Goal: Contribute content: Contribute content

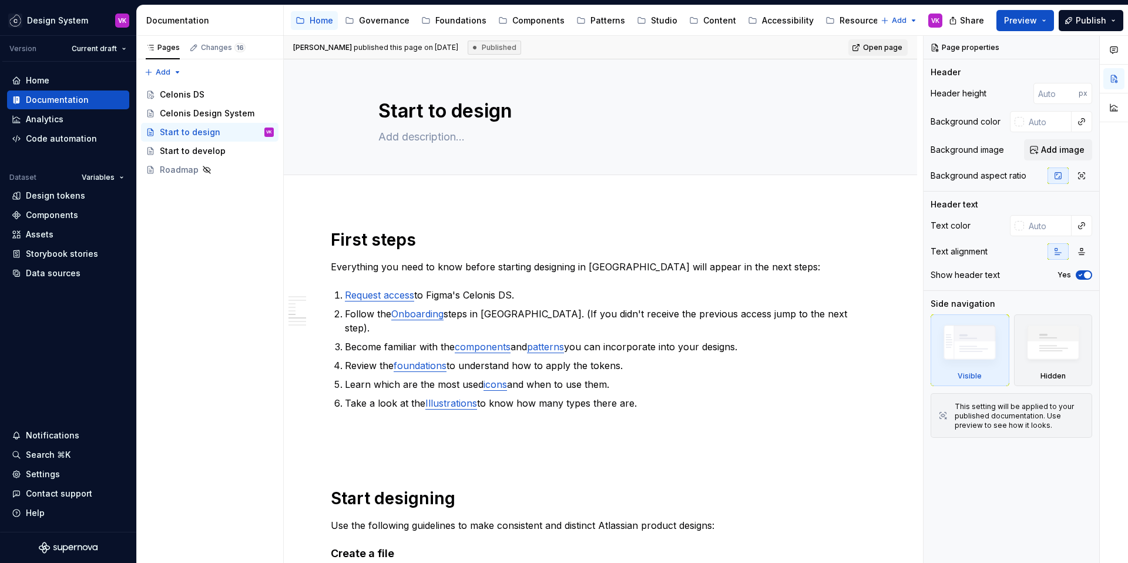
scroll to position [791, 0]
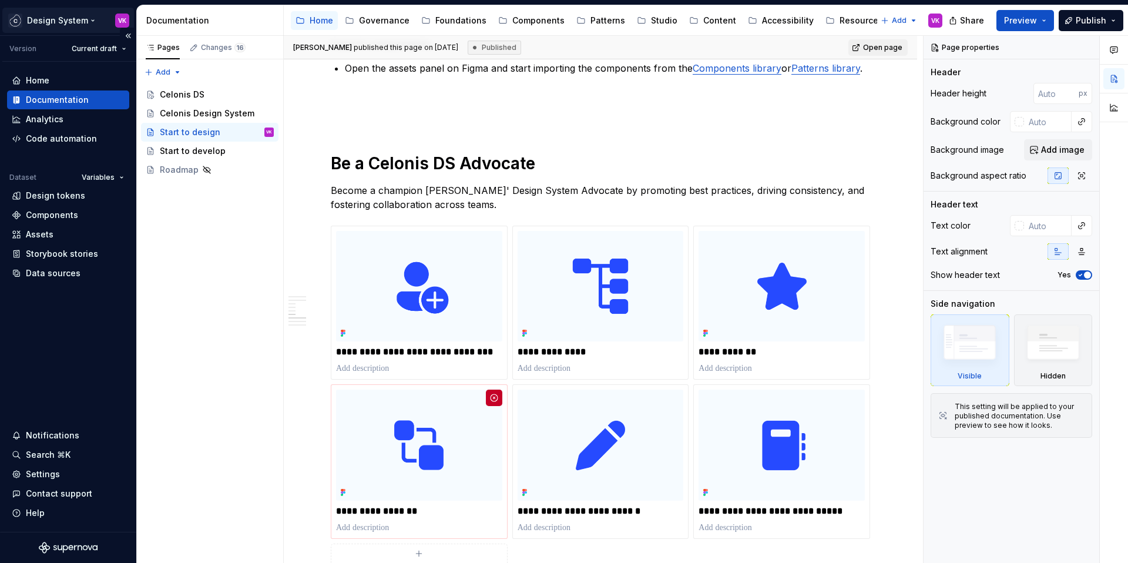
click at [68, 16] on html "Design System VK Version Current draft Home Documentation Analytics Code automa…" at bounding box center [564, 281] width 1128 height 563
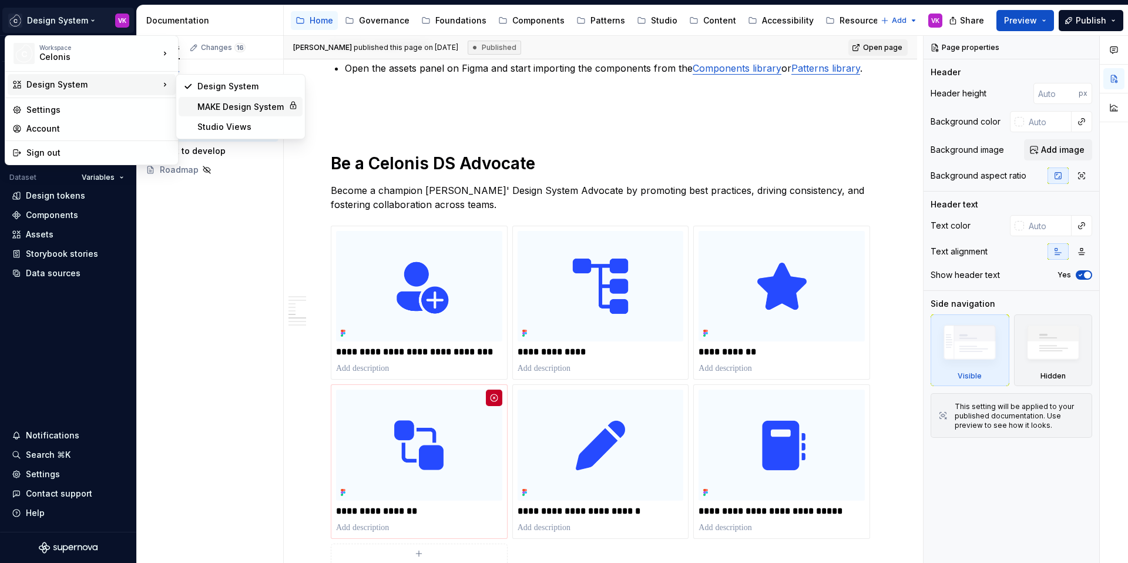
click at [227, 110] on div "MAKE Design System" at bounding box center [240, 107] width 86 height 12
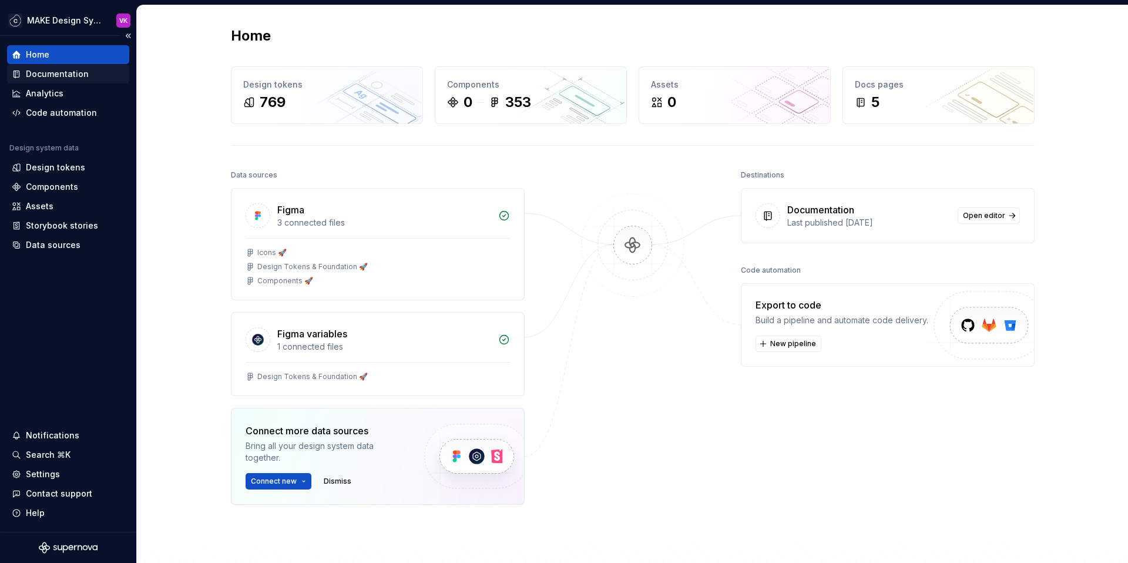
click at [35, 78] on div "Documentation" at bounding box center [57, 74] width 63 height 12
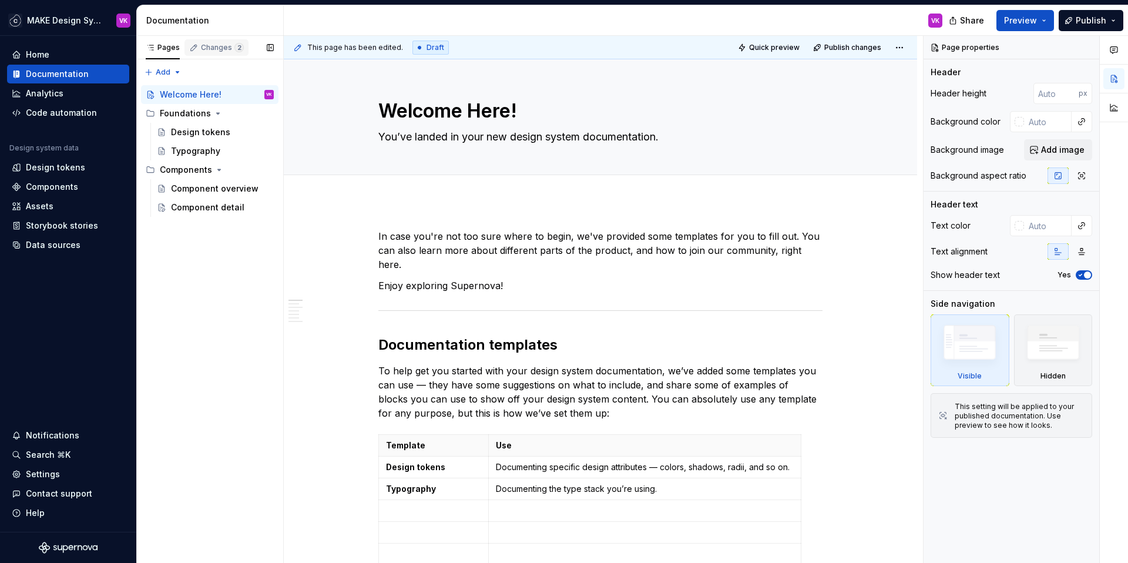
click at [225, 51] on div "Changes 2" at bounding box center [222, 47] width 43 height 9
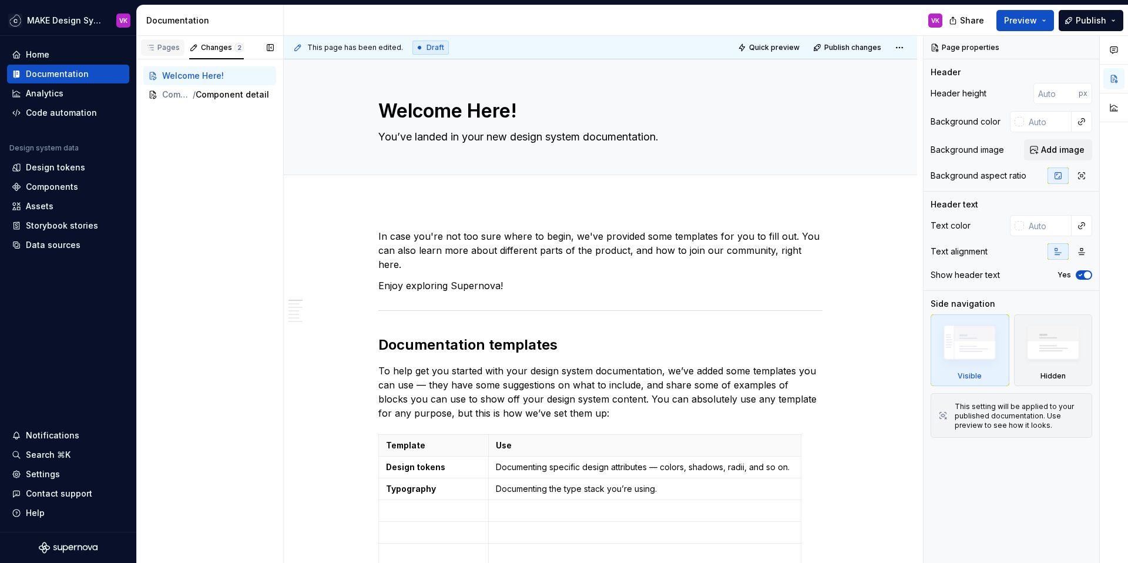
click at [163, 49] on div "Pages" at bounding box center [163, 47] width 34 height 9
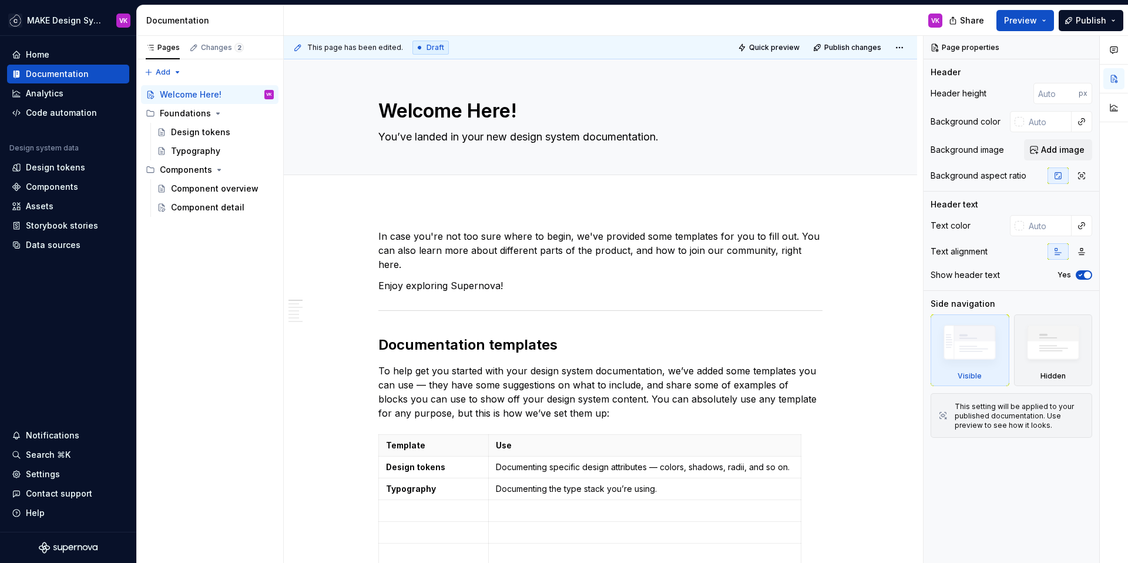
click at [388, 220] on div "This page has been edited. Draft Quick preview Publish changes Welcome Here! Yo…" at bounding box center [603, 299] width 639 height 527
click at [352, 240] on button "button" at bounding box center [353, 236] width 16 height 16
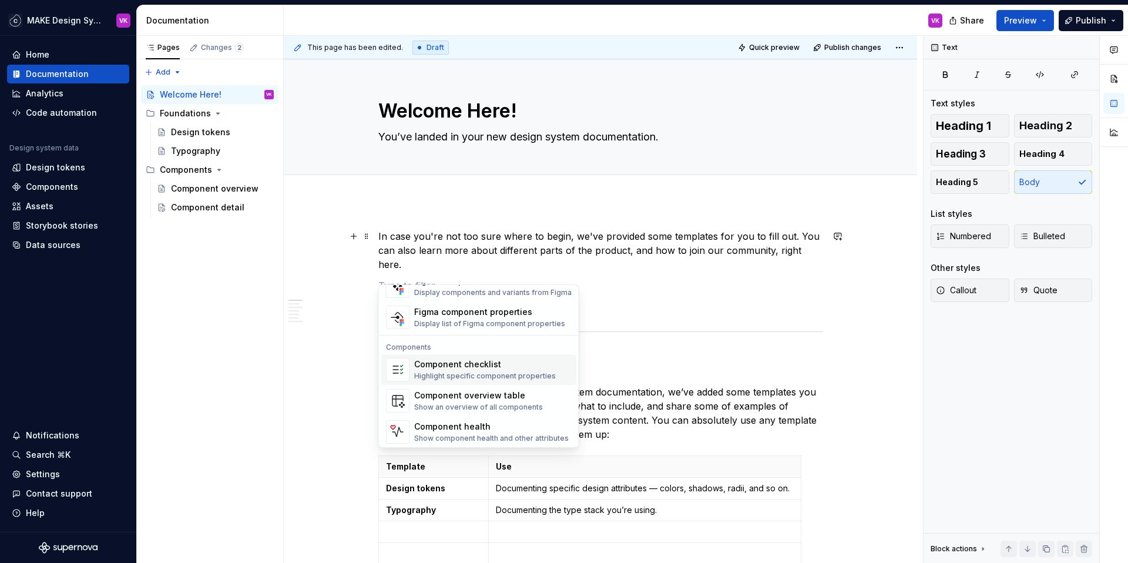
scroll to position [1169, 0]
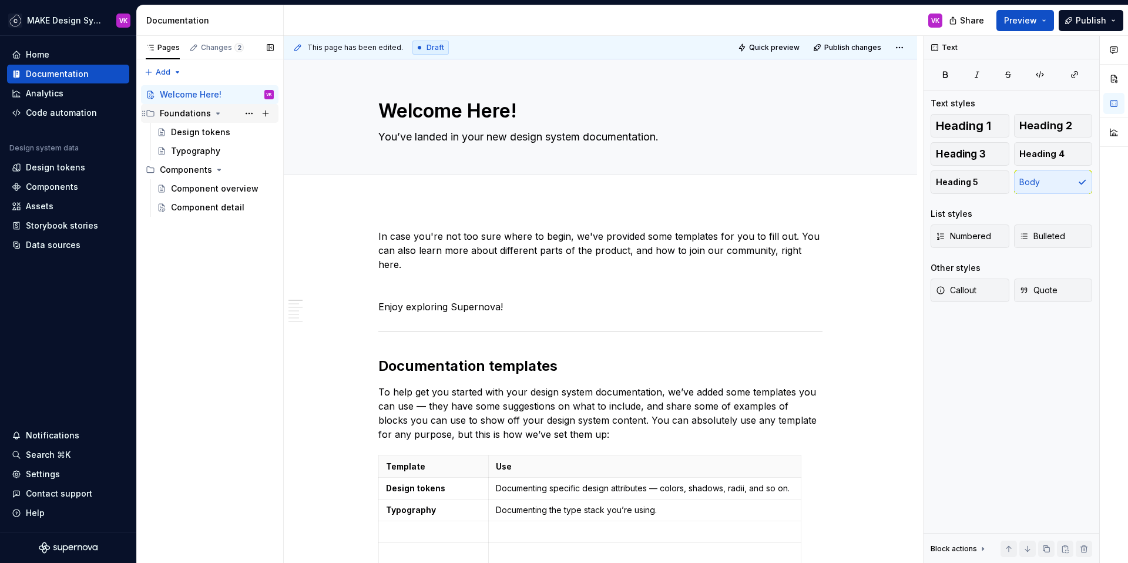
click at [182, 113] on div "Foundations" at bounding box center [185, 113] width 51 height 12
click at [181, 115] on div "Foundations" at bounding box center [185, 113] width 51 height 12
click at [181, 134] on div "Design tokens" at bounding box center [200, 132] width 59 height 12
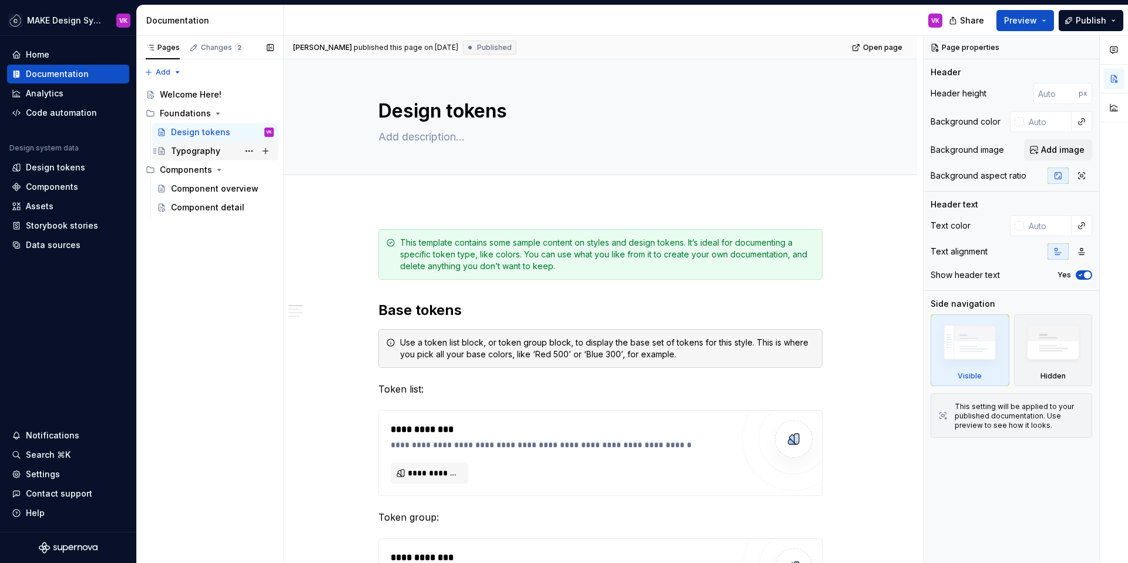
click at [207, 153] on div "Typography" at bounding box center [195, 151] width 49 height 12
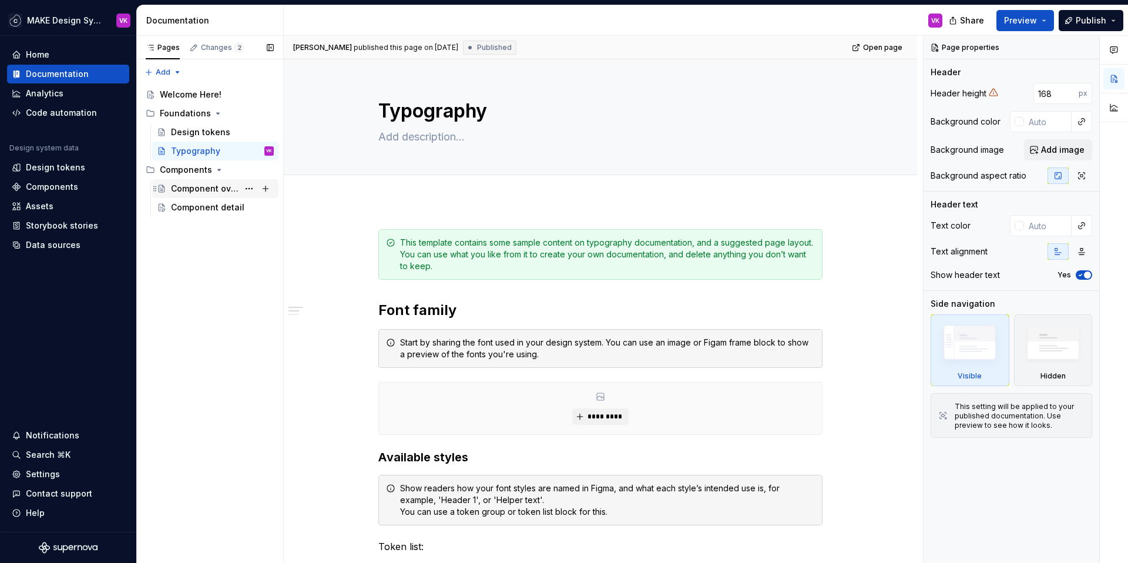
click at [198, 189] on div "Component overview" at bounding box center [205, 189] width 68 height 12
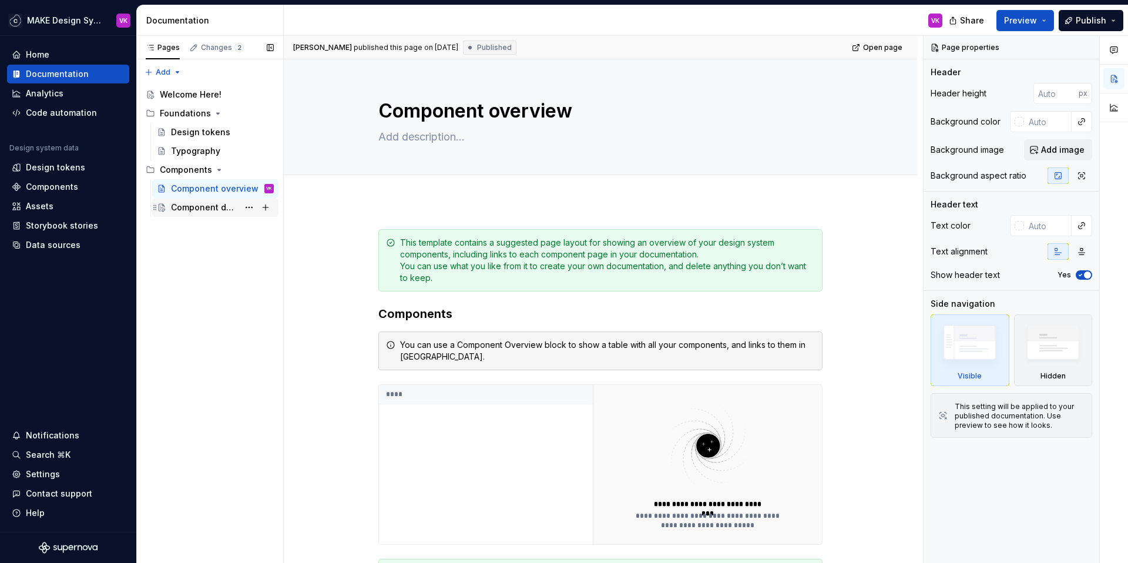
click at [199, 207] on div "Component detail" at bounding box center [205, 207] width 68 height 12
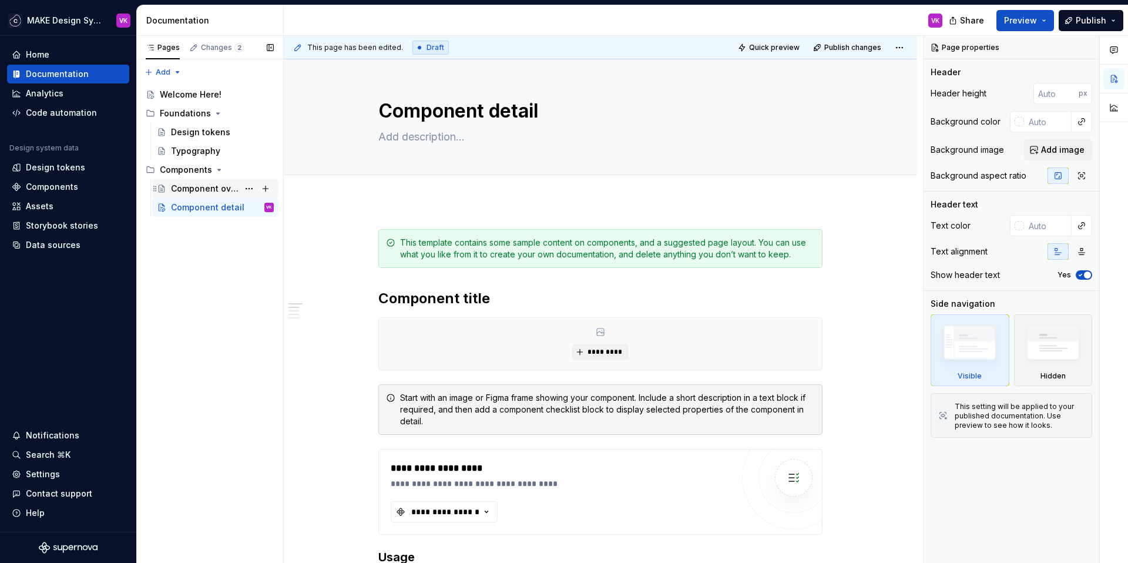
click at [203, 184] on div "Component overview" at bounding box center [205, 189] width 68 height 12
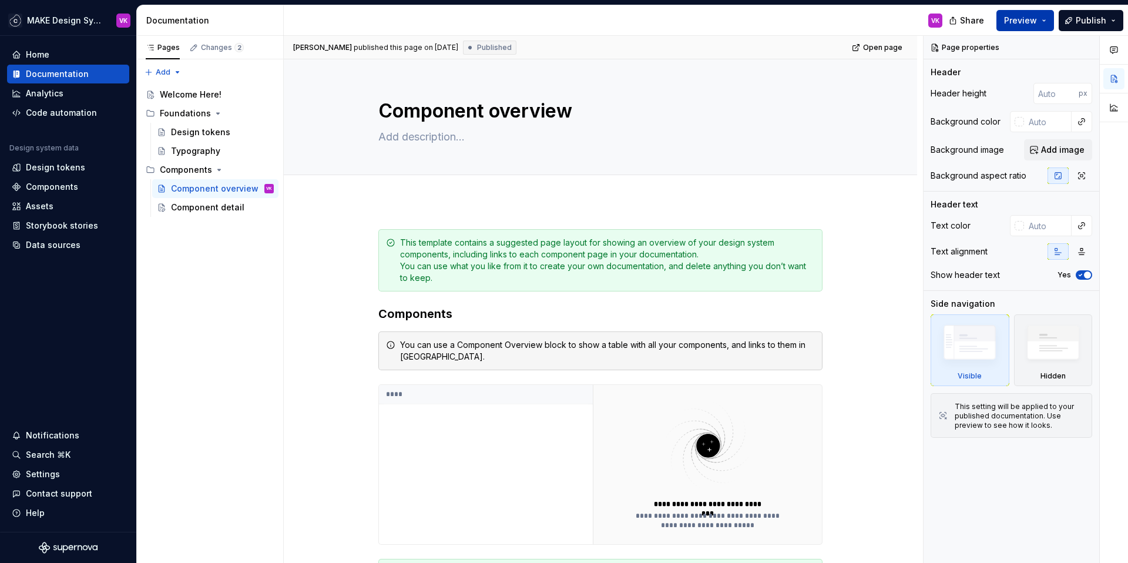
click at [1031, 22] on span "Preview" at bounding box center [1020, 21] width 33 height 12
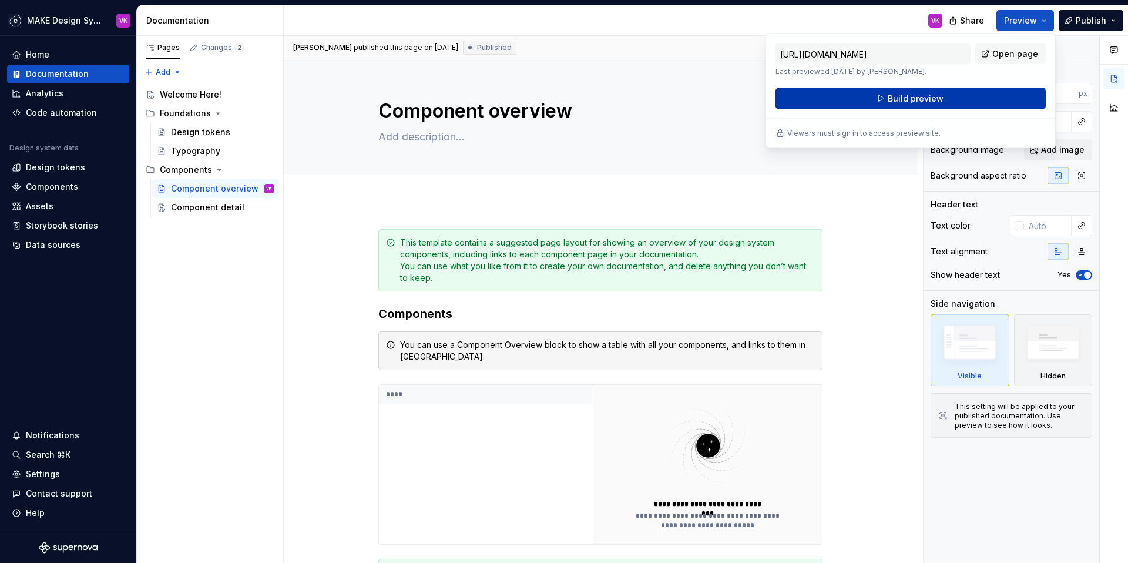
click at [903, 98] on span "Build preview" at bounding box center [915, 99] width 56 height 12
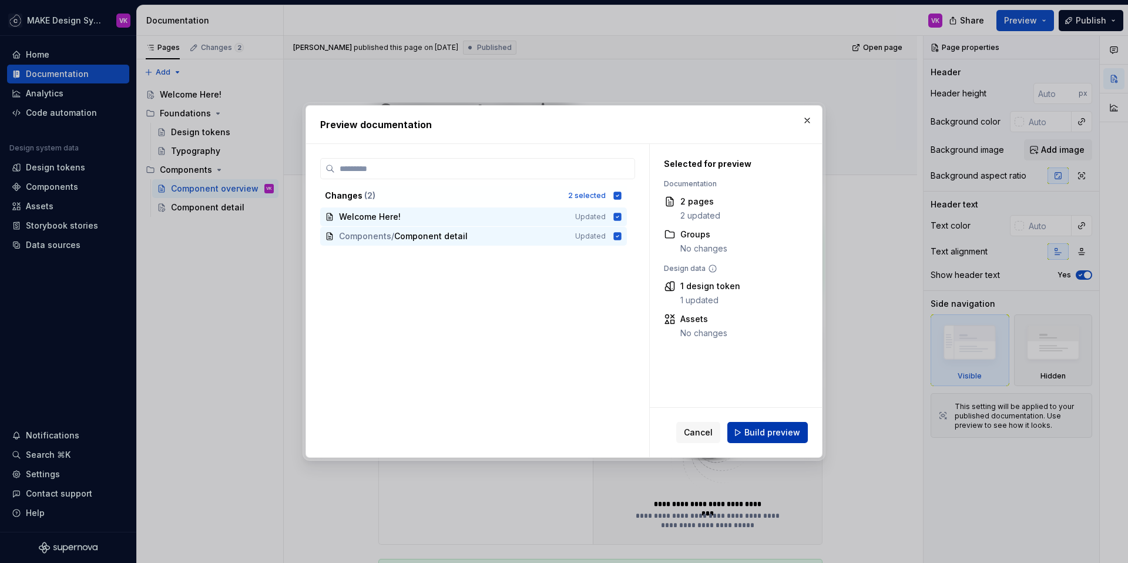
click at [757, 436] on span "Build preview" at bounding box center [772, 432] width 56 height 12
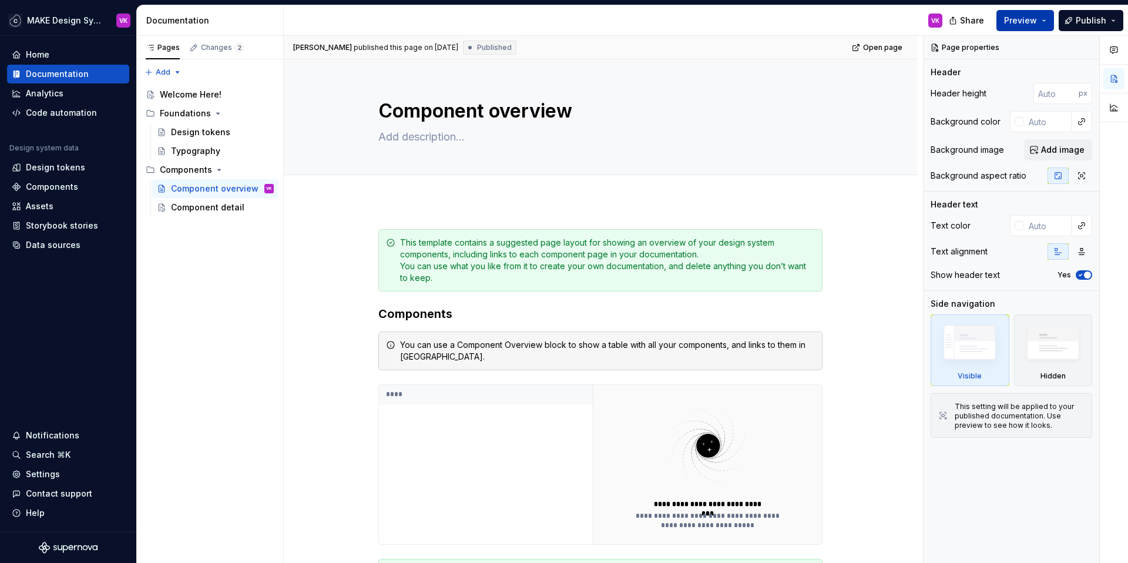
click at [1024, 22] on span "Preview" at bounding box center [1020, 21] width 33 height 12
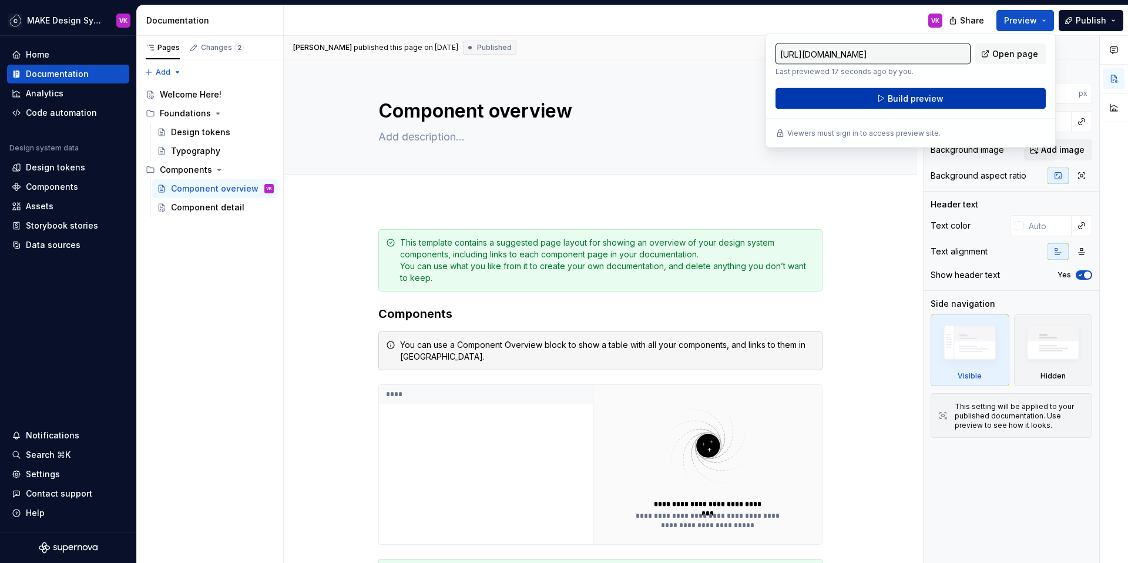
click at [912, 104] on button "Build preview" at bounding box center [910, 98] width 270 height 21
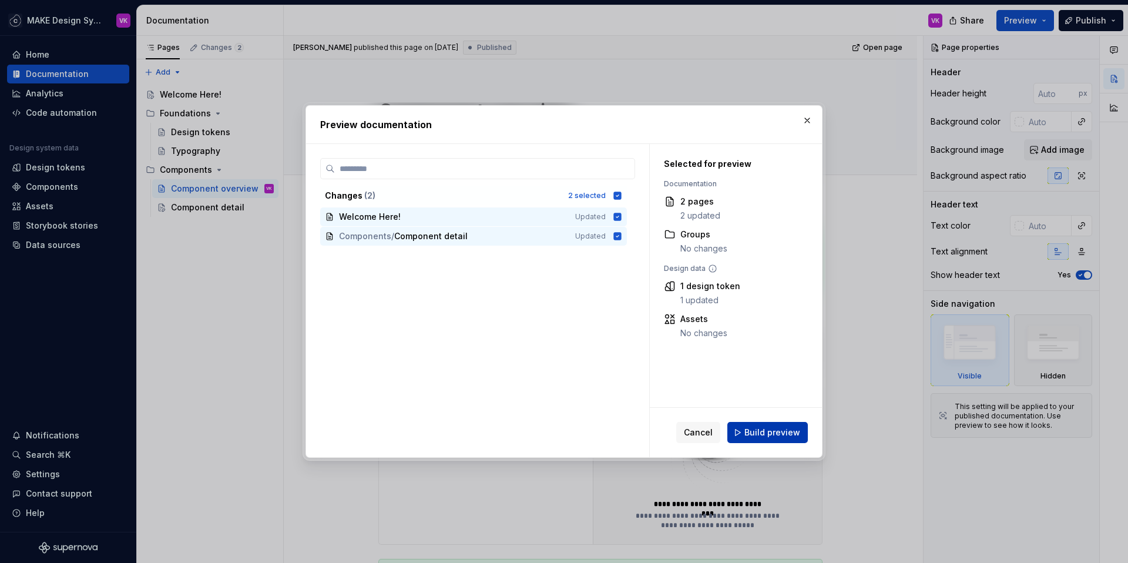
click at [745, 432] on button "Build preview" at bounding box center [767, 432] width 80 height 21
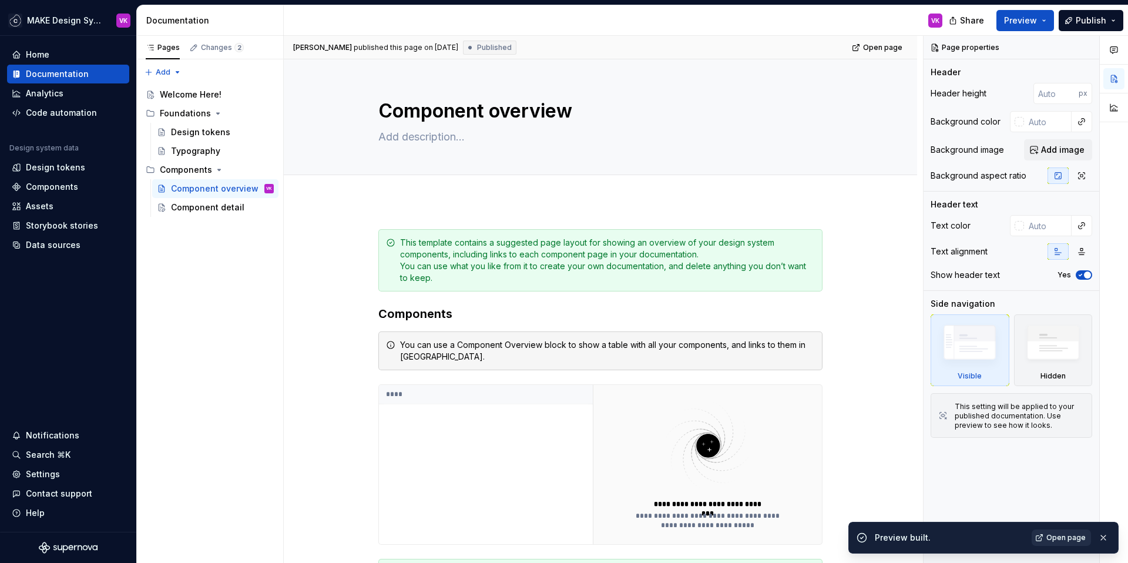
click at [1070, 536] on span "Open page" at bounding box center [1065, 537] width 39 height 9
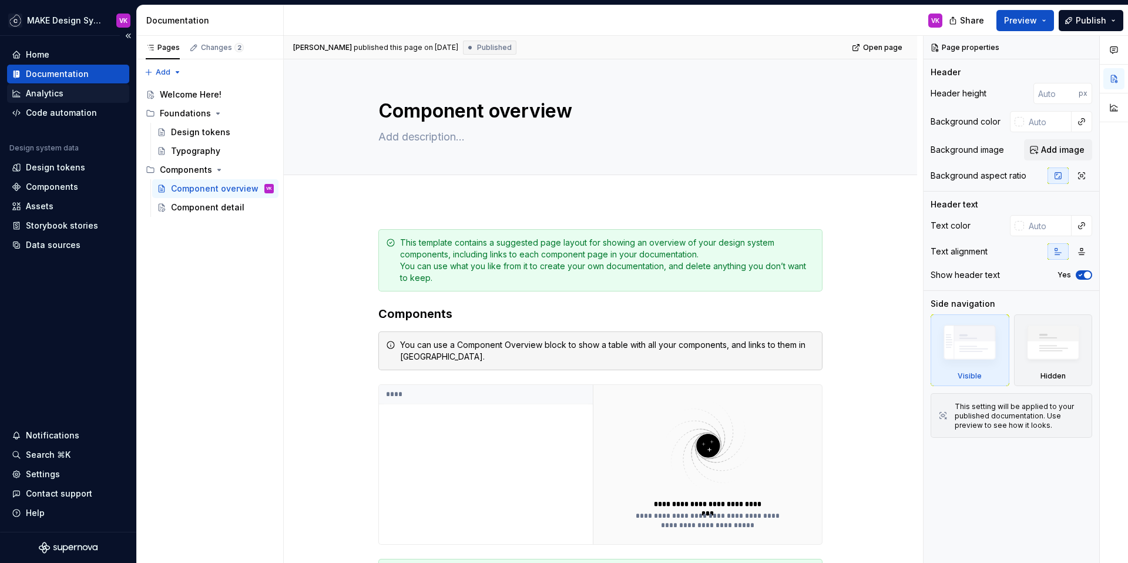
click at [36, 95] on div "Analytics" at bounding box center [45, 94] width 38 height 12
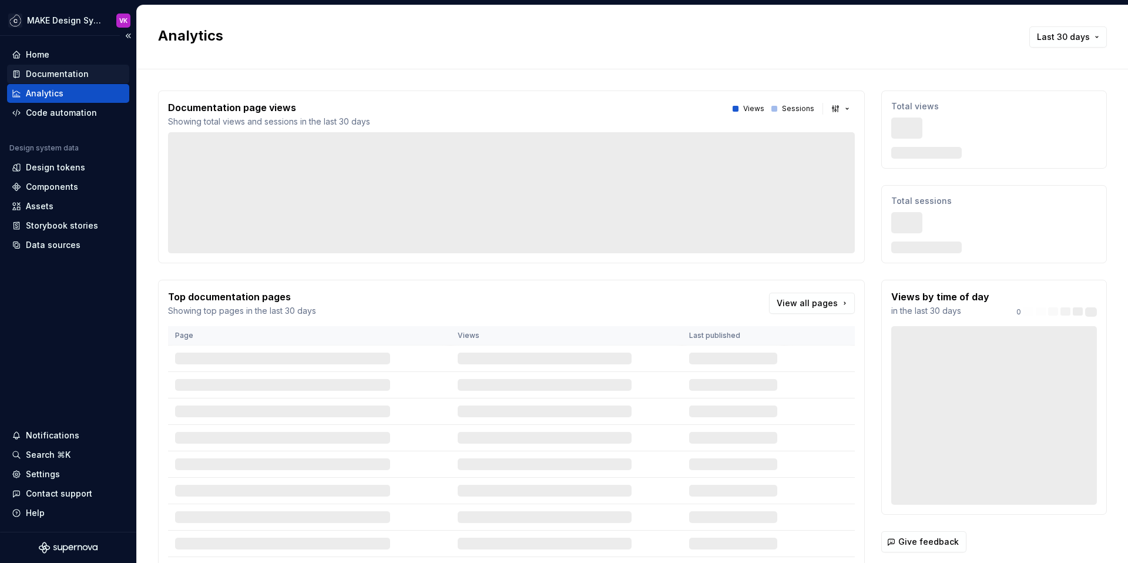
click at [41, 70] on div "Documentation" at bounding box center [57, 74] width 63 height 12
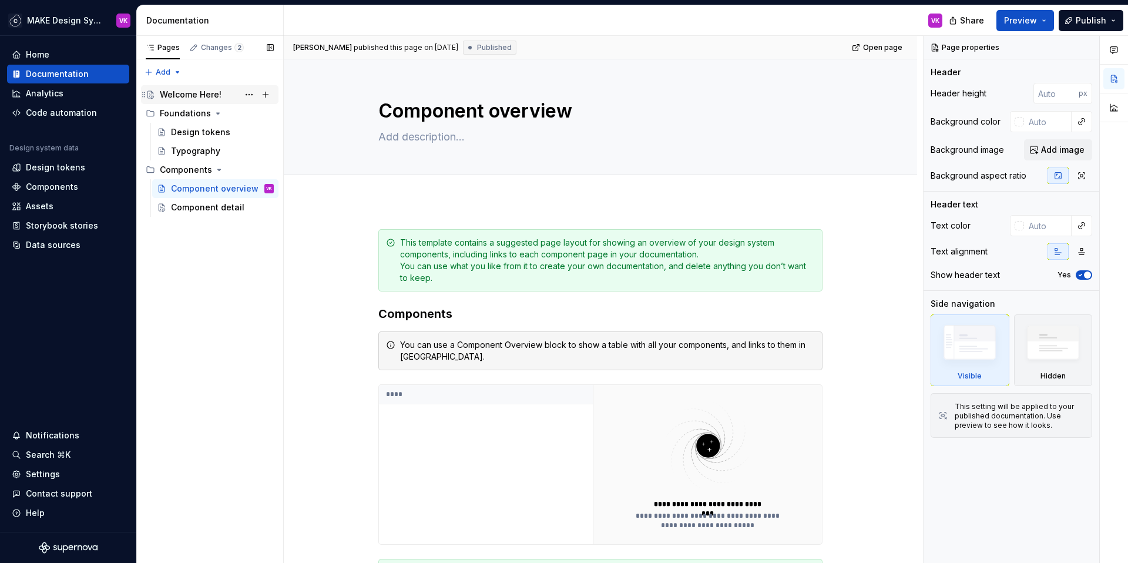
click at [195, 99] on div "Welcome Here!" at bounding box center [191, 95] width 62 height 12
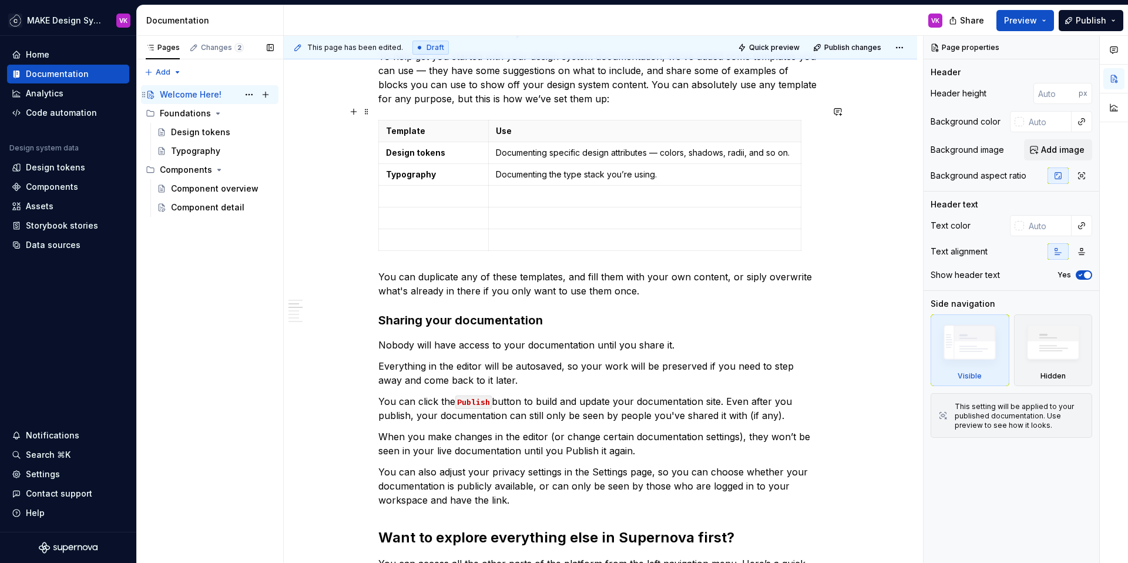
scroll to position [341, 0]
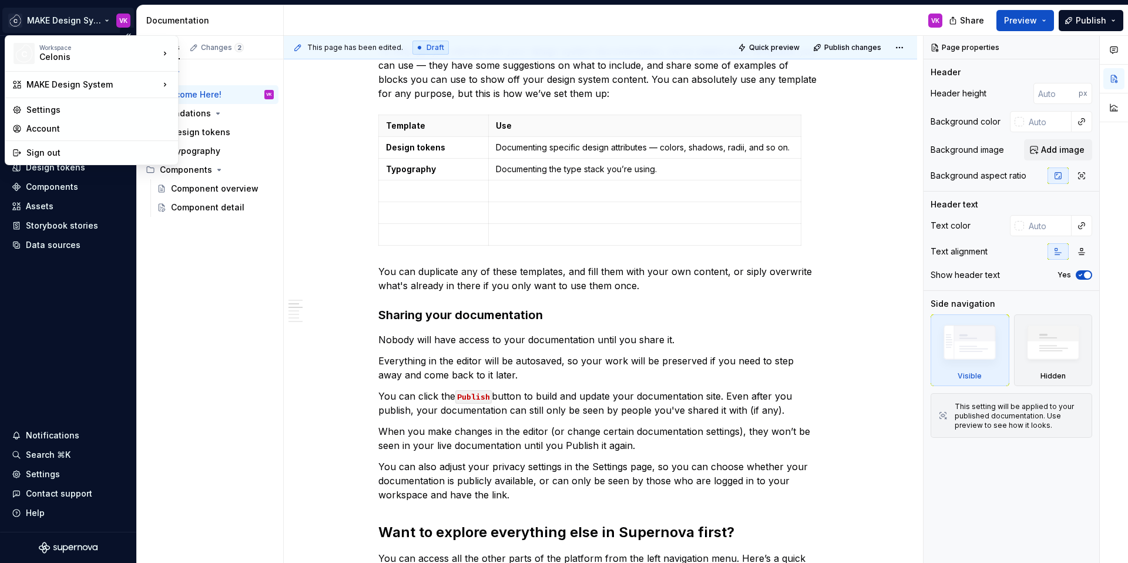
click at [76, 21] on html "MAKE Design System VK Home Documentation Analytics Code automation Design syste…" at bounding box center [564, 281] width 1128 height 563
click at [220, 92] on div "Design System" at bounding box center [247, 86] width 100 height 12
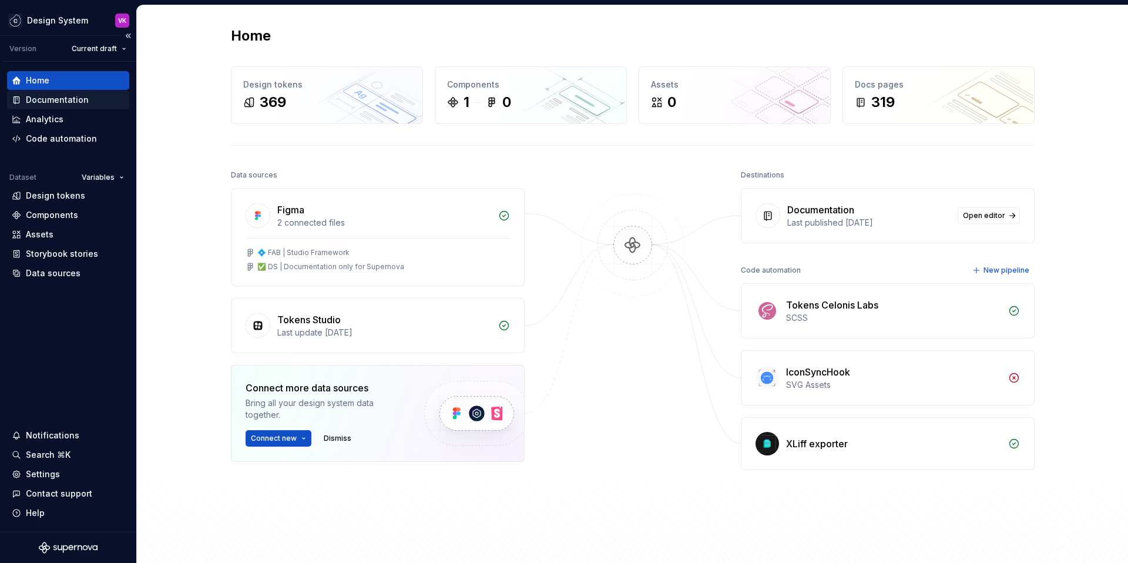
click at [85, 96] on div "Documentation" at bounding box center [57, 100] width 63 height 12
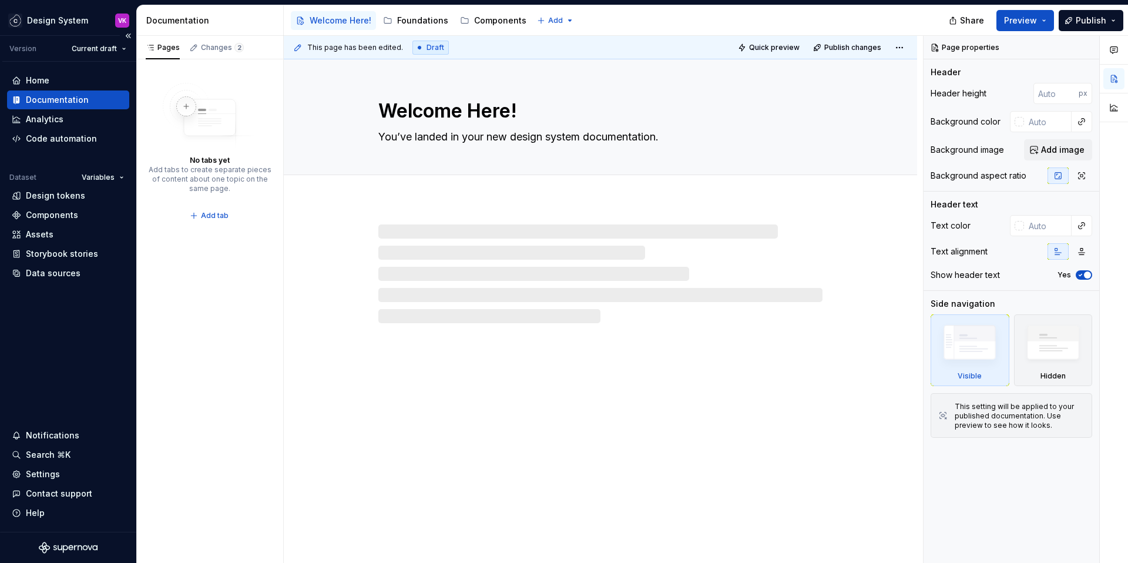
type textarea "*"
type textarea "Celonis DS"
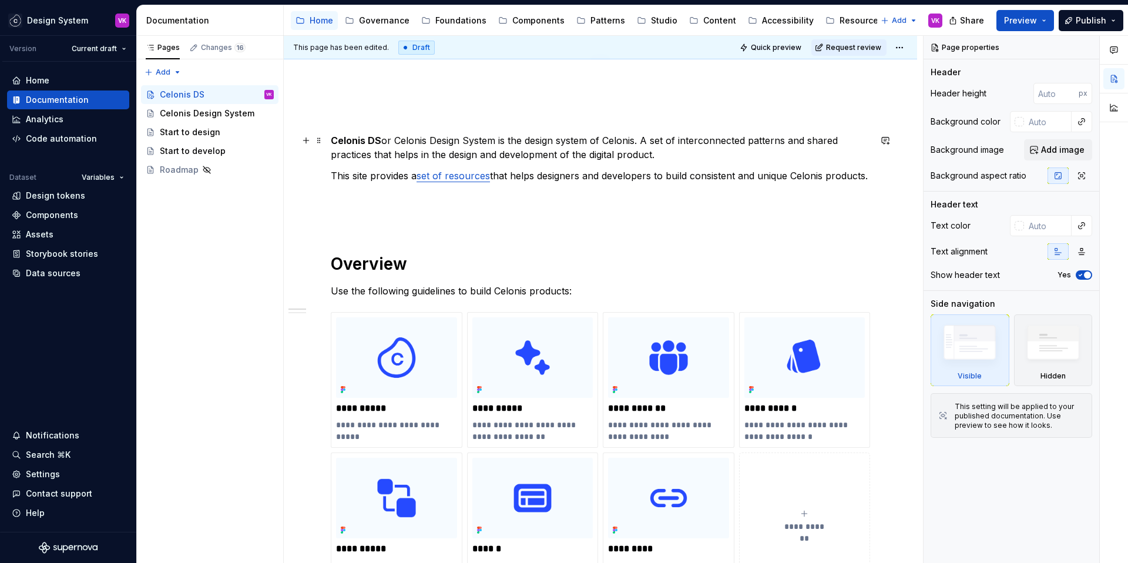
scroll to position [118, 0]
click at [899, 43] on html "Design System VK Version Current draft Home Documentation Analytics Code automa…" at bounding box center [564, 281] width 1128 height 563
click at [762, 129] on html "Design System VK Version Current draft Home Documentation Analytics Code automa…" at bounding box center [564, 281] width 1128 height 563
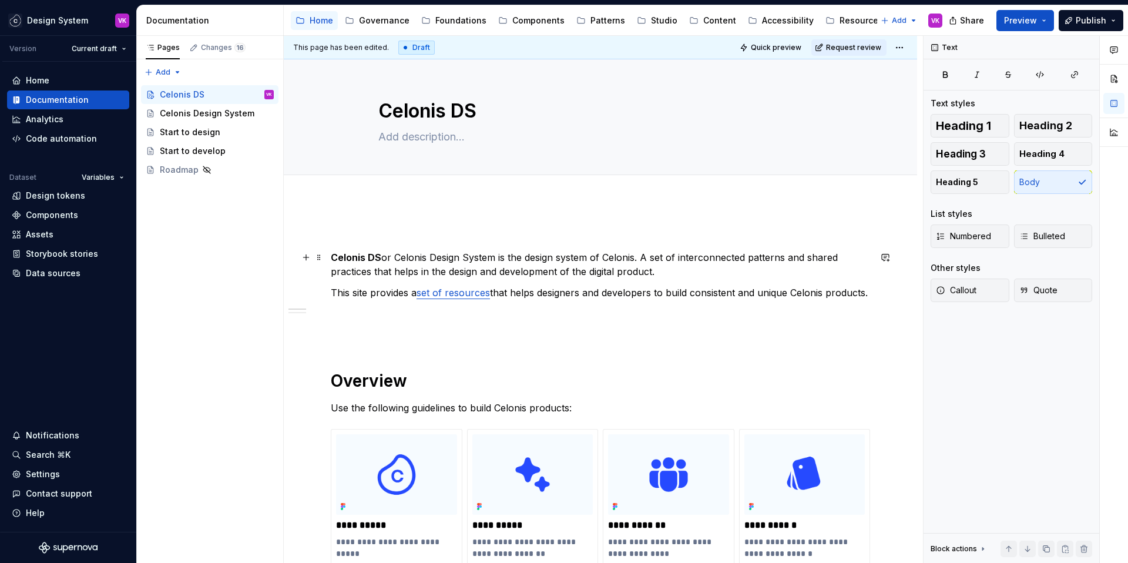
click at [698, 260] on p "Celonis DS or Celonis Design System is the design system of Celonis. A set of i…" at bounding box center [600, 264] width 539 height 28
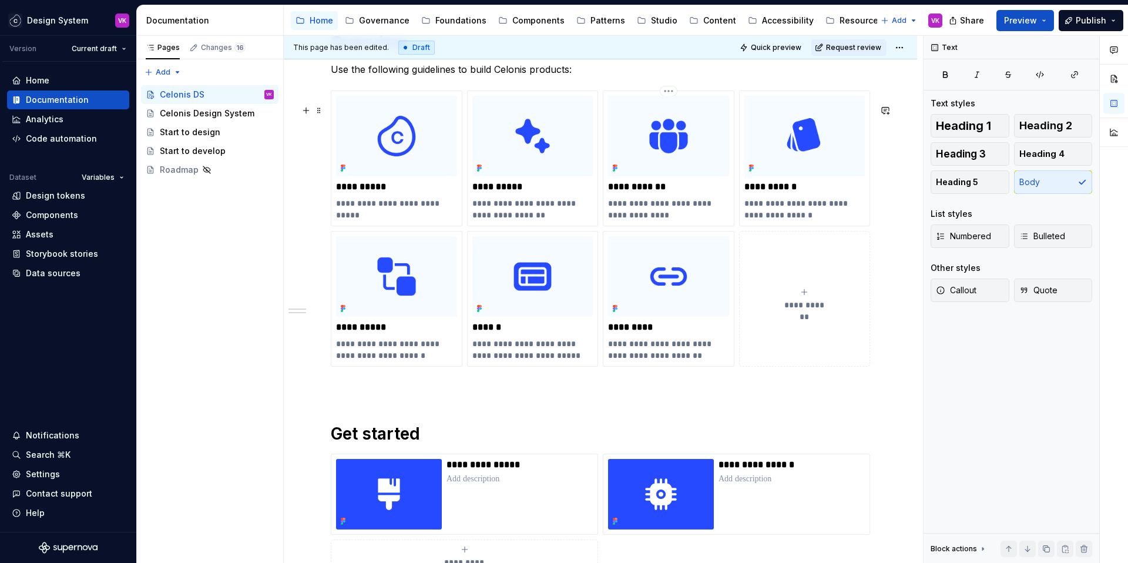
scroll to position [339, 0]
click at [319, 110] on span at bounding box center [318, 110] width 9 height 16
click at [539, 76] on p "Use the following guidelines to build Celonis products:" at bounding box center [600, 69] width 539 height 14
click at [66, 23] on html "Design System VK Version Current draft Home Documentation Analytics Code automa…" at bounding box center [564, 281] width 1128 height 563
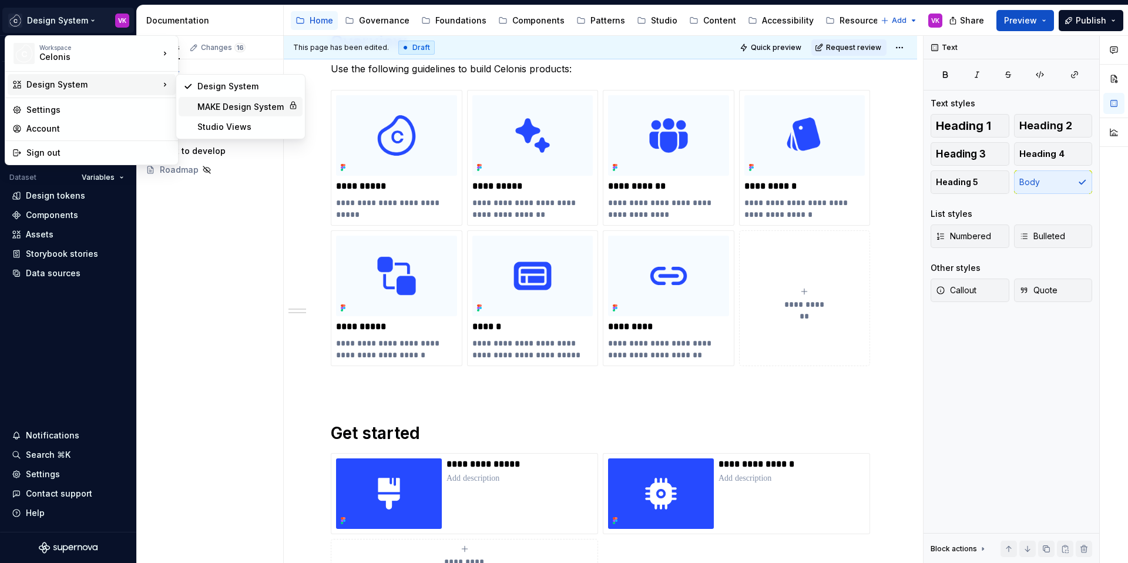
click at [244, 110] on div "MAKE Design System" at bounding box center [240, 107] width 86 height 12
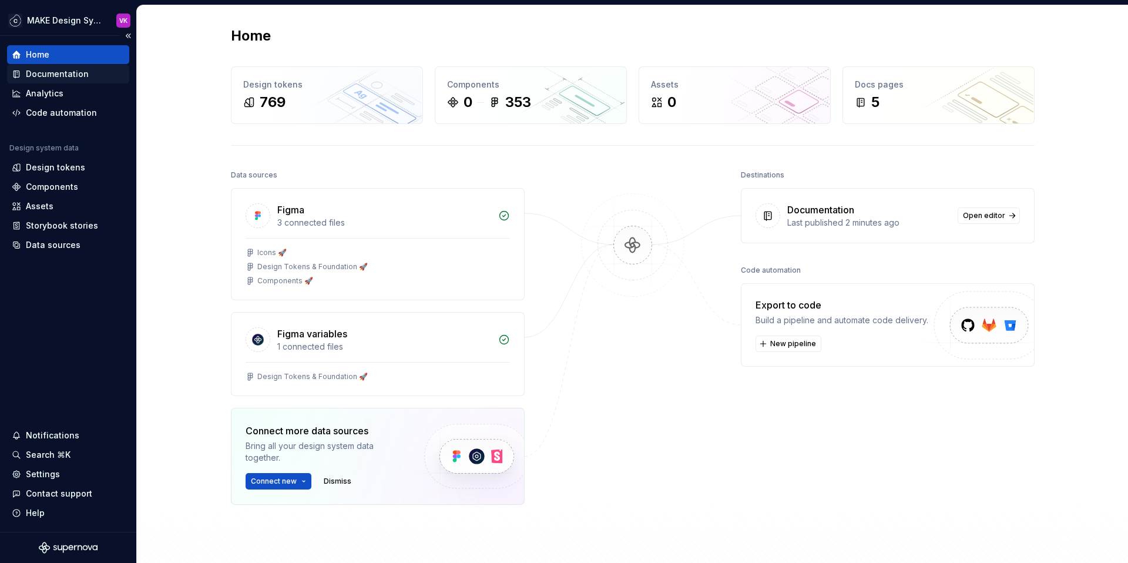
click at [79, 73] on div "Documentation" at bounding box center [57, 74] width 63 height 12
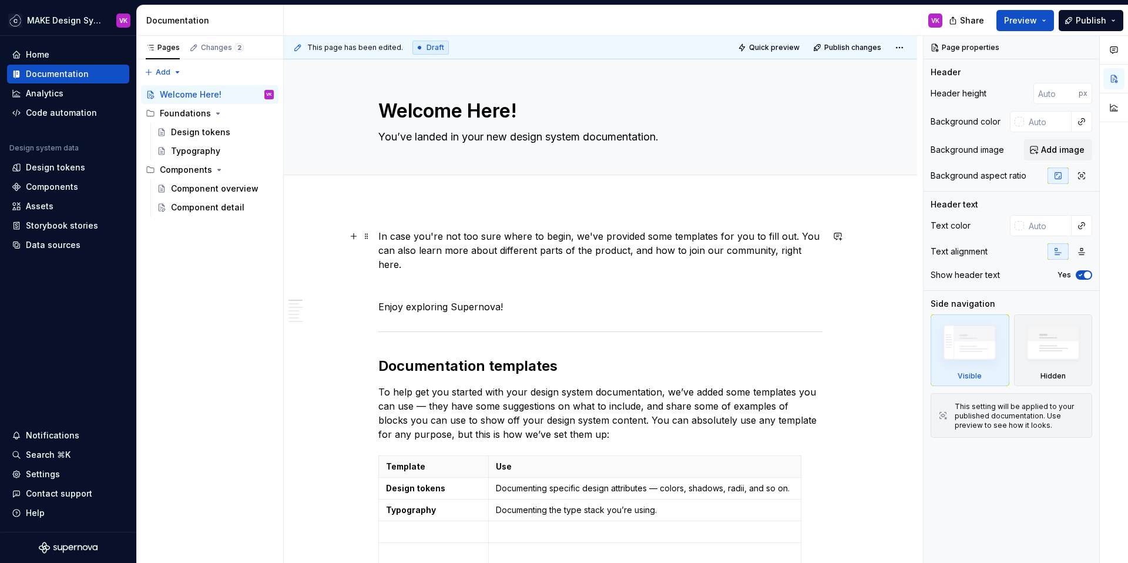
type textarea "*"
click at [352, 237] on button "button" at bounding box center [353, 236] width 16 height 16
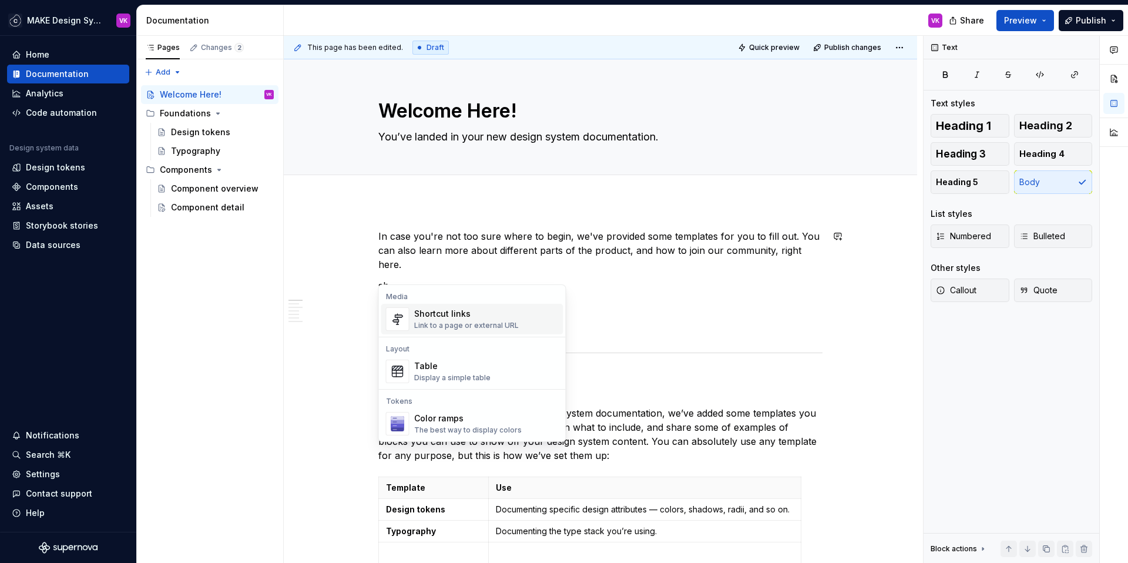
click at [442, 321] on div "Link to a page or external URL" at bounding box center [466, 325] width 105 height 9
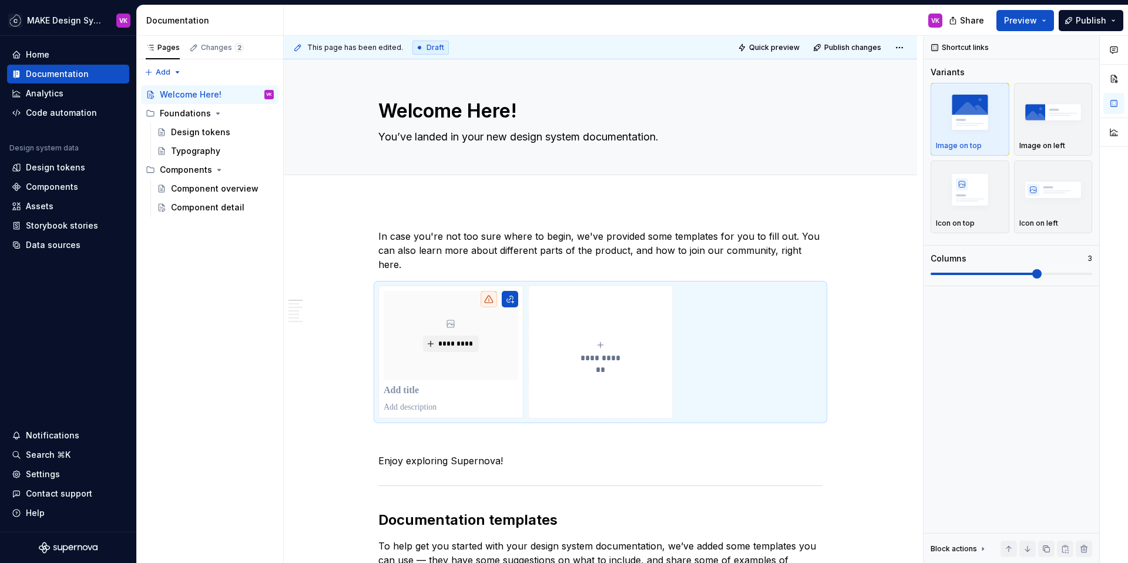
drag, startPoint x: 366, startPoint y: 274, endPoint x: 627, endPoint y: 4, distance: 376.3
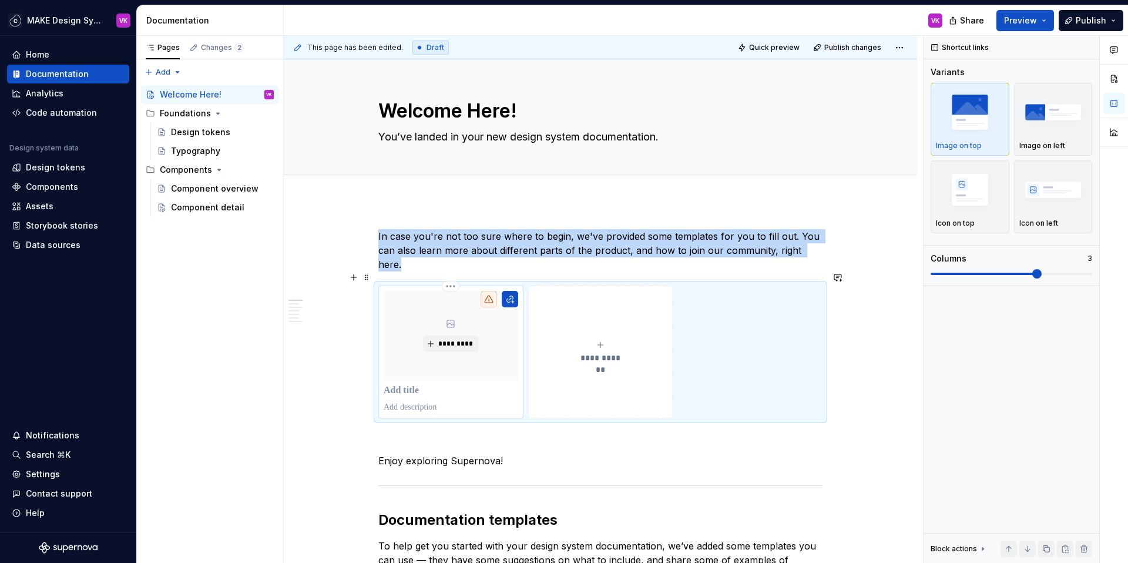
click at [398, 385] on p at bounding box center [451, 391] width 134 height 12
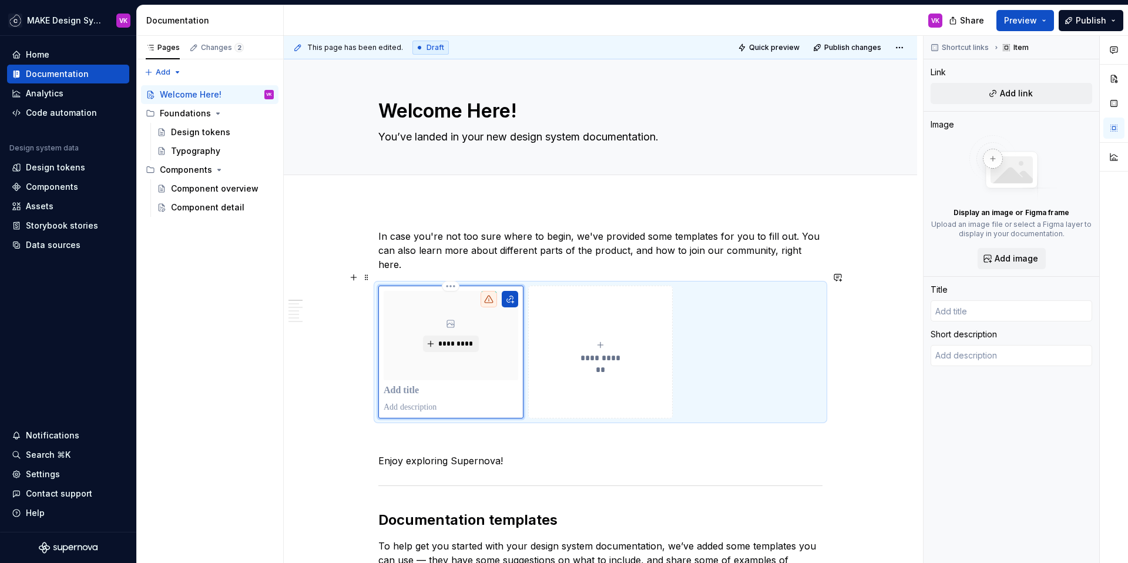
type textarea "*"
type input "C"
type textarea "*"
type input "Co"
type textarea "*"
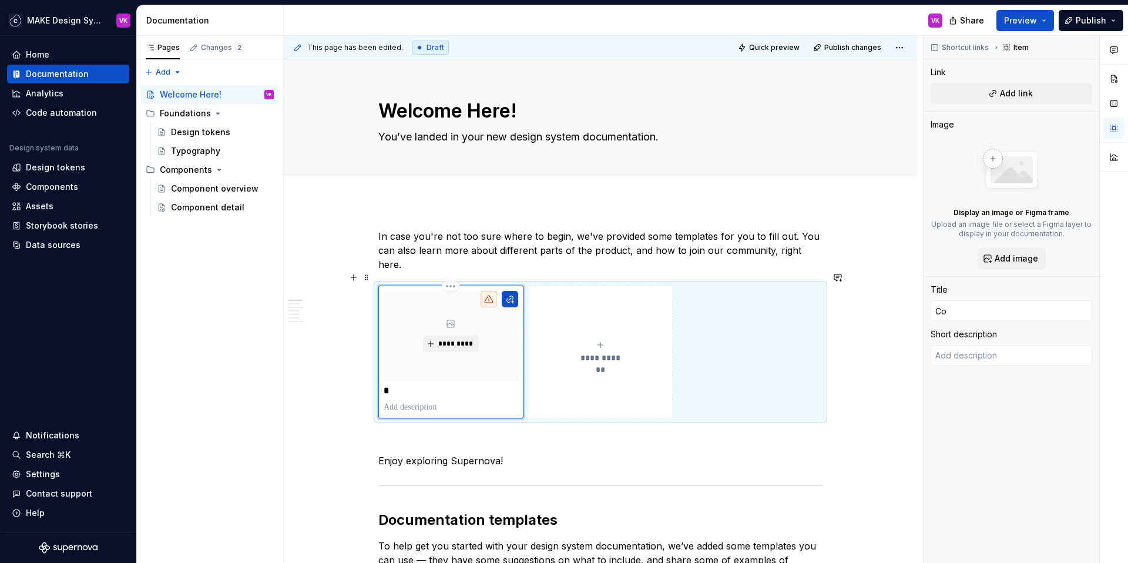
type input "Com"
type textarea "*"
type input "Comp"
type textarea "*"
type input "Compo"
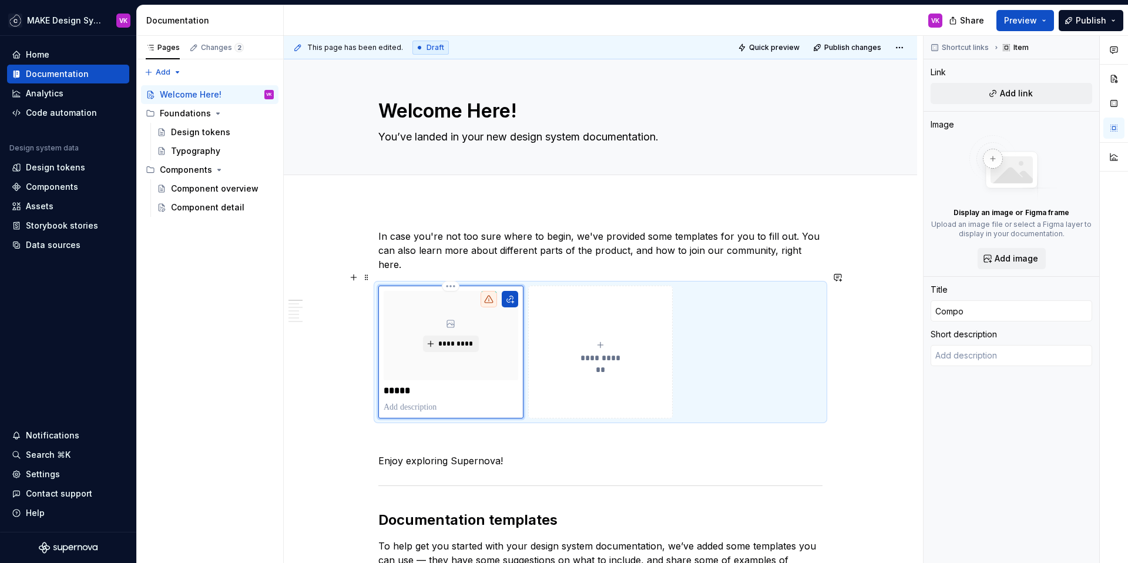
type textarea "*"
type input "Compon"
type textarea "*"
type input "Compone"
type textarea "*"
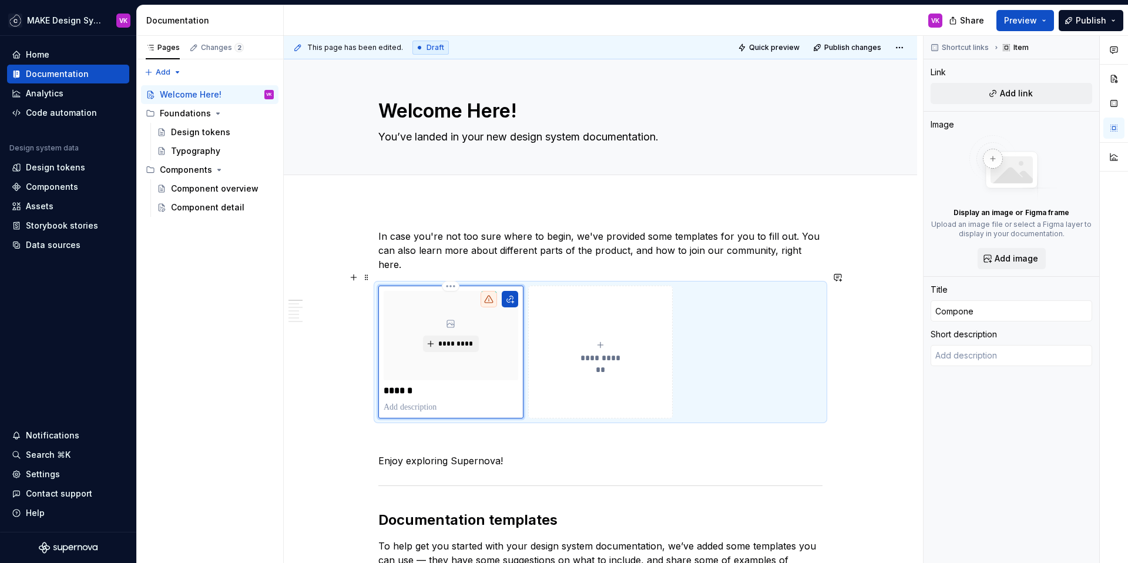
type input "Componen"
type textarea "*"
type input "Component"
type textarea "*"
type input "Components"
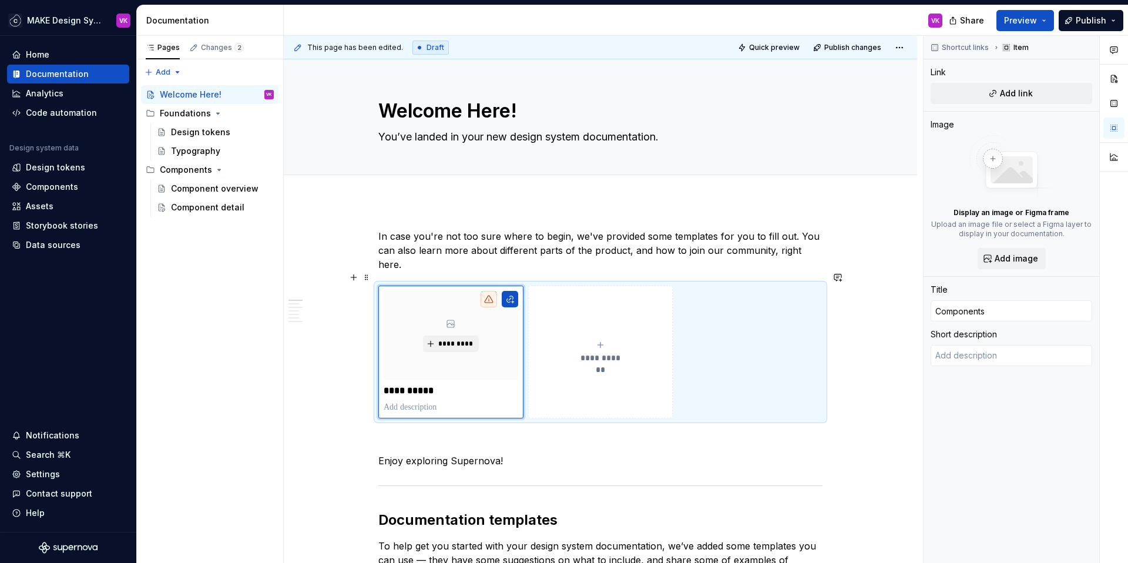
click at [571, 363] on button "**********" at bounding box center [600, 351] width 145 height 133
type textarea "*"
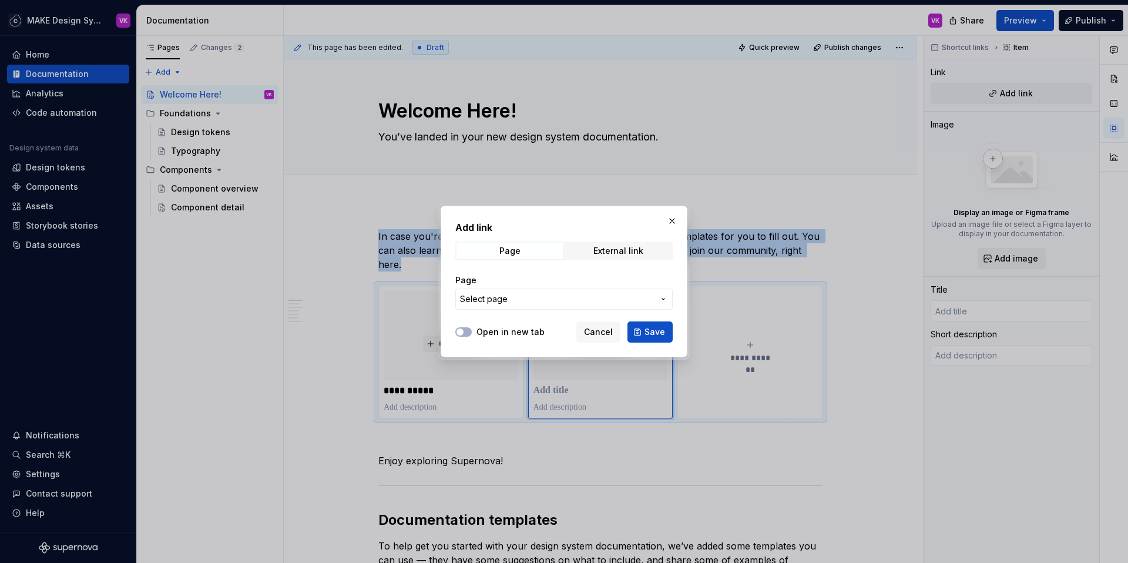
click at [566, 305] on button "Select page" at bounding box center [563, 298] width 217 height 21
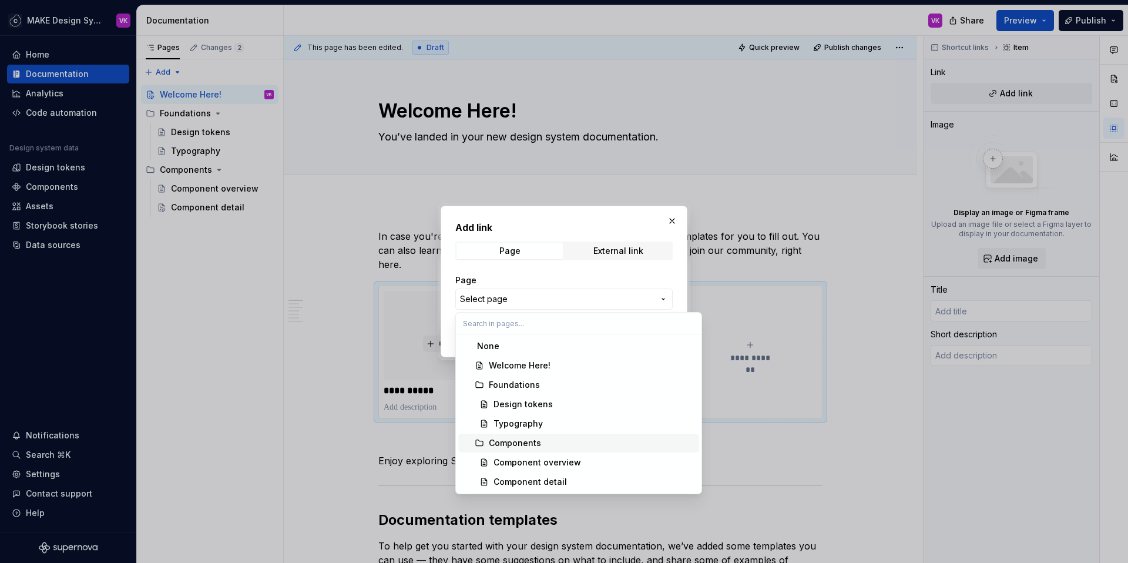
click at [520, 443] on div "Components" at bounding box center [515, 443] width 52 height 12
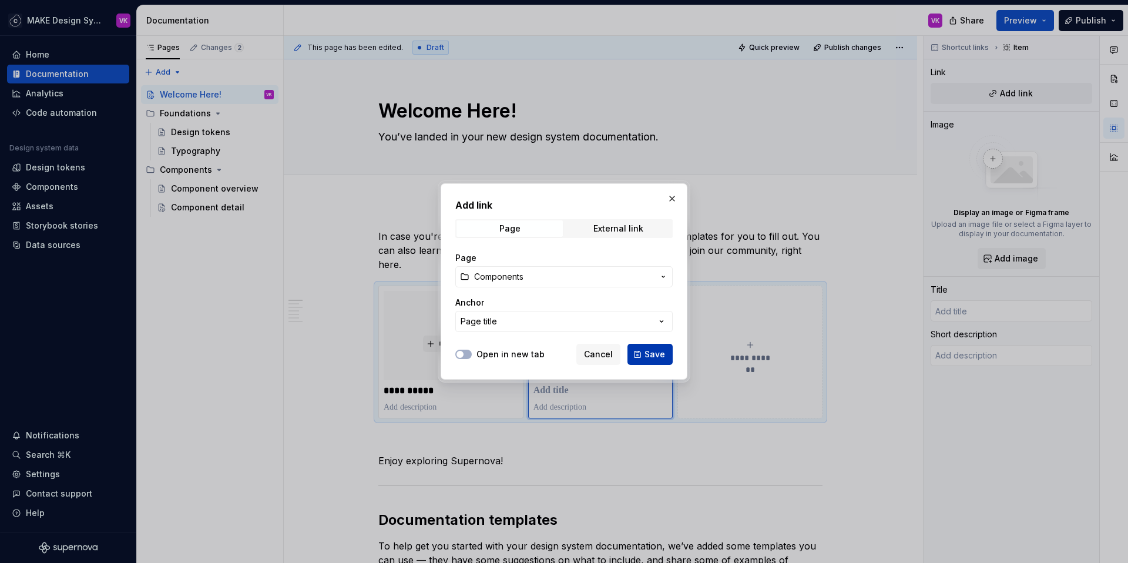
click at [656, 351] on span "Save" at bounding box center [654, 354] width 21 height 12
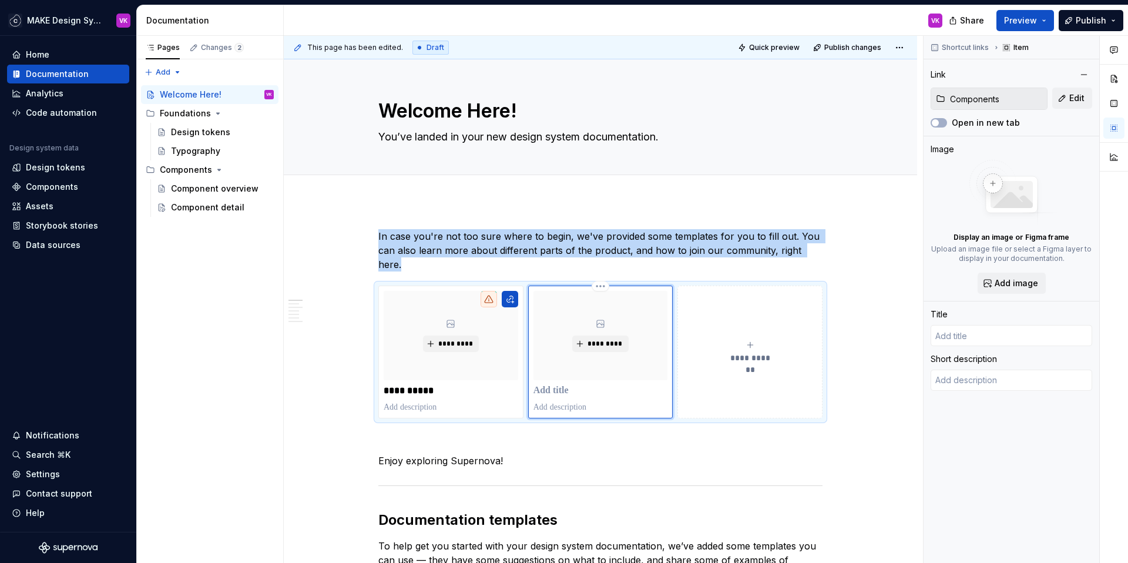
type textarea "*"
type input "Components"
click at [485, 385] on p "**********" at bounding box center [451, 391] width 134 height 12
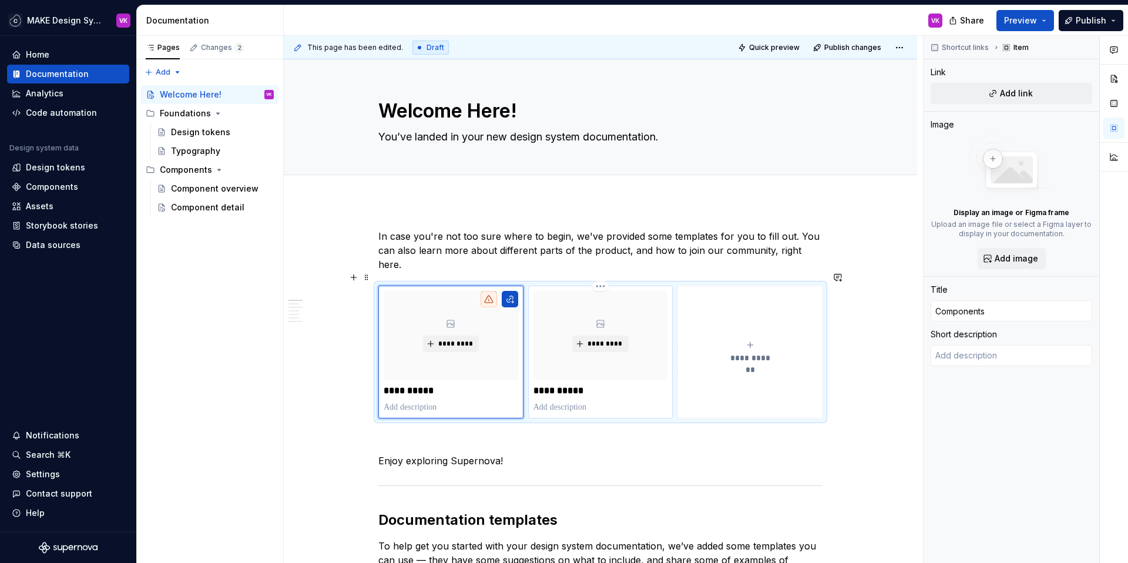
click at [576, 385] on p "**********" at bounding box center [600, 391] width 134 height 12
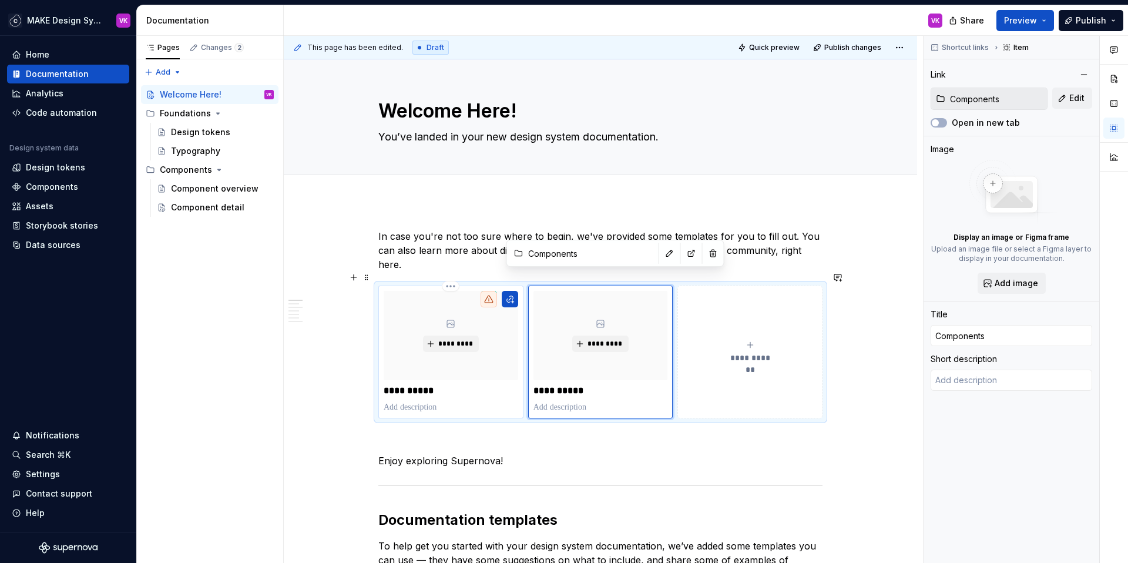
click at [470, 385] on p "**********" at bounding box center [451, 391] width 134 height 12
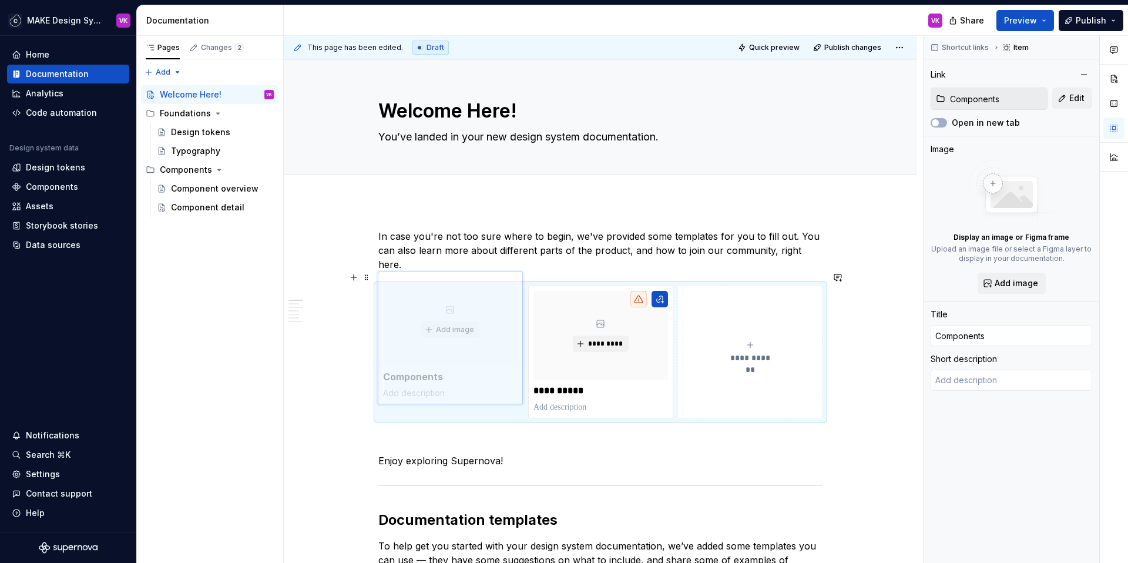
drag, startPoint x: 600, startPoint y: 287, endPoint x: 475, endPoint y: 288, distance: 125.1
click at [475, 288] on body "MAKE Design System VK Home Documentation Analytics Code automation Design syste…" at bounding box center [564, 281] width 1128 height 563
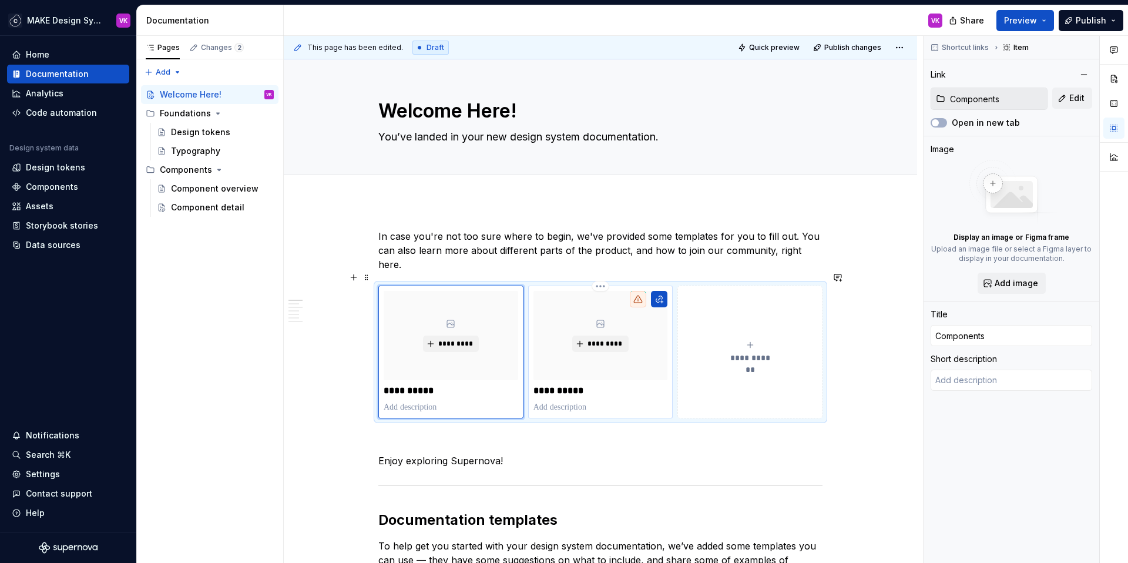
click at [585, 385] on p "**********" at bounding box center [600, 391] width 134 height 12
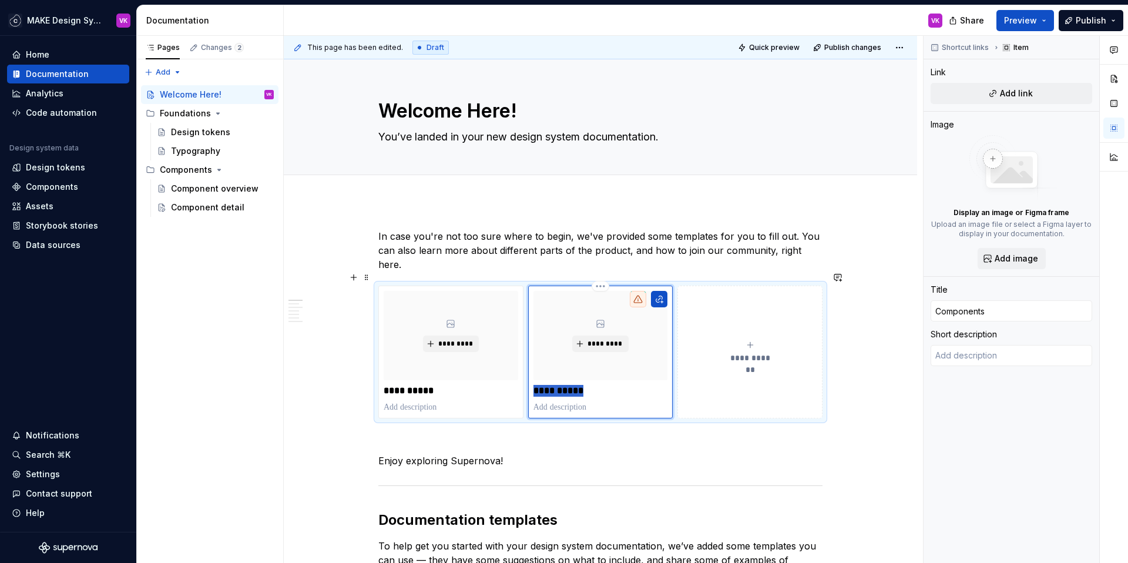
click at [585, 385] on p "**********" at bounding box center [600, 391] width 134 height 12
type textarea "*"
type input "P"
type textarea "*"
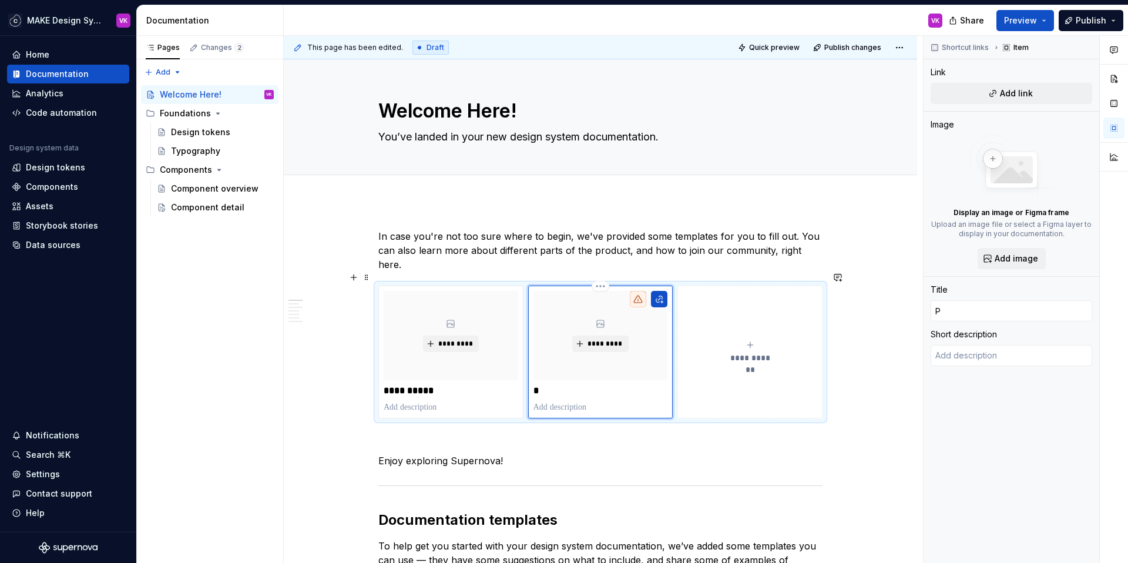
type input "Pa"
type textarea "*"
type input "Pat"
type textarea "*"
type input "Patt"
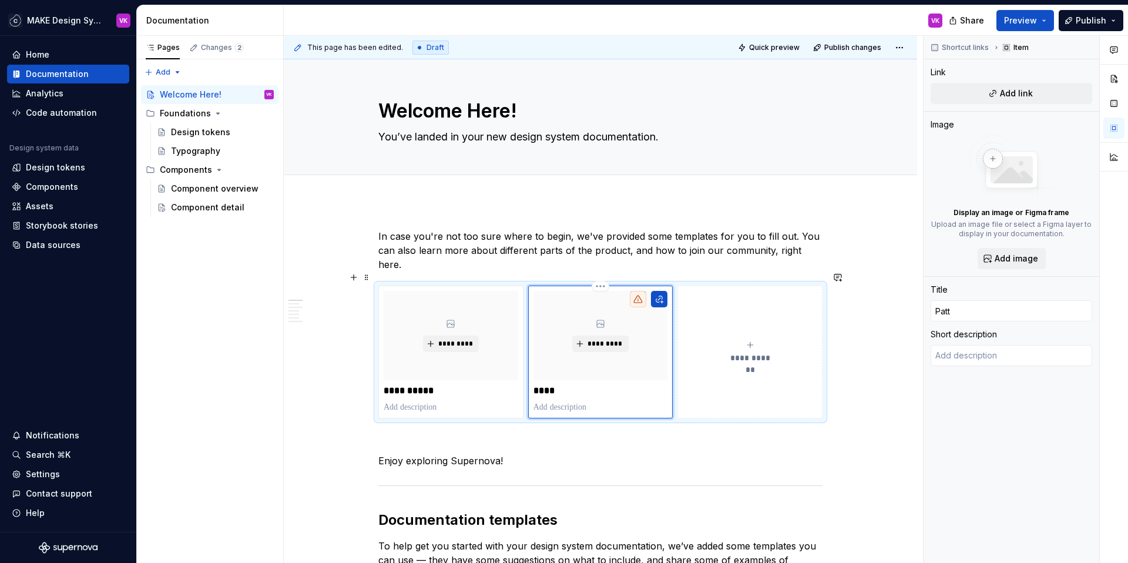
type textarea "*"
type input "Patte"
type textarea "*"
type input "Patter"
type textarea "*"
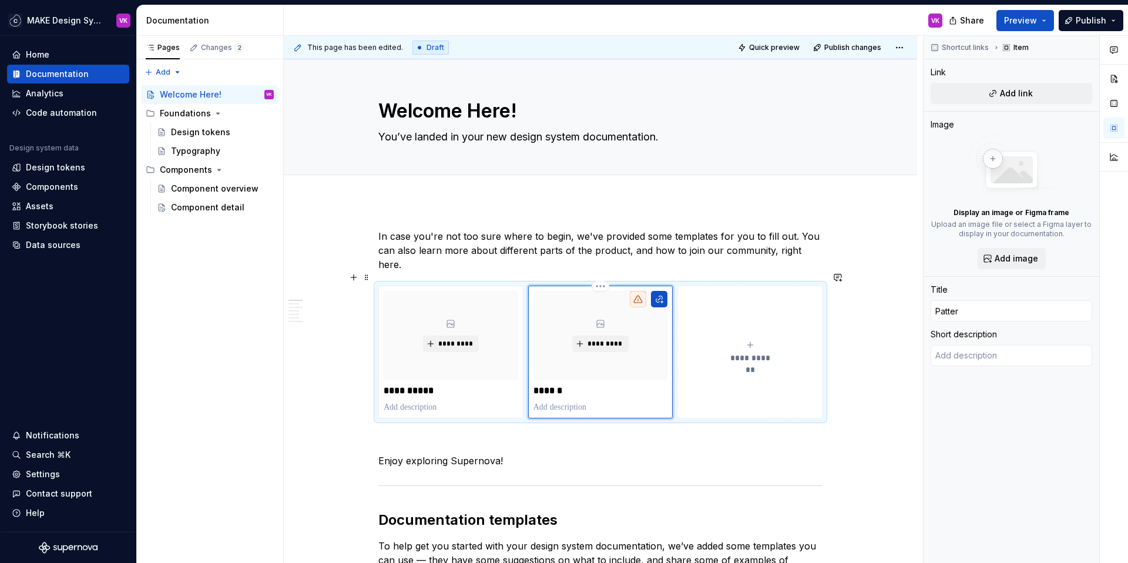
type input "Pattern"
type textarea "*"
type input "Patterns"
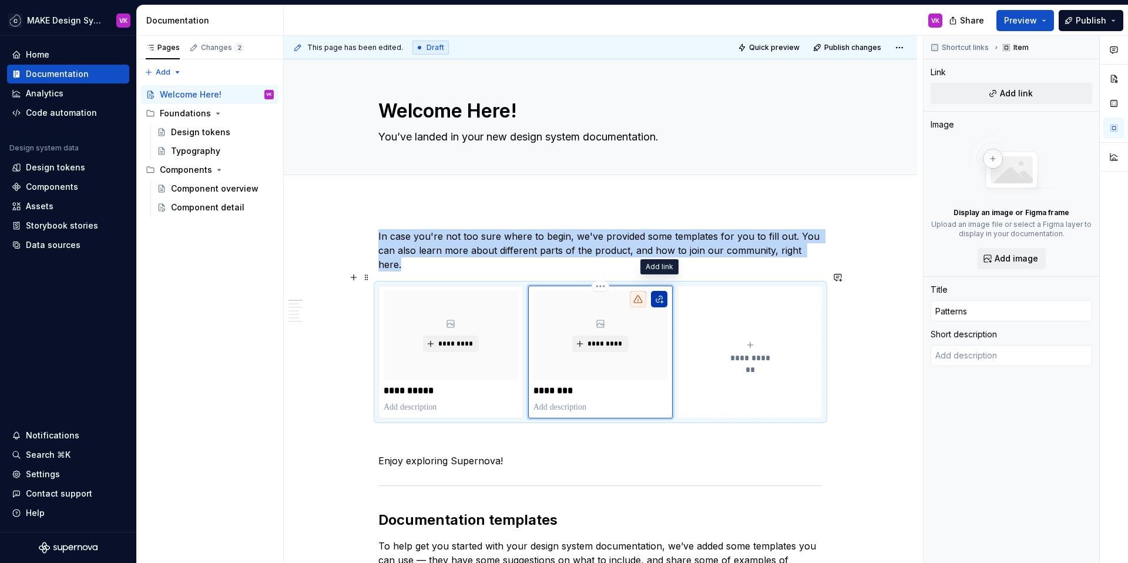
click at [658, 291] on button "button" at bounding box center [659, 299] width 16 height 16
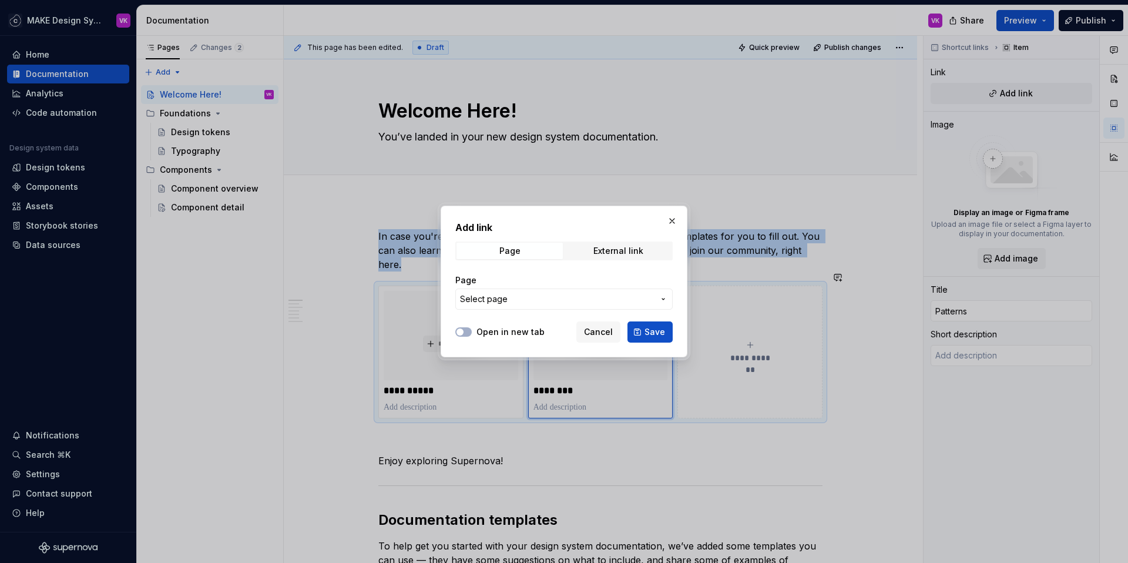
click at [588, 299] on span "Select page" at bounding box center [557, 299] width 194 height 12
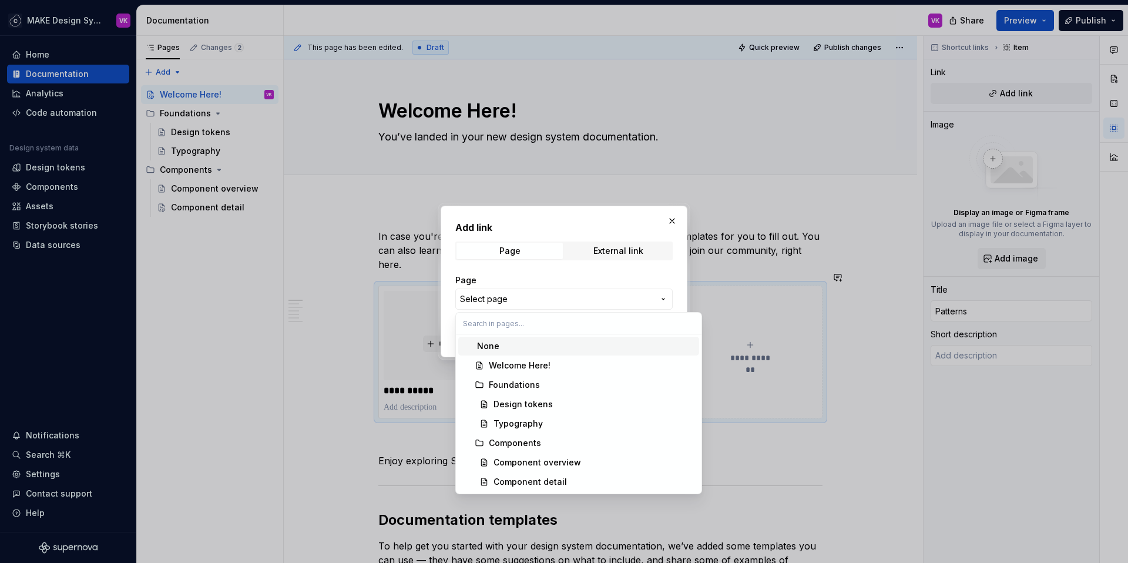
click at [670, 220] on div "Add link Page External link Page Select page Open in new tab Cancel Save" at bounding box center [564, 281] width 1128 height 563
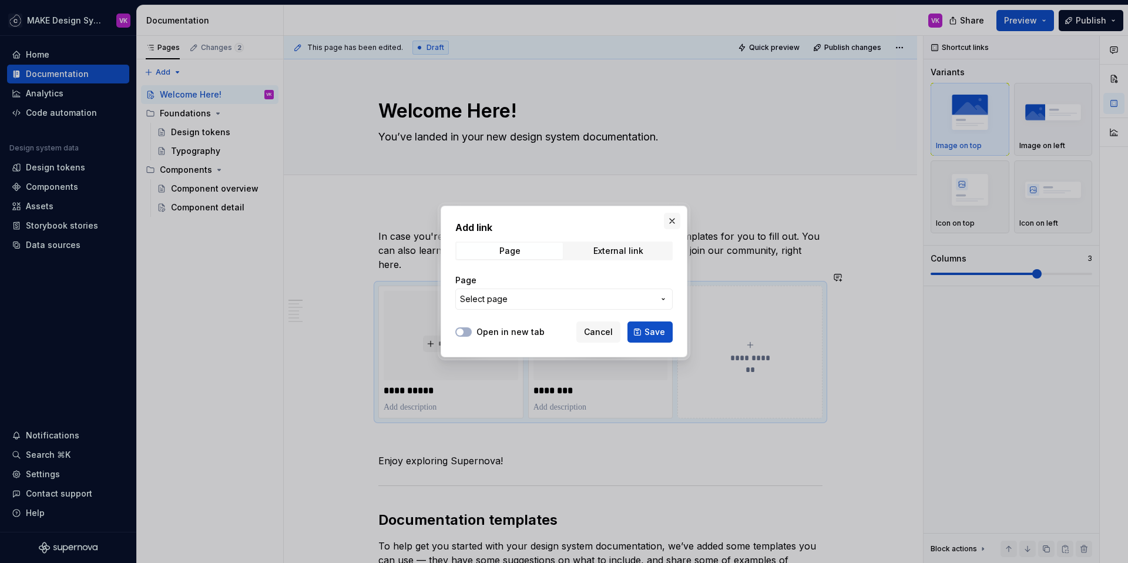
click at [668, 221] on button "button" at bounding box center [672, 221] width 16 height 16
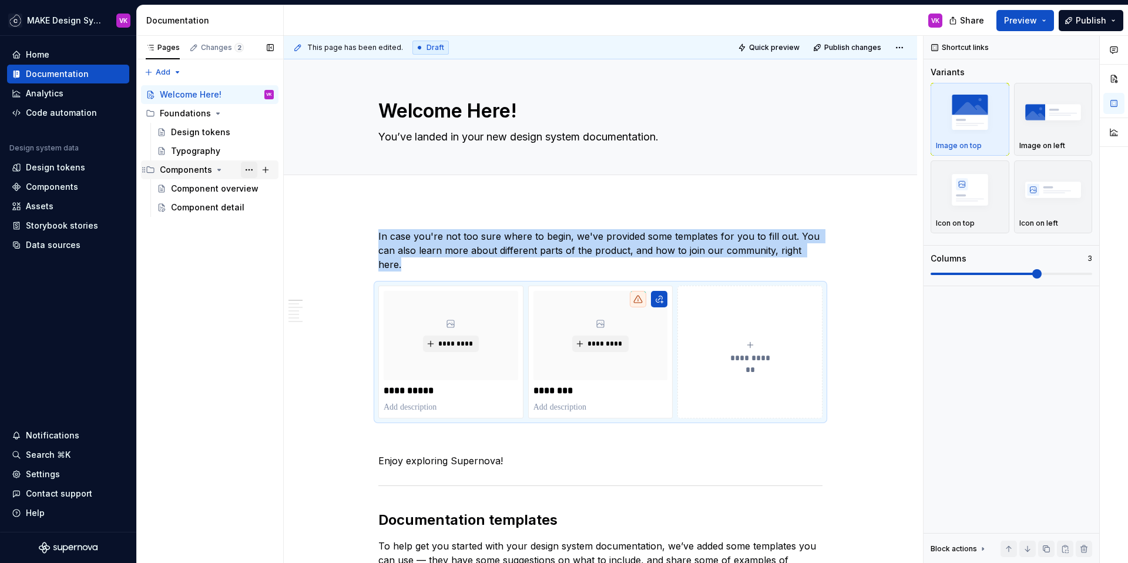
click at [249, 169] on button "Page tree" at bounding box center [249, 170] width 16 height 16
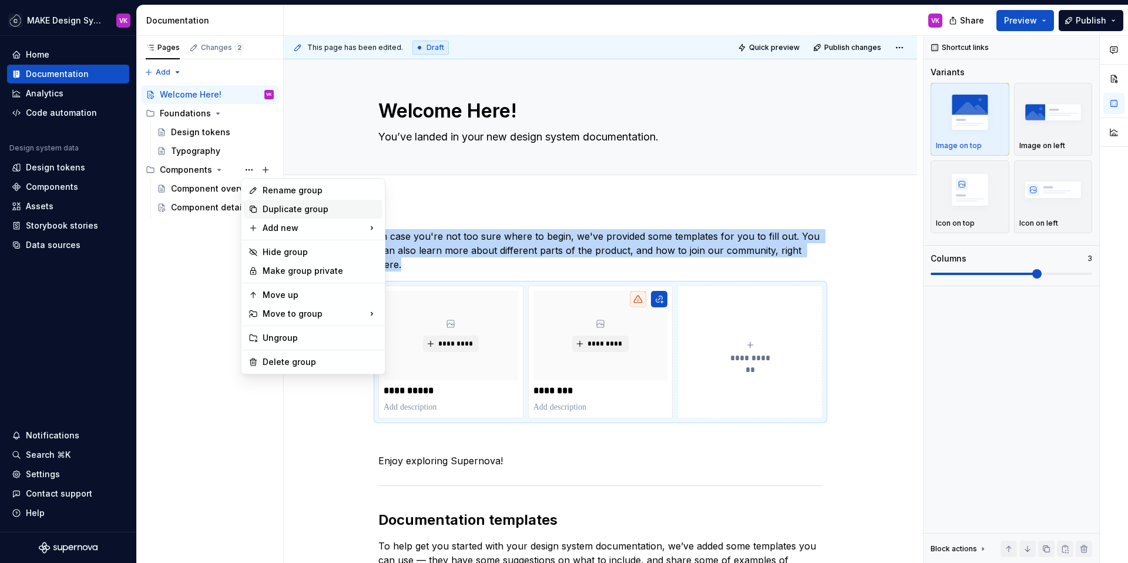
click at [271, 208] on div "Duplicate group" at bounding box center [320, 209] width 115 height 12
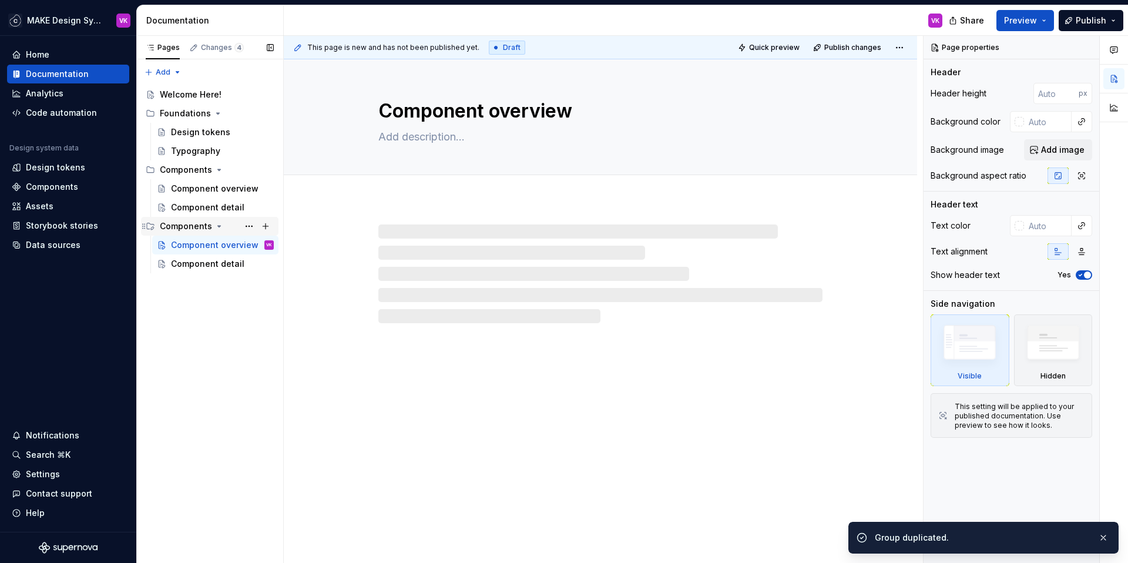
click at [203, 225] on div "Components" at bounding box center [186, 226] width 52 height 12
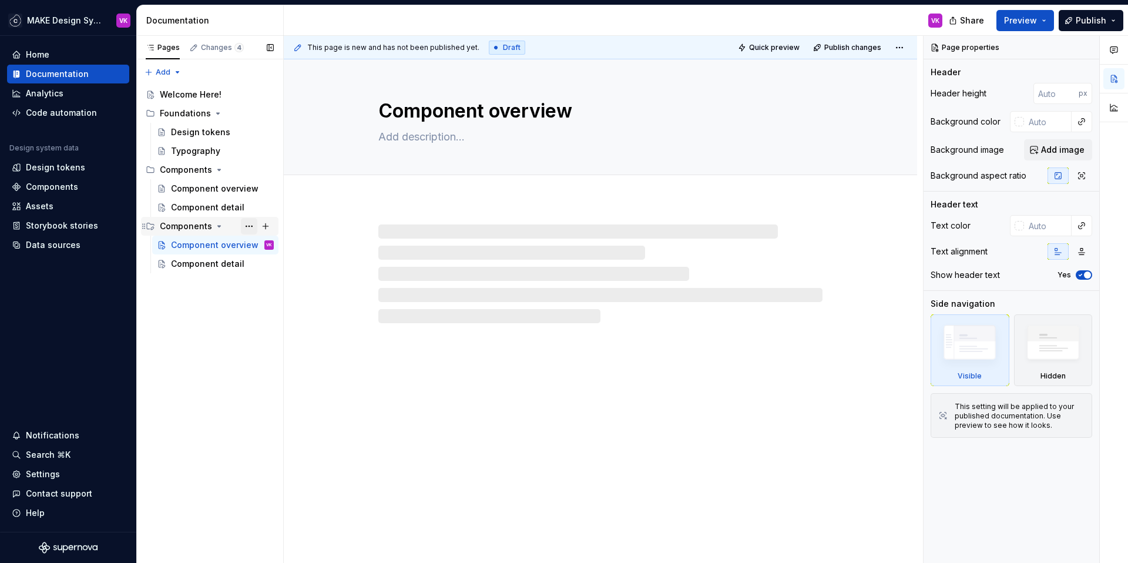
click at [250, 223] on button "Page tree" at bounding box center [249, 226] width 16 height 16
type textarea "*"
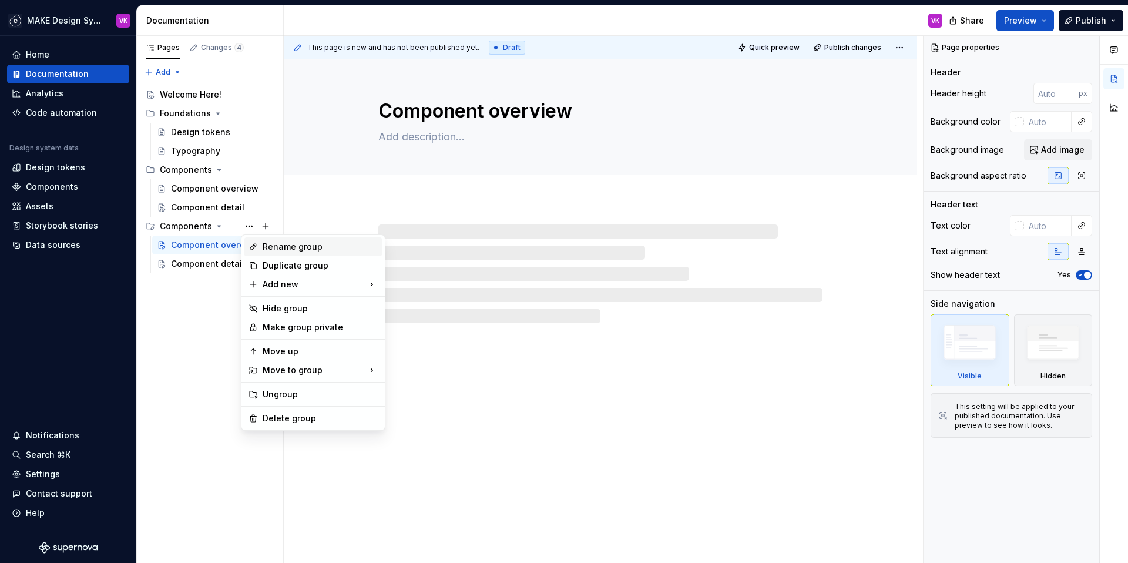
click at [261, 239] on div "Rename group" at bounding box center [313, 246] width 139 height 19
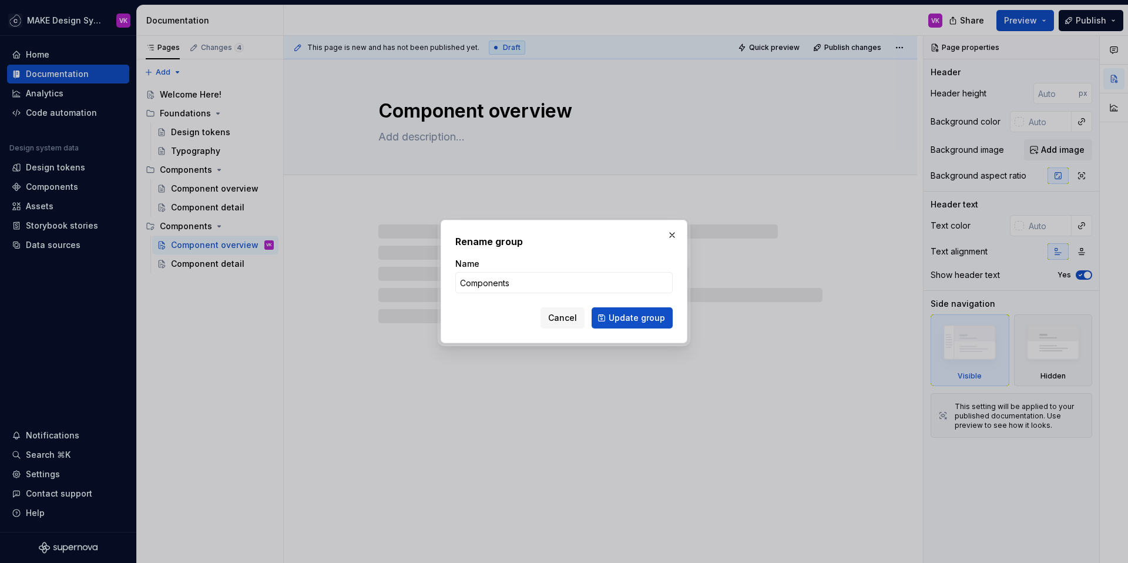
type input "P"
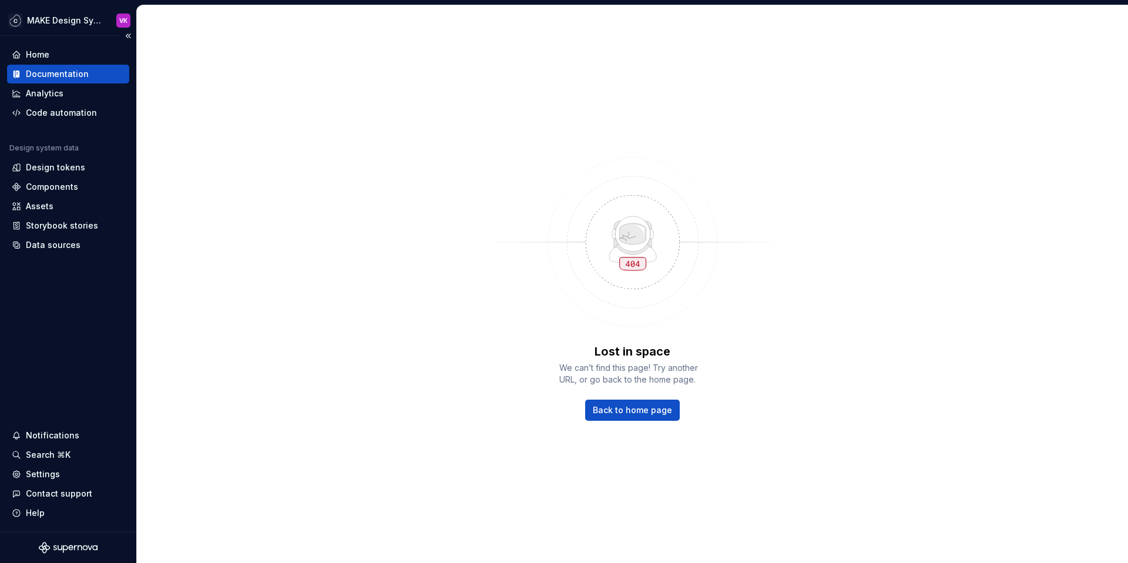
click at [52, 75] on div "Documentation" at bounding box center [57, 74] width 63 height 12
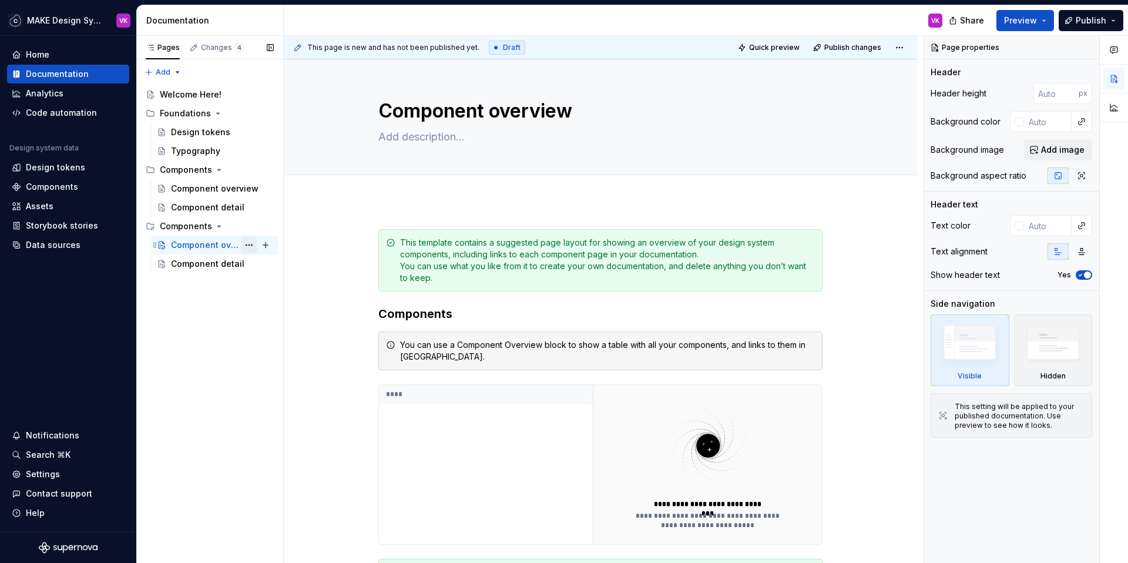
click at [244, 243] on button "Page tree" at bounding box center [249, 245] width 16 height 16
type textarea "*"
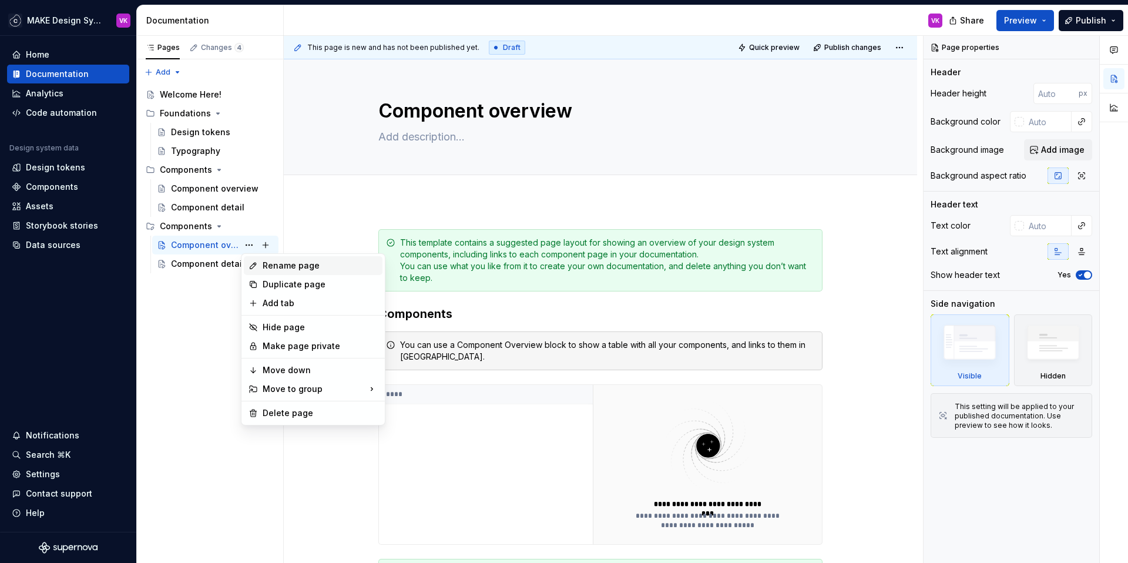
click at [274, 263] on div "Rename page" at bounding box center [320, 266] width 115 height 12
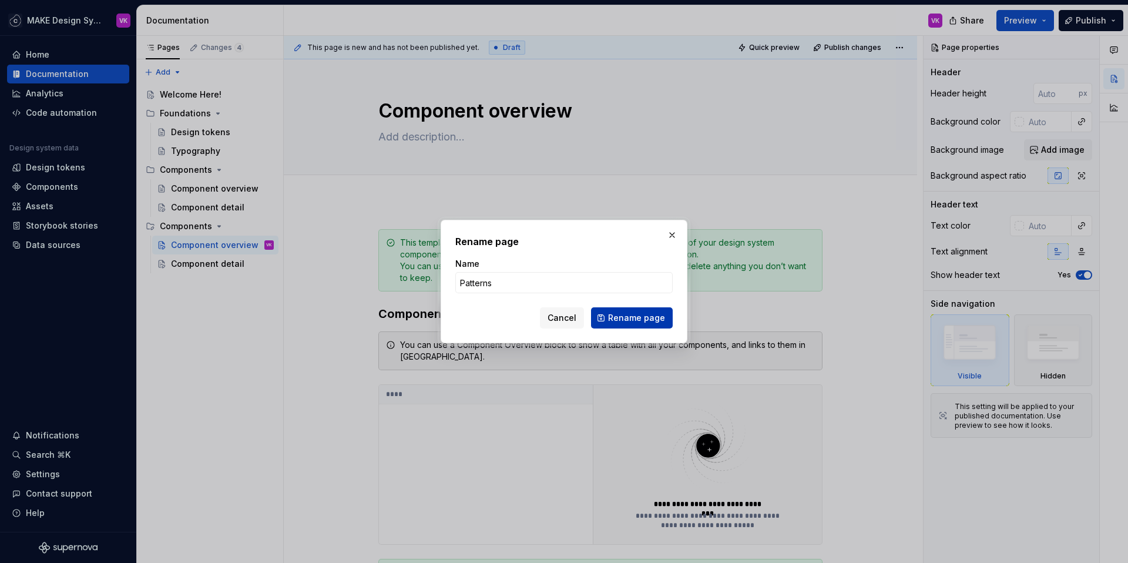
type input "Patterns"
click at [624, 315] on span "Rename page" at bounding box center [636, 318] width 57 height 12
type textarea "*"
type textarea "Patterns"
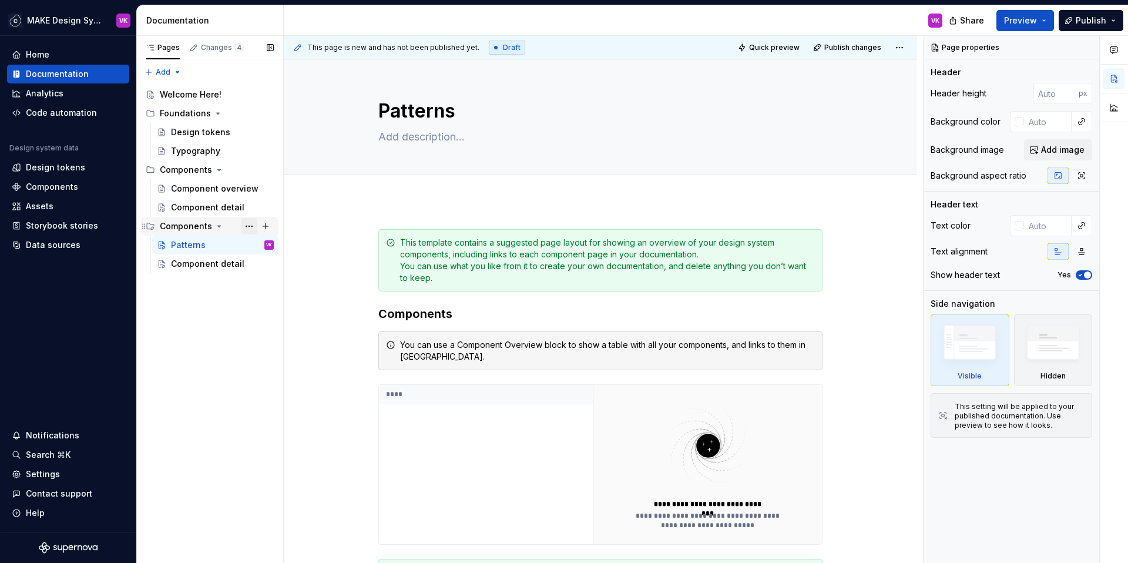
click at [253, 224] on button "Page tree" at bounding box center [249, 226] width 16 height 16
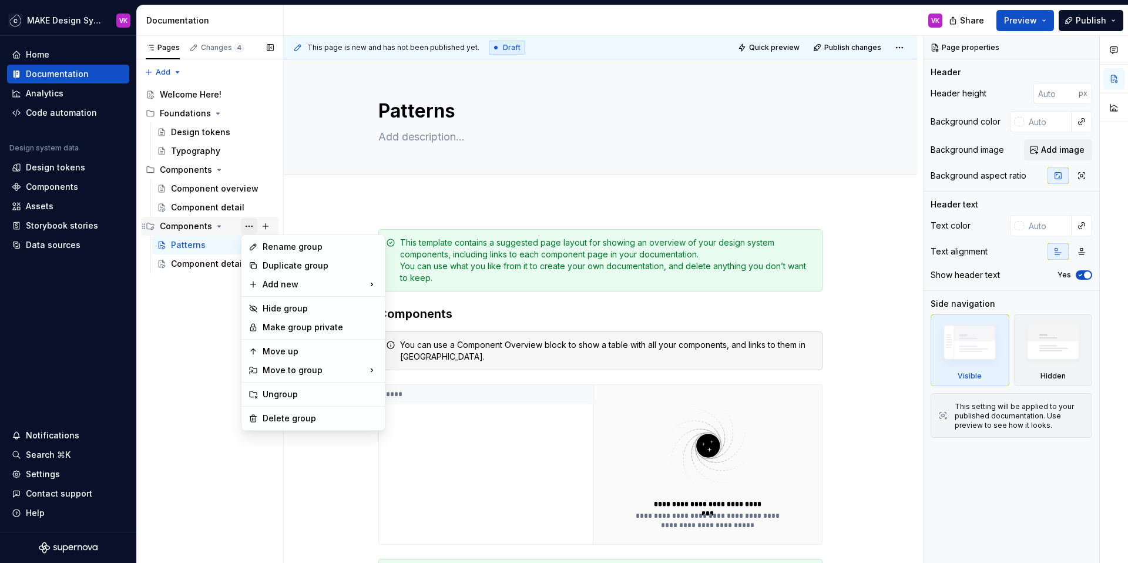
type textarea "*"
click at [274, 244] on div "Rename group" at bounding box center [320, 247] width 115 height 12
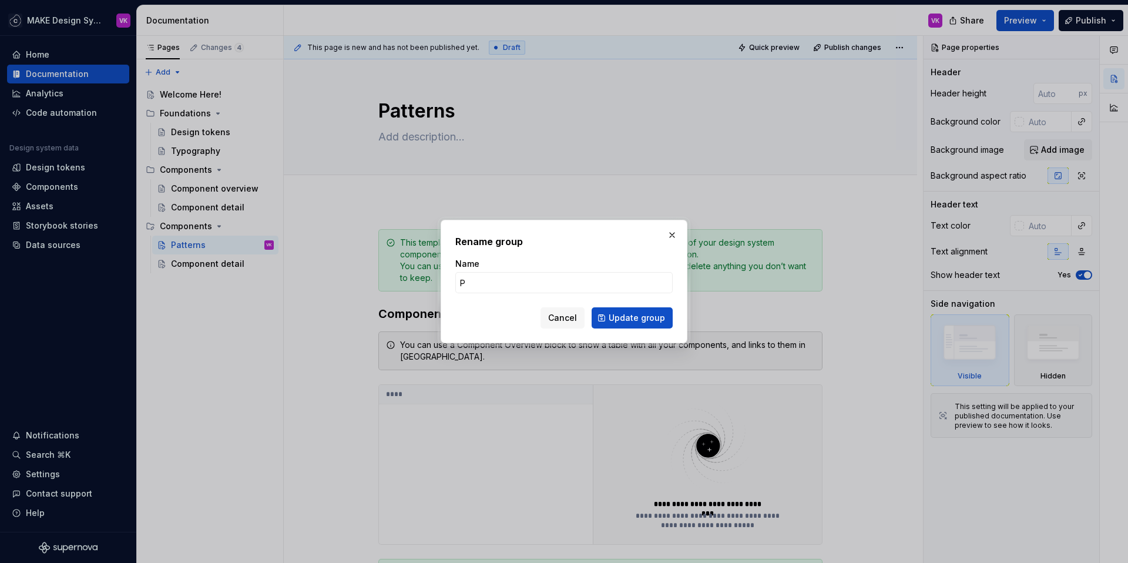
type input "Patterns"
click at [644, 314] on span "Update group" at bounding box center [636, 318] width 56 height 12
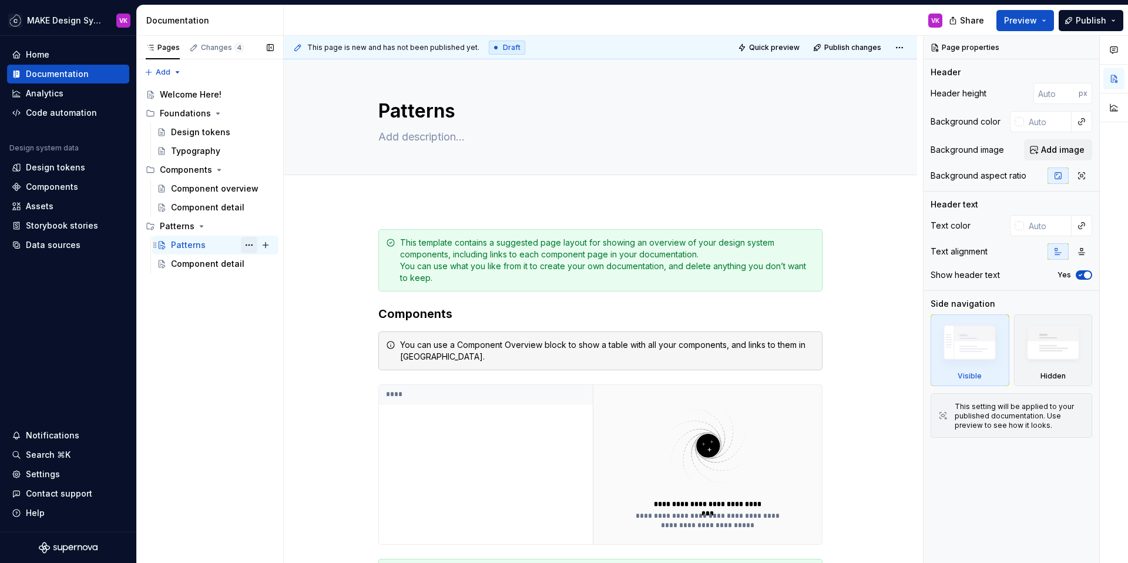
click at [252, 244] on button "Page tree" at bounding box center [249, 245] width 16 height 16
type textarea "*"
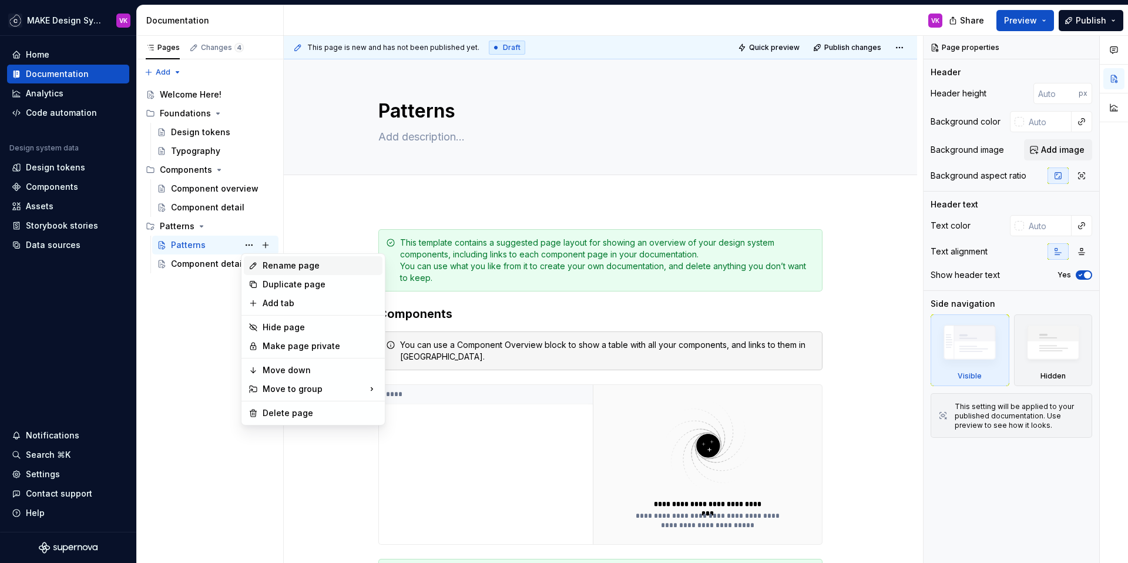
click at [270, 263] on div "Rename page" at bounding box center [320, 266] width 115 height 12
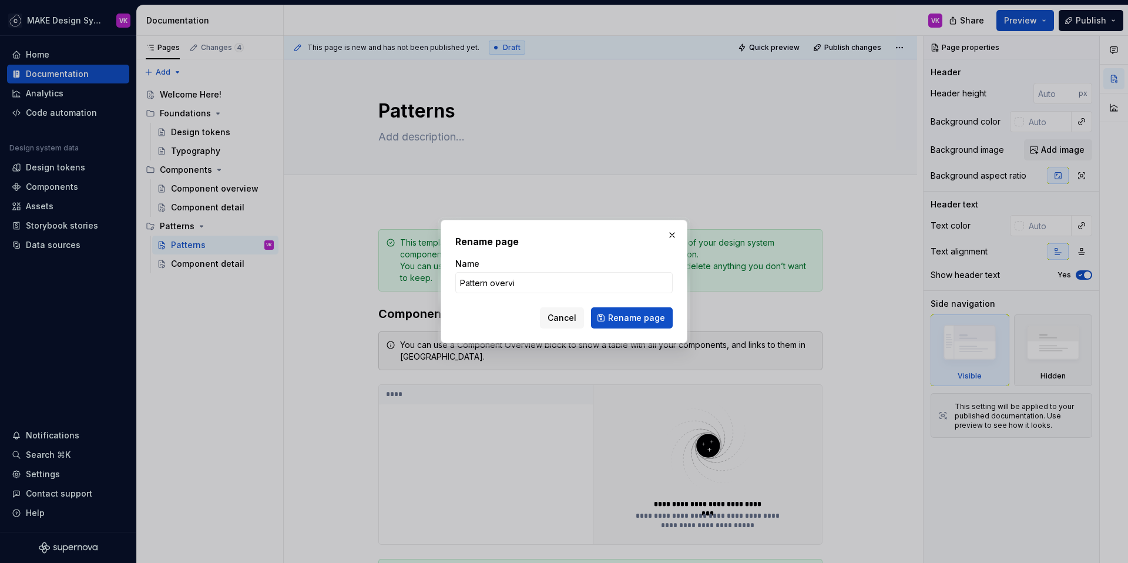
type input "Pattern overvie"
click button "Rename page" at bounding box center [632, 317] width 82 height 21
type textarea "*"
type textarea "Pattern overview"
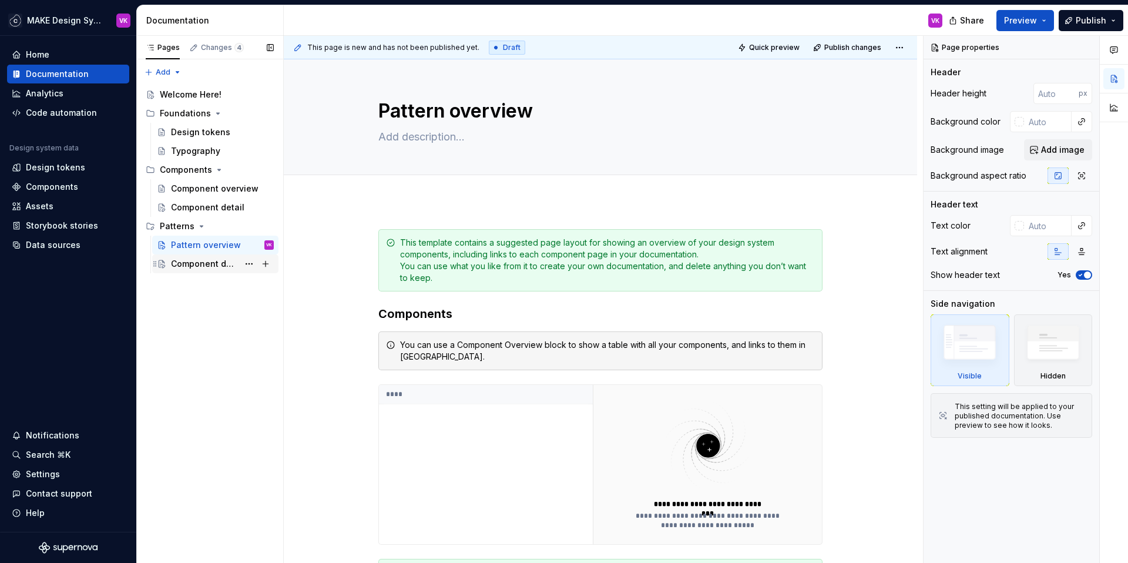
click at [208, 267] on div "Component detail" at bounding box center [205, 264] width 68 height 12
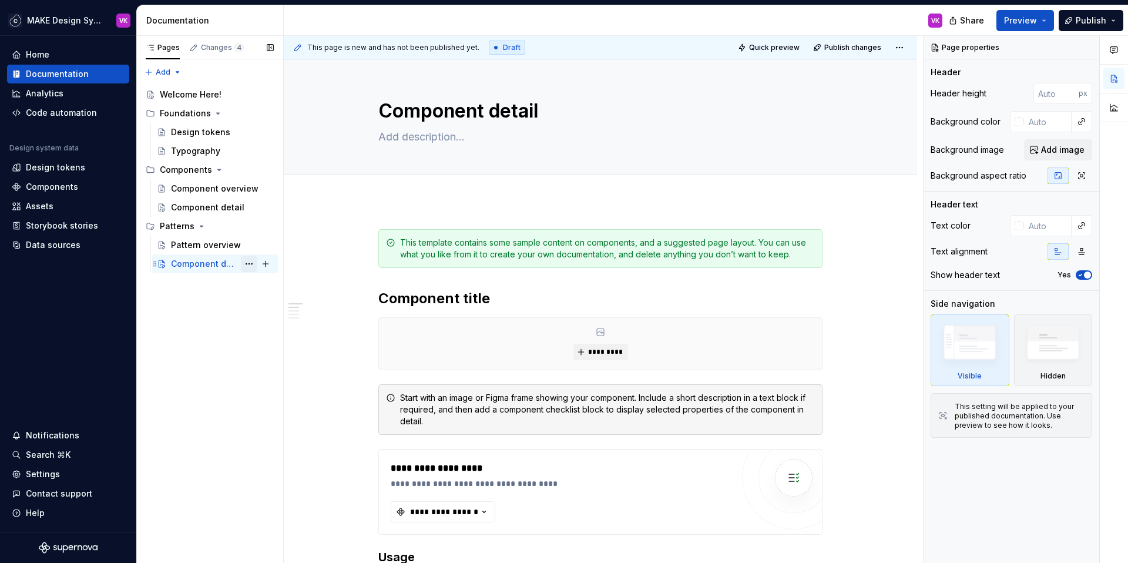
click at [250, 261] on button "Page tree" at bounding box center [249, 263] width 16 height 16
type textarea "*"
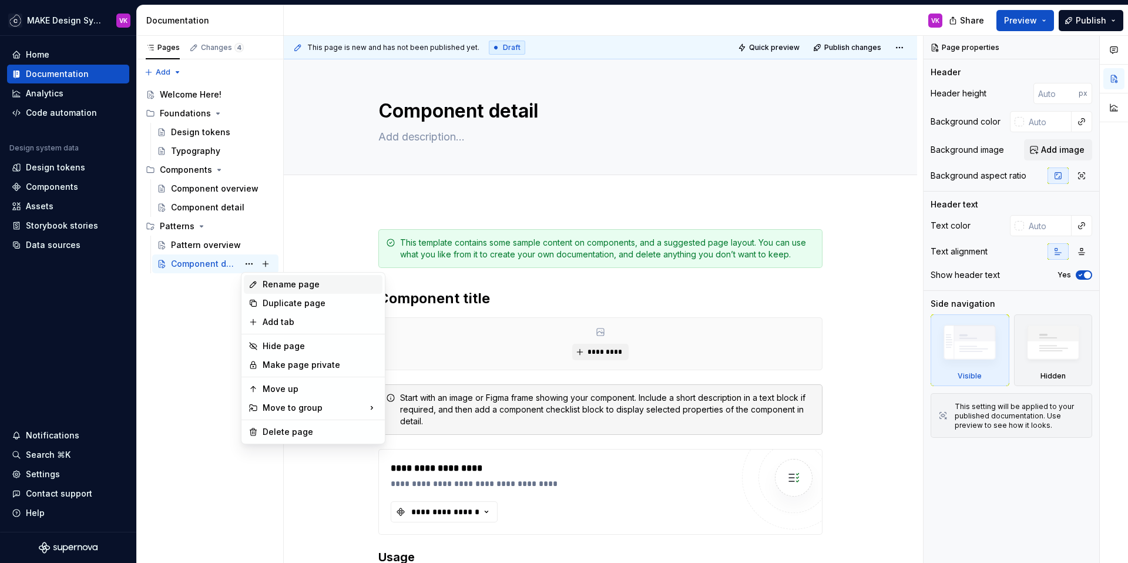
click at [274, 285] on div "Rename page" at bounding box center [320, 284] width 115 height 12
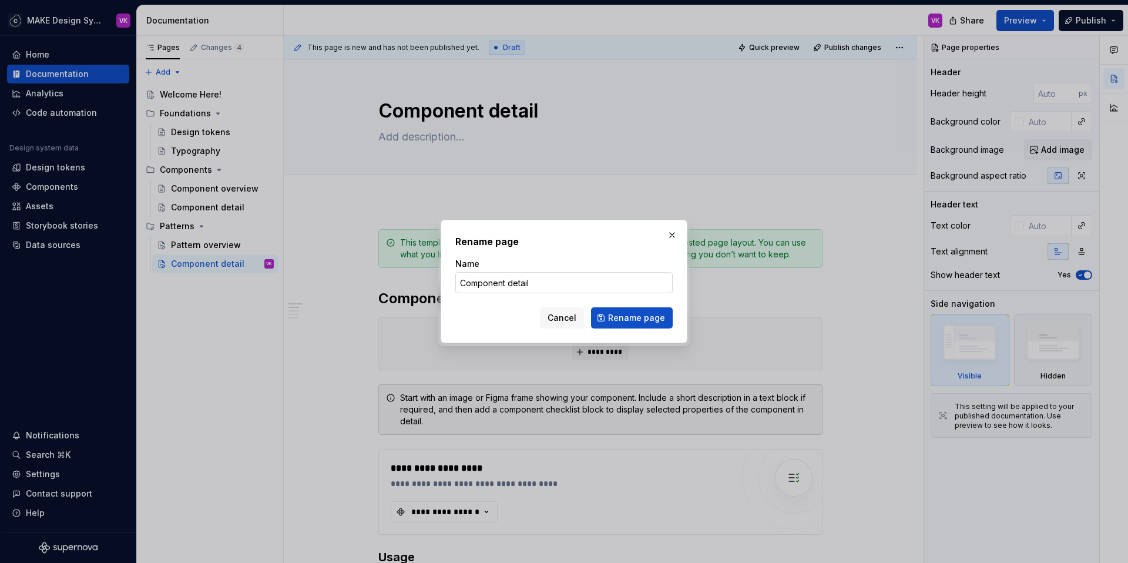
click at [506, 282] on input "Component detail" at bounding box center [563, 282] width 217 height 21
type input "Pattern detail"
click at [659, 318] on span "Rename page" at bounding box center [636, 318] width 57 height 12
type textarea "*"
type textarea "Pattern detail"
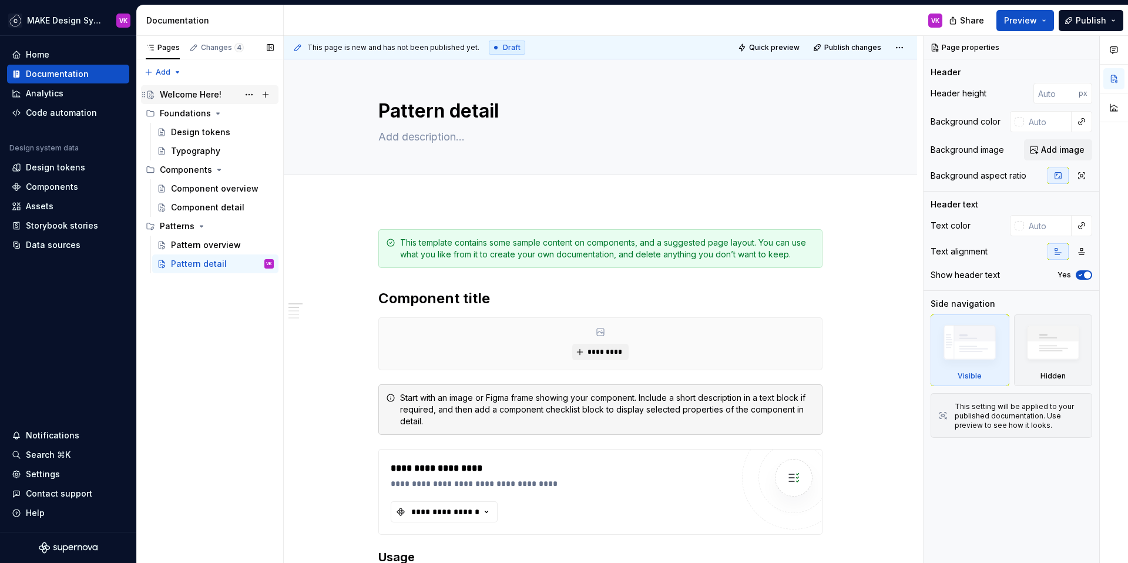
click at [191, 93] on div "Welcome Here!" at bounding box center [191, 95] width 62 height 12
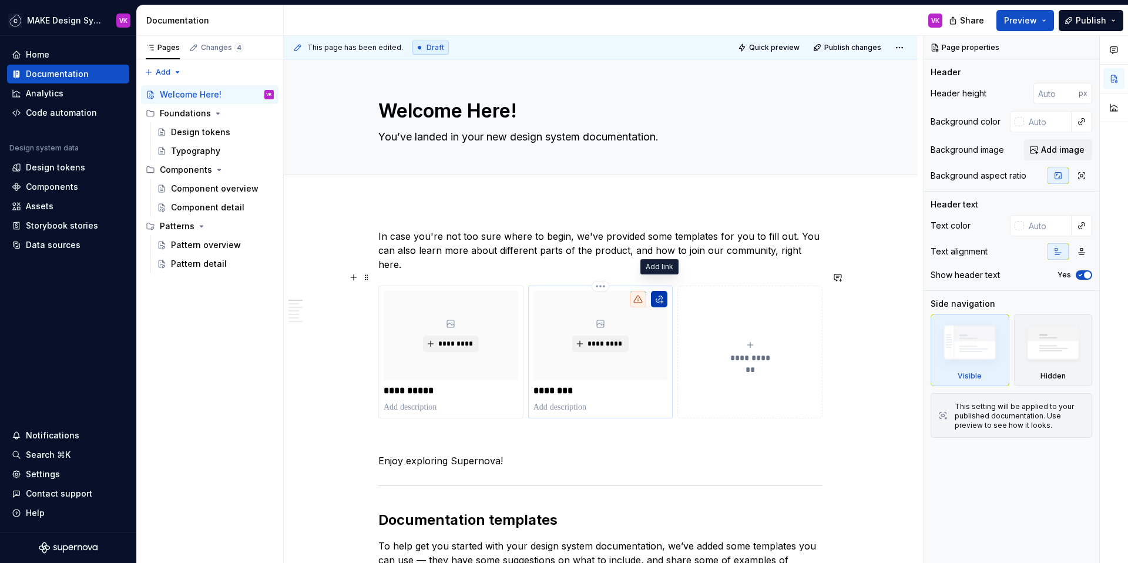
click at [653, 291] on button "button" at bounding box center [659, 299] width 16 height 16
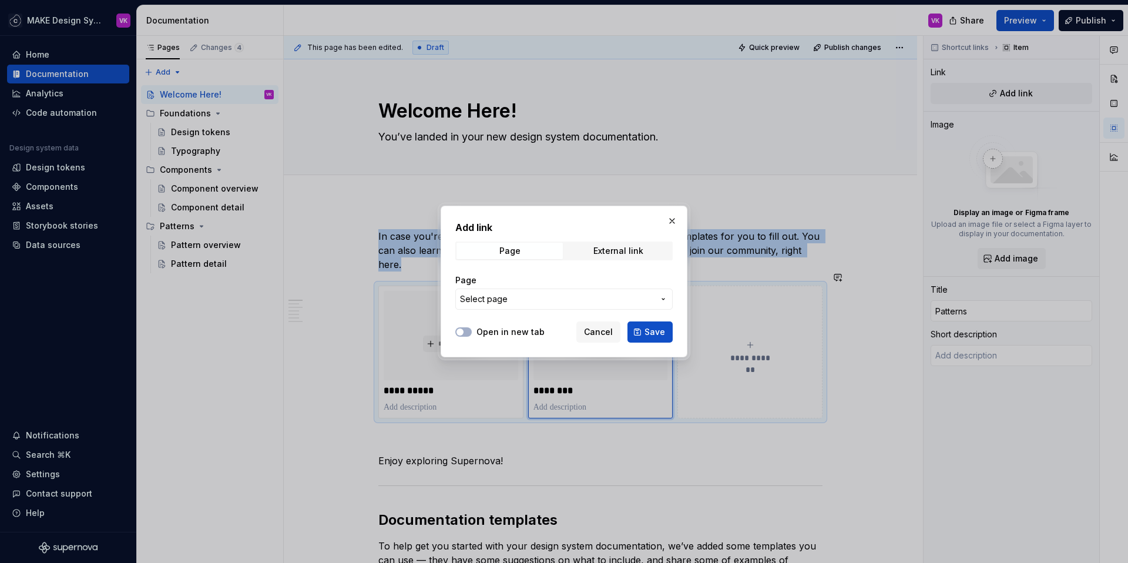
click at [551, 301] on span "Select page" at bounding box center [557, 299] width 194 height 12
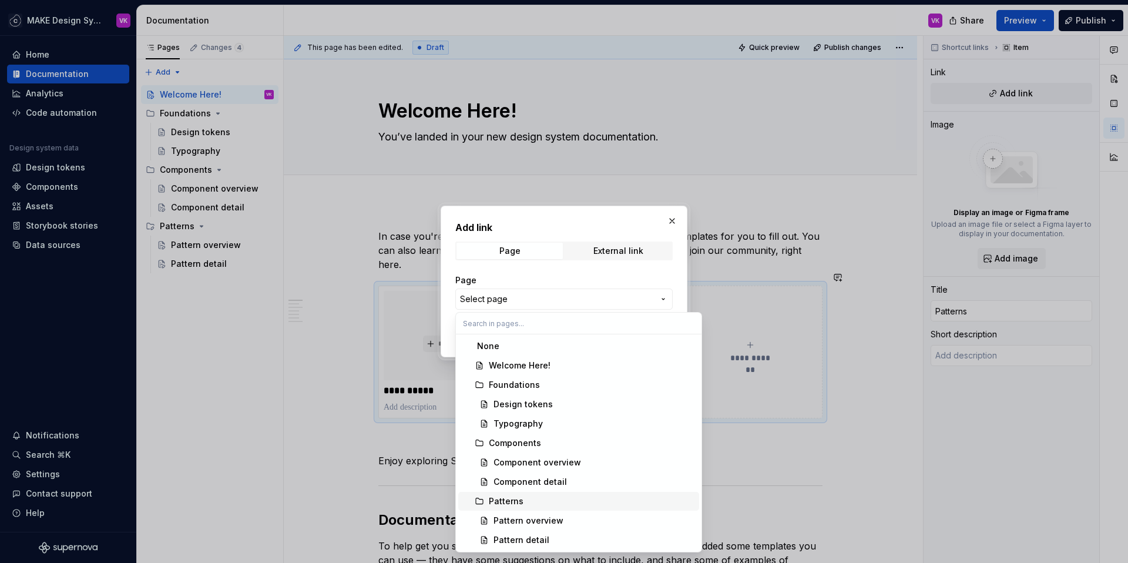
click at [523, 504] on div "Patterns" at bounding box center [592, 501] width 206 height 12
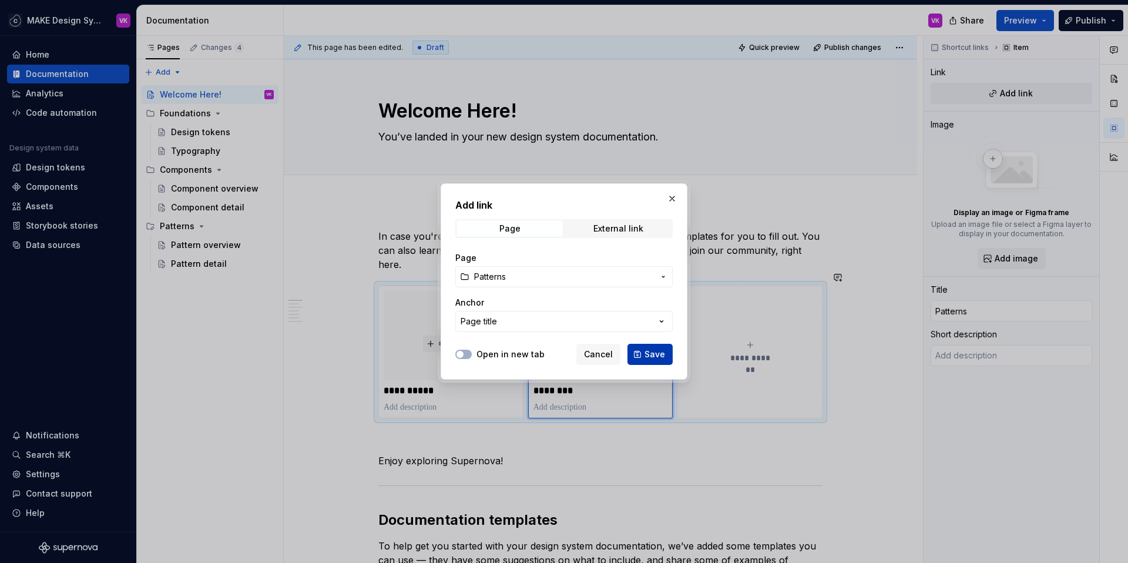
click at [653, 348] on span "Save" at bounding box center [654, 354] width 21 height 12
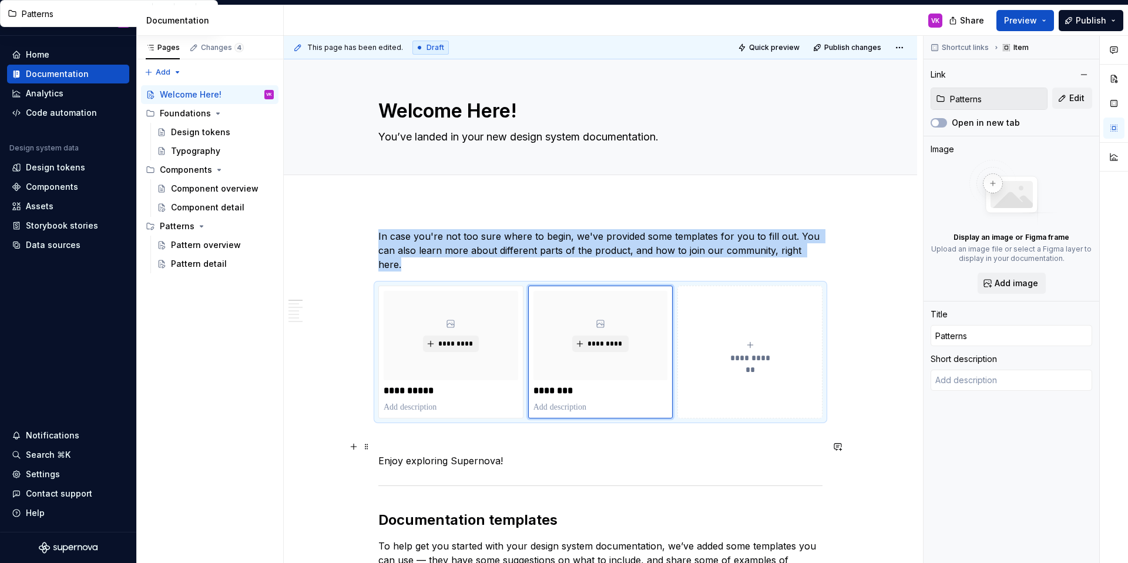
click at [529, 453] on p "Enjoy exploring Supernova!" at bounding box center [600, 460] width 444 height 14
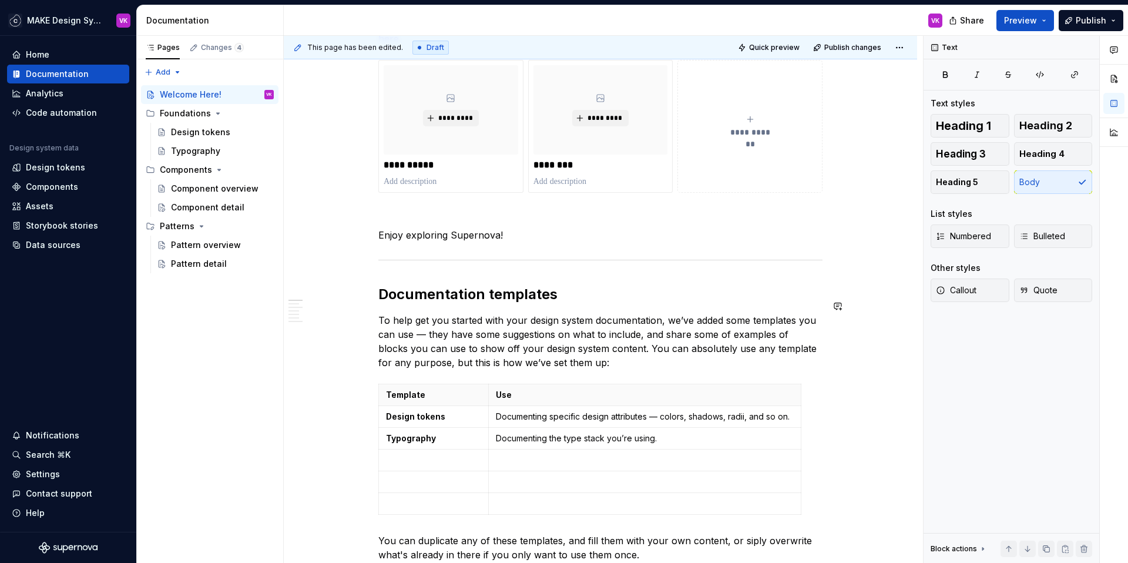
scroll to position [227, 0]
click at [471, 284] on h2 "Documentation templates" at bounding box center [600, 293] width 444 height 19
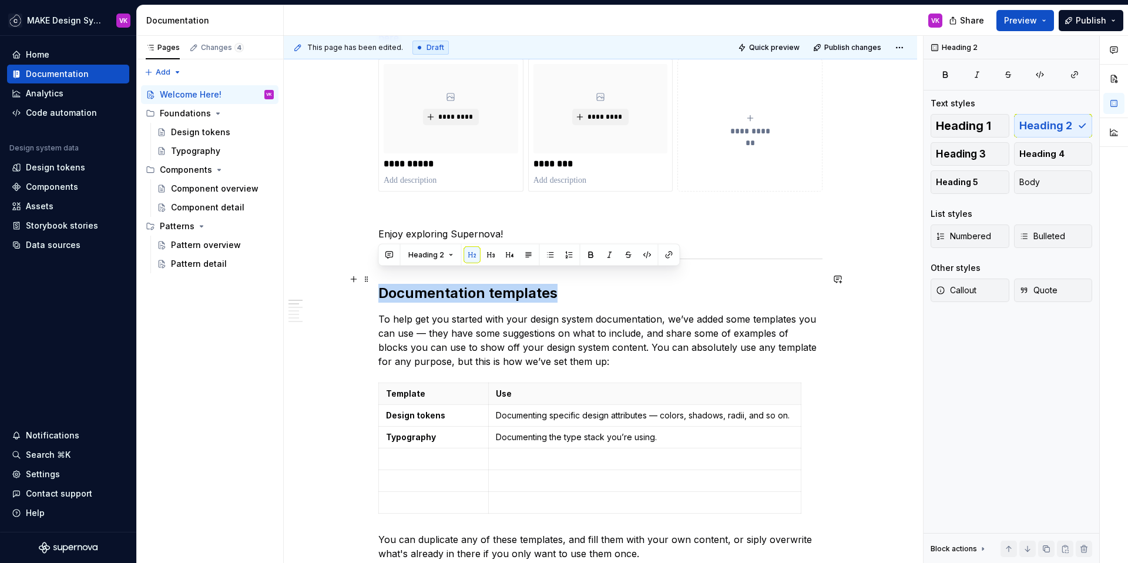
click at [471, 284] on h2 "Documentation templates" at bounding box center [600, 293] width 444 height 19
type textarea "*"
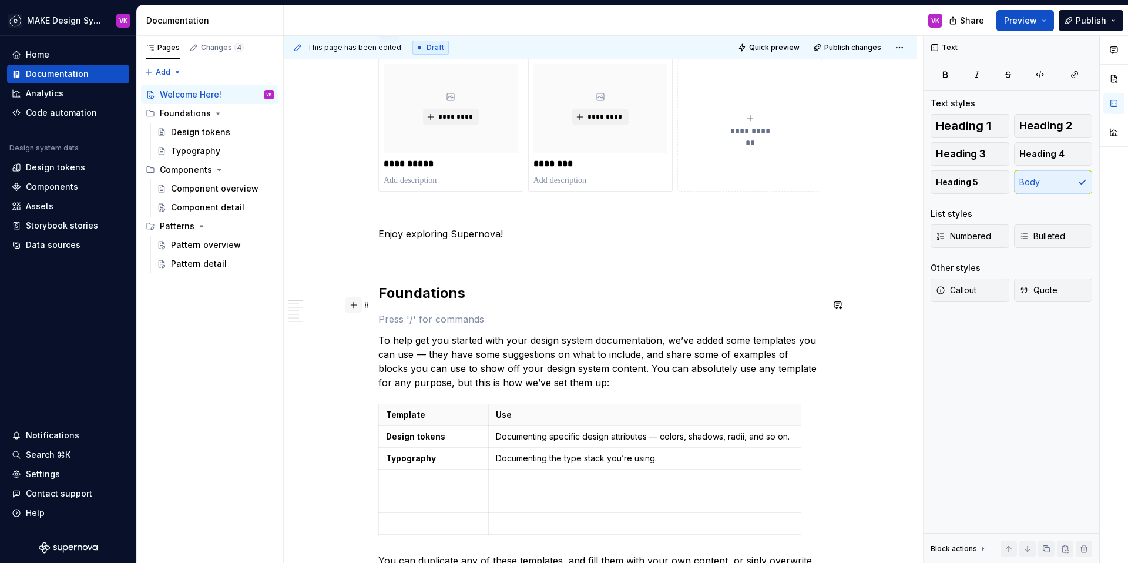
click at [352, 304] on button "button" at bounding box center [353, 305] width 16 height 16
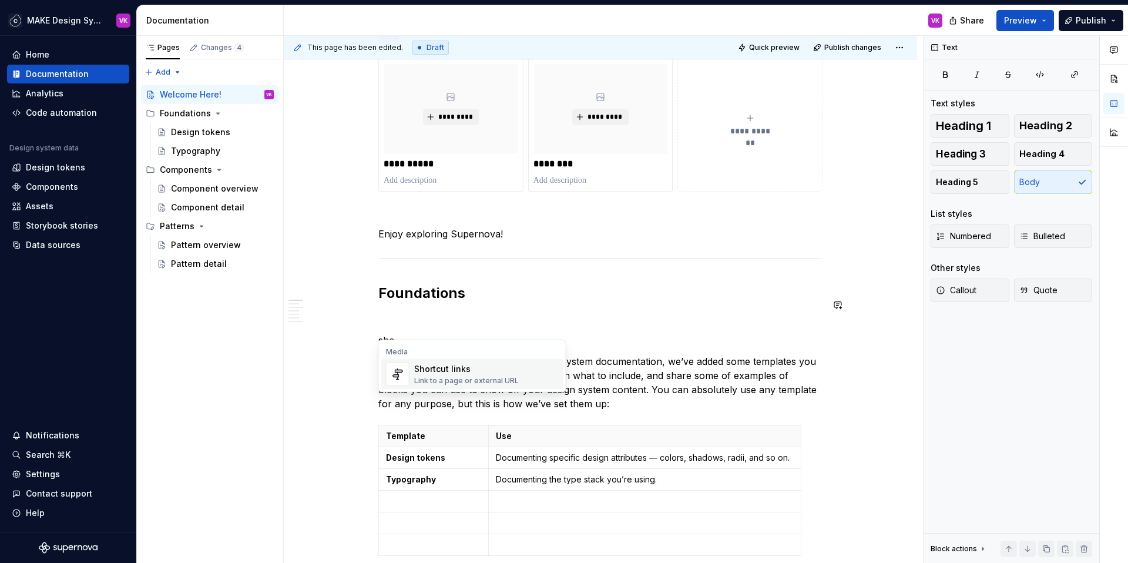
click at [483, 373] on div "Shortcut links" at bounding box center [466, 369] width 105 height 12
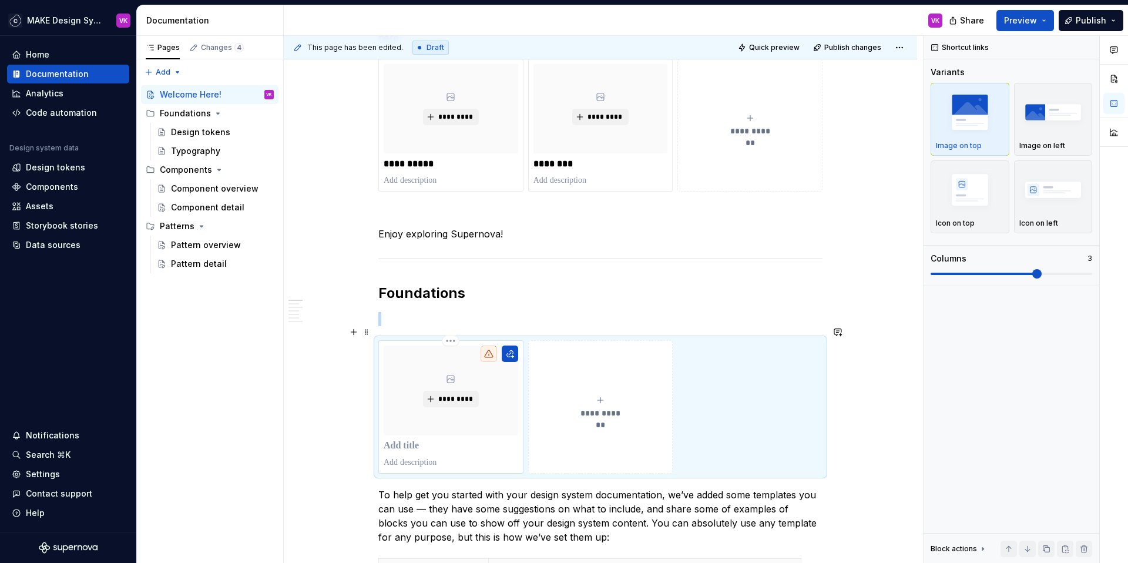
click at [407, 440] on p at bounding box center [451, 446] width 134 height 12
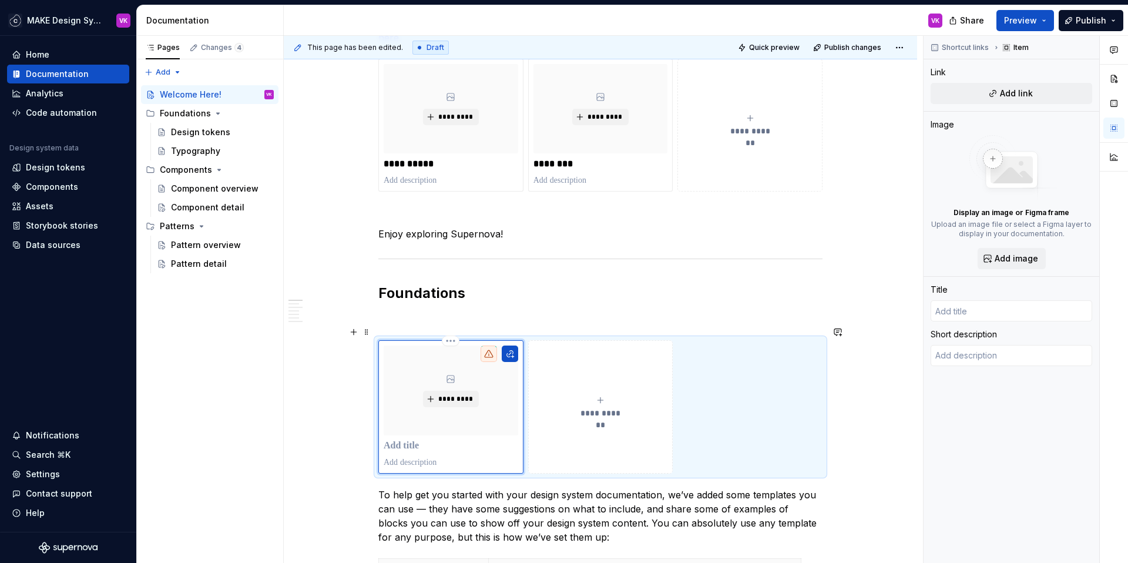
type textarea "*"
type input "T"
type textarea "*"
type input "[PERSON_NAME]"
type textarea "*"
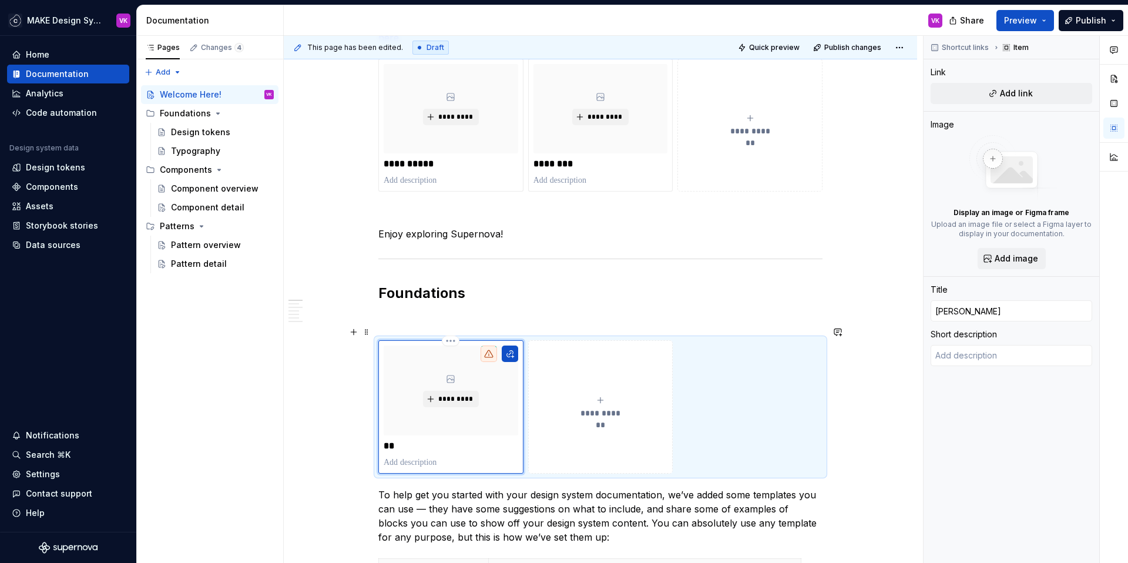
type input "Typ"
type textarea "*"
type input "Typo"
type textarea "*"
type input "Typog"
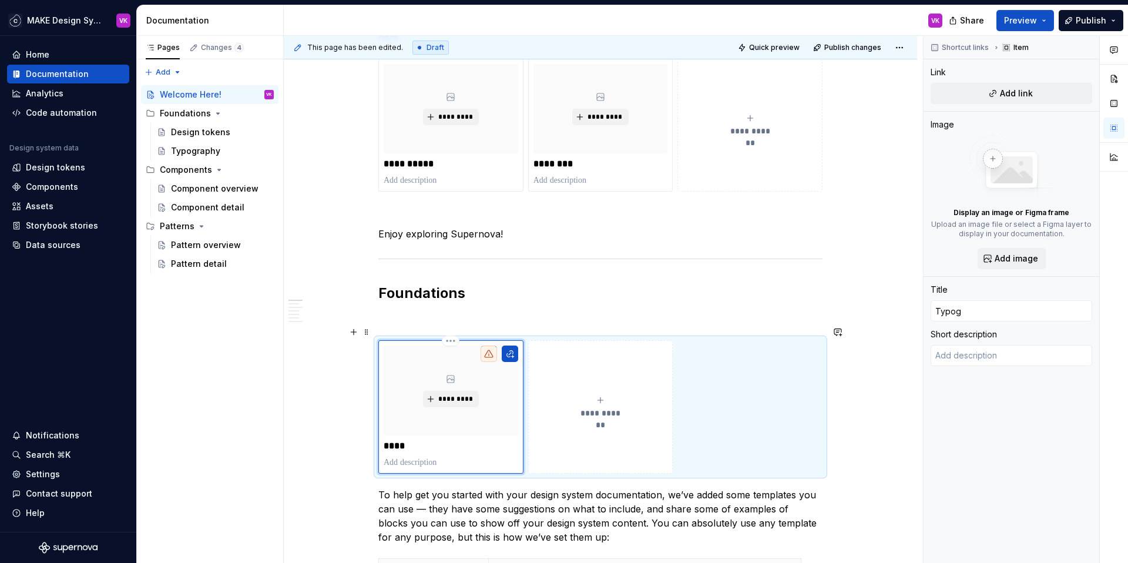
type textarea "*"
type input "Typogr"
type textarea "*"
type input "Typogra"
type textarea "*"
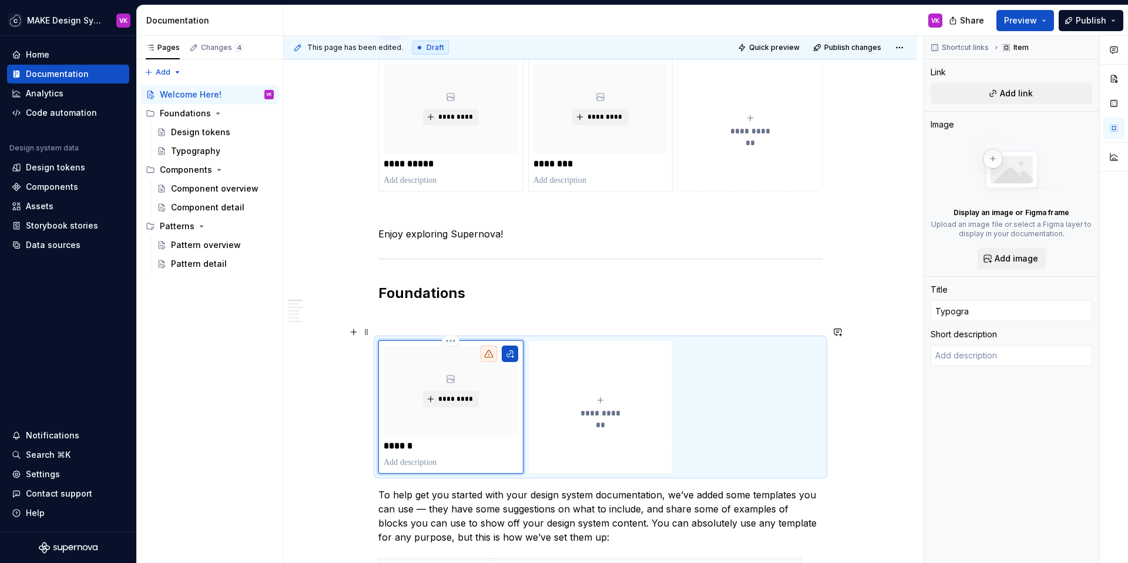
type input "Typograp"
type textarea "*"
type input "Typograph"
type textarea "*"
type input "Typography"
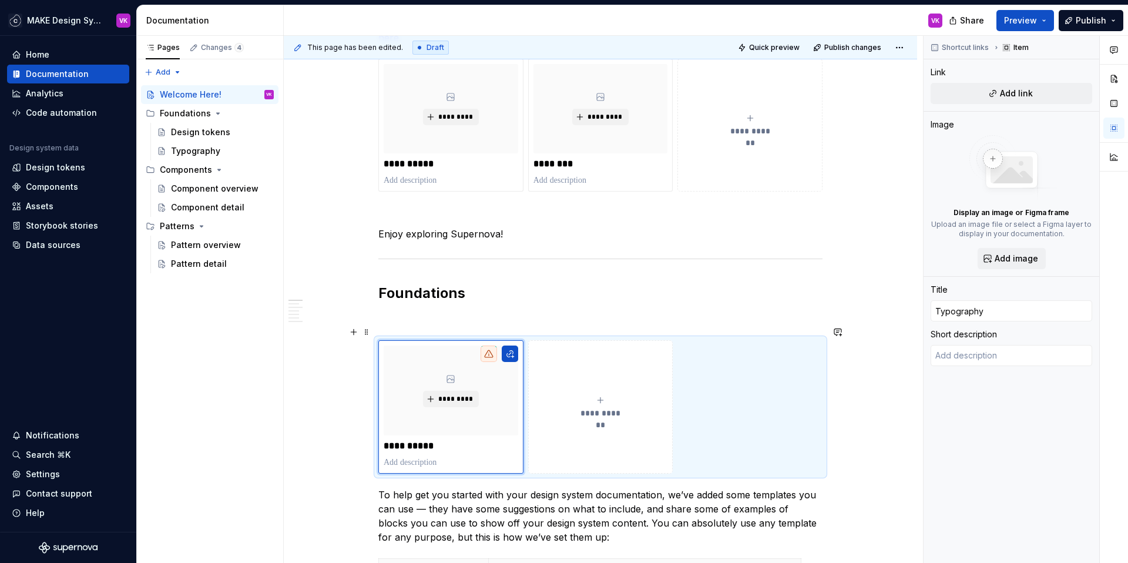
click at [582, 429] on button "**********" at bounding box center [600, 406] width 145 height 133
type textarea "*"
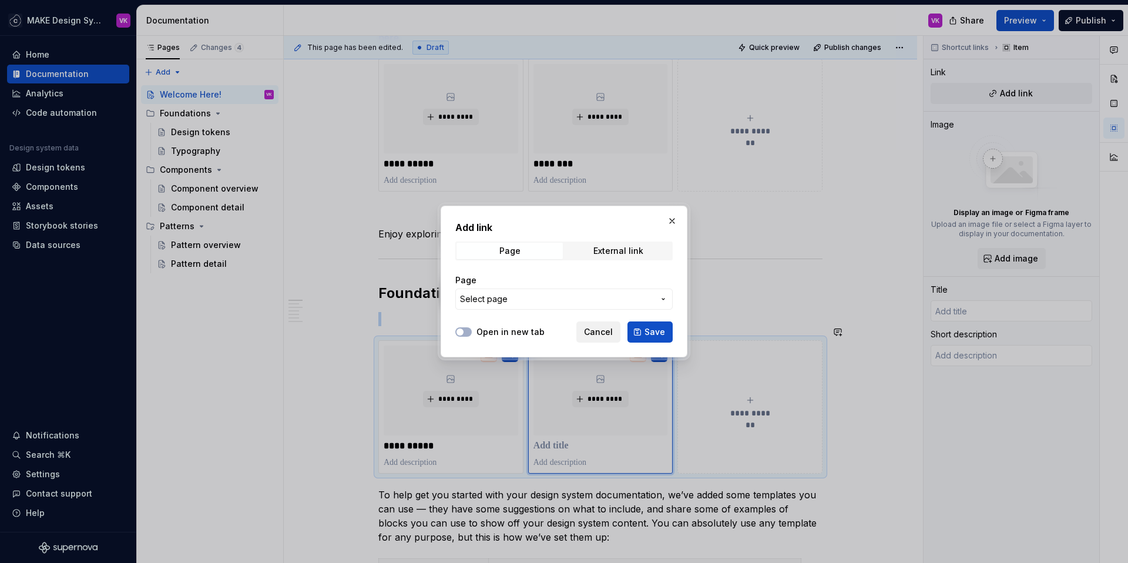
click at [607, 333] on span "Cancel" at bounding box center [598, 332] width 29 height 12
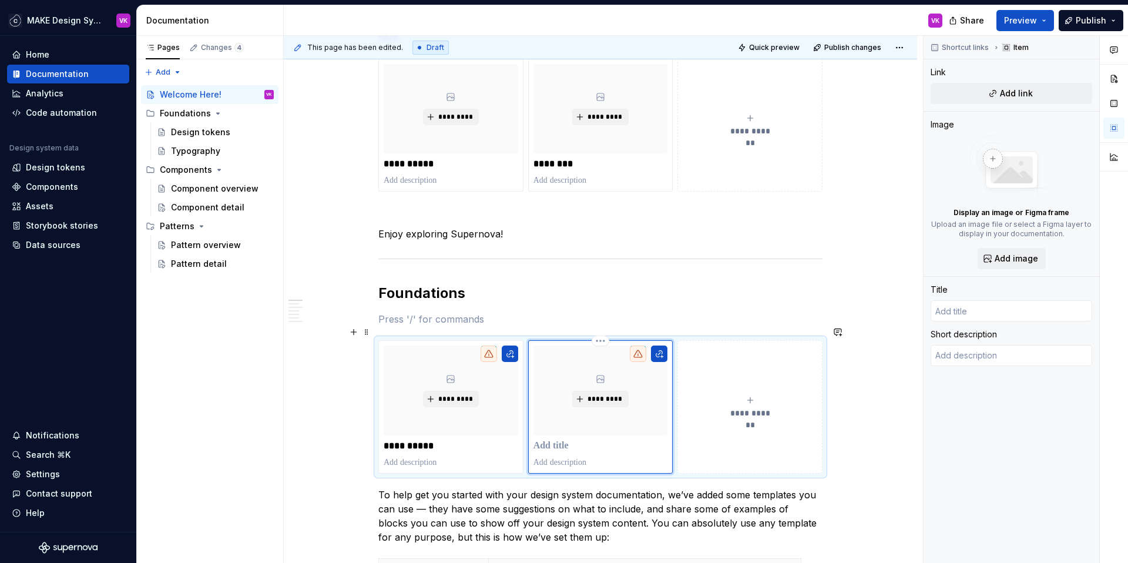
click at [556, 440] on p at bounding box center [600, 446] width 134 height 12
type textarea "*"
type input "C"
type textarea "*"
type input "Co"
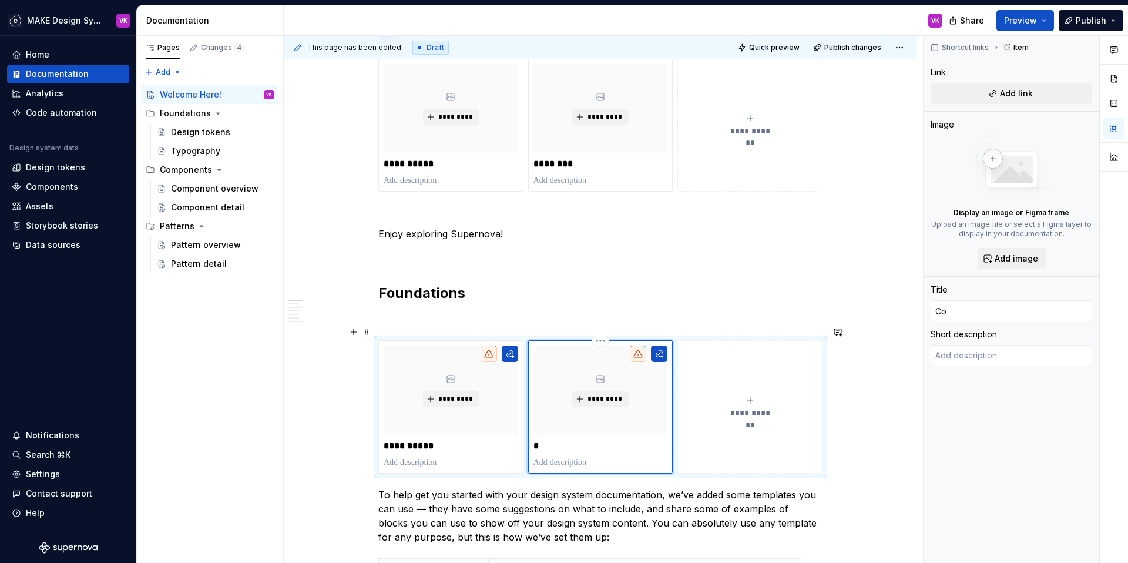
type textarea "*"
type input "Col"
type textarea "*"
type input "Colo"
type textarea "*"
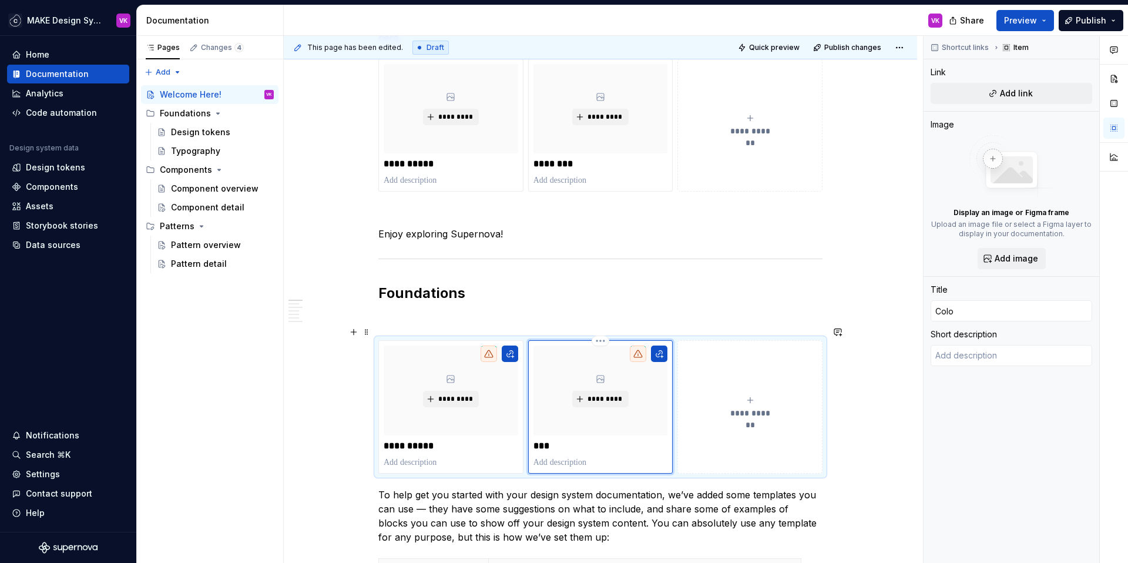
type input "Color"
type textarea "*"
type input "Colors"
click at [725, 425] on button "**********" at bounding box center [749, 406] width 145 height 133
type textarea "*"
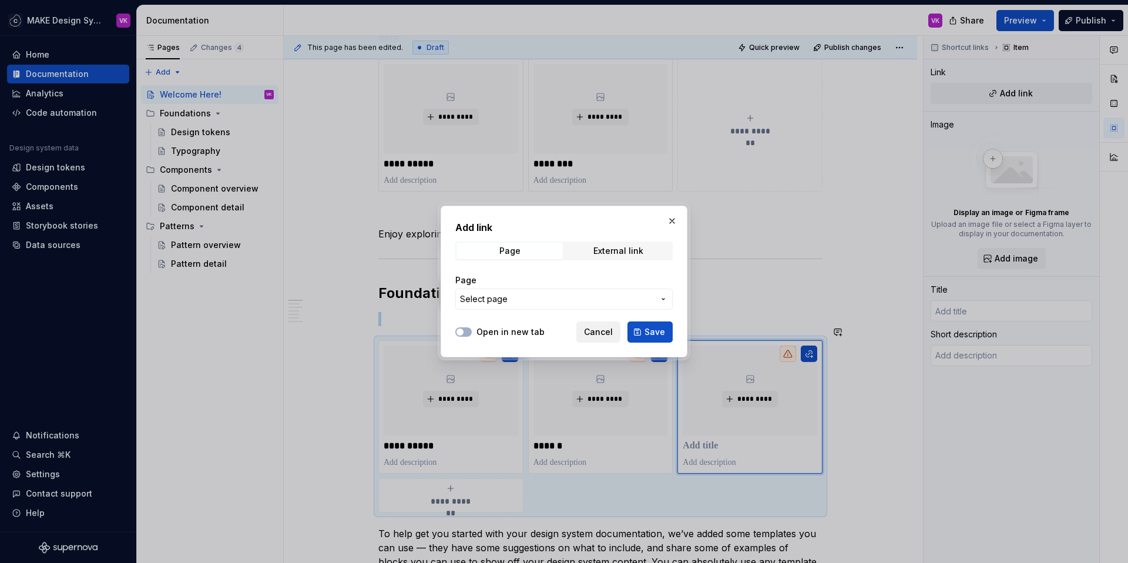
click at [610, 332] on span "Cancel" at bounding box center [598, 332] width 29 height 12
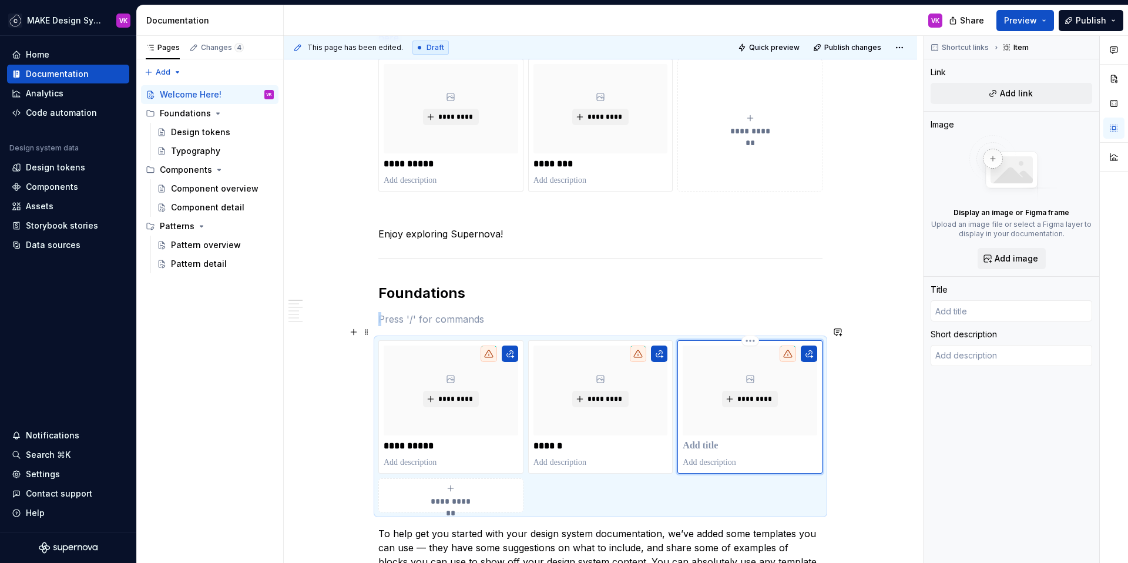
click at [722, 440] on p at bounding box center [749, 446] width 134 height 12
type textarea "*"
type input "S"
type textarea "*"
type input "Sp"
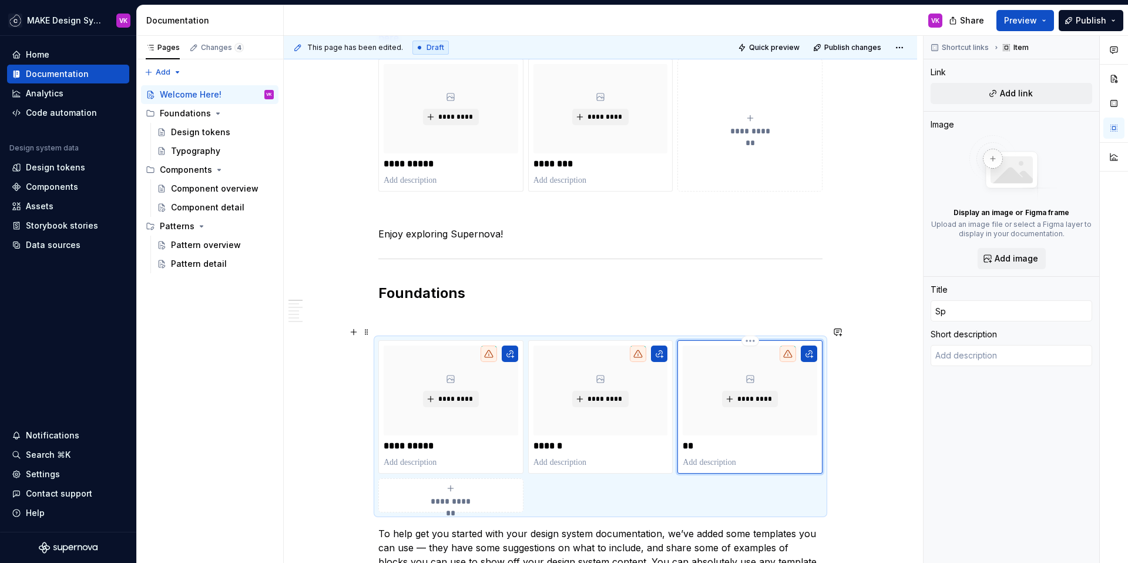
type textarea "*"
type input "Spa"
type textarea "*"
type input "Spac"
type textarea "*"
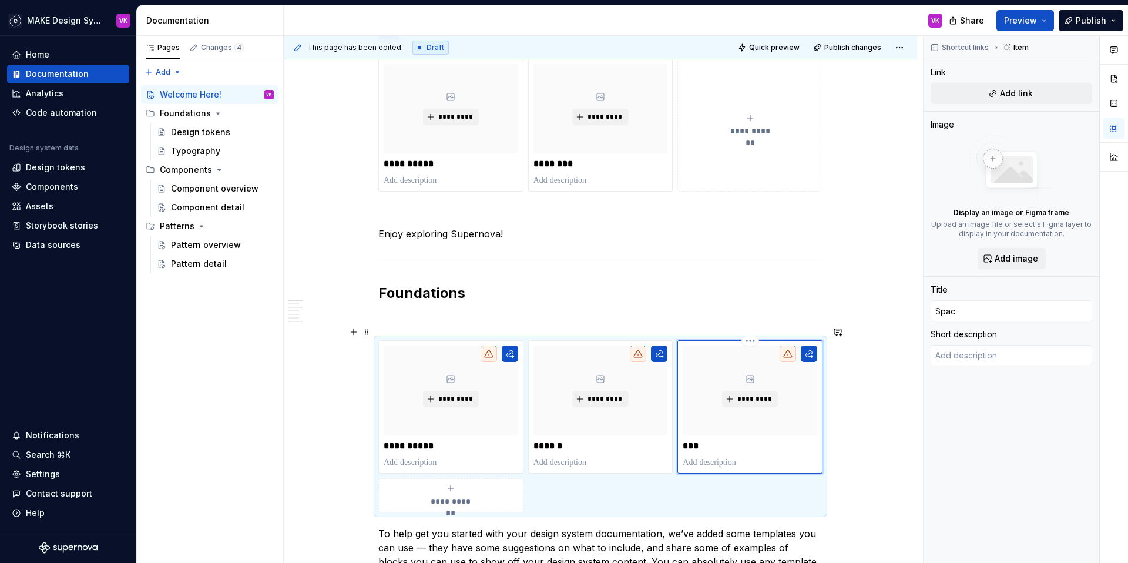
type input "Spaci"
type textarea "*"
type input "Spacin"
type textarea "*"
type input "Spacing"
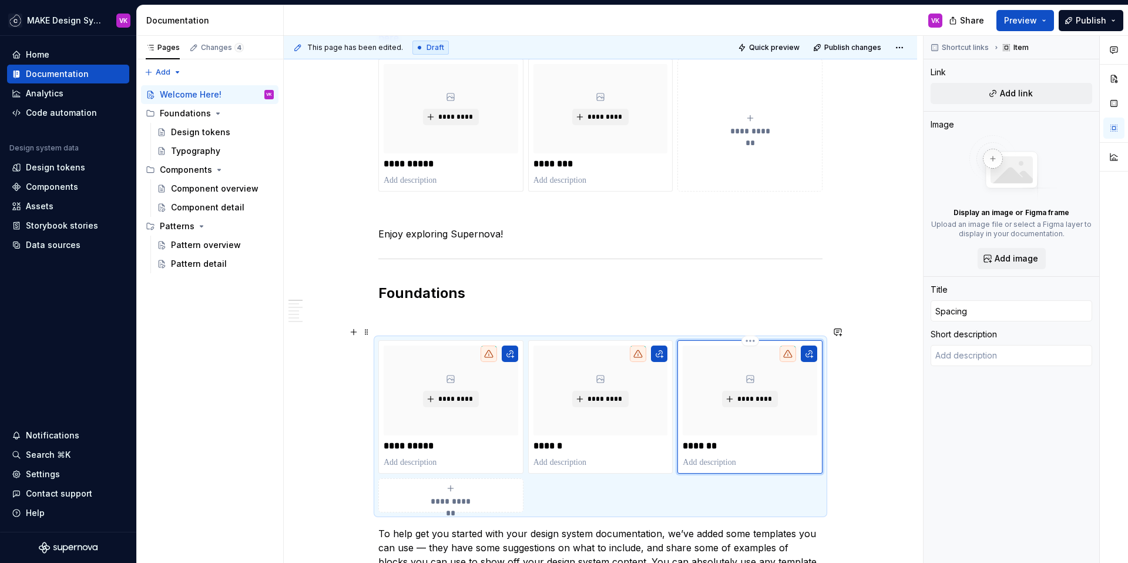
type textarea "*"
type input "Spacings"
click at [475, 483] on div "**********" at bounding box center [451, 494] width 134 height 23
type textarea "*"
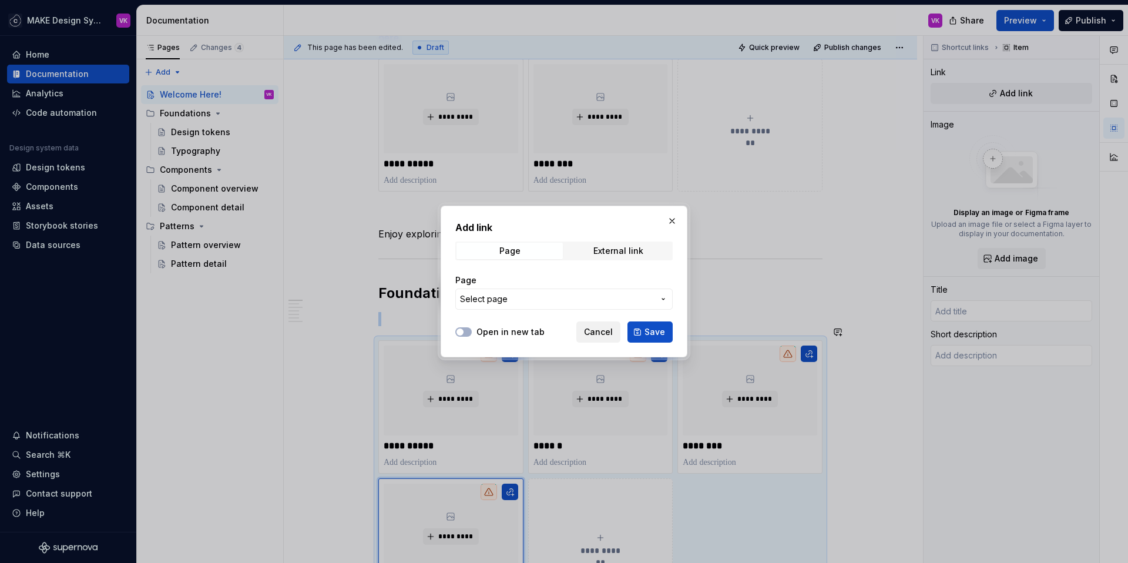
click at [598, 333] on span "Cancel" at bounding box center [598, 332] width 29 height 12
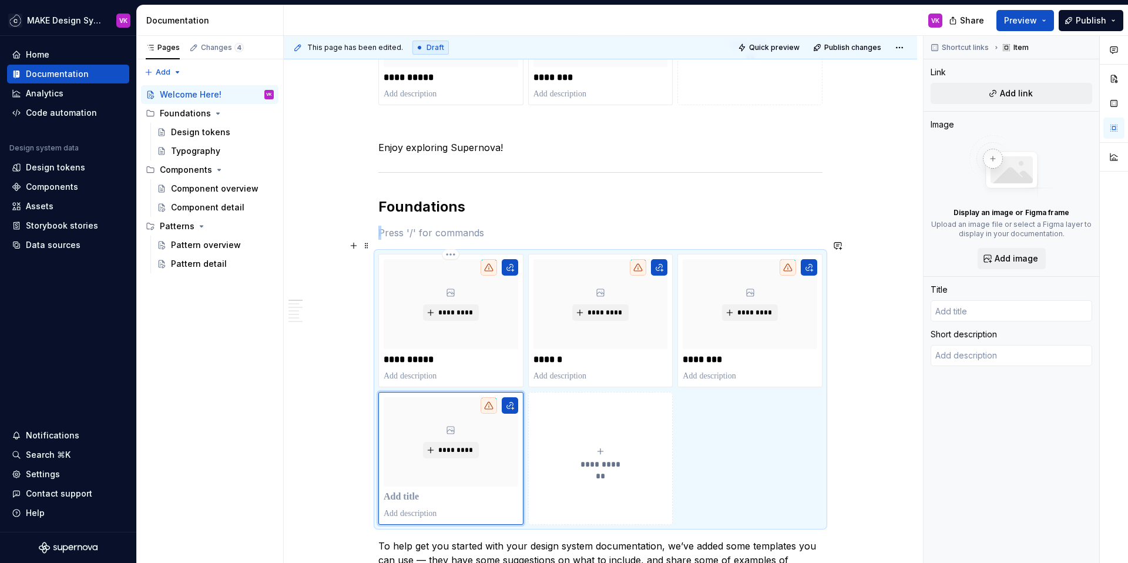
scroll to position [316, 0]
click at [425, 488] on p at bounding box center [451, 494] width 134 height 12
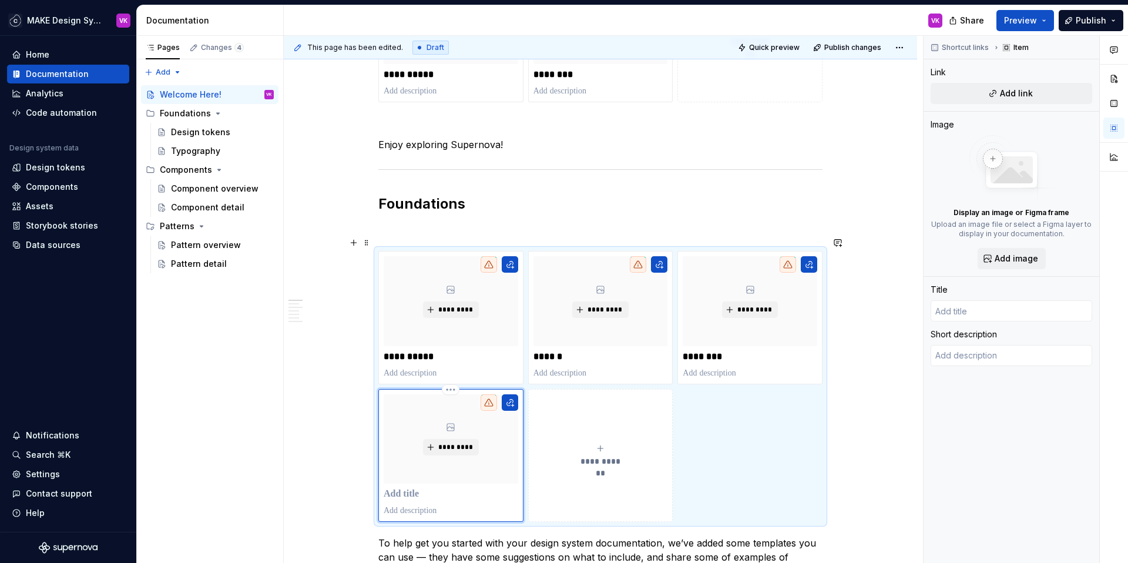
type textarea "*"
type input "I"
type textarea "*"
type input "Ic"
type textarea "*"
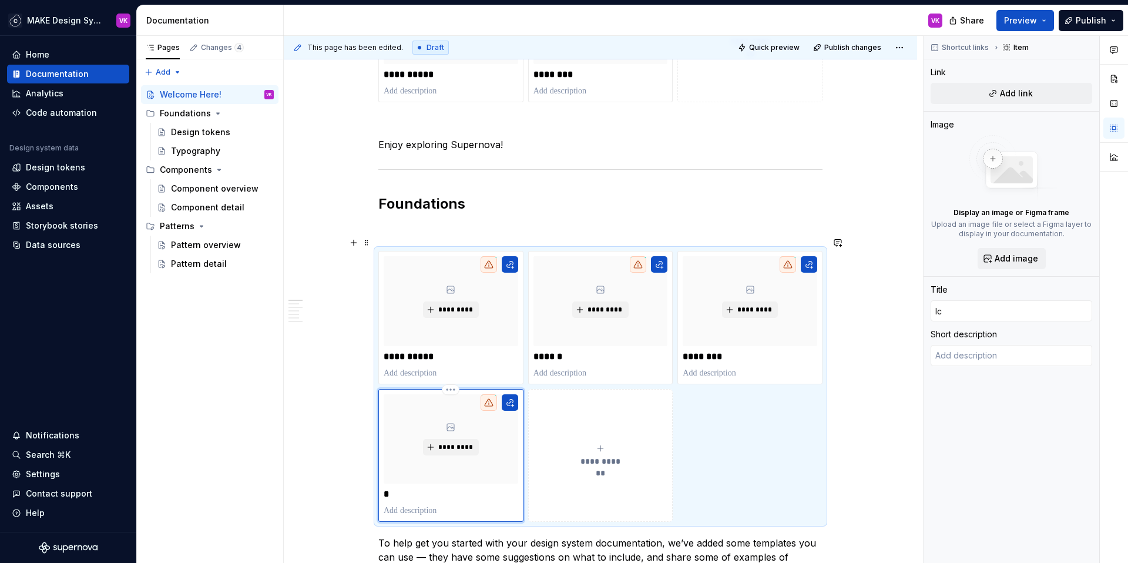
type input "Ico"
type textarea "*"
type input "Icon"
type textarea "*"
type input "Icons"
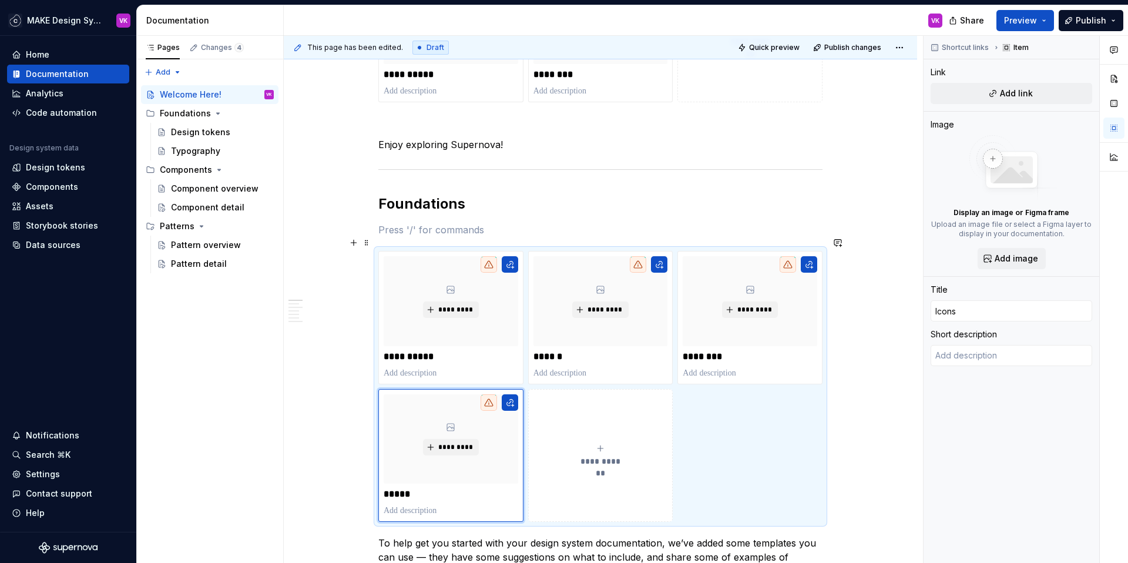
click at [567, 484] on button "**********" at bounding box center [600, 455] width 145 height 133
type textarea "*"
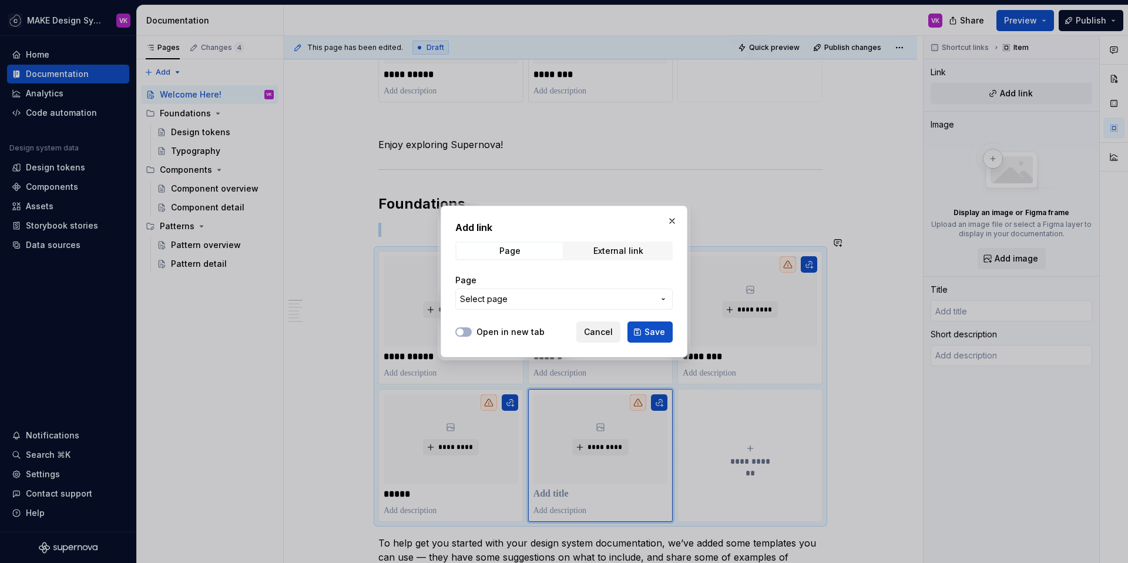
click at [597, 334] on span "Cancel" at bounding box center [598, 332] width 29 height 12
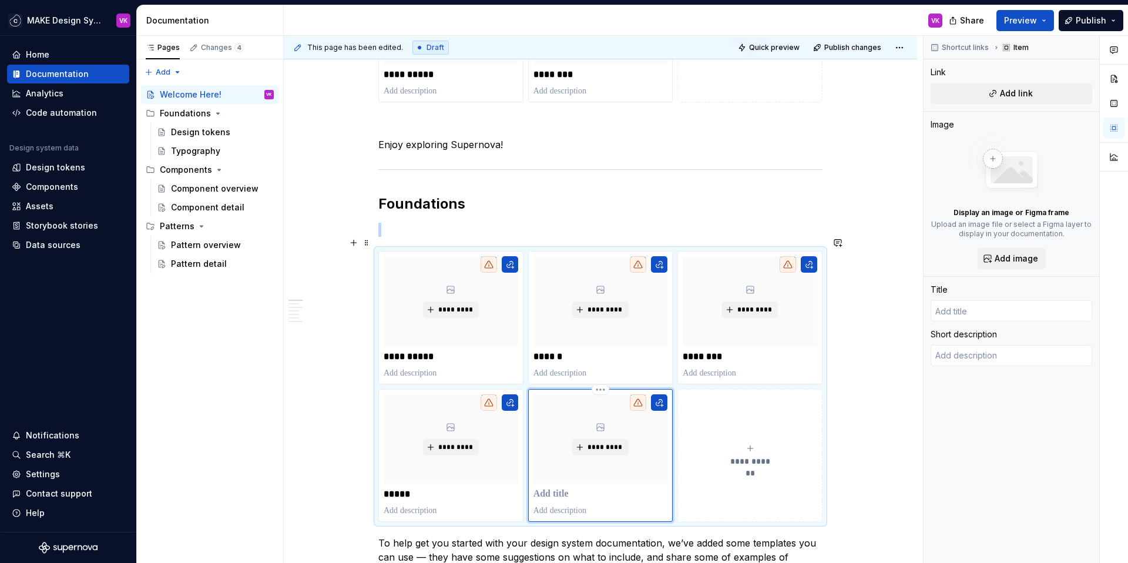
click at [563, 488] on p at bounding box center [600, 494] width 134 height 12
type textarea "*"
type input "B"
type textarea "*"
type input "Bo"
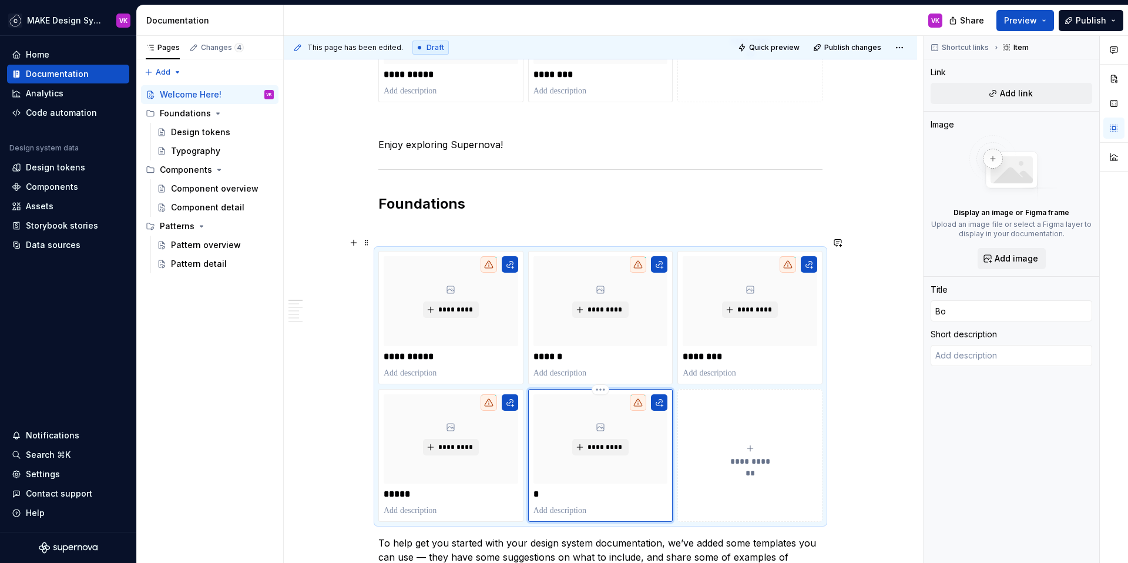
type textarea "*"
type input "Bor"
type textarea "*"
type input "Bord"
type textarea "*"
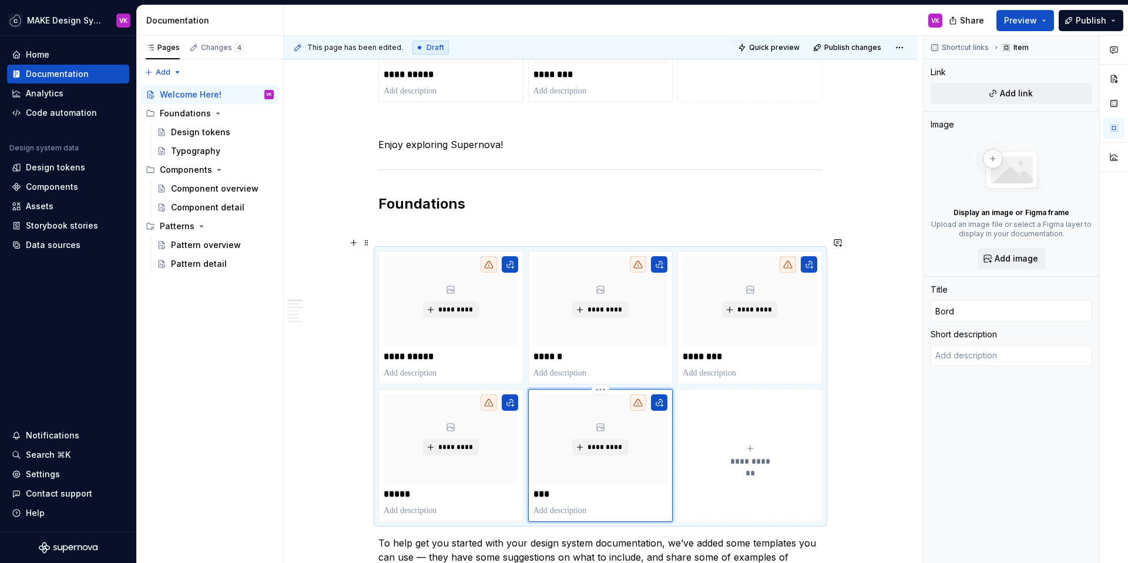
type input "Borde"
type textarea "*"
type input "Border"
type textarea "*"
type input "Borders"
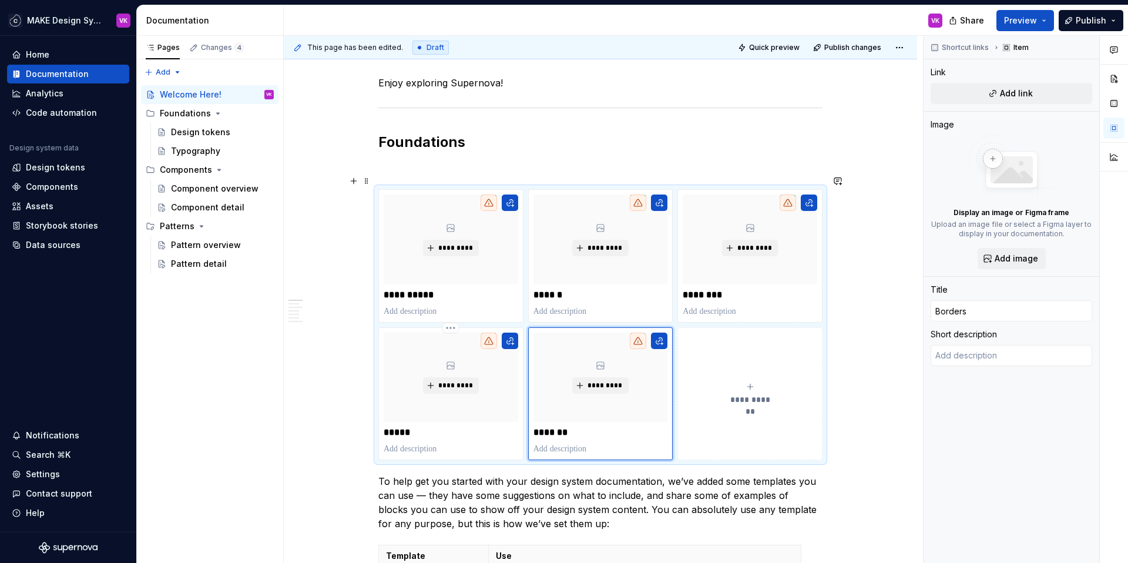
scroll to position [348, 0]
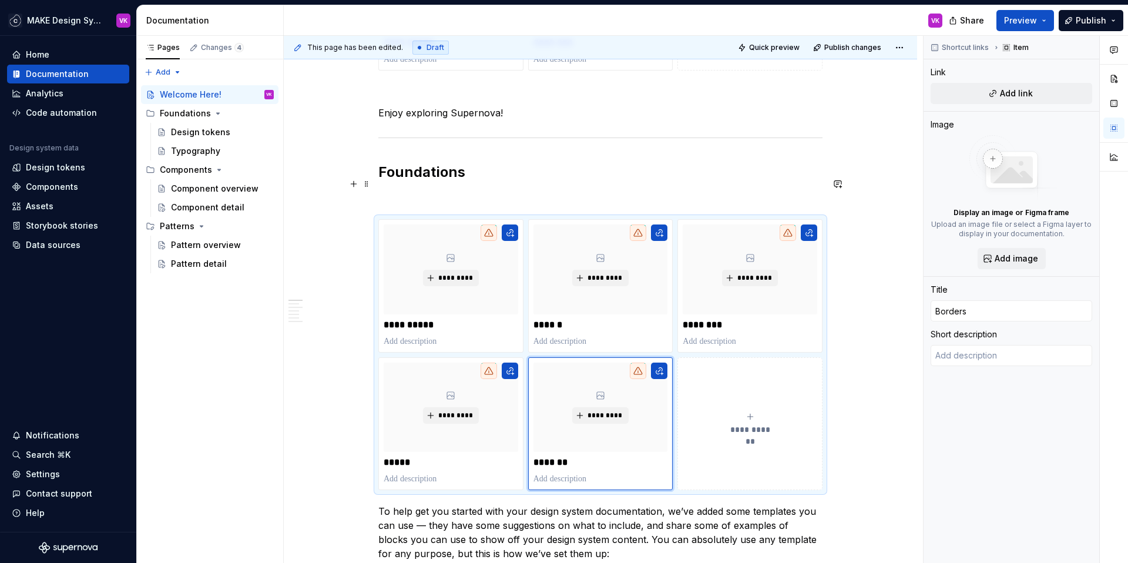
click at [412, 164] on h2 "Foundations" at bounding box center [600, 172] width 444 height 19
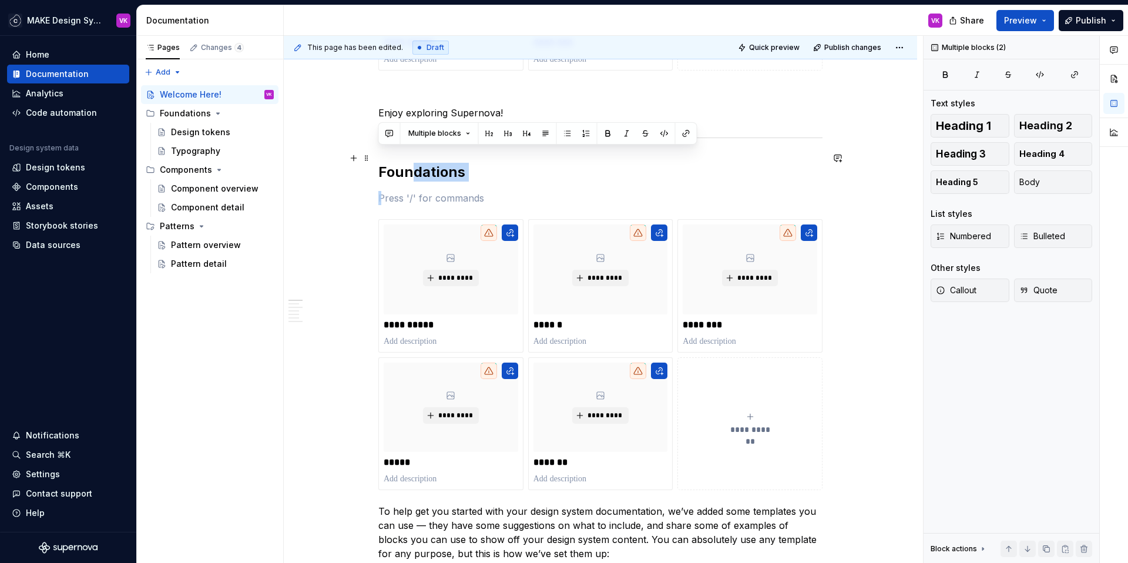
click at [403, 163] on h2 "Foundations" at bounding box center [600, 172] width 444 height 19
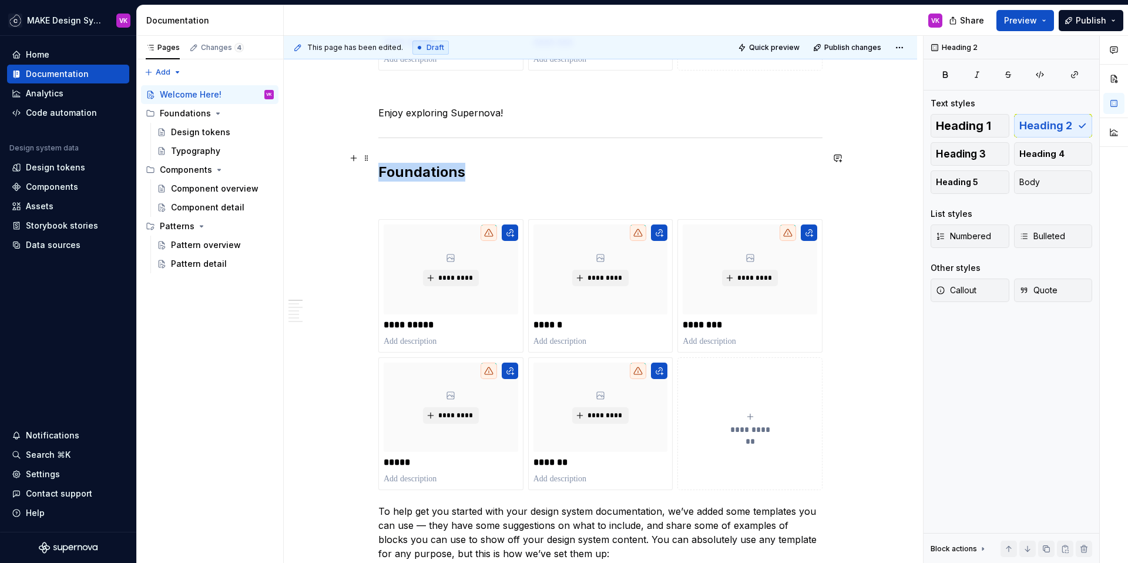
click at [403, 163] on h2 "Foundations" at bounding box center [600, 172] width 444 height 19
click at [429, 133] on span "Heading 2" at bounding box center [426, 133] width 36 height 9
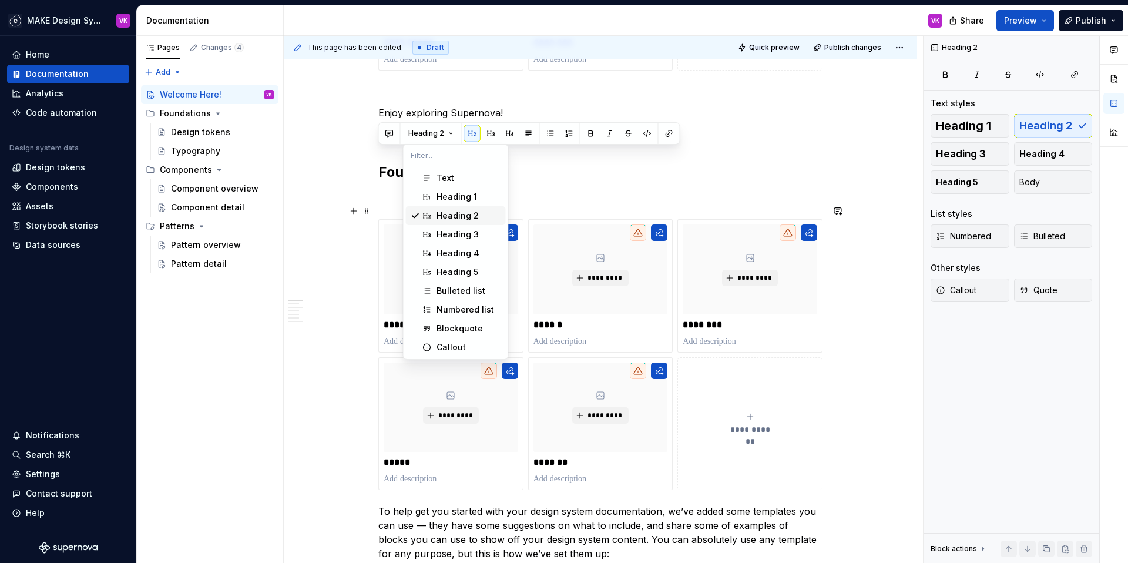
click at [434, 216] on span "Heading 2" at bounding box center [456, 215] width 100 height 19
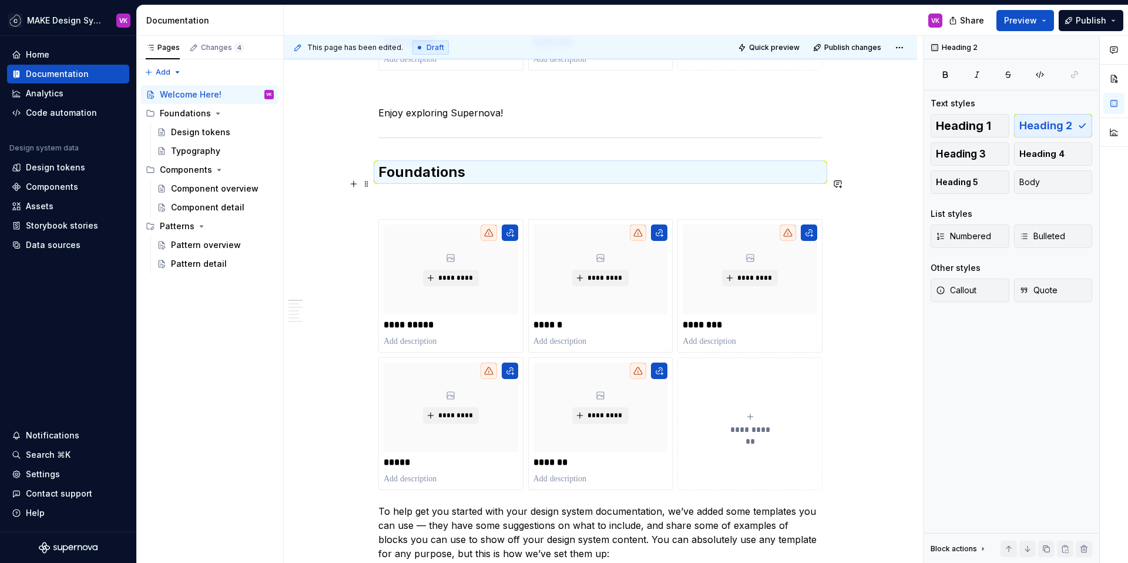
click at [403, 191] on p at bounding box center [600, 198] width 444 height 14
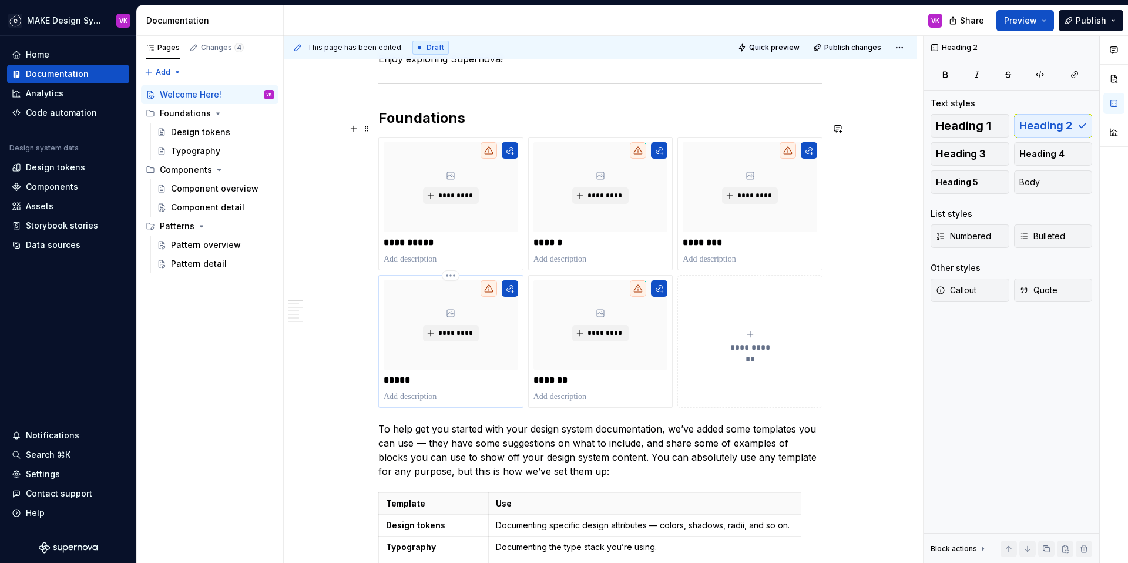
scroll to position [404, 0]
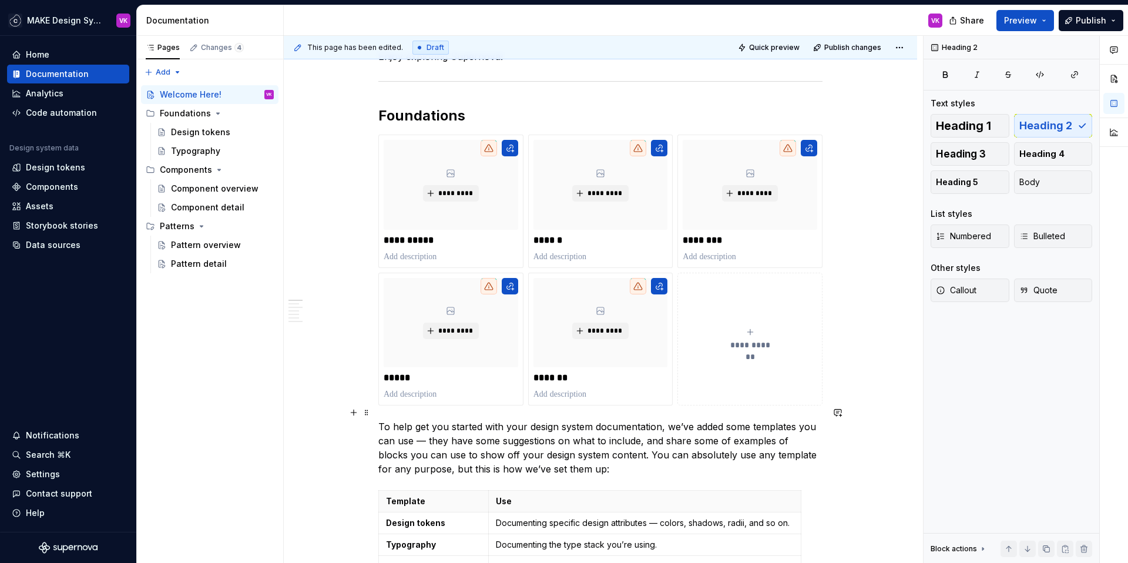
click at [389, 419] on p "To help get you started with your design system documentation, we’ve added some…" at bounding box center [600, 447] width 444 height 56
click at [377, 416] on div "**********" at bounding box center [603, 299] width 639 height 527
click at [379, 419] on p "To help get you started with your design system documentation, we’ve added some…" at bounding box center [600, 447] width 444 height 56
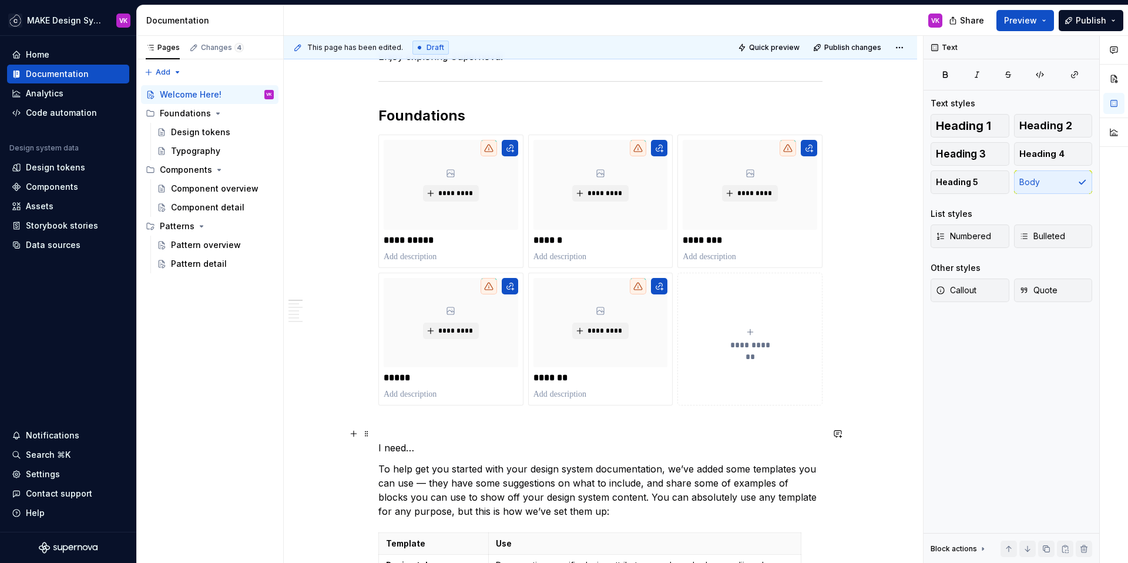
click at [407, 440] on p "I need…" at bounding box center [600, 447] width 444 height 14
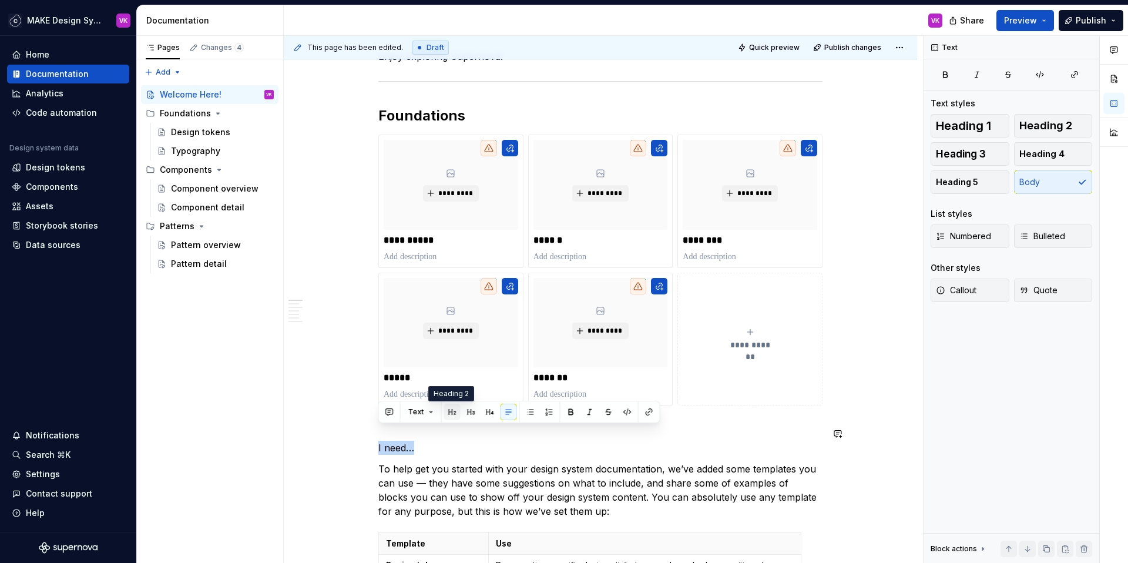
click at [457, 413] on button "button" at bounding box center [452, 411] width 16 height 16
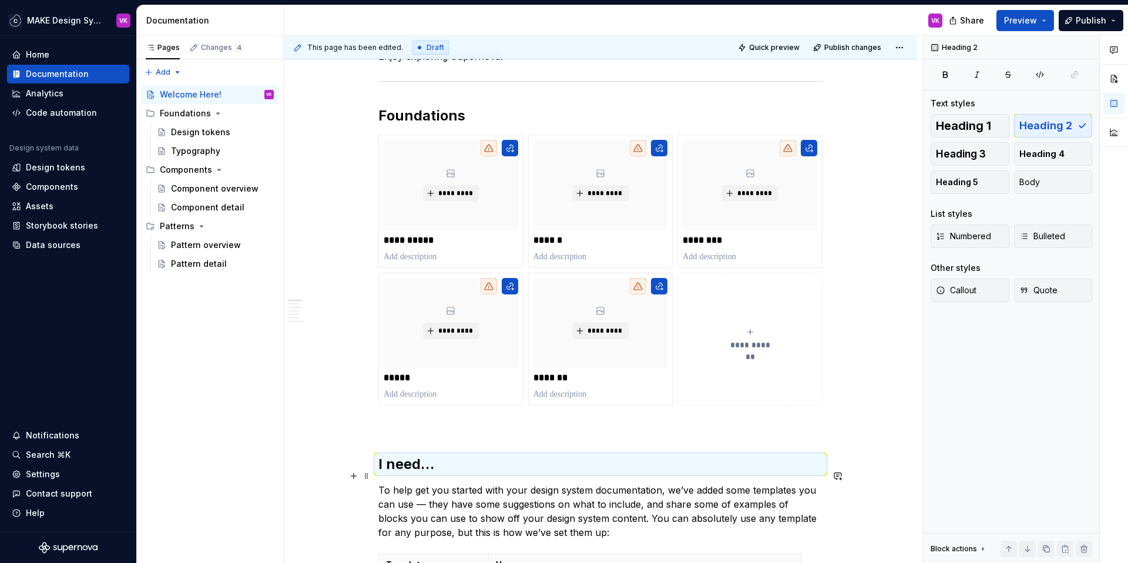
click at [431, 483] on p "To help get you started with your design system documentation, we’ve added some…" at bounding box center [600, 511] width 444 height 56
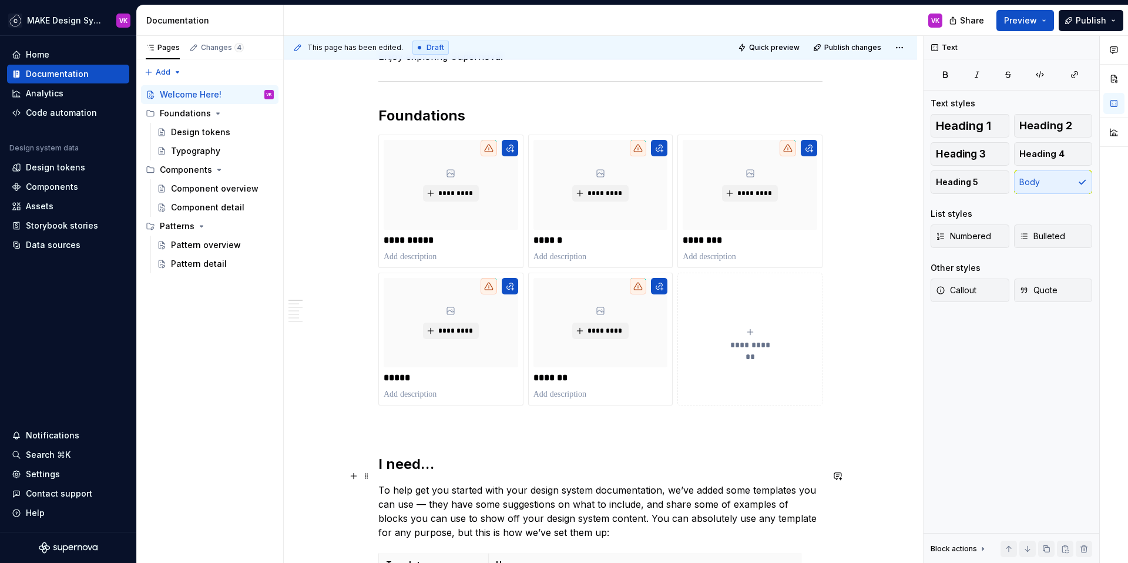
scroll to position [448, 0]
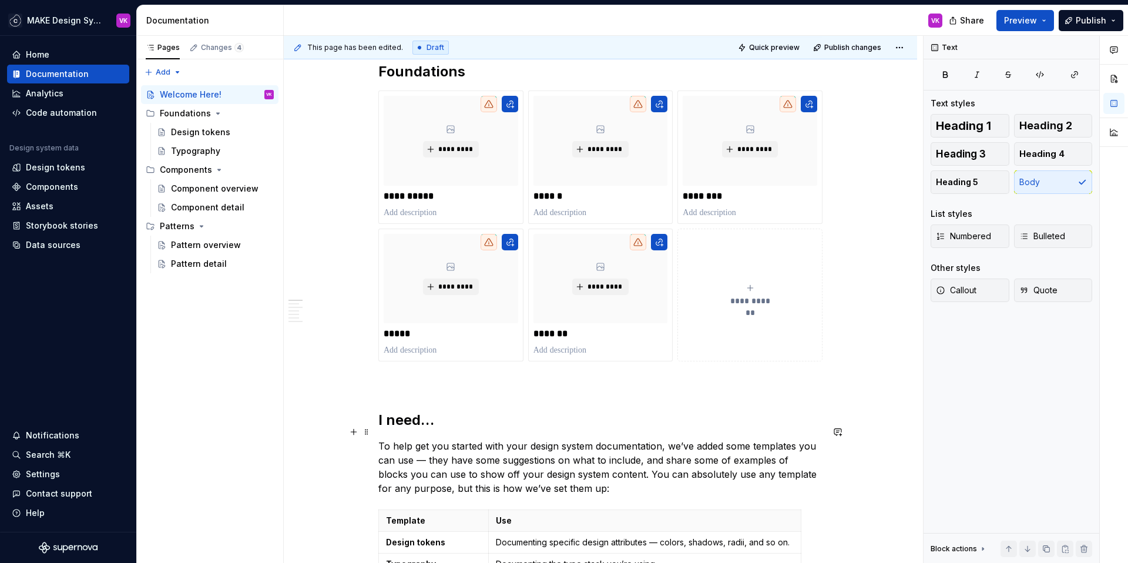
click at [386, 439] on p "To help get you started with your design system documentation, we’ve added some…" at bounding box center [600, 467] width 444 height 56
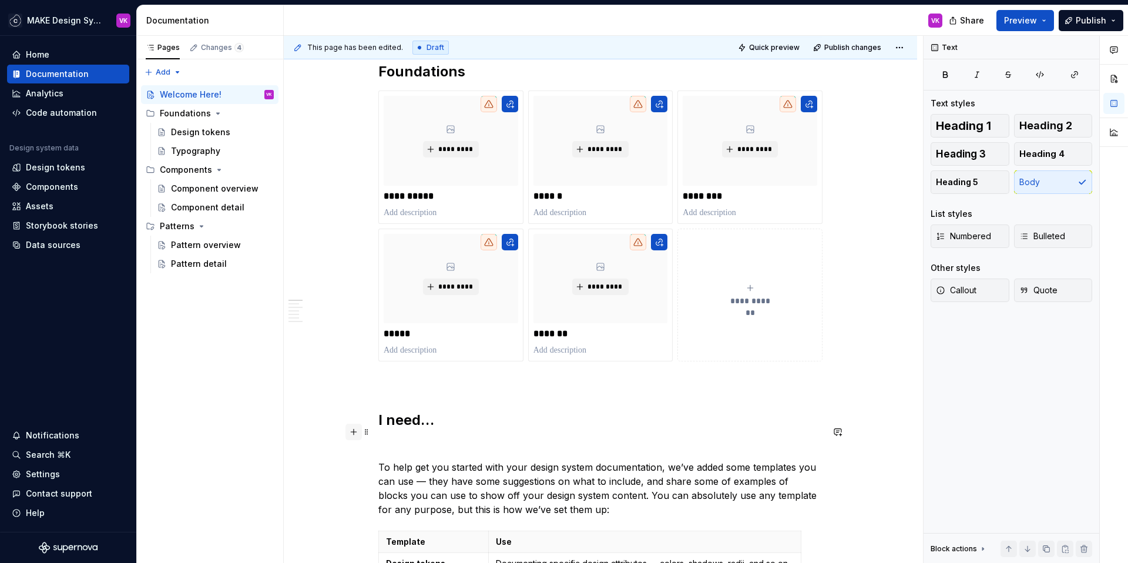
click at [352, 431] on button "button" at bounding box center [353, 431] width 16 height 16
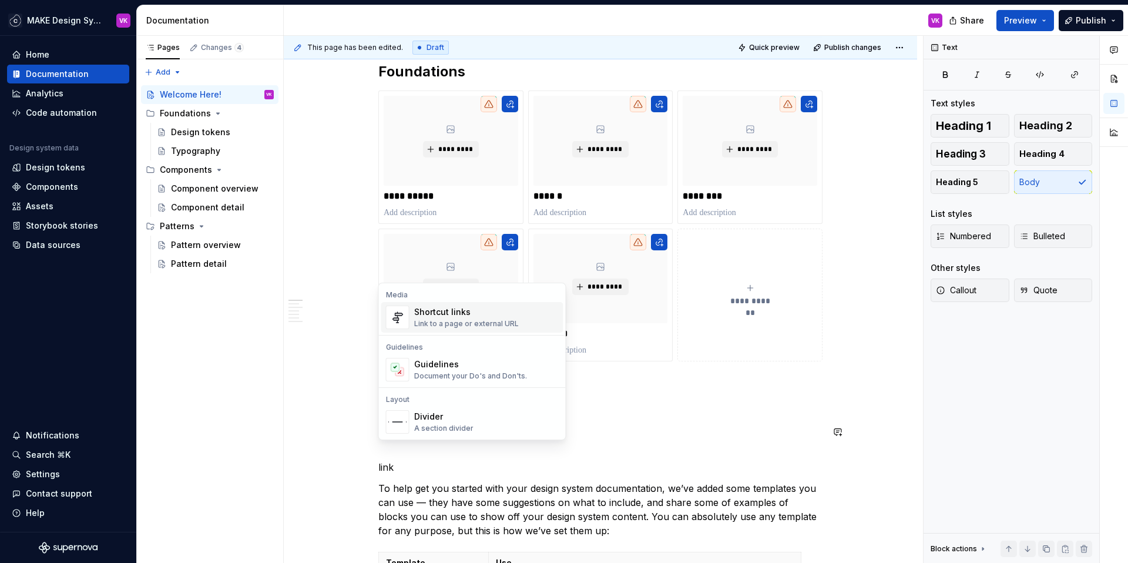
click at [451, 320] on div "Link to a page or external URL" at bounding box center [466, 323] width 105 height 9
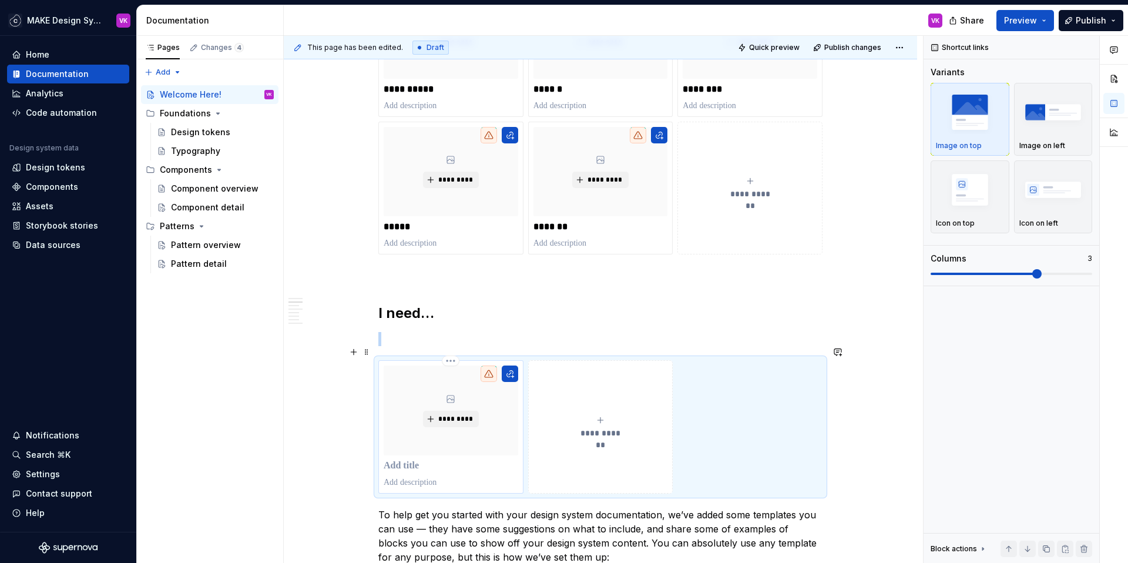
scroll to position [580, 0]
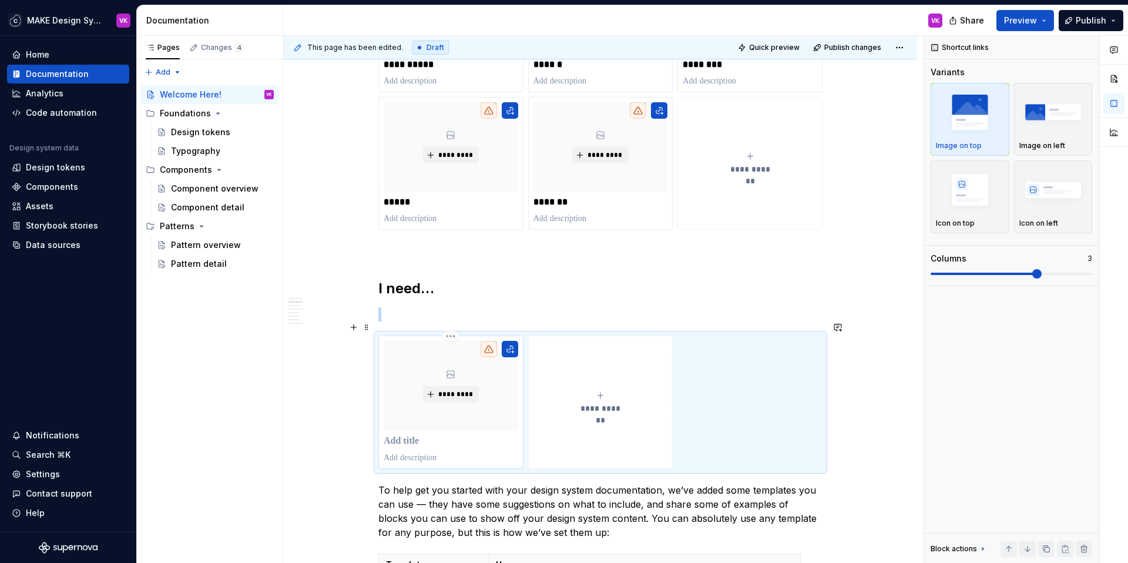
click at [408, 435] on p at bounding box center [451, 441] width 134 height 12
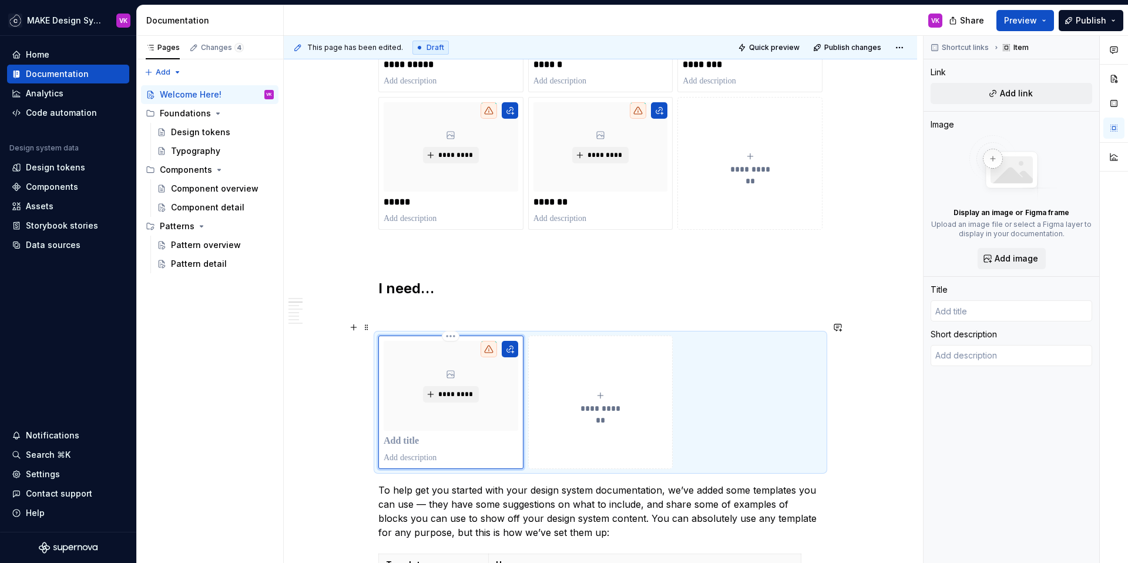
type textarea "*"
type input "R"
type textarea "*"
type input "Re"
type textarea "*"
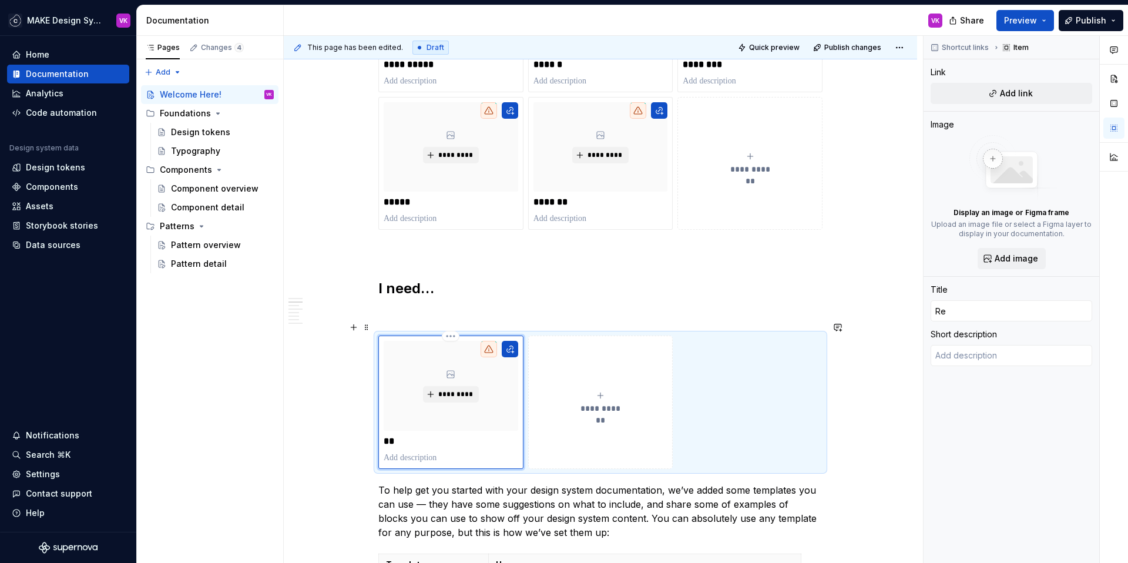
type input "Req"
type textarea "*"
type input "Requ"
type textarea "*"
type input "Reque"
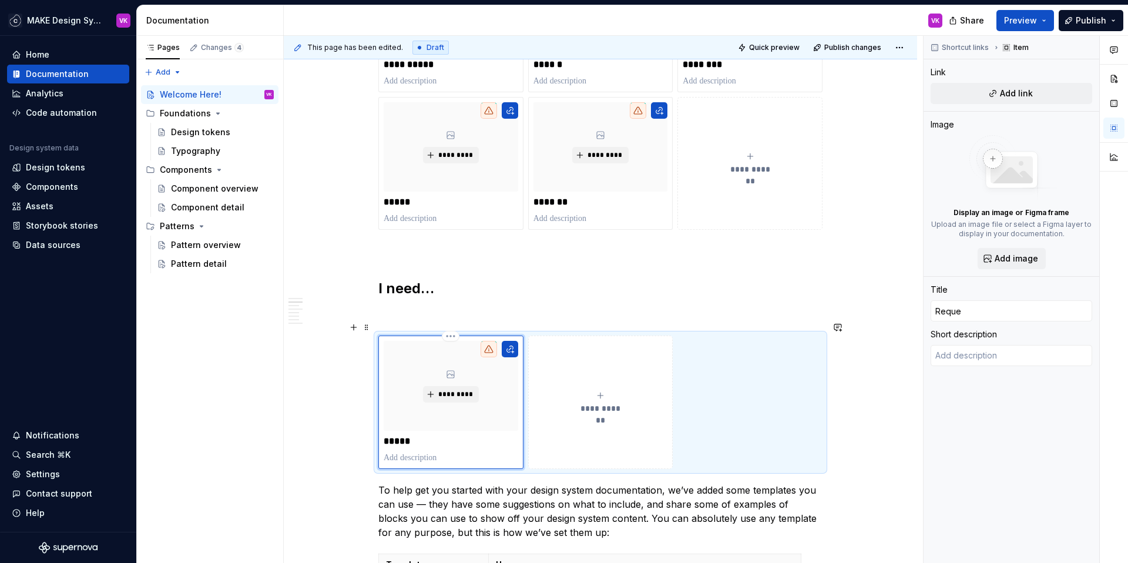
type textarea "*"
type input "Reques"
type textarea "*"
type input "Request"
type textarea "*"
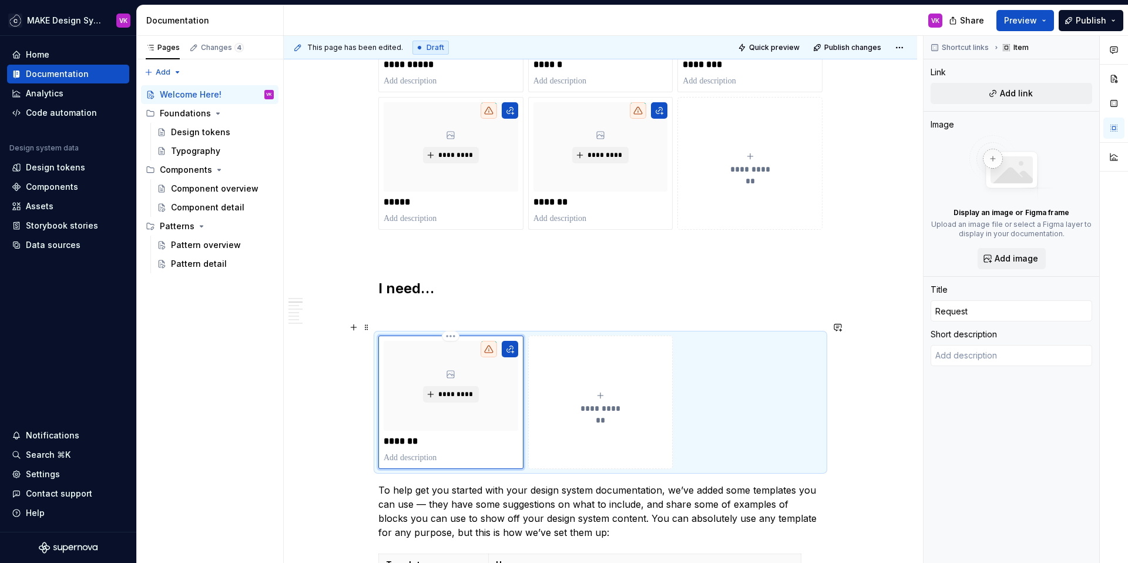
type input "Request"
type textarea "*"
type input "Request c"
type textarea "*"
type input "Request co"
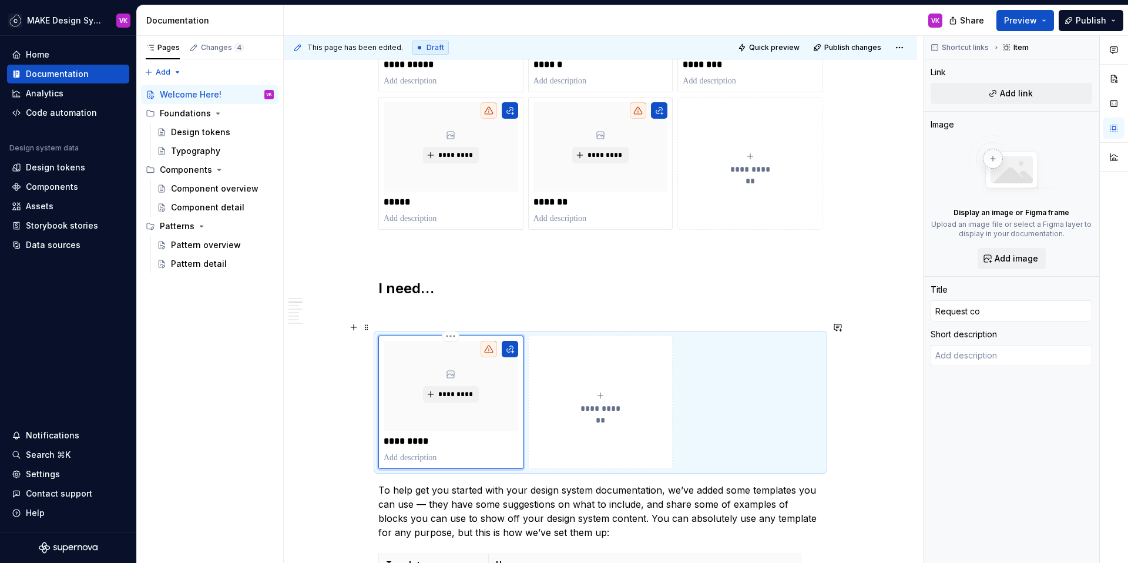
type textarea "*"
type input "Request com"
type textarea "*"
type input "Request comp"
type textarea "*"
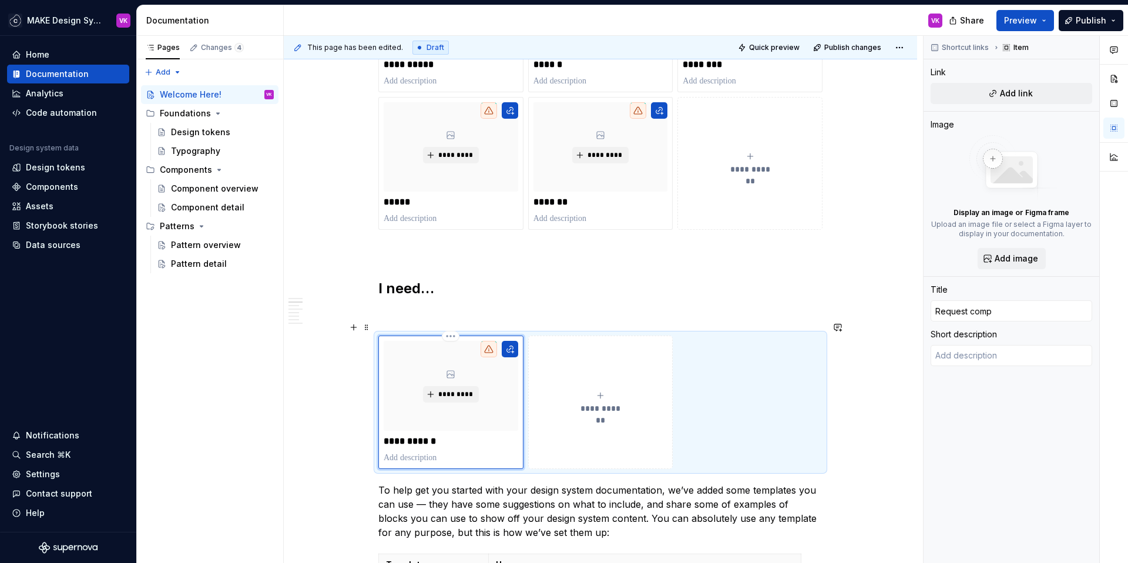
type input "Request compo"
type textarea "*"
type input "Request compon"
type textarea "*"
type input "Request compone"
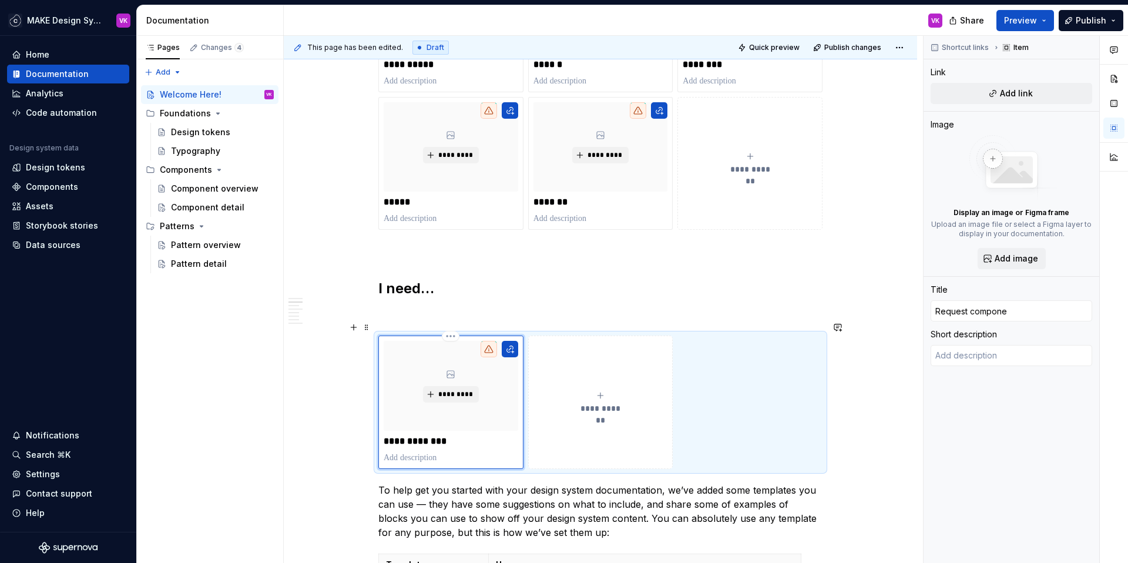
type textarea "*"
type input "Request componen"
type textarea "*"
type input "Request component"
click at [576, 428] on button "**********" at bounding box center [600, 401] width 145 height 133
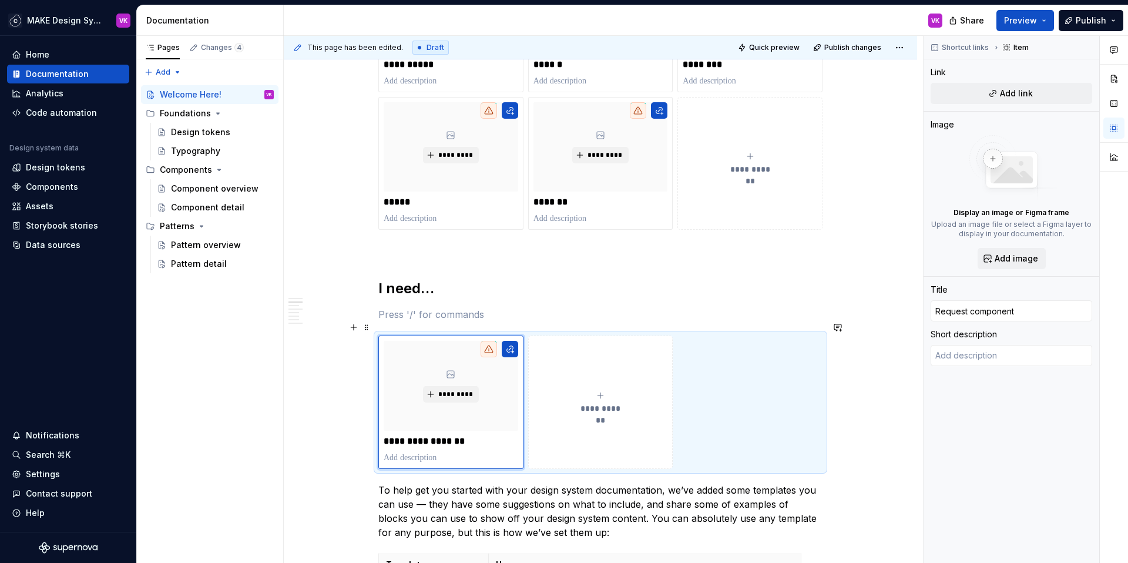
type textarea "*"
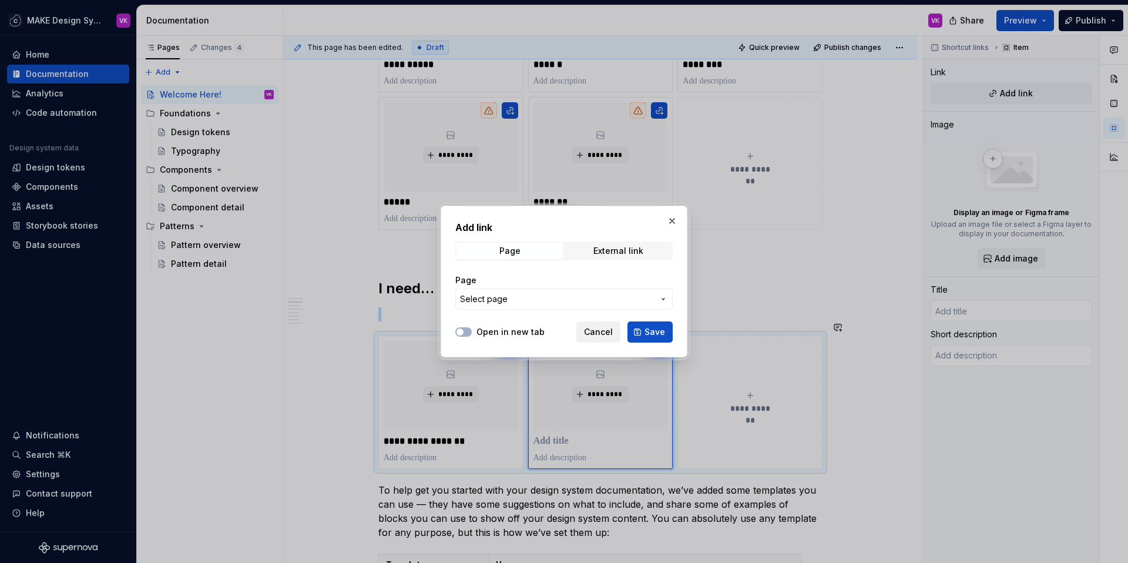
click at [590, 333] on span "Cancel" at bounding box center [598, 332] width 29 height 12
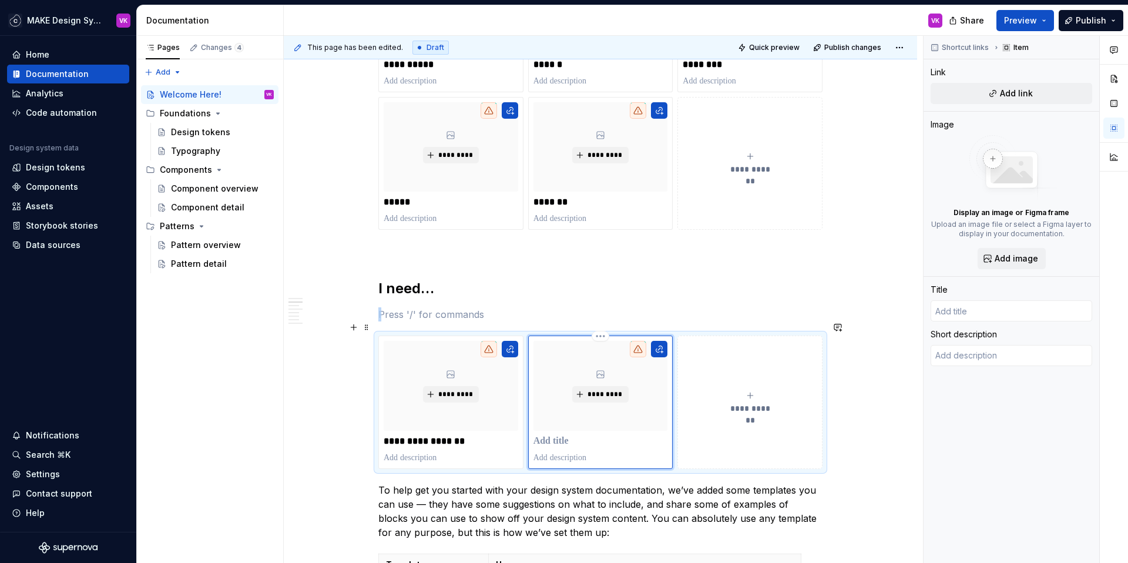
click at [555, 435] on p at bounding box center [600, 441] width 134 height 12
type textarea "*"
type input "R"
type textarea "*"
type input "Re"
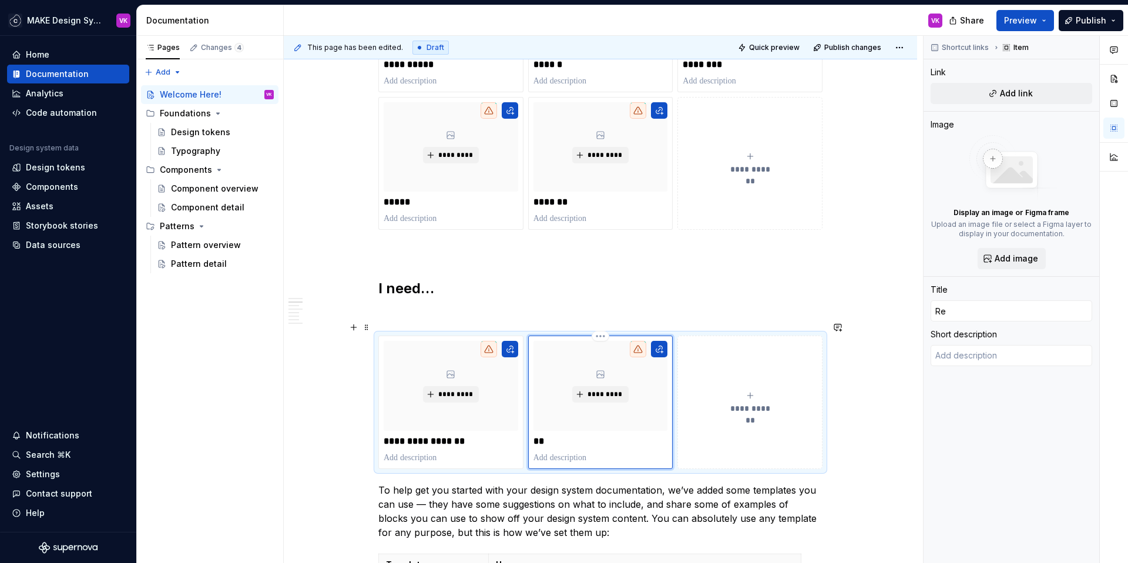
type textarea "*"
type input "Req"
type textarea "*"
type input "Requ"
type textarea "*"
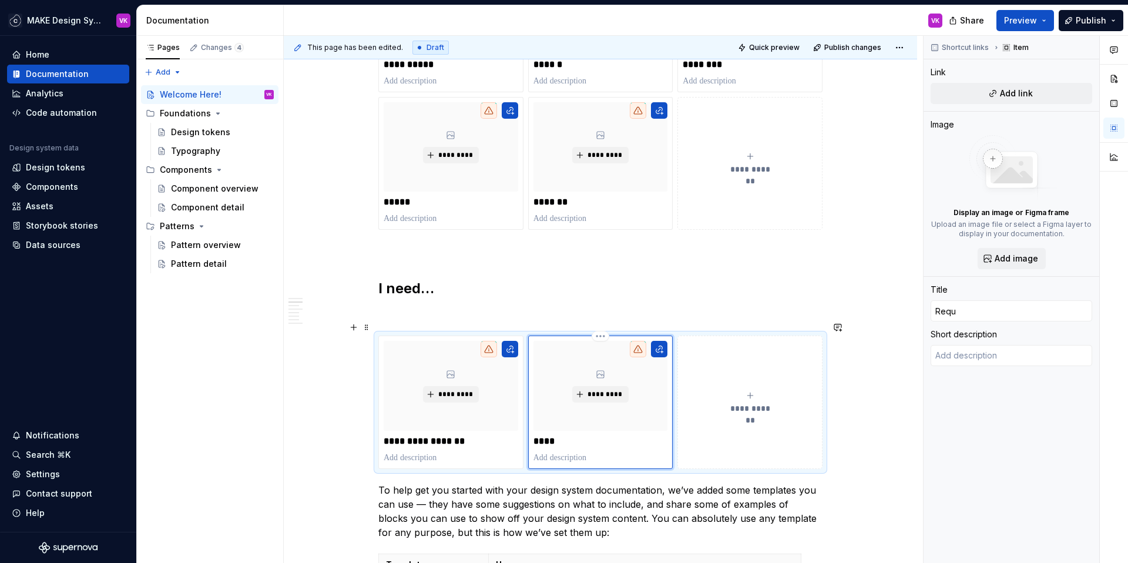
type input "Reque"
type textarea "*"
type input "Reques"
click at [721, 426] on button "**********" at bounding box center [749, 401] width 145 height 133
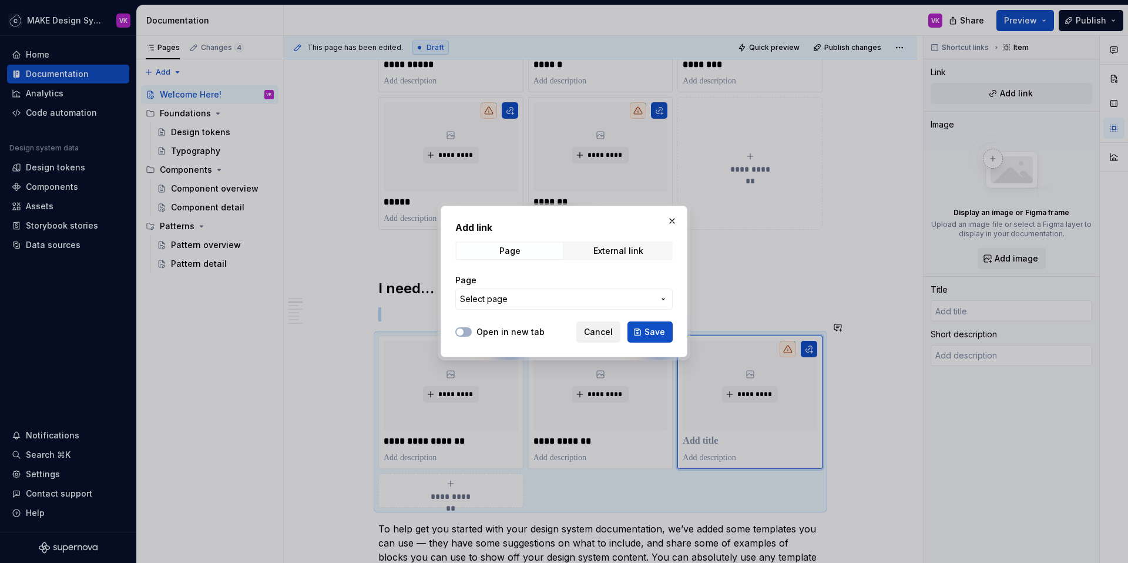
click at [613, 329] on span "Cancel" at bounding box center [598, 332] width 29 height 12
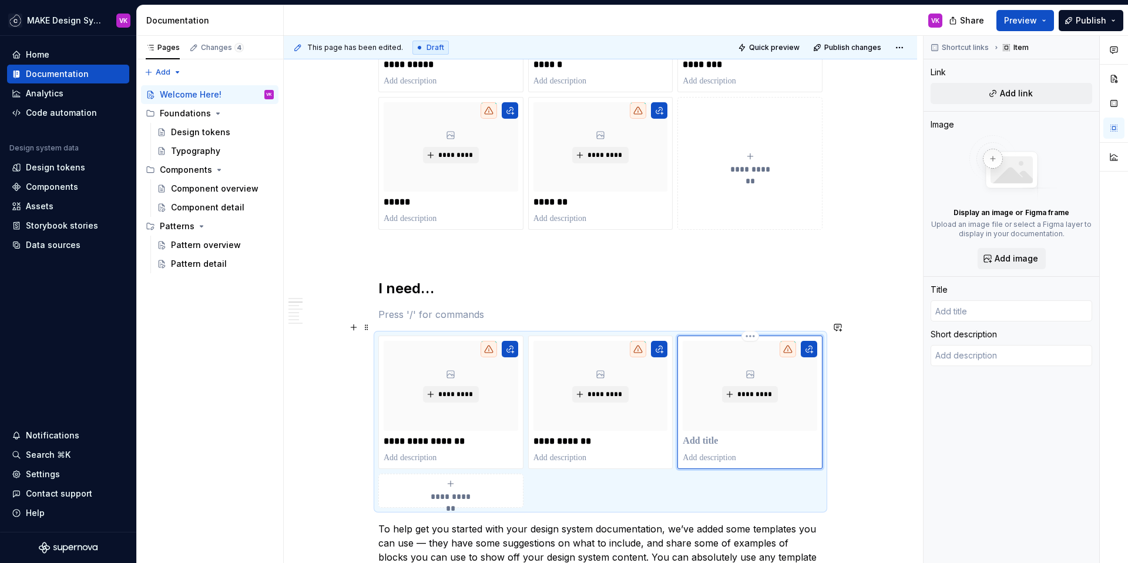
click at [702, 435] on p at bounding box center [749, 441] width 134 height 12
click at [414, 279] on h2 "I need…" at bounding box center [600, 288] width 444 height 19
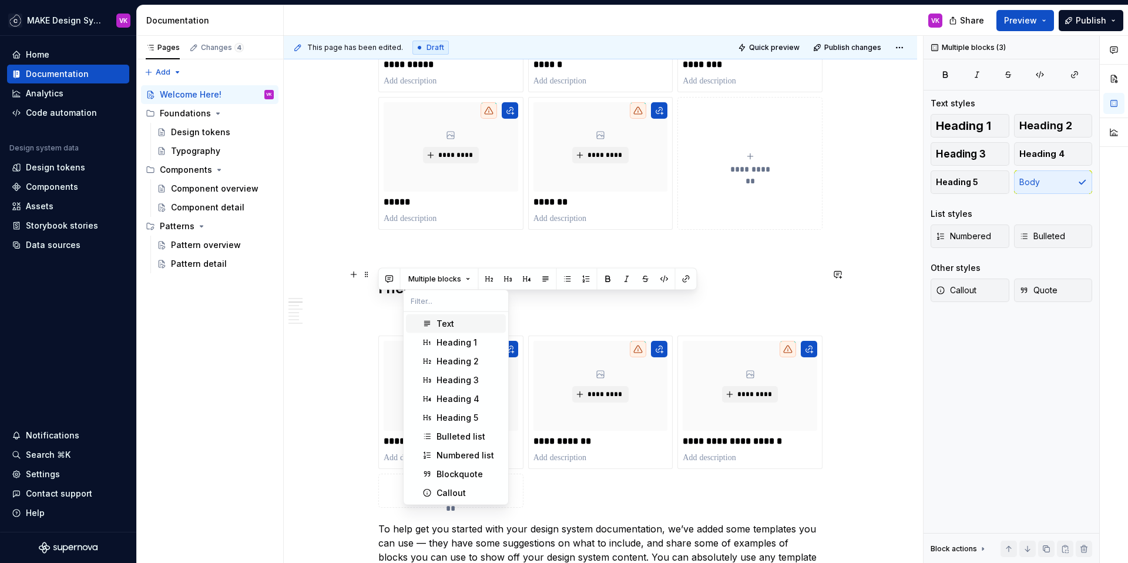
click at [414, 274] on span "Multiple blocks" at bounding box center [434, 278] width 53 height 9
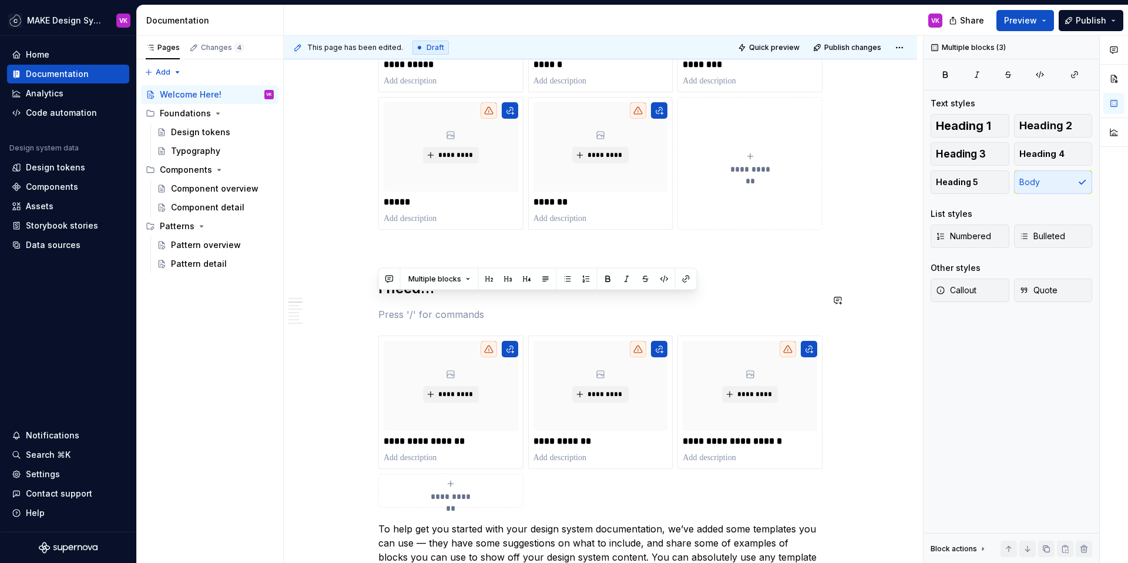
click at [440, 312] on div "**********" at bounding box center [600, 554] width 444 height 1810
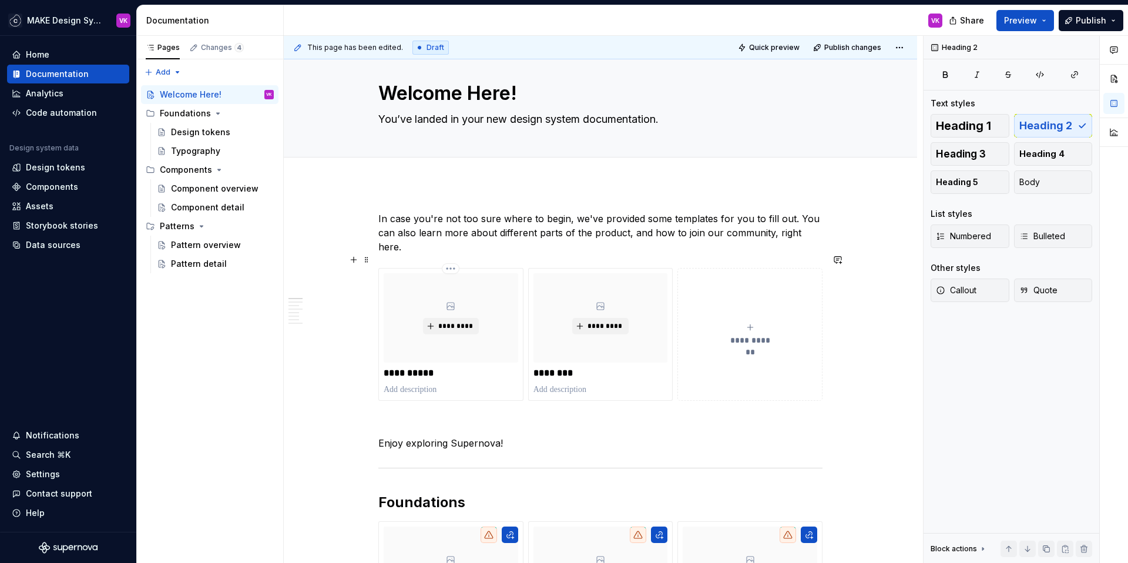
scroll to position [15, 0]
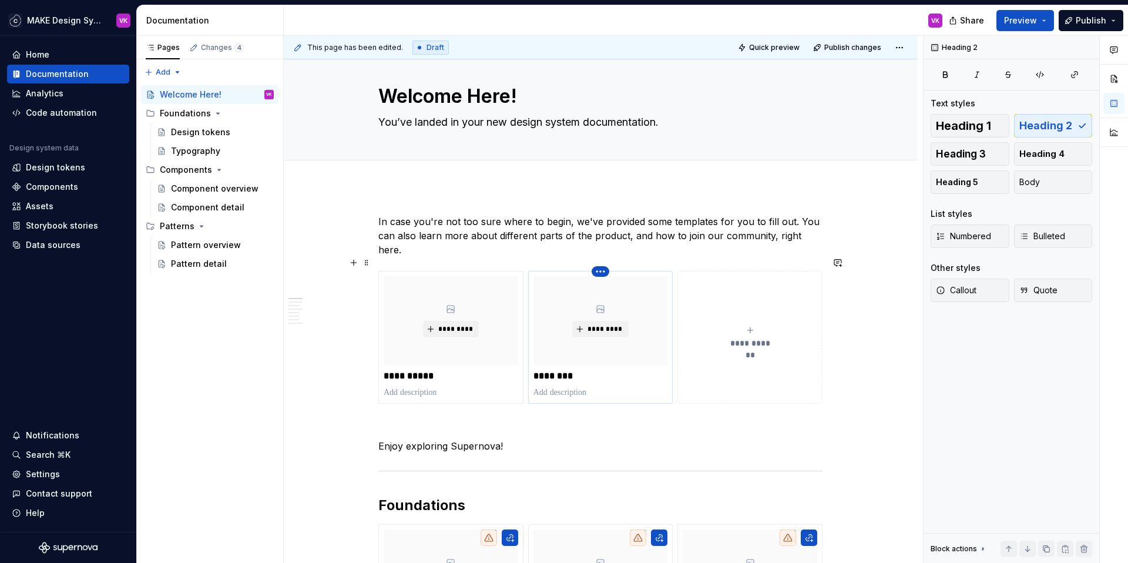
click at [603, 256] on html "MAKE Design System VK Home Documentation Analytics Code automation Design syste…" at bounding box center [564, 281] width 1128 height 563
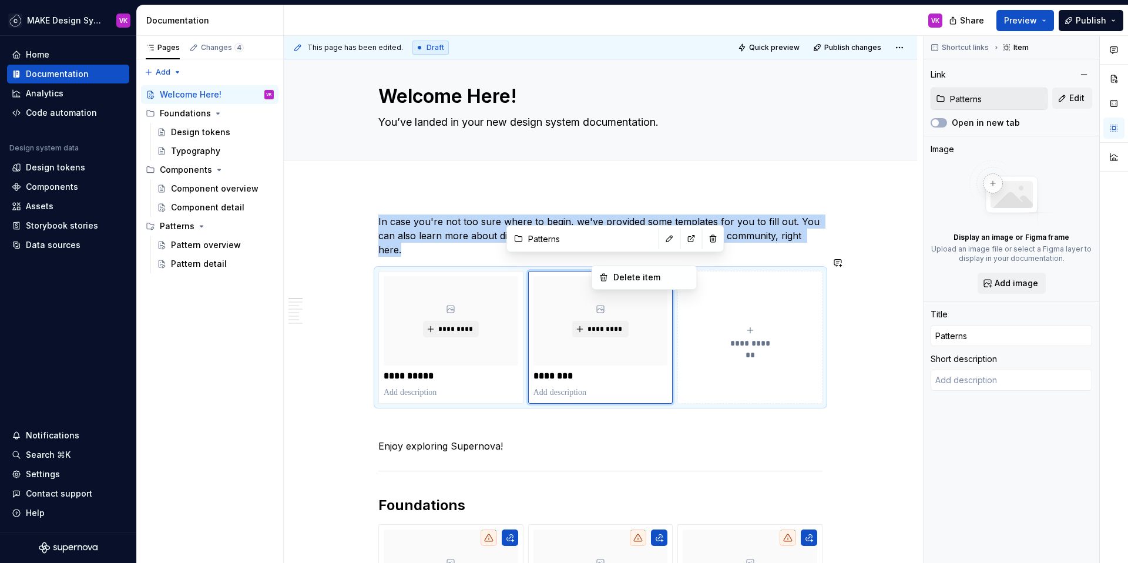
click at [487, 253] on html "MAKE Design System VK Home Documentation Analytics Code automation Design syste…" at bounding box center [564, 281] width 1128 height 563
click at [487, 271] on div "**********" at bounding box center [600, 337] width 444 height 133
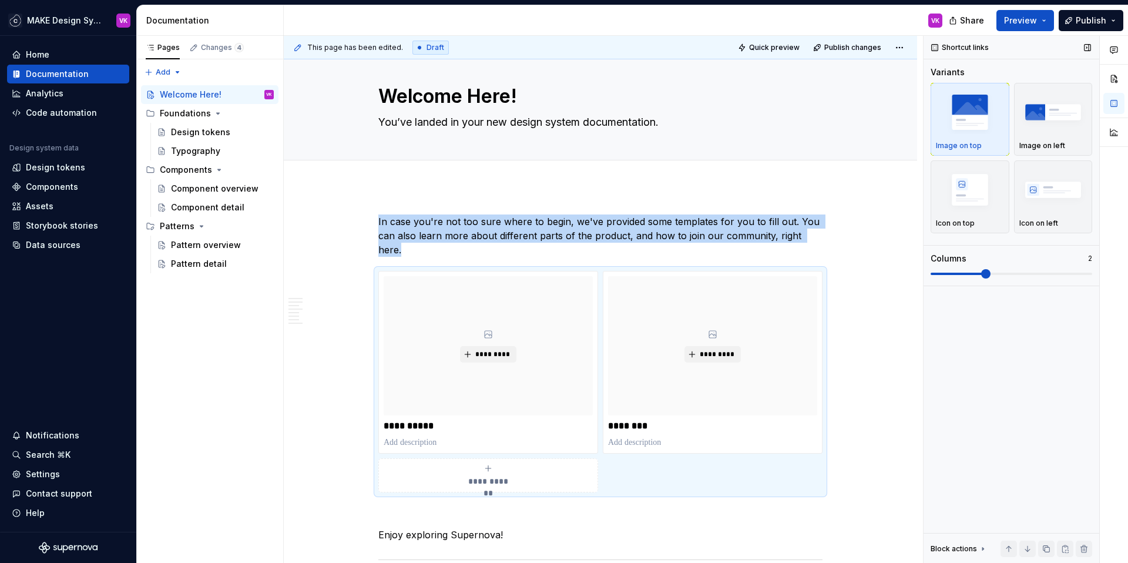
click at [990, 273] on span at bounding box center [985, 273] width 9 height 9
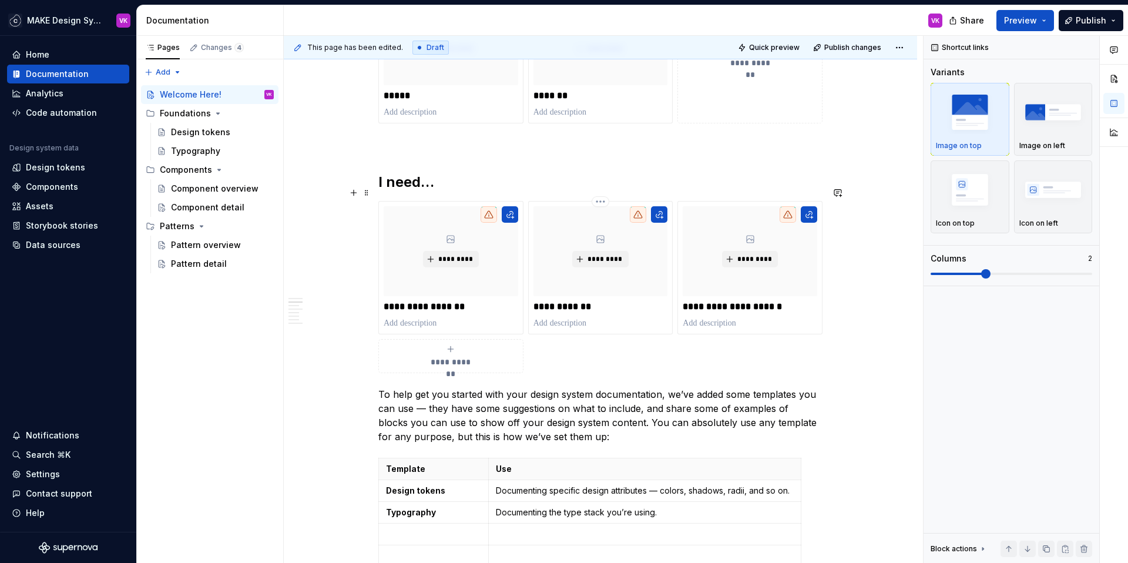
scroll to position [796, 0]
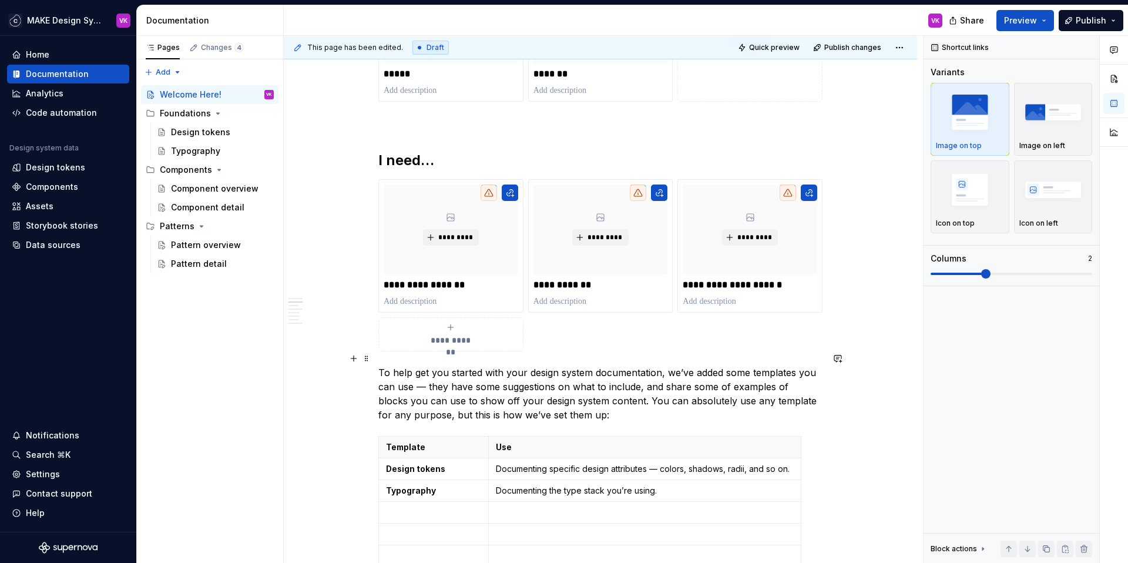
click at [391, 365] on p "To help get you started with your design system documentation, we’ve added some…" at bounding box center [600, 393] width 444 height 56
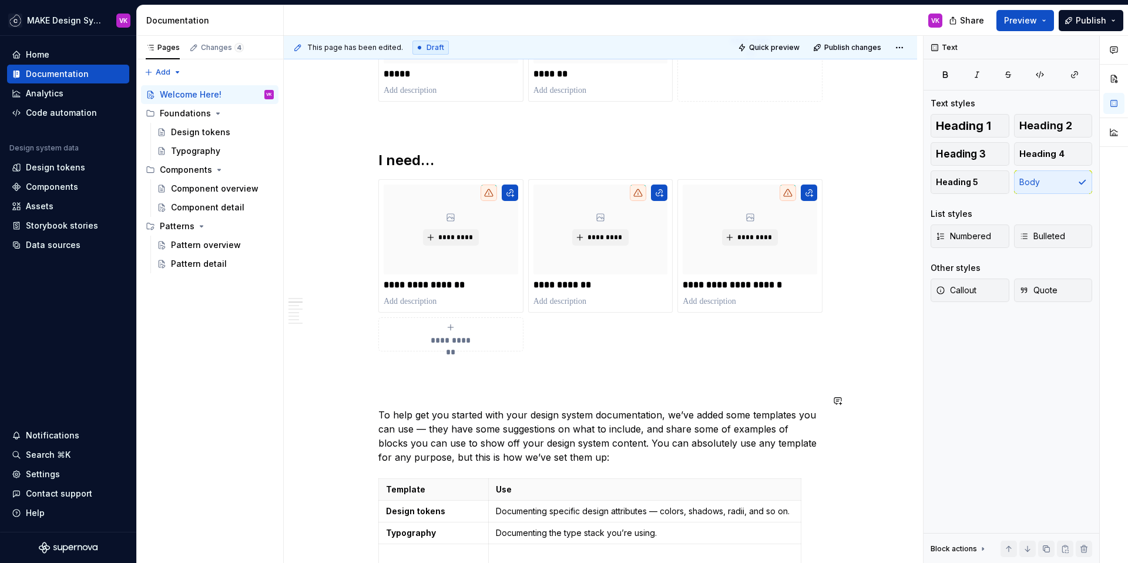
click at [377, 380] on div "**********" at bounding box center [600, 465] width 633 height 2123
click at [351, 381] on button "button" at bounding box center [353, 379] width 16 height 16
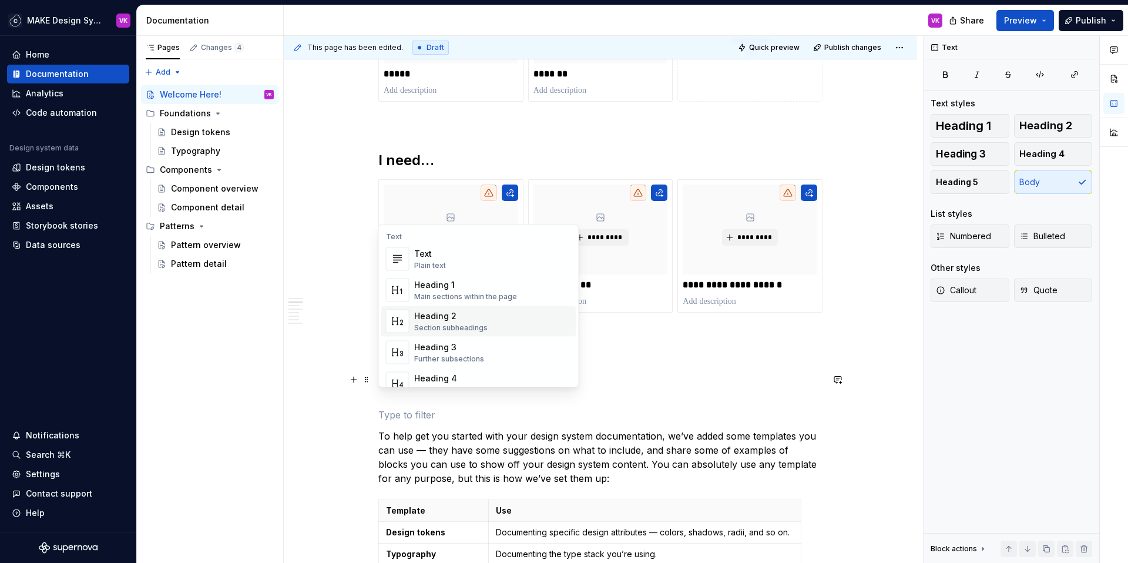
click at [433, 317] on div "Heading 2" at bounding box center [450, 316] width 73 height 12
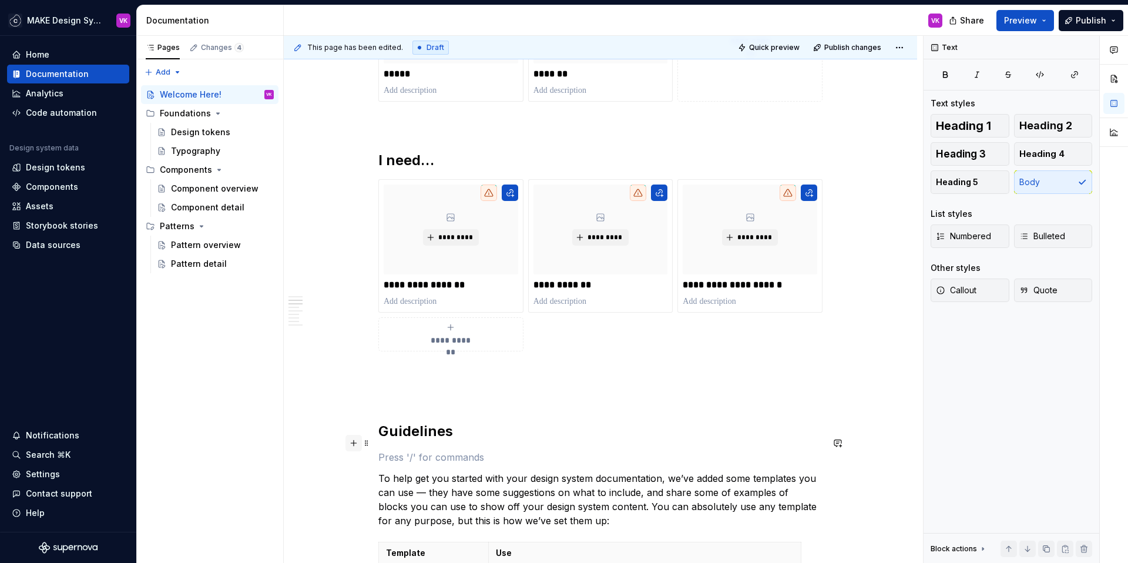
click at [354, 445] on button "button" at bounding box center [353, 443] width 16 height 16
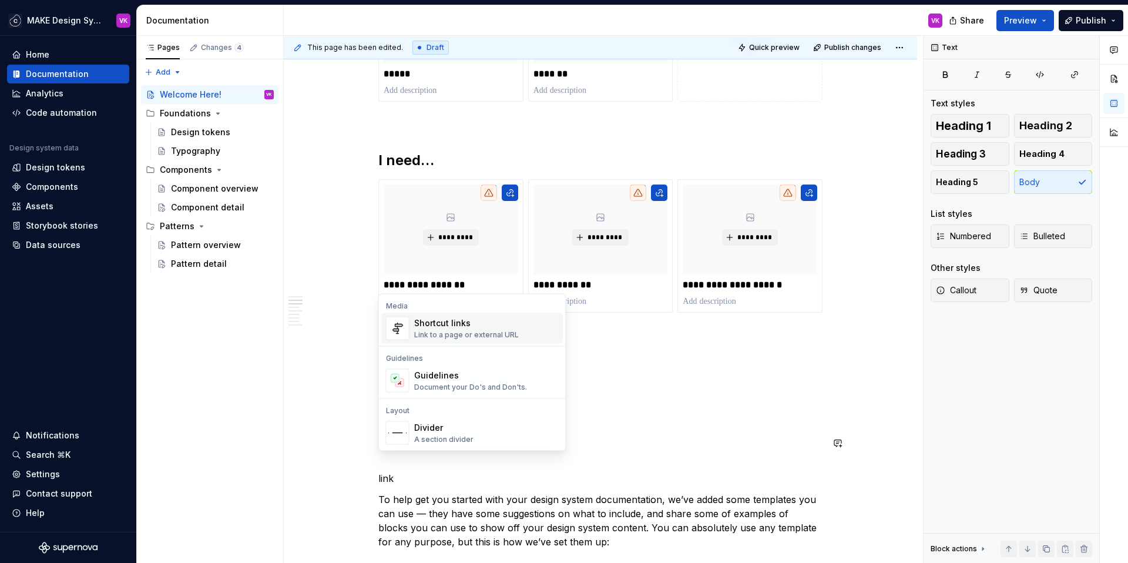
click at [461, 325] on div "Shortcut links" at bounding box center [466, 323] width 105 height 12
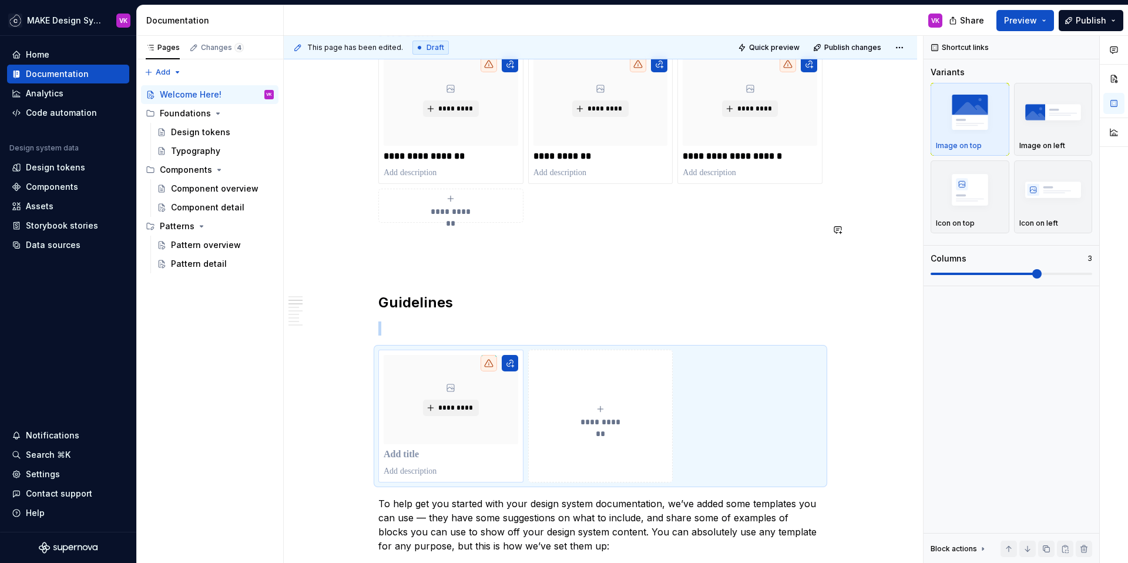
scroll to position [927, 0]
click at [400, 447] on p at bounding box center [451, 453] width 134 height 12
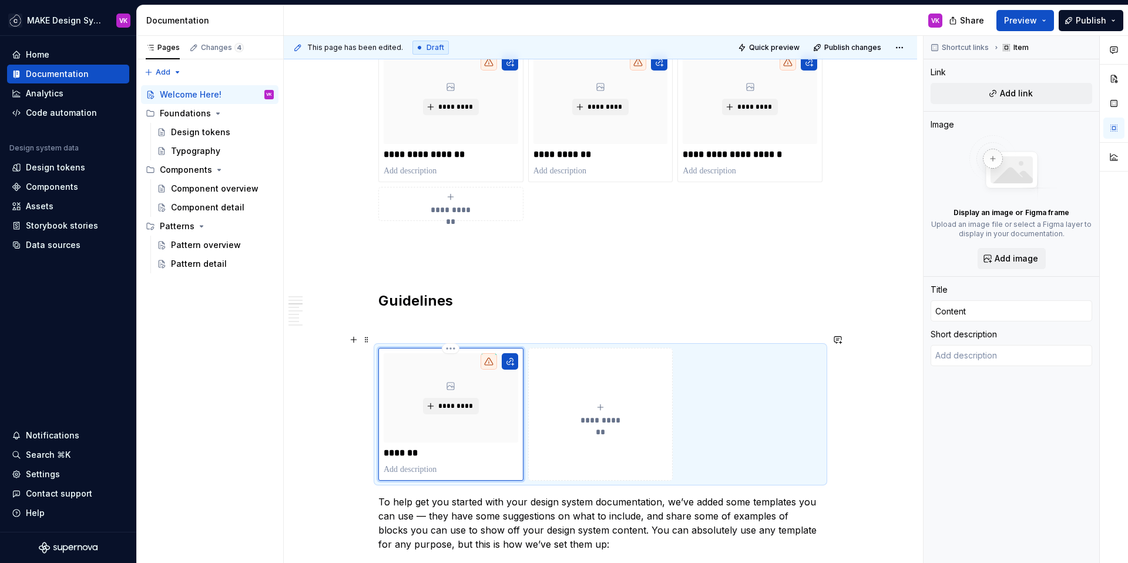
click at [428, 447] on p "*******" at bounding box center [451, 453] width 134 height 12
click at [582, 431] on button "**********" at bounding box center [600, 414] width 145 height 133
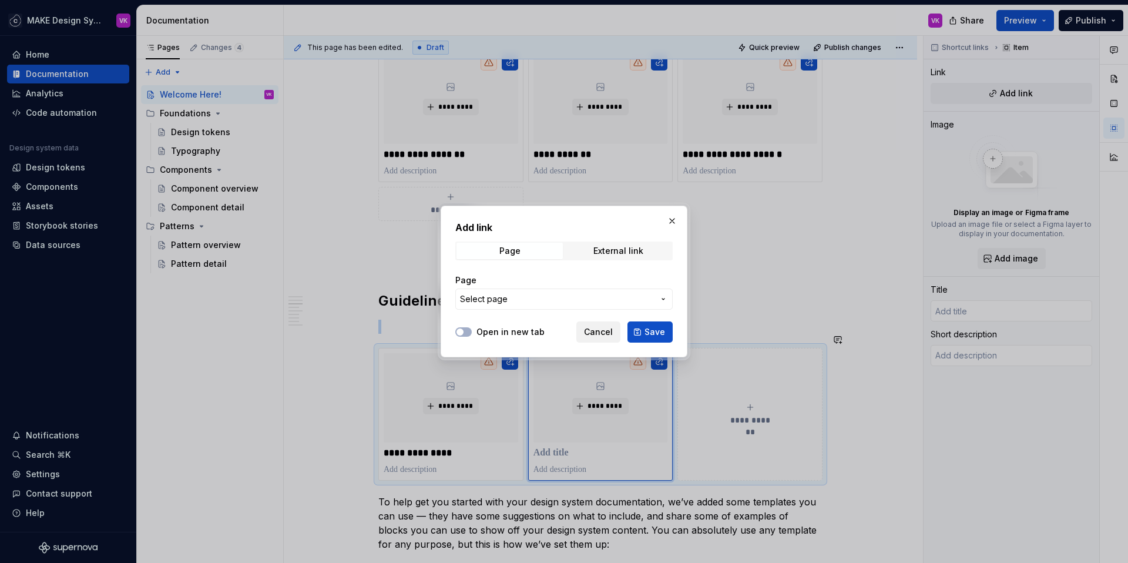
click at [592, 336] on span "Cancel" at bounding box center [598, 332] width 29 height 12
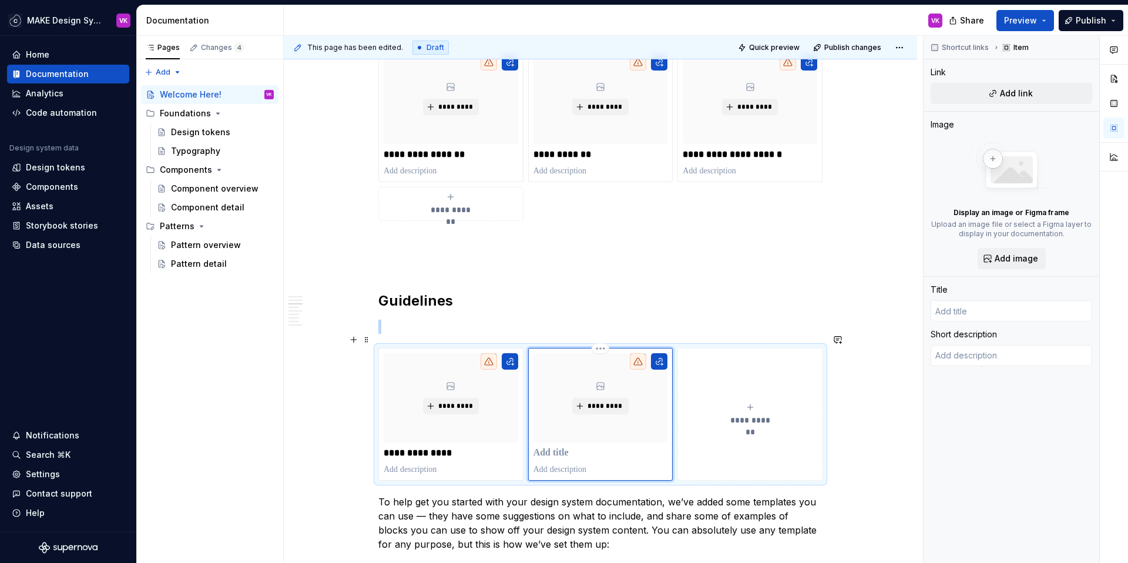
click at [557, 447] on p at bounding box center [600, 453] width 134 height 12
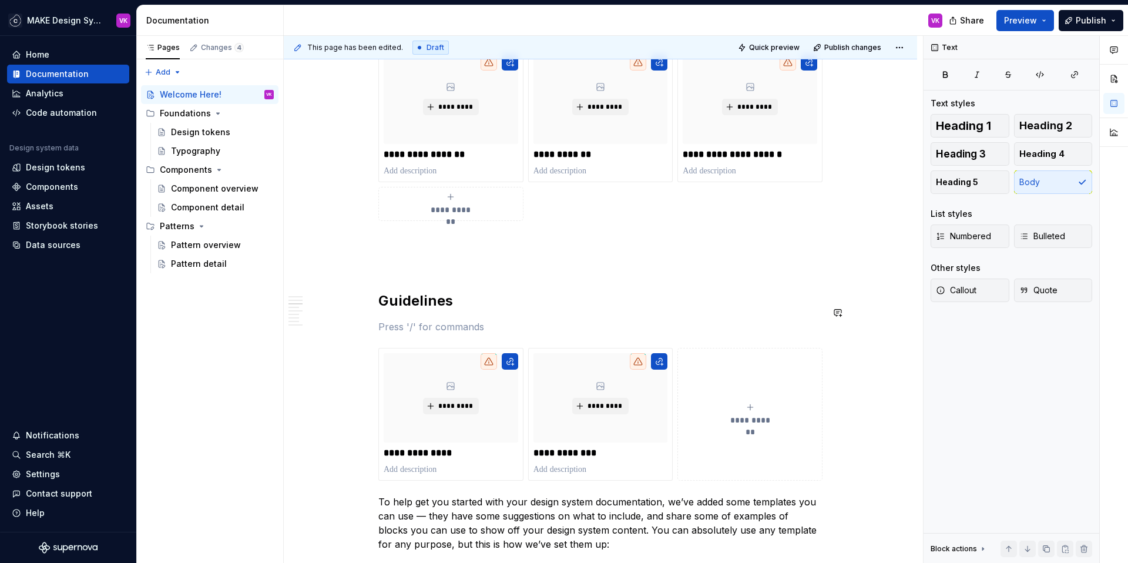
click at [425, 320] on p at bounding box center [600, 327] width 444 height 14
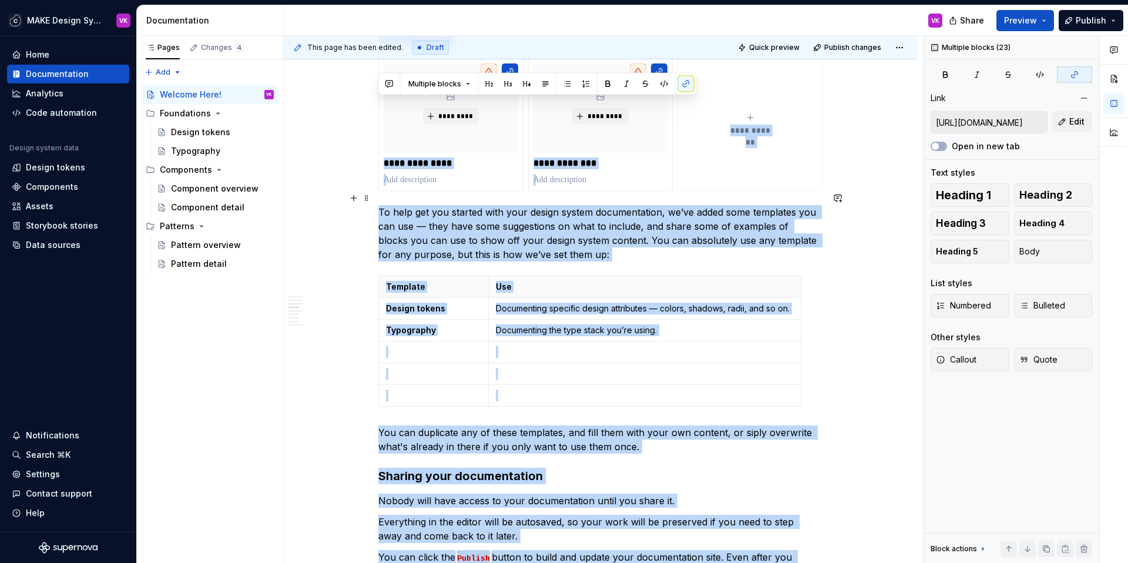
scroll to position [1085, 0]
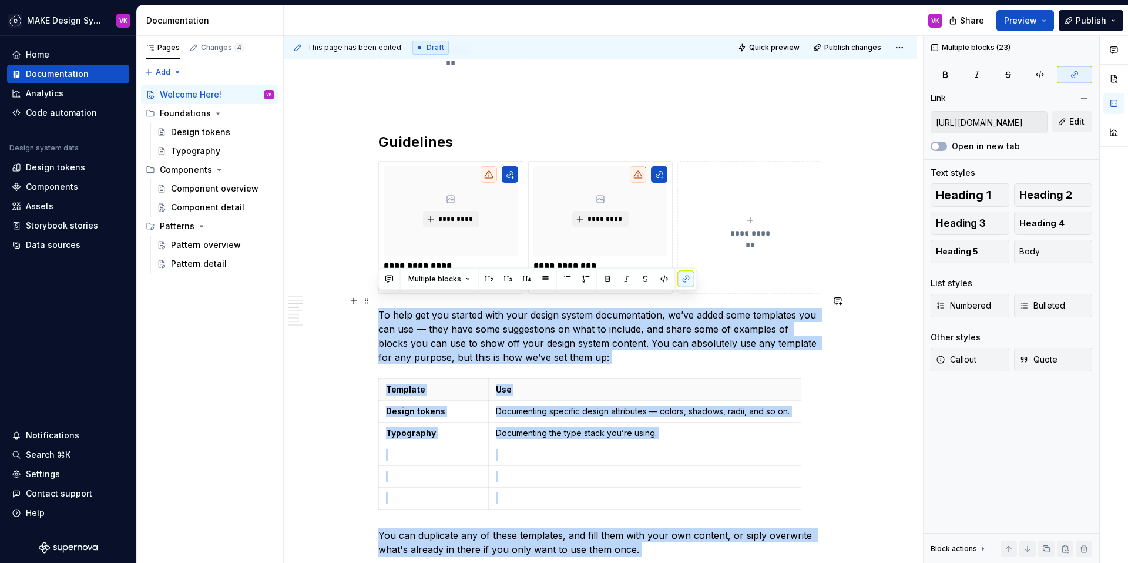
drag, startPoint x: 801, startPoint y: 356, endPoint x: 374, endPoint y: 294, distance: 431.4
click at [374, 294] on div "**********" at bounding box center [600, 271] width 633 height 2312
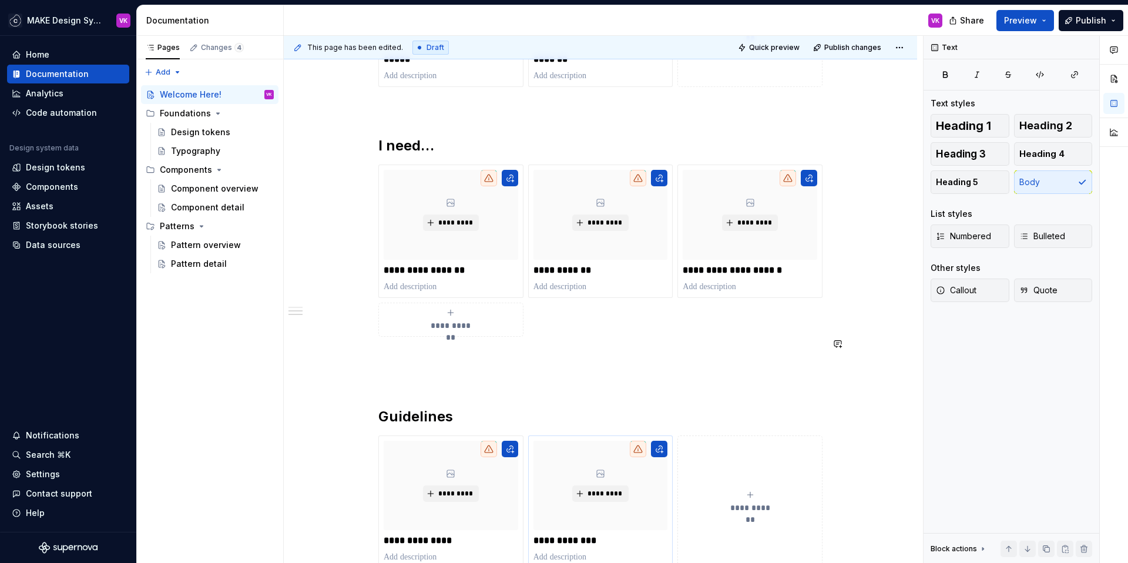
scroll to position [803, 0]
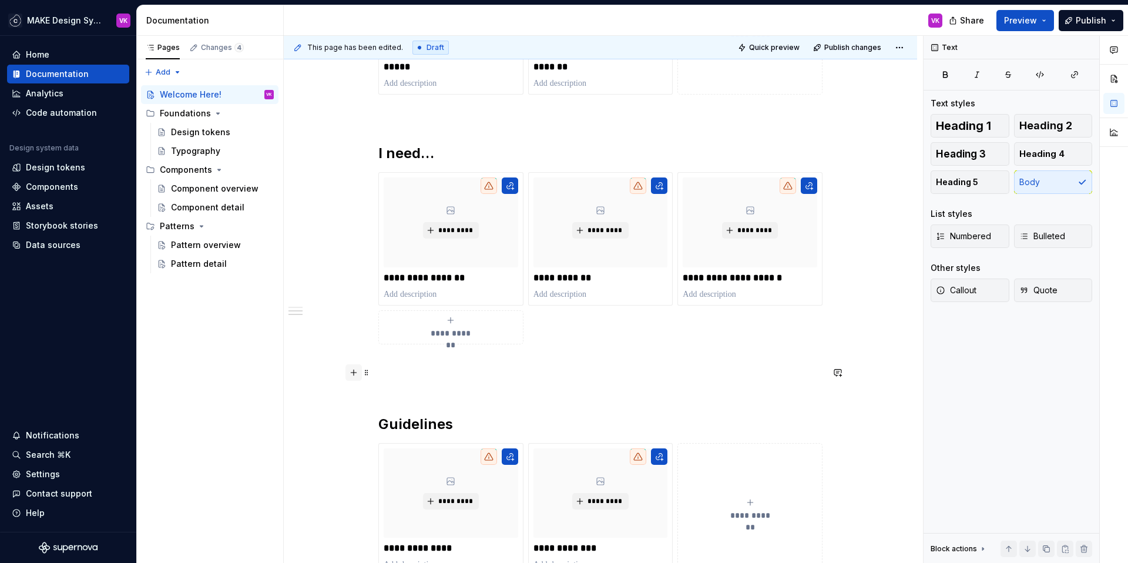
click at [350, 370] on button "button" at bounding box center [353, 372] width 16 height 16
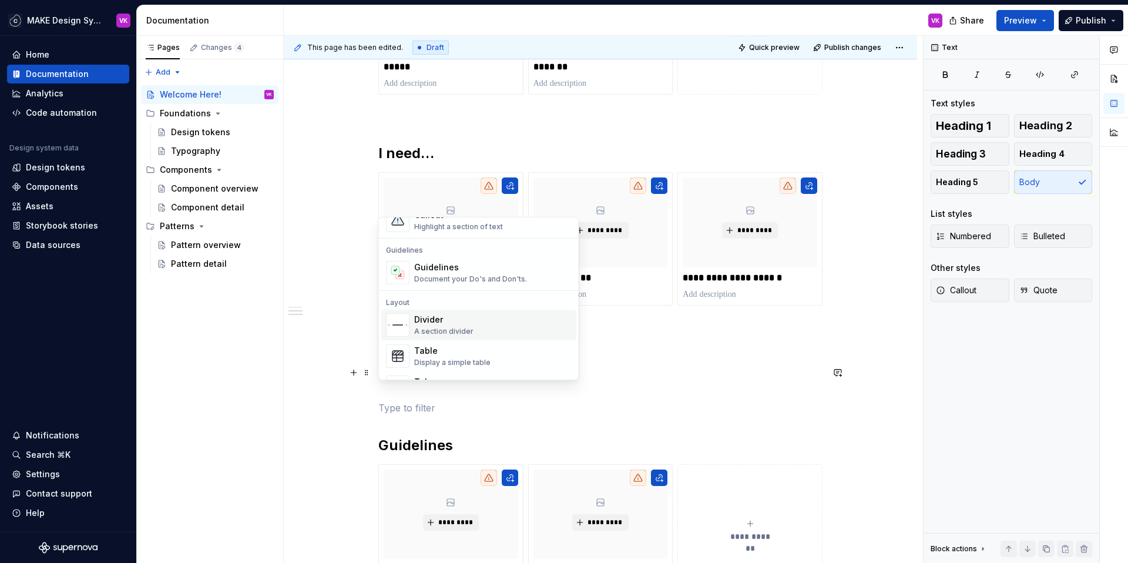
scroll to position [313, 0]
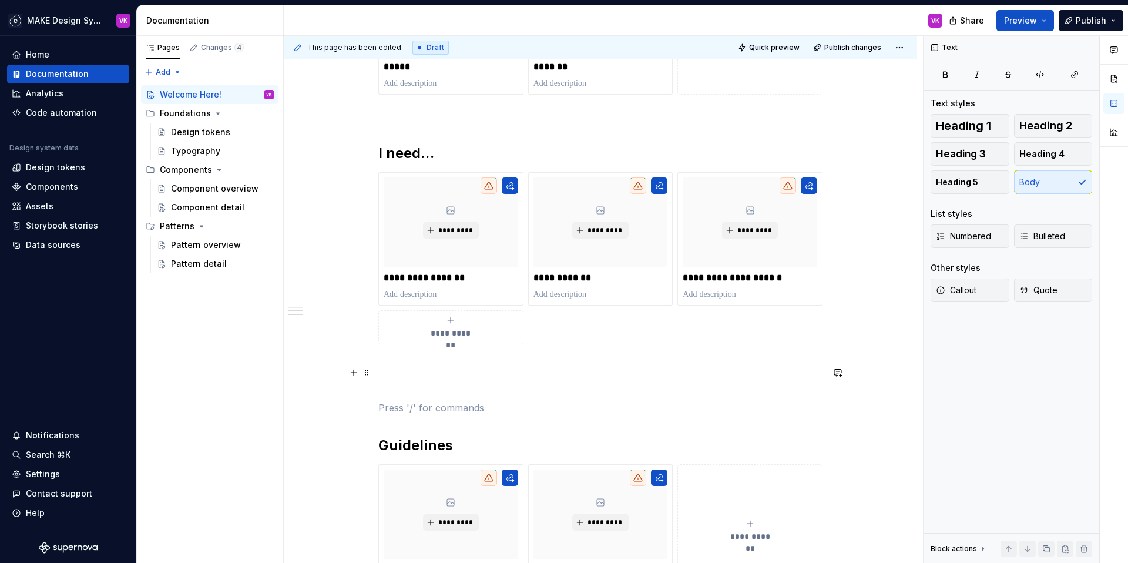
click at [614, 379] on p at bounding box center [600, 386] width 444 height 14
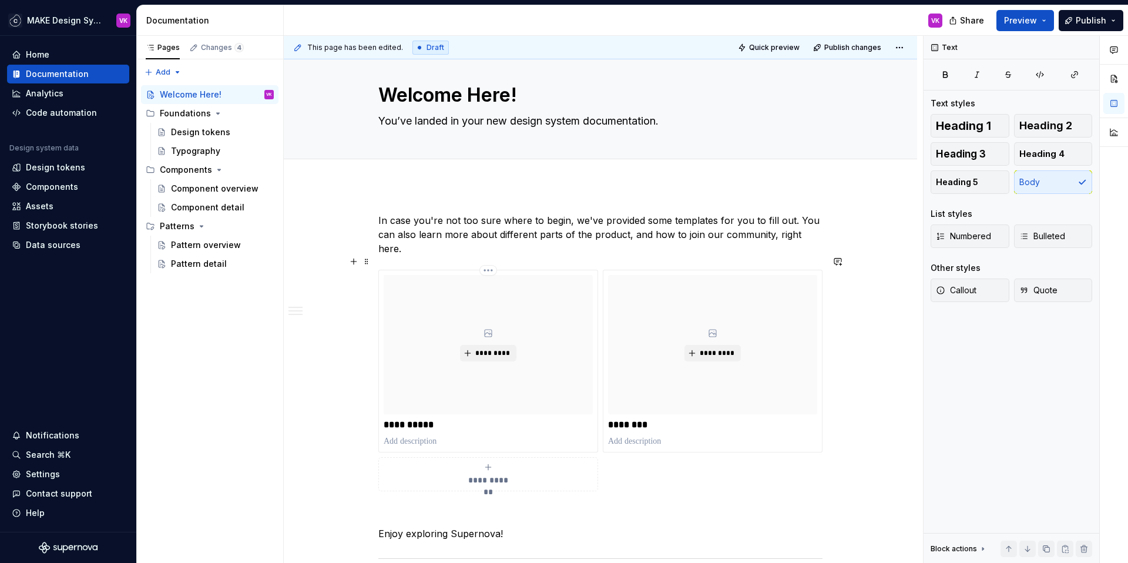
scroll to position [0, 0]
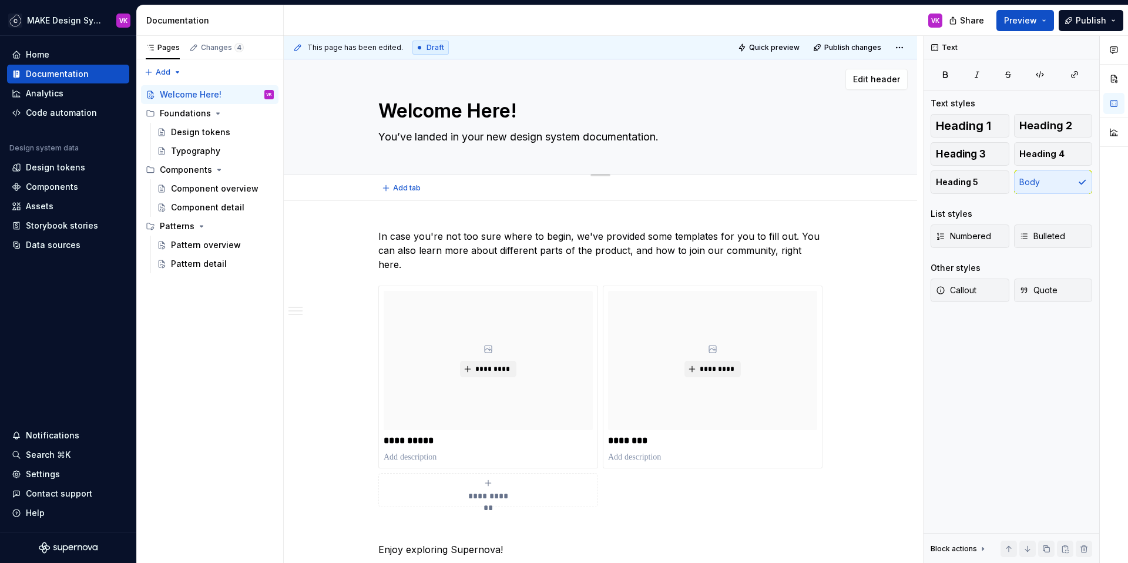
drag, startPoint x: 469, startPoint y: 112, endPoint x: 524, endPoint y: 112, distance: 55.2
click at [524, 112] on textarea "Welcome Here!" at bounding box center [598, 111] width 444 height 28
click at [487, 236] on p "In case you're not too sure where to begin, we've provided some templates for y…" at bounding box center [600, 250] width 444 height 42
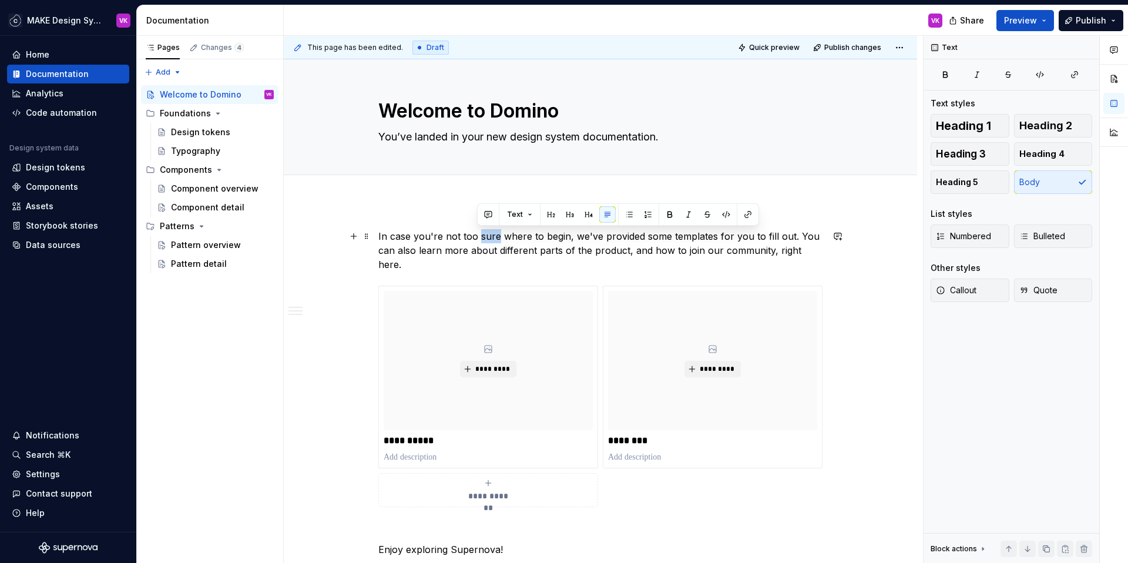
click at [487, 236] on p "In case you're not too sure where to begin, we've provided some templates for y…" at bounding box center [600, 250] width 444 height 42
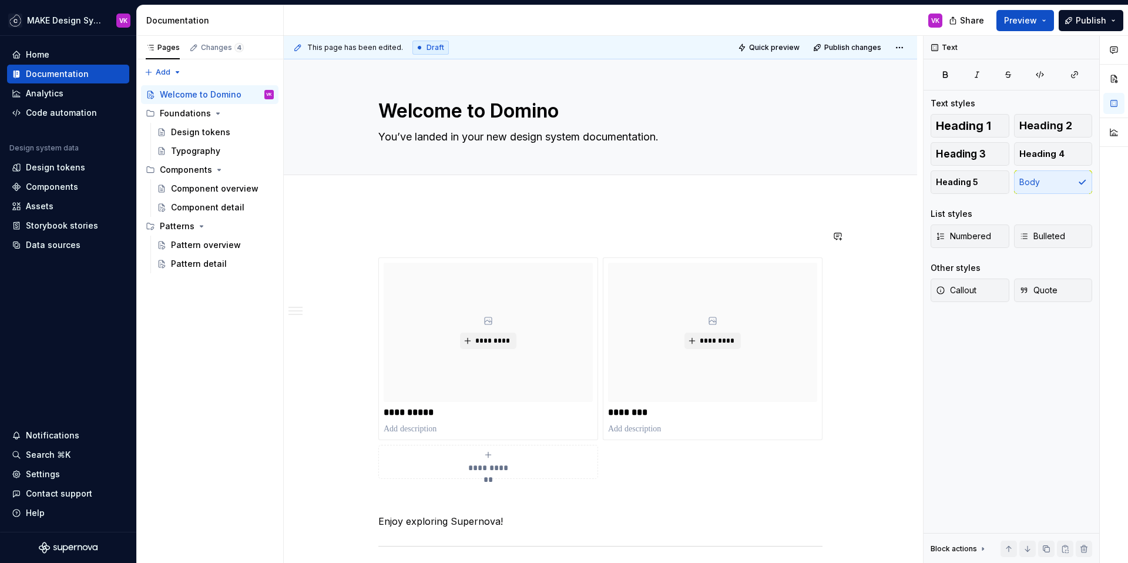
click at [425, 232] on p at bounding box center [600, 236] width 444 height 14
click at [679, 231] on p at bounding box center [600, 236] width 444 height 14
click at [363, 234] on span at bounding box center [366, 236] width 9 height 16
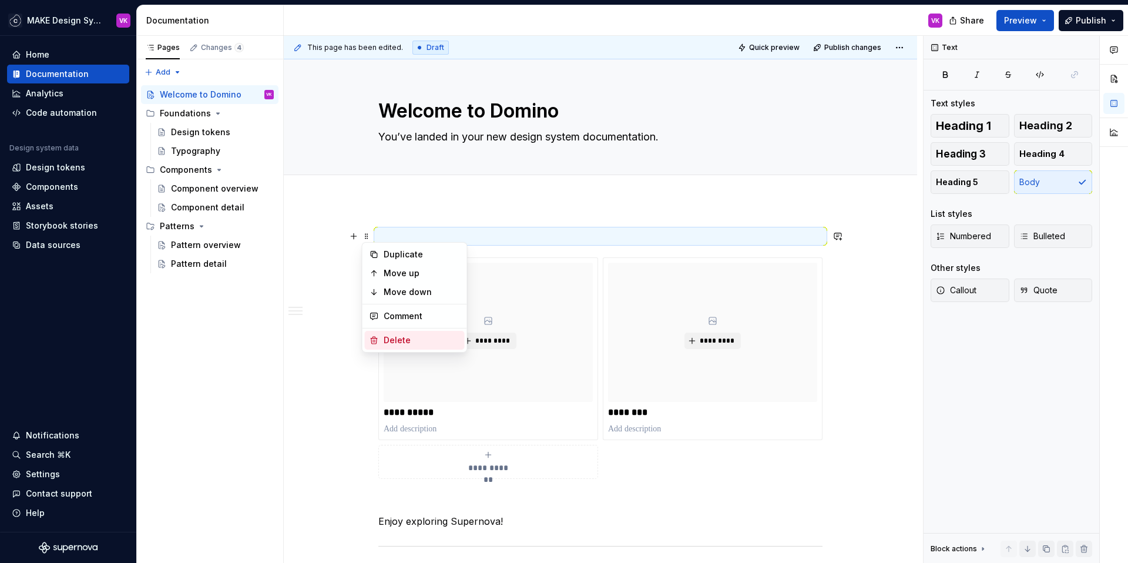
click at [393, 339] on div "Delete" at bounding box center [422, 340] width 76 height 12
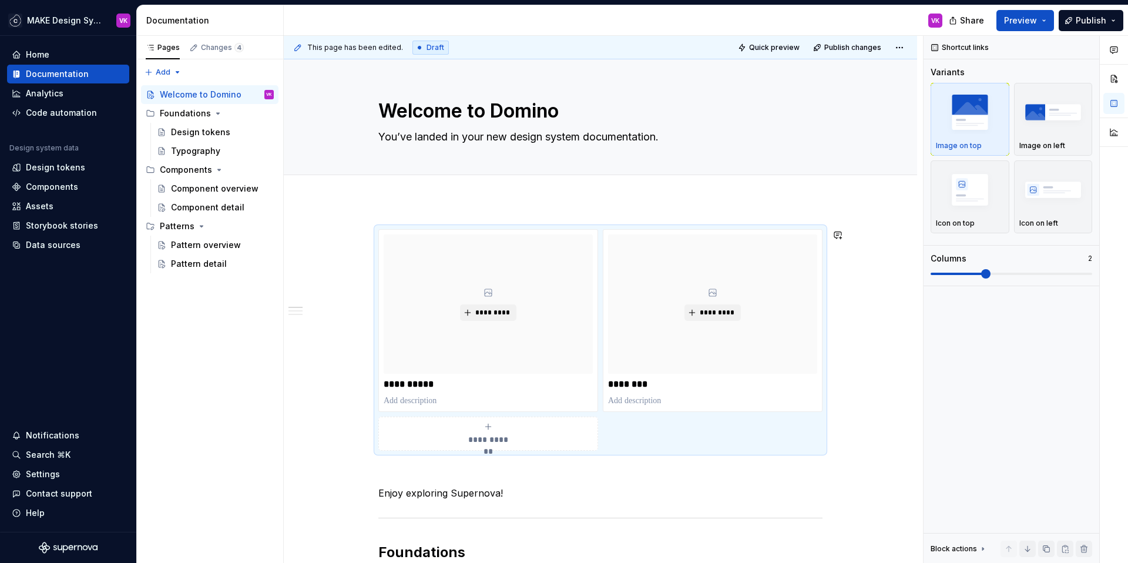
click at [395, 199] on div at bounding box center [600, 188] width 633 height 26
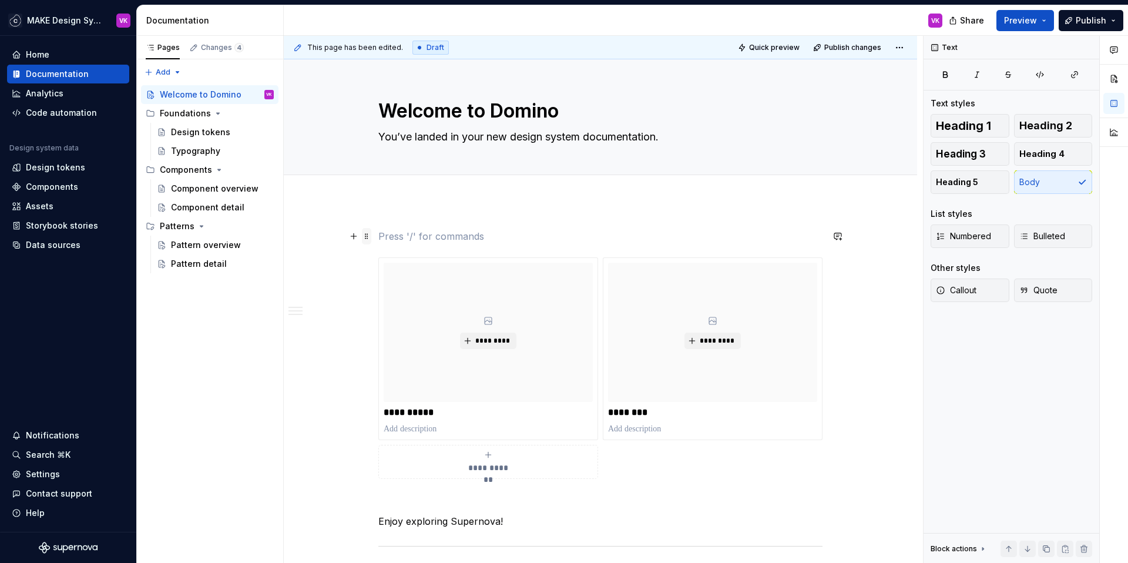
click at [366, 238] on span at bounding box center [366, 236] width 9 height 16
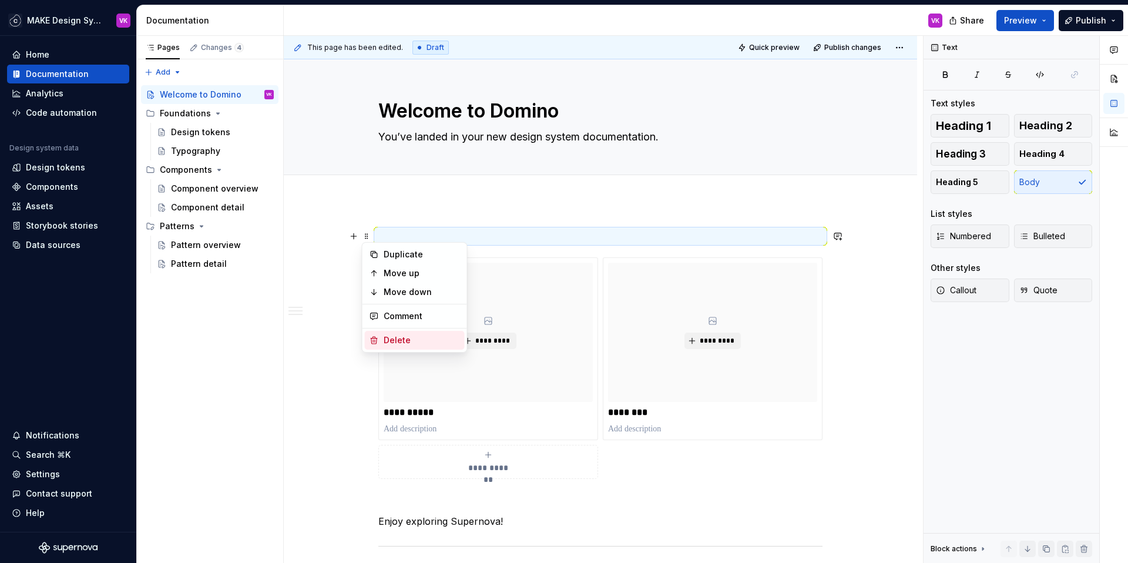
click at [375, 337] on icon at bounding box center [374, 340] width 6 height 7
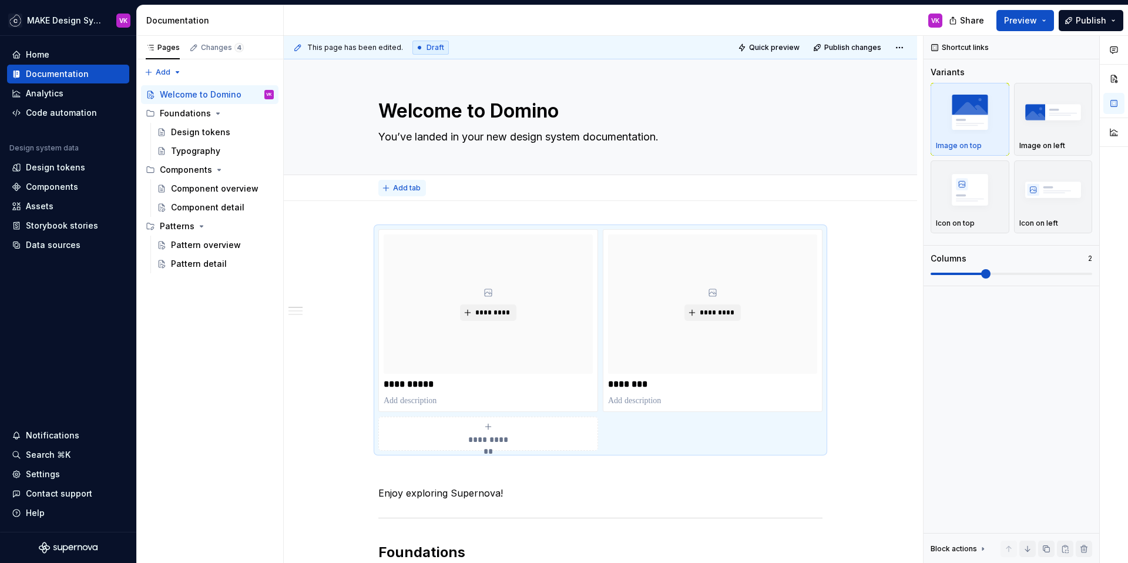
click at [399, 184] on span "Add tab" at bounding box center [407, 187] width 28 height 9
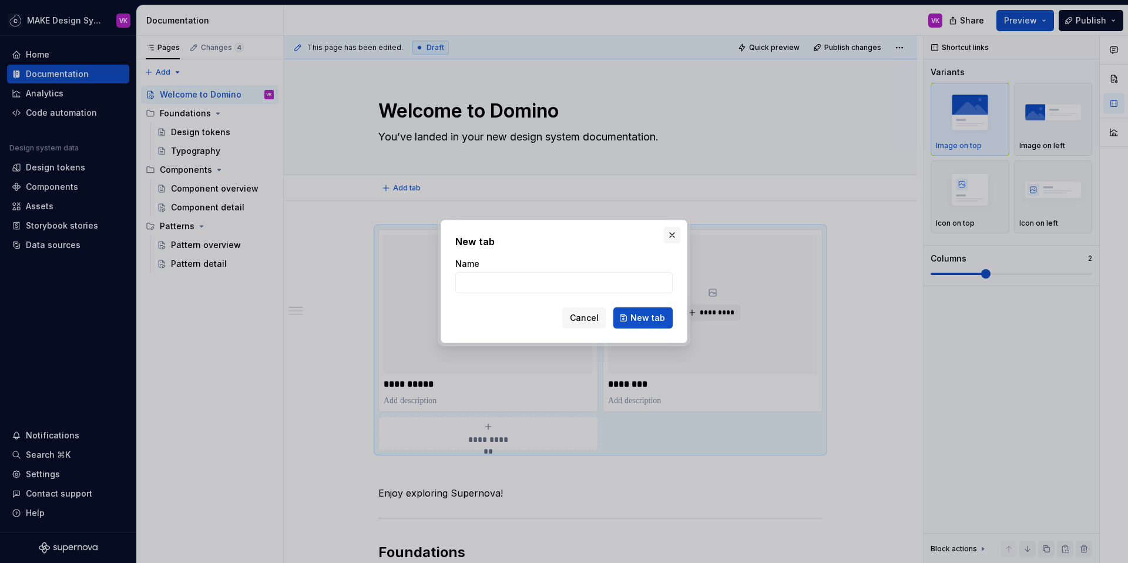
click at [674, 232] on button "button" at bounding box center [672, 235] width 16 height 16
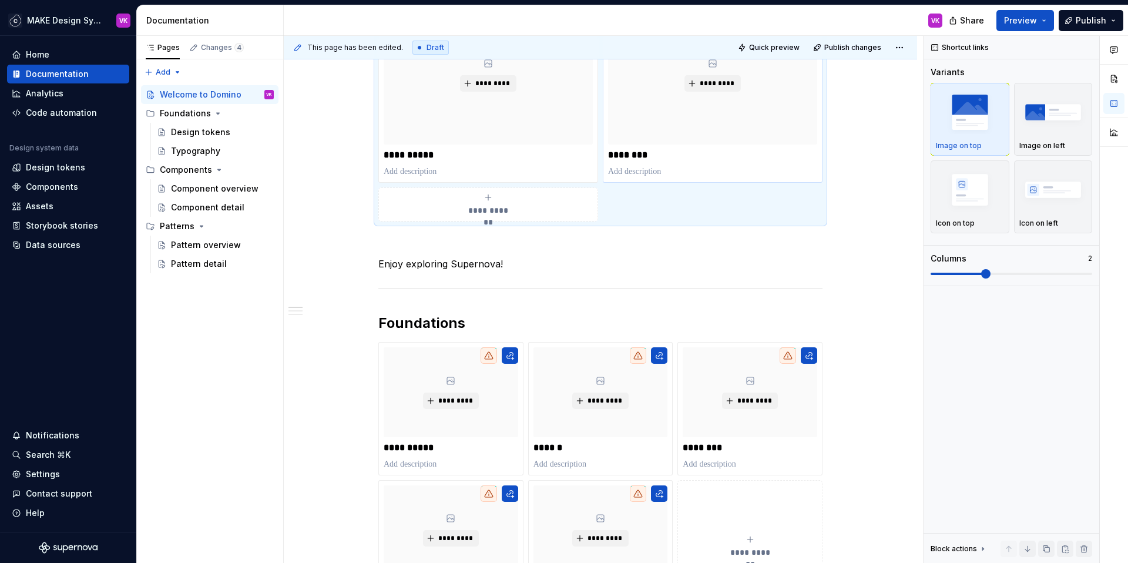
scroll to position [230, 0]
click at [453, 263] on p "Enjoy exploring Supernova!" at bounding box center [600, 262] width 444 height 14
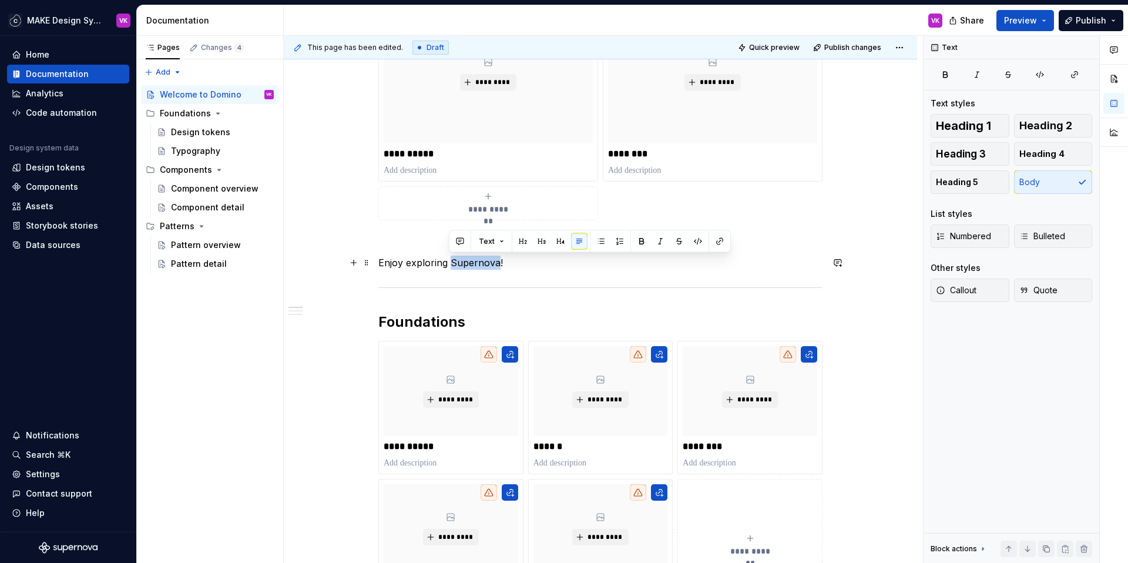
click at [453, 263] on p "Enjoy exploring Supernova!" at bounding box center [600, 262] width 444 height 14
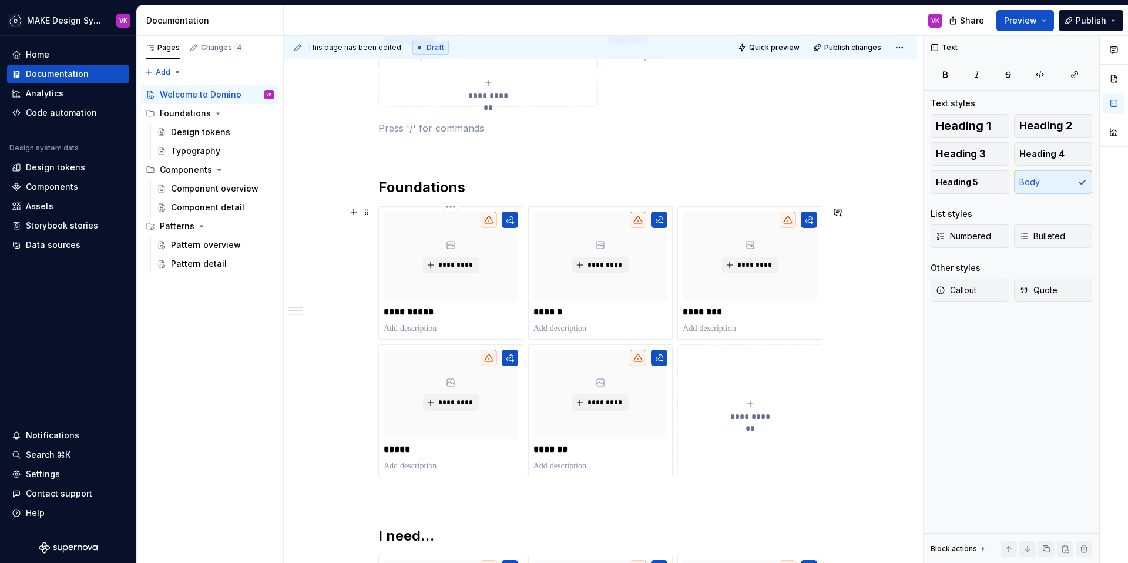
scroll to position [335, 0]
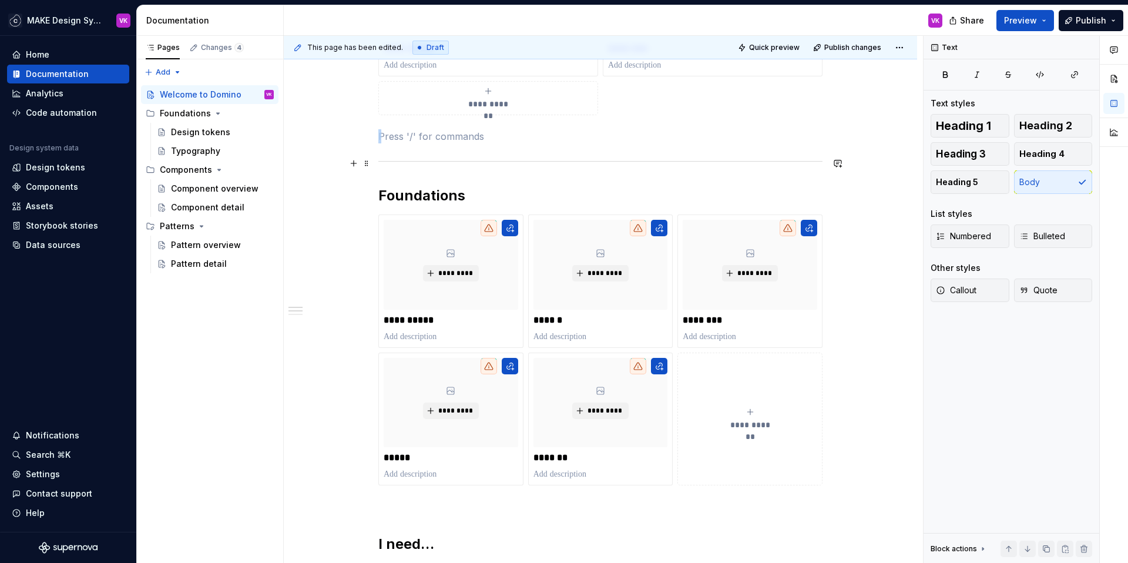
click at [436, 160] on div at bounding box center [600, 161] width 444 height 8
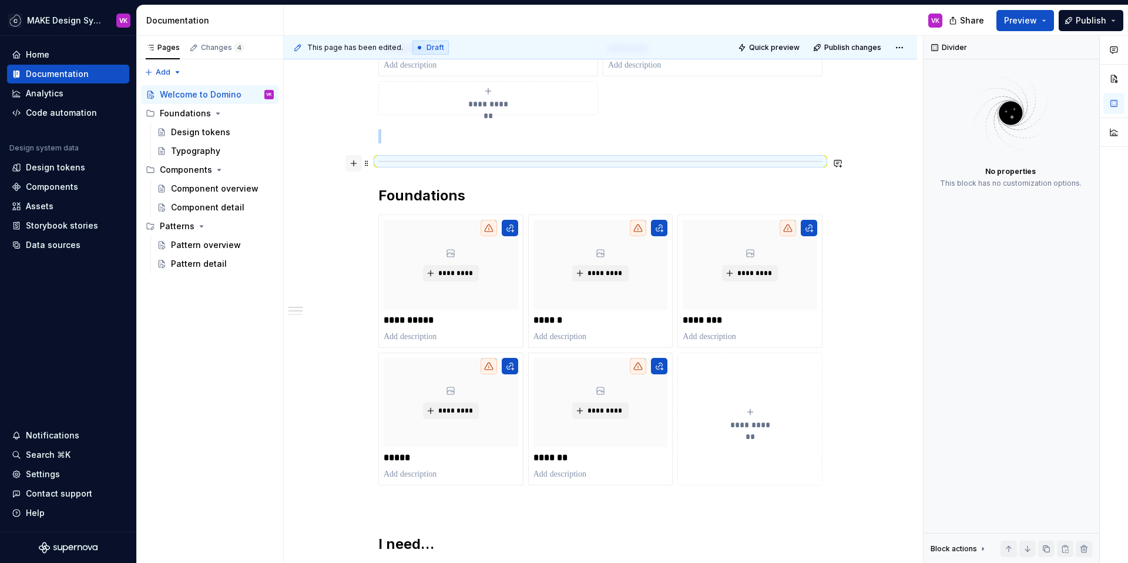
click at [360, 165] on button "button" at bounding box center [353, 163] width 16 height 16
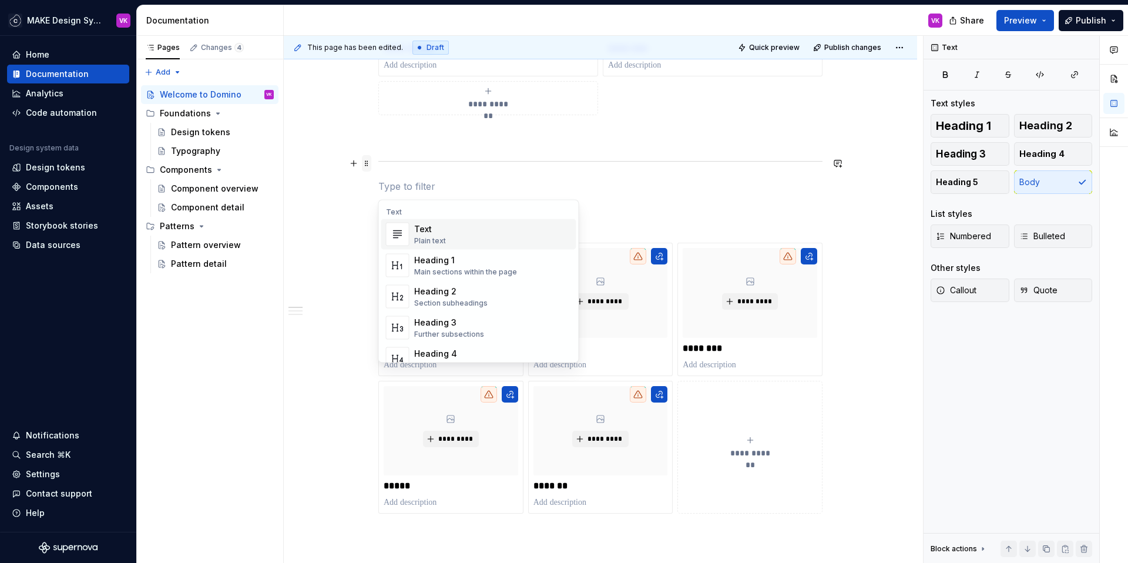
click at [365, 164] on span at bounding box center [366, 163] width 9 height 16
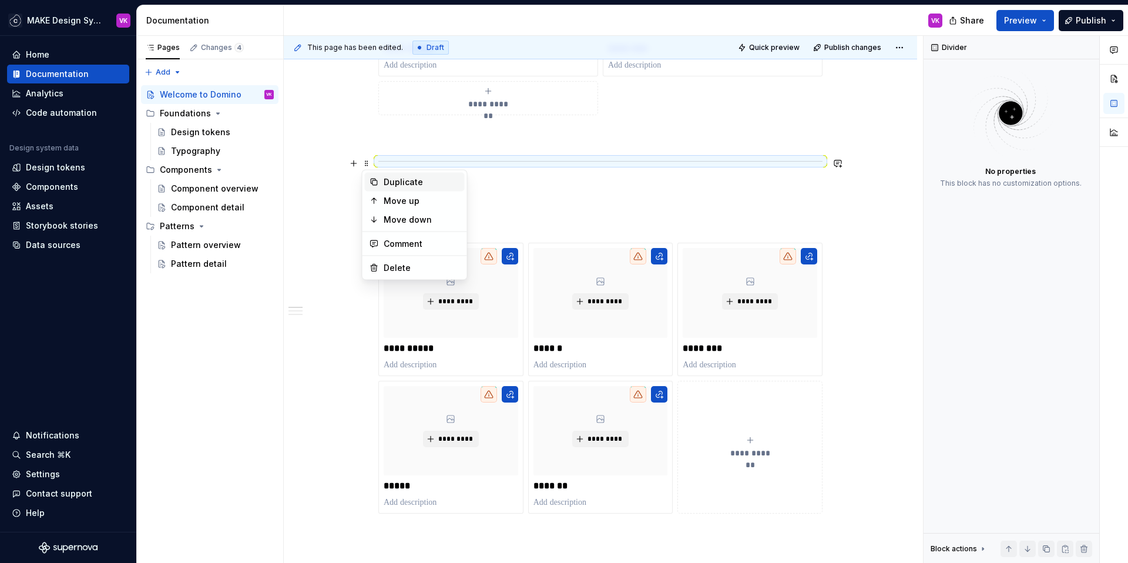
click at [394, 186] on div "Duplicate" at bounding box center [422, 182] width 76 height 12
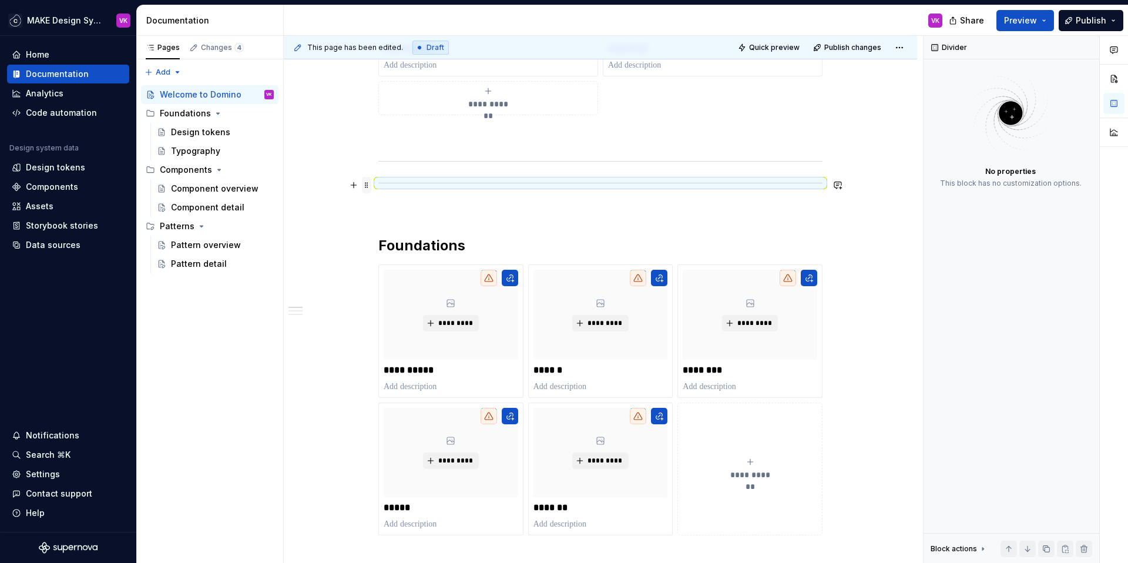
click at [363, 185] on span at bounding box center [366, 185] width 9 height 16
click at [386, 236] on div "Move down" at bounding box center [422, 242] width 76 height 12
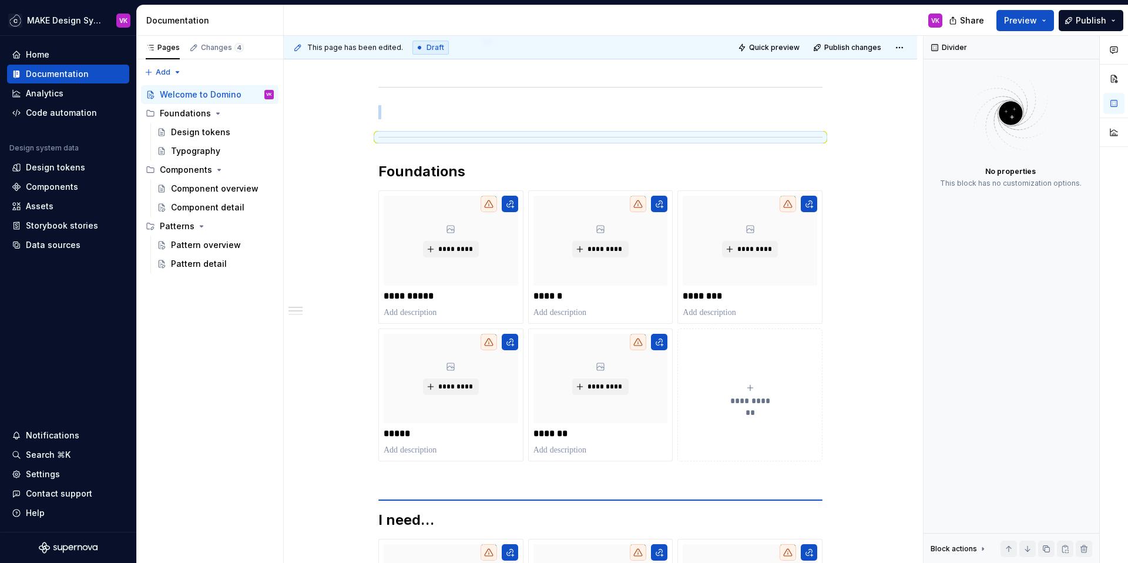
scroll to position [410, 0]
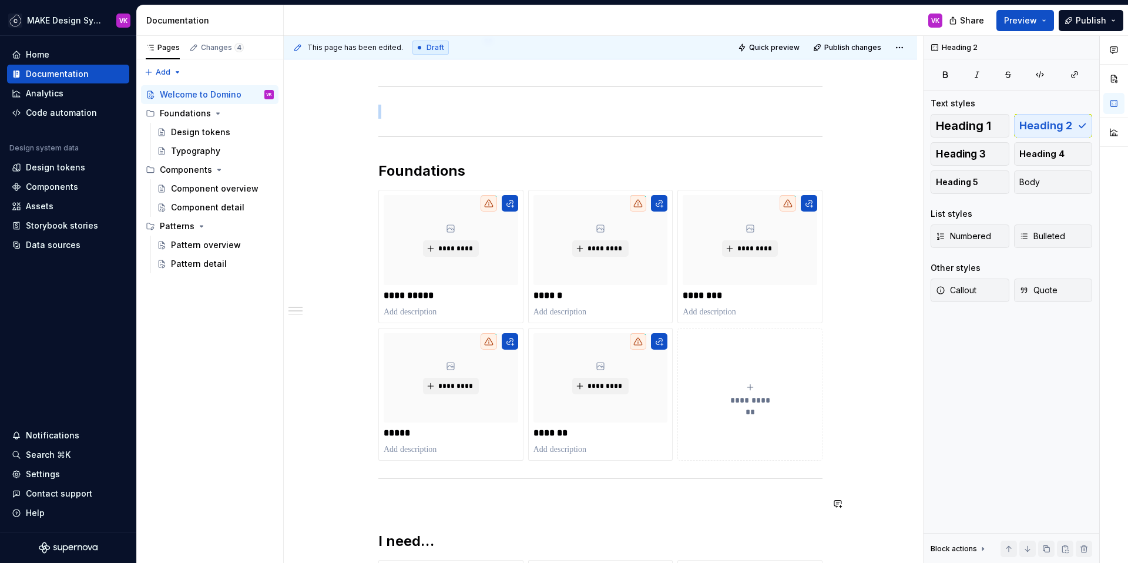
click at [395, 515] on div "**********" at bounding box center [600, 405] width 444 height 1172
click at [386, 502] on p at bounding box center [600, 503] width 444 height 14
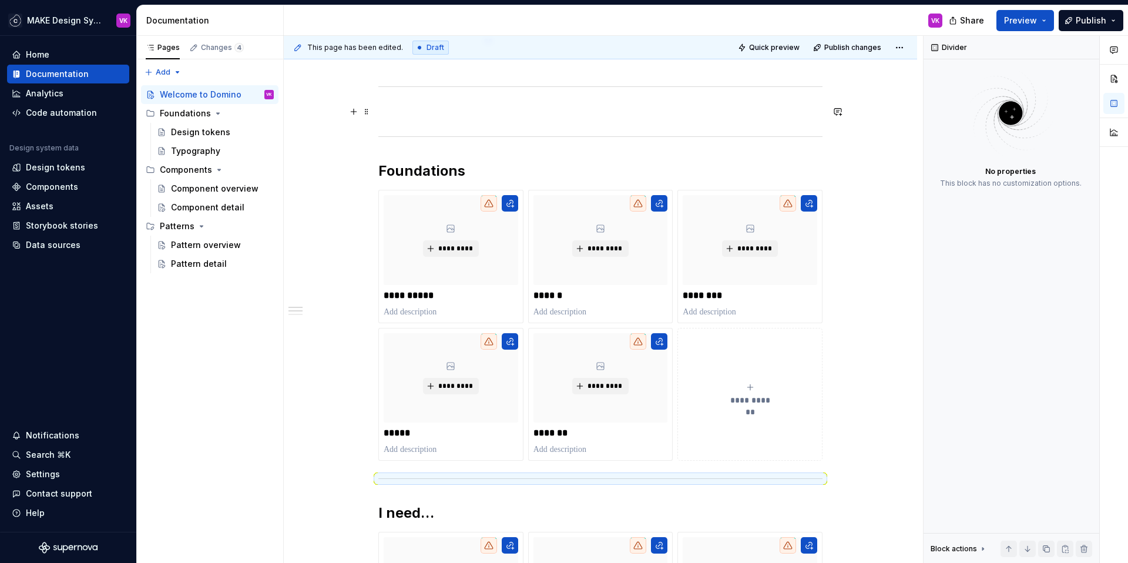
click at [424, 111] on p at bounding box center [600, 112] width 444 height 14
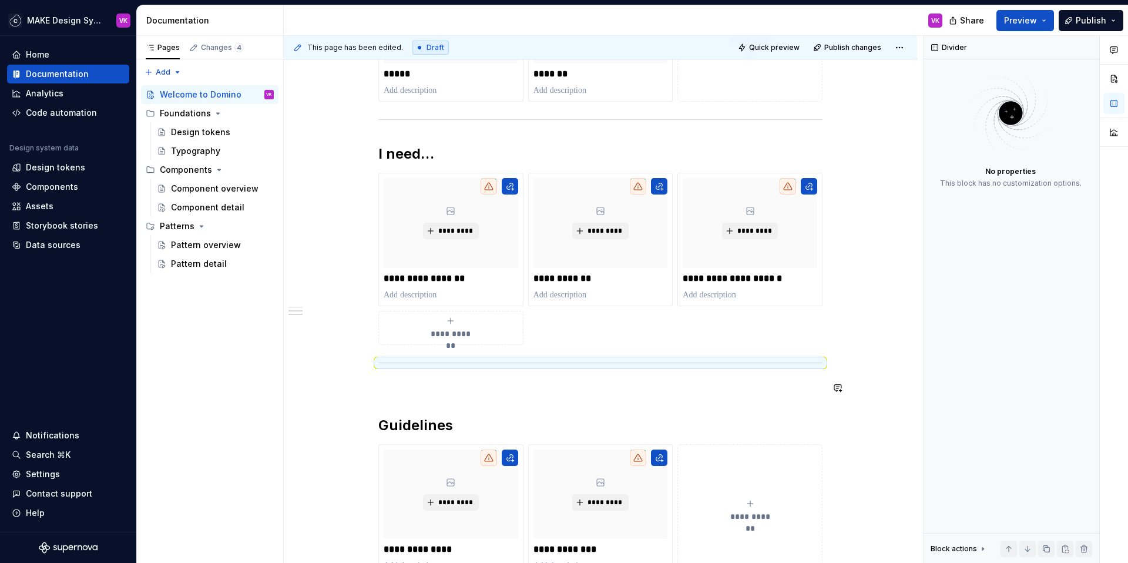
scroll to position [735, 0]
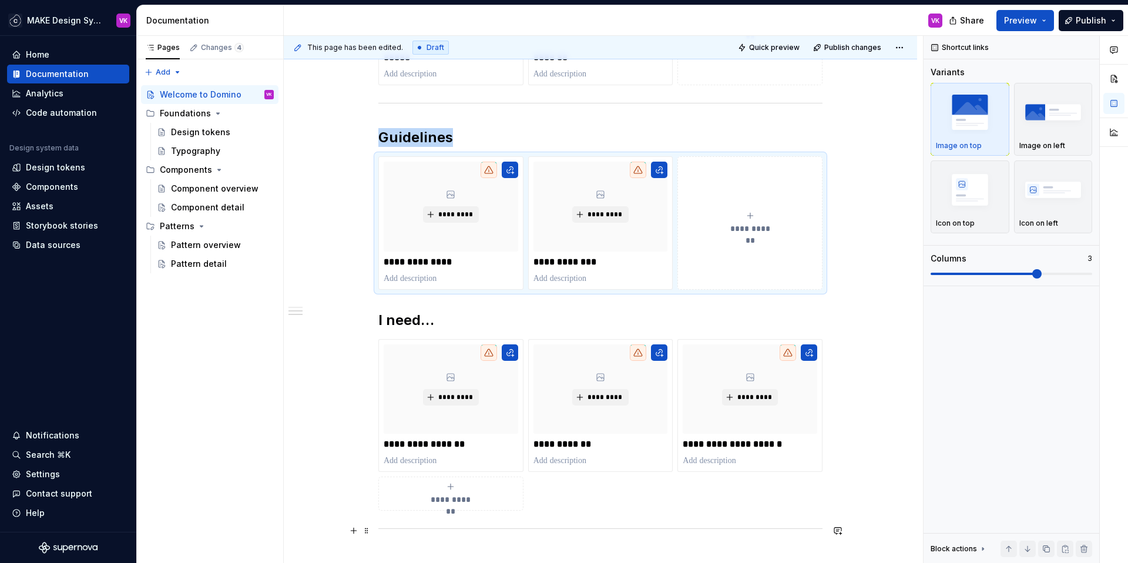
click at [371, 527] on div "**********" at bounding box center [600, 126] width 633 height 1320
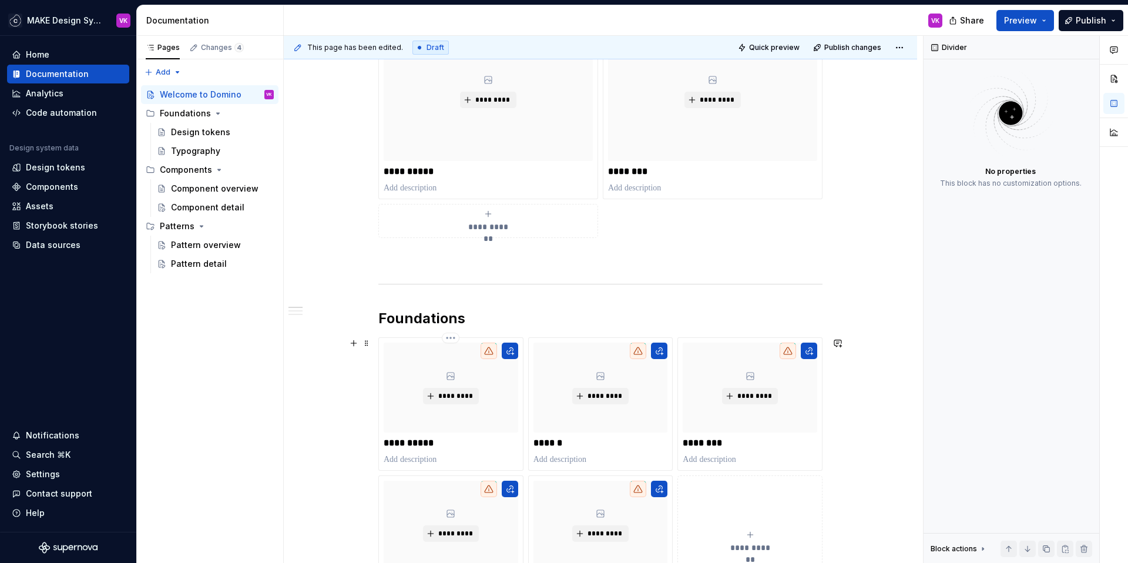
scroll to position [210, 0]
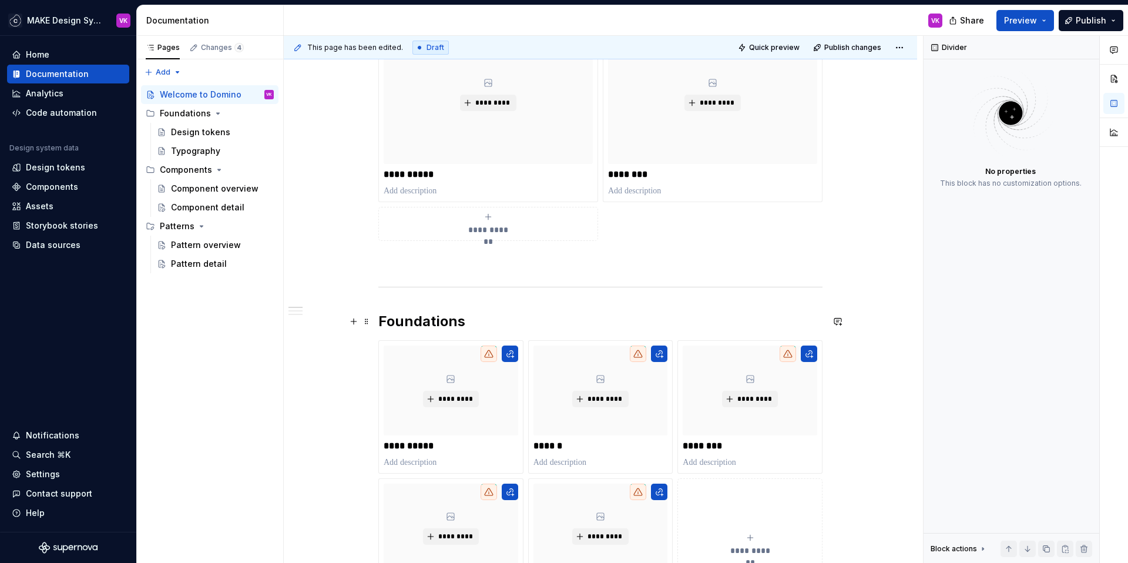
click at [461, 323] on h2 "Foundations" at bounding box center [600, 321] width 444 height 19
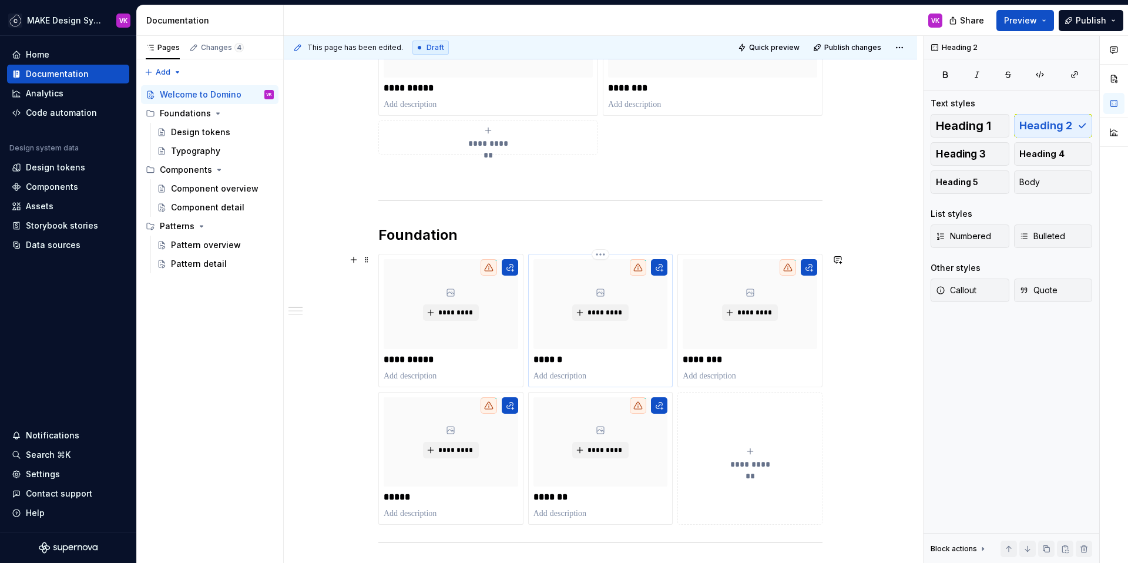
scroll to position [297, 0]
click at [368, 259] on span at bounding box center [366, 258] width 9 height 16
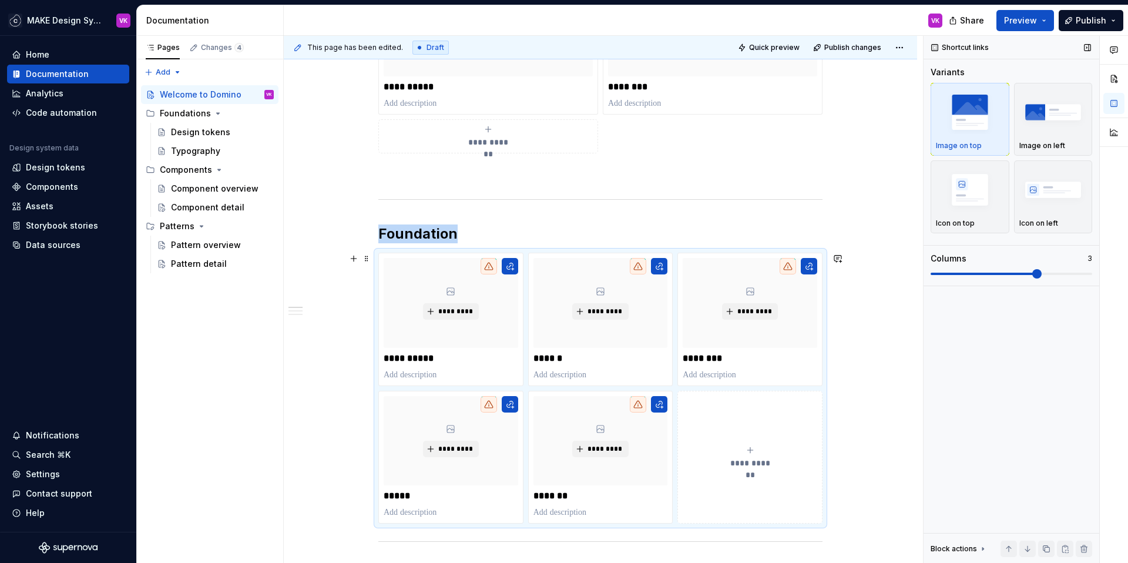
click at [1041, 274] on span at bounding box center [1036, 273] width 9 height 9
click at [1041, 275] on span at bounding box center [1036, 273] width 9 height 9
click at [1053, 275] on span at bounding box center [1011, 273] width 162 height 9
click at [1053, 271] on span at bounding box center [1011, 273] width 162 height 9
click at [1045, 271] on span at bounding box center [1011, 273] width 162 height 9
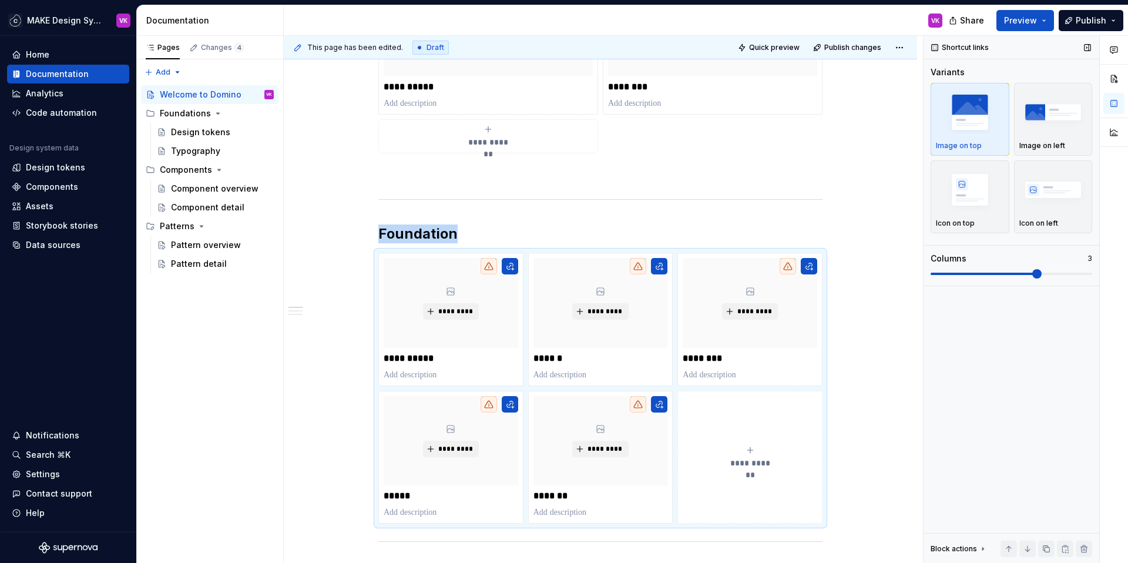
click at [1041, 272] on span at bounding box center [1036, 273] width 9 height 9
click at [1054, 271] on span at bounding box center [1011, 273] width 162 height 9
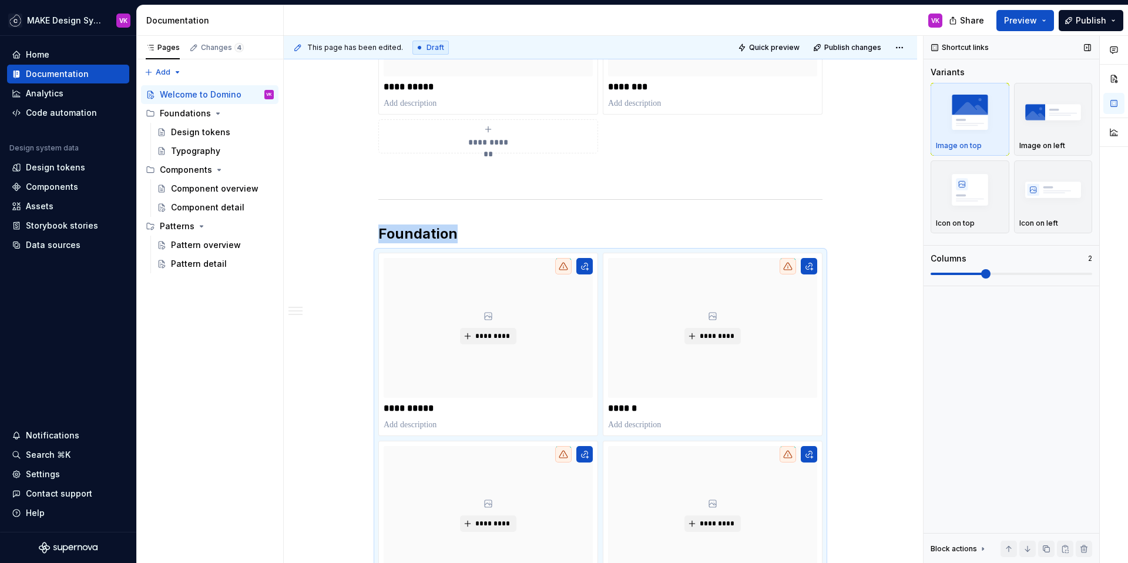
scroll to position [514, 0]
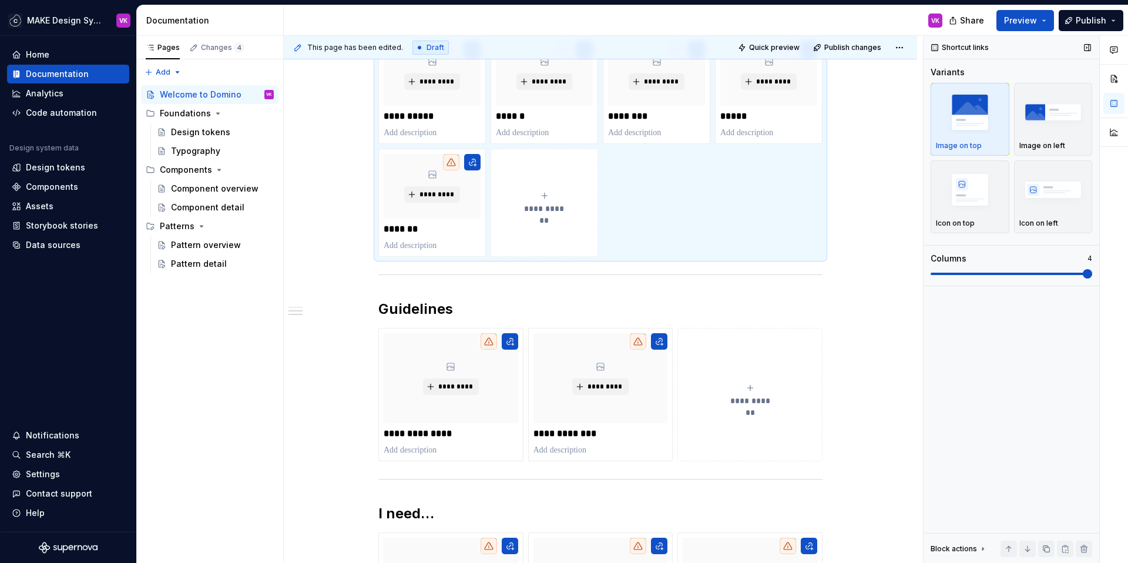
click at [1092, 274] on span at bounding box center [1086, 273] width 9 height 9
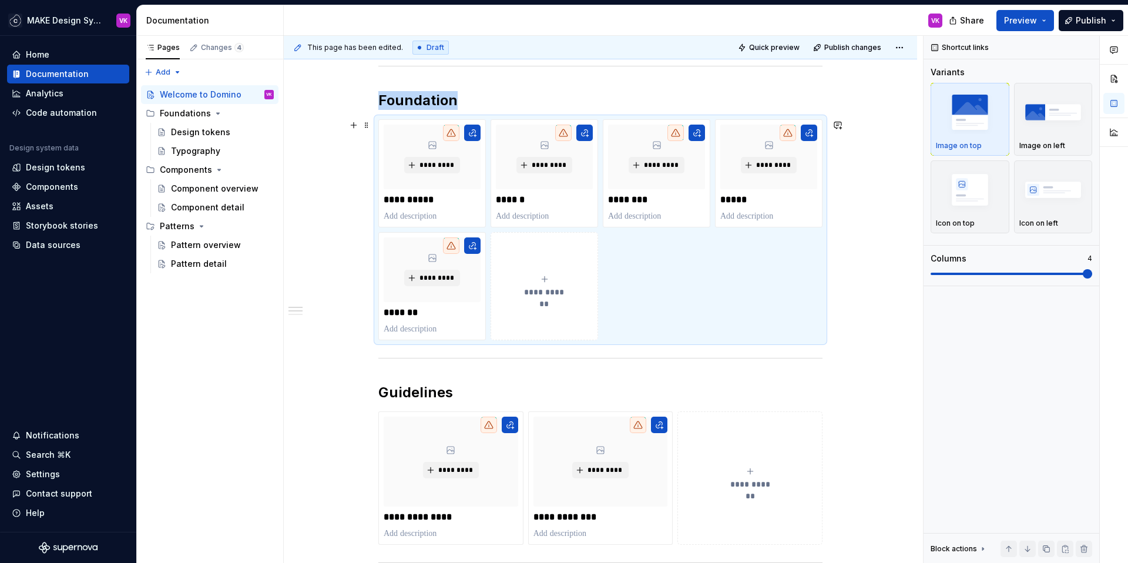
scroll to position [429, 0]
click at [1064, 276] on span at bounding box center [1011, 273] width 162 height 9
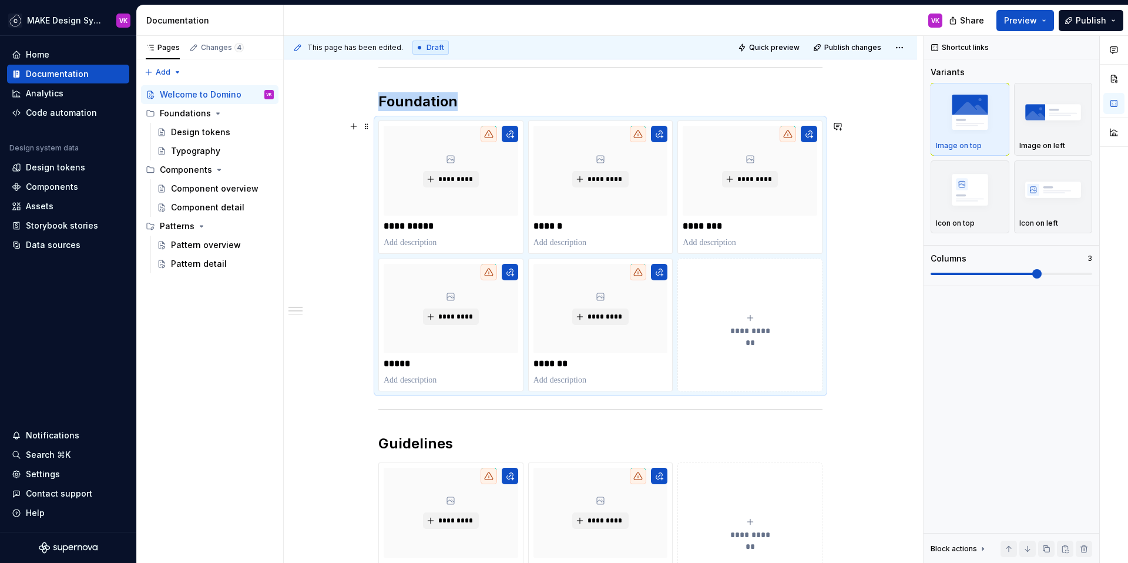
click at [867, 283] on div "**********" at bounding box center [600, 432] width 633 height 1320
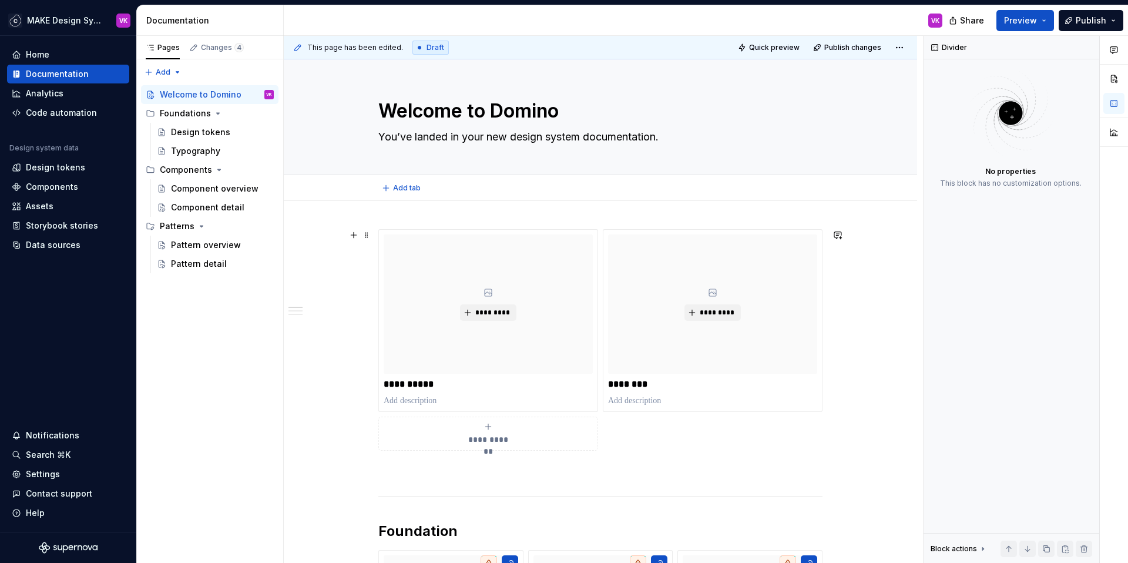
scroll to position [1, 0]
click at [779, 46] on span "Quick preview" at bounding box center [774, 47] width 51 height 9
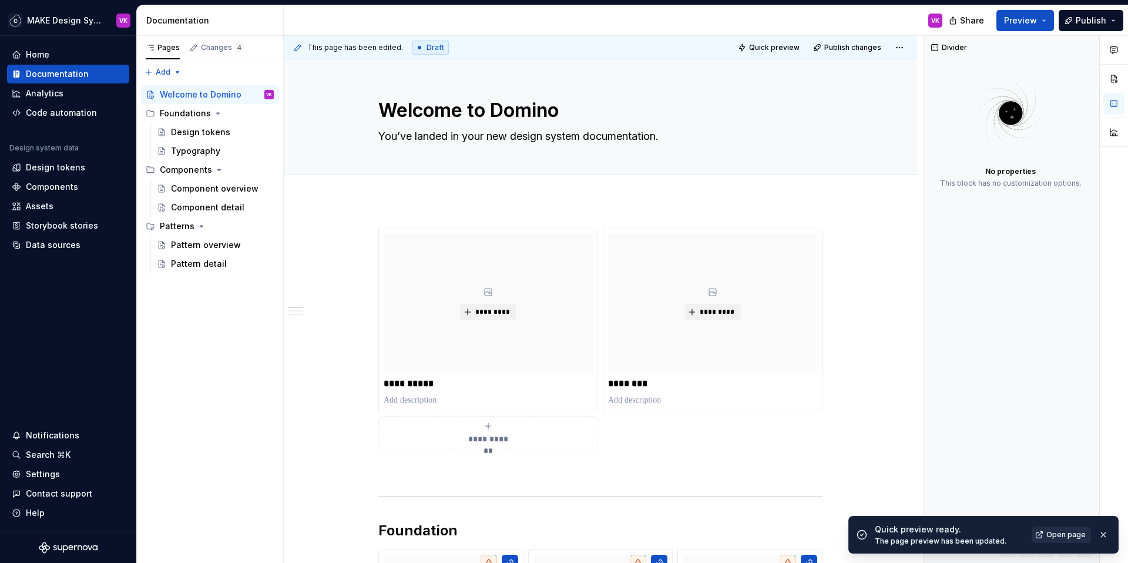
click at [1068, 534] on span "Open page" at bounding box center [1065, 534] width 39 height 9
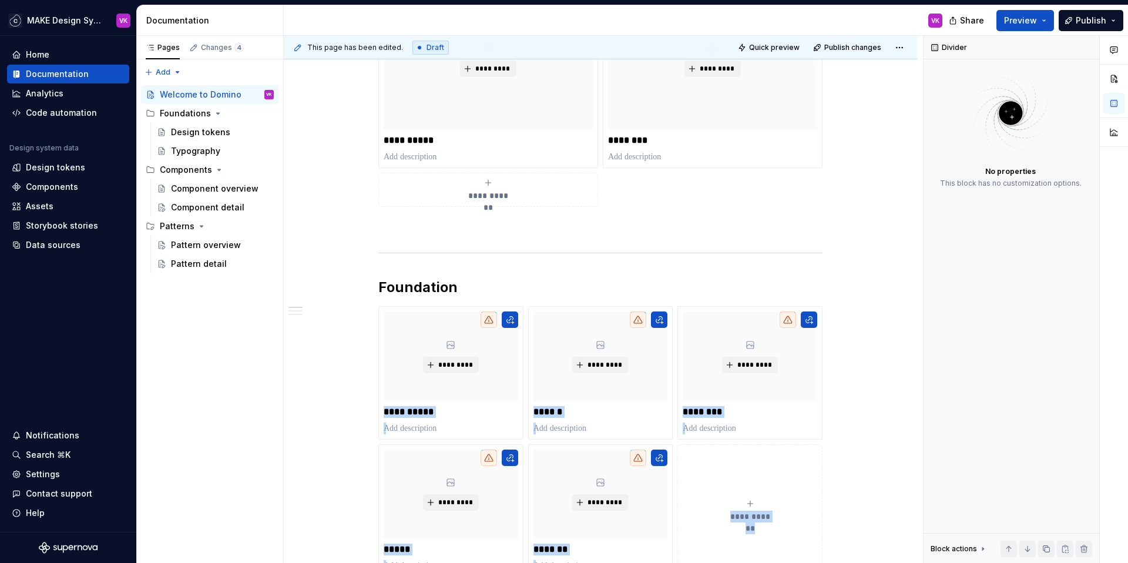
scroll to position [260, 0]
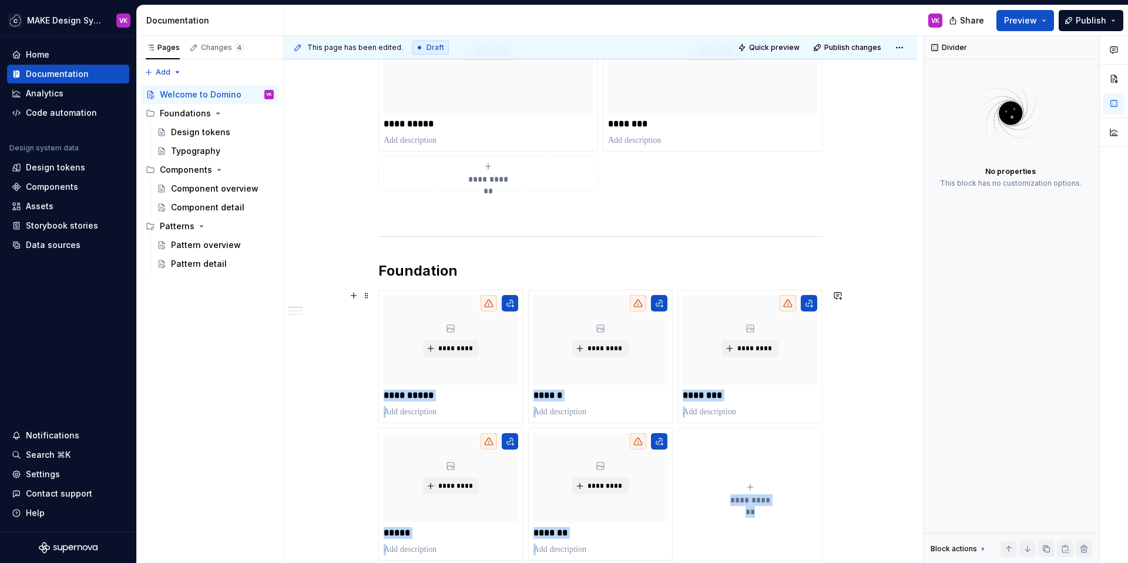
click at [745, 494] on span "**********" at bounding box center [749, 500] width 51 height 12
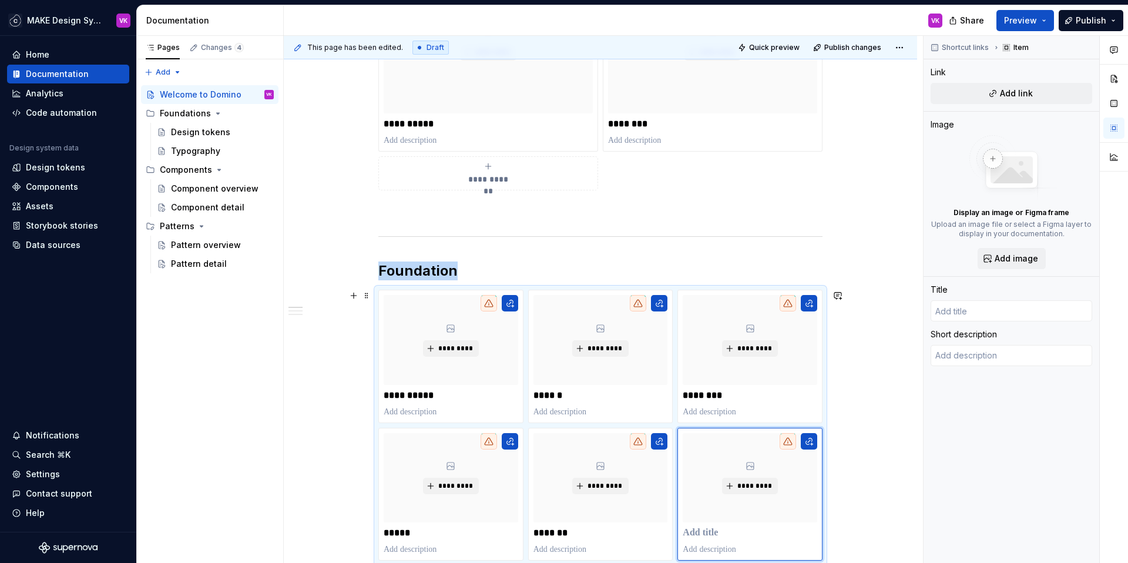
scroll to position [313, 0]
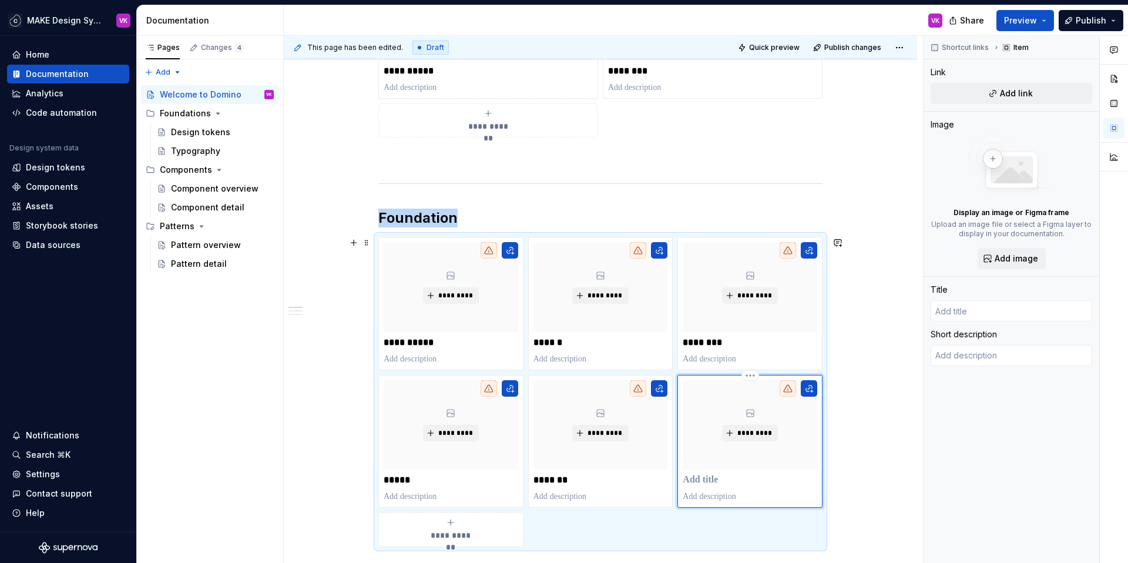
click at [700, 476] on p at bounding box center [749, 480] width 134 height 12
click at [856, 412] on div "**********" at bounding box center [600, 567] width 633 height 1358
click at [267, 113] on button "Page tree" at bounding box center [265, 113] width 16 height 16
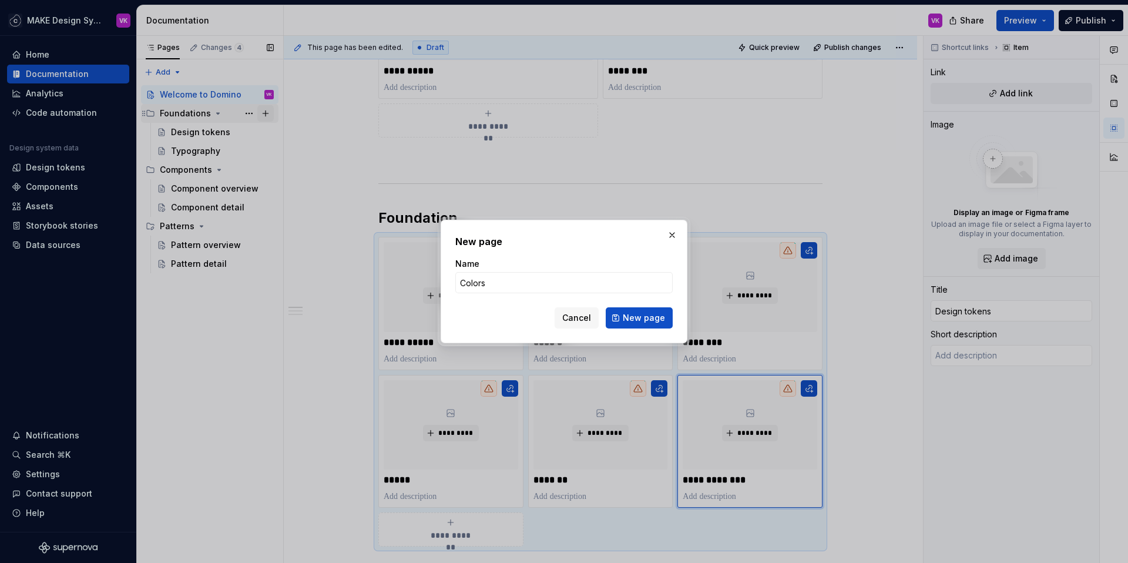
click button "New page" at bounding box center [639, 317] width 67 height 21
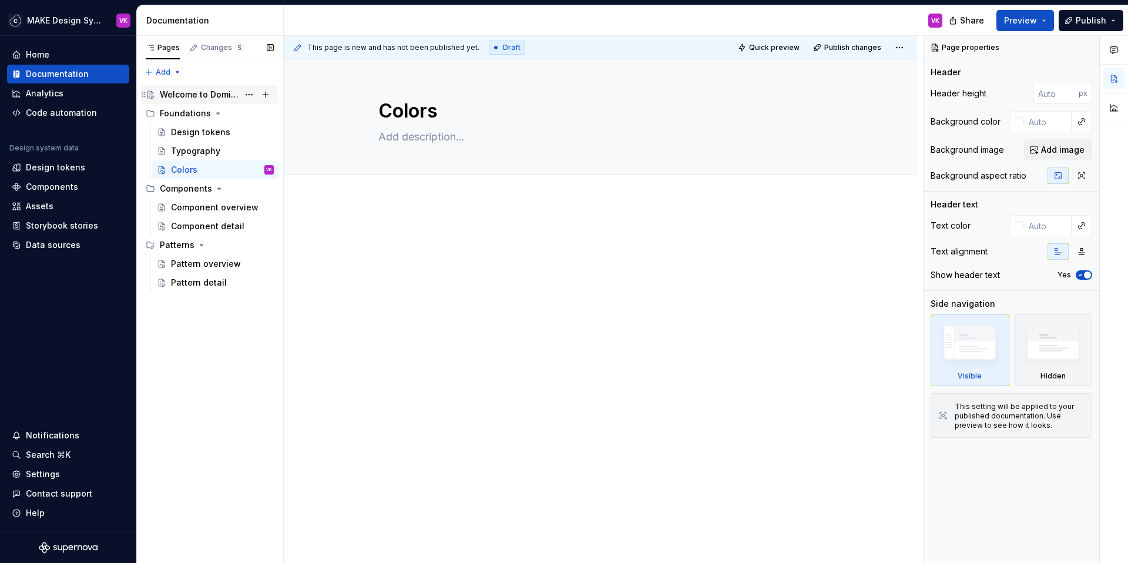
click at [218, 98] on div "Welcome to Domino" at bounding box center [199, 95] width 79 height 12
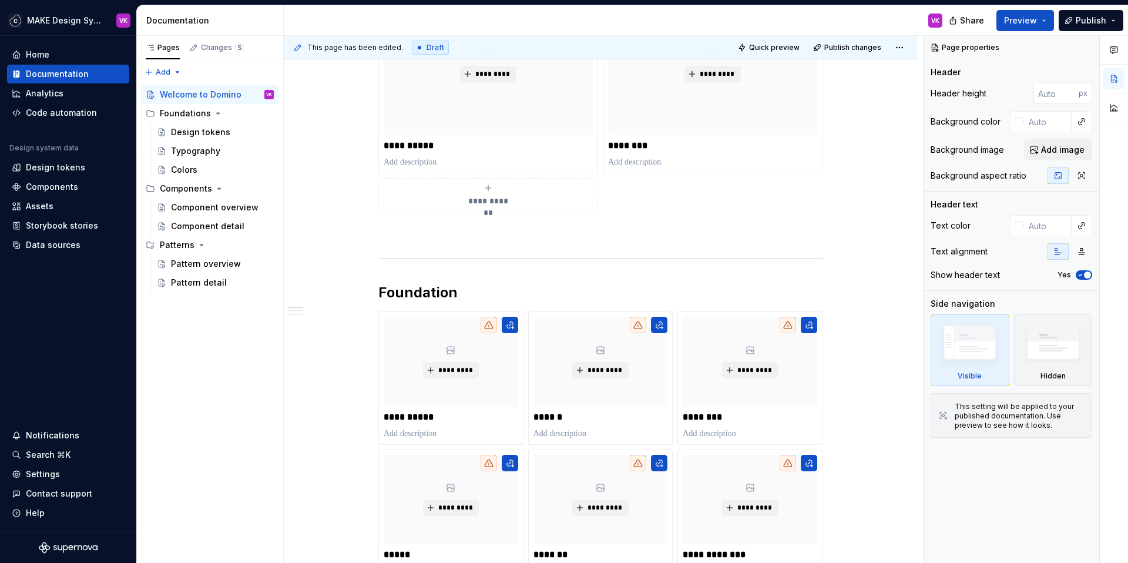
scroll to position [241, 0]
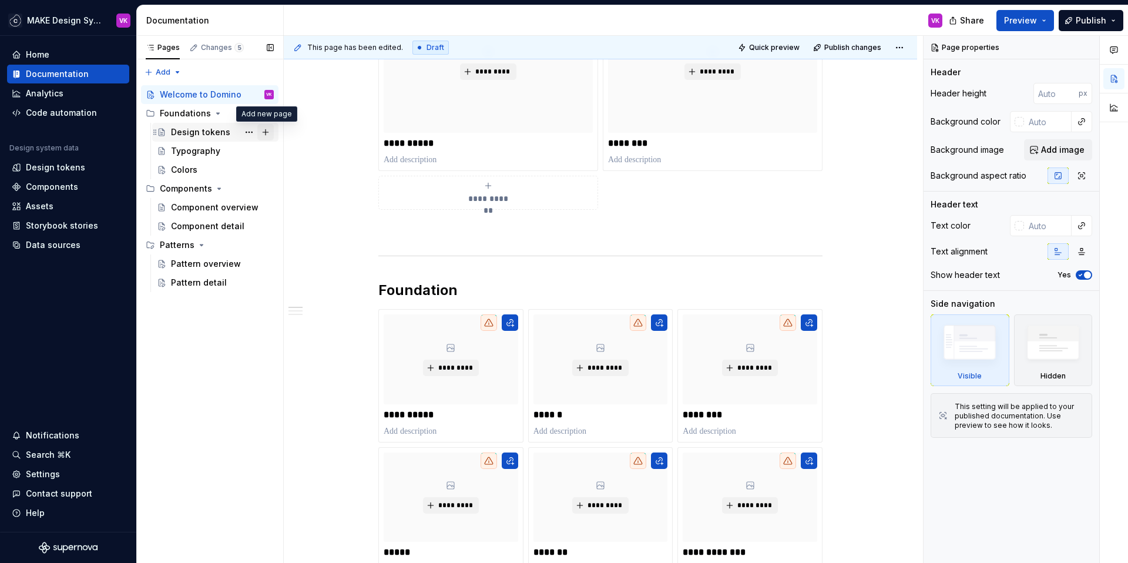
click at [268, 131] on button "Page tree" at bounding box center [265, 132] width 16 height 16
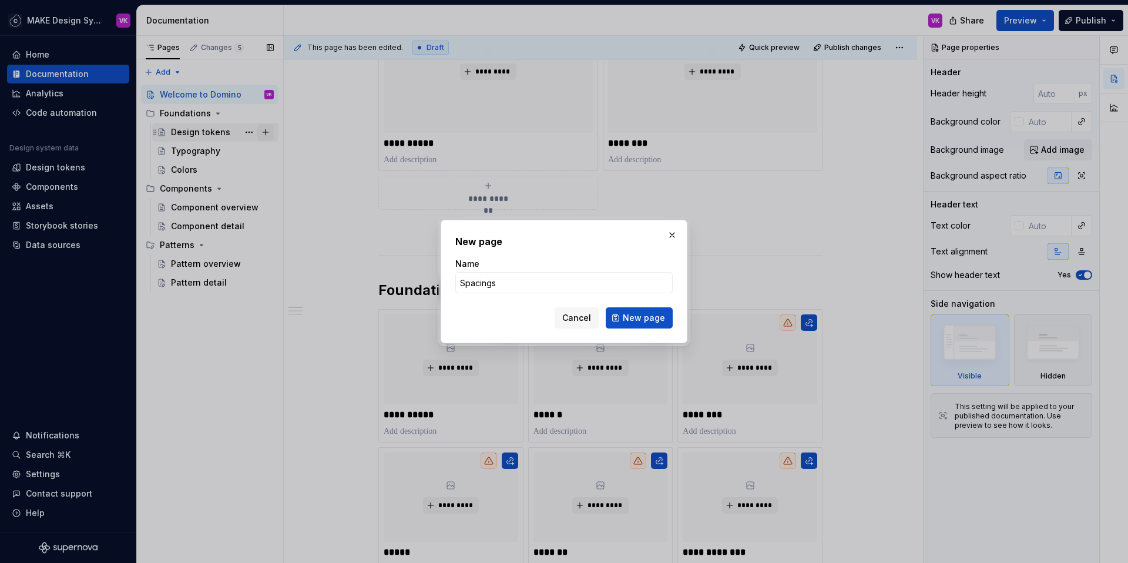
click button "New page" at bounding box center [639, 317] width 67 height 21
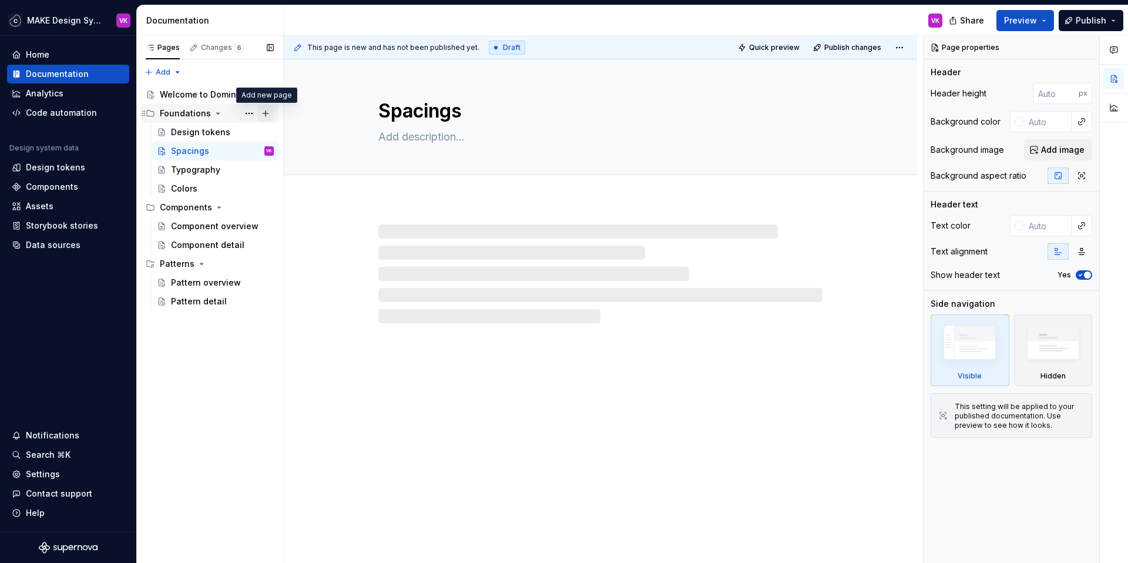
click at [268, 110] on button "Page tree" at bounding box center [265, 113] width 16 height 16
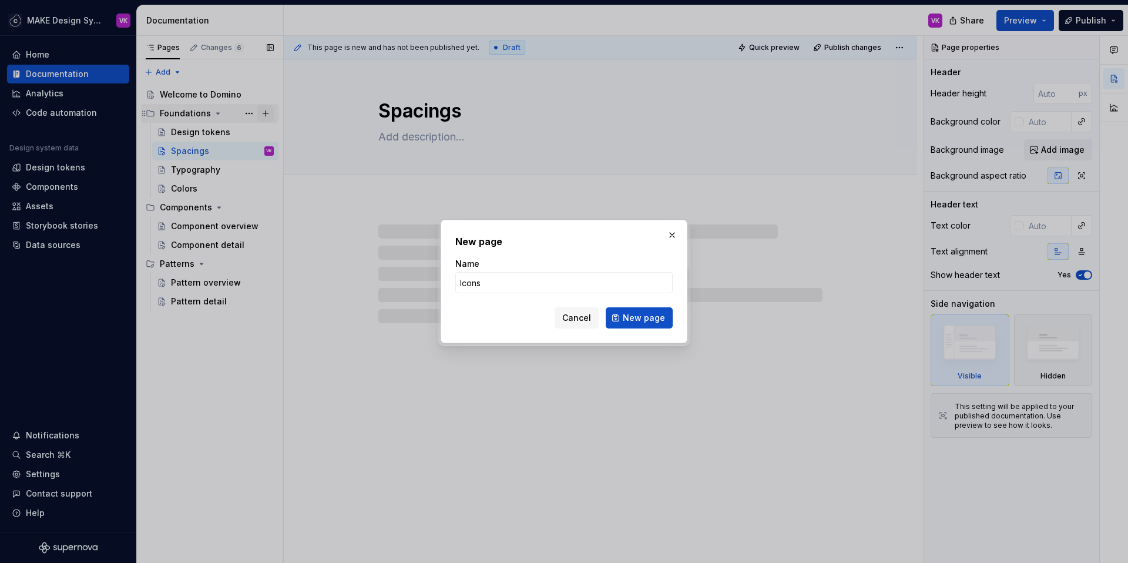
click button "New page" at bounding box center [639, 317] width 67 height 21
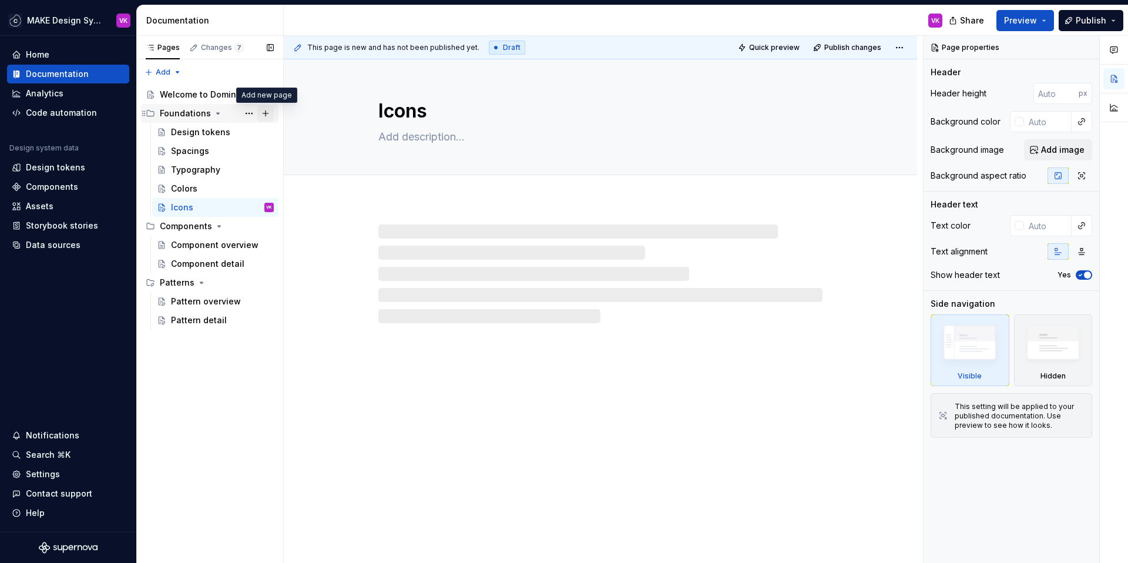
click at [270, 113] on button "Page tree" at bounding box center [265, 113] width 16 height 16
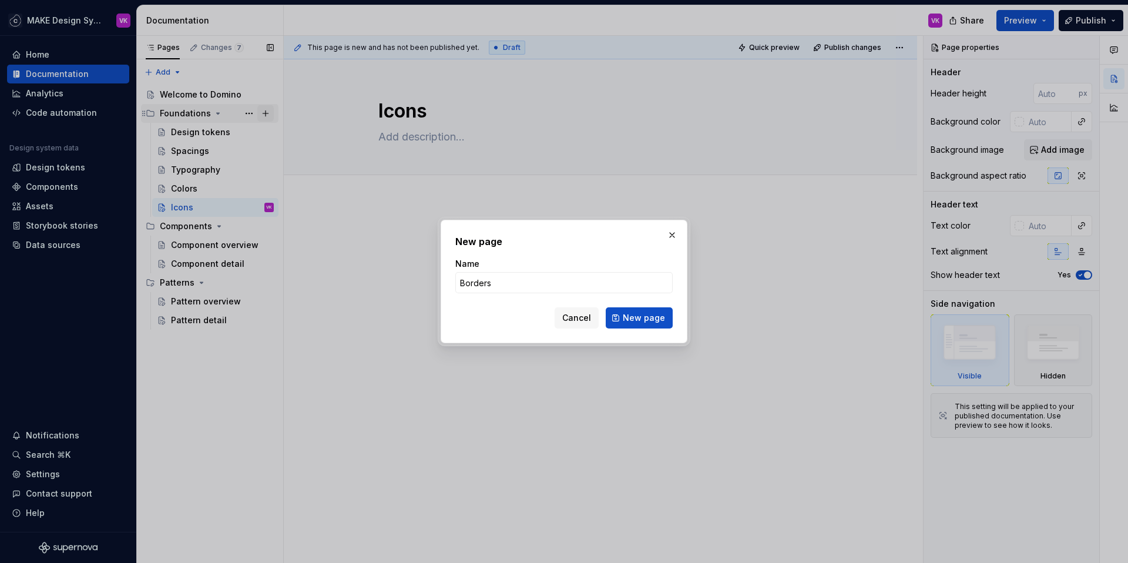
click button "New page" at bounding box center [639, 317] width 67 height 21
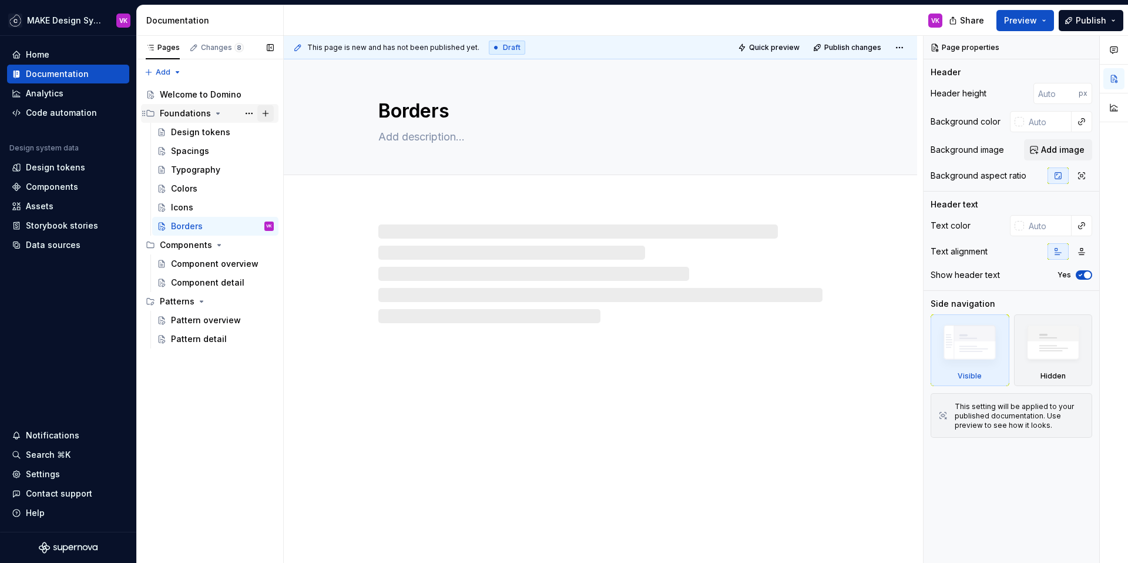
click at [267, 110] on button "Page tree" at bounding box center [265, 113] width 16 height 16
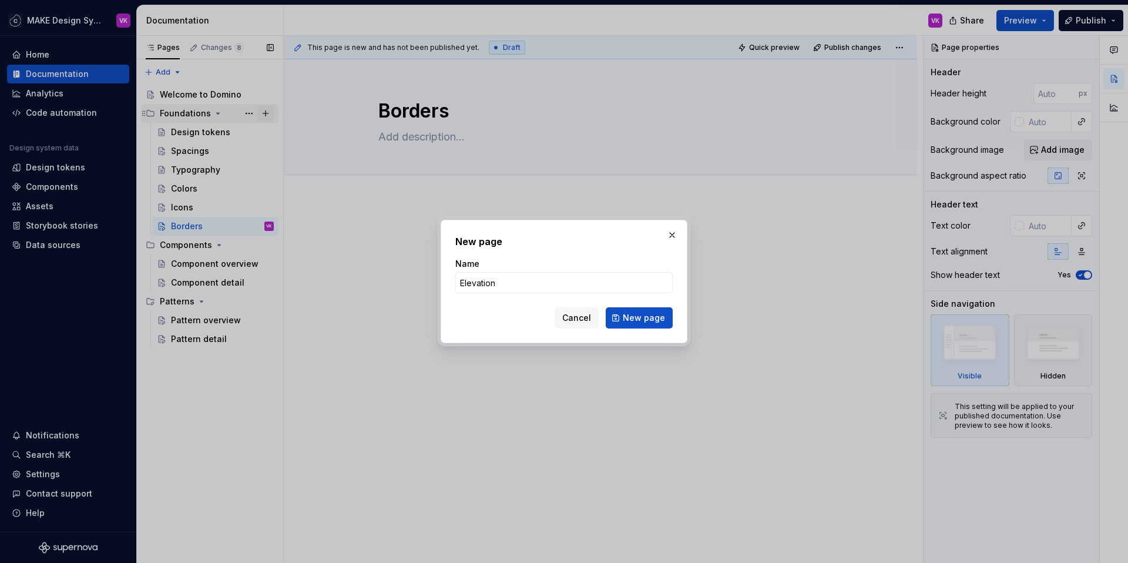
click button "New page" at bounding box center [639, 317] width 67 height 21
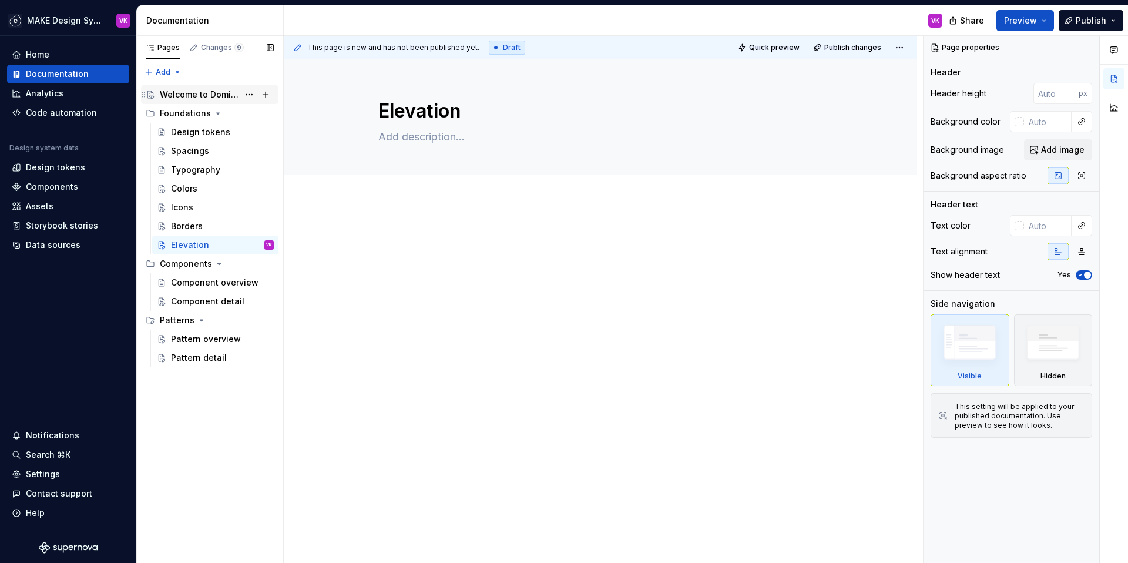
click at [208, 94] on div "Welcome to Domino" at bounding box center [199, 95] width 79 height 12
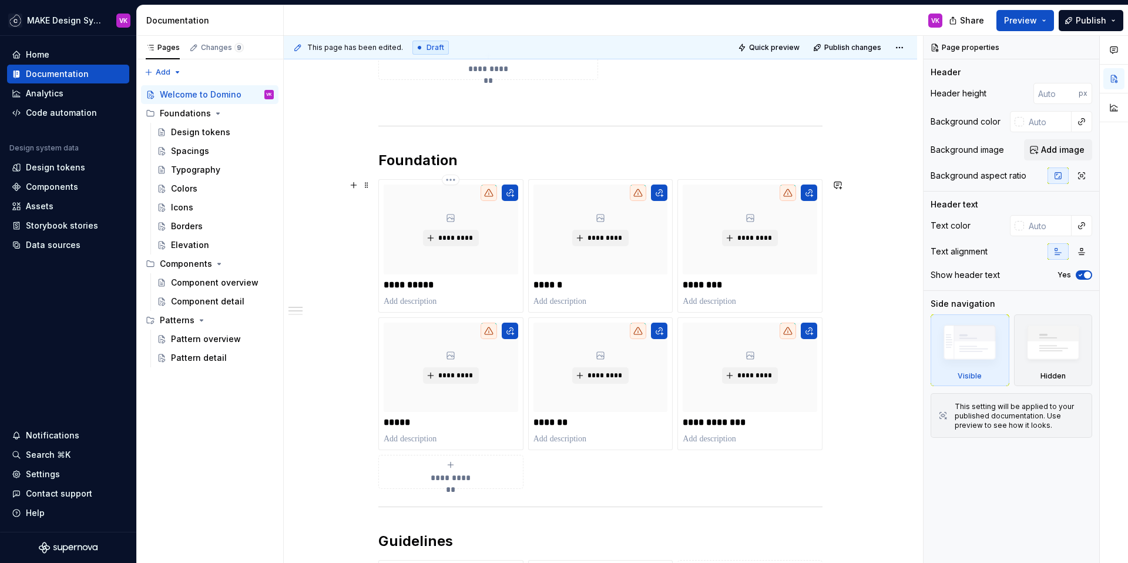
scroll to position [372, 0]
click at [463, 470] on span "**********" at bounding box center [450, 476] width 51 height 12
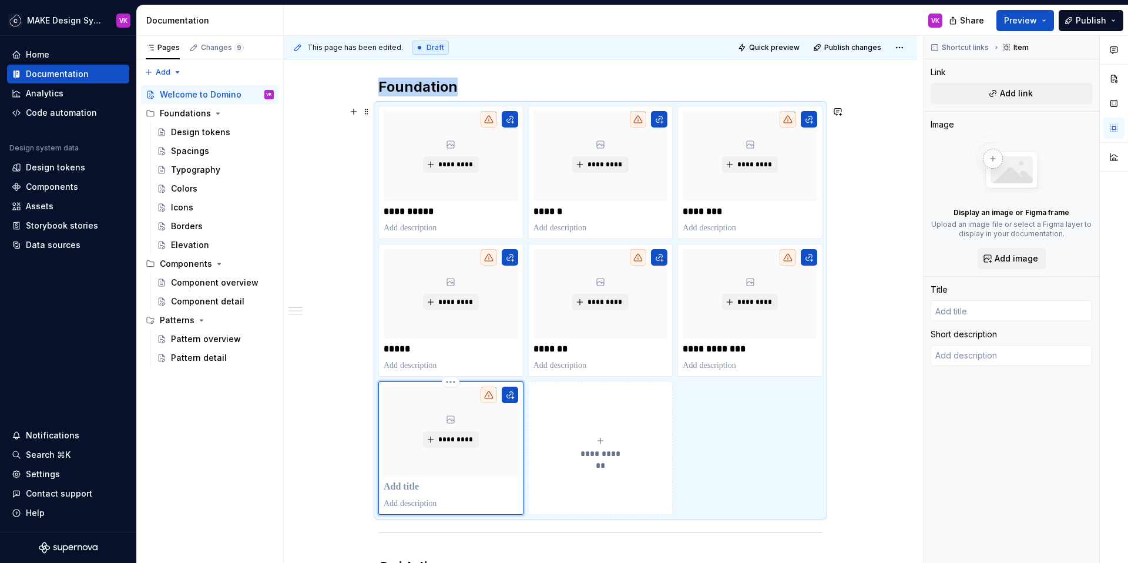
scroll to position [449, 0]
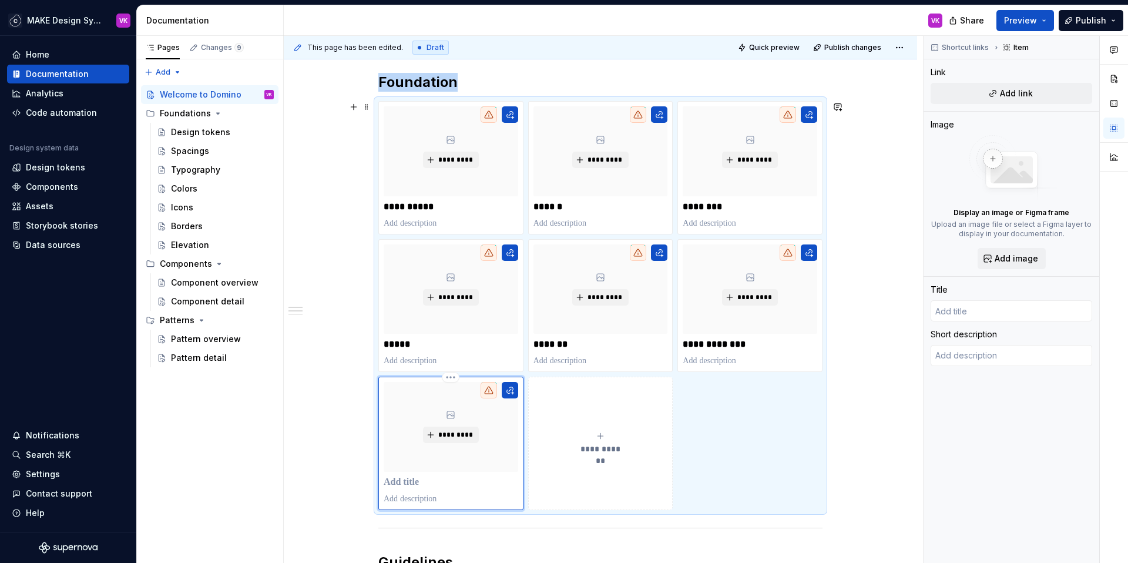
click at [402, 481] on p at bounding box center [451, 482] width 134 height 12
click at [388, 485] on p "*********" at bounding box center [451, 482] width 134 height 12
click at [356, 483] on div "**********" at bounding box center [600, 481] width 633 height 1458
click at [431, 485] on p "*********" at bounding box center [451, 482] width 134 height 12
click at [508, 390] on button "button" at bounding box center [510, 390] width 16 height 16
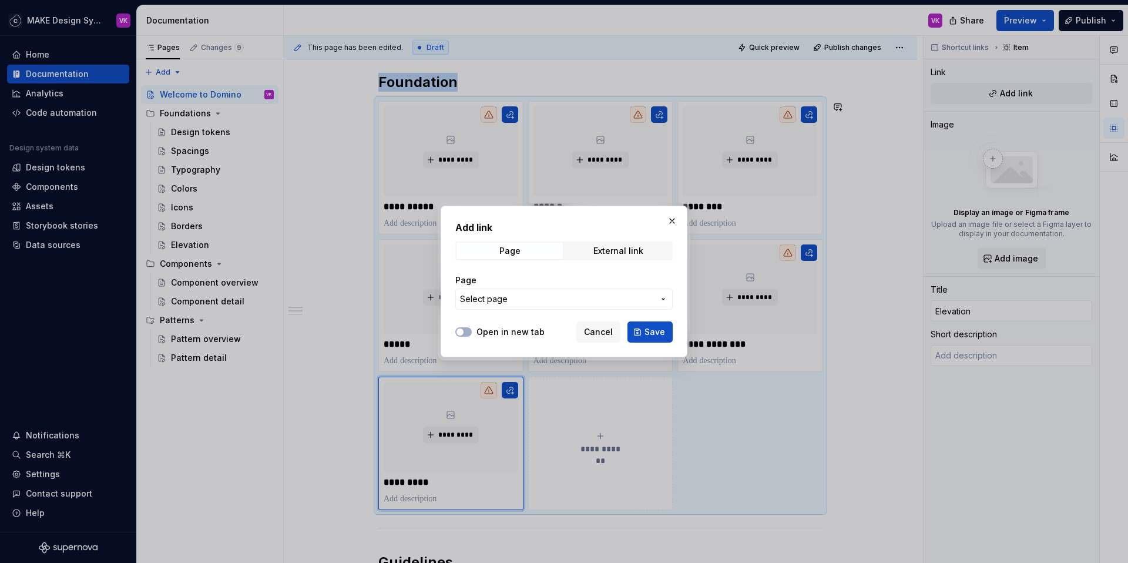
click at [525, 298] on span "Select page" at bounding box center [557, 299] width 194 height 12
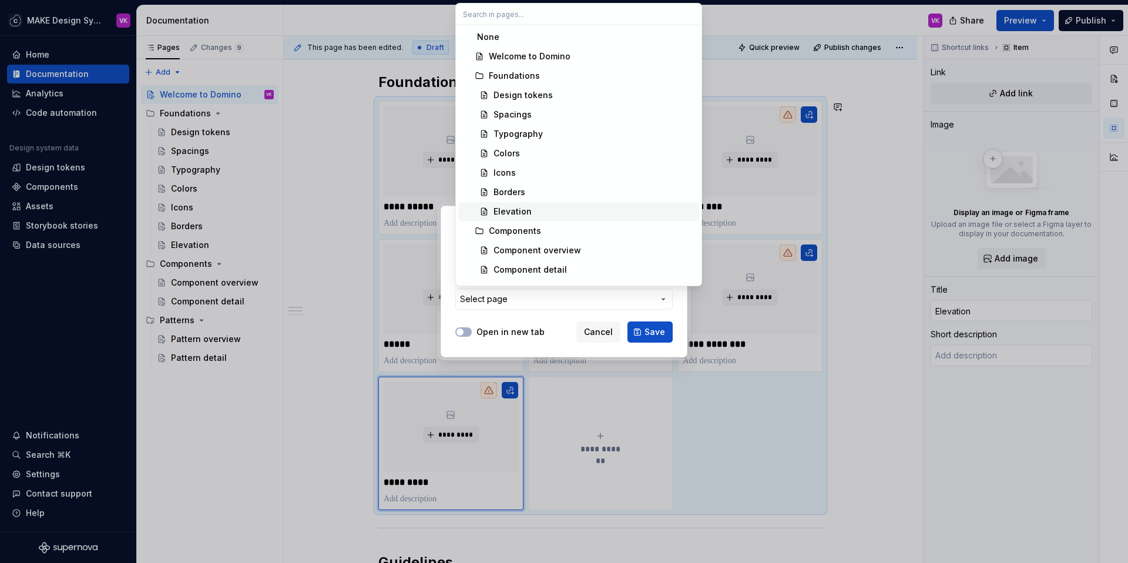
click at [519, 207] on div "Elevation" at bounding box center [512, 212] width 38 height 12
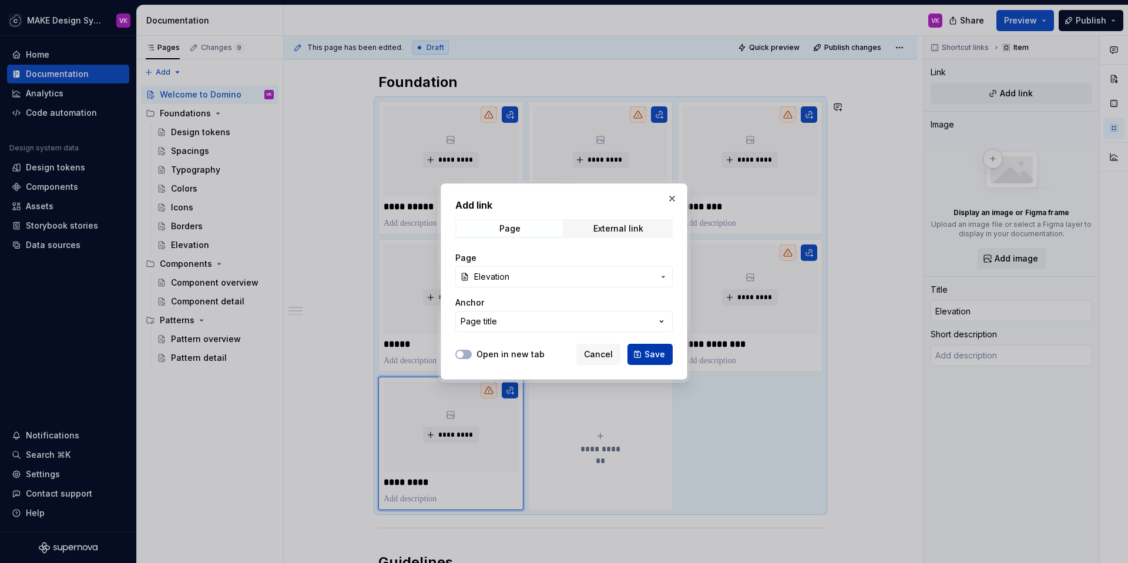
click at [651, 351] on span "Save" at bounding box center [654, 354] width 21 height 12
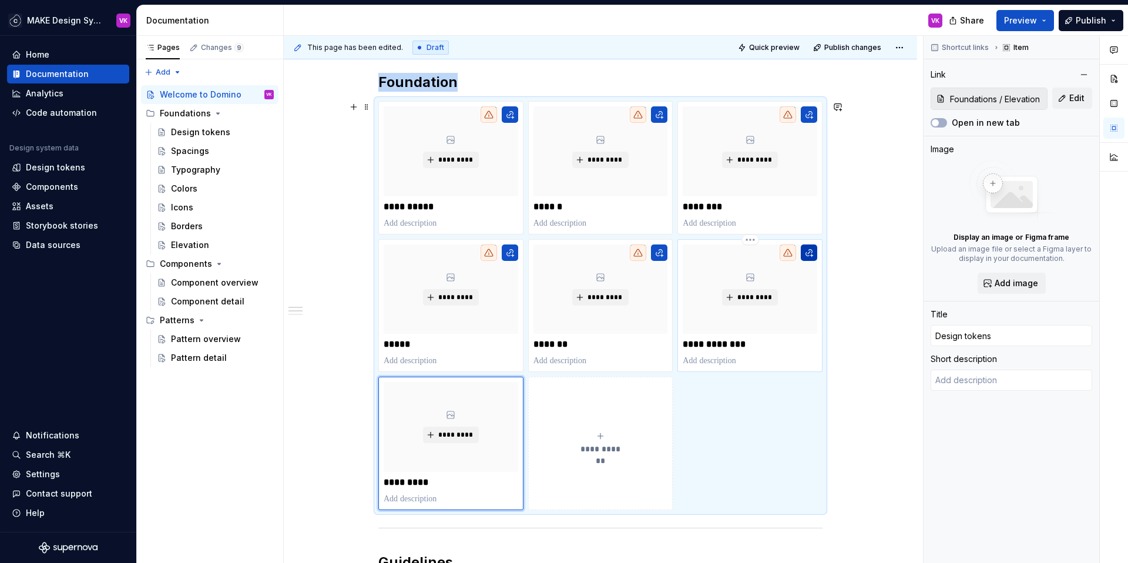
click at [803, 253] on button "button" at bounding box center [809, 252] width 16 height 16
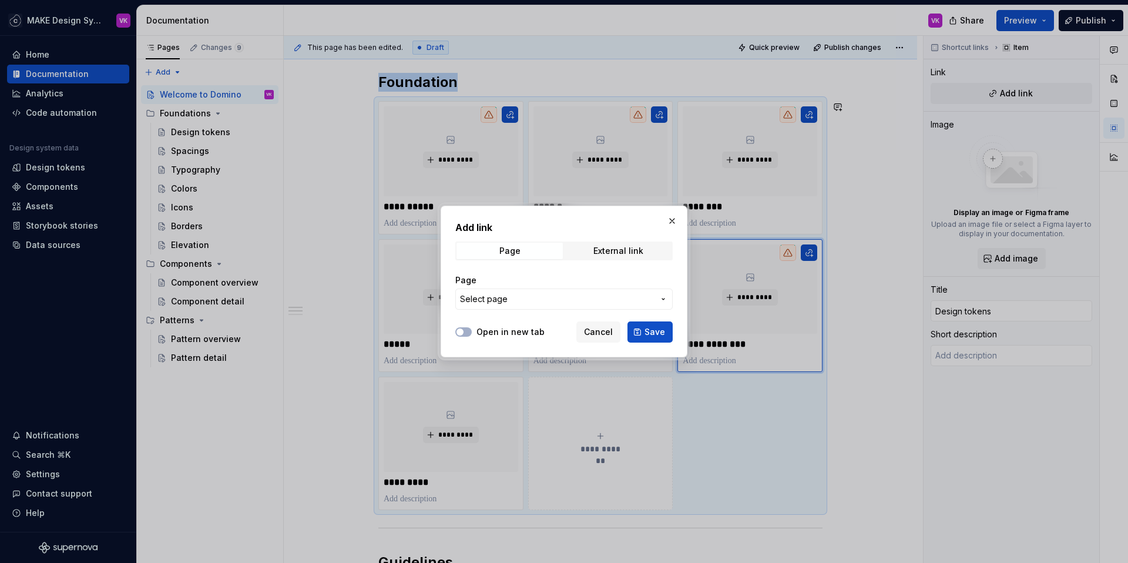
click at [584, 304] on span "Select page" at bounding box center [557, 299] width 194 height 12
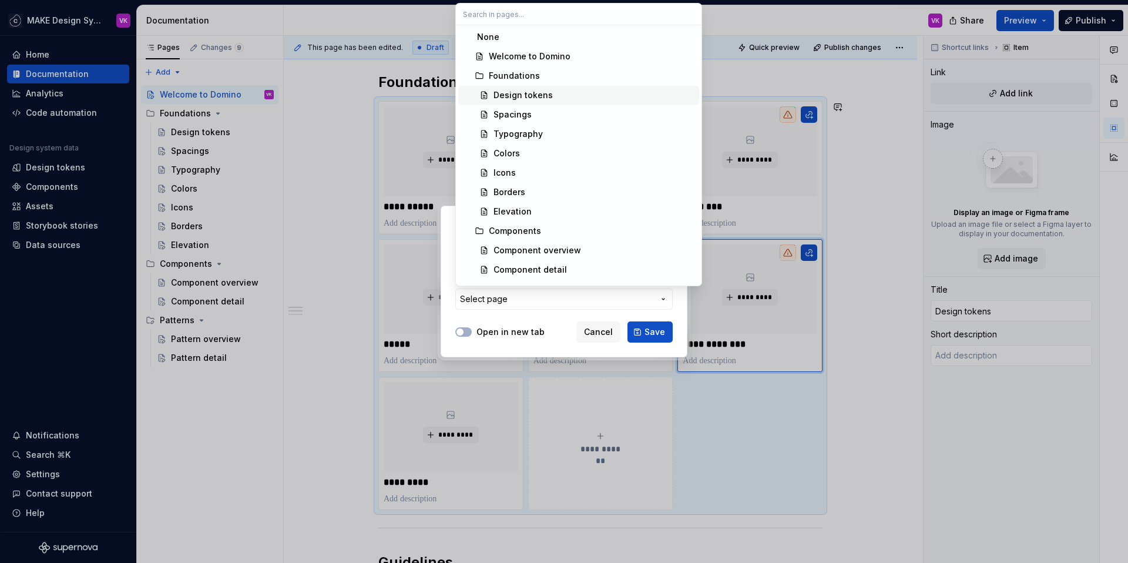
click at [522, 95] on div "Design tokens" at bounding box center [522, 95] width 59 height 12
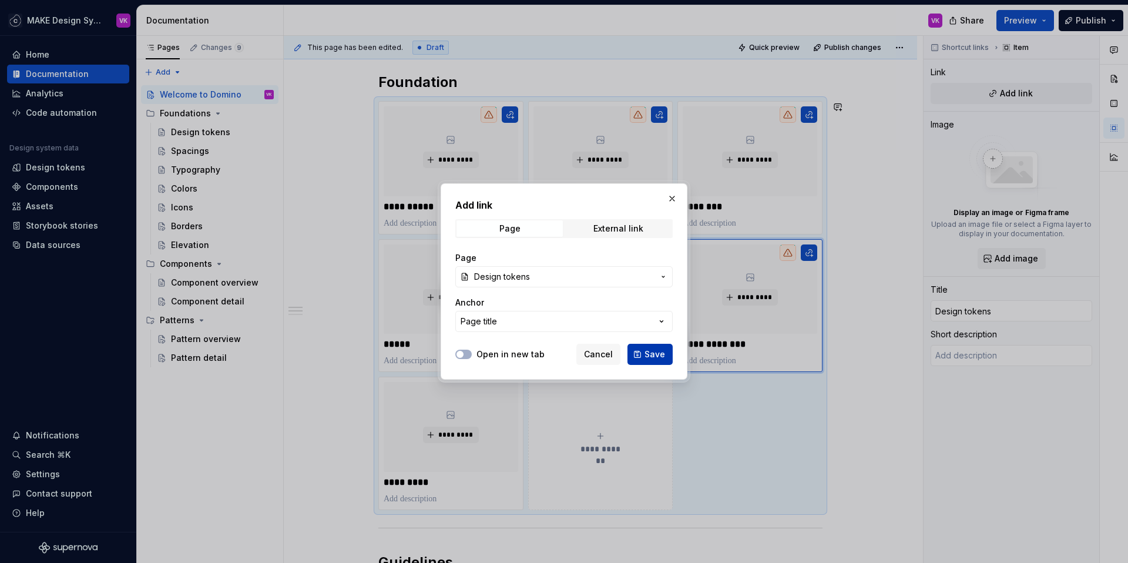
click at [647, 350] on span "Save" at bounding box center [654, 354] width 21 height 12
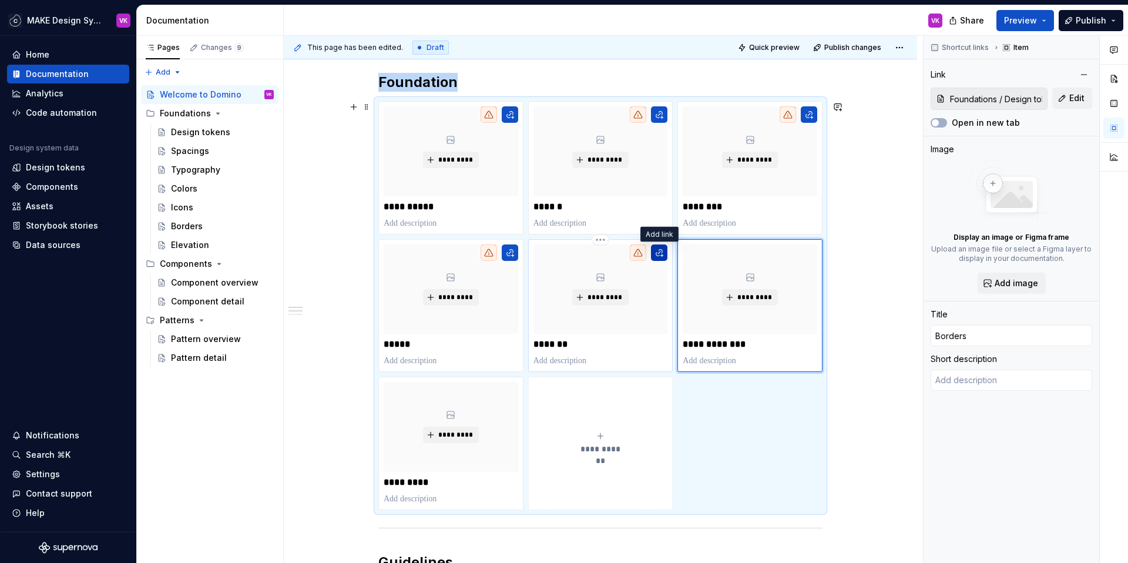
click at [662, 251] on button "button" at bounding box center [659, 252] width 16 height 16
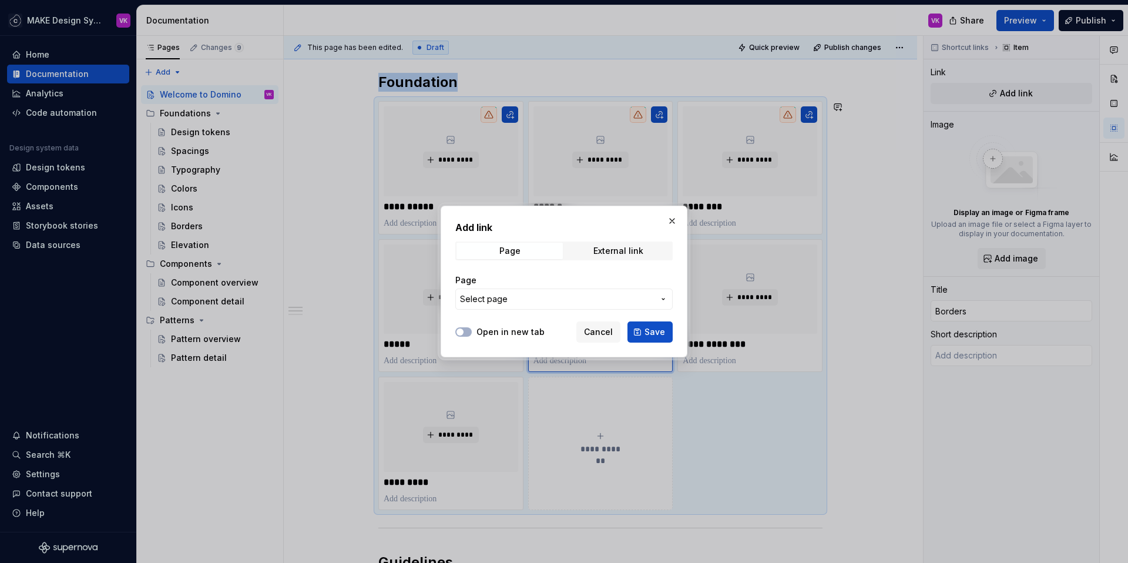
click at [512, 303] on span "Select page" at bounding box center [557, 299] width 194 height 12
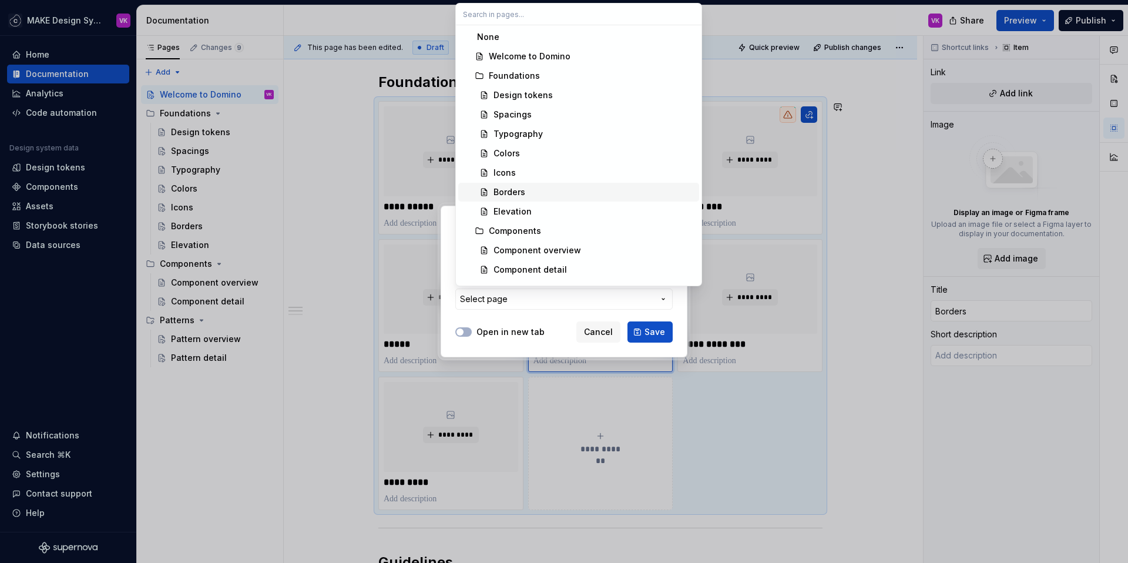
click at [517, 190] on div "Borders" at bounding box center [509, 192] width 32 height 12
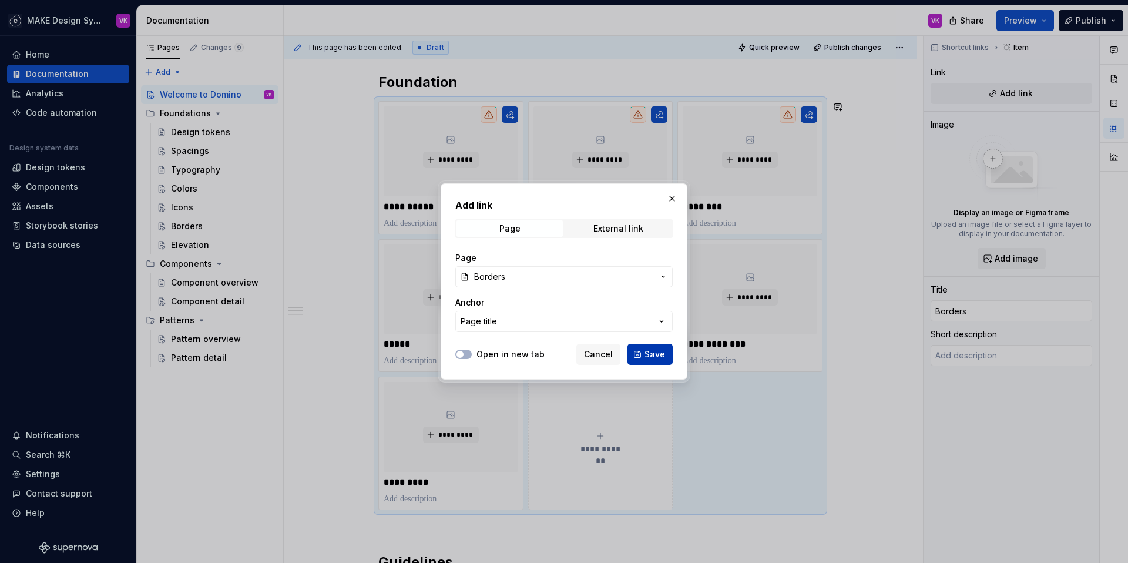
click at [647, 350] on span "Save" at bounding box center [654, 354] width 21 height 12
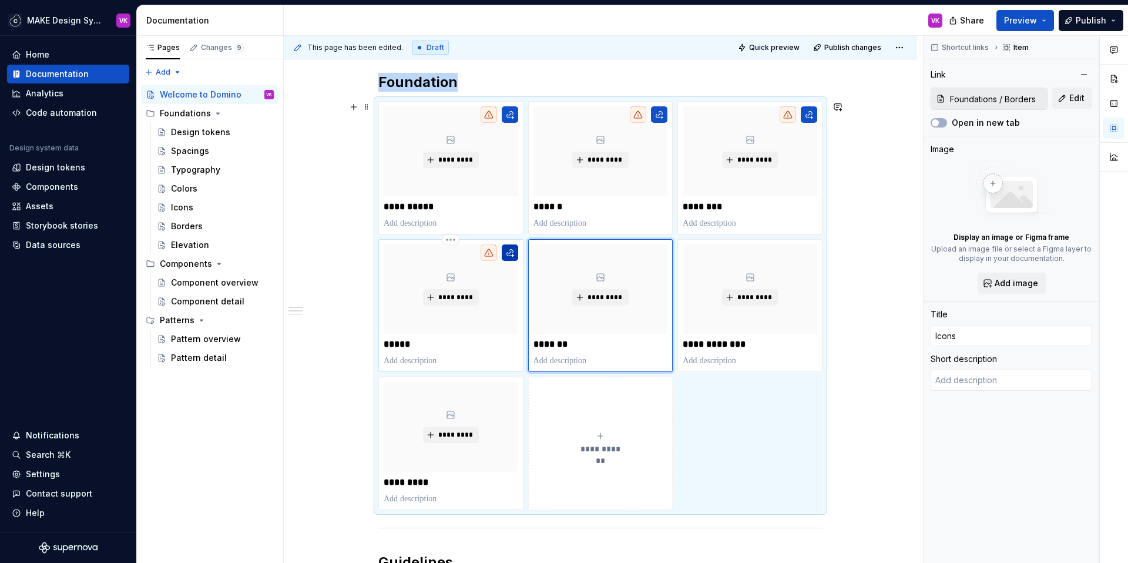
click at [512, 251] on button "button" at bounding box center [510, 252] width 16 height 16
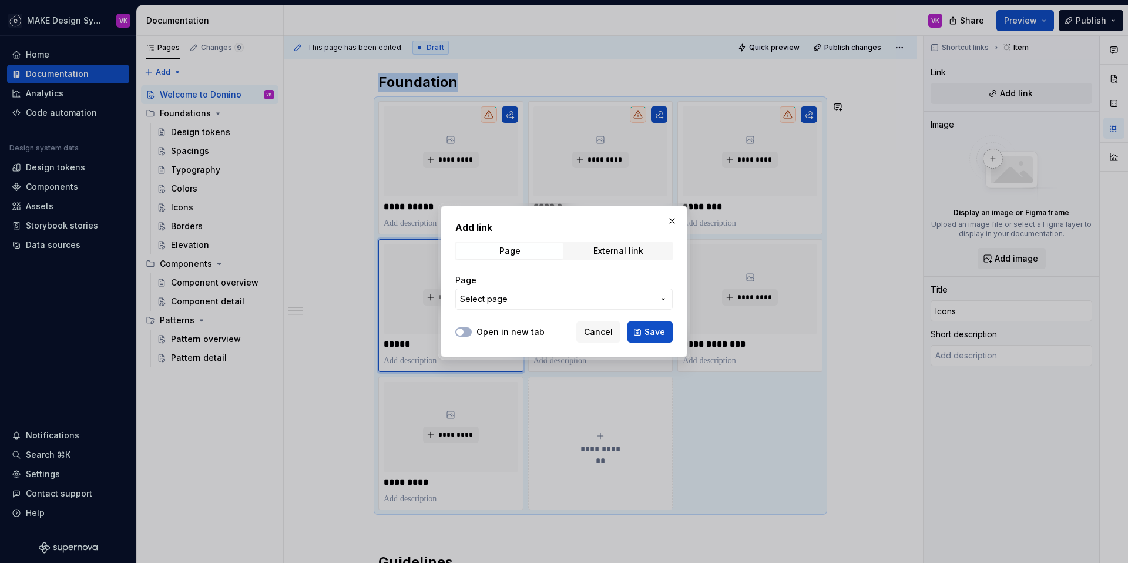
click at [519, 302] on span "Select page" at bounding box center [557, 299] width 194 height 12
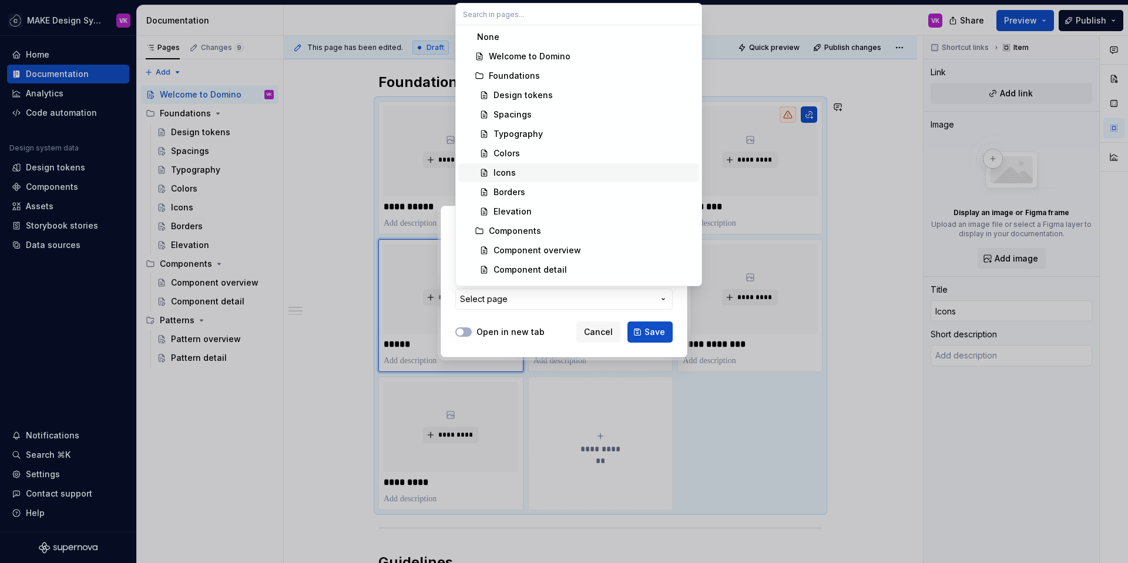
click at [506, 175] on div "Icons" at bounding box center [504, 173] width 22 height 12
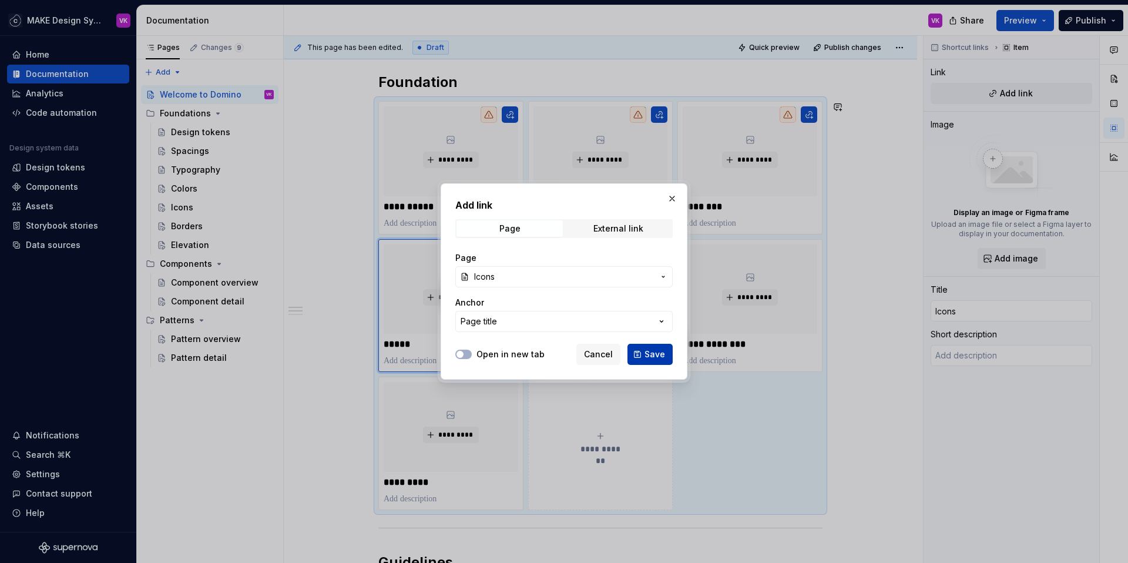
click at [653, 357] on span "Save" at bounding box center [654, 354] width 21 height 12
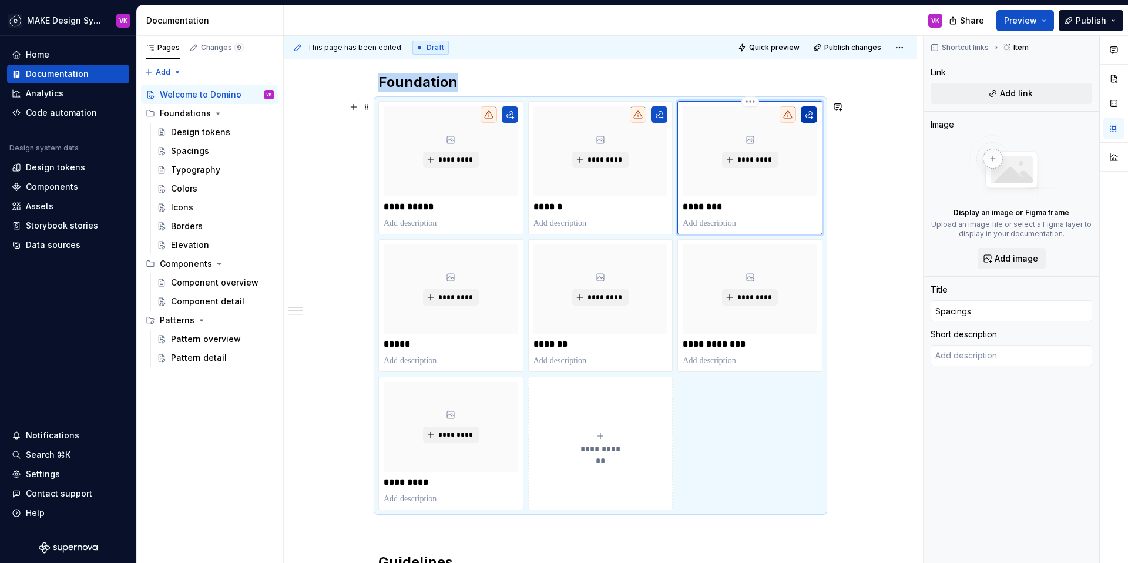
click at [805, 116] on button "button" at bounding box center [809, 114] width 16 height 16
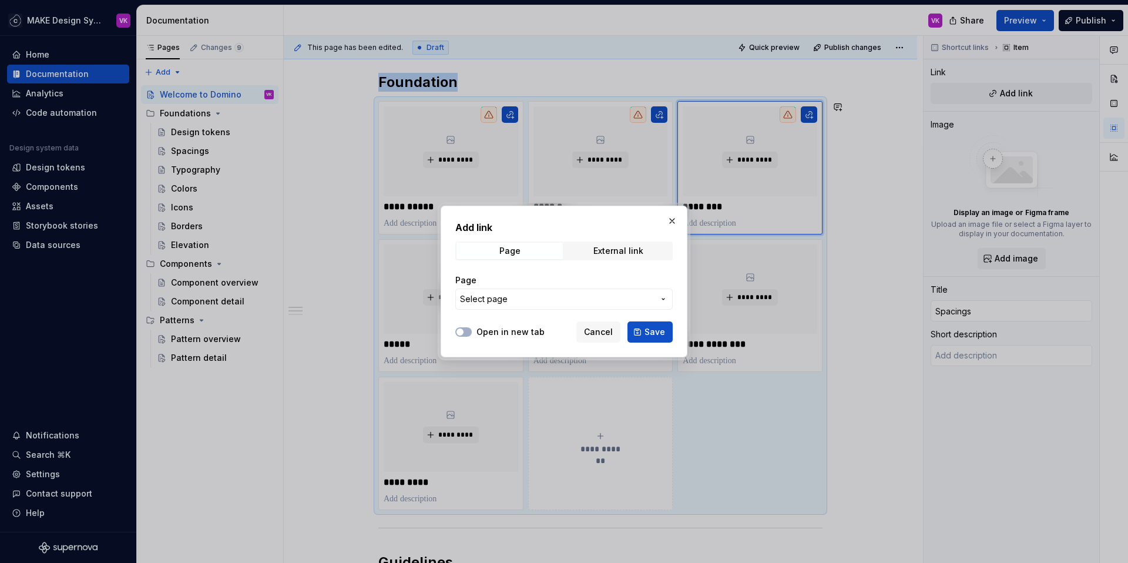
click at [577, 300] on span "Select page" at bounding box center [557, 299] width 194 height 12
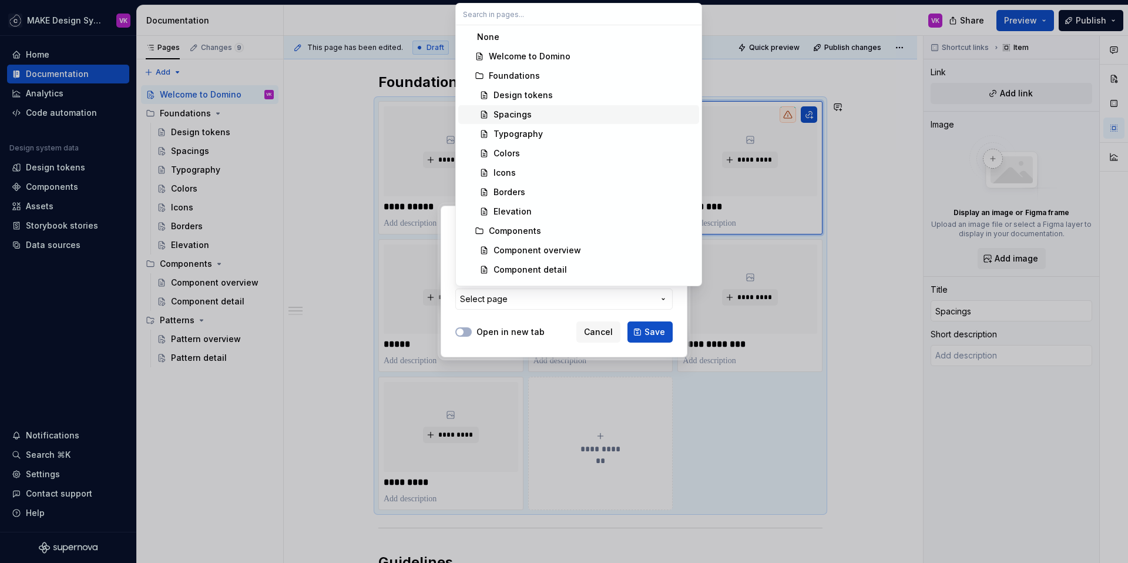
click at [528, 113] on div "Spacings" at bounding box center [512, 115] width 38 height 12
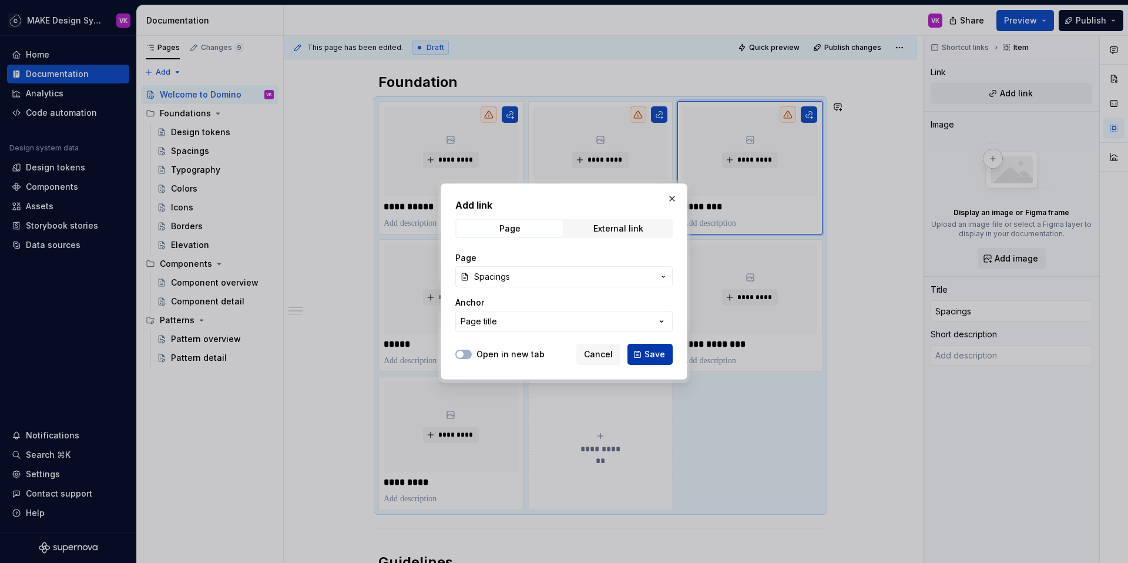
click at [655, 352] on span "Save" at bounding box center [654, 354] width 21 height 12
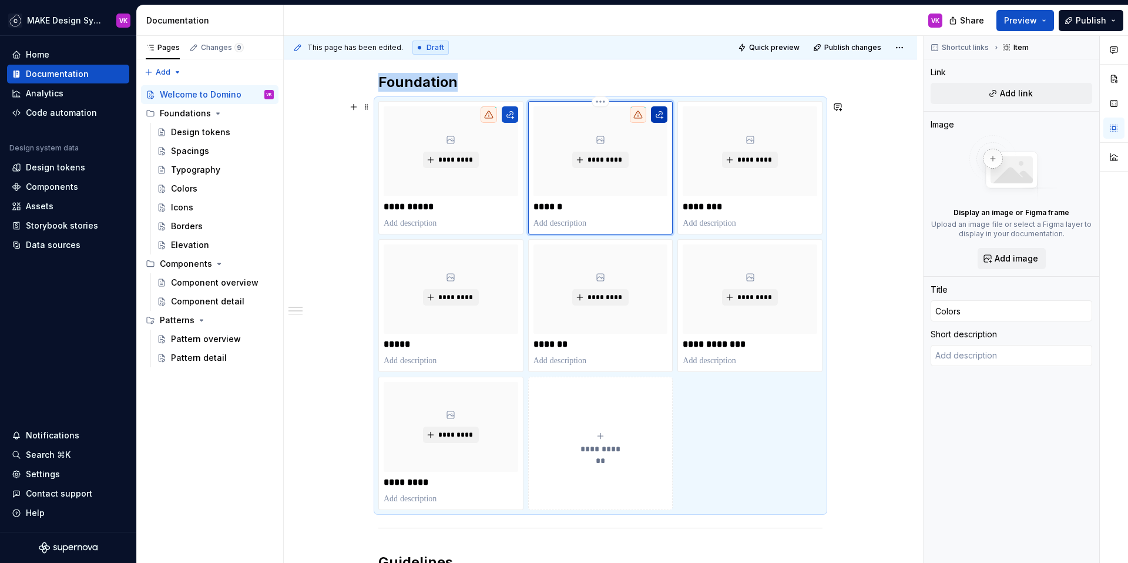
click at [656, 112] on button "button" at bounding box center [659, 114] width 16 height 16
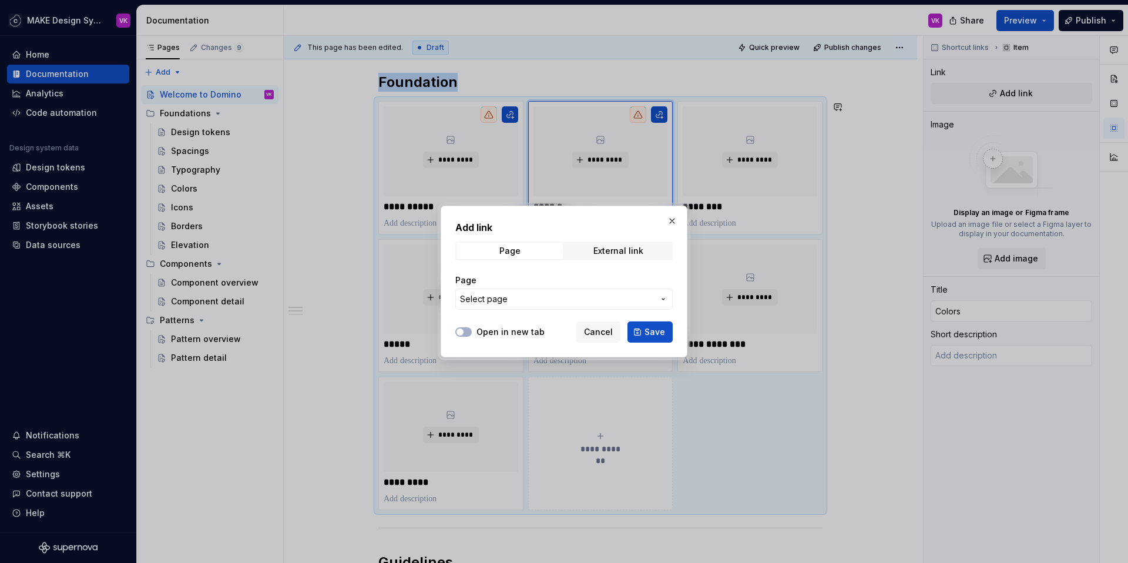
click at [512, 303] on span "Select page" at bounding box center [557, 299] width 194 height 12
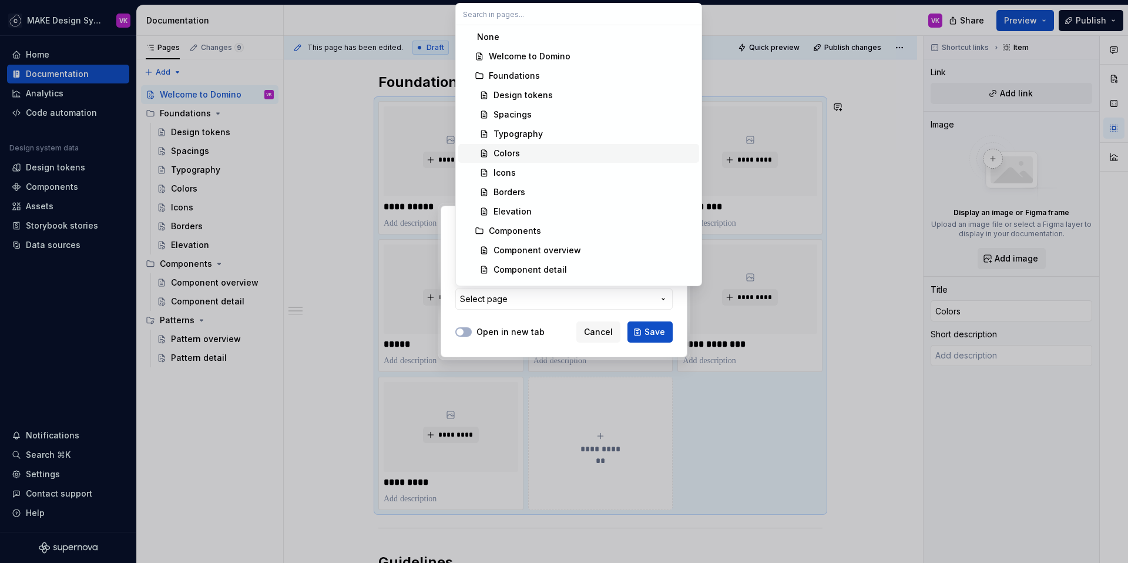
click at [523, 156] on div "Colors" at bounding box center [593, 153] width 201 height 12
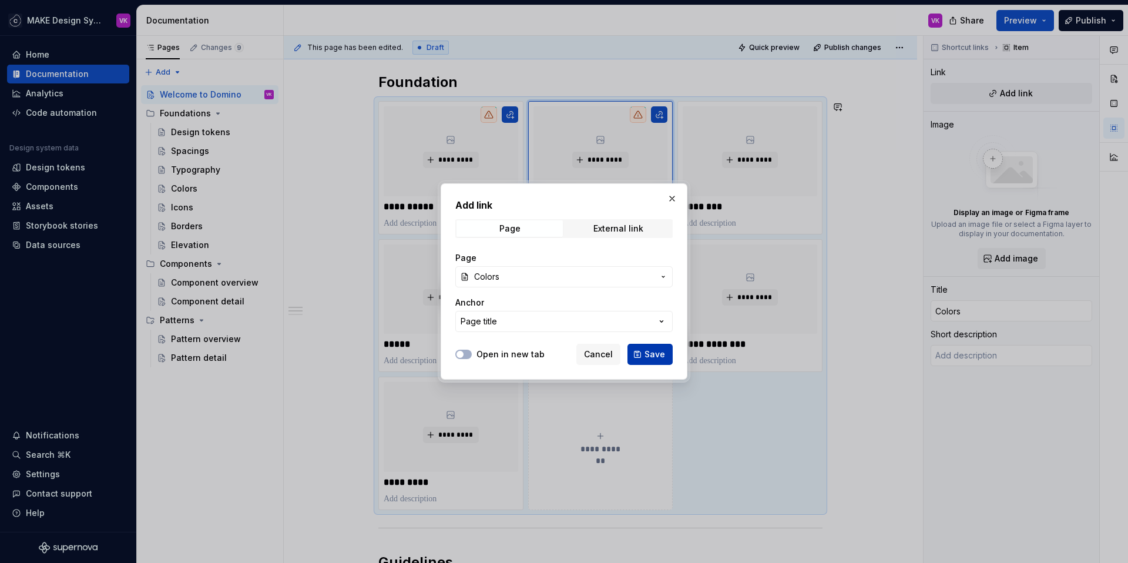
click at [654, 348] on span "Save" at bounding box center [654, 354] width 21 height 12
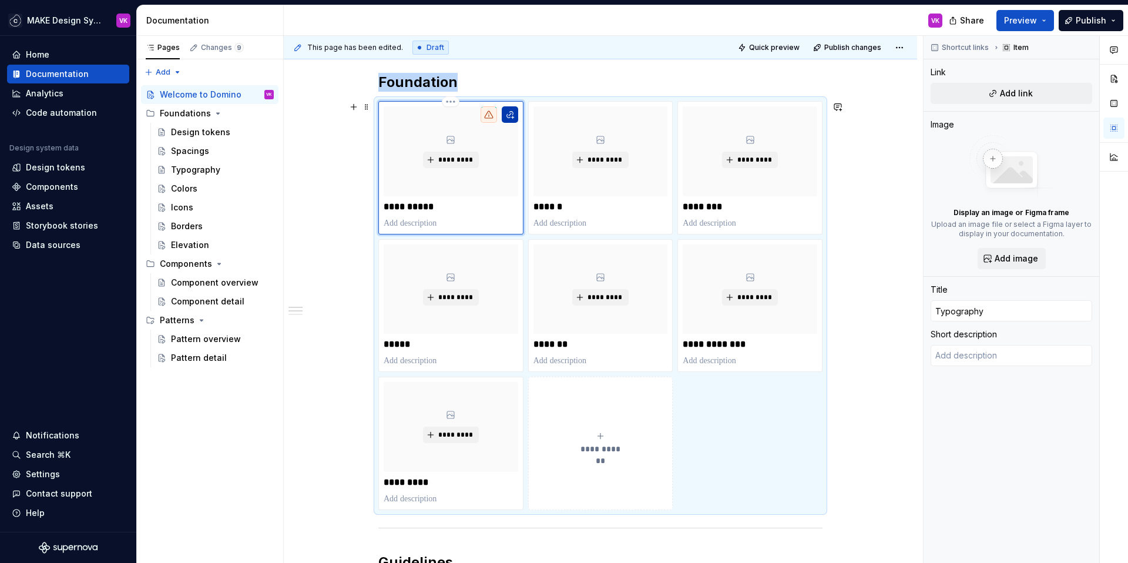
click at [510, 113] on button "button" at bounding box center [510, 114] width 16 height 16
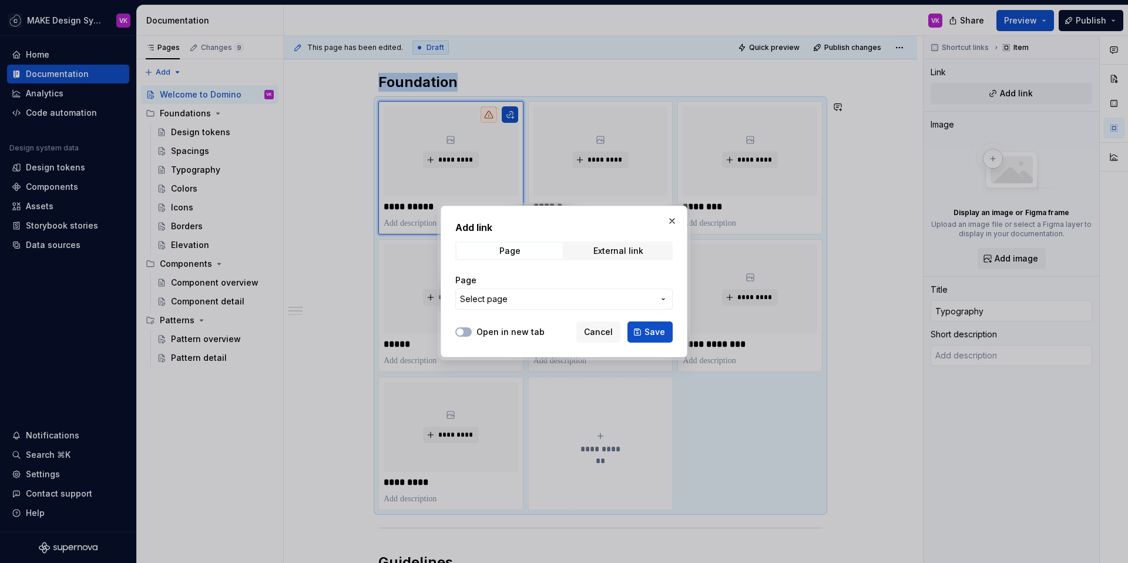
click at [613, 298] on span "Select page" at bounding box center [557, 299] width 194 height 12
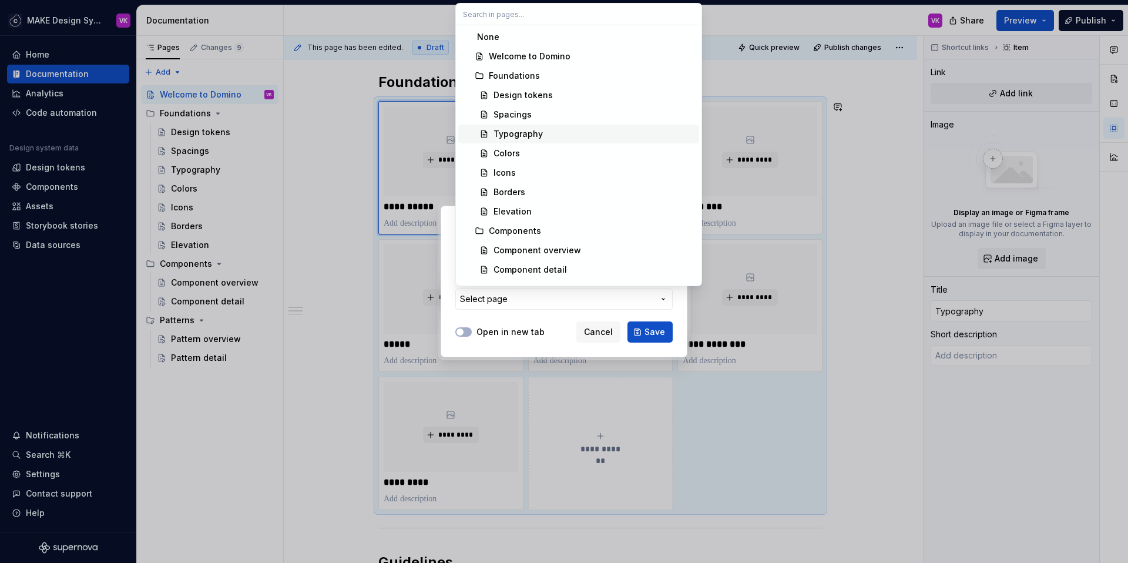
click at [533, 130] on div "Typography" at bounding box center [517, 134] width 49 height 12
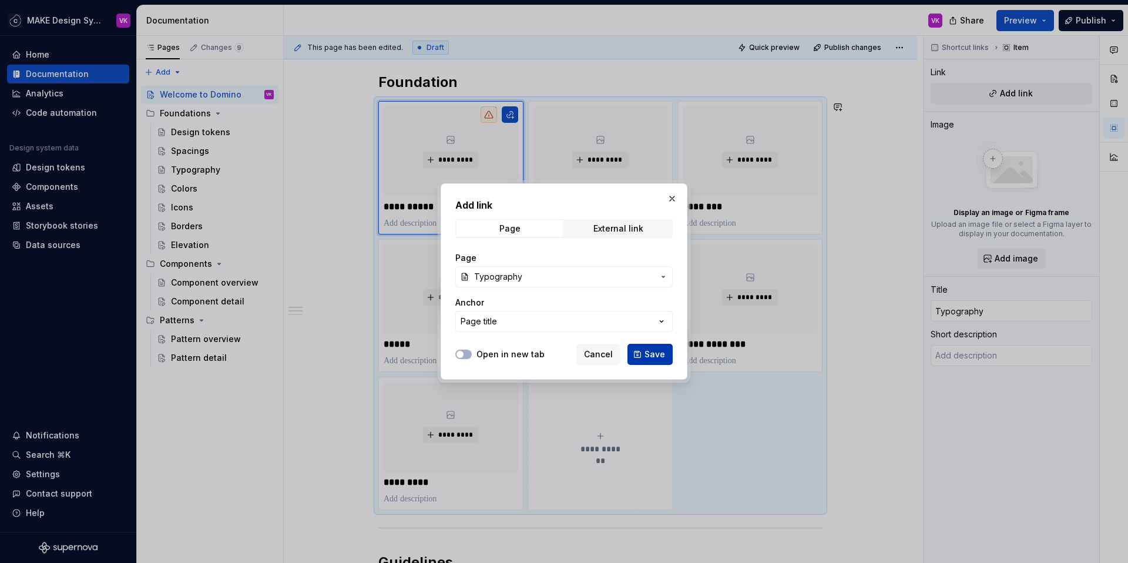
click at [661, 354] on span "Save" at bounding box center [654, 354] width 21 height 12
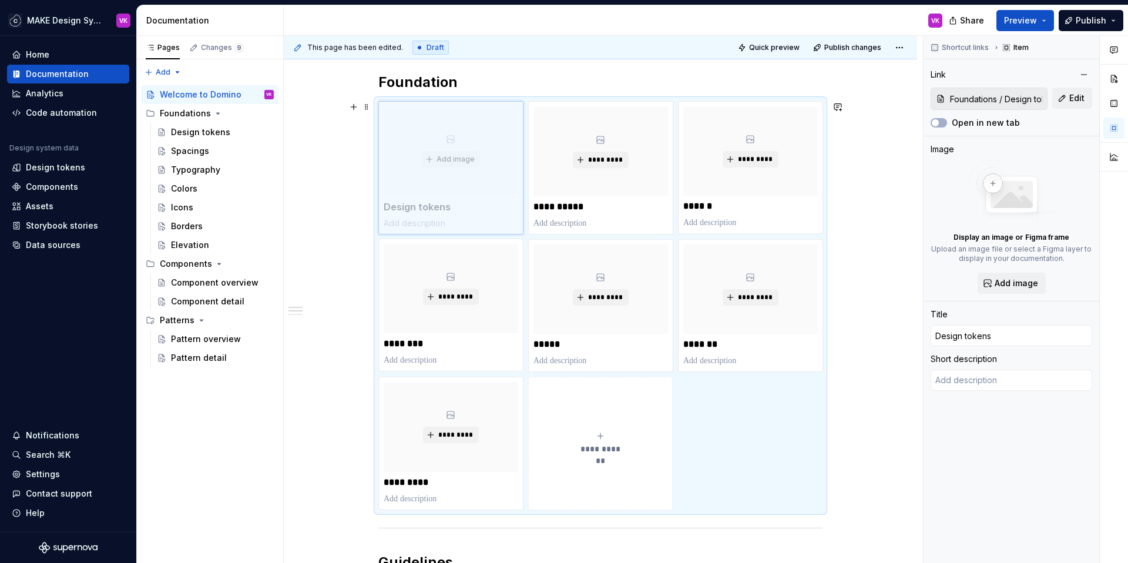
drag, startPoint x: 727, startPoint y: 264, endPoint x: 439, endPoint y: 147, distance: 310.6
click at [439, 147] on body "MAKE Design System VK Home Documentation Analytics Code automation Design syste…" at bounding box center [564, 281] width 1128 height 563
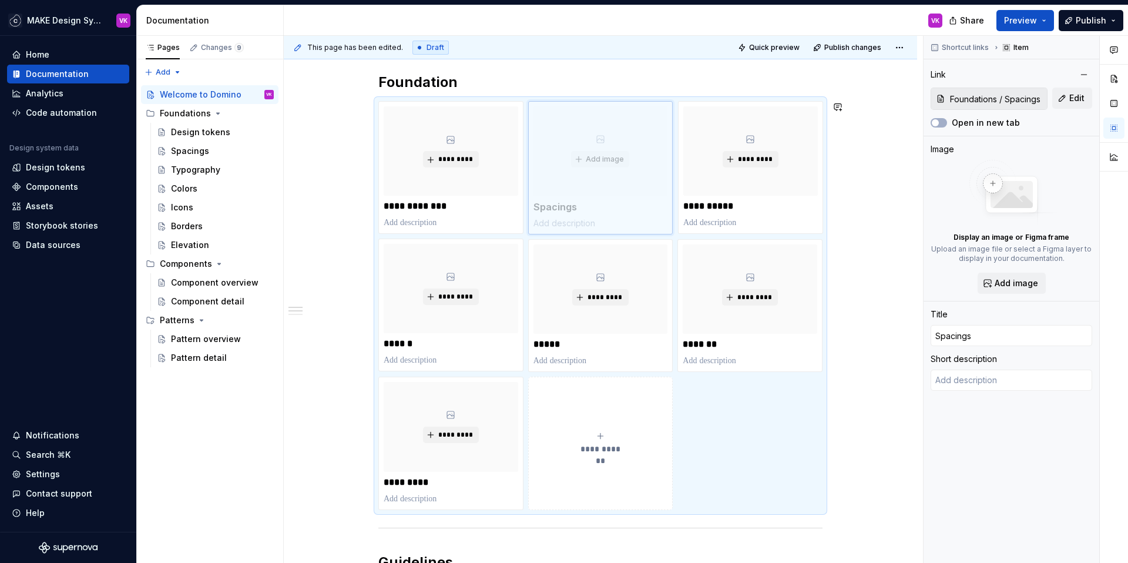
drag, startPoint x: 431, startPoint y: 277, endPoint x: 559, endPoint y: 153, distance: 177.8
click at [559, 153] on body "MAKE Design System VK Home Documentation Analytics Code automation Design syste…" at bounding box center [564, 281] width 1128 height 563
click at [365, 105] on span at bounding box center [366, 107] width 9 height 16
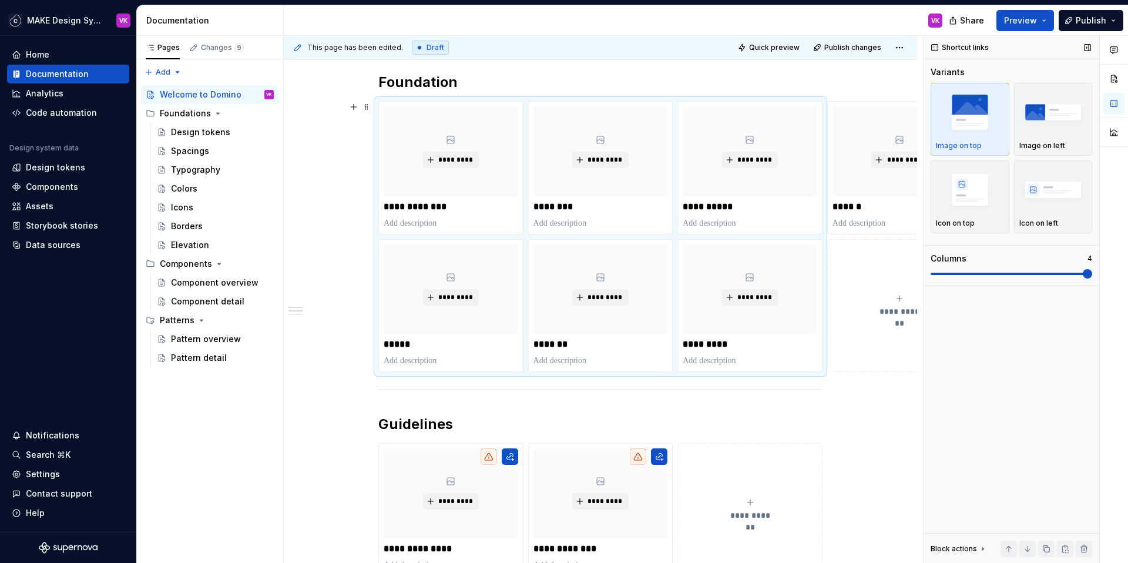
click at [1083, 277] on span at bounding box center [1011, 273] width 162 height 9
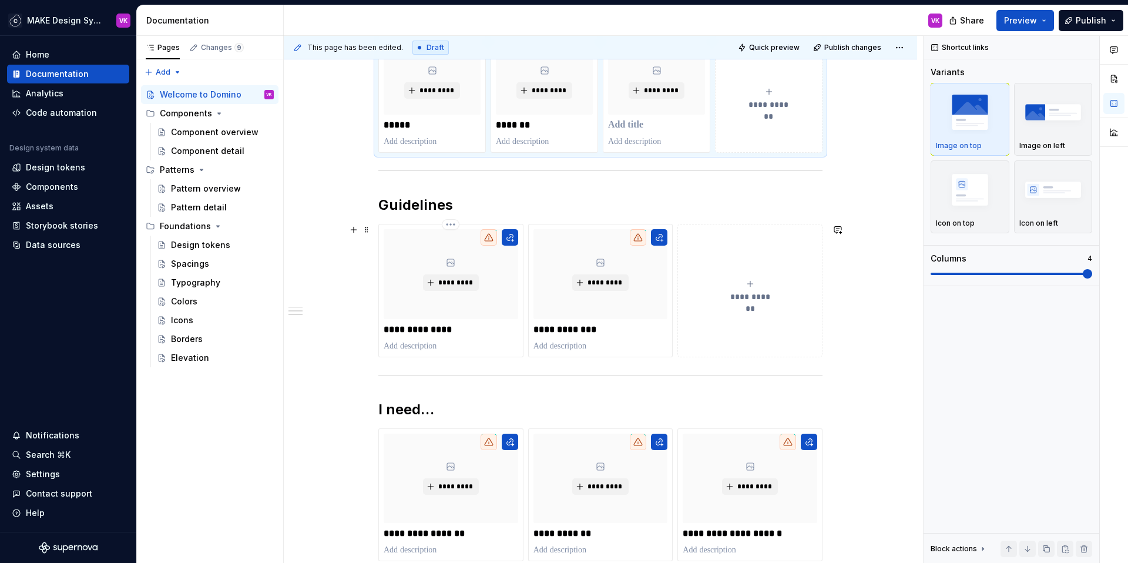
scroll to position [620, 0]
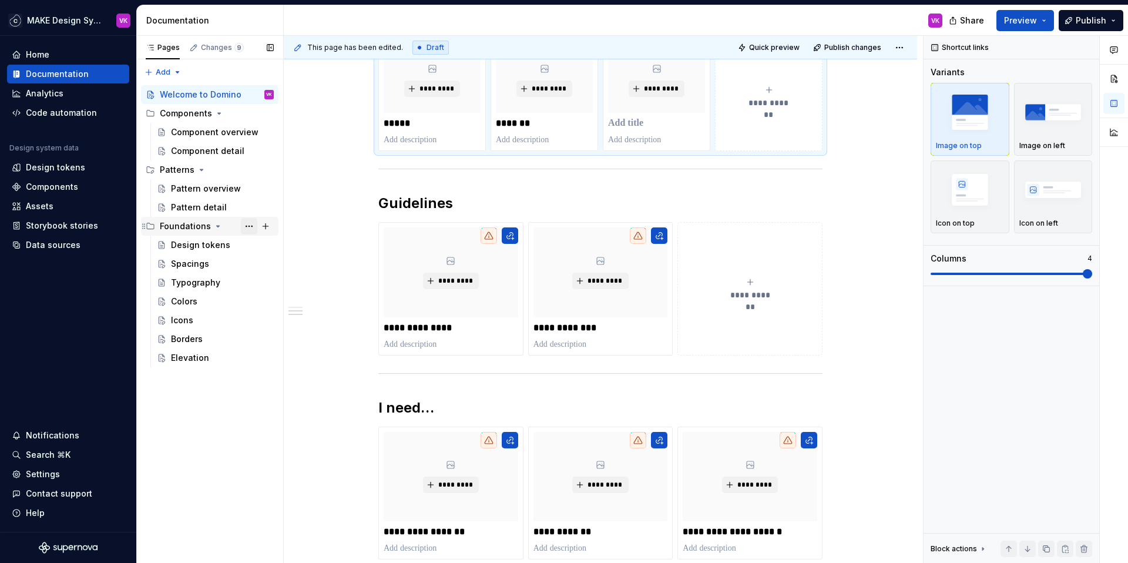
click at [247, 227] on button "Page tree" at bounding box center [249, 226] width 16 height 16
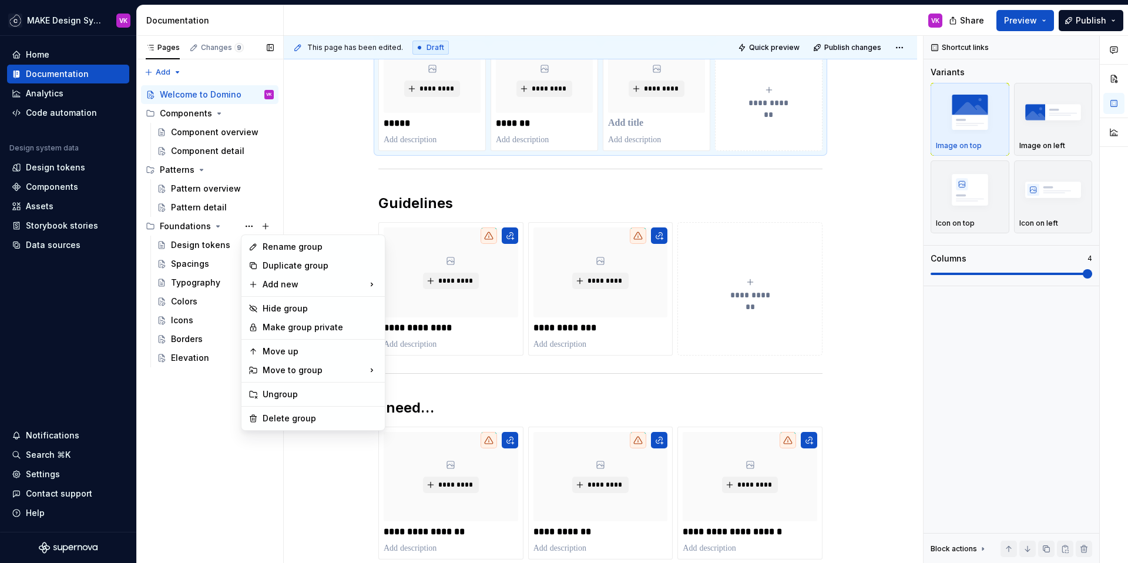
click at [256, 170] on div "Pages Changes 9 Add Accessibility guide for tree Page tree. Navigate the tree w…" at bounding box center [209, 299] width 147 height 527
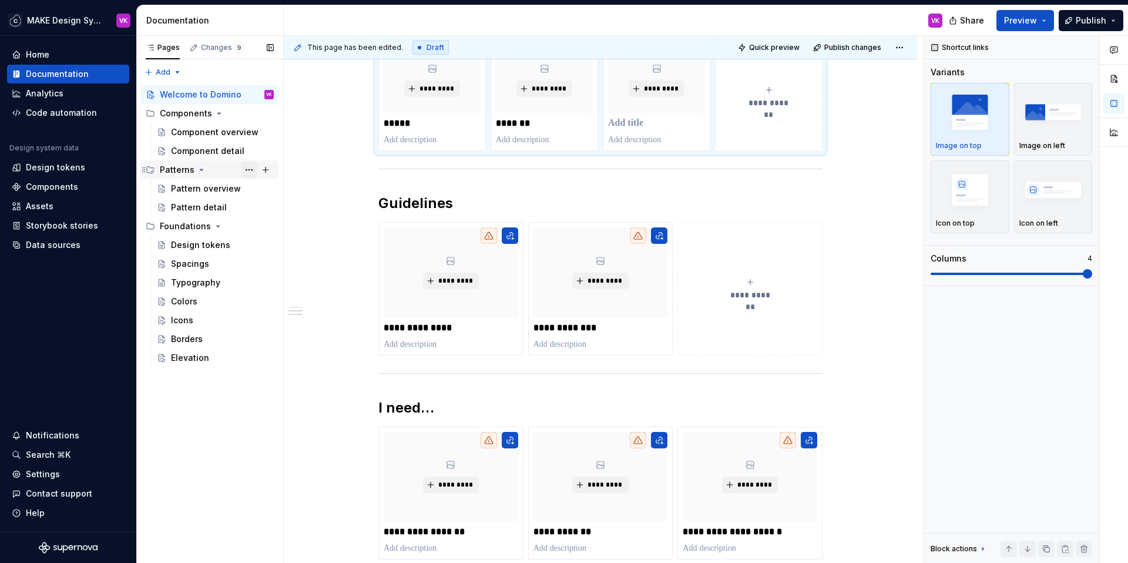
click at [254, 170] on button "Page tree" at bounding box center [249, 170] width 16 height 16
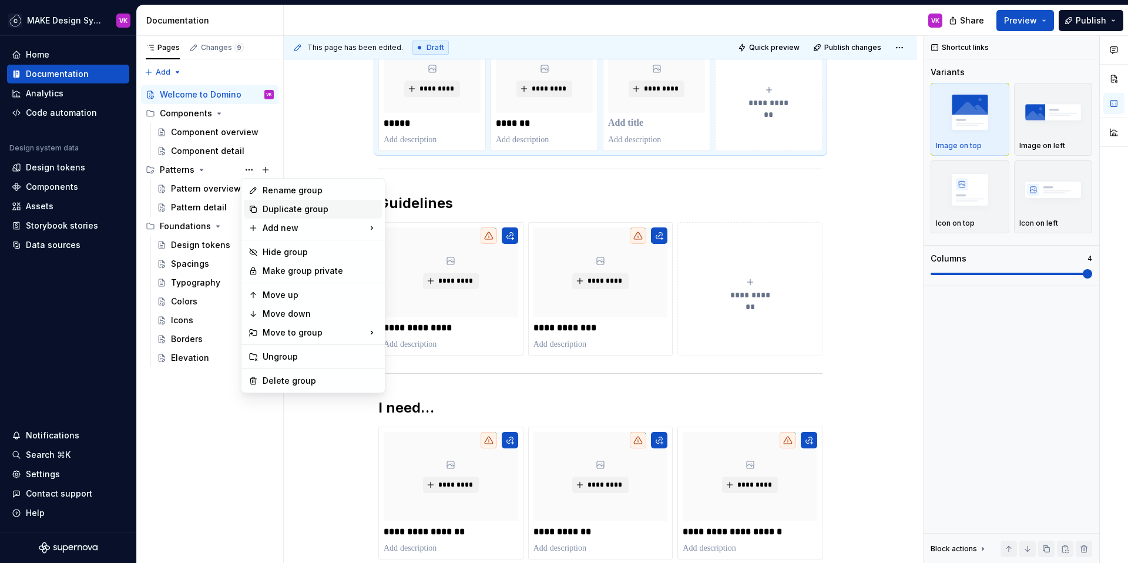
click at [259, 204] on div "Duplicate group" at bounding box center [313, 209] width 139 height 19
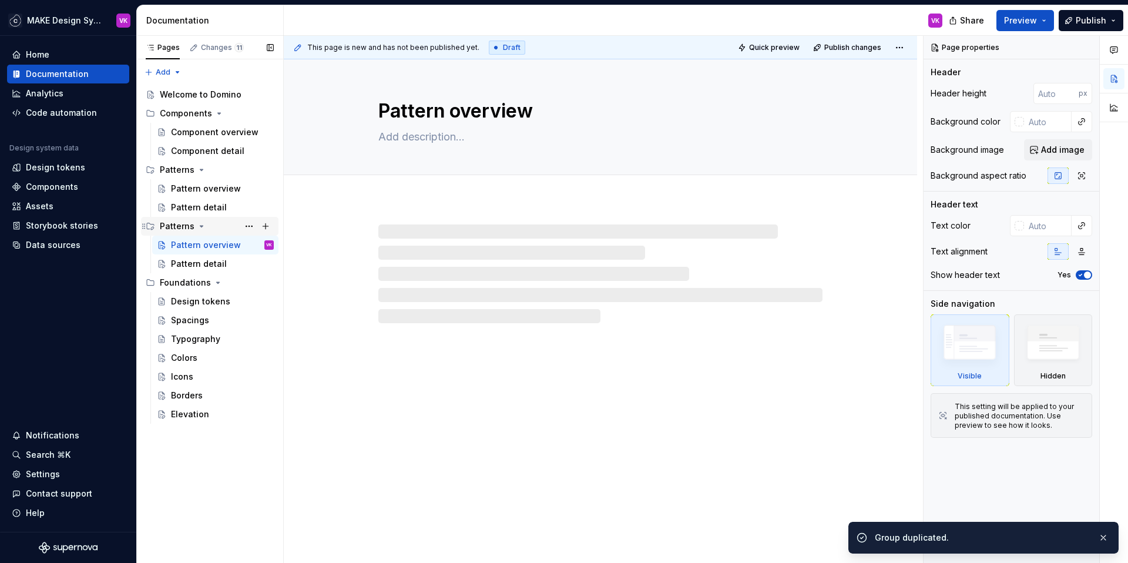
click at [174, 227] on div "Patterns" at bounding box center [177, 226] width 35 height 12
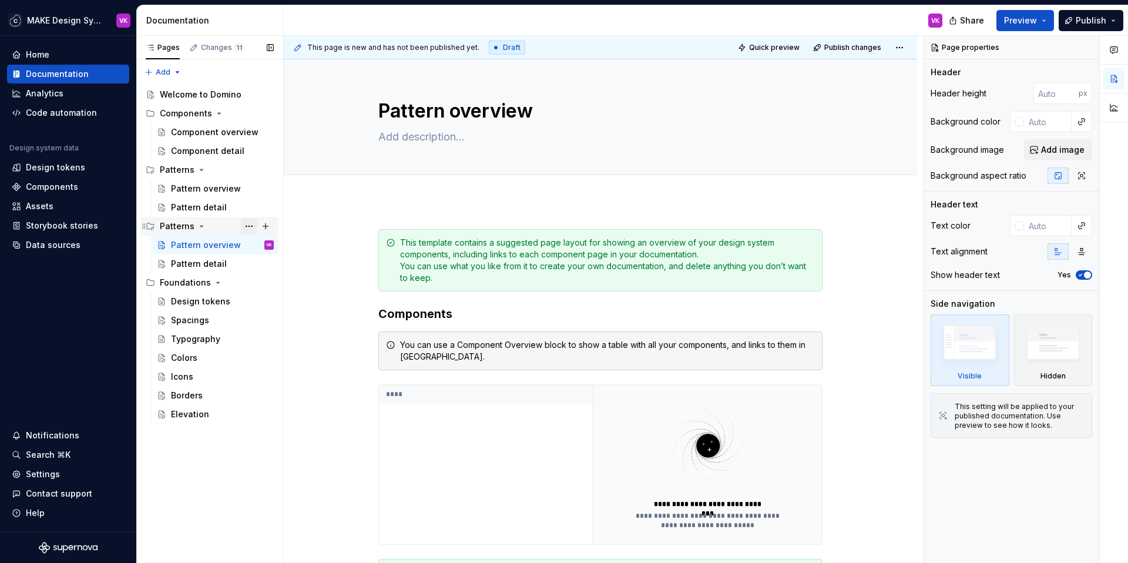
click at [247, 228] on button "Page tree" at bounding box center [249, 226] width 16 height 16
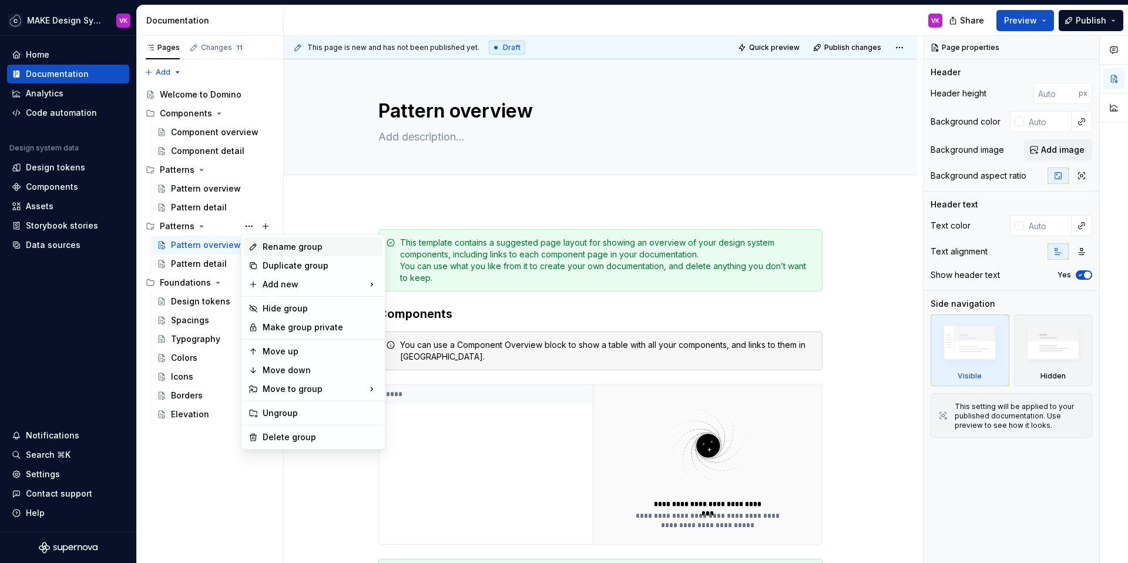
click at [277, 247] on div "Rename group" at bounding box center [320, 247] width 115 height 12
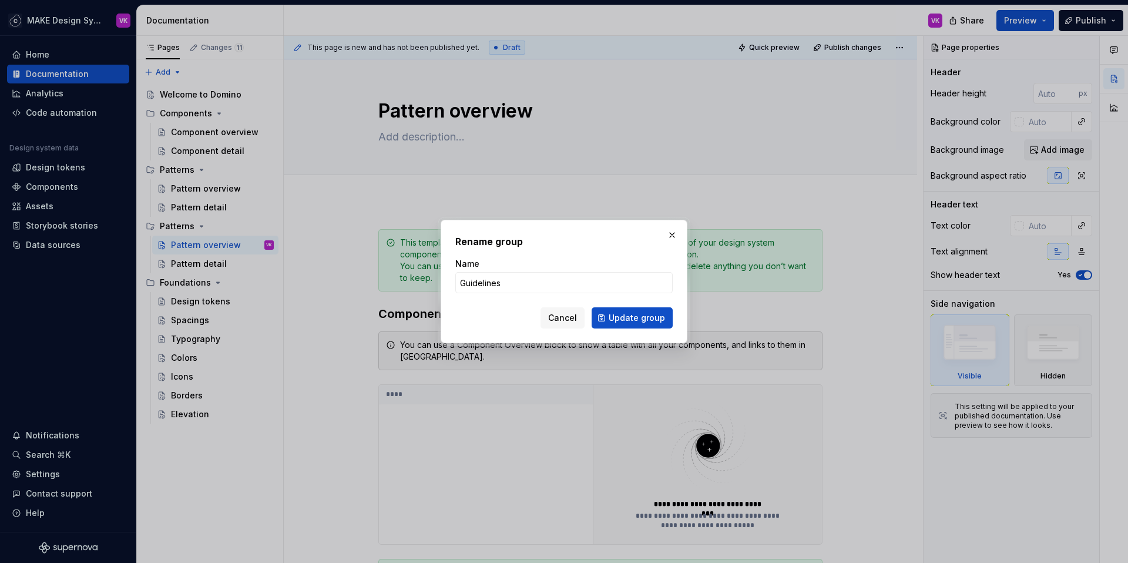
click button "Update group" at bounding box center [631, 317] width 81 height 21
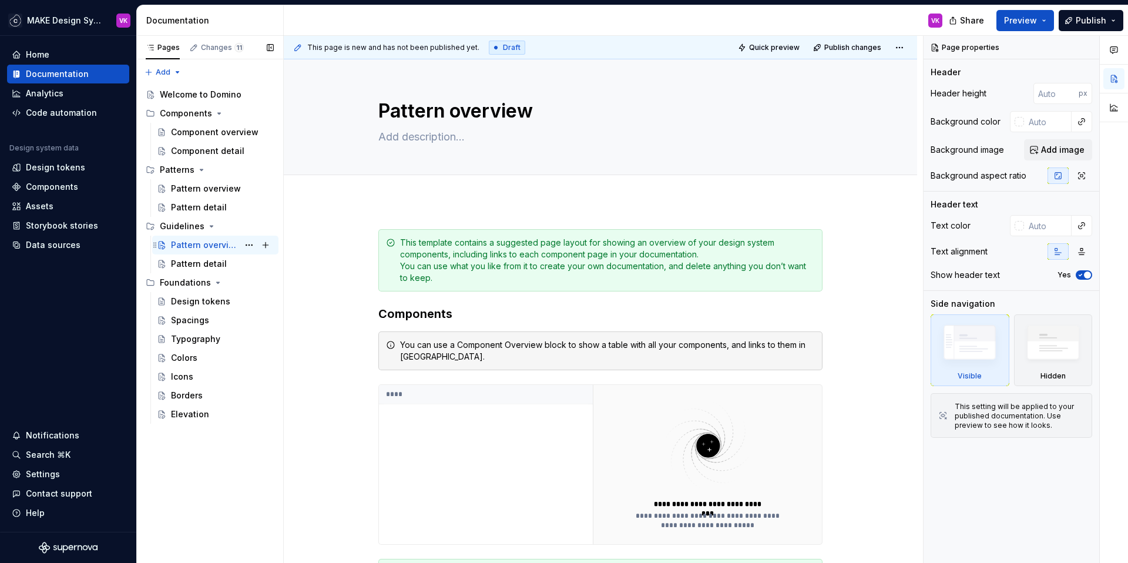
click at [192, 244] on div "Pattern overview" at bounding box center [205, 245] width 68 height 12
click at [248, 244] on button "Page tree" at bounding box center [249, 245] width 16 height 16
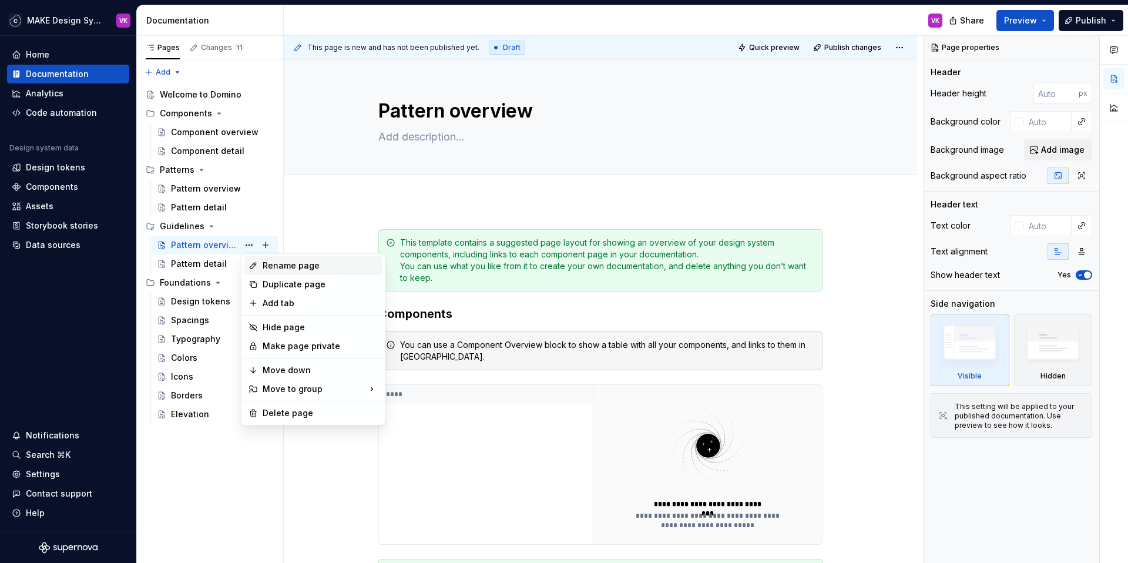
click at [270, 264] on div "Rename page" at bounding box center [320, 266] width 115 height 12
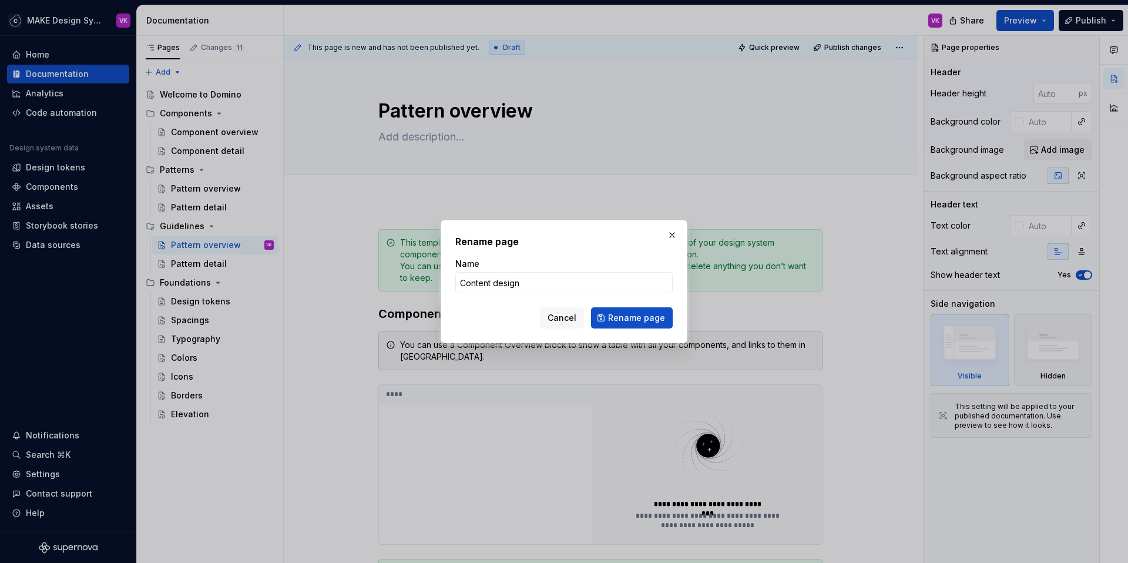
click button "Rename page" at bounding box center [632, 317] width 82 height 21
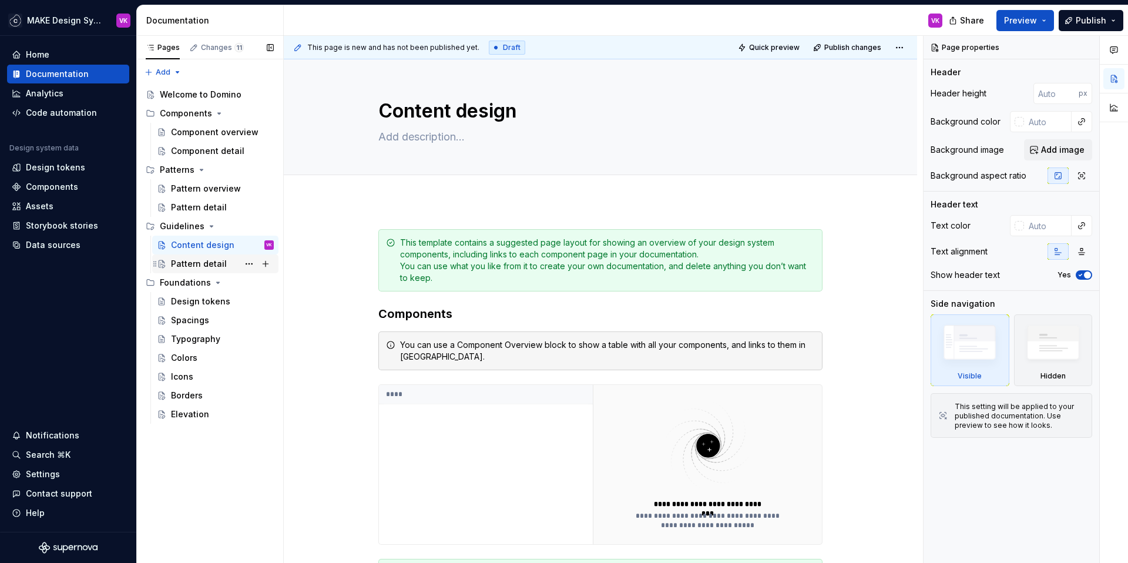
click at [204, 261] on div "Pattern detail" at bounding box center [199, 264] width 56 height 12
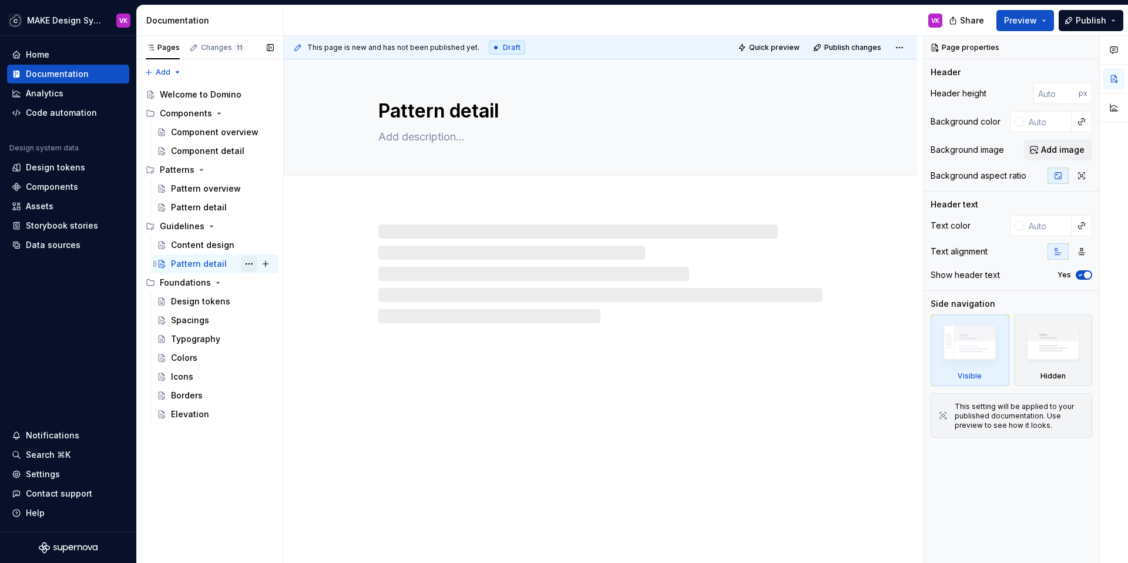
click at [249, 260] on button "Page tree" at bounding box center [249, 263] width 16 height 16
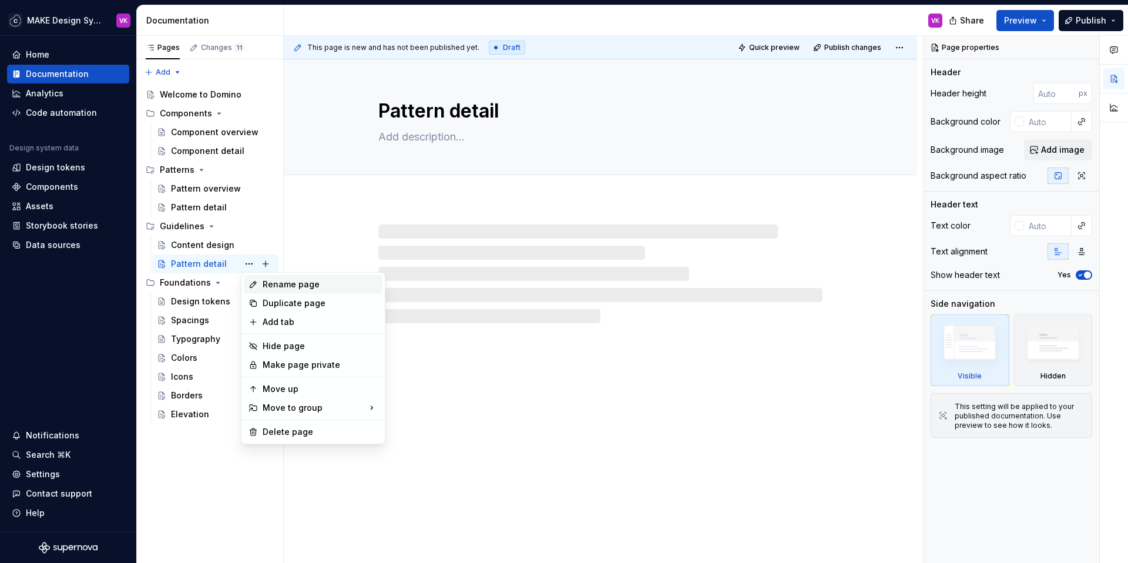
click at [271, 283] on div "Rename page" at bounding box center [320, 284] width 115 height 12
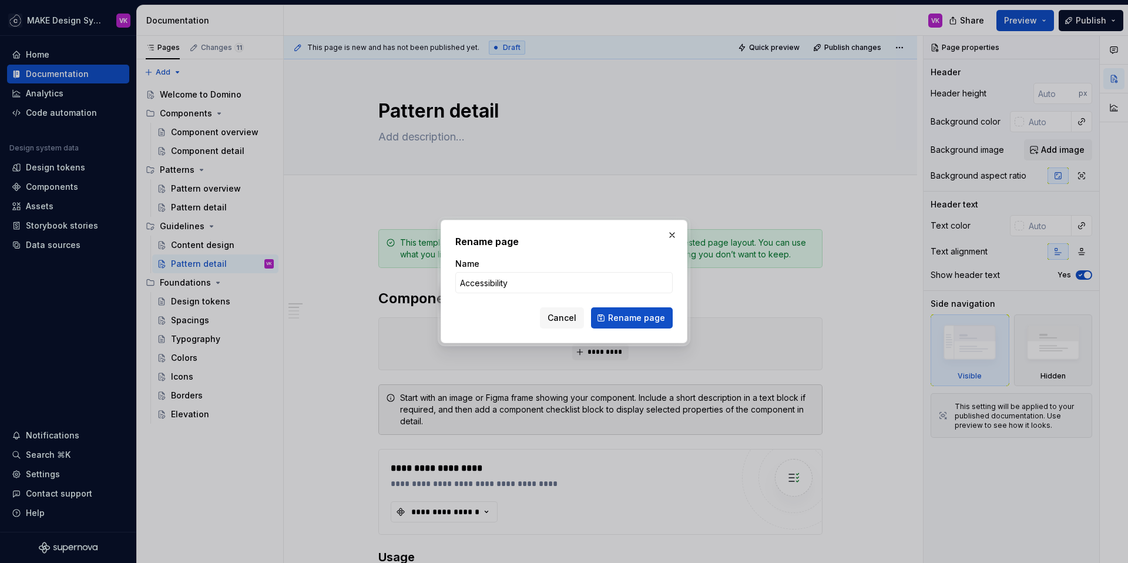
click button "Rename page" at bounding box center [632, 317] width 82 height 21
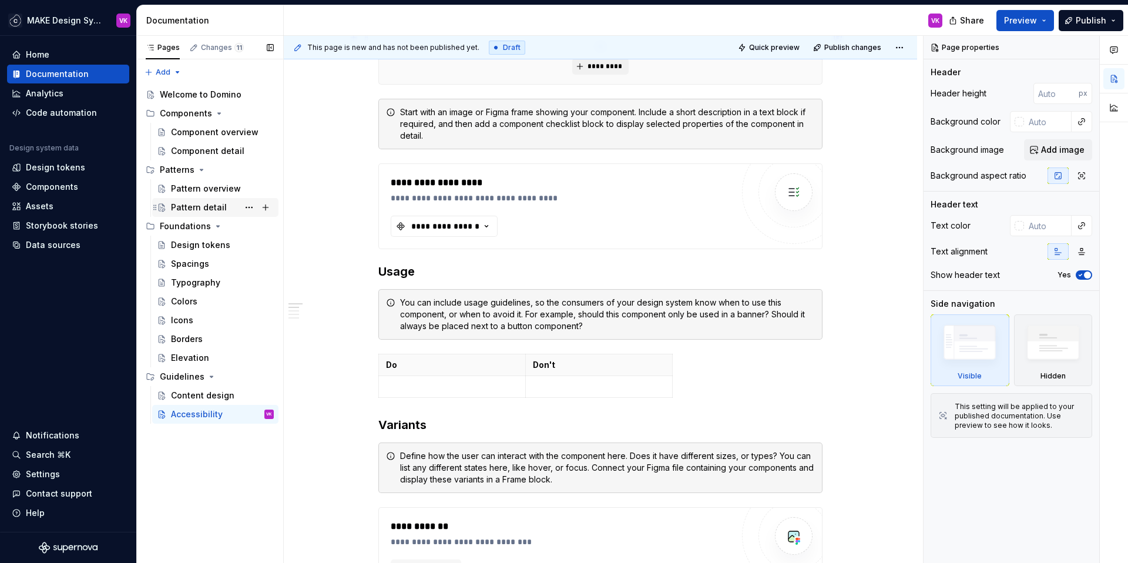
scroll to position [5, 0]
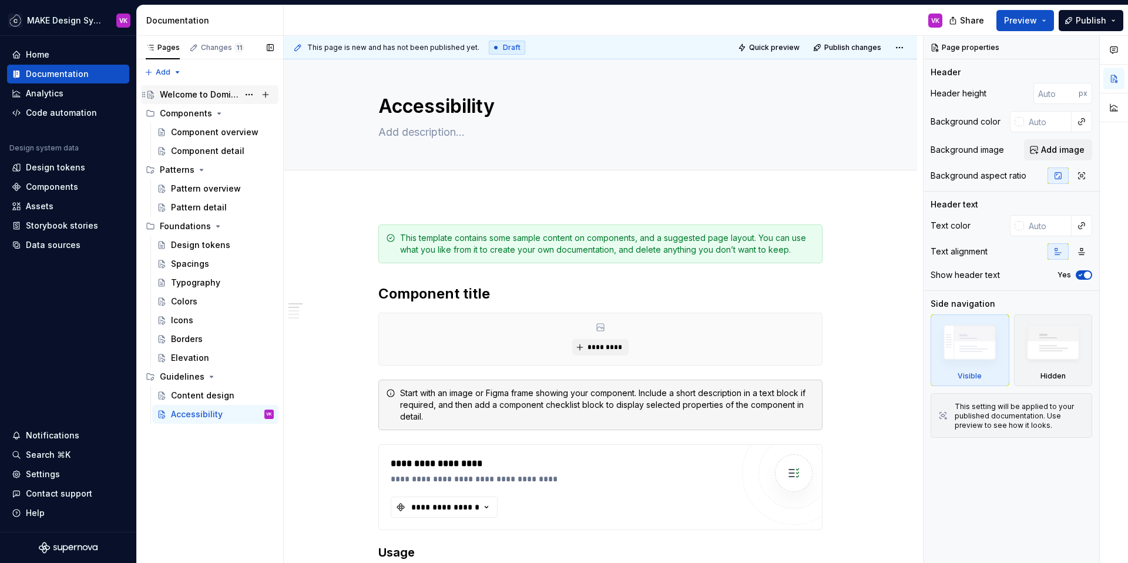
click at [188, 95] on div "Welcome to Domino" at bounding box center [199, 95] width 79 height 12
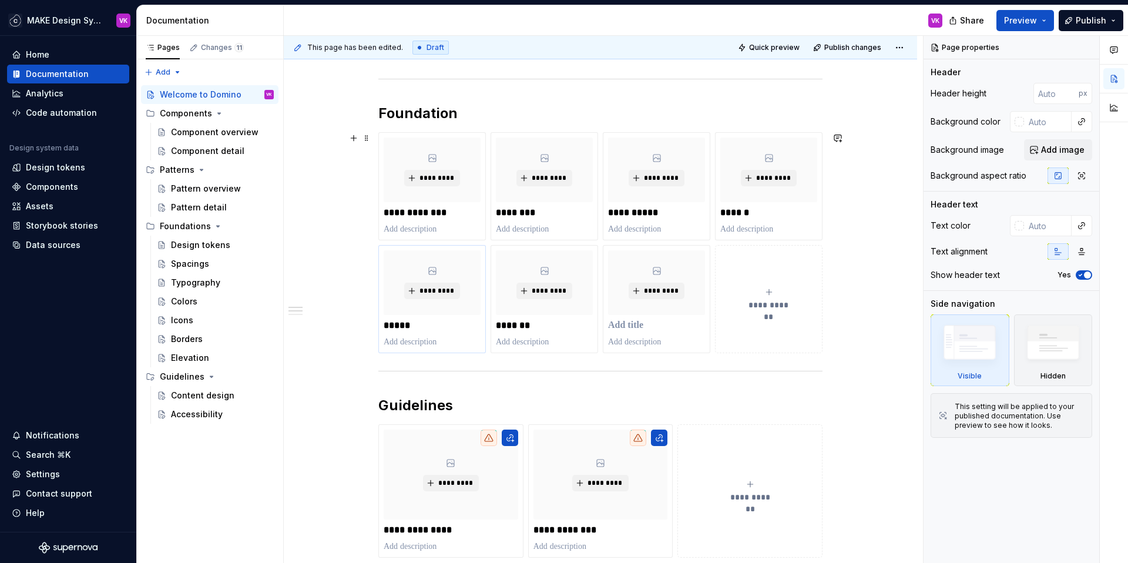
scroll to position [452, 0]
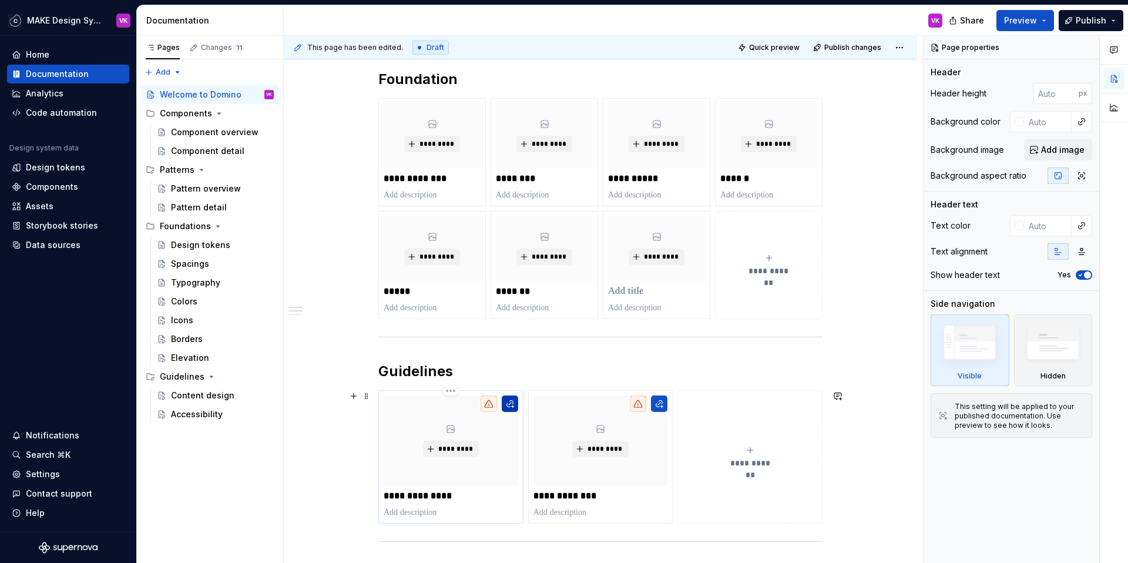
click at [512, 405] on button "button" at bounding box center [510, 403] width 16 height 16
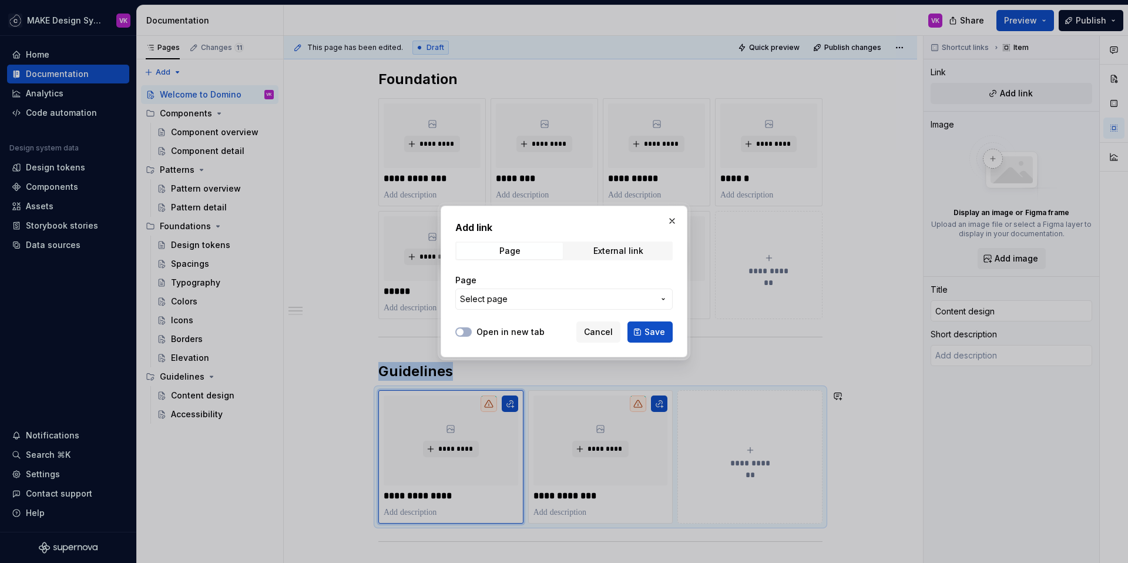
click at [516, 296] on span "Select page" at bounding box center [557, 299] width 194 height 12
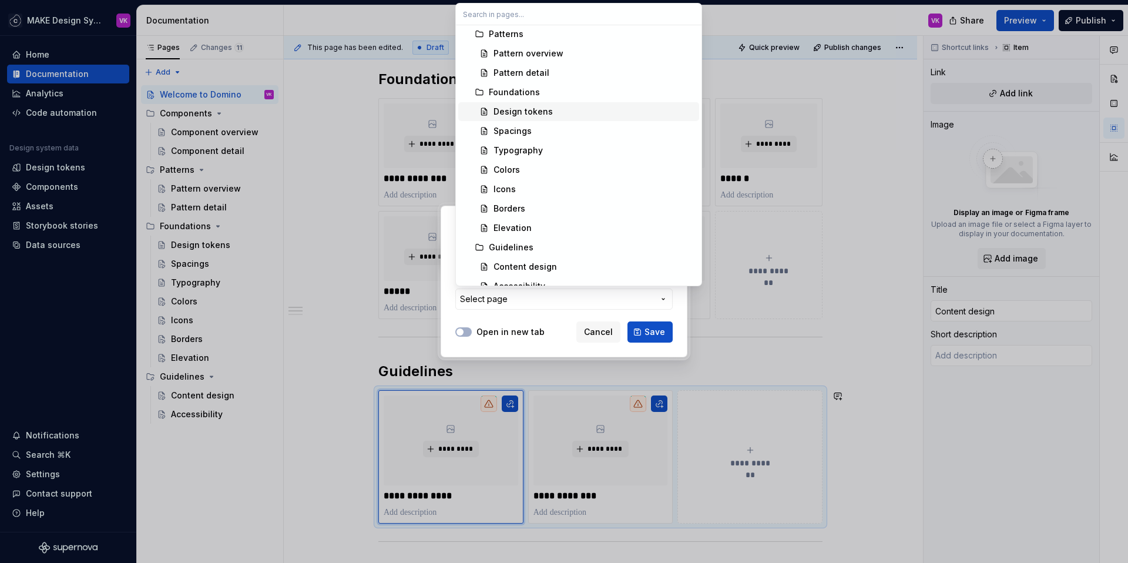
scroll to position [100, 0]
click at [514, 265] on div "Content design" at bounding box center [524, 266] width 63 height 12
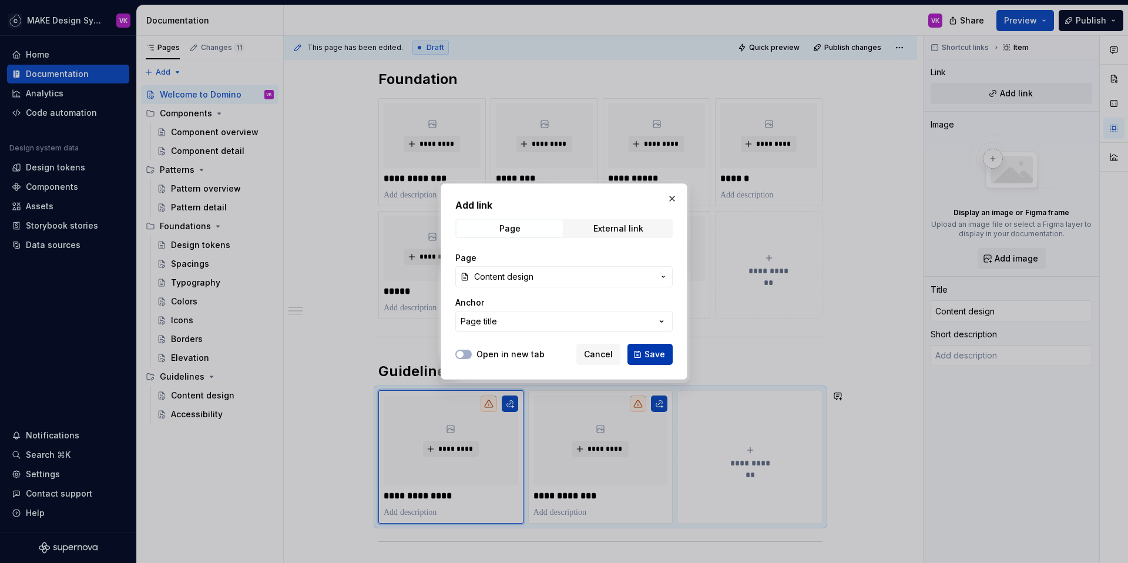
click at [656, 352] on span "Save" at bounding box center [654, 354] width 21 height 12
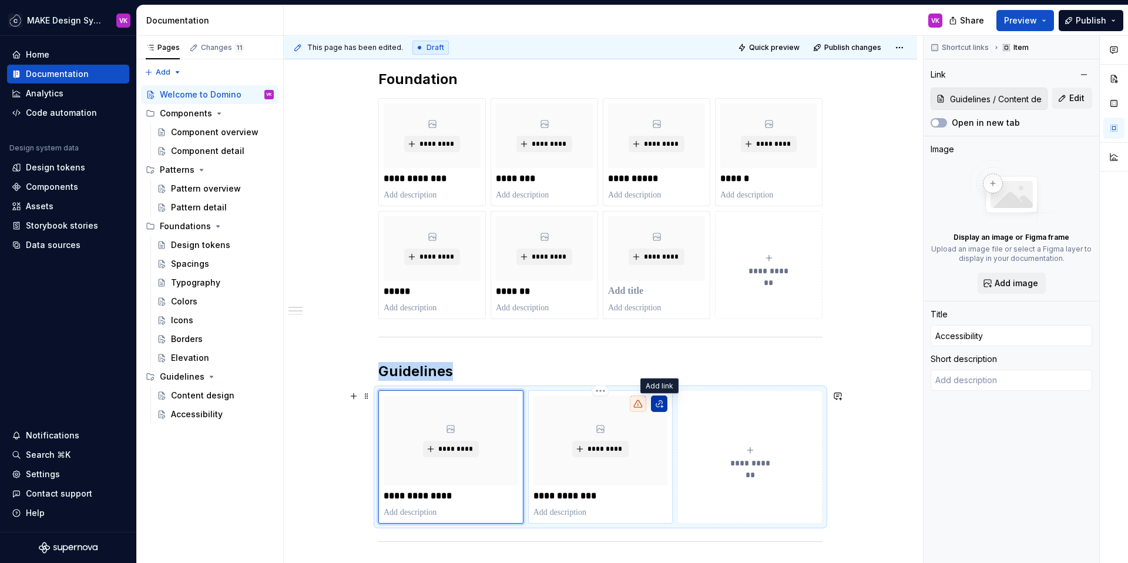
click at [657, 408] on button "button" at bounding box center [659, 403] width 16 height 16
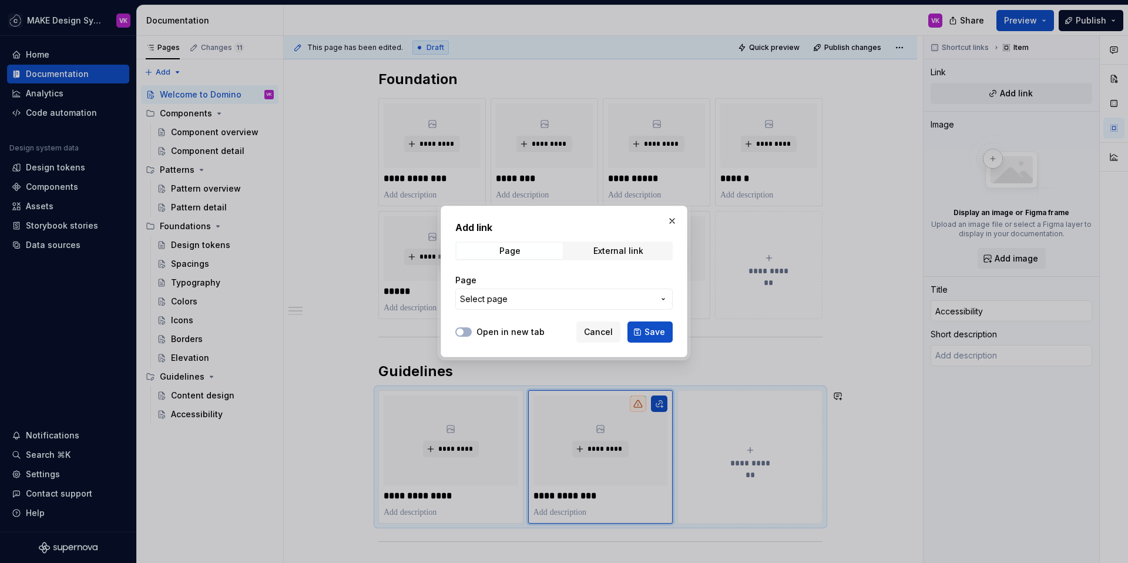
click at [515, 285] on div "Page" at bounding box center [563, 280] width 217 height 12
click at [510, 299] on span "Select page" at bounding box center [557, 299] width 194 height 12
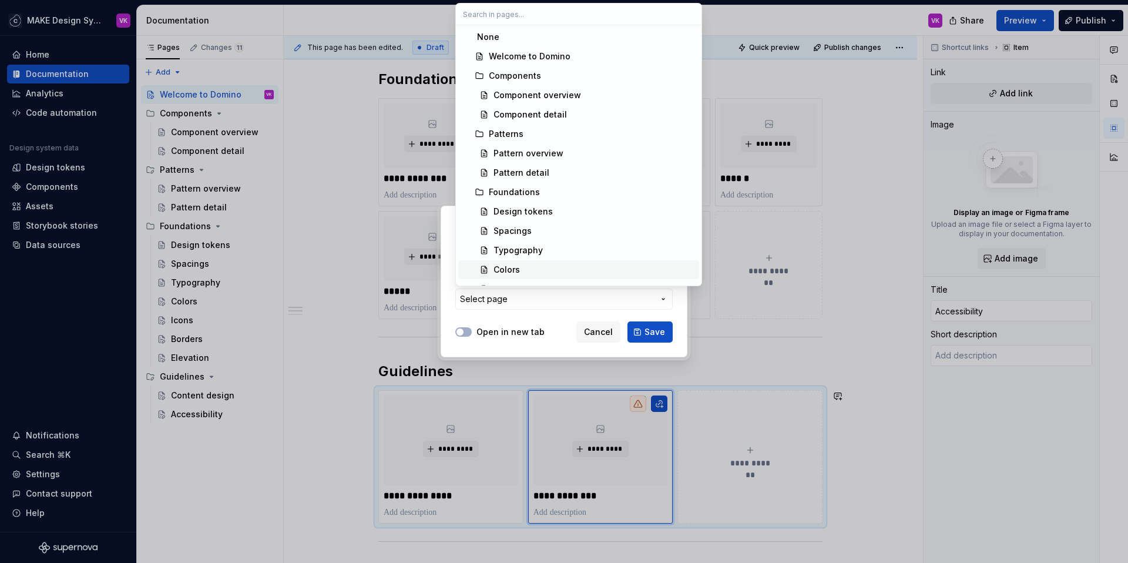
scroll to position [112, 0]
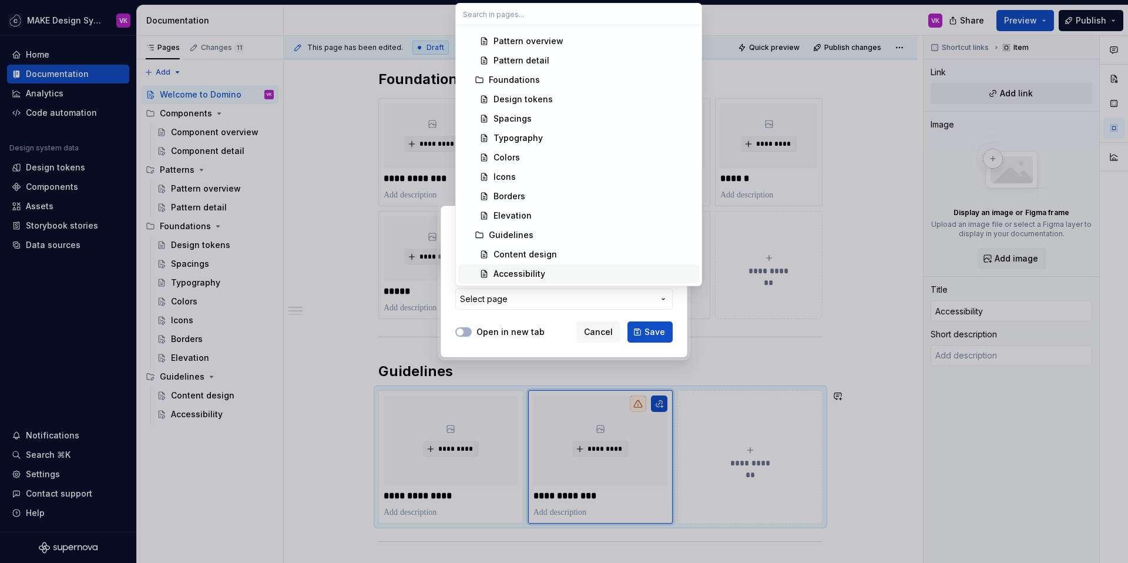
click at [520, 270] on div "Accessibility" at bounding box center [519, 274] width 52 height 12
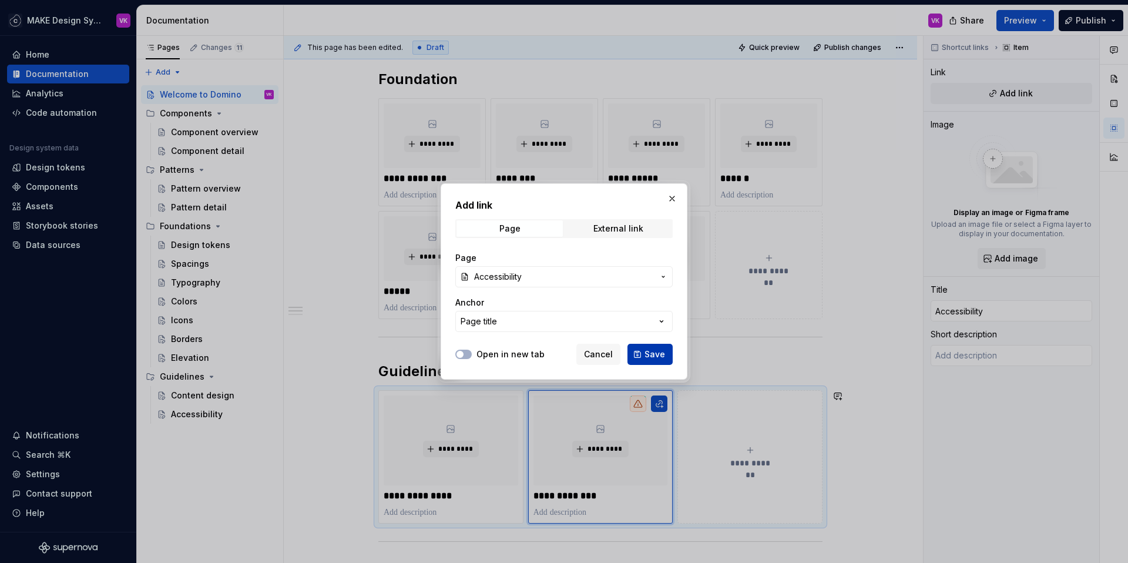
click at [655, 355] on span "Save" at bounding box center [654, 354] width 21 height 12
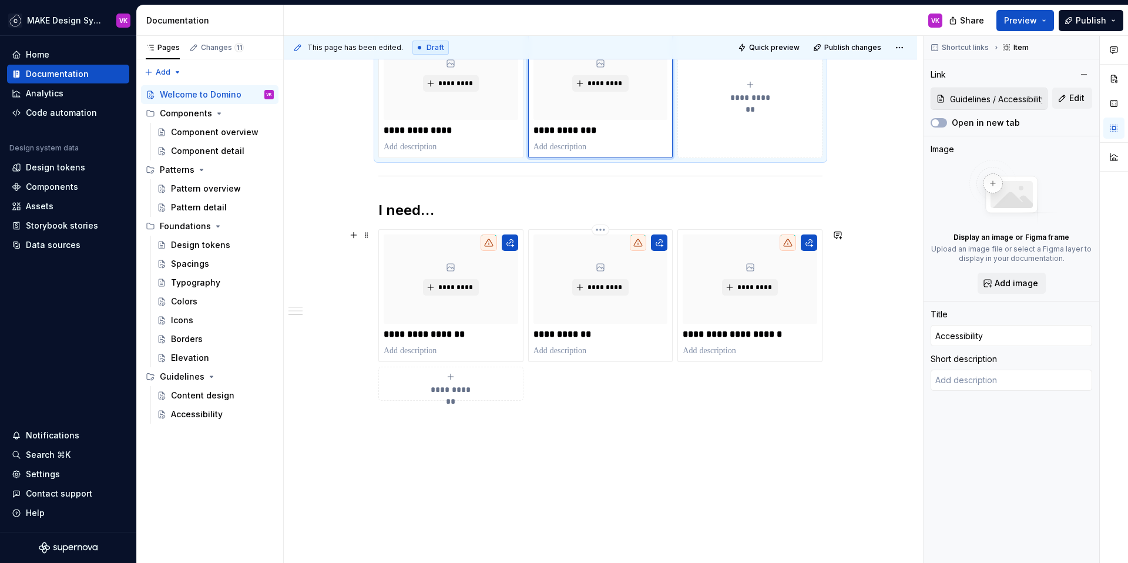
scroll to position [819, 0]
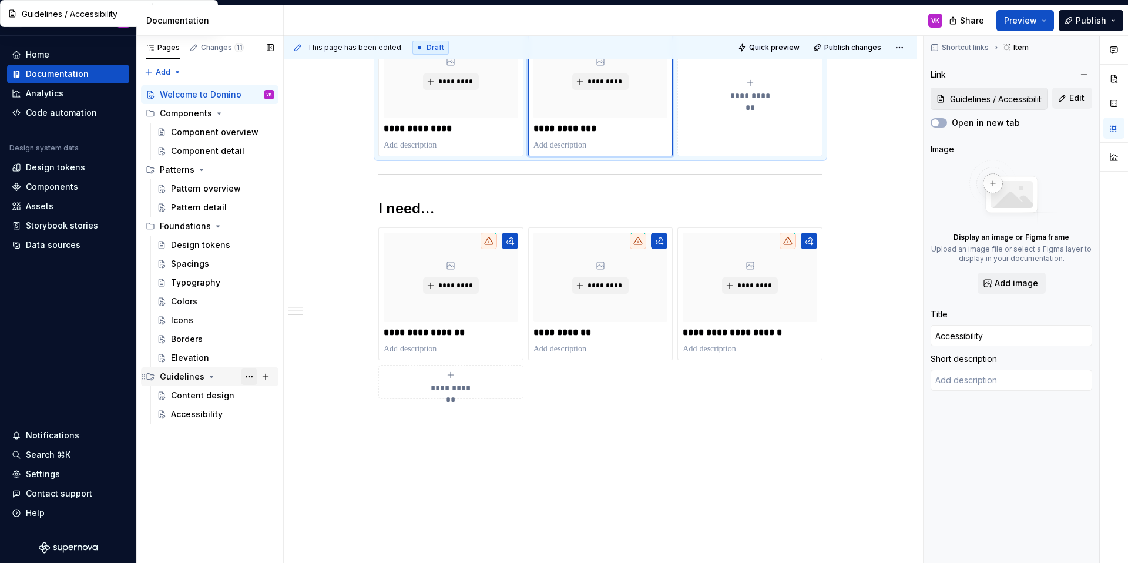
click at [249, 375] on button "Page tree" at bounding box center [249, 376] width 16 height 16
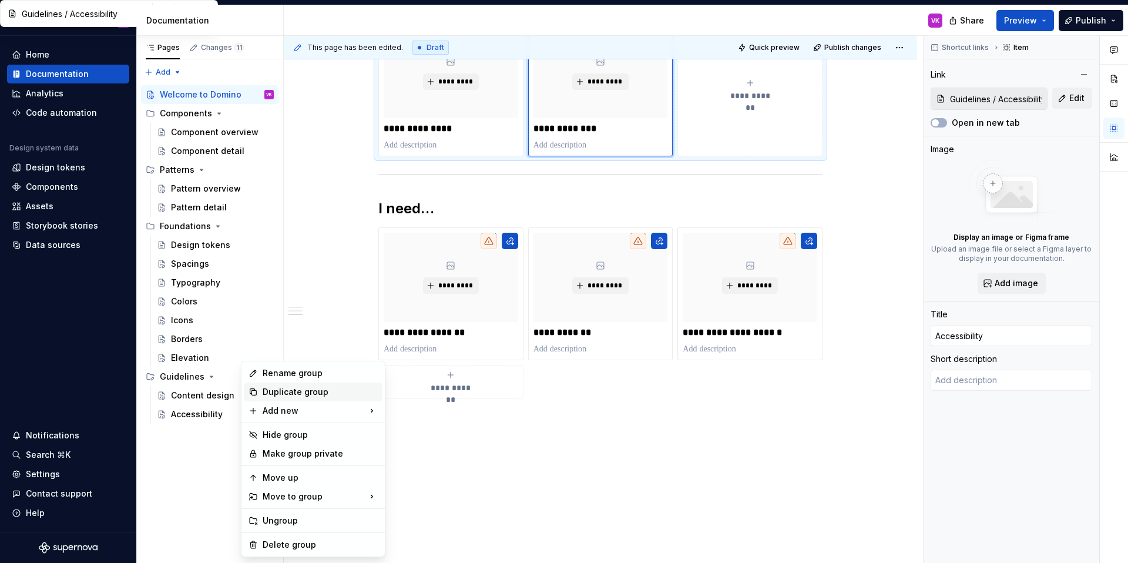
click at [274, 390] on div "Duplicate group" at bounding box center [320, 392] width 115 height 12
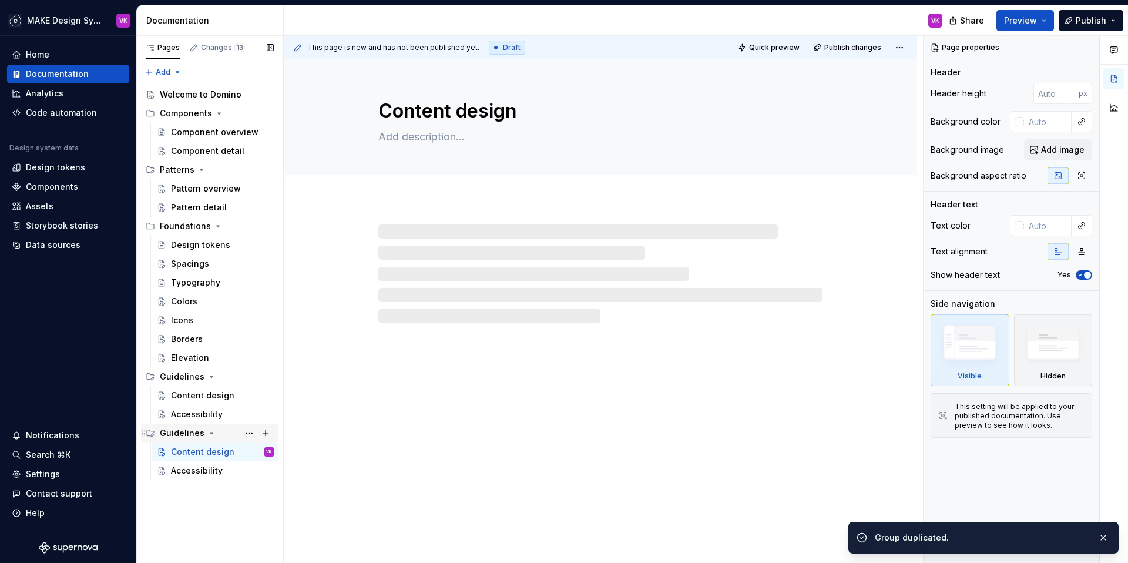
click at [179, 432] on div "Guidelines" at bounding box center [182, 433] width 45 height 12
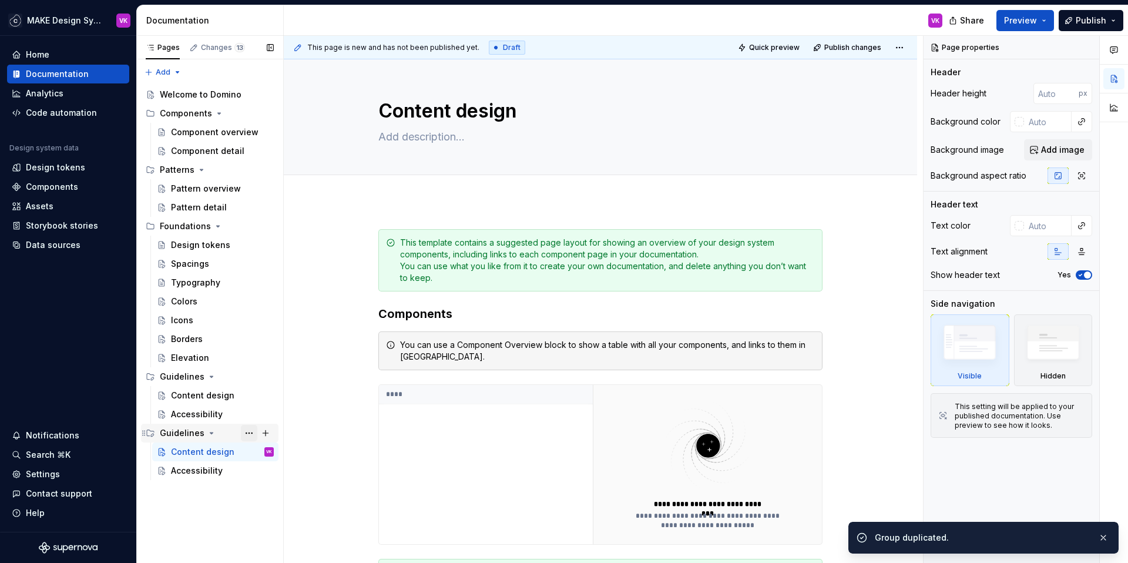
click at [248, 431] on button "Page tree" at bounding box center [249, 433] width 16 height 16
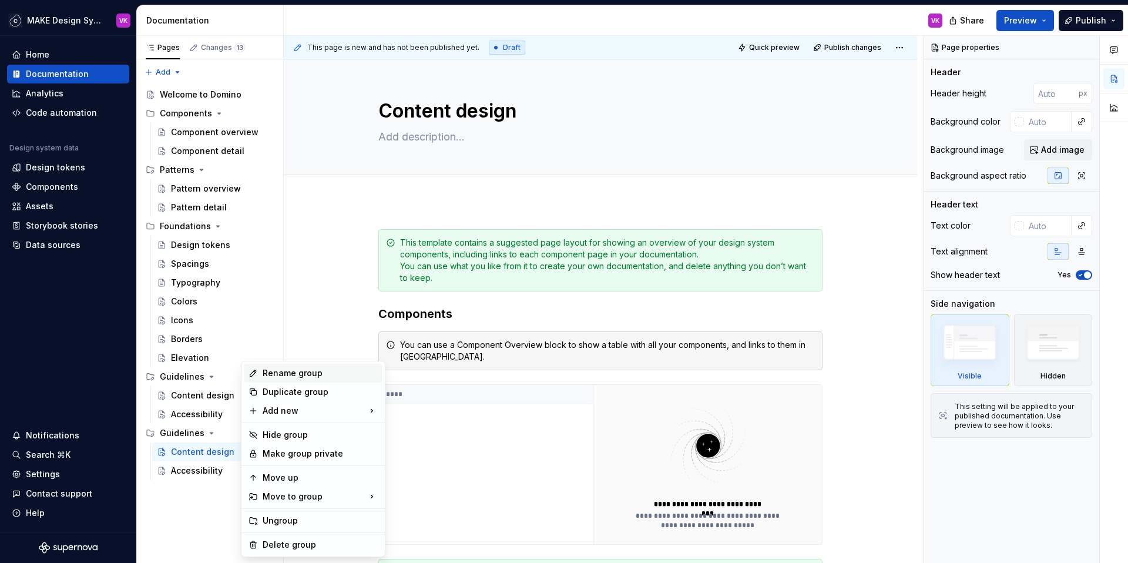
click at [278, 372] on div "Rename group" at bounding box center [320, 373] width 115 height 12
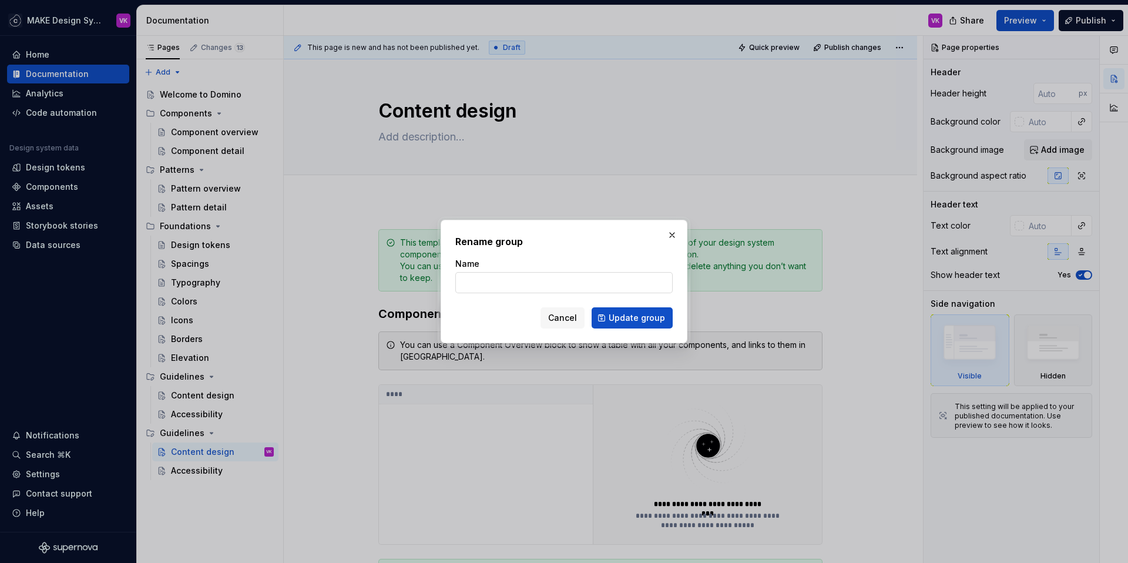
click at [564, 275] on input "Name" at bounding box center [563, 282] width 217 height 21
click at [672, 233] on button "button" at bounding box center [672, 235] width 16 height 16
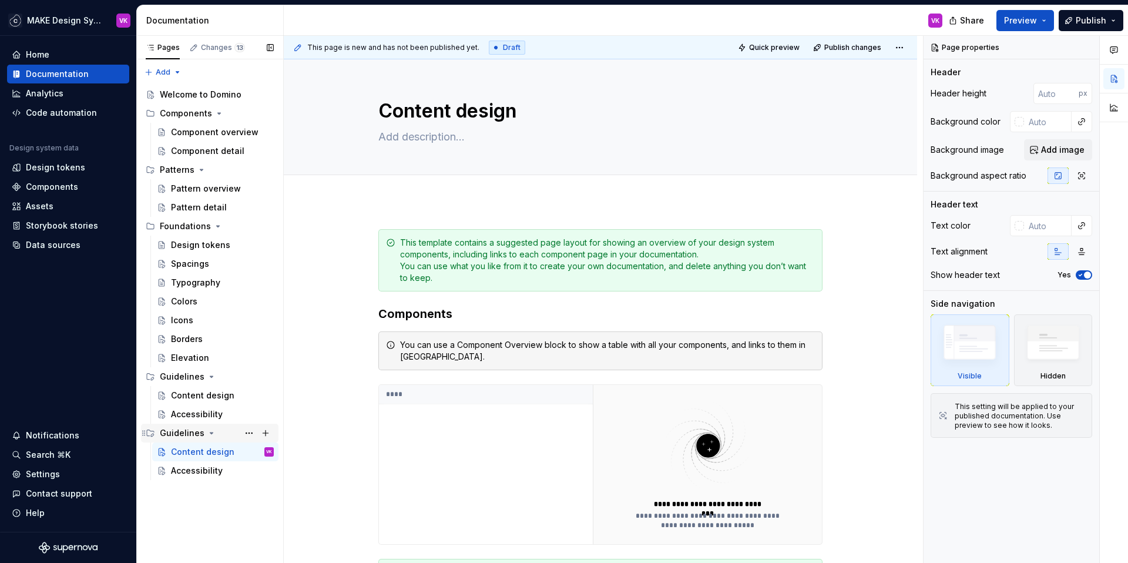
click at [184, 431] on div "Guidelines" at bounding box center [182, 433] width 45 height 12
click at [192, 434] on div "Guidelines" at bounding box center [182, 433] width 45 height 12
click at [246, 434] on button "Page tree" at bounding box center [249, 433] width 16 height 16
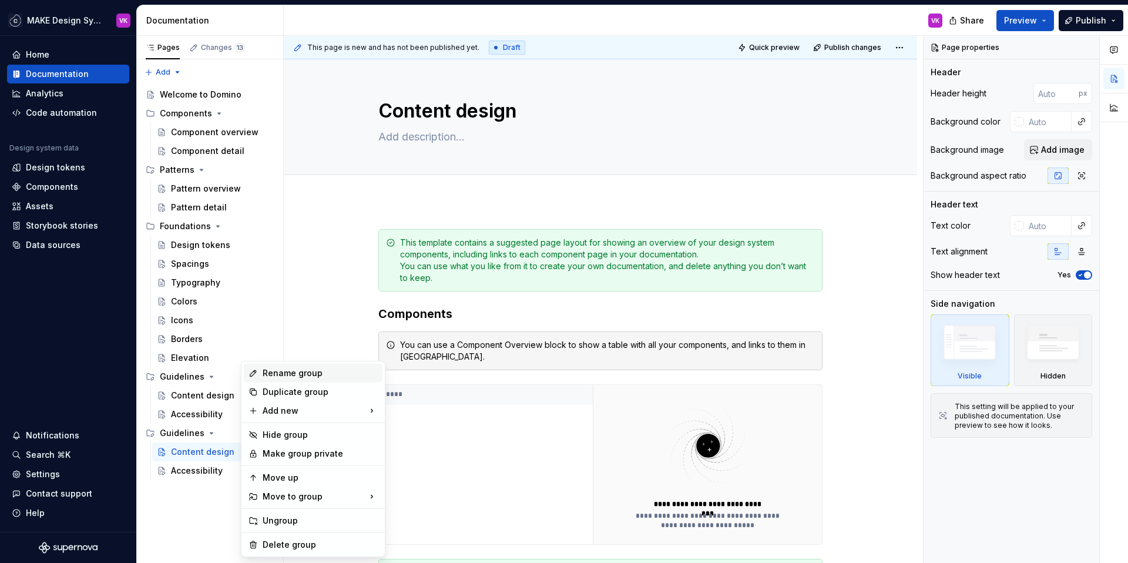
click at [287, 375] on div "Rename group" at bounding box center [320, 373] width 115 height 12
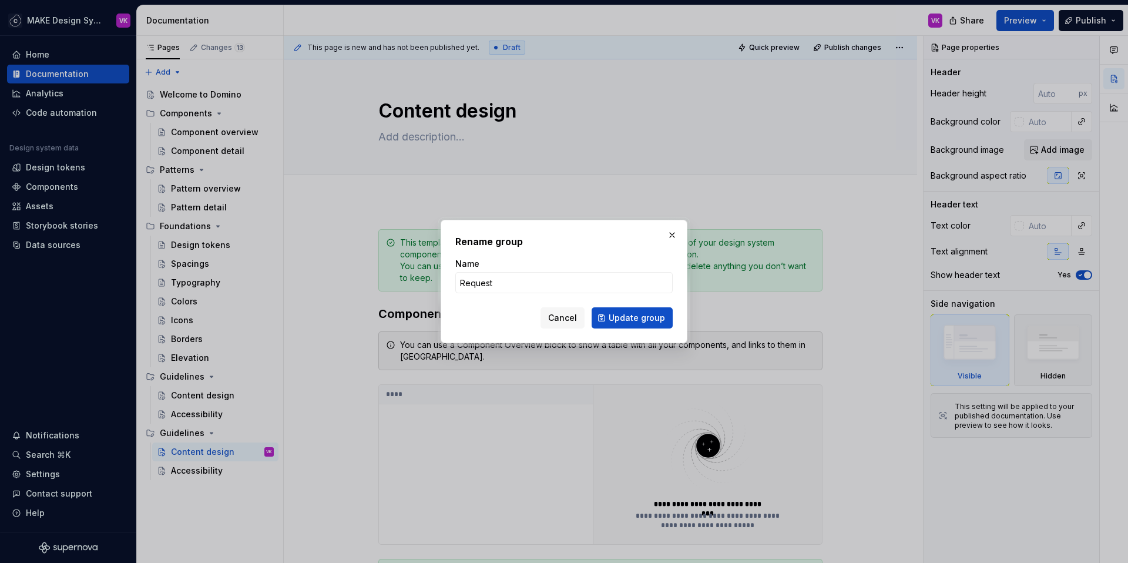
click button "Update group" at bounding box center [631, 317] width 81 height 21
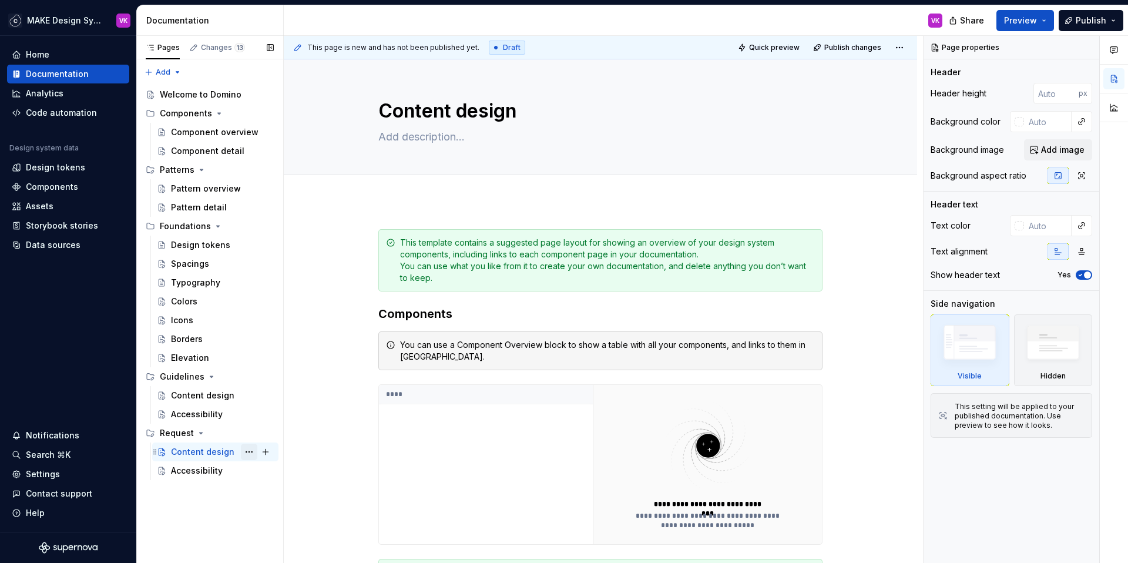
click at [246, 450] on button "Page tree" at bounding box center [249, 451] width 16 height 16
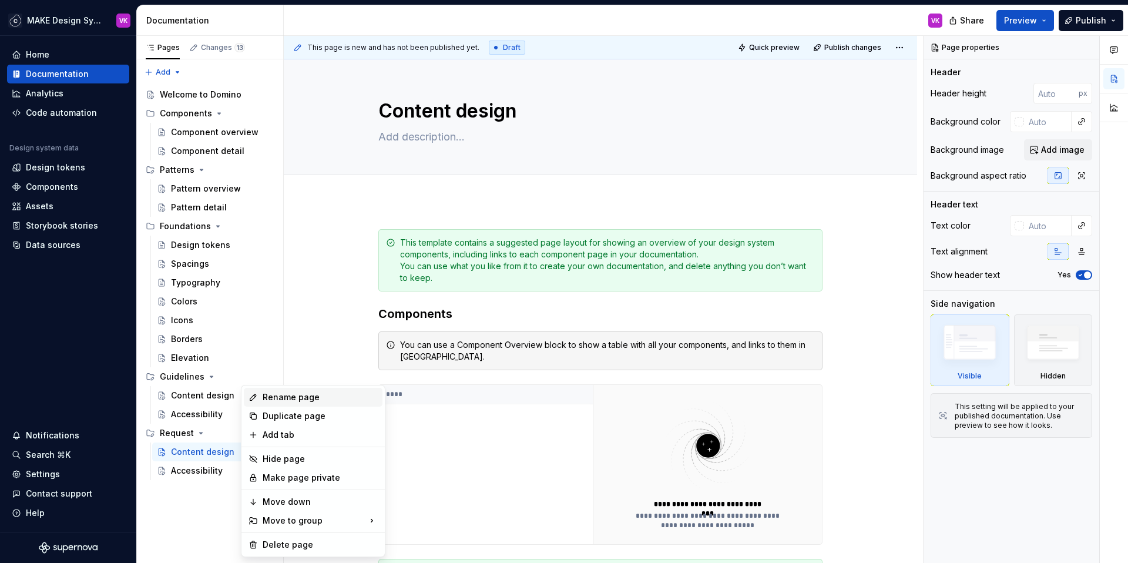
click at [280, 396] on div "Rename page" at bounding box center [320, 397] width 115 height 12
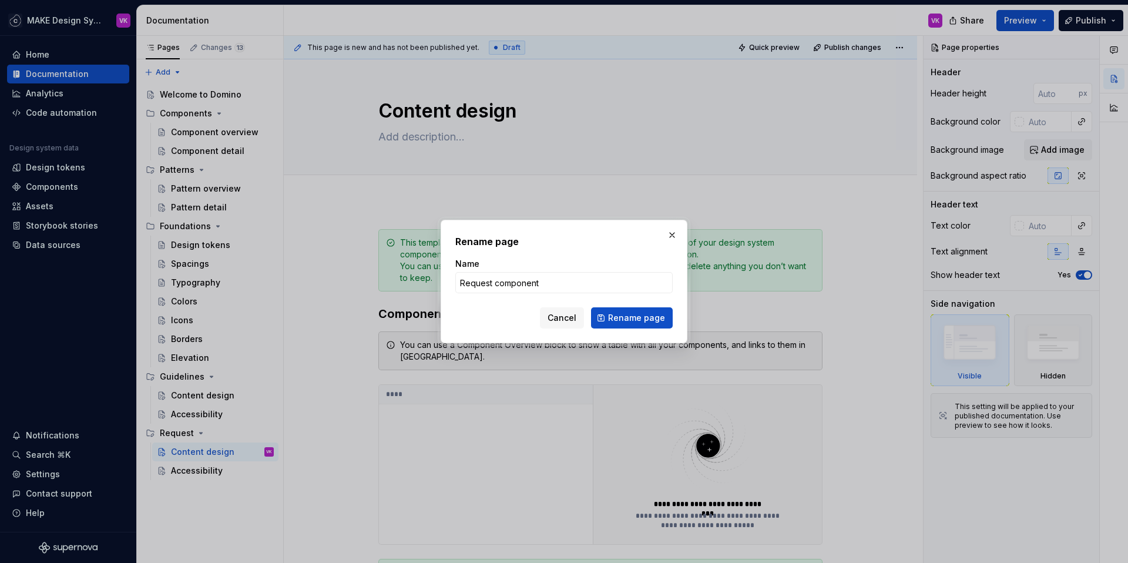
click button "Rename page" at bounding box center [632, 317] width 82 height 21
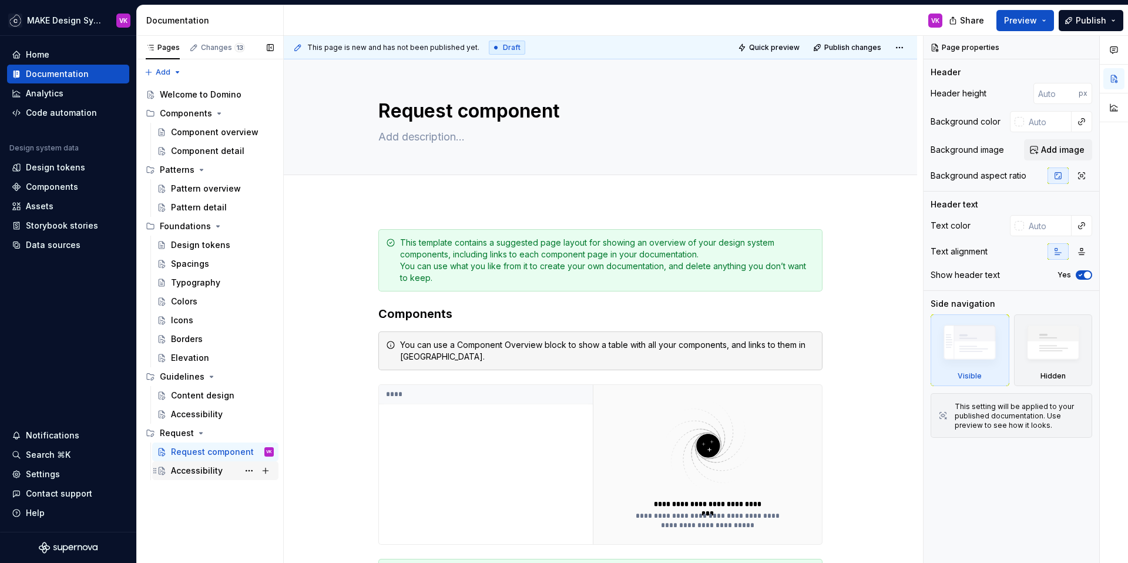
click at [214, 472] on div "Accessibility" at bounding box center [197, 471] width 52 height 12
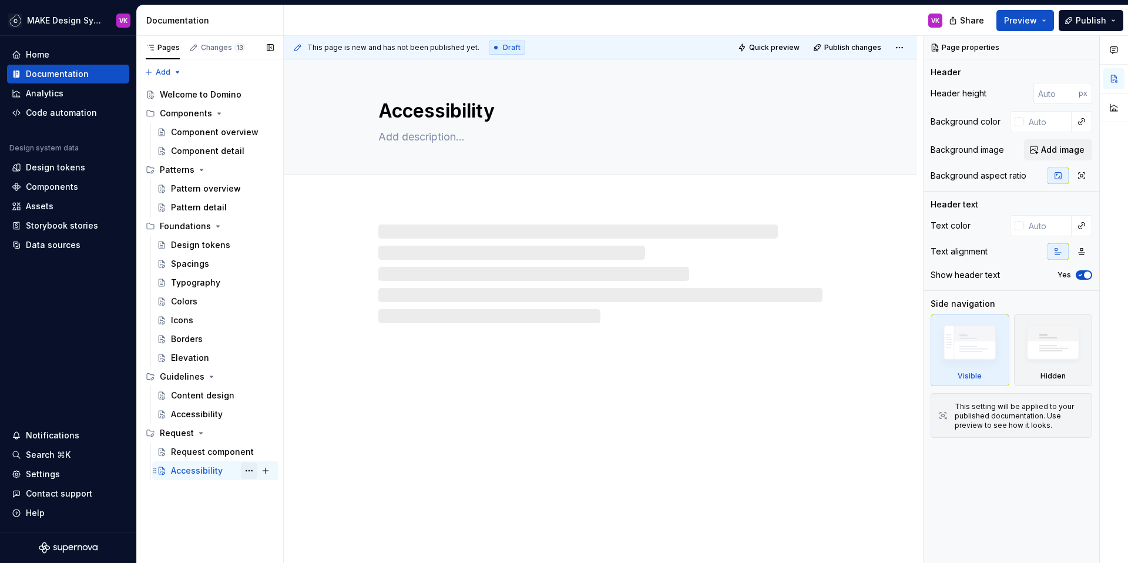
click at [253, 467] on button "Page tree" at bounding box center [249, 470] width 16 height 16
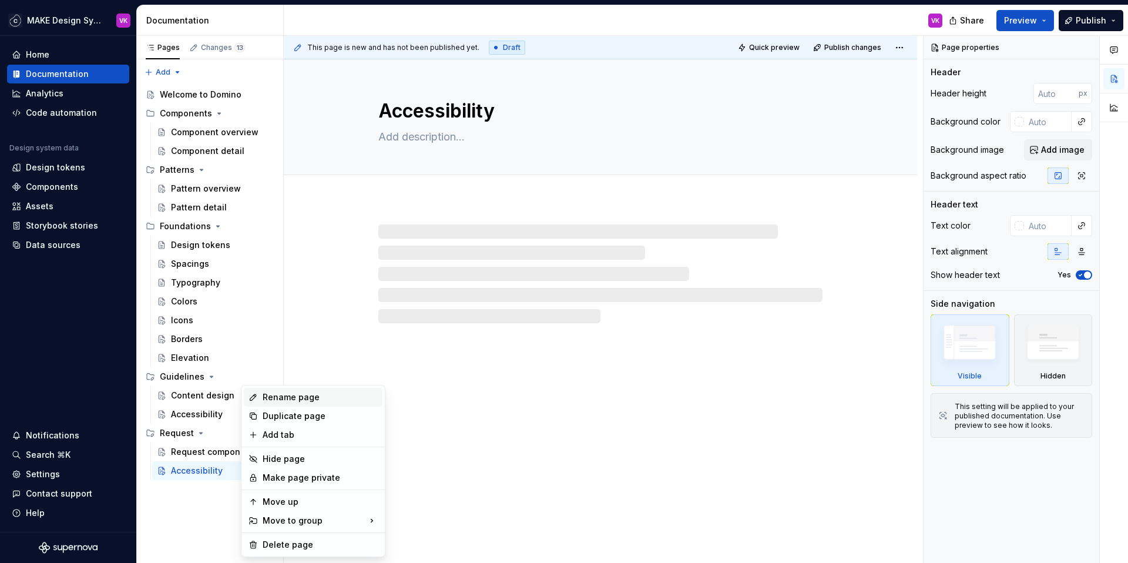
click at [277, 395] on div "Rename page" at bounding box center [320, 397] width 115 height 12
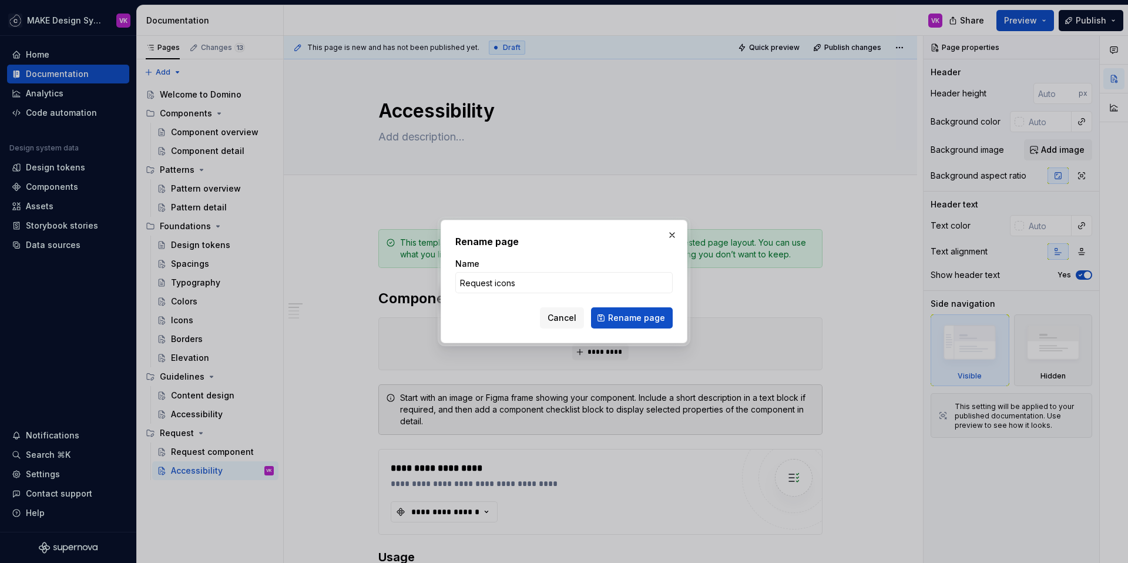
click button "Rename page" at bounding box center [632, 317] width 82 height 21
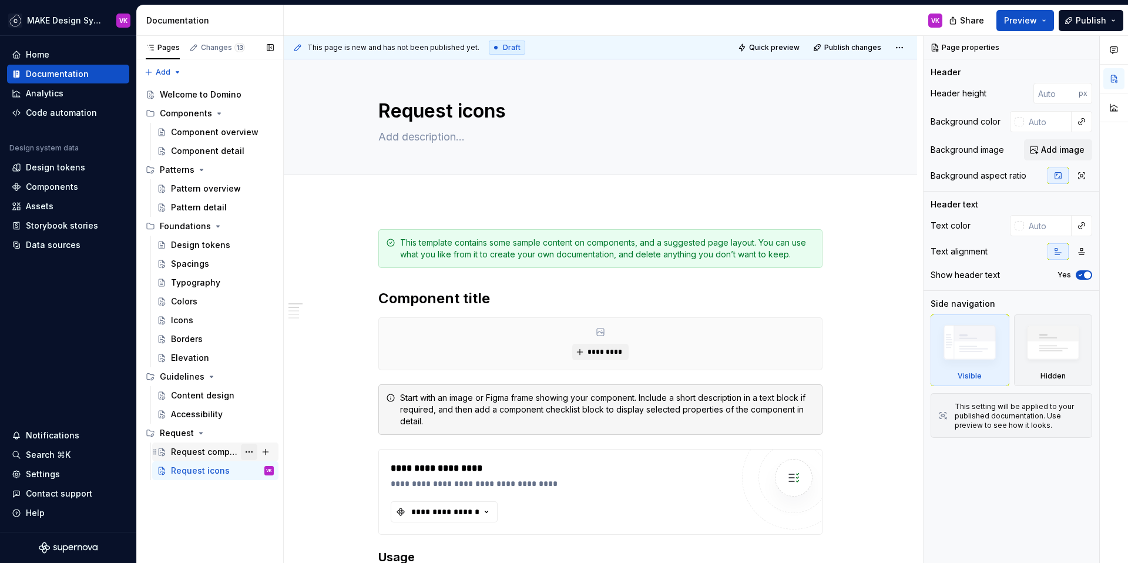
click at [252, 449] on button "Page tree" at bounding box center [249, 451] width 16 height 16
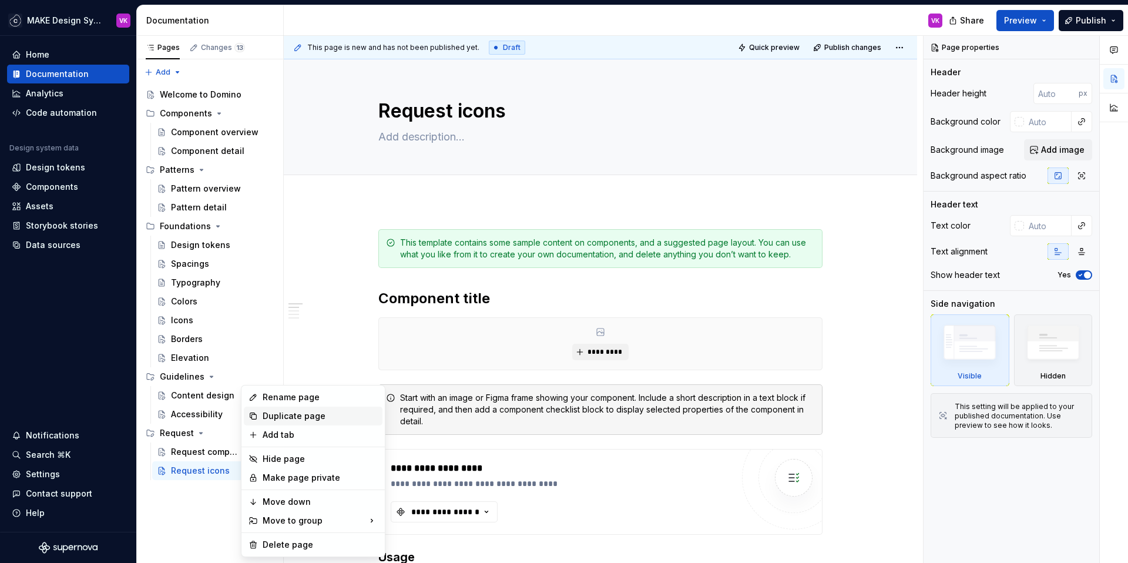
click at [271, 413] on div "Duplicate page" at bounding box center [320, 416] width 115 height 12
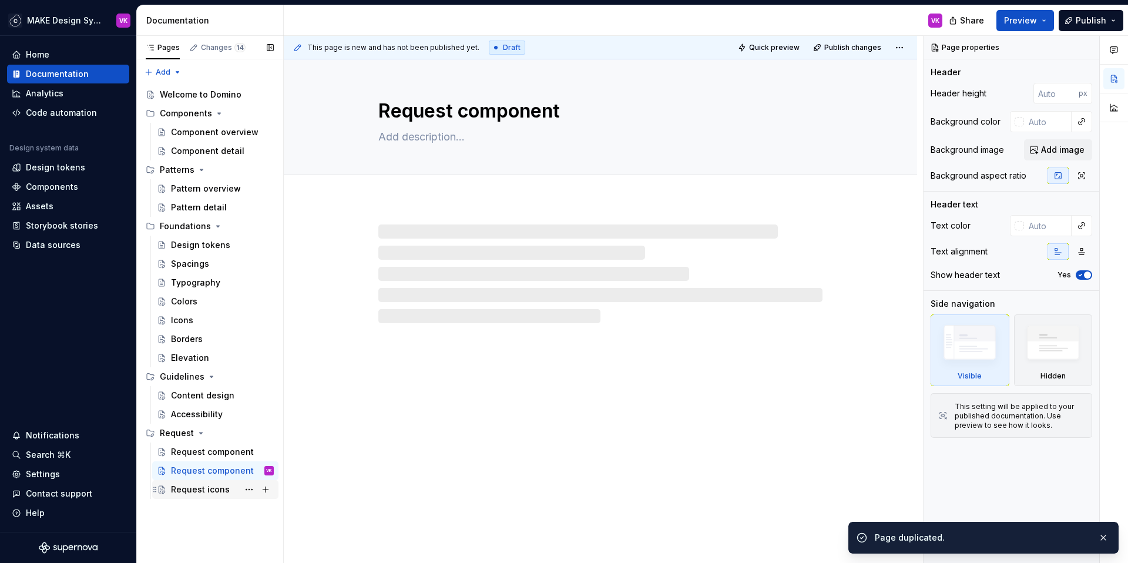
click at [219, 488] on div "Request icons" at bounding box center [200, 489] width 59 height 12
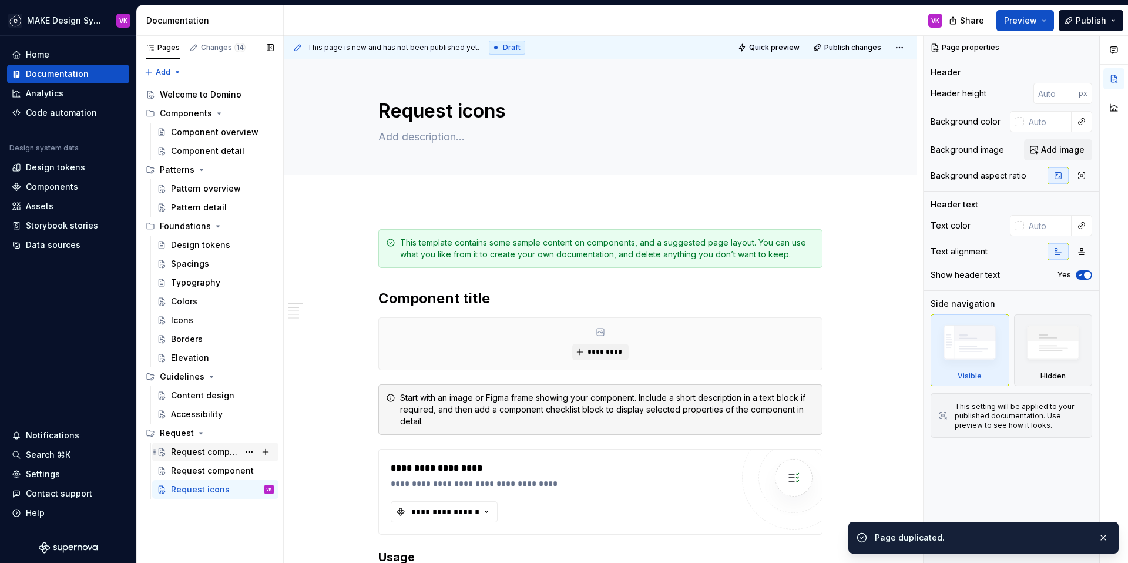
click at [236, 453] on div "Request component" at bounding box center [205, 452] width 68 height 12
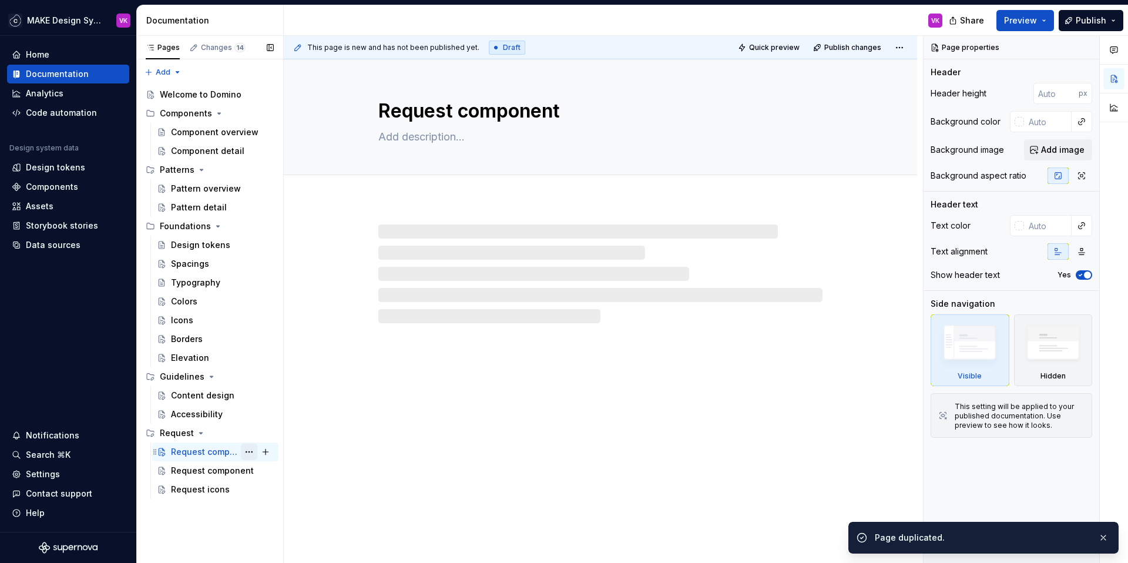
click at [249, 453] on button "Page tree" at bounding box center [249, 451] width 16 height 16
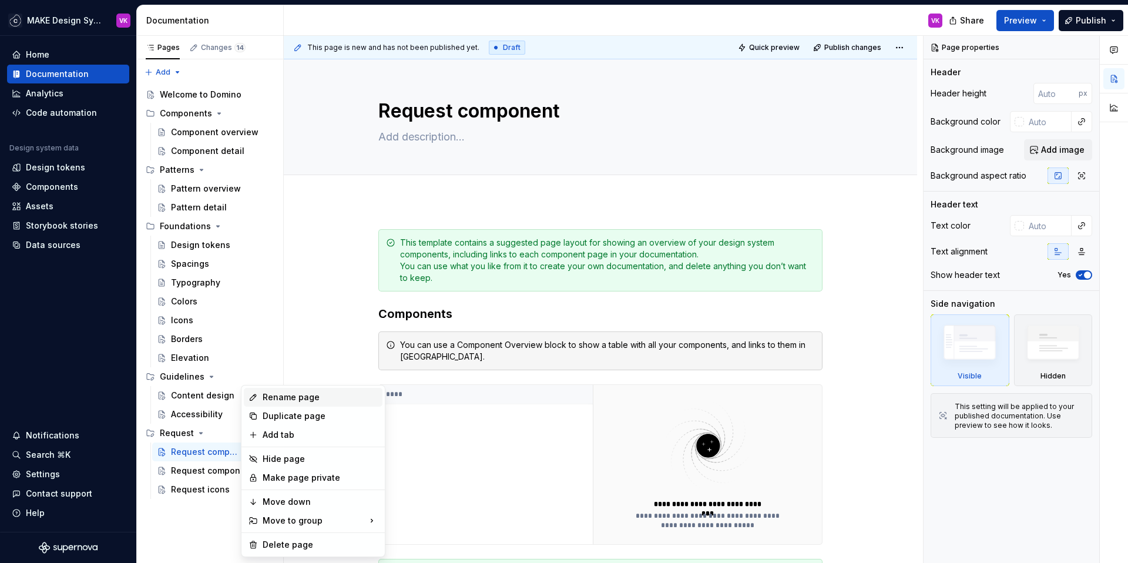
click at [276, 395] on div "Rename page" at bounding box center [320, 397] width 115 height 12
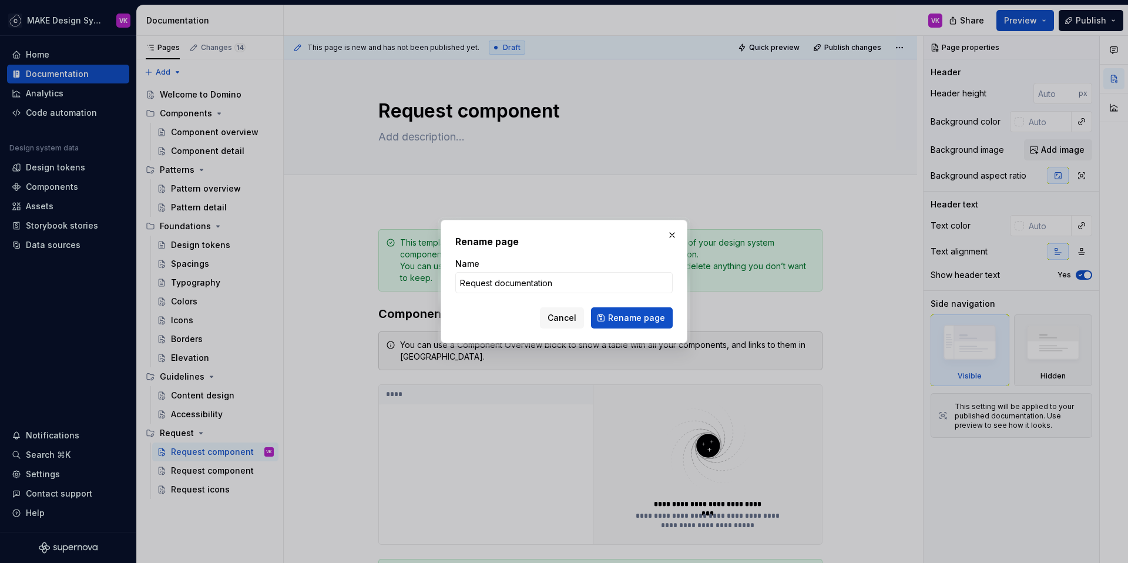
click button "Rename page" at bounding box center [632, 317] width 82 height 21
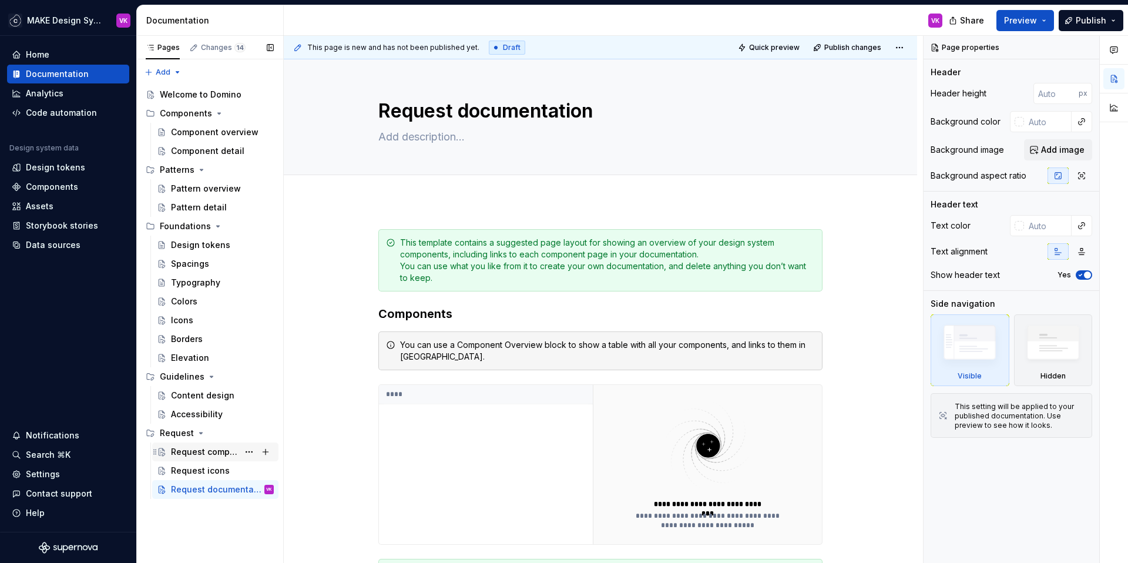
click at [222, 449] on div "Request component" at bounding box center [205, 452] width 68 height 12
click at [190, 475] on div "Request icons" at bounding box center [200, 471] width 59 height 12
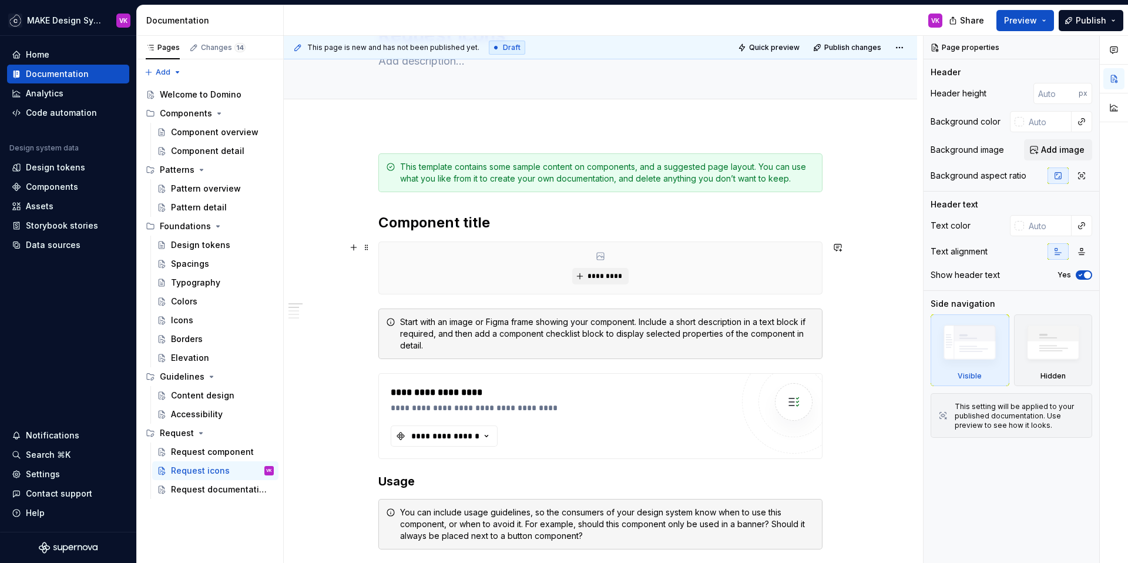
scroll to position [76, 0]
click at [194, 453] on div "Request component" at bounding box center [205, 452] width 68 height 12
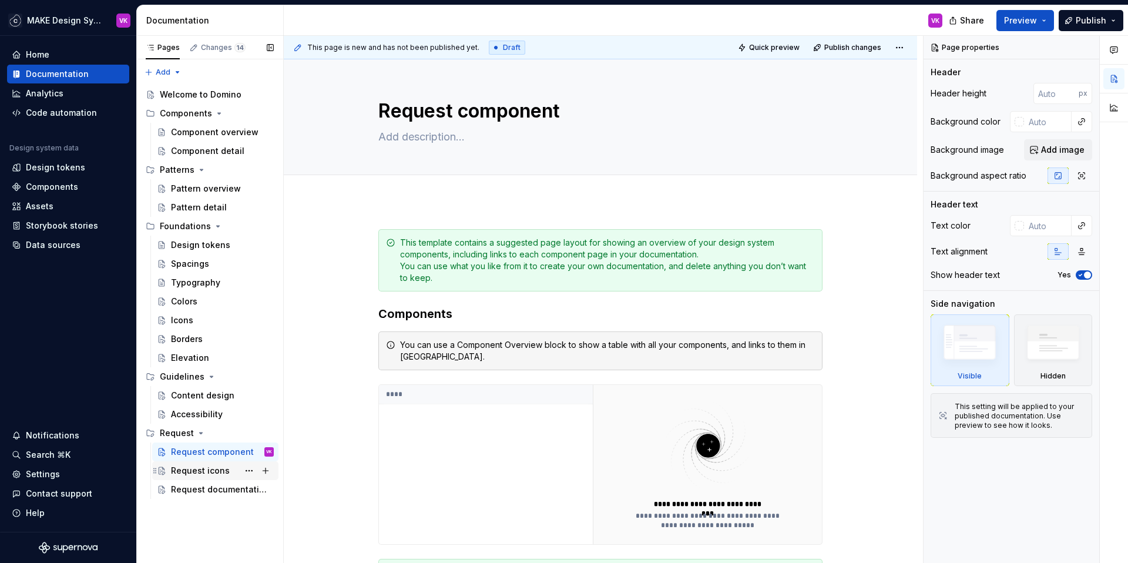
click at [200, 468] on div "Request icons" at bounding box center [200, 471] width 59 height 12
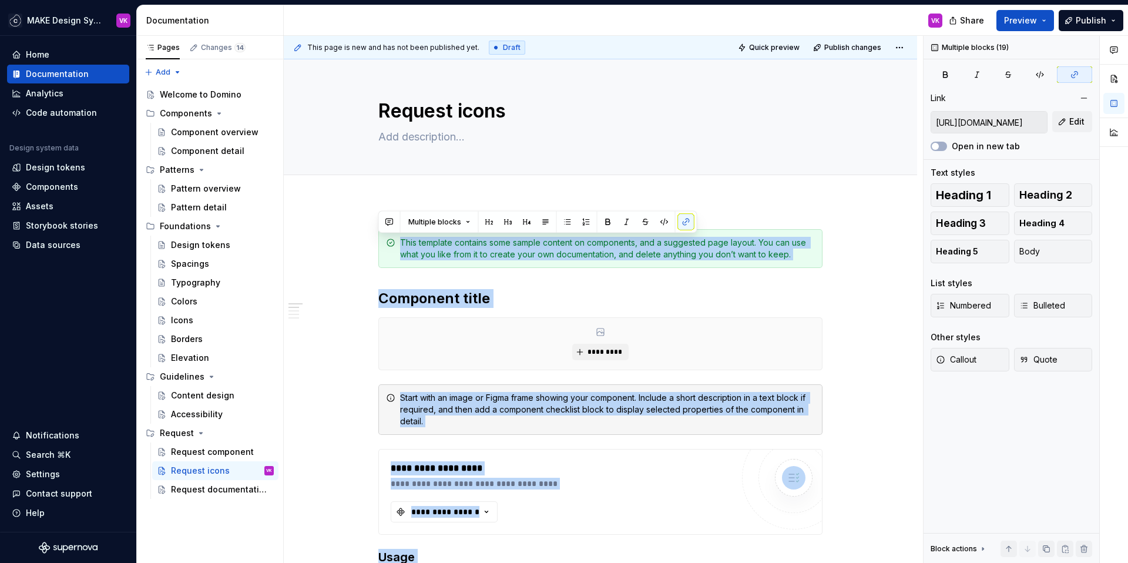
drag, startPoint x: 435, startPoint y: 372, endPoint x: 375, endPoint y: 212, distance: 171.2
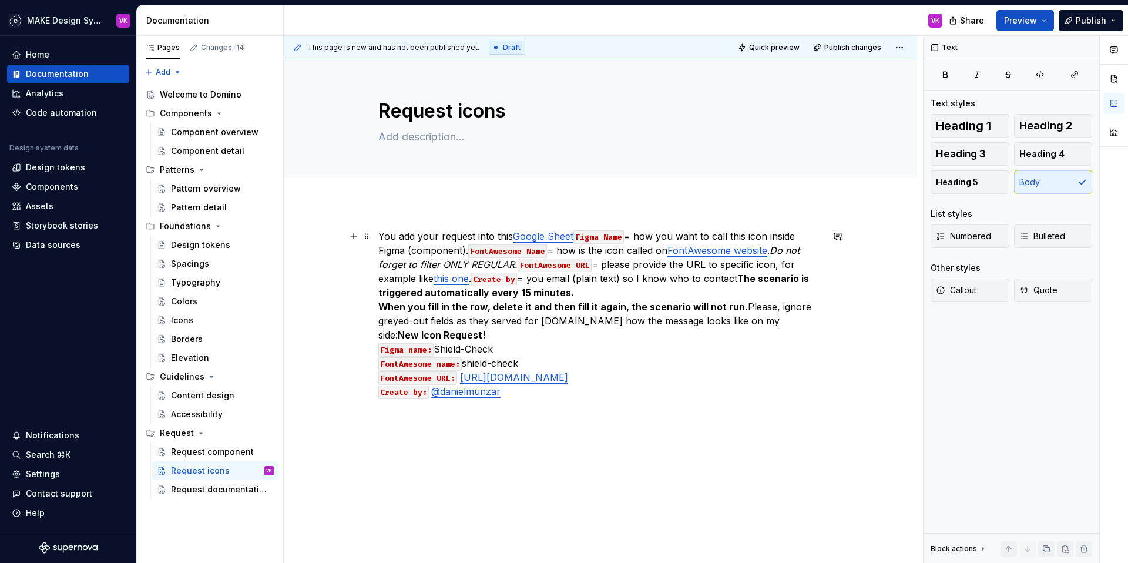
click at [573, 236] on link "Google Sheet" at bounding box center [543, 236] width 60 height 12
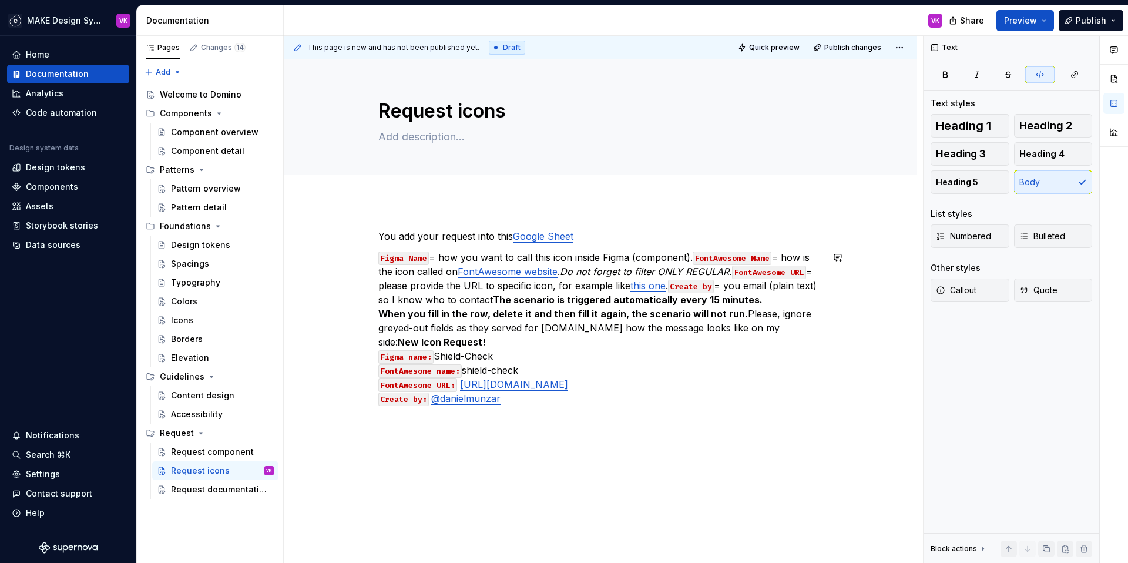
click at [681, 257] on p "Figma Name = how you want to call this icon inside Figma (component). FontAweso…" at bounding box center [600, 327] width 444 height 155
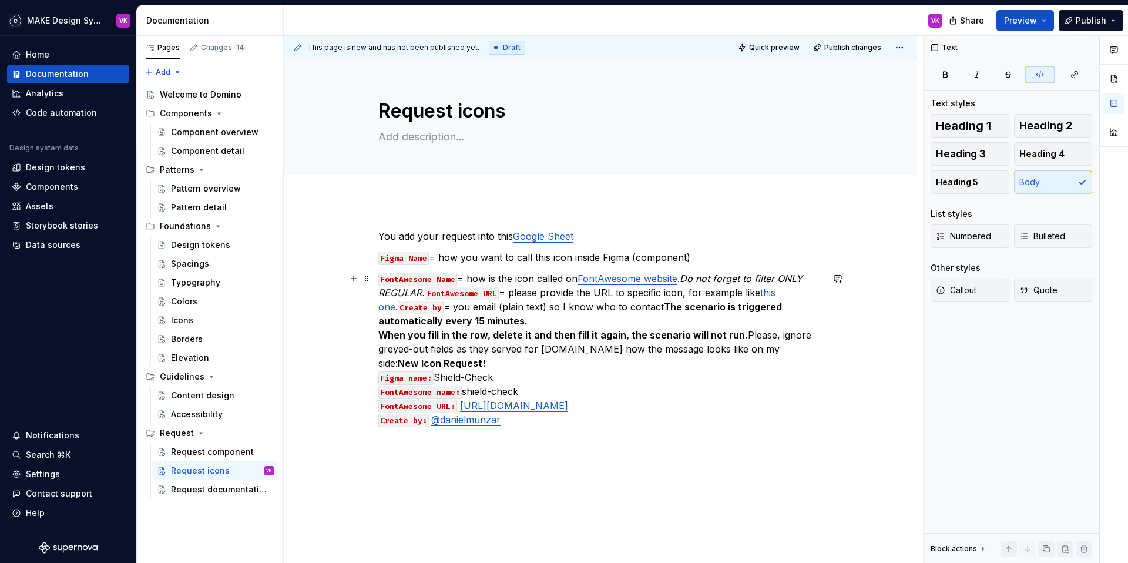
click at [685, 280] on em "Do not forget to filter ONLY REGULAR." at bounding box center [591, 286] width 427 height 26
click at [423, 291] on em "Do not forget to filter ONLY REGULAR." at bounding box center [591, 286] width 427 height 26
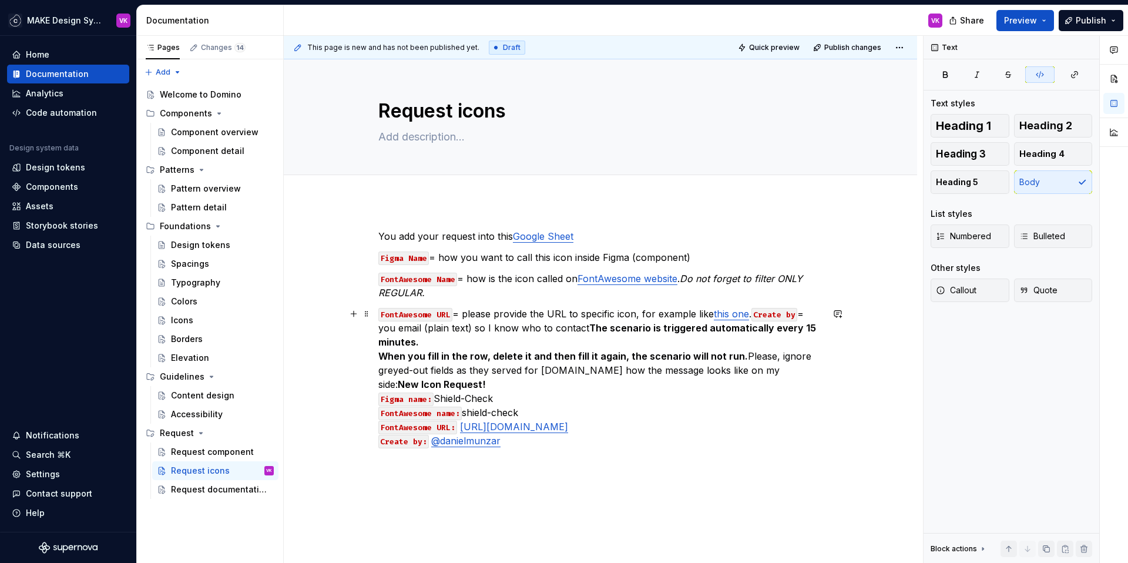
click at [752, 314] on code "Create by" at bounding box center [774, 315] width 46 height 14
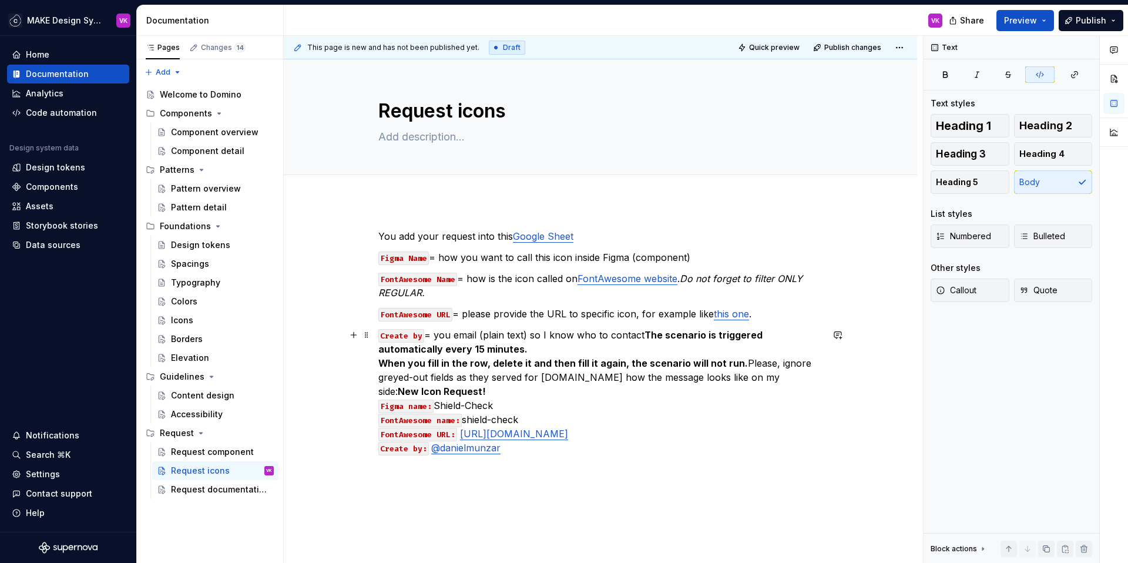
click at [534, 344] on p "Create by = you email (plain text) so I know who to contact The scenario is tri…" at bounding box center [600, 391] width 444 height 127
click at [643, 336] on p "Create by = you email (plain text) so I know who to contact The scenario is tri…" at bounding box center [600, 391] width 444 height 127
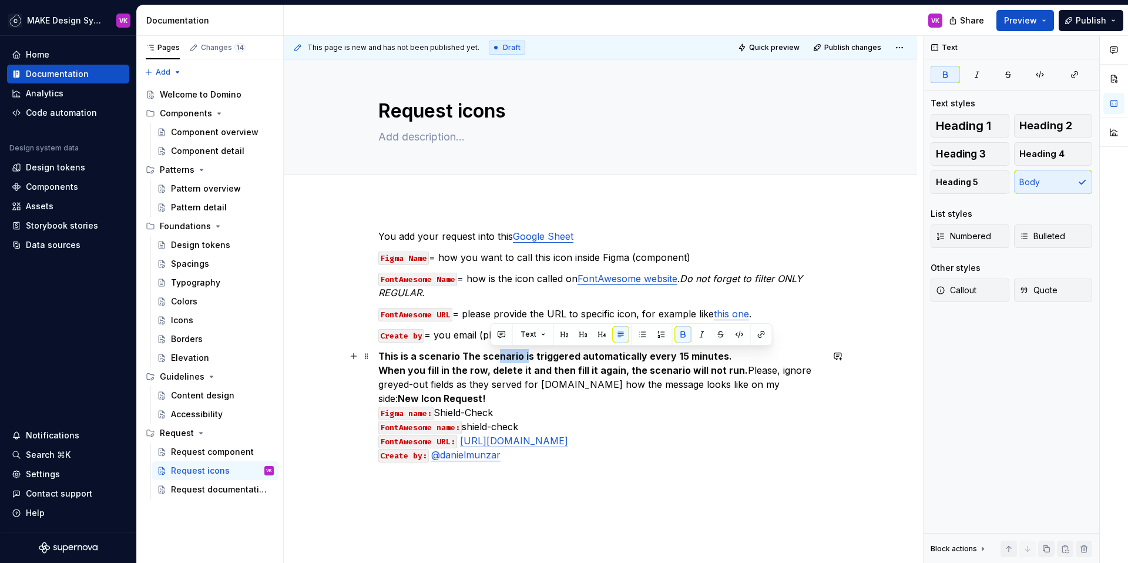
drag, startPoint x: 525, startPoint y: 355, endPoint x: 492, endPoint y: 355, distance: 33.5
click at [492, 355] on strong "This is a scenario The scenario is triggered automatically every 15 minutes." at bounding box center [555, 356] width 354 height 12
click at [735, 369] on p "This is a scenario triggered automatically every 15 minutes. When you fill in t…" at bounding box center [600, 405] width 444 height 113
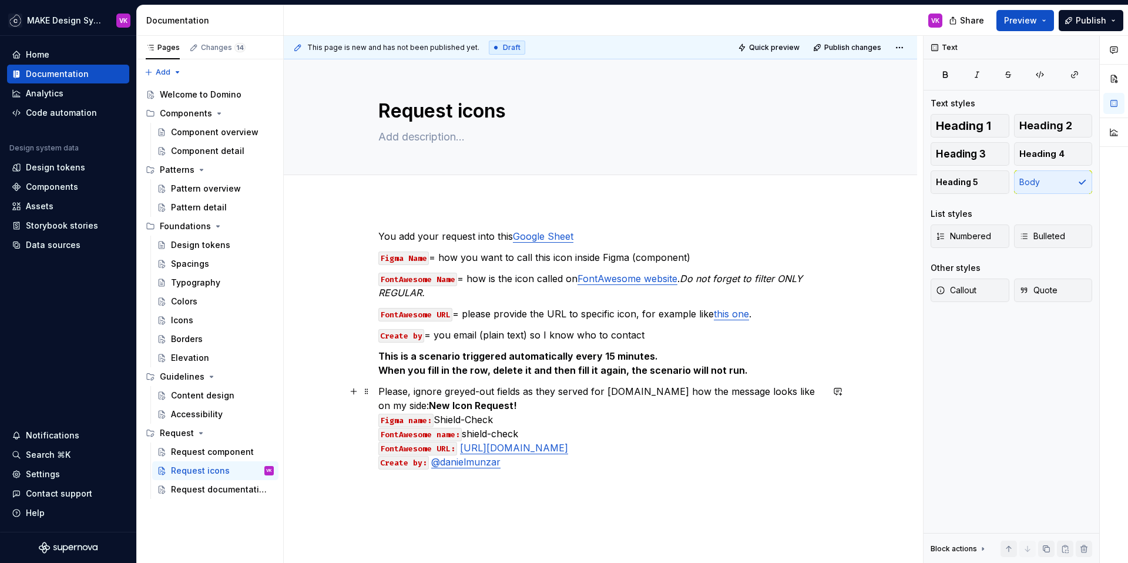
click at [639, 392] on p "Please, ignore greyed-out fields as they served for [DOMAIN_NAME] how the messa…" at bounding box center [600, 426] width 444 height 85
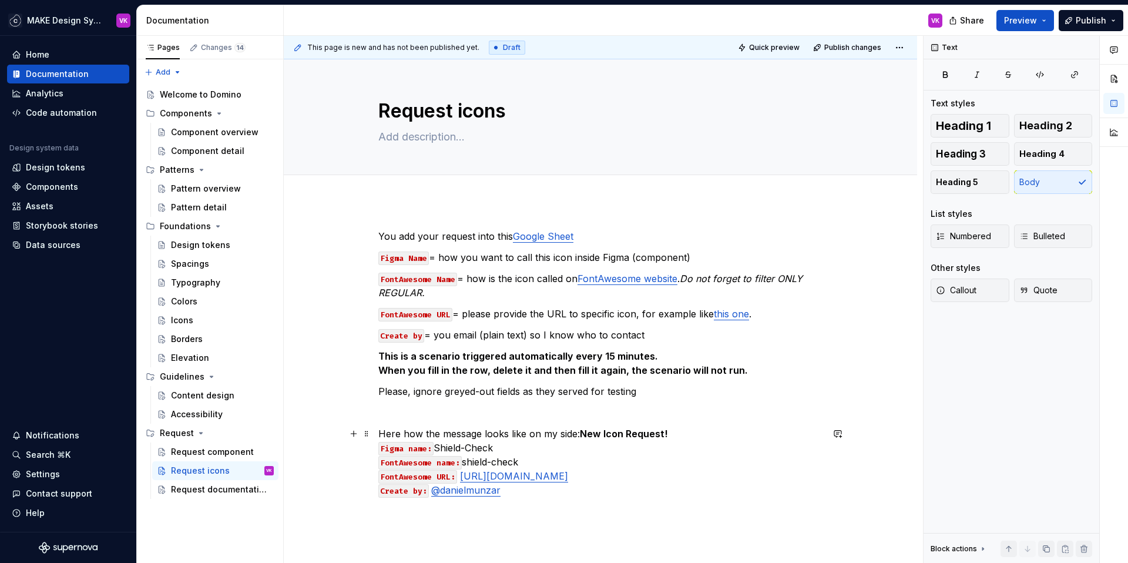
click at [509, 491] on p "Here how the message looks like on my side: New Icon Request! Figma name: Shiel…" at bounding box center [600, 461] width 444 height 70
click at [581, 434] on strong "New Icon Request!" at bounding box center [624, 434] width 88 height 12
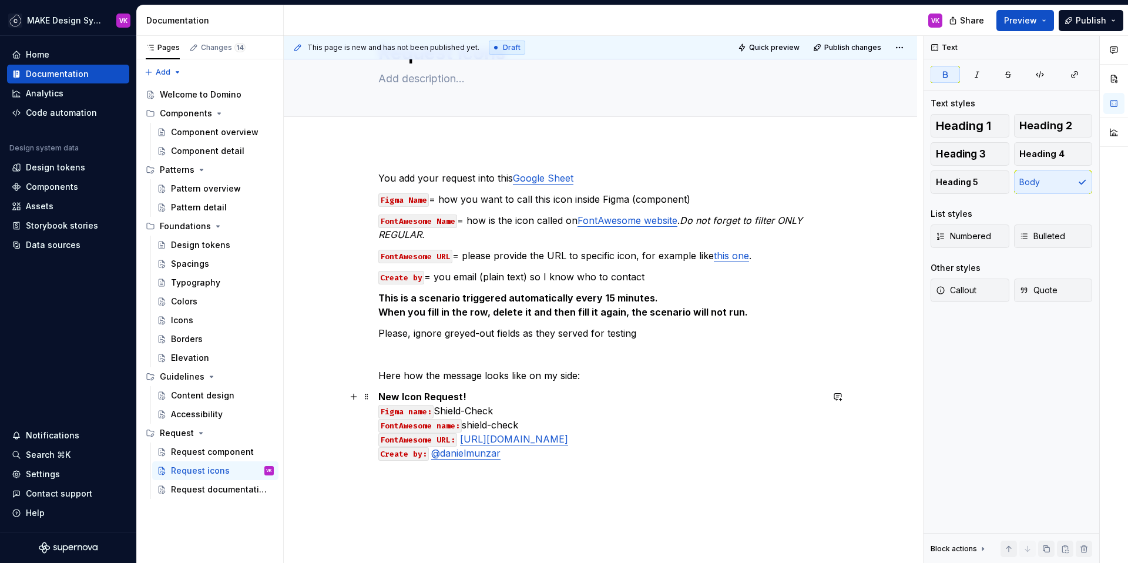
scroll to position [59, 0]
click at [385, 150] on div "This page is new and has not been published yet. Draft Quick preview Publish ch…" at bounding box center [603, 299] width 639 height 527
click at [376, 159] on div "You add your request into this Google Sheet Figma Name = how you want to call t…" at bounding box center [600, 392] width 633 height 500
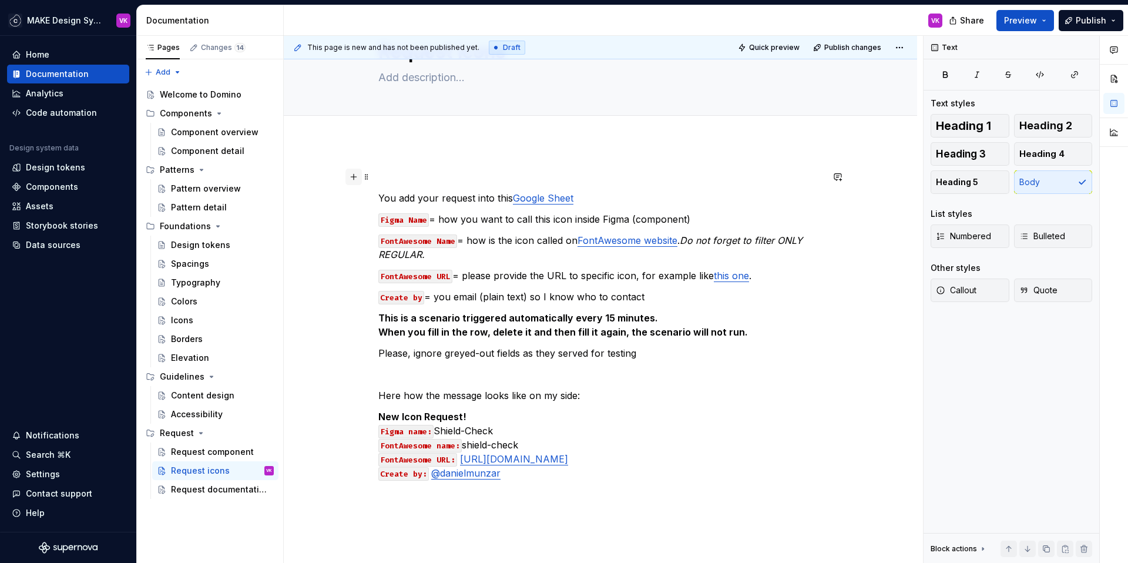
click at [354, 180] on button "button" at bounding box center [353, 177] width 16 height 16
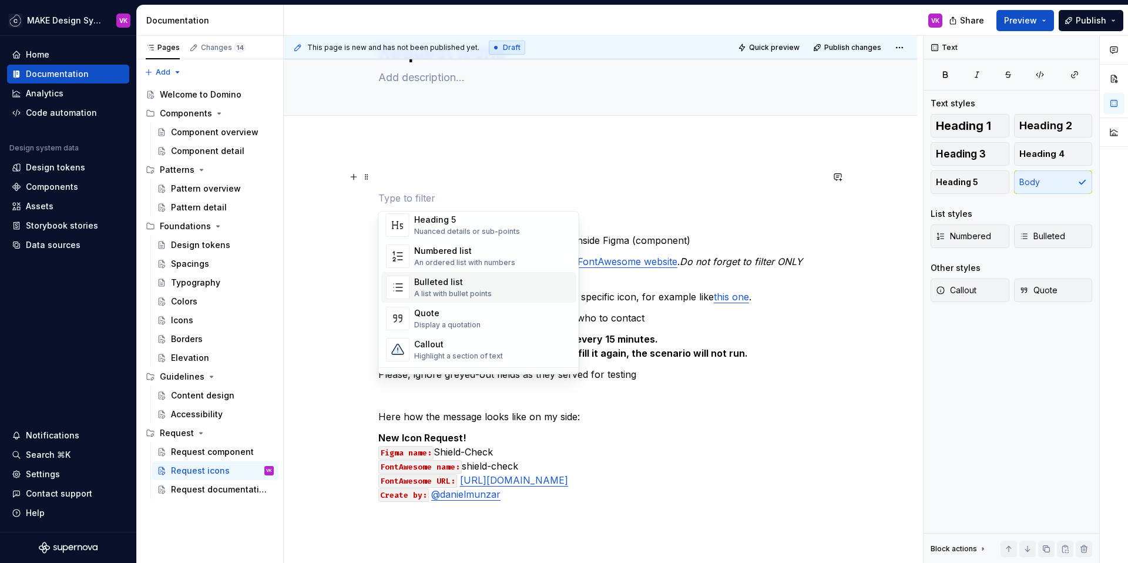
scroll to position [177, 0]
click at [466, 338] on div "Callout" at bounding box center [458, 343] width 89 height 12
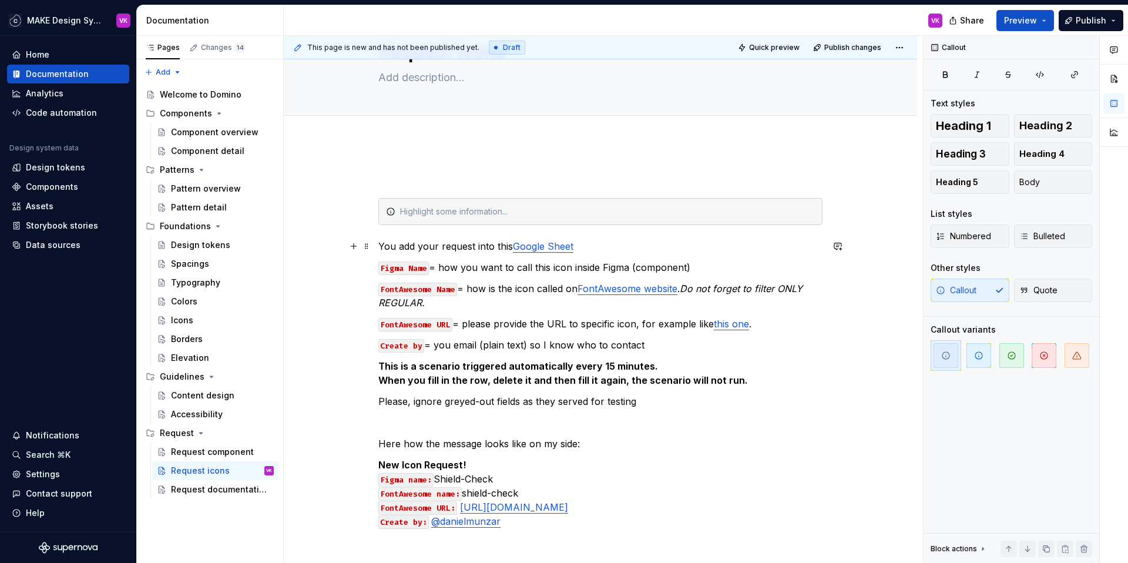
click at [438, 247] on p "You add your request into this Google Sheet" at bounding box center [600, 246] width 444 height 14
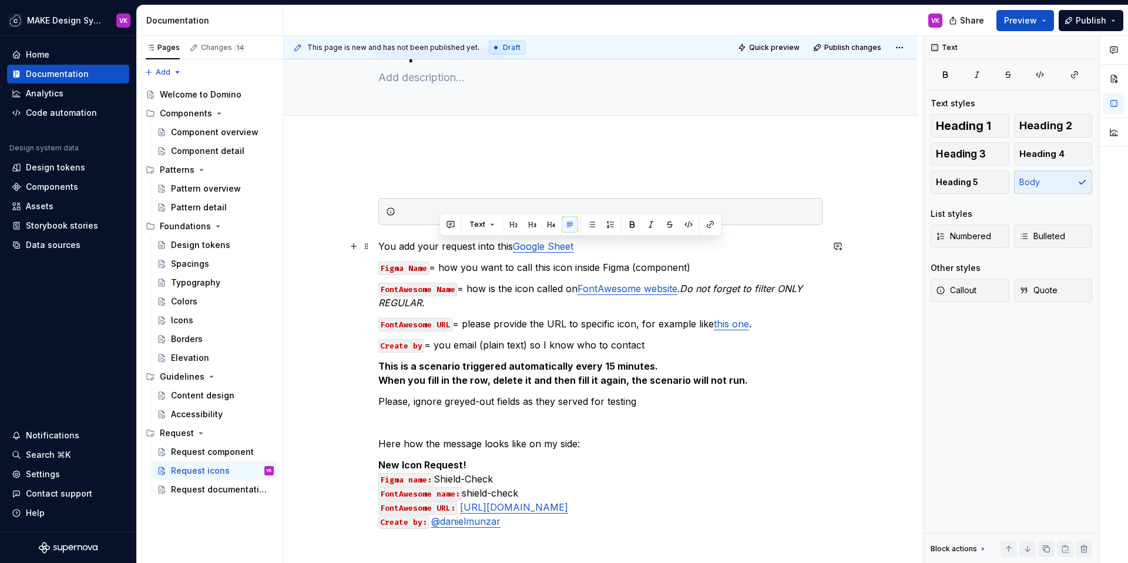
click at [438, 247] on p "You add your request into this Google Sheet" at bounding box center [600, 246] width 444 height 14
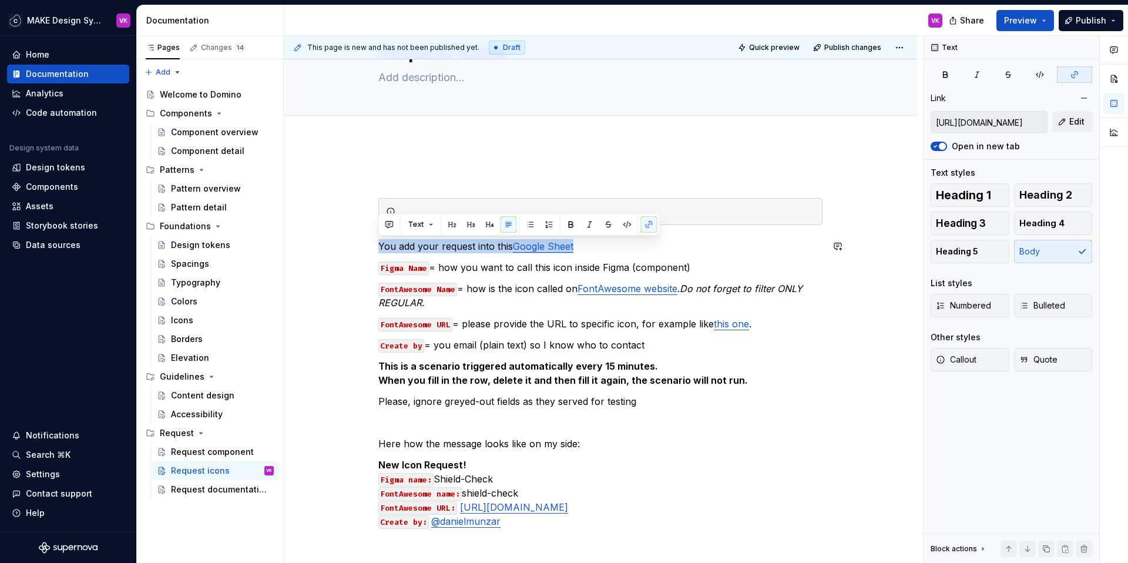
copy p "You add your request into this Google Sheet"
click at [430, 210] on div at bounding box center [607, 212] width 415 height 12
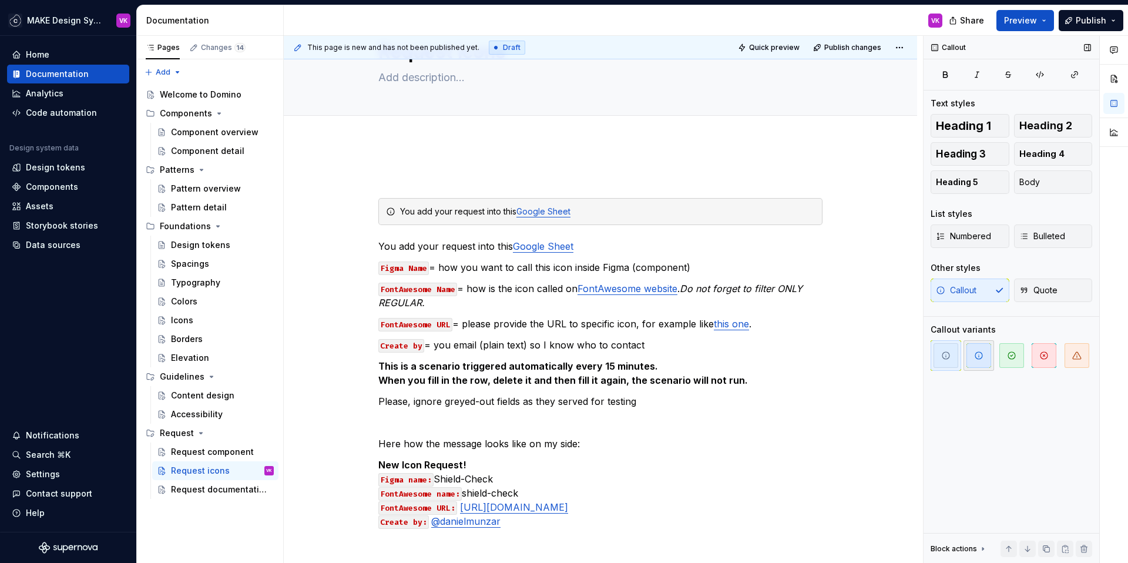
click at [981, 355] on icon "button" at bounding box center [978, 355] width 9 height 9
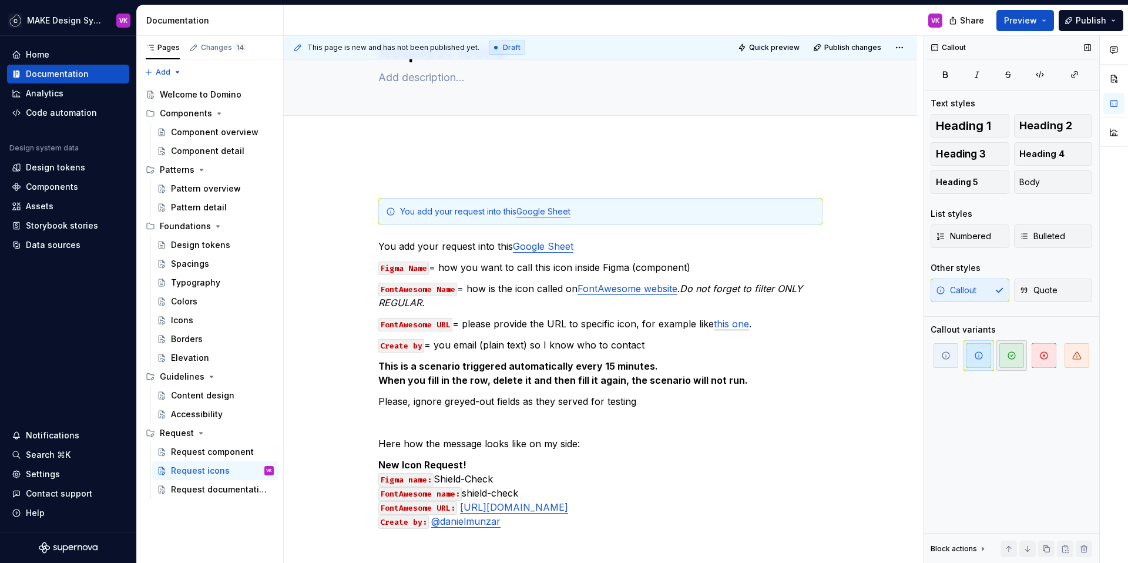
click at [1007, 355] on icon "button" at bounding box center [1011, 355] width 9 height 9
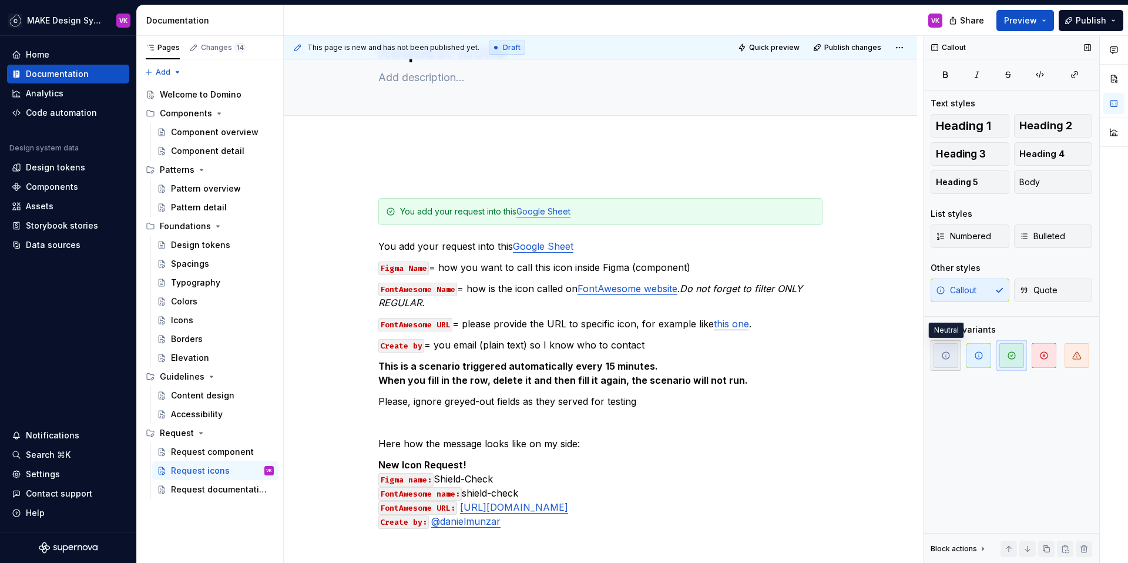
click at [957, 357] on span "button" at bounding box center [945, 355] width 25 height 25
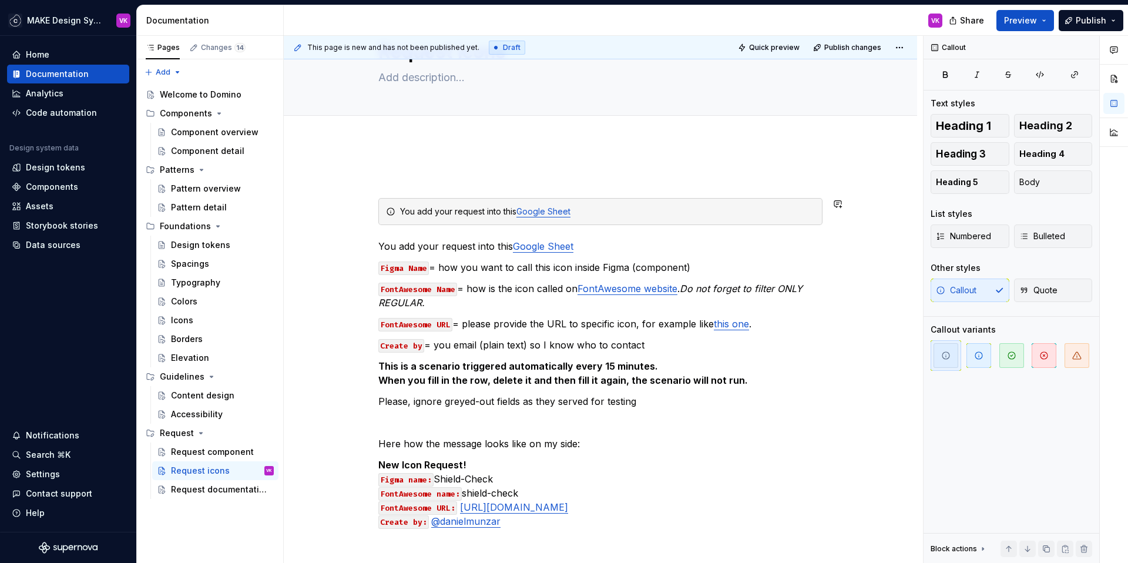
click at [385, 234] on div "You add your request into this Google Sheet You add your request into this Goog…" at bounding box center [600, 349] width 444 height 358
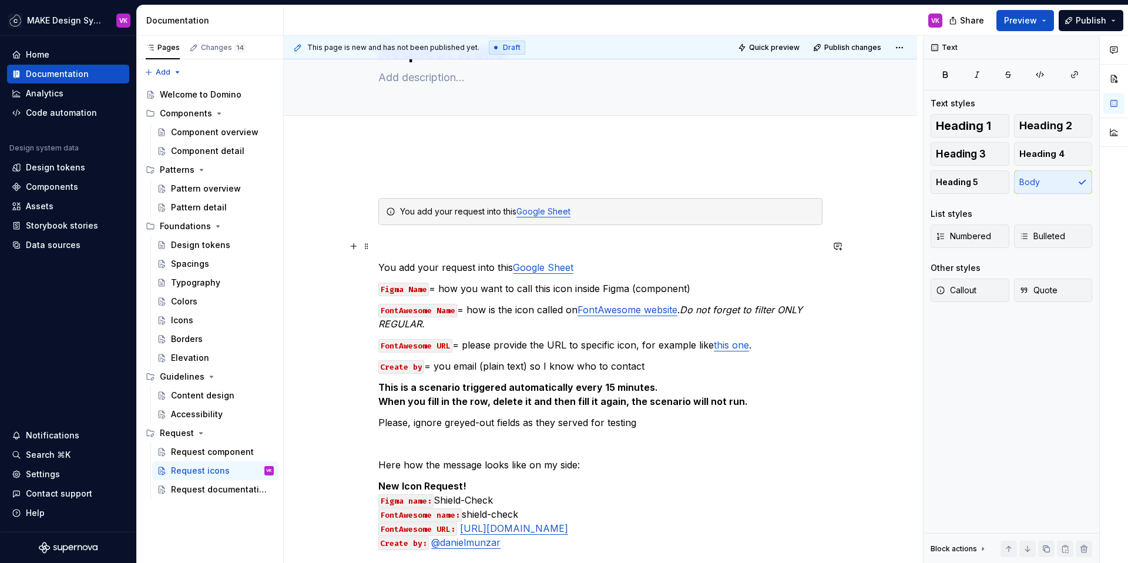
click at [374, 246] on div "You add your request into this Google Sheet You add your request into this Goog…" at bounding box center [600, 437] width 633 height 590
click at [352, 244] on button "button" at bounding box center [353, 246] width 16 height 16
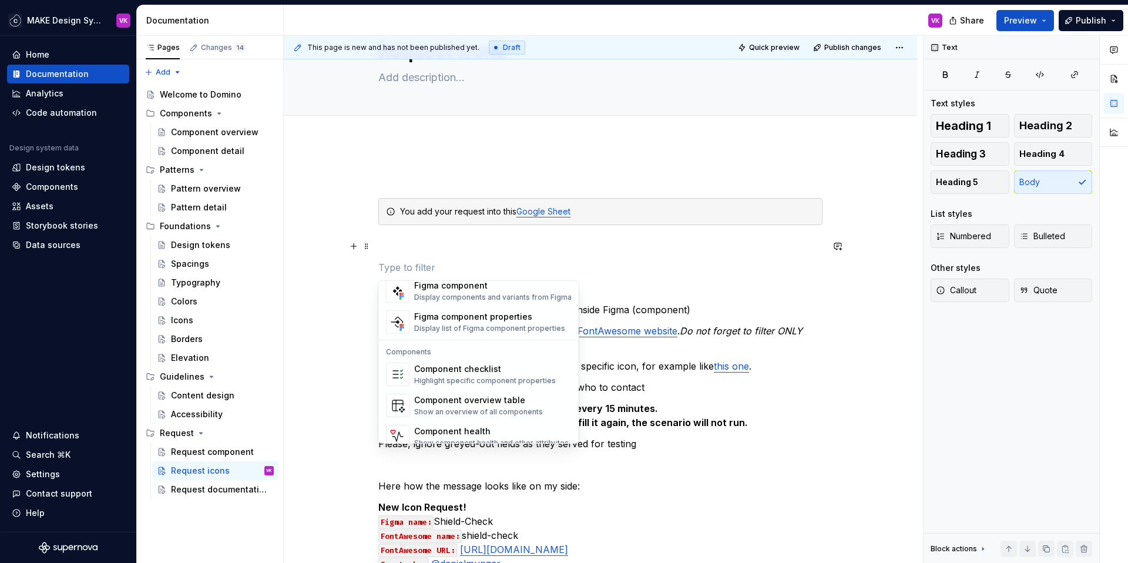
scroll to position [1169, 0]
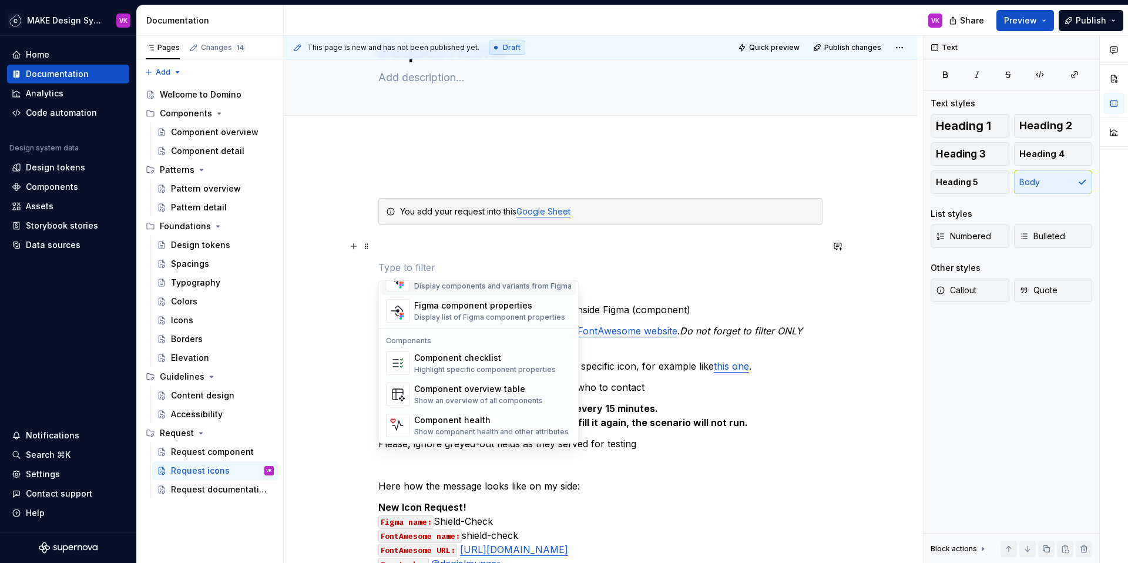
click at [420, 245] on p at bounding box center [600, 246] width 444 height 14
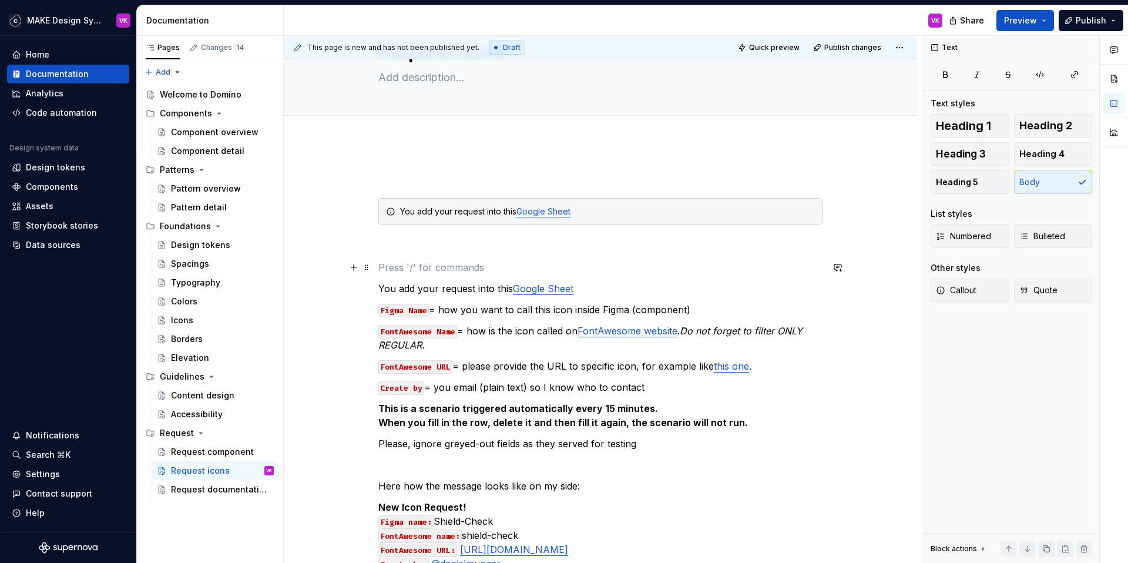
click at [401, 262] on p at bounding box center [600, 267] width 444 height 14
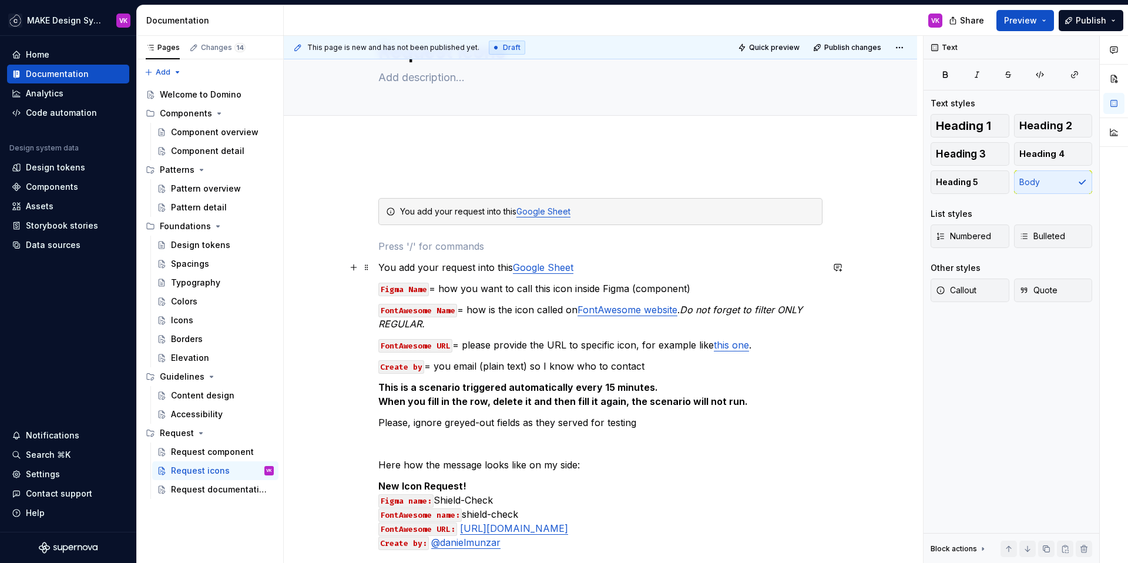
click at [395, 271] on p "You add your request into this Google Sheet" at bounding box center [600, 267] width 444 height 14
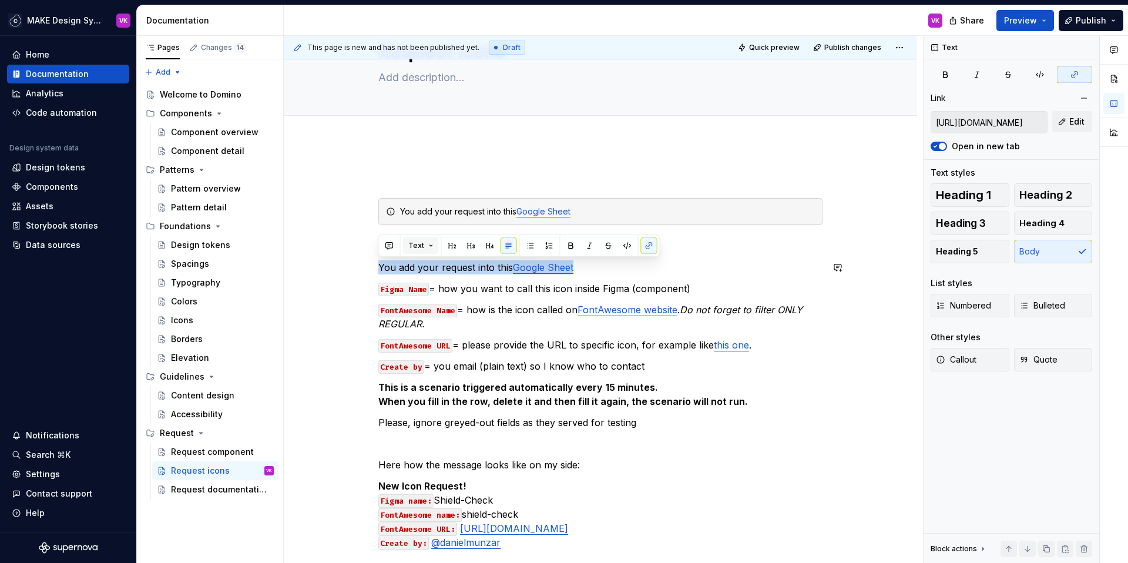
click at [427, 246] on button "Text" at bounding box center [421, 245] width 36 height 16
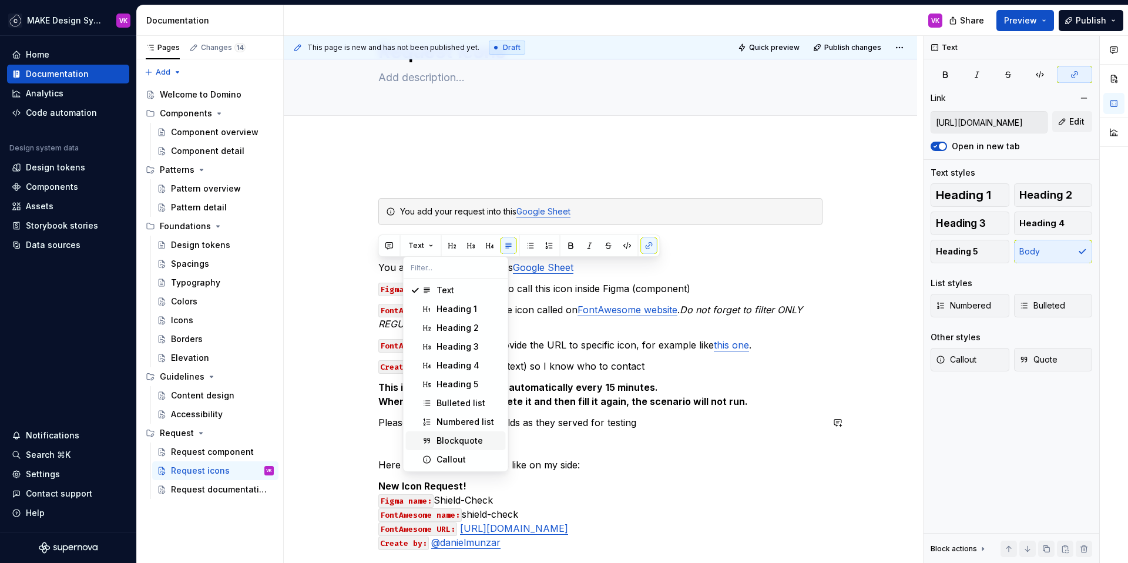
click at [448, 438] on div "Blockquote" at bounding box center [459, 441] width 46 height 12
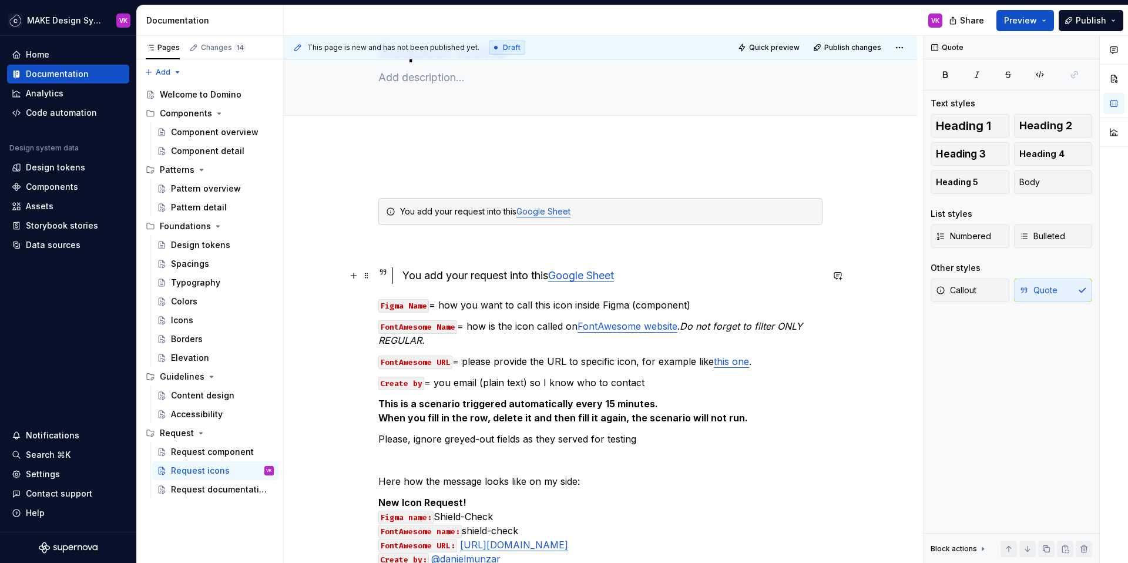
click at [383, 273] on icon at bounding box center [382, 271] width 9 height 9
click at [407, 273] on div "You add your request into this Google Sheet" at bounding box center [612, 275] width 420 height 16
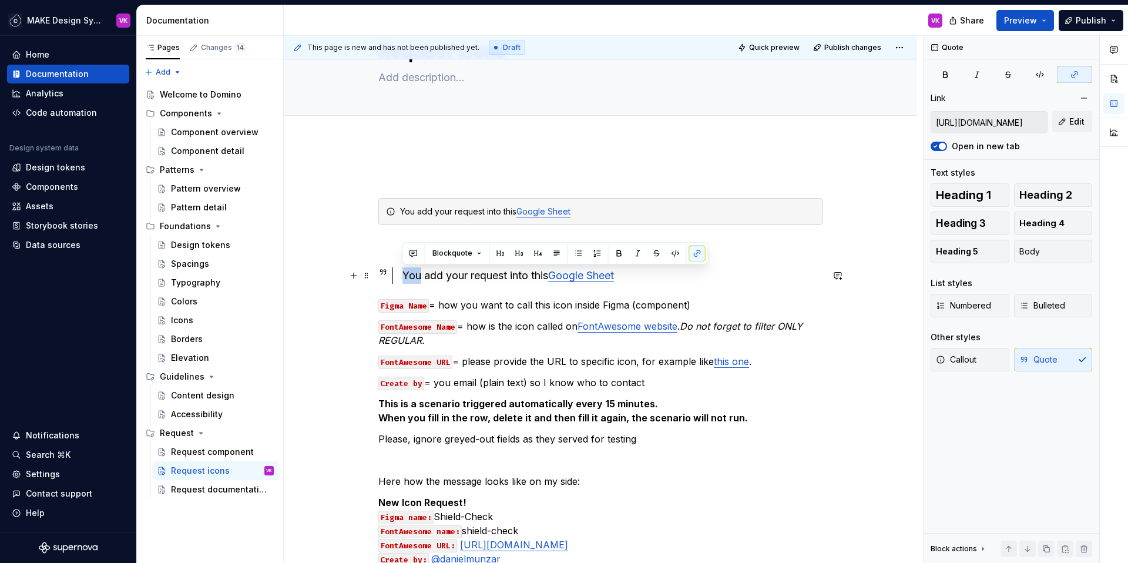
click at [407, 273] on div "You add your request into this Google Sheet" at bounding box center [612, 275] width 420 height 16
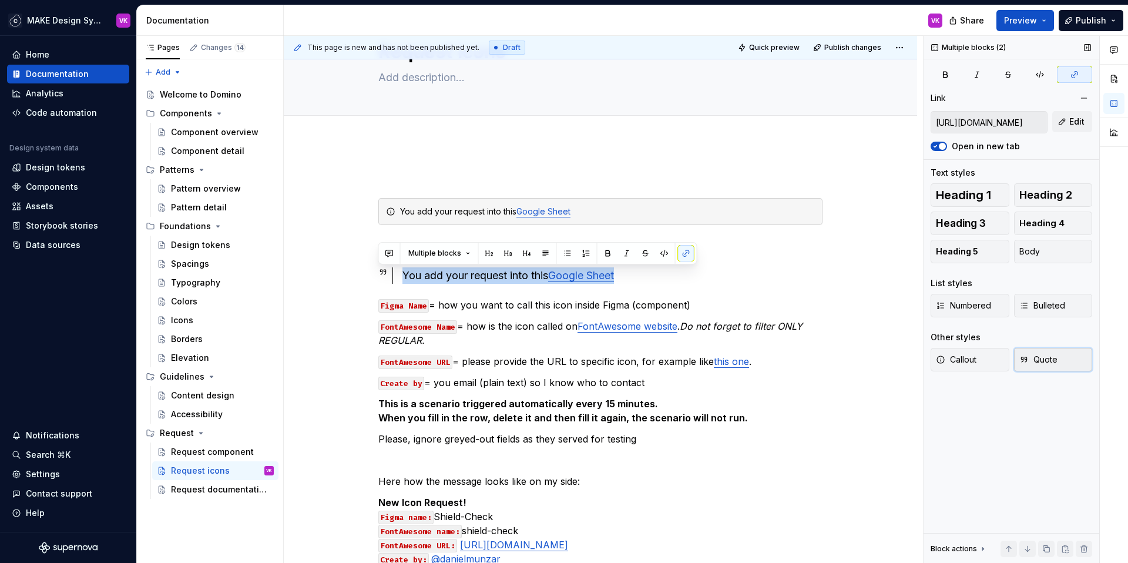
click at [1036, 358] on span "Quote" at bounding box center [1038, 360] width 38 height 12
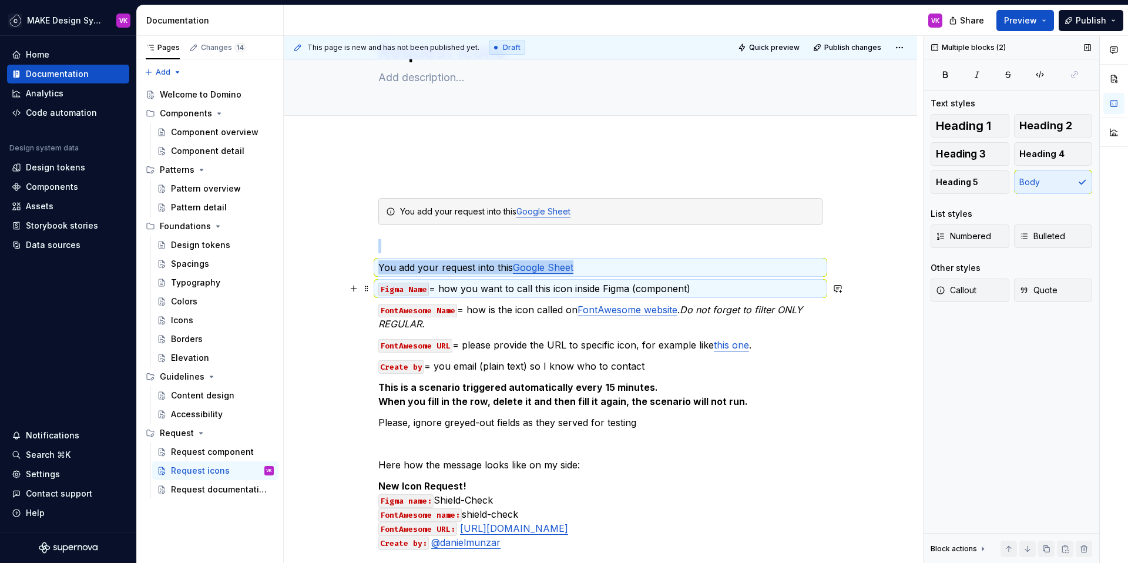
click at [683, 291] on p "Figma Name = how you want to call this icon inside Figma (component)" at bounding box center [600, 288] width 444 height 14
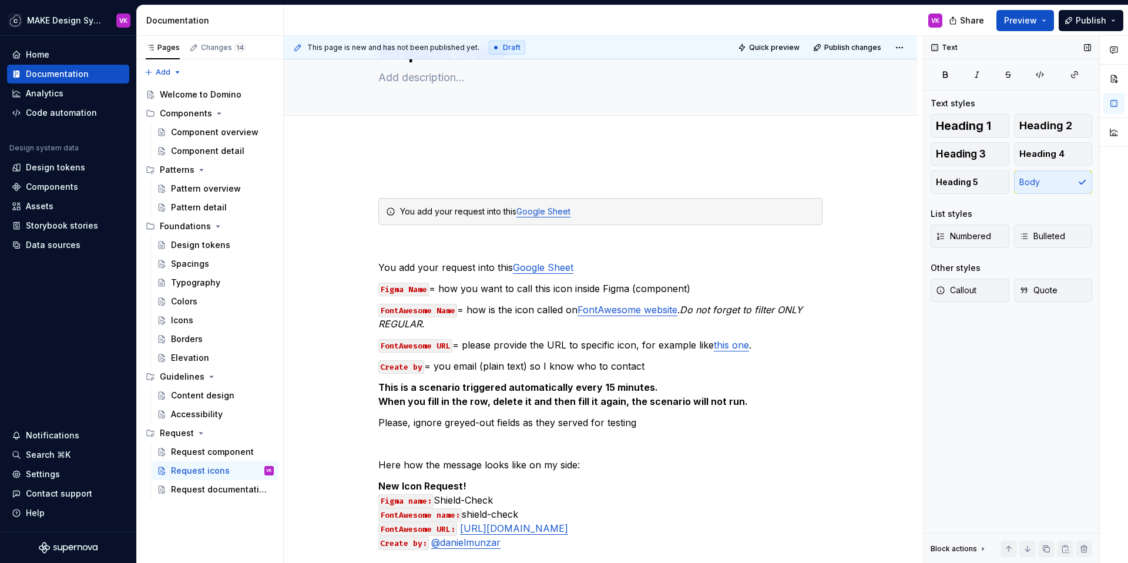
click at [1040, 183] on div "Heading 1 Heading 2 Heading 3 Heading 4 Heading 5 Body" at bounding box center [1011, 154] width 162 height 80
click at [583, 271] on p "You add your request into this Google Sheet" at bounding box center [600, 267] width 444 height 14
click at [591, 265] on p "You add your request into this Google Sheet" at bounding box center [600, 267] width 444 height 14
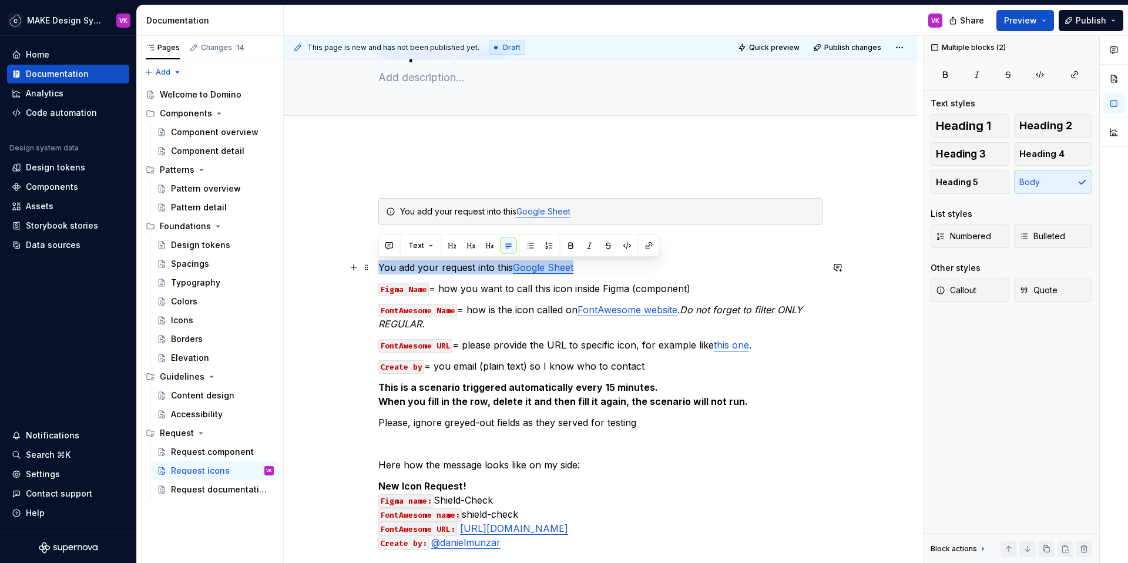
click at [591, 265] on p "You add your request into this Google Sheet" at bounding box center [600, 267] width 444 height 14
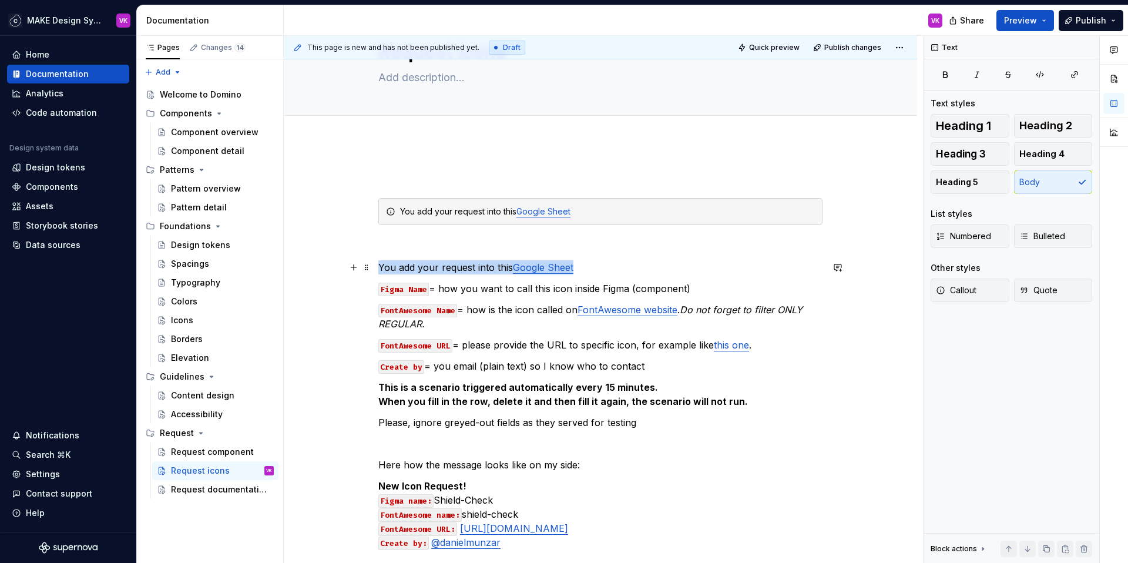
click at [403, 267] on p "You add your request into this Google Sheet" at bounding box center [600, 267] width 444 height 14
click at [482, 270] on p "➡️ You add your request into this Google Sheet" at bounding box center [600, 267] width 444 height 14
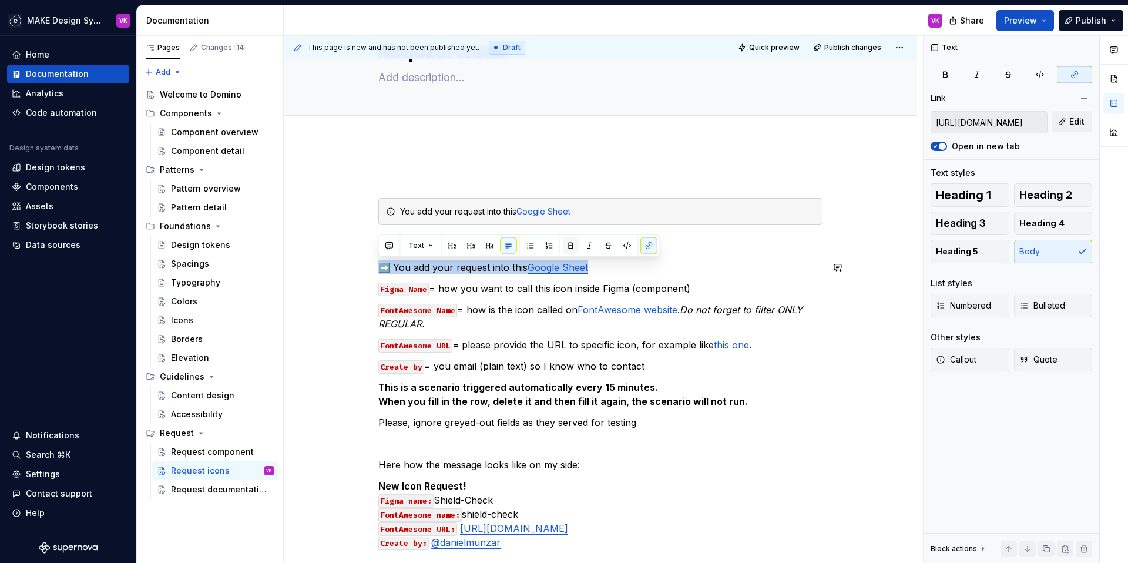
click at [565, 244] on button "button" at bounding box center [571, 245] width 16 height 16
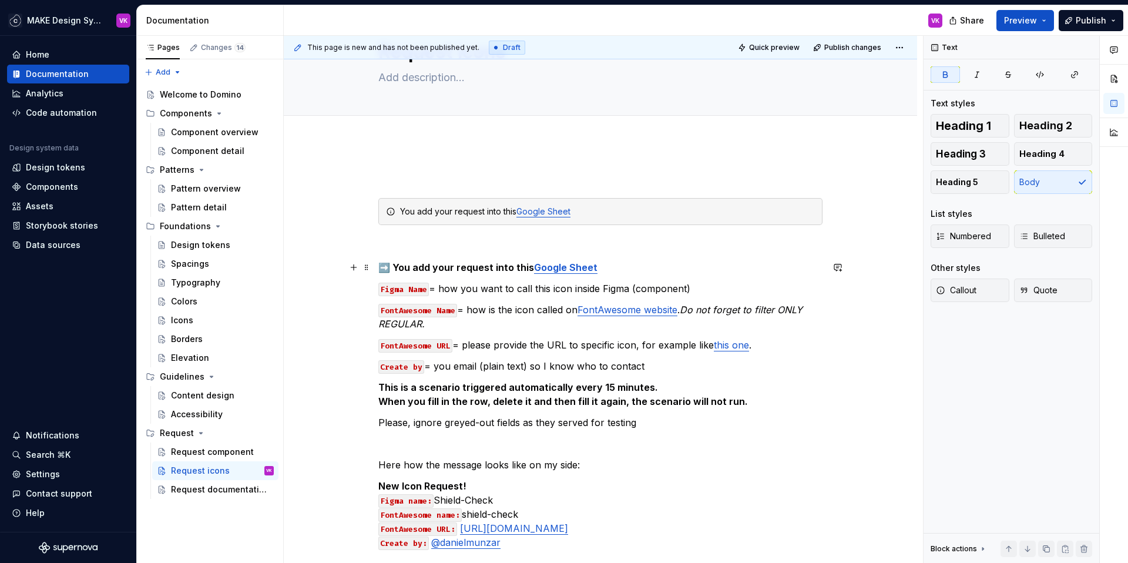
click at [607, 262] on p "➡️ You add your request into this Google Sheet" at bounding box center [600, 267] width 444 height 14
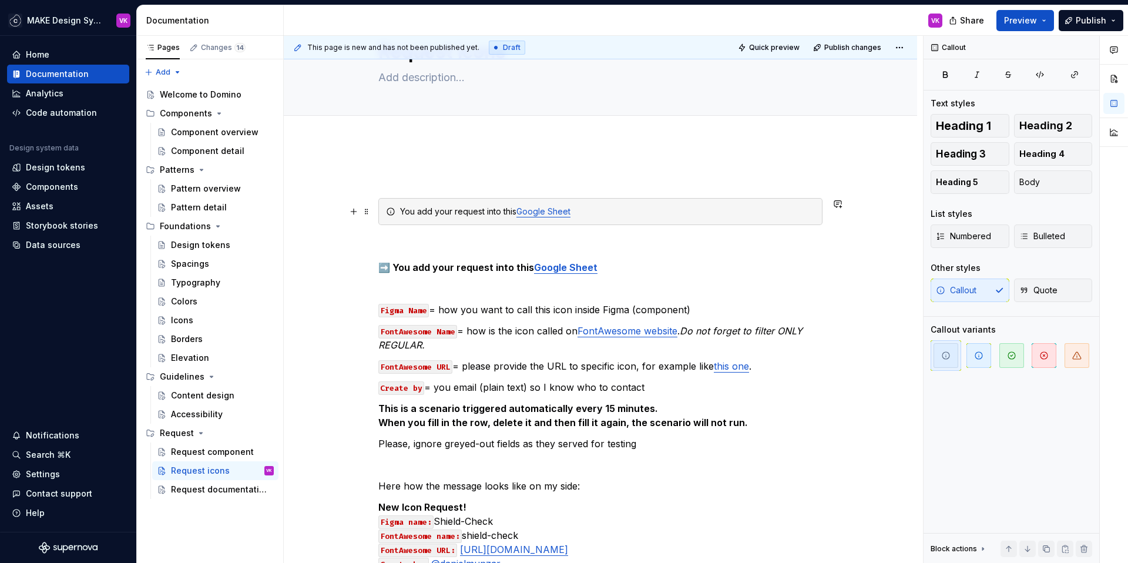
click at [389, 210] on icon at bounding box center [390, 211] width 9 height 9
click at [1045, 280] on button "Quote" at bounding box center [1053, 289] width 79 height 23
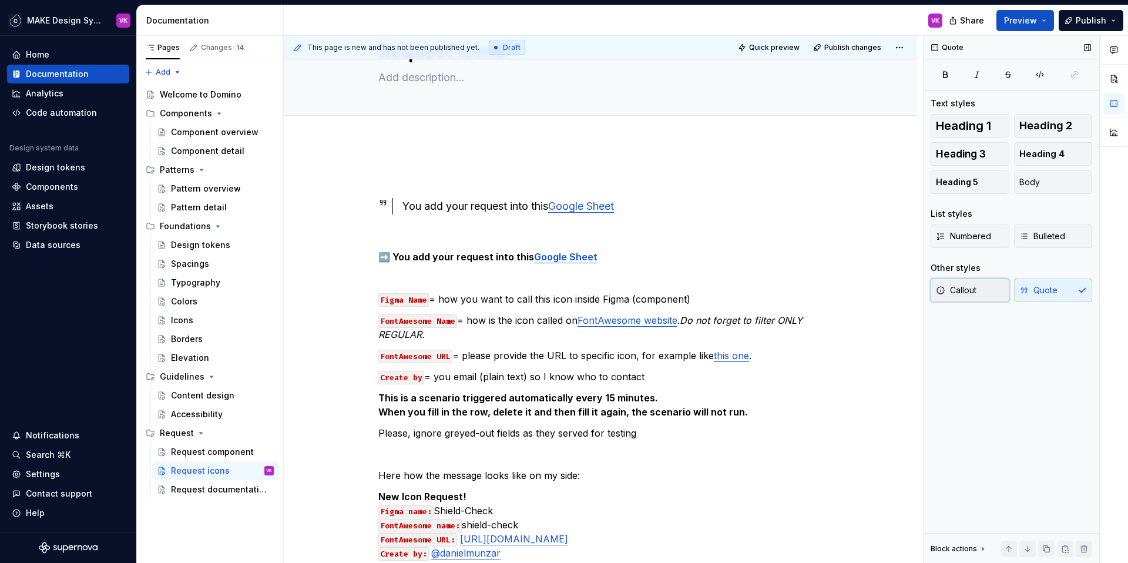
click at [981, 295] on button "Callout" at bounding box center [969, 289] width 79 height 23
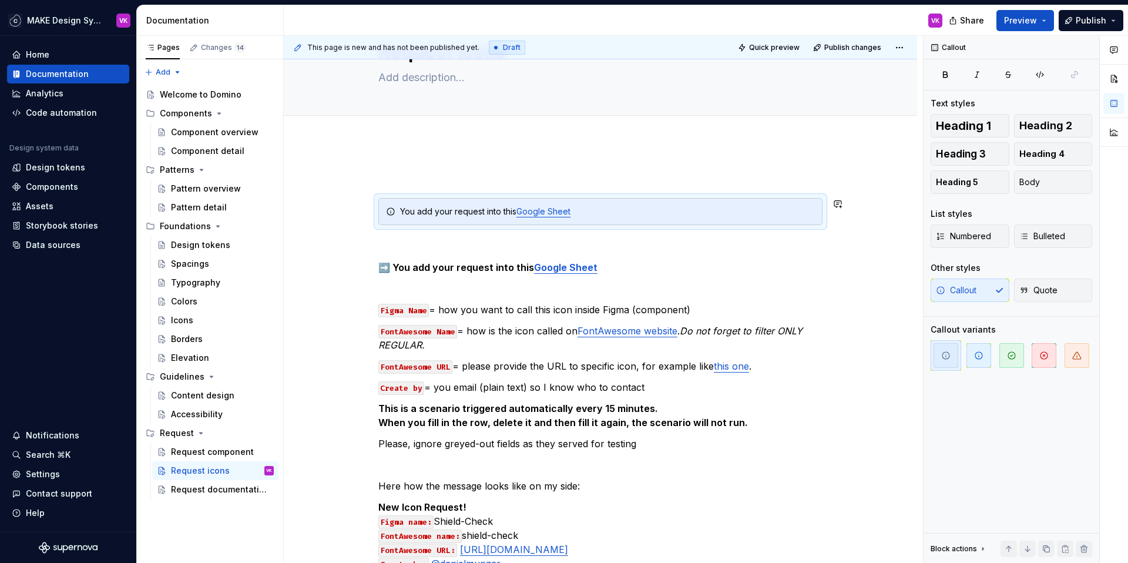
click at [782, 193] on div "You add your request into this Google Sheet ➡️ You add your request into this G…" at bounding box center [600, 370] width 444 height 401
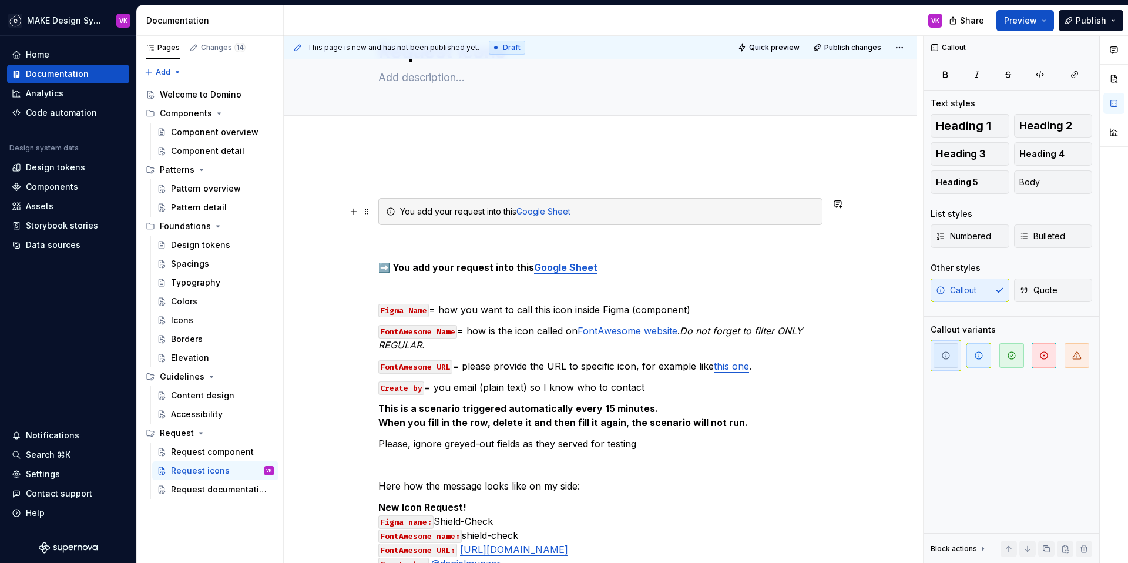
click at [727, 217] on div "You add your request into this Google Sheet" at bounding box center [600, 211] width 444 height 27
click at [978, 353] on icon "button" at bounding box center [978, 355] width 9 height 9
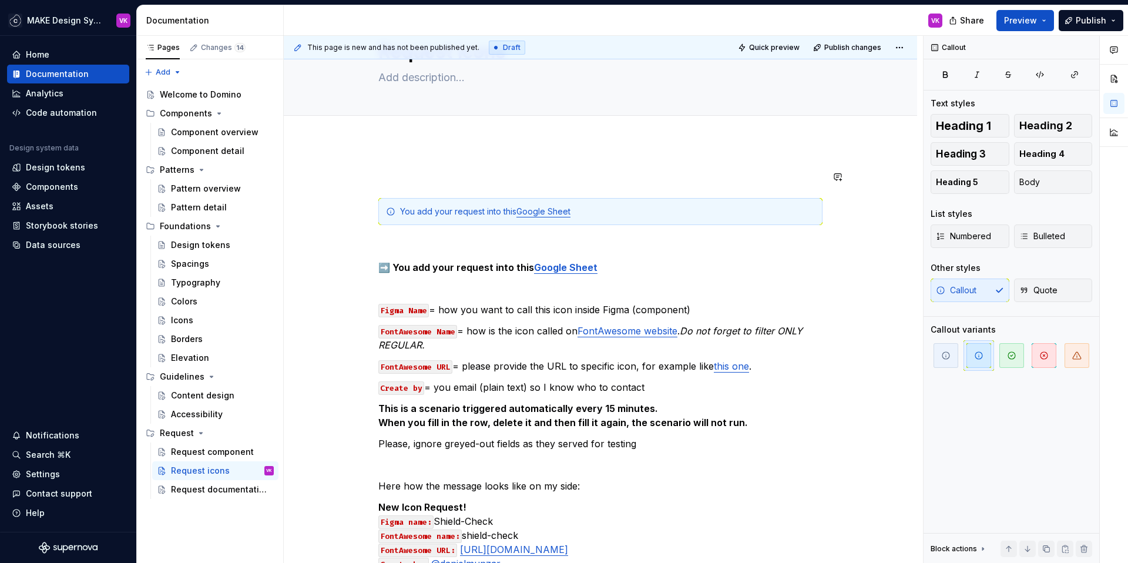
click at [623, 167] on div "This page is new and has not been published yet. Draft Quick preview Publish ch…" at bounding box center [603, 299] width 639 height 527
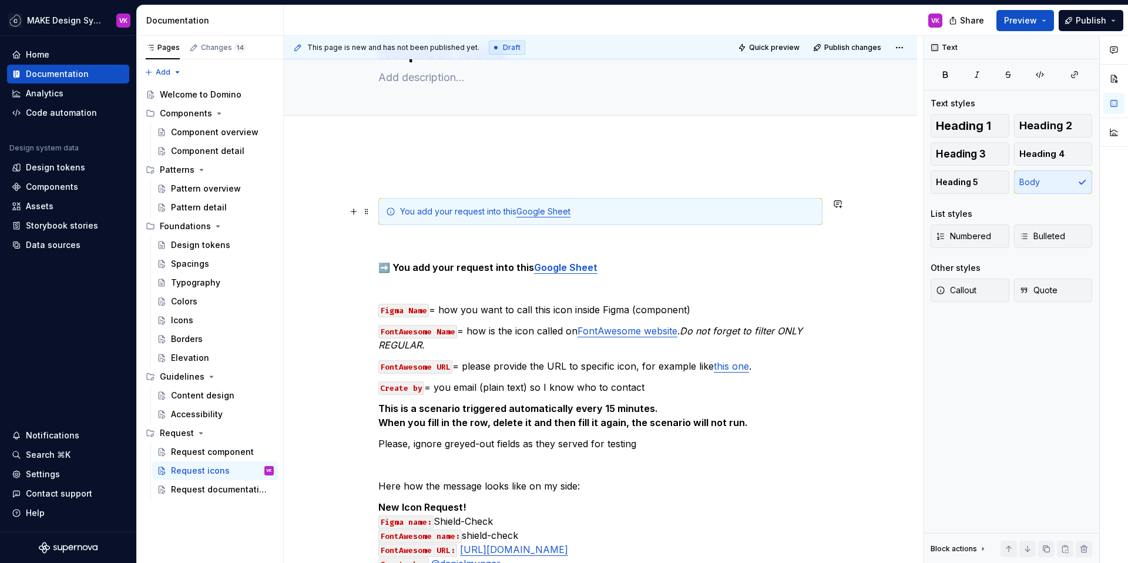
click at [507, 209] on div "You add your request into this Google Sheet" at bounding box center [607, 212] width 415 height 12
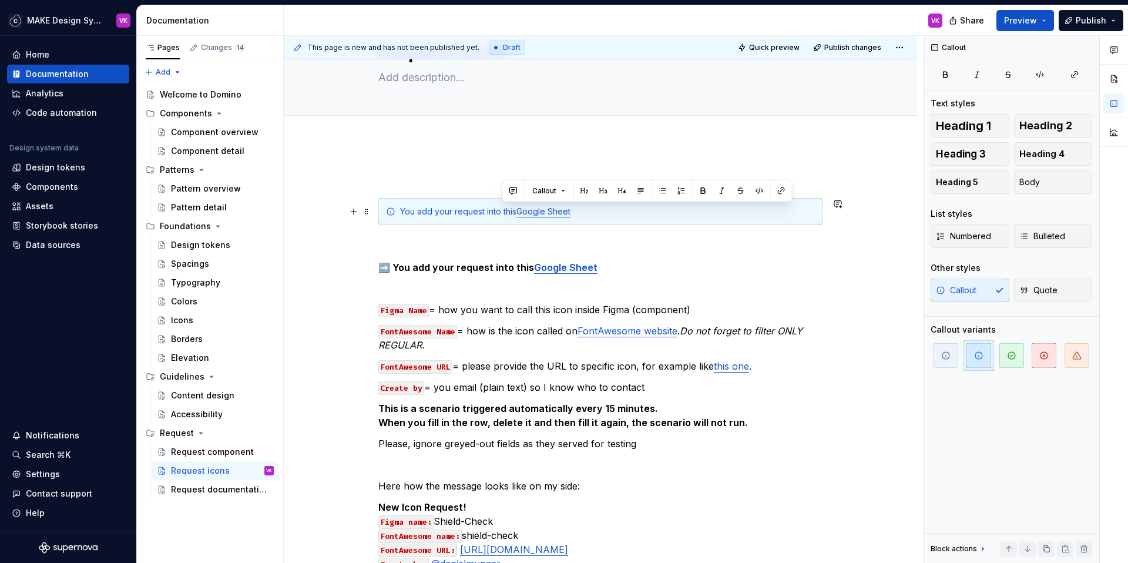
click at [507, 209] on div "You add your request into this Google Sheet" at bounding box center [607, 212] width 415 height 12
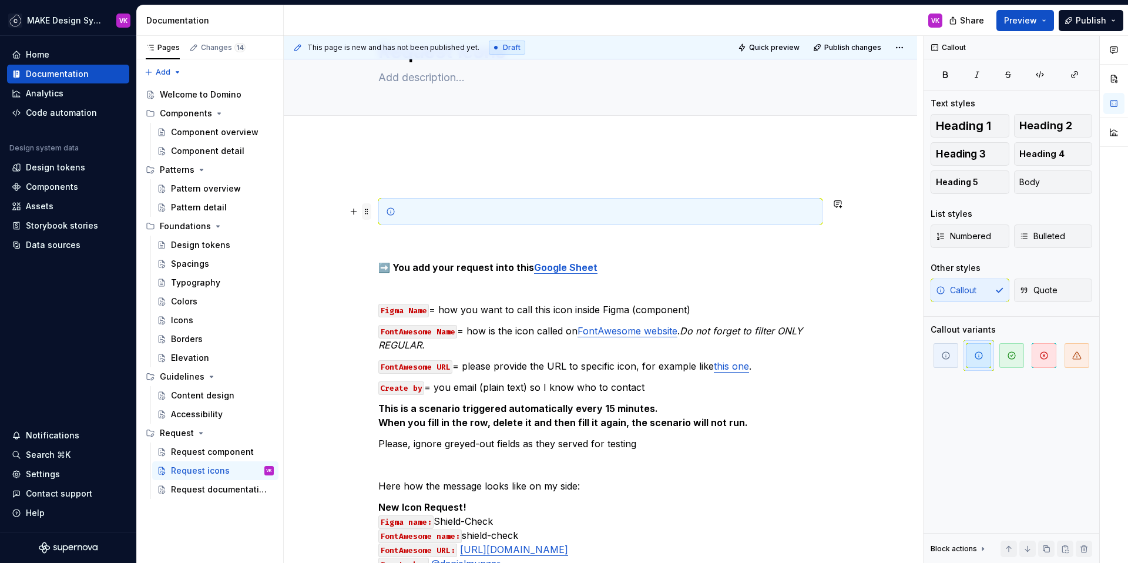
click at [364, 213] on span at bounding box center [366, 211] width 9 height 16
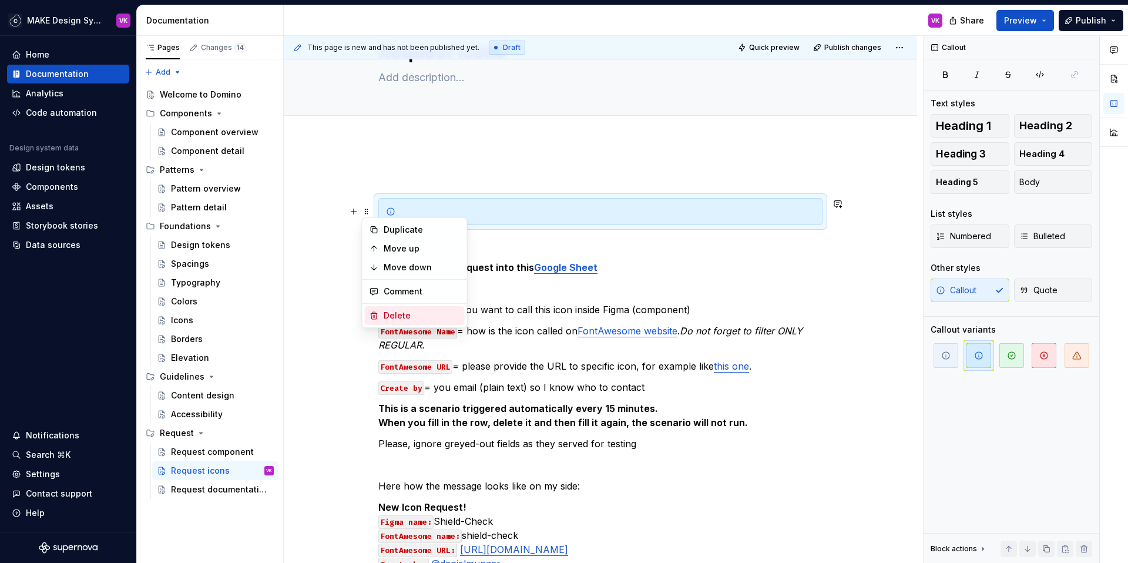
click at [374, 318] on icon at bounding box center [373, 315] width 9 height 9
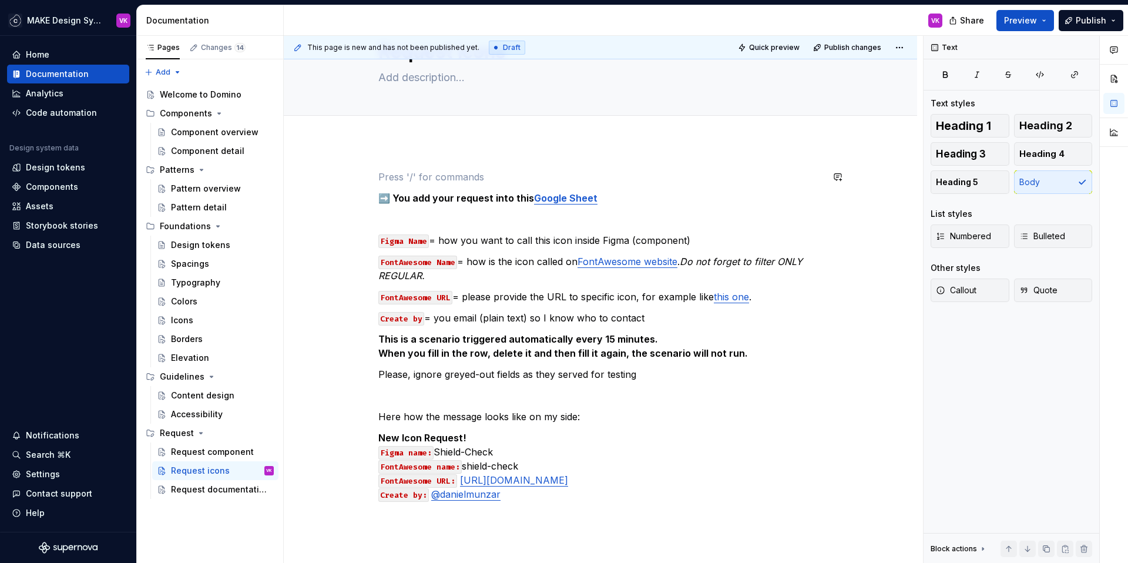
click at [389, 144] on div "This page is new and has not been published yet. Draft Quick preview Publish ch…" at bounding box center [603, 299] width 639 height 527
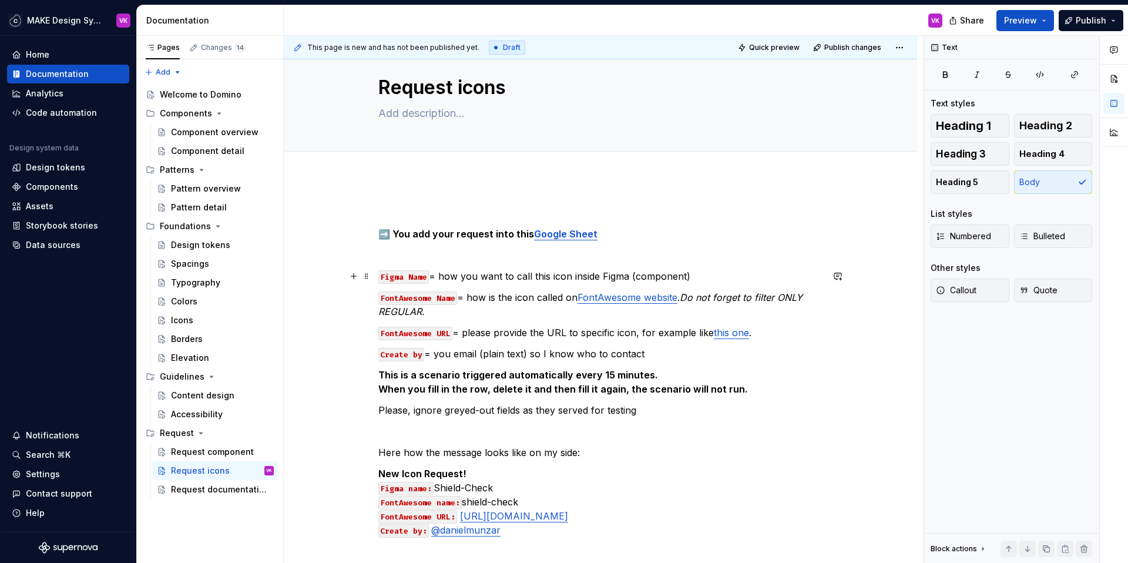
scroll to position [36, 0]
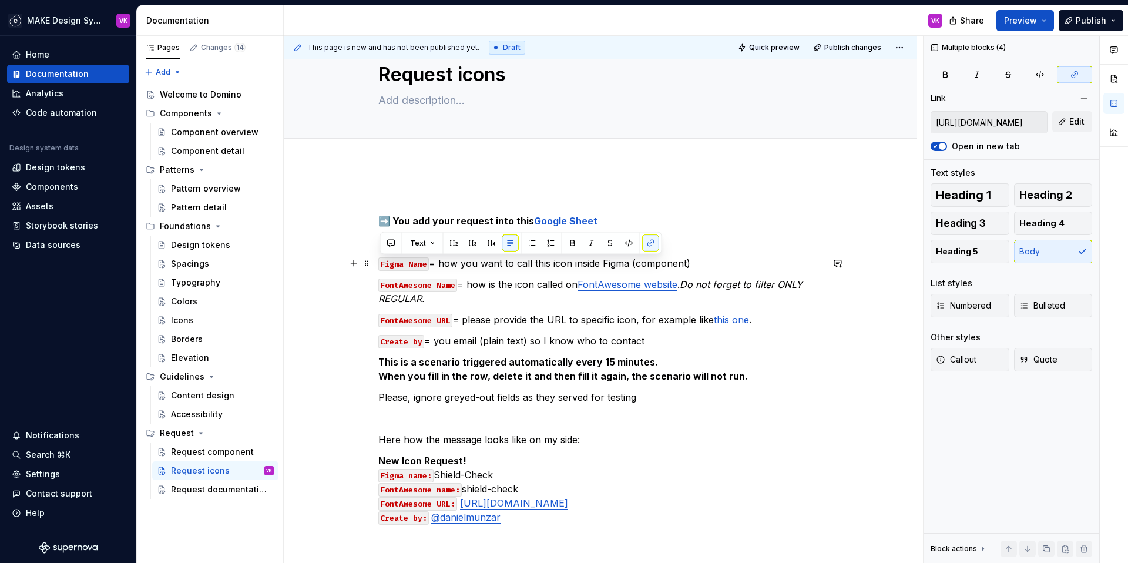
drag, startPoint x: 656, startPoint y: 338, endPoint x: 373, endPoint y: 262, distance: 293.2
click at [373, 262] on div "➡️ You add your request into this Google Sheet Figma Name = how you want to cal…" at bounding box center [600, 435] width 633 height 542
click at [418, 242] on span "Text" at bounding box center [418, 242] width 16 height 9
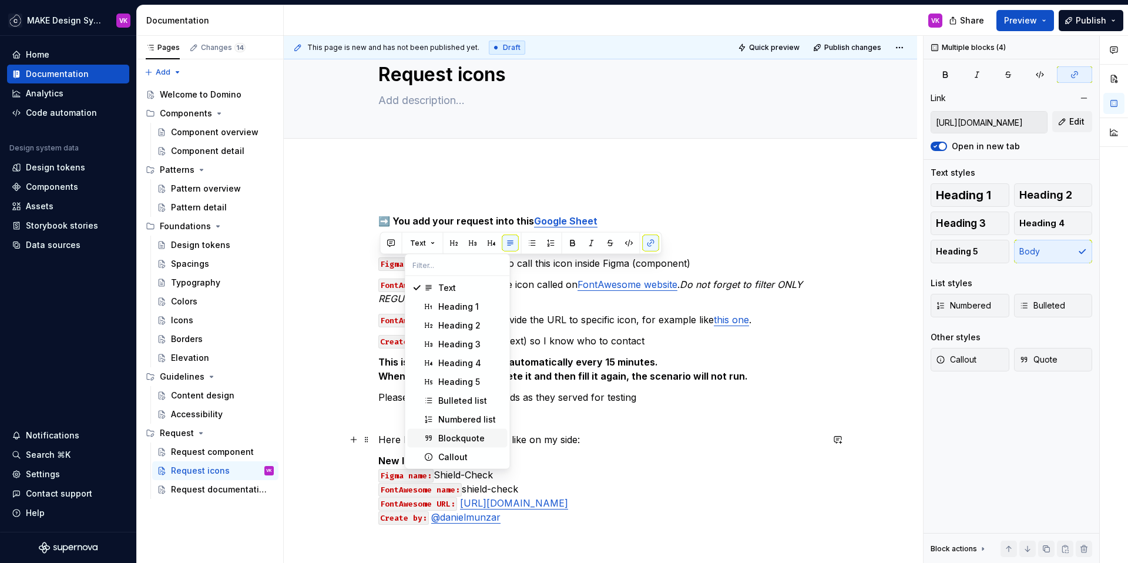
click at [461, 435] on div "Blockquote" at bounding box center [461, 438] width 46 height 12
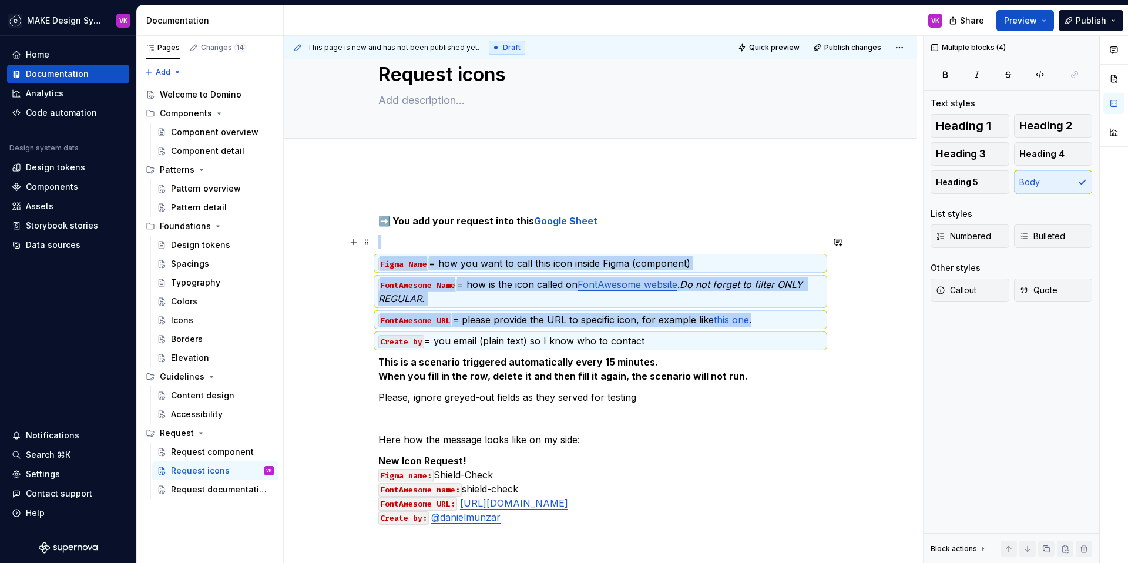
click at [418, 239] on p at bounding box center [600, 242] width 444 height 14
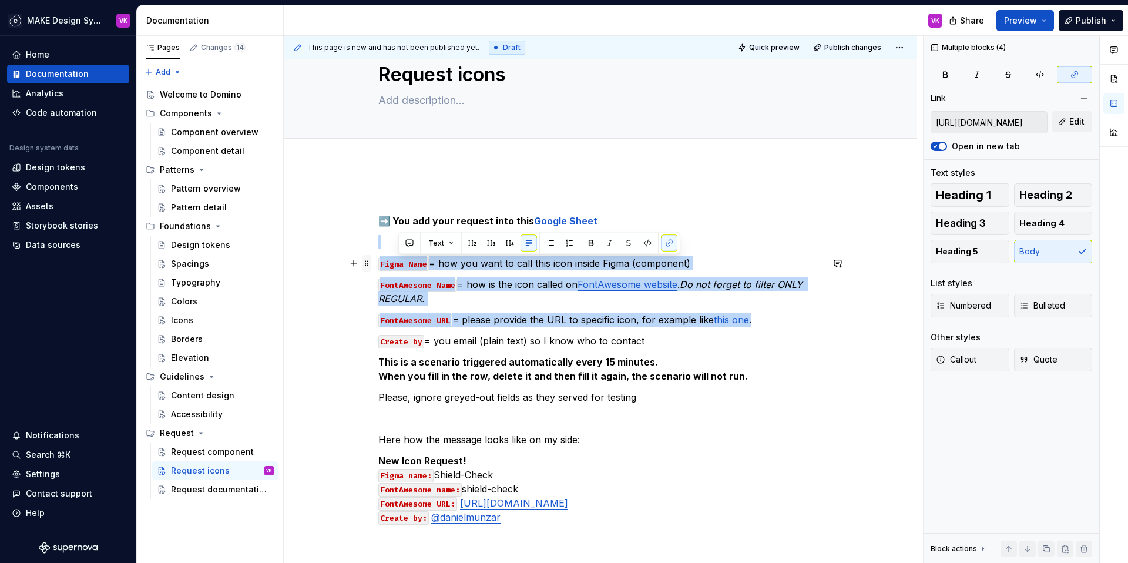
drag, startPoint x: 657, startPoint y: 339, endPoint x: 370, endPoint y: 264, distance: 296.5
click at [378, 264] on div "➡️ You add your request into this Google Sheet Figma Name = how you want to cal…" at bounding box center [600, 365] width 444 height 345
click at [370, 264] on span at bounding box center [366, 263] width 9 height 16
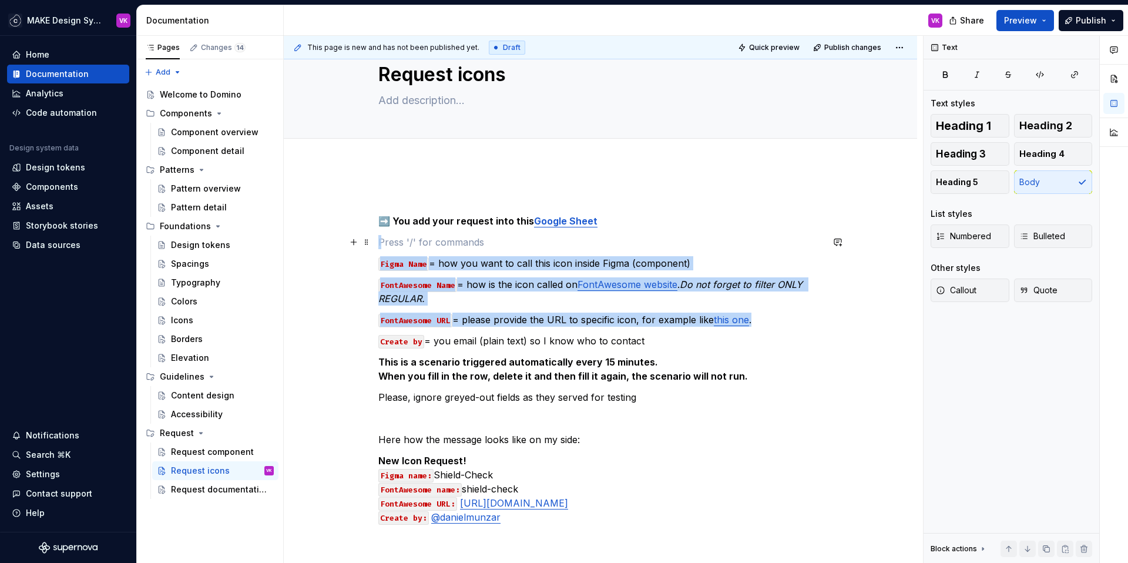
click at [393, 240] on p at bounding box center [600, 242] width 444 height 14
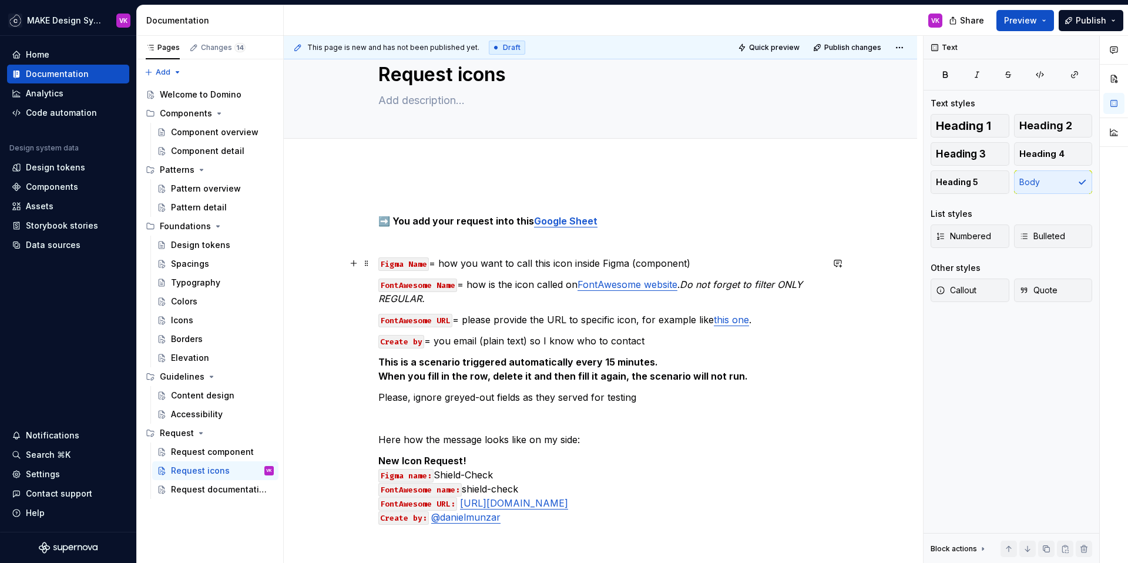
click at [377, 262] on div "➡️ You add your request into this Google Sheet Figma Name = how you want to cal…" at bounding box center [600, 435] width 633 height 542
click at [470, 267] on p "Figma Name = how you want to call this icon inside Figma (component)" at bounding box center [600, 263] width 444 height 14
click at [530, 242] on button "button" at bounding box center [532, 241] width 16 height 16
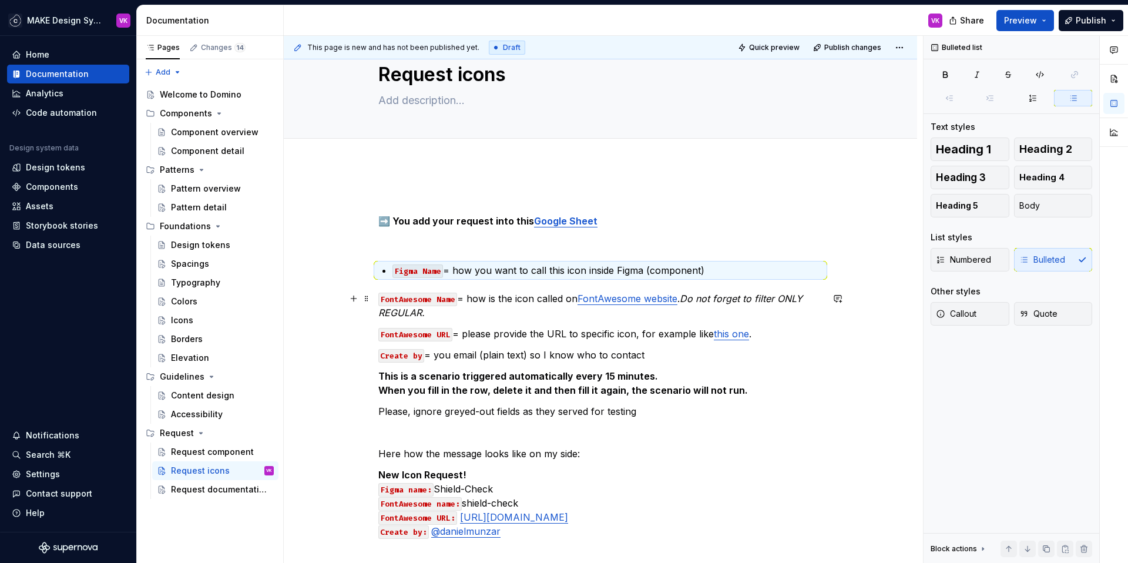
click at [406, 298] on code "FontAwesome Name" at bounding box center [417, 299] width 79 height 14
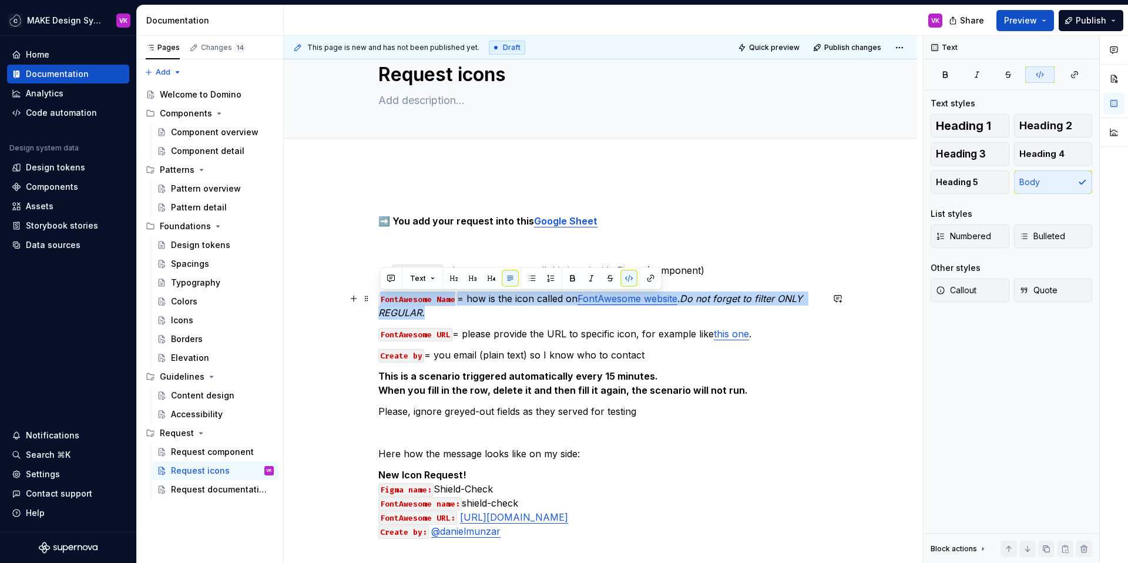
click at [406, 298] on code "FontAwesome Name" at bounding box center [417, 299] width 79 height 14
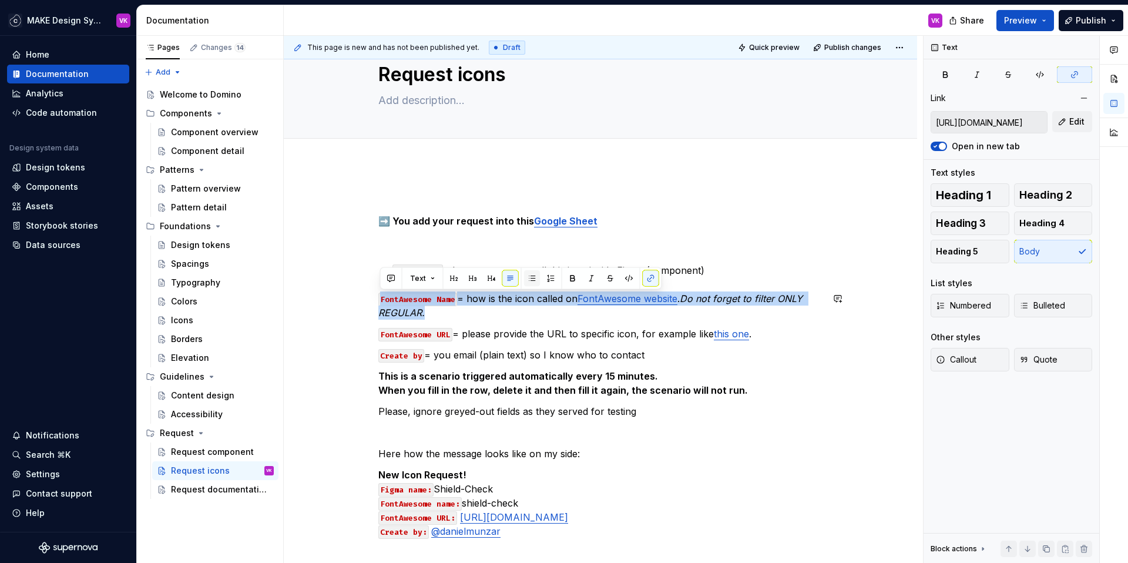
click at [528, 280] on button "button" at bounding box center [532, 278] width 16 height 16
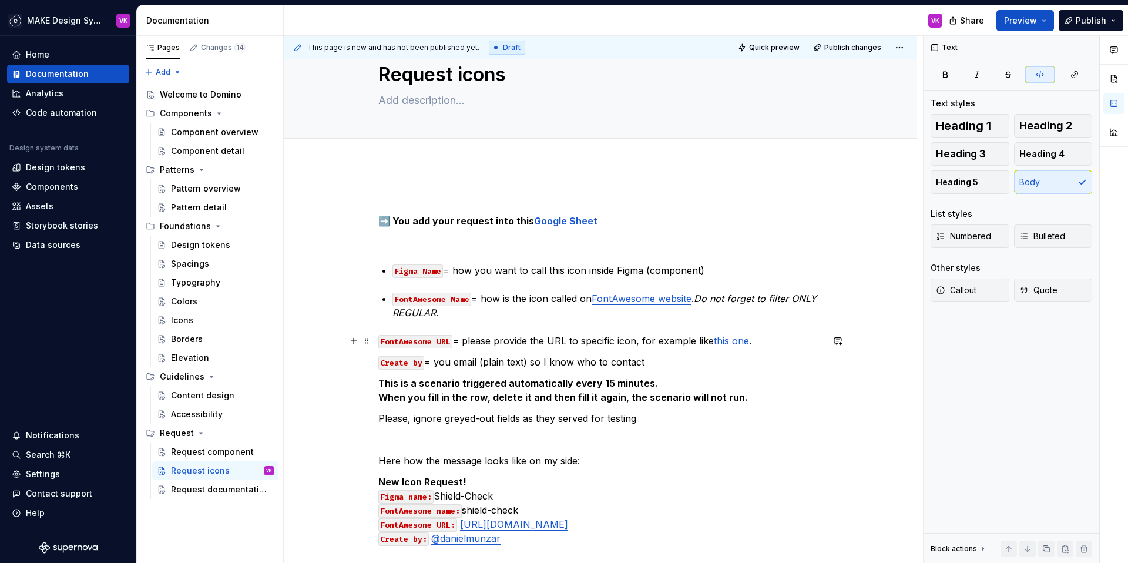
click at [442, 345] on code "FontAwesome URL" at bounding box center [415, 342] width 74 height 14
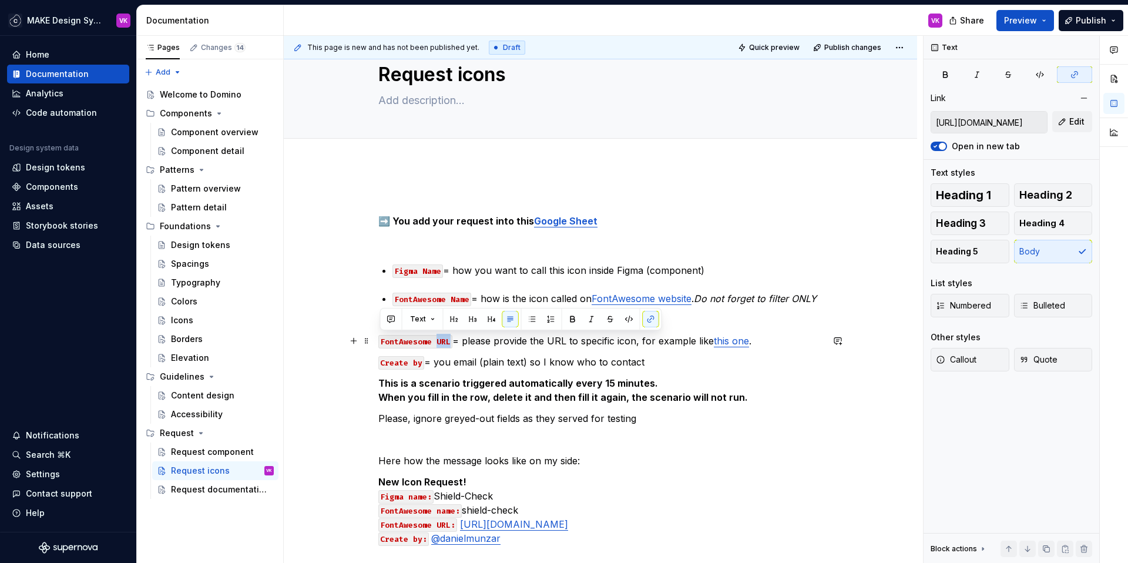
click at [442, 345] on code "FontAwesome URL" at bounding box center [415, 342] width 74 height 14
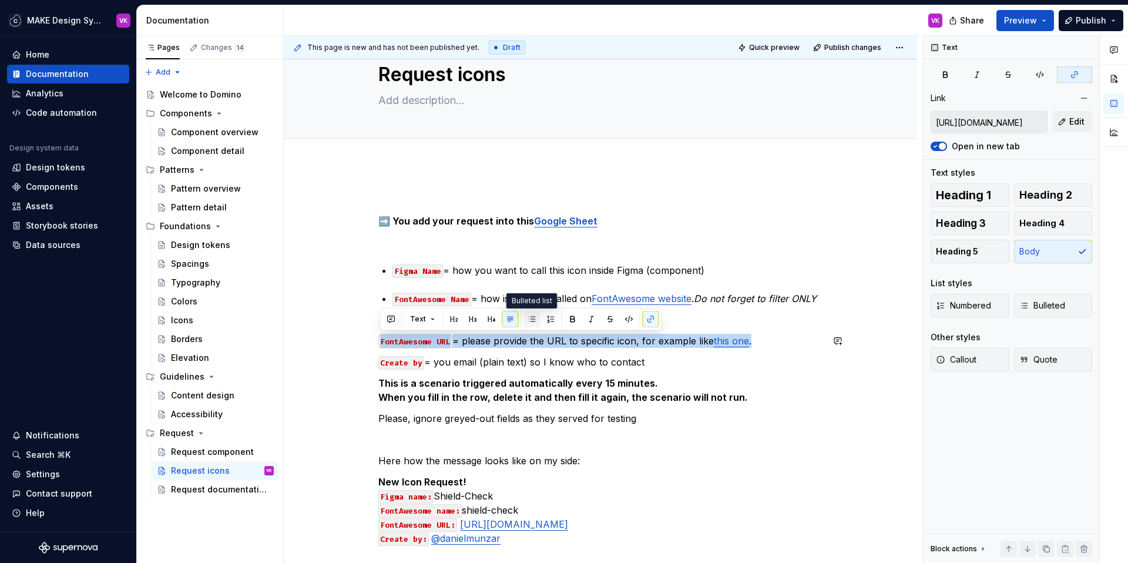
click at [532, 318] on button "button" at bounding box center [532, 319] width 16 height 16
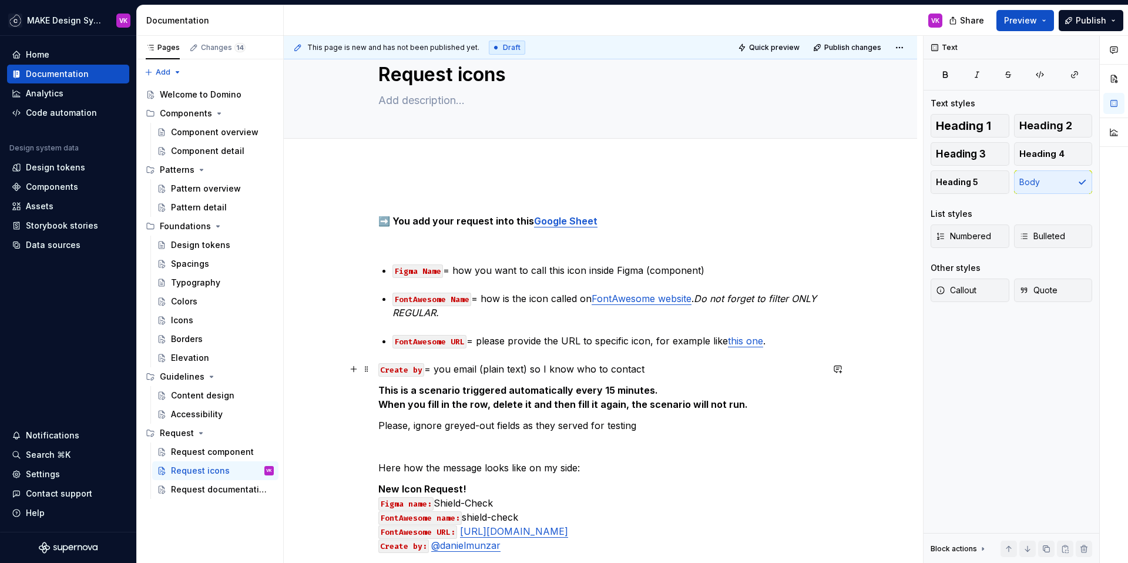
click at [470, 372] on p "Create by = you email (plain text) so I know who to contact" at bounding box center [600, 369] width 444 height 14
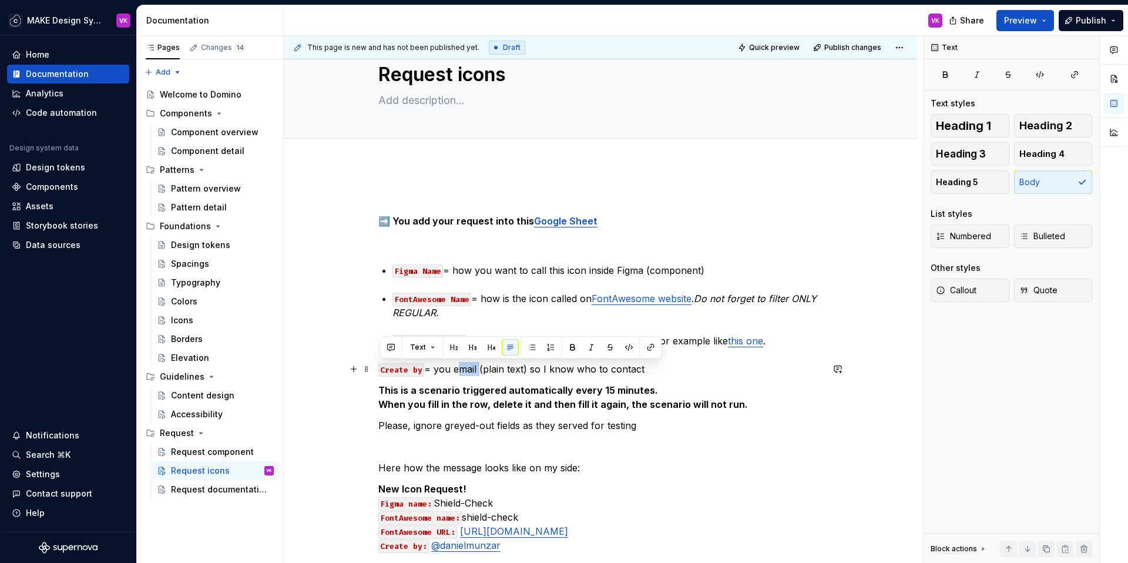
click at [470, 372] on p "Create by = you email (plain text) so I know who to contact" at bounding box center [600, 369] width 444 height 14
click at [529, 349] on button "button" at bounding box center [532, 347] width 16 height 16
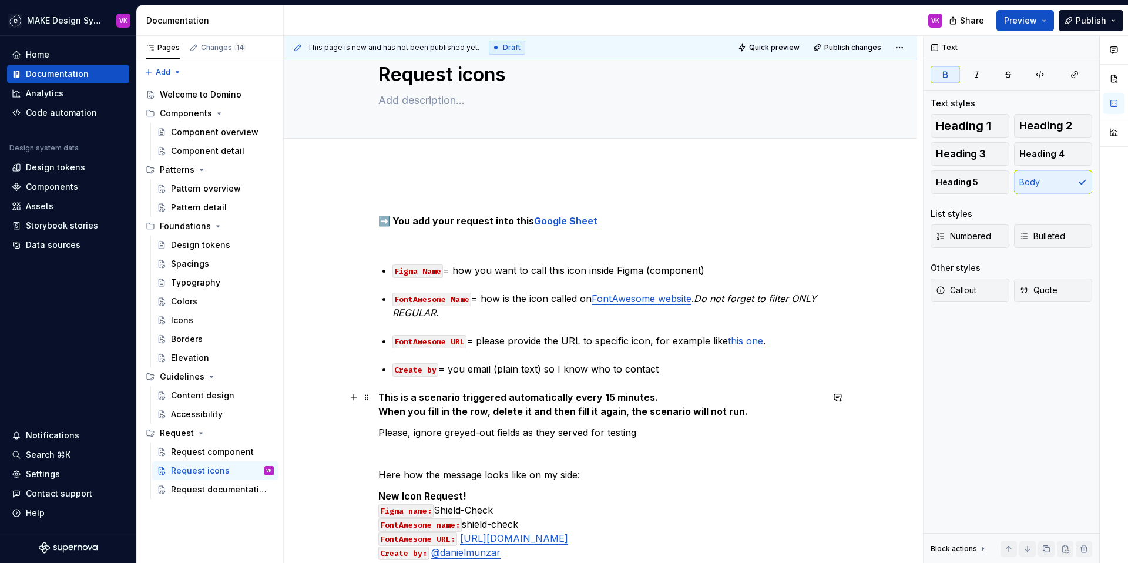
click at [435, 397] on strong "This is a scenario triggered automatically every 15 minutes." at bounding box center [518, 397] width 280 height 12
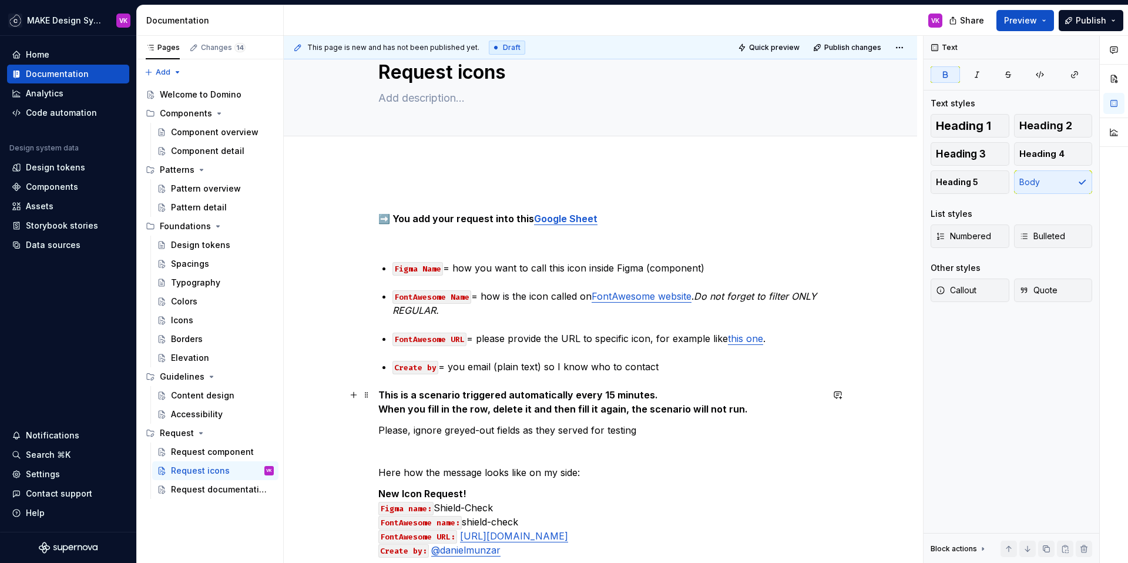
click at [432, 408] on strong "When you fill in the row, delete it and then fill it again, the scenario will n…" at bounding box center [562, 409] width 369 height 12
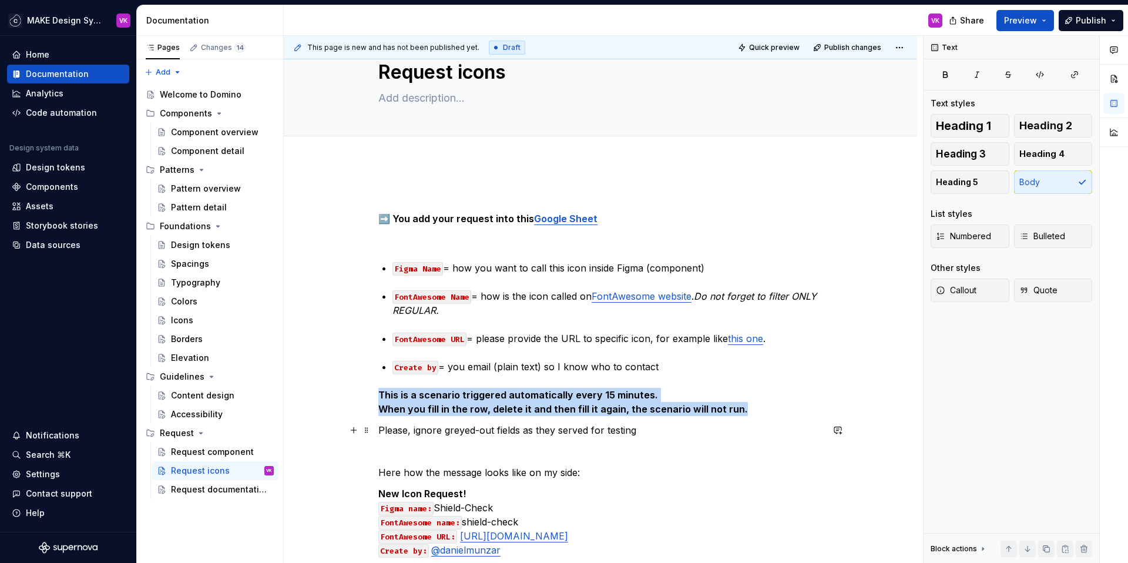
click at [469, 431] on p "Please, ignore greyed-out fields as they served for testing" at bounding box center [600, 430] width 444 height 14
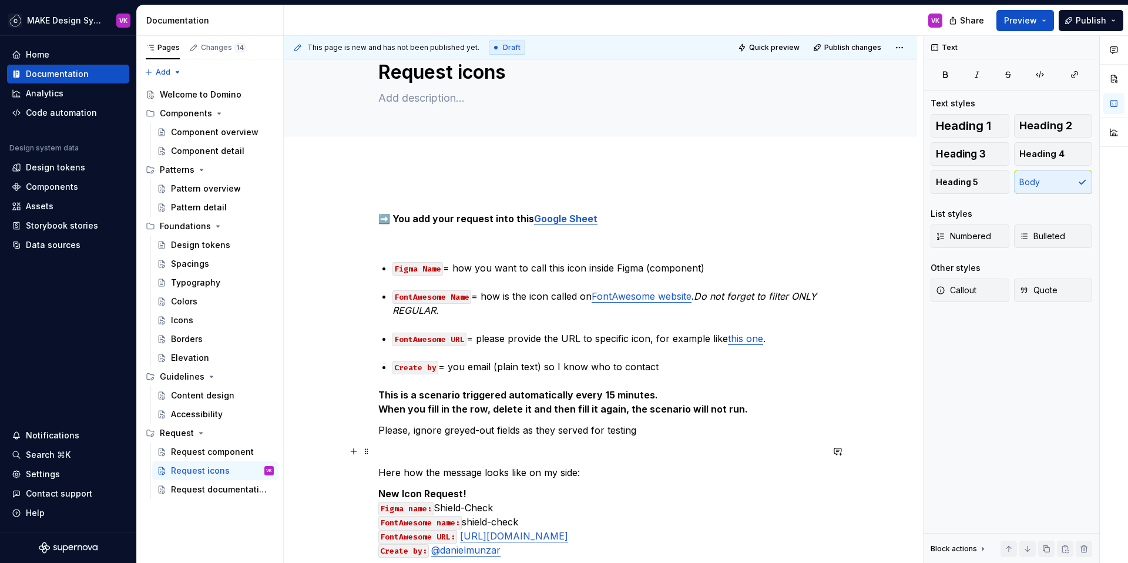
click at [434, 455] on p at bounding box center [600, 451] width 444 height 14
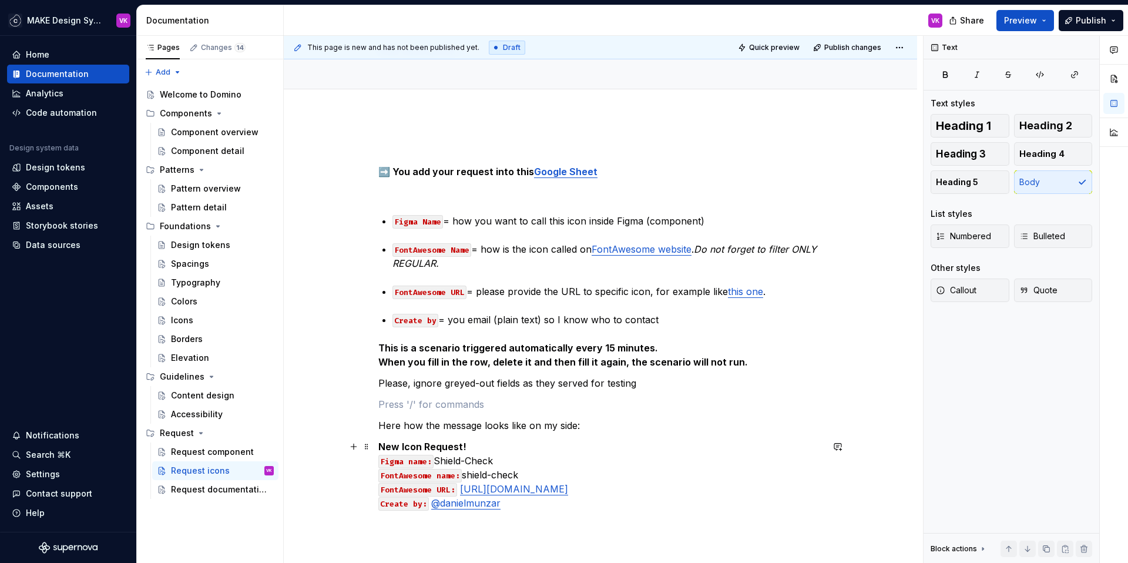
scroll to position [88, 0]
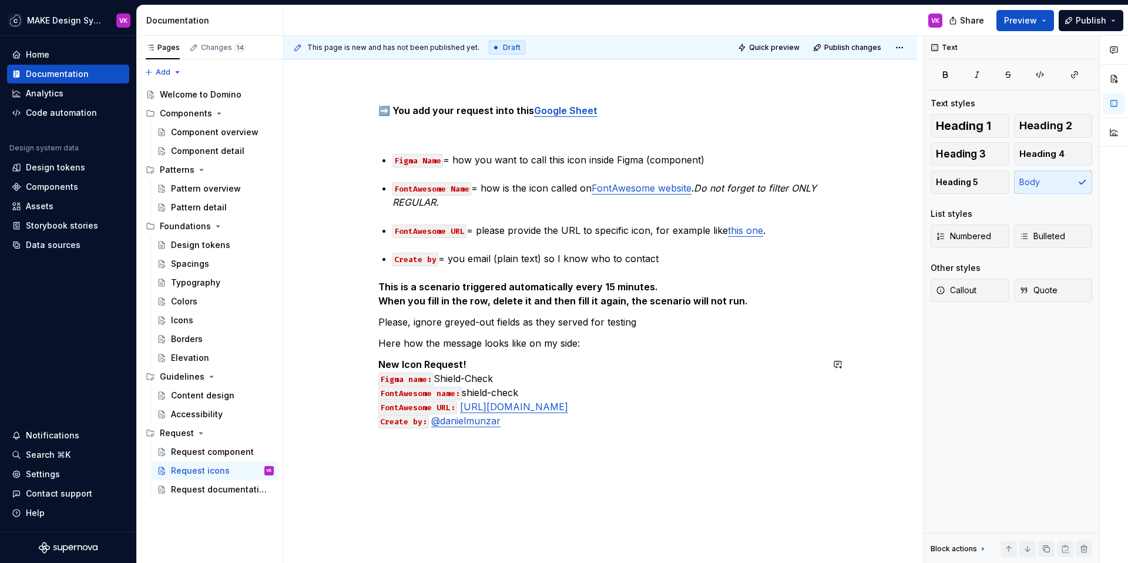
click at [536, 421] on p "New Icon Request! Figma name: Shield-Check FontAwesome name: shield-check FontA…" at bounding box center [600, 392] width 444 height 70
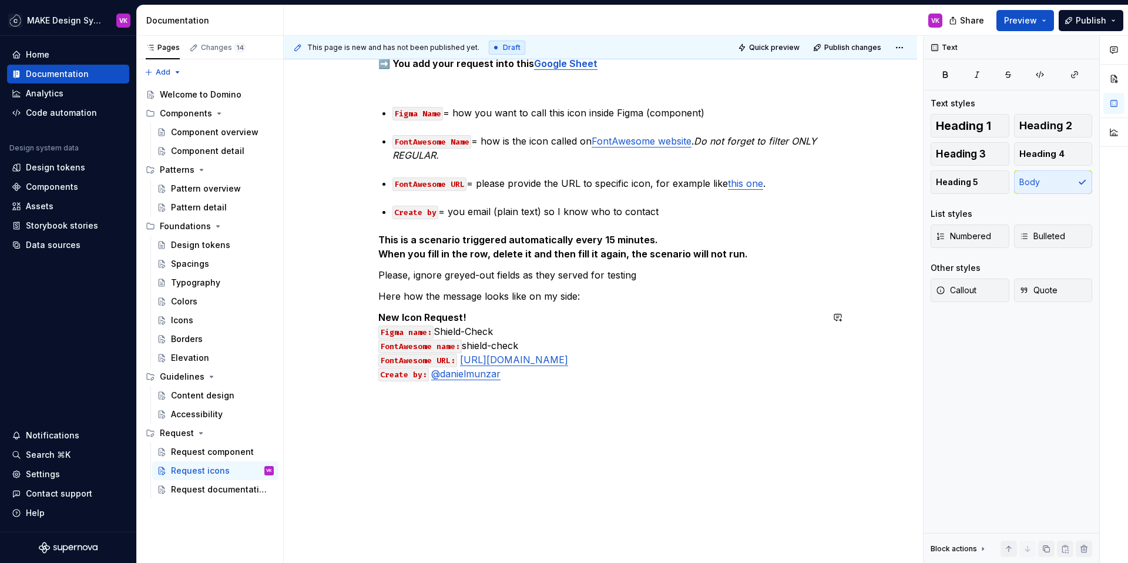
click at [533, 425] on div "➡️ You add your request into this Google Sheet Figma Name = how you want to cal…" at bounding box center [600, 285] width 633 height 556
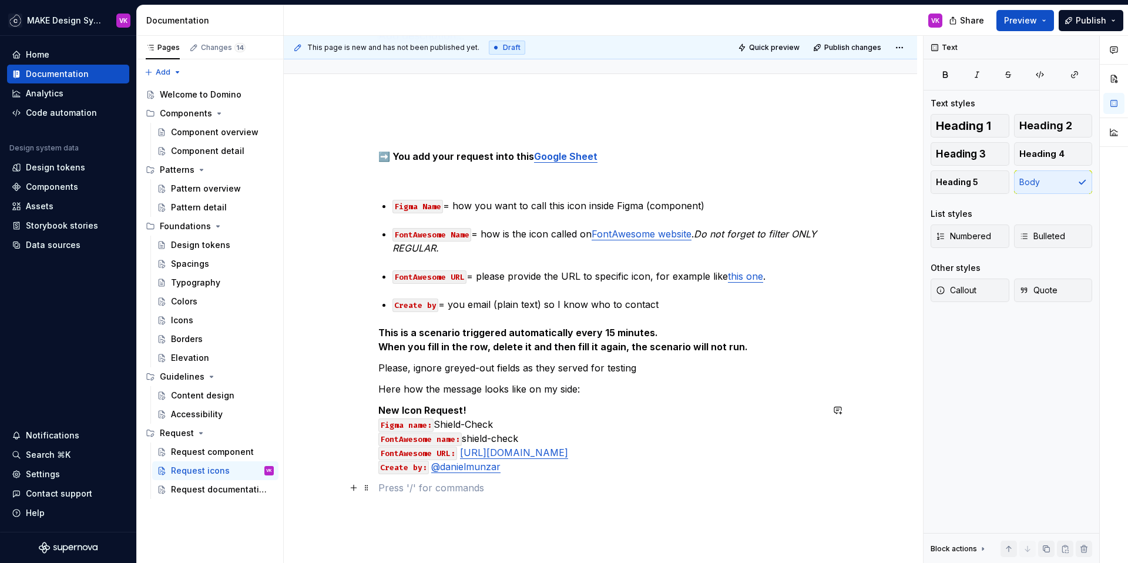
scroll to position [0, 0]
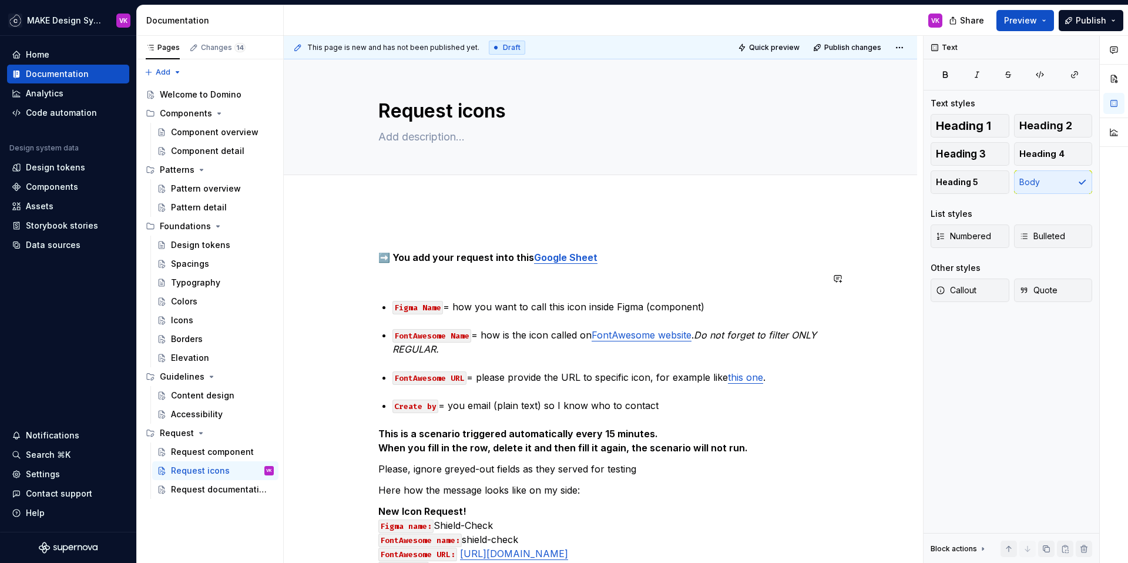
click at [426, 217] on div "➡️ You add your request into this Google Sheet Figma Name = how you want to cal…" at bounding box center [600, 489] width 633 height 577
click at [365, 237] on span at bounding box center [366, 236] width 9 height 16
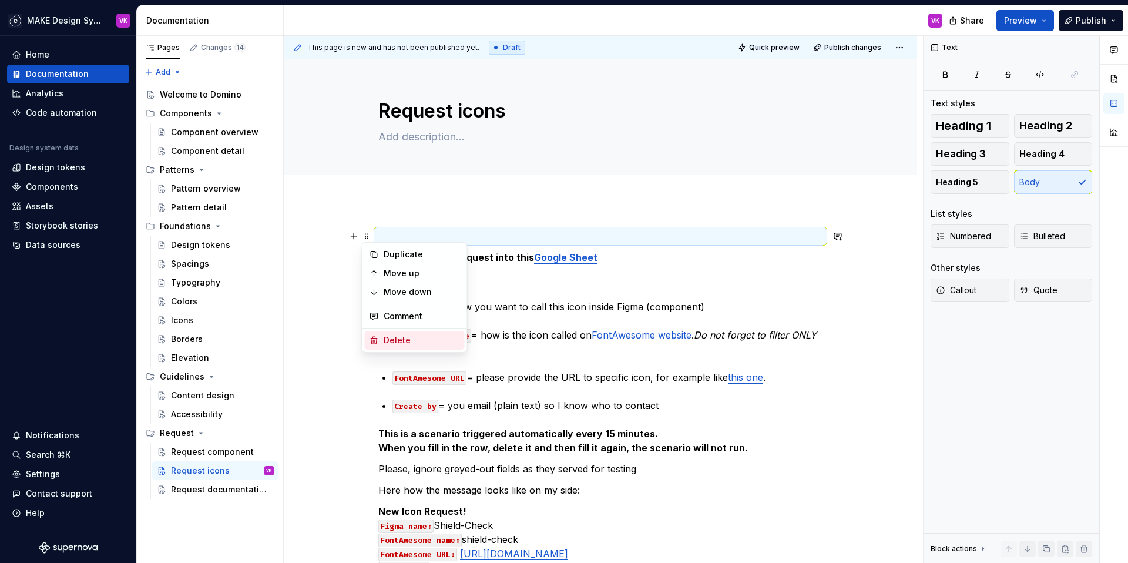
click at [382, 340] on div "Delete" at bounding box center [415, 340] width 100 height 19
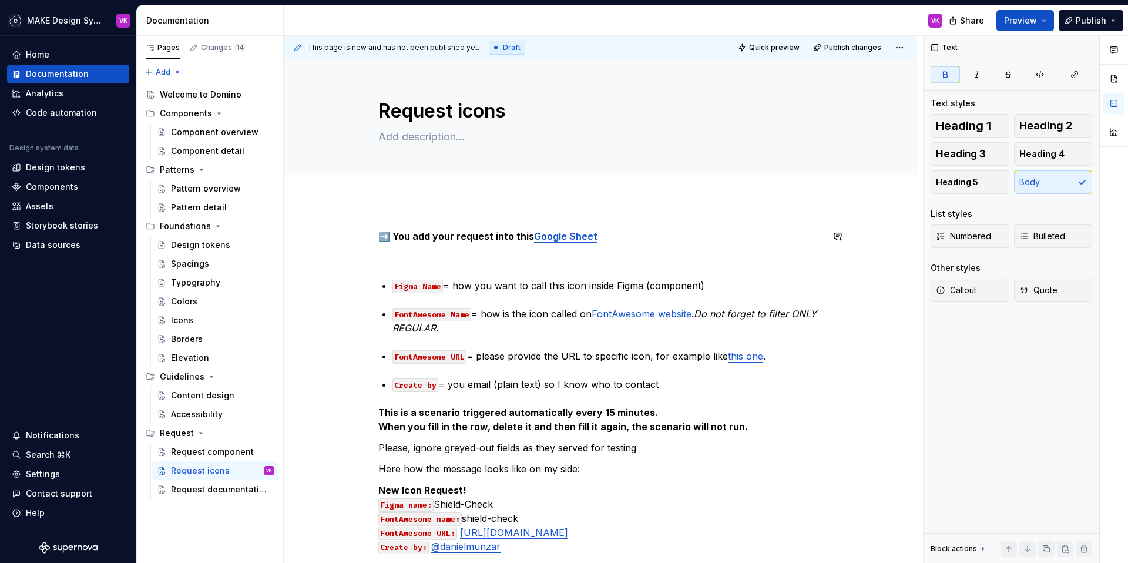
click at [378, 199] on div at bounding box center [600, 188] width 633 height 26
click at [1022, 20] on span "Preview" at bounding box center [1020, 21] width 33 height 12
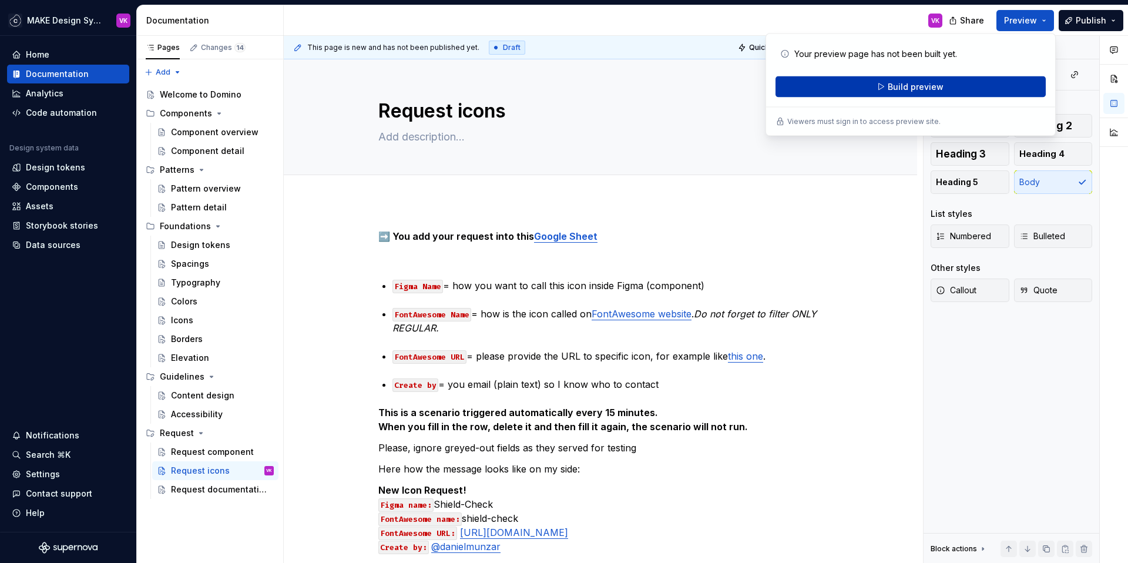
click at [895, 90] on span "Build preview" at bounding box center [915, 87] width 56 height 12
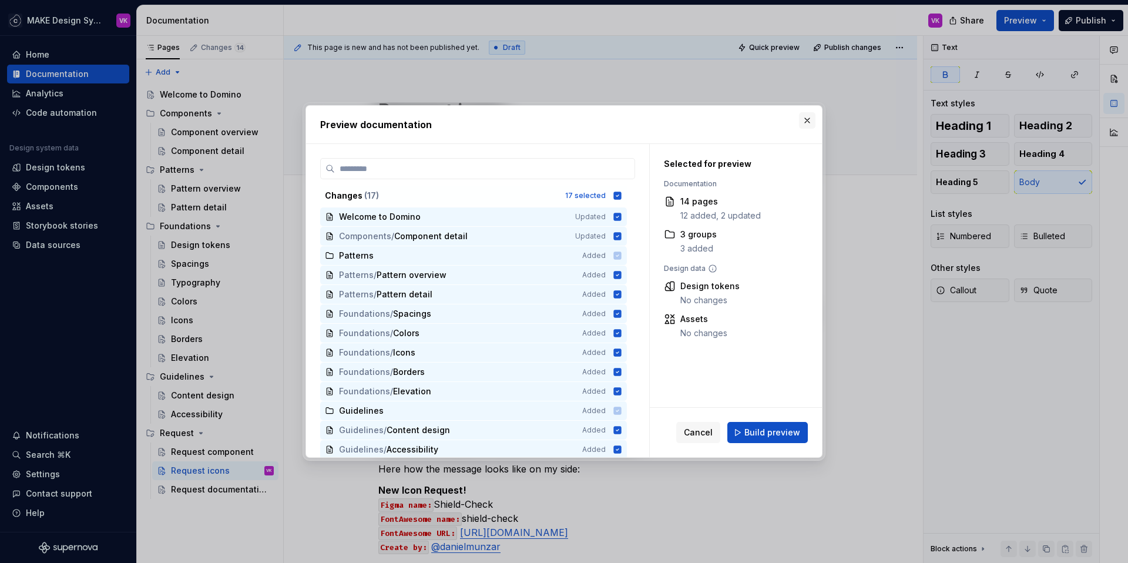
click at [809, 119] on button "button" at bounding box center [807, 120] width 16 height 16
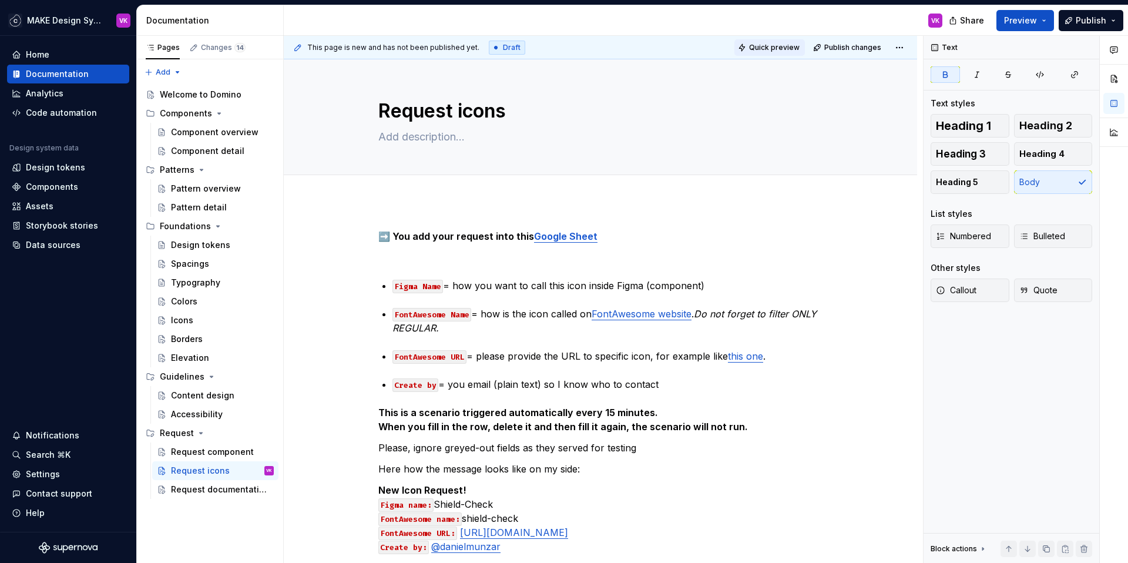
click at [775, 49] on span "Quick preview" at bounding box center [774, 47] width 51 height 9
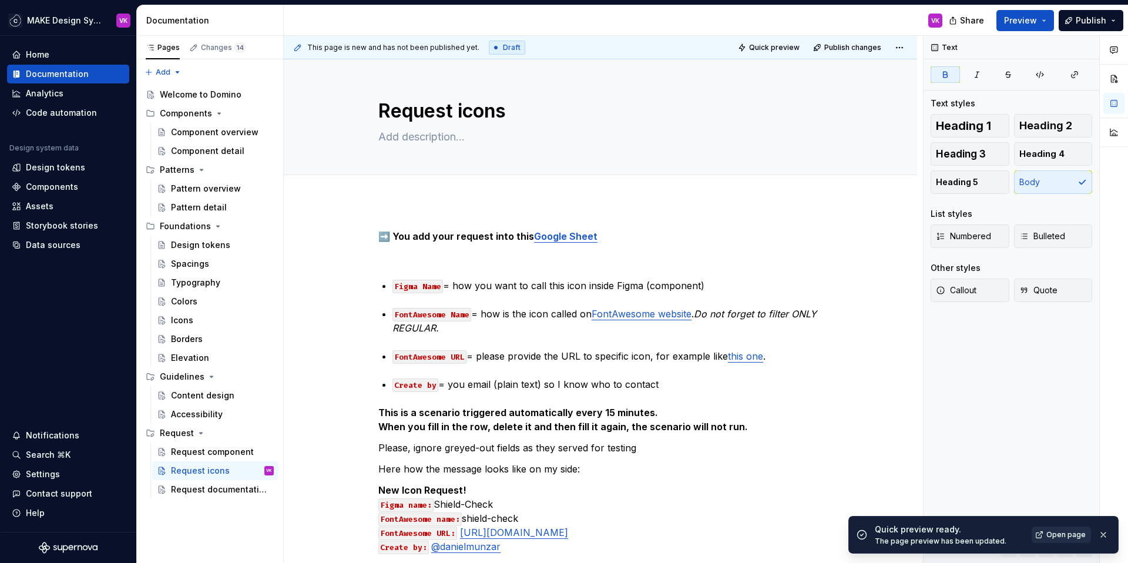
click at [1065, 537] on span "Open page" at bounding box center [1065, 534] width 39 height 9
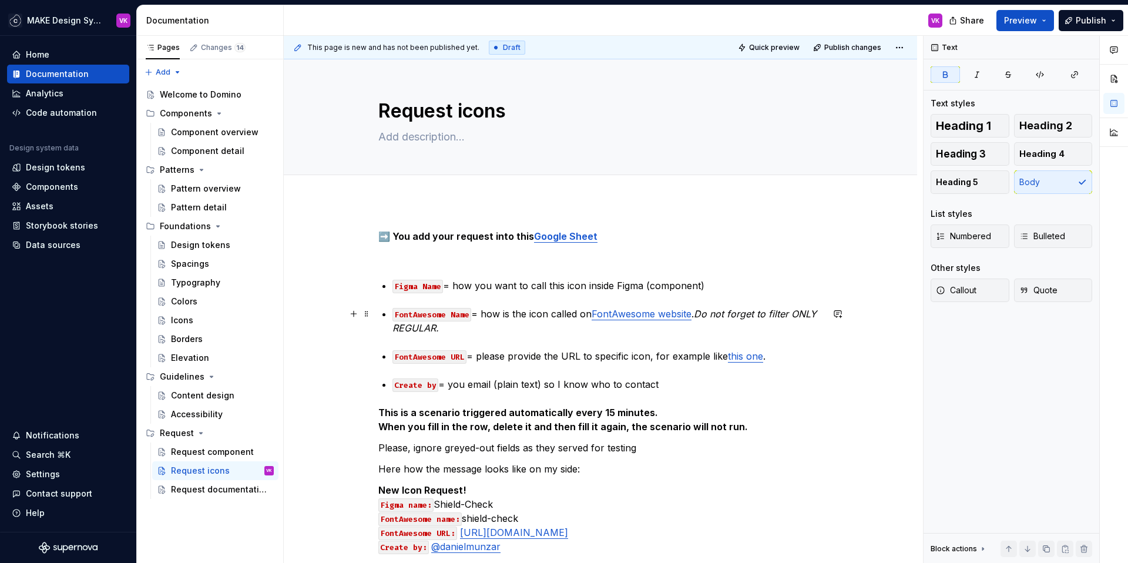
click at [641, 324] on p "FontAwesome Name = how is the icon called on FontAwesome website . Do not forge…" at bounding box center [607, 321] width 430 height 28
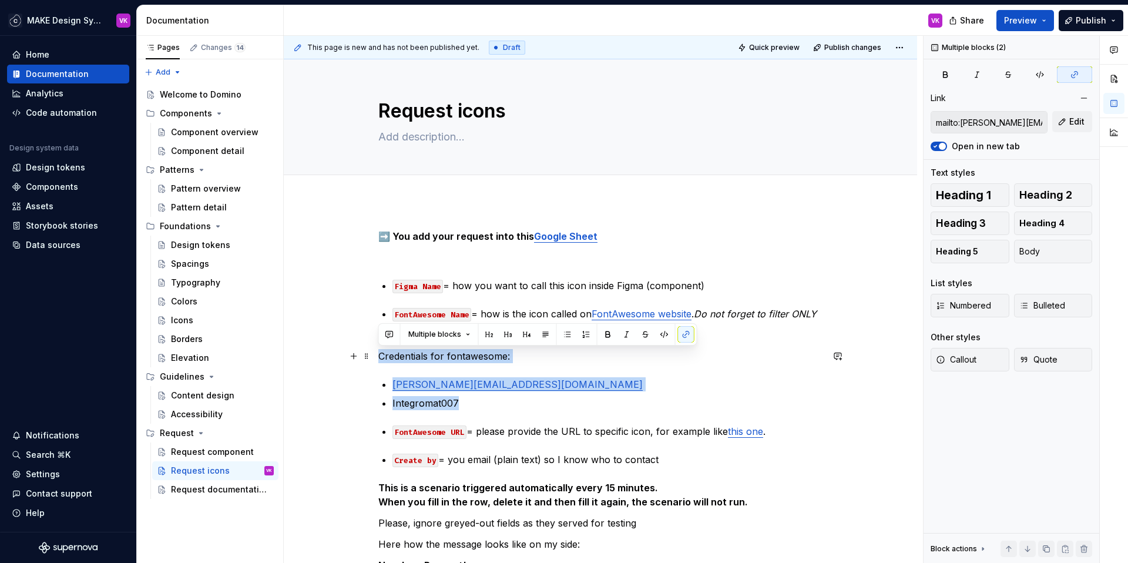
drag, startPoint x: 482, startPoint y: 399, endPoint x: 372, endPoint y: 355, distance: 118.1
click at [372, 355] on div "➡️ You add your request into this Google Sheet Figma Name = how you want to cal…" at bounding box center [600, 516] width 633 height 631
click at [981, 362] on button "Callout" at bounding box center [969, 359] width 79 height 23
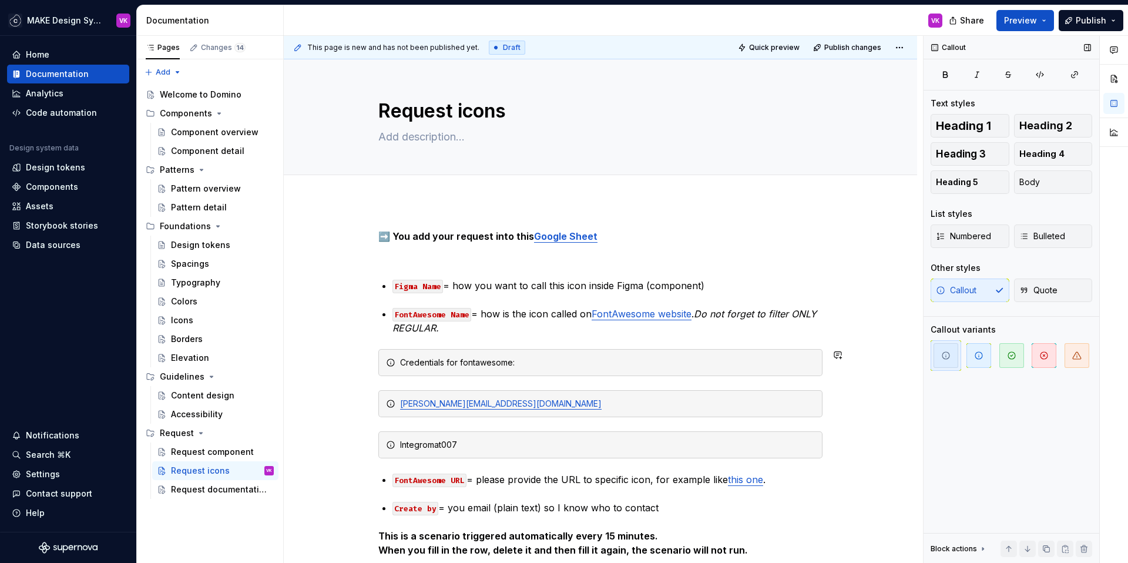
click at [709, 338] on div "➡️ You add your request into this Google Sheet Figma Name = how you want to cal…" at bounding box center [600, 463] width 444 height 469
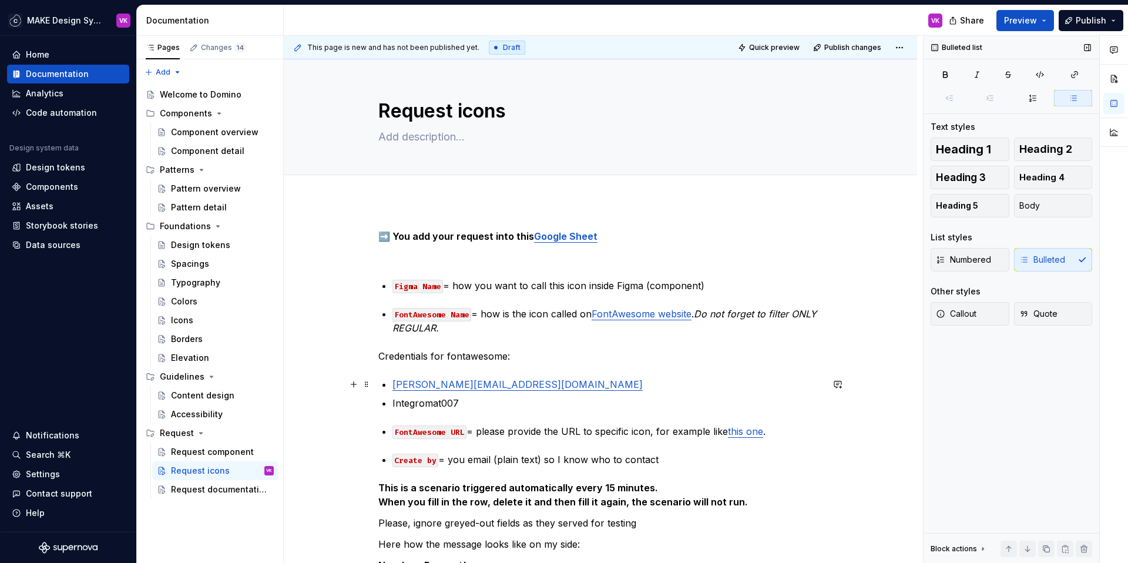
click at [389, 386] on div "➡️ You add your request into this Google Sheet Figma Name = how you want to cal…" at bounding box center [600, 439] width 444 height 421
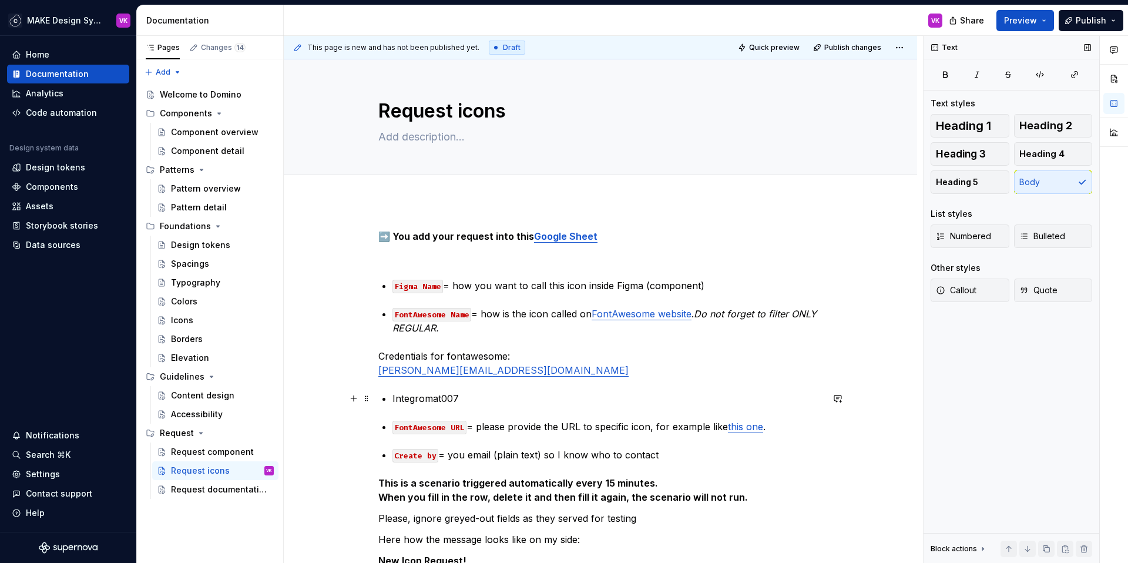
click at [392, 399] on p "Integromat007" at bounding box center [607, 398] width 430 height 14
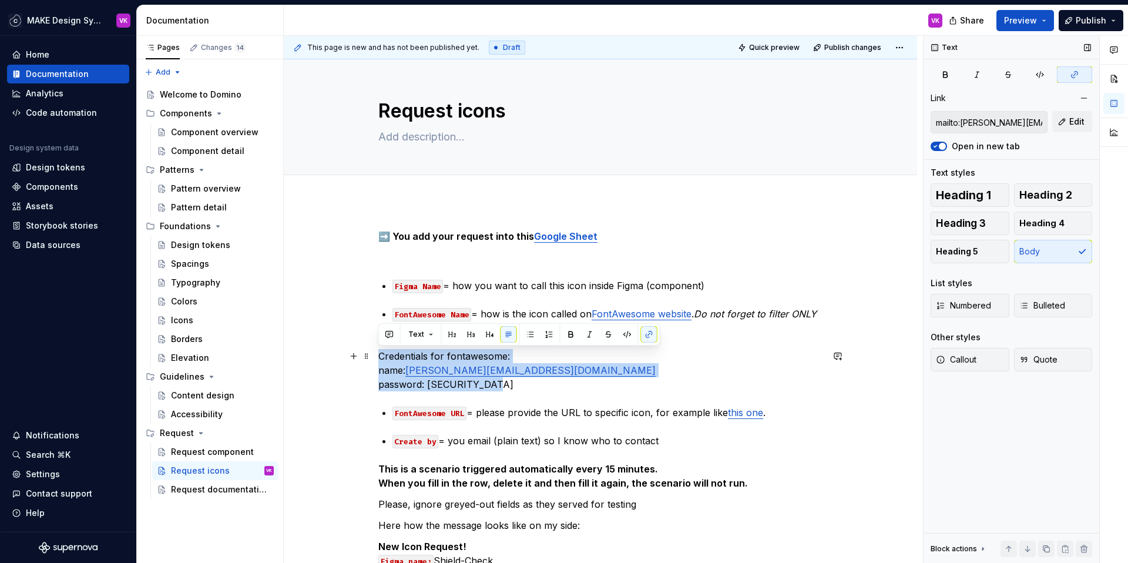
drag, startPoint x: 509, startPoint y: 385, endPoint x: 377, endPoint y: 358, distance: 134.9
click at [377, 358] on div "➡️ You add your request into this Google Sheet Figma Name = how you want to cal…" at bounding box center [600, 507] width 633 height 613
click at [966, 357] on span "Callout" at bounding box center [956, 360] width 41 height 12
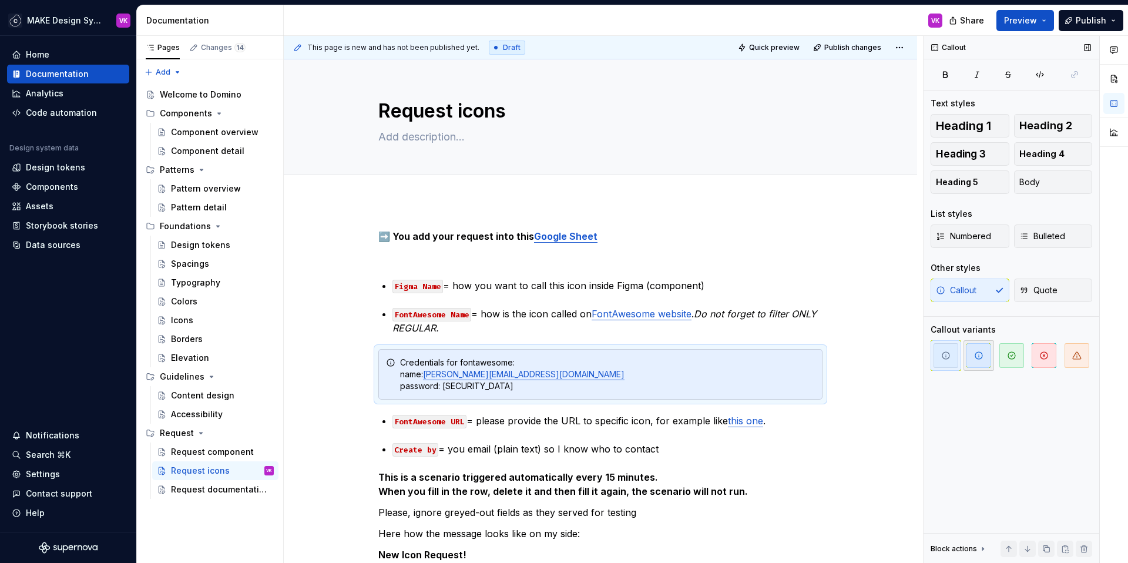
click at [983, 358] on span "button" at bounding box center [978, 355] width 25 height 25
click at [527, 327] on p "FontAwesome Name = how is the icon called on FontAwesome website . Do not forge…" at bounding box center [607, 321] width 430 height 28
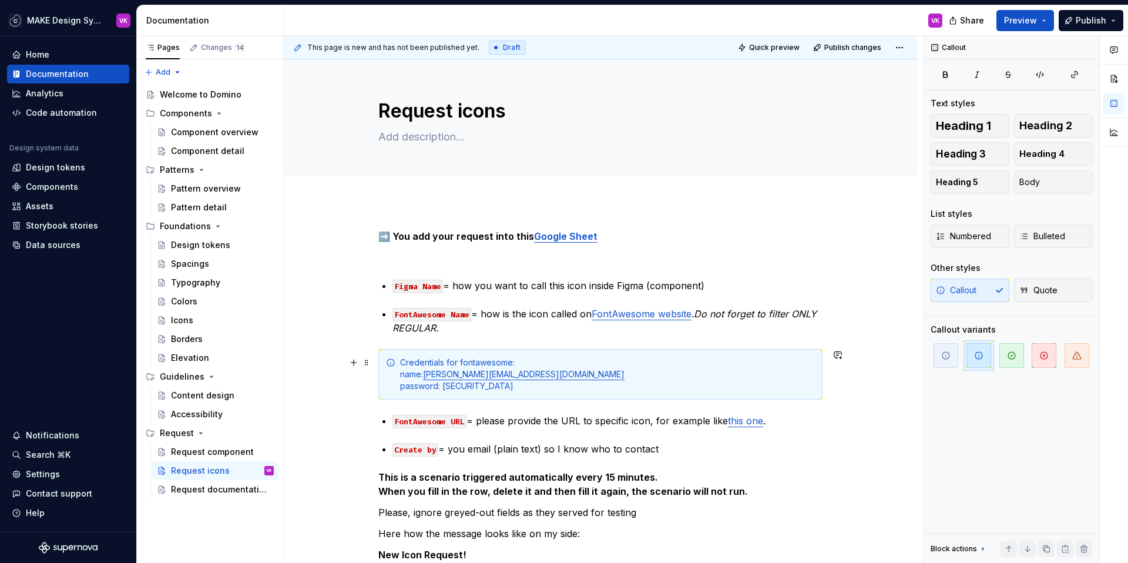
click at [484, 358] on div "Credentials for fontawesome: name: [PERSON_NAME][EMAIL_ADDRESS][DOMAIN_NAME] pa…" at bounding box center [607, 374] width 415 height 35
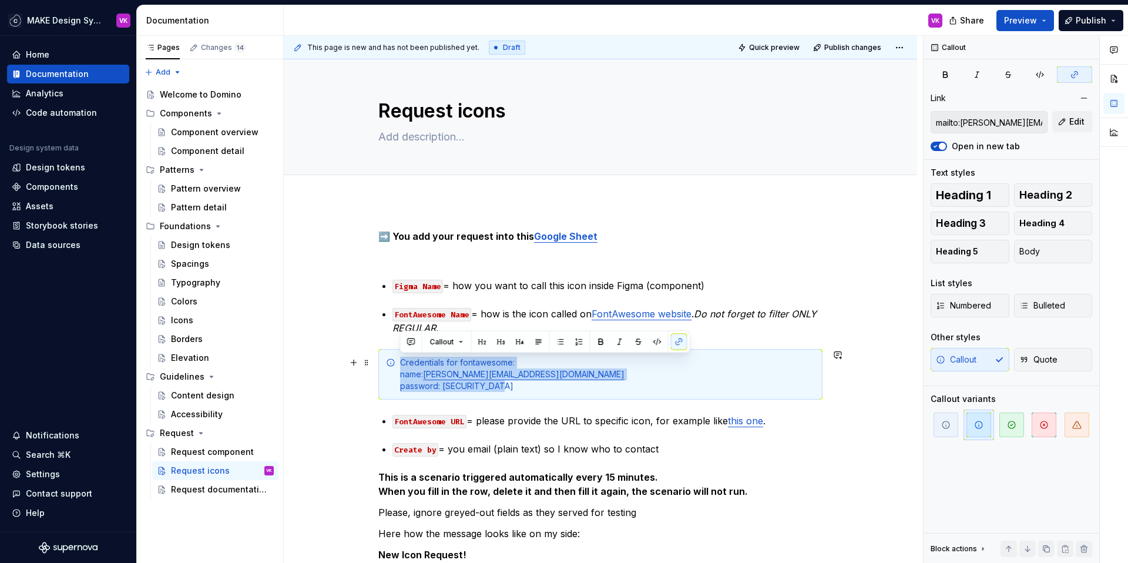
click at [478, 362] on div "Credentials for fontawesome: name: [PERSON_NAME][EMAIL_ADDRESS][DOMAIN_NAME] pa…" at bounding box center [607, 374] width 415 height 35
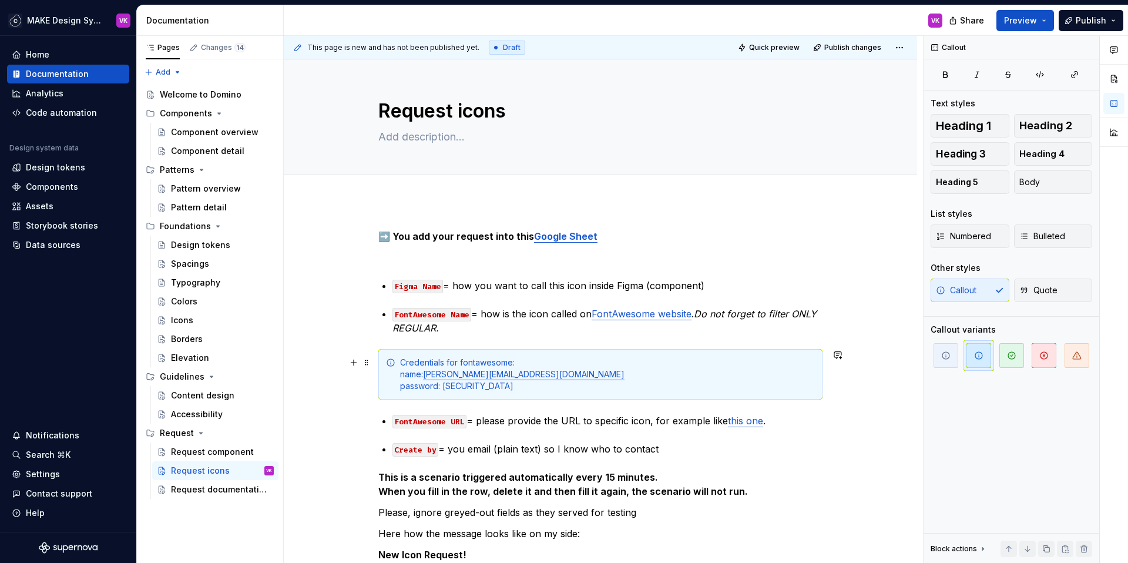
click at [523, 362] on div "Credentials for fontawesome: name: [PERSON_NAME][EMAIL_ADDRESS][DOMAIN_NAME] pa…" at bounding box center [607, 374] width 415 height 35
drag, startPoint x: 524, startPoint y: 361, endPoint x: 396, endPoint y: 362, distance: 128.0
click at [396, 362] on div "Credentials for fontawesome name: [PERSON_NAME][EMAIL_ADDRESS][DOMAIN_NAME] pas…" at bounding box center [600, 374] width 444 height 51
click at [522, 339] on button "button" at bounding box center [520, 342] width 16 height 16
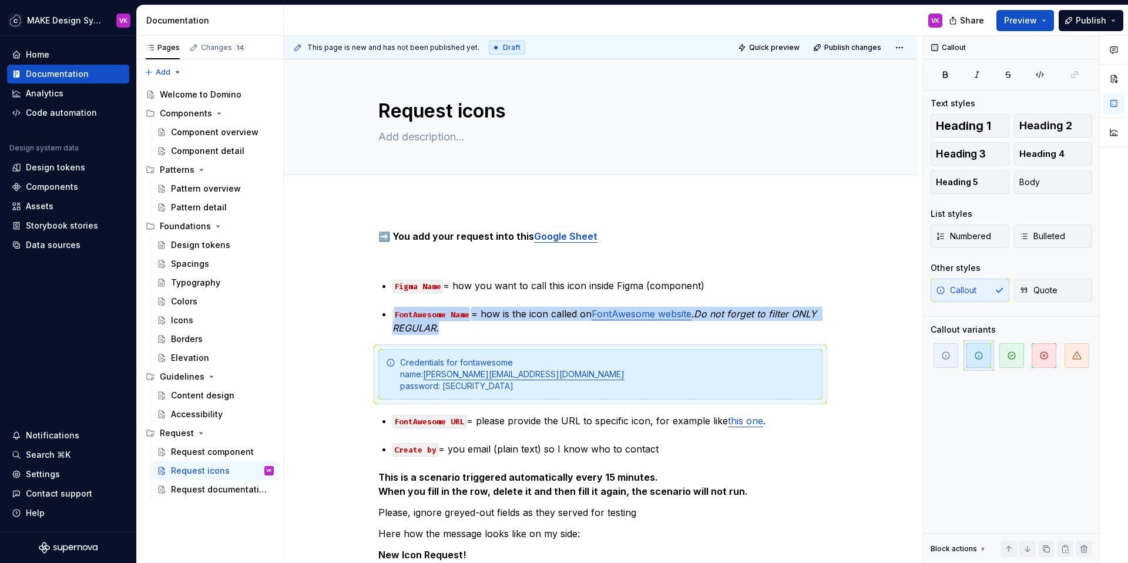
click at [411, 361] on div "Credentials for fontawesome name: [PERSON_NAME][EMAIL_ADDRESS][DOMAIN_NAME] pas…" at bounding box center [607, 374] width 415 height 35
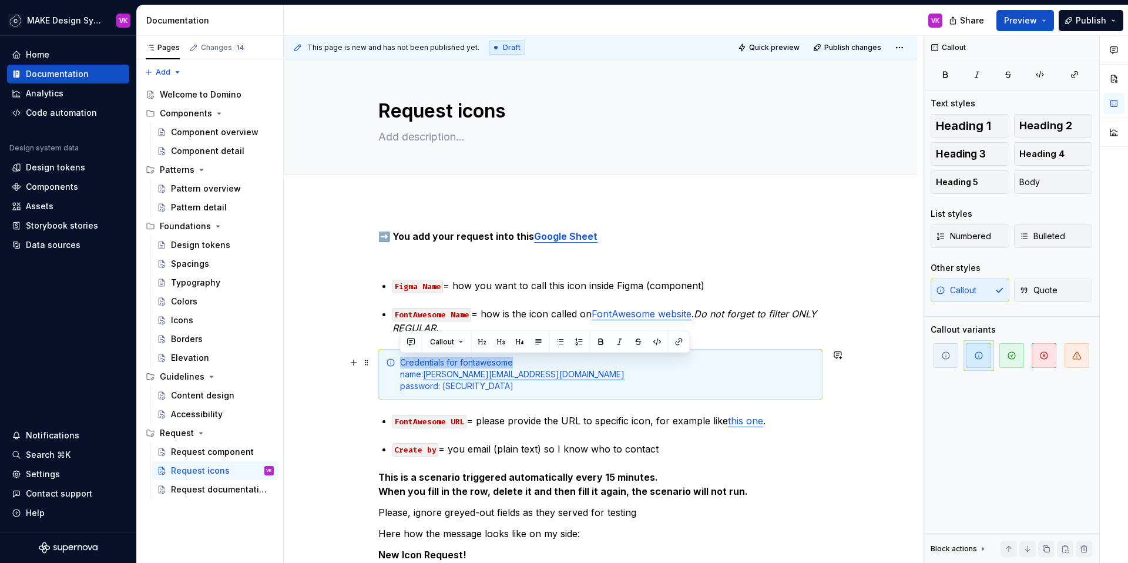
drag, startPoint x: 399, startPoint y: 363, endPoint x: 519, endPoint y: 362, distance: 119.8
click at [519, 362] on div "Credentials for fontawesome name: [PERSON_NAME][EMAIL_ADDRESS][DOMAIN_NAME] pas…" at bounding box center [600, 374] width 444 height 51
click at [597, 342] on button "button" at bounding box center [601, 342] width 16 height 16
click at [398, 376] on div "Credentials for fontawesome name: [PERSON_NAME][EMAIL_ADDRESS][DOMAIN_NAME] pas…" at bounding box center [600, 374] width 444 height 51
click at [1038, 235] on span "Bulleted" at bounding box center [1042, 236] width 46 height 12
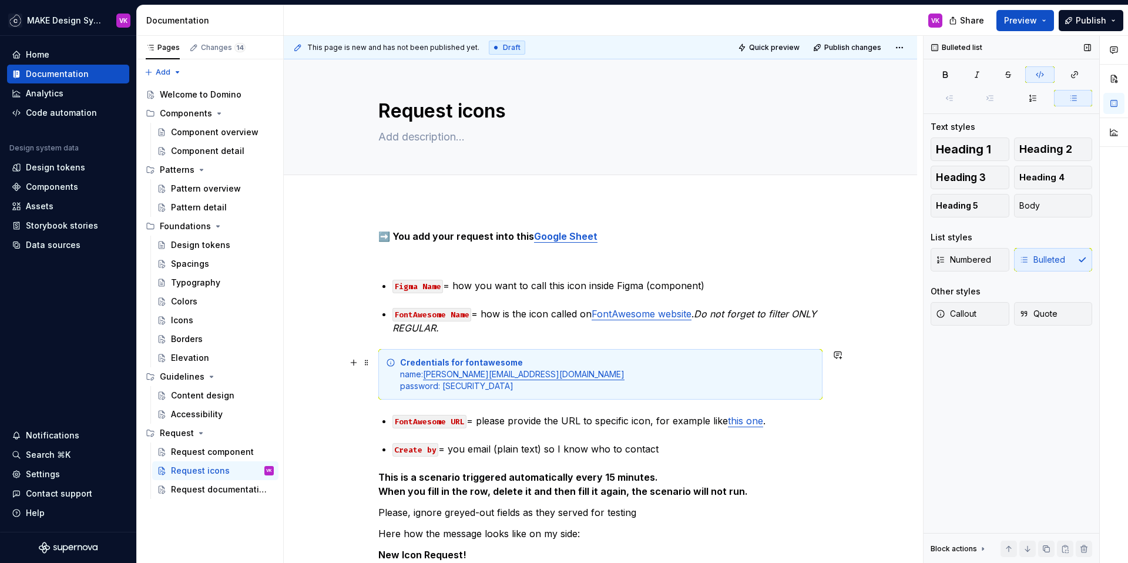
click at [526, 386] on div "Credentials for fontawesome name: [PERSON_NAME][EMAIL_ADDRESS][DOMAIN_NAME] pas…" at bounding box center [607, 374] width 415 height 35
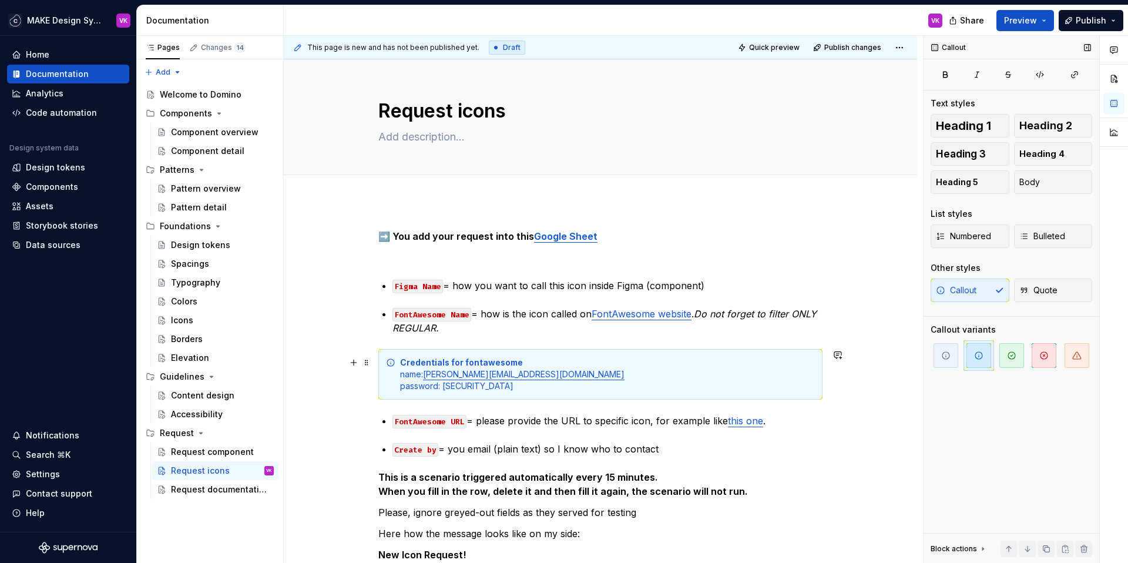
click at [411, 375] on div "Credentials for fontawesome name: [PERSON_NAME][EMAIL_ADDRESS][DOMAIN_NAME] pas…" at bounding box center [607, 374] width 415 height 35
click at [803, 314] on p "FontAwesome Name = how is the icon called on FontAwesome website . Do not forge…" at bounding box center [607, 321] width 430 height 28
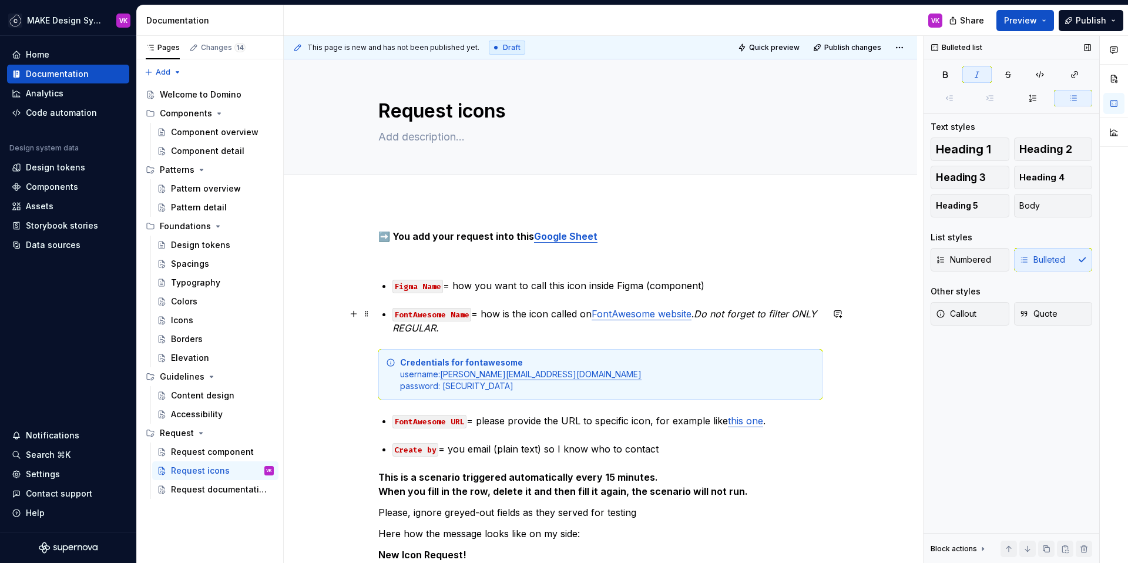
click at [539, 326] on p "FontAwesome Name = how is the icon called on FontAwesome website . Do not forge…" at bounding box center [607, 321] width 430 height 28
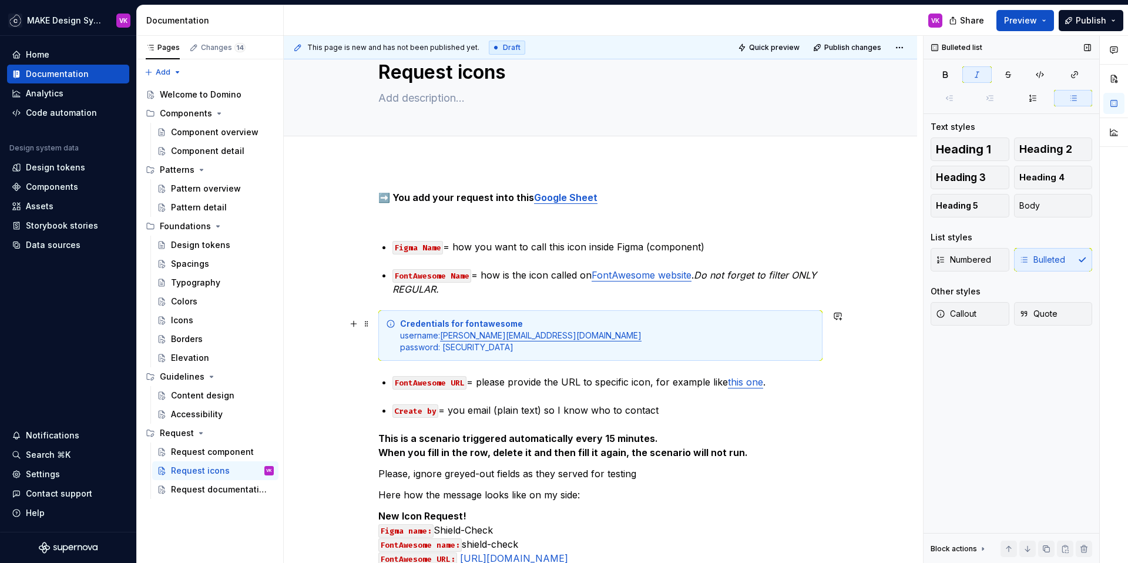
scroll to position [39, 0]
click at [391, 246] on div "➡️ You add your request into this Google Sheet Figma Name = how you want to cal…" at bounding box center [600, 395] width 444 height 410
click at [517, 295] on p "FontAwesome Name = how is the icon called on FontAwesome website . Do not forge…" at bounding box center [607, 281] width 430 height 28
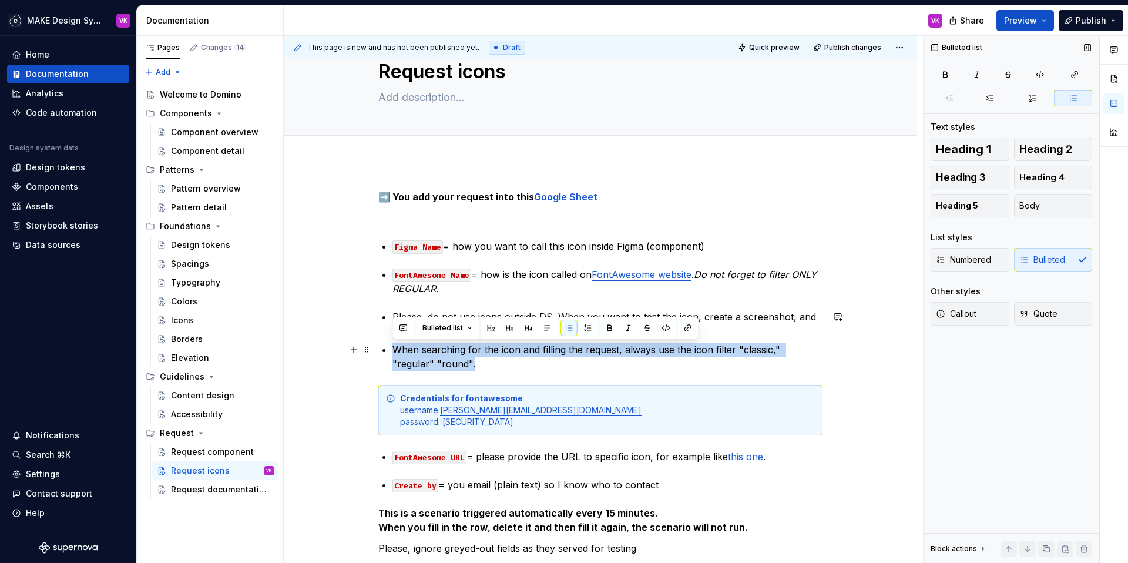
drag, startPoint x: 468, startPoint y: 362, endPoint x: 394, endPoint y: 349, distance: 75.7
click at [394, 349] on p "When searching for the icon and filling the request, always use the icon filter…" at bounding box center [607, 356] width 430 height 28
copy p "When searching for the icon and filling the request, always use the icon filter…"
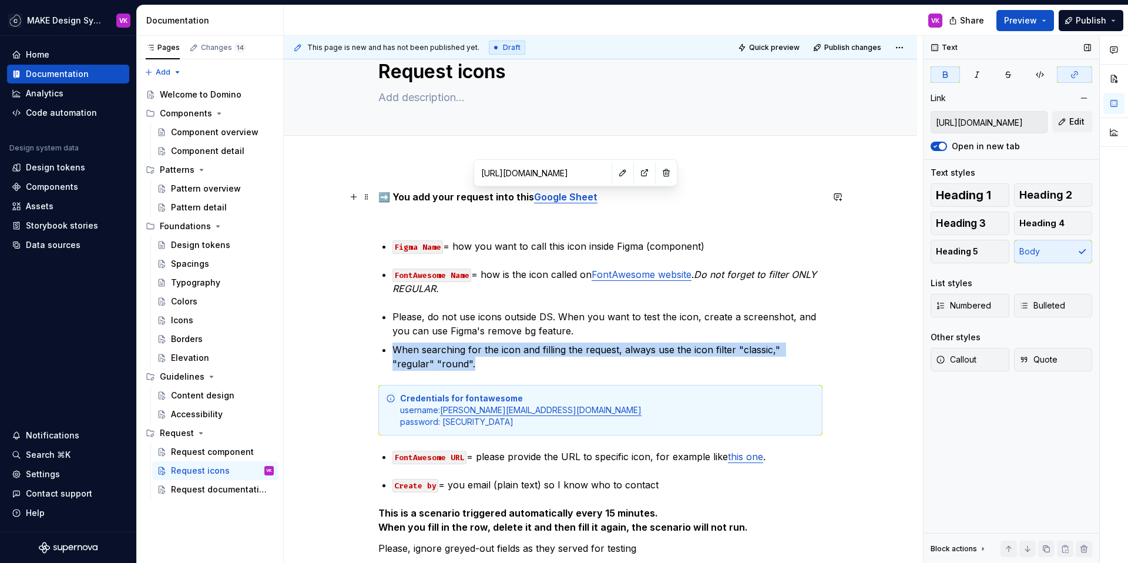
click at [560, 197] on strong "Google Sheet" at bounding box center [565, 197] width 63 height 12
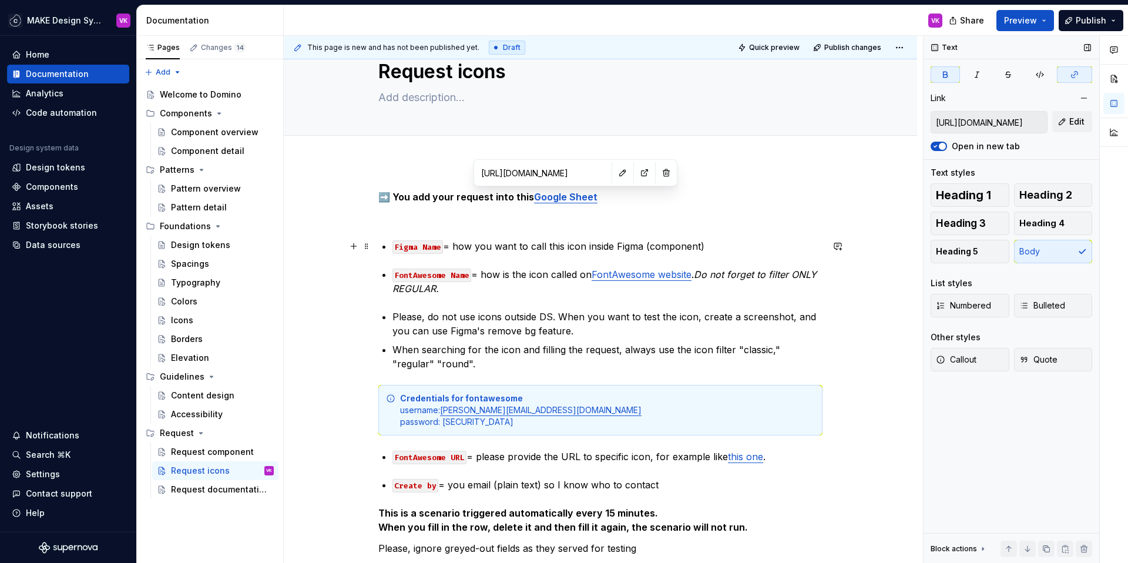
click at [388, 248] on div "➡️ You add your request into this Google Sheet Figma Name = how you want to cal…" at bounding box center [600, 432] width 444 height 485
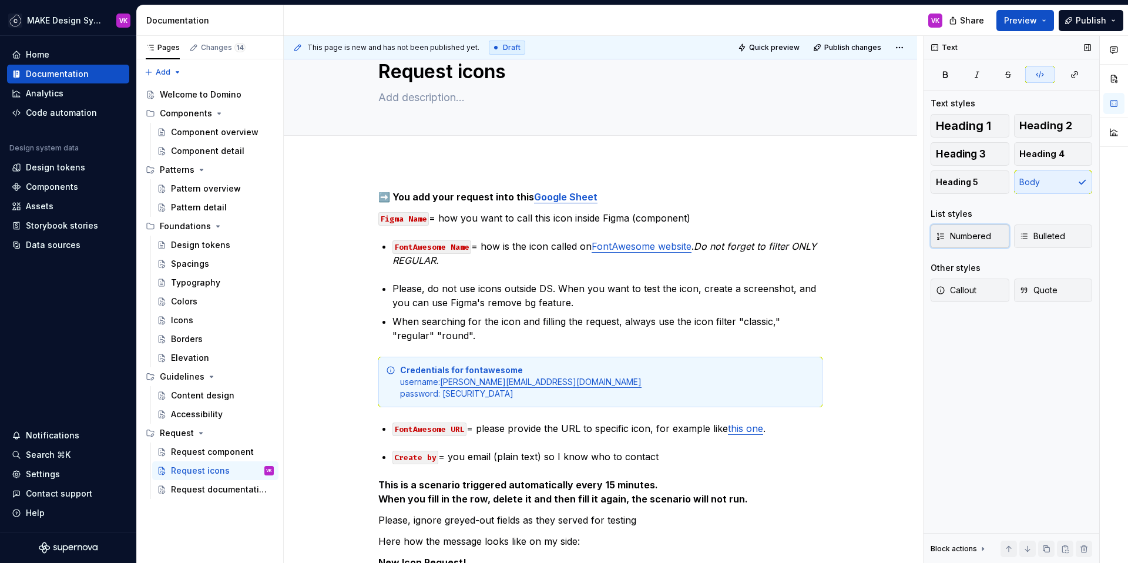
click at [976, 233] on span "Numbered" at bounding box center [963, 236] width 55 height 12
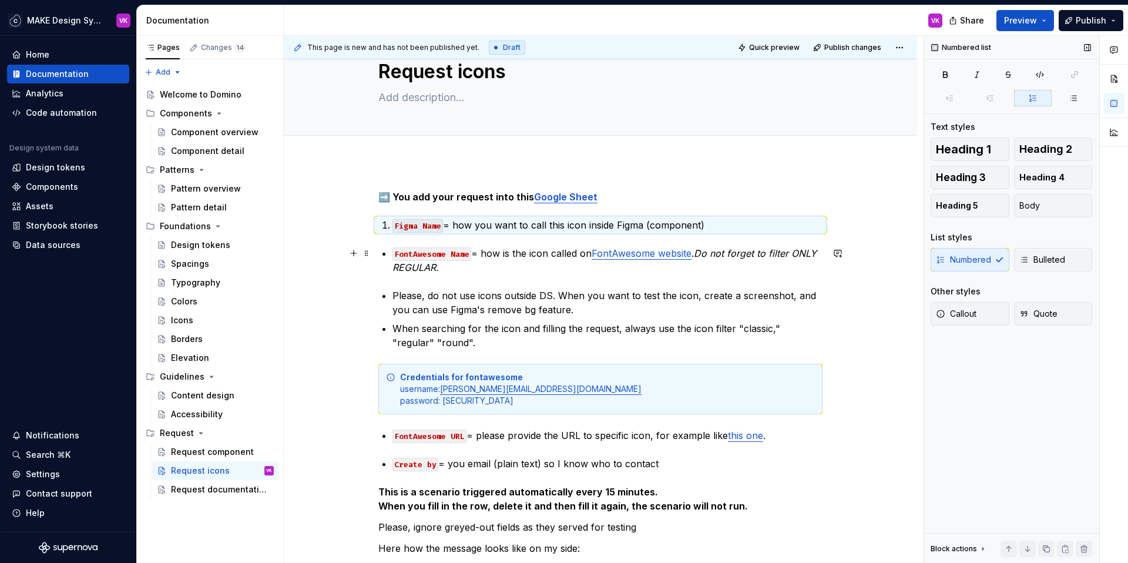
click at [391, 251] on div "➡️ You add your request into this Google Sheet Figma Name = how you want to cal…" at bounding box center [600, 422] width 444 height 464
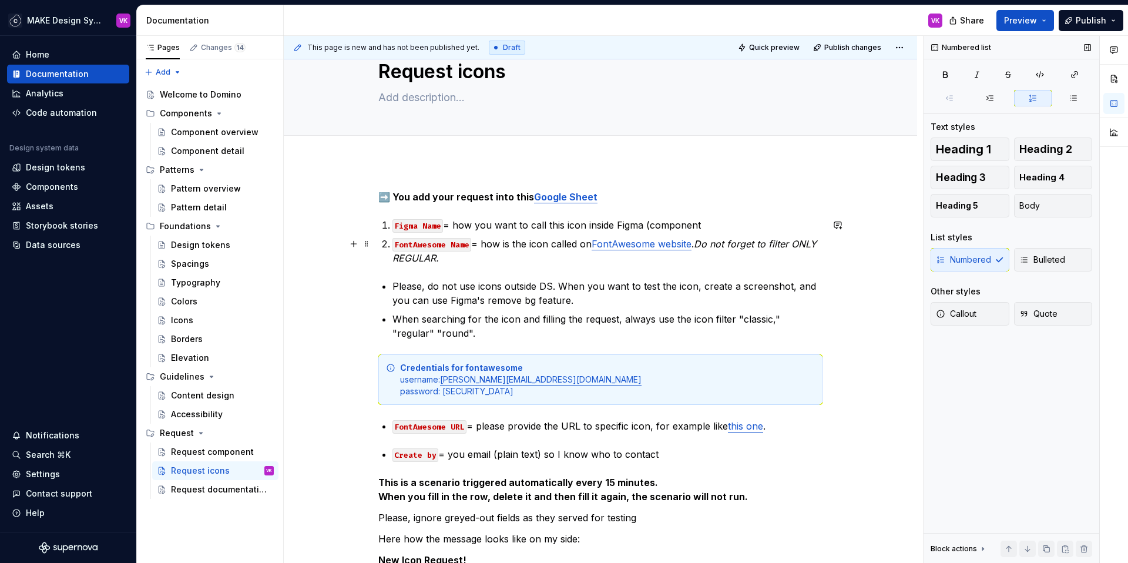
click at [700, 243] on em "Do not forget to filter ONLY REGULAR." at bounding box center [605, 251] width 427 height 26
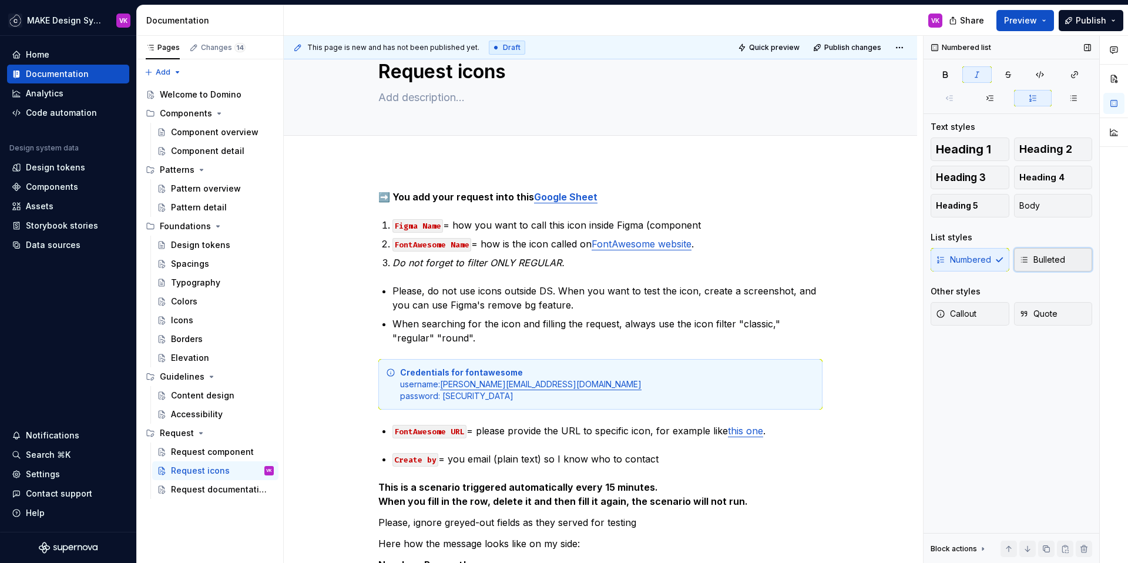
click at [1037, 261] on span "Bulleted" at bounding box center [1042, 260] width 46 height 12
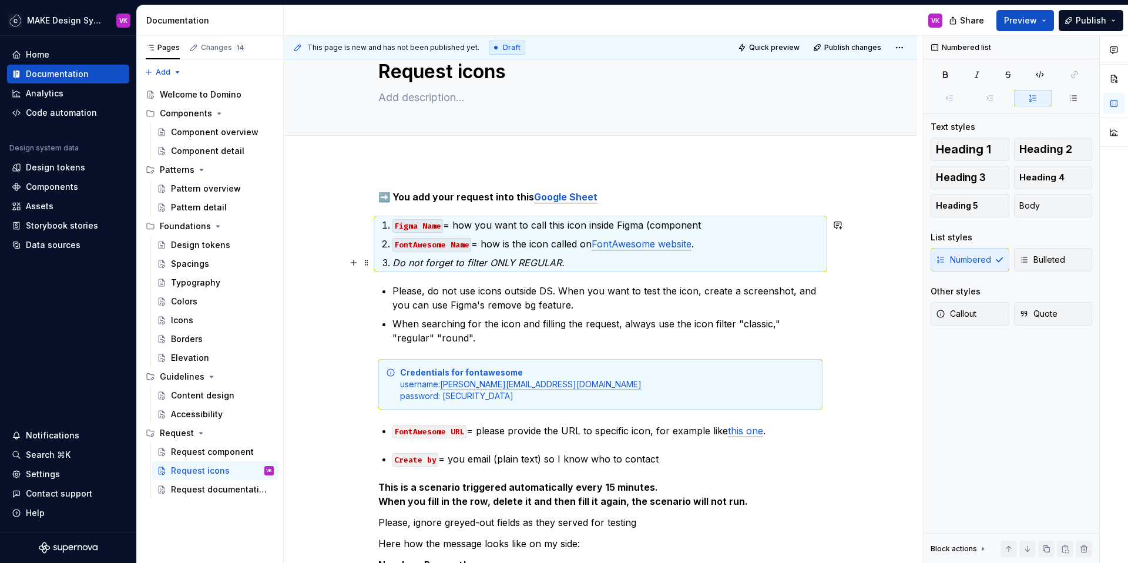
click at [397, 266] on em "Do not forget to filter ONLY REGULAR." at bounding box center [478, 263] width 172 height 12
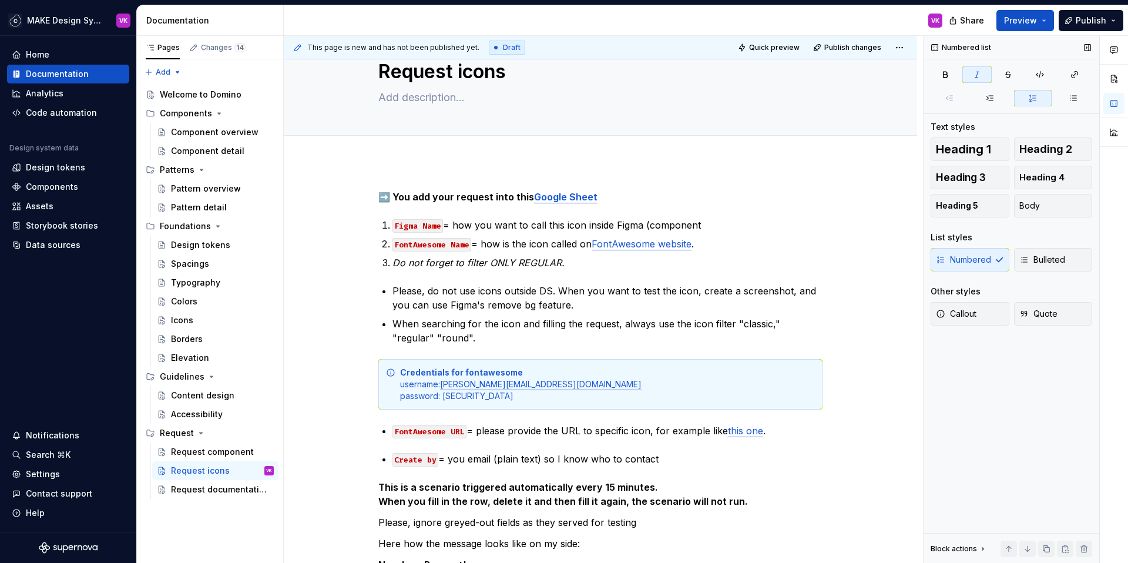
click at [968, 255] on div "Numbered Bulleted" at bounding box center [1011, 259] width 162 height 23
click at [394, 263] on em "Do not forget to filter ONLY REGULAR." at bounding box center [478, 263] width 172 height 12
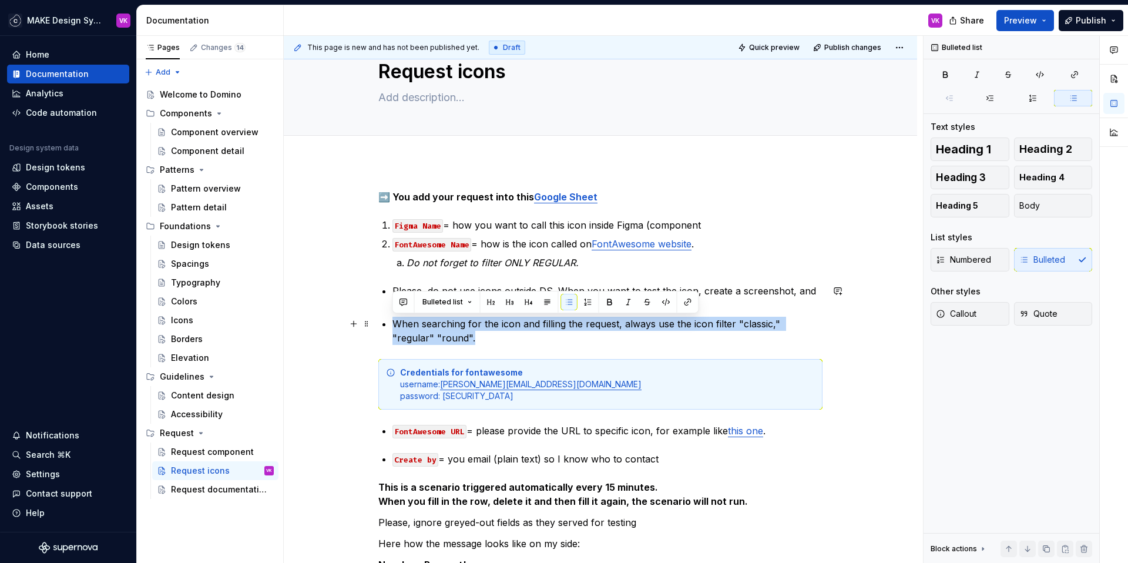
drag, startPoint x: 443, startPoint y: 338, endPoint x: 396, endPoint y: 326, distance: 49.1
click at [396, 326] on p "When searching for the icon and filling the request, always use the icon filter…" at bounding box center [607, 331] width 430 height 28
copy p "When searching for the icon and filling the request, always use the icon filter…"
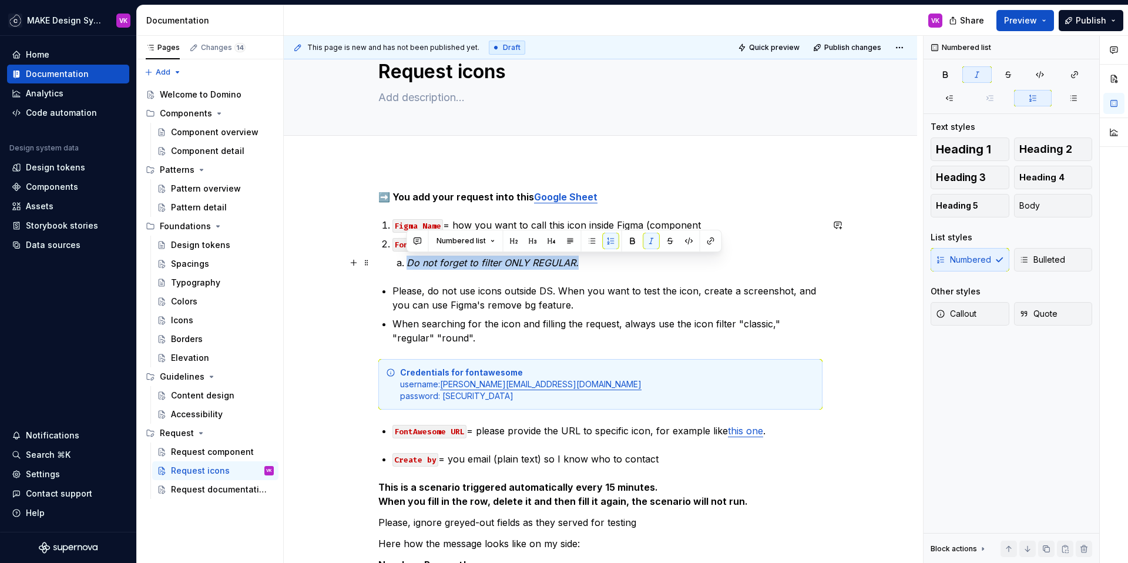
drag, startPoint x: 407, startPoint y: 264, endPoint x: 587, endPoint y: 265, distance: 179.7
click at [587, 265] on p "Do not forget to filter ONLY REGULAR." at bounding box center [614, 262] width 416 height 14
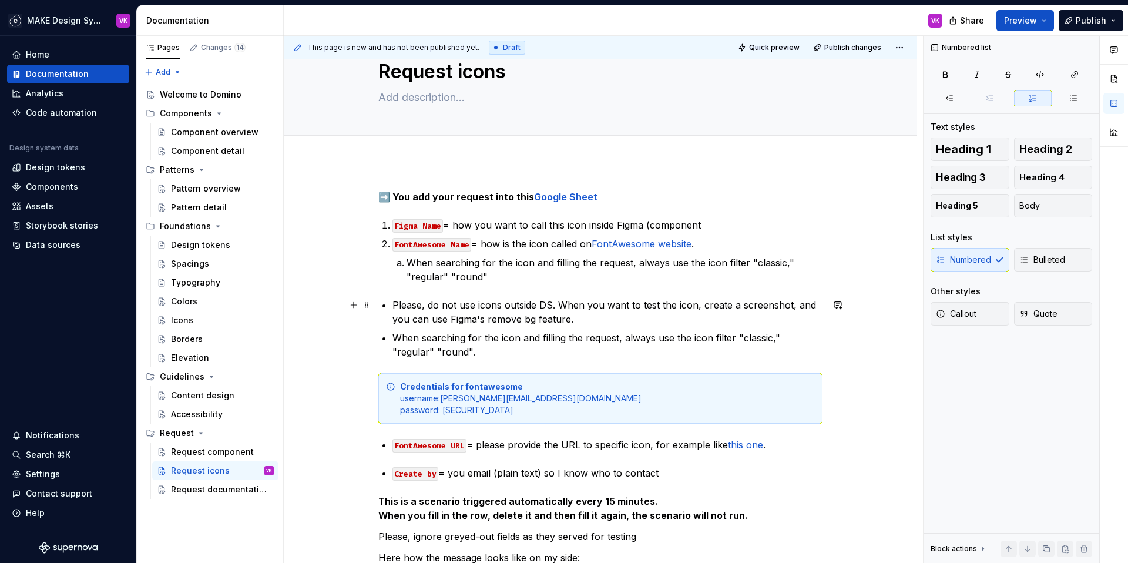
click at [392, 306] on p "Please, do not use icons outside DS. When you want to test the icon, create a s…" at bounding box center [607, 312] width 430 height 28
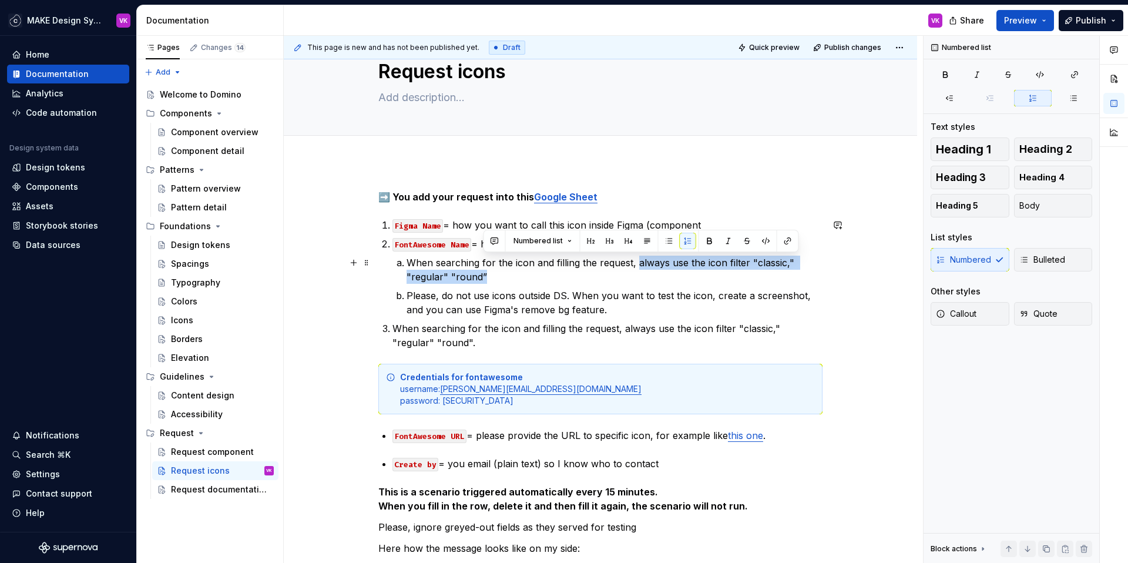
drag, startPoint x: 637, startPoint y: 261, endPoint x: 645, endPoint y: 274, distance: 15.8
click at [645, 274] on p "When searching for the icon and filling the request, always use the icon filter…" at bounding box center [614, 269] width 416 height 28
click at [444, 278] on p "When searching for the icon and filling the request, always use the icon filter…" at bounding box center [614, 269] width 416 height 28
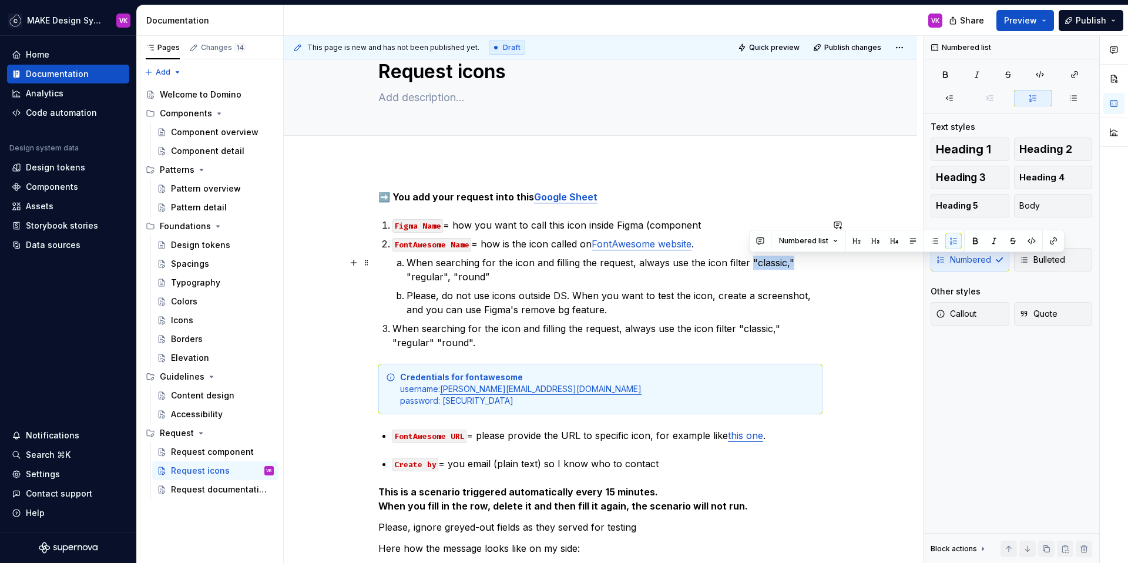
drag, startPoint x: 749, startPoint y: 263, endPoint x: 789, endPoint y: 265, distance: 40.6
click at [789, 265] on p "When searching for the icon and filling the request, always use the icon filter…" at bounding box center [614, 269] width 416 height 28
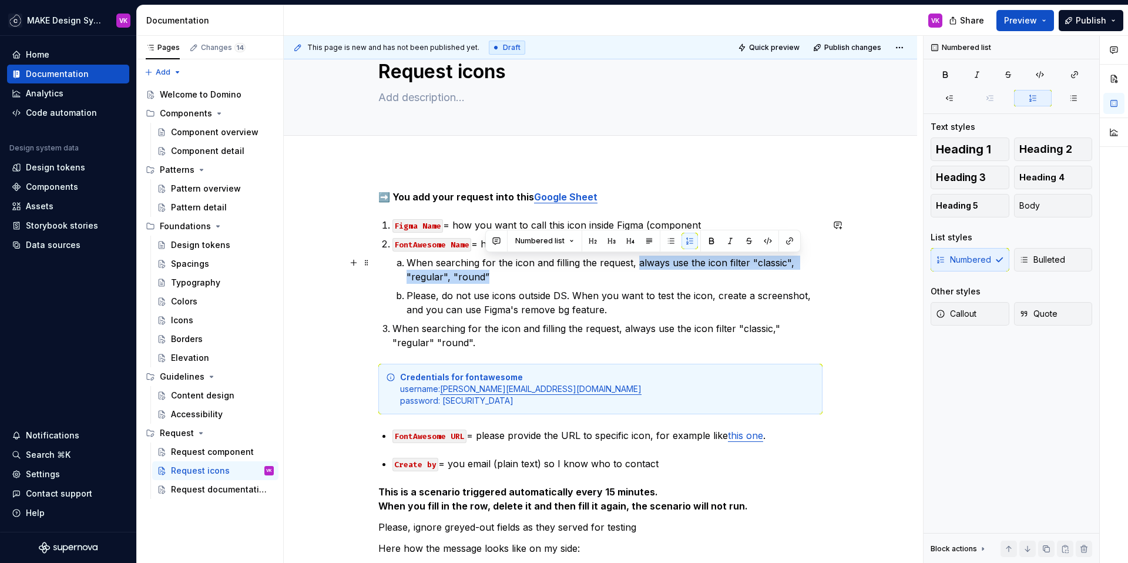
drag, startPoint x: 636, startPoint y: 263, endPoint x: 644, endPoint y: 277, distance: 16.0
click at [644, 277] on p "When searching for the icon and filling the request, always use the icon filter…" at bounding box center [614, 269] width 416 height 28
click at [710, 238] on button "button" at bounding box center [711, 241] width 16 height 16
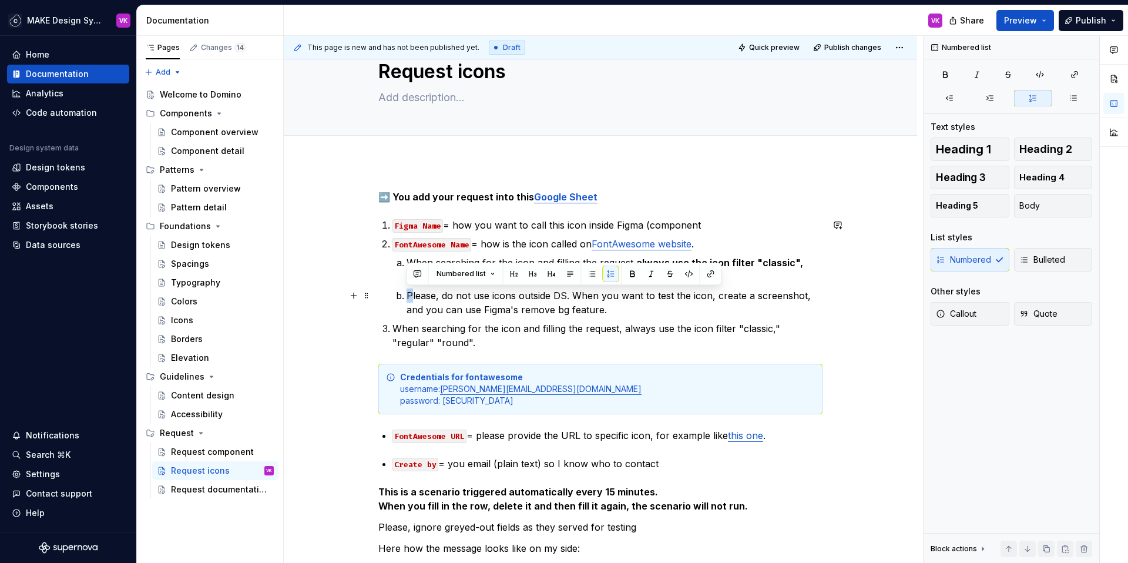
click at [406, 298] on p "Please, do not use icons outside DS. When you want to test the icon, create a s…" at bounding box center [614, 302] width 416 height 28
click at [657, 308] on p "Please, do not use icons outside DS. When you want to test the icon, create a s…" at bounding box center [614, 302] width 416 height 28
click at [584, 328] on p "When searching for the icon and filling the request, always use the icon filter…" at bounding box center [607, 335] width 430 height 28
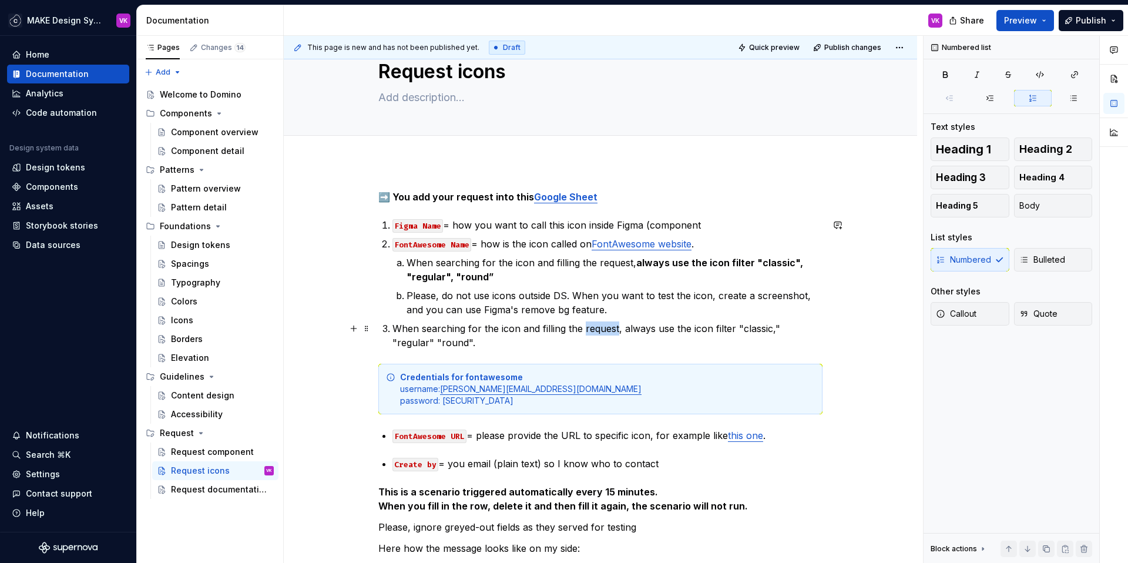
click at [584, 328] on p "When searching for the icon and filling the request, always use the icon filter…" at bounding box center [607, 335] width 430 height 28
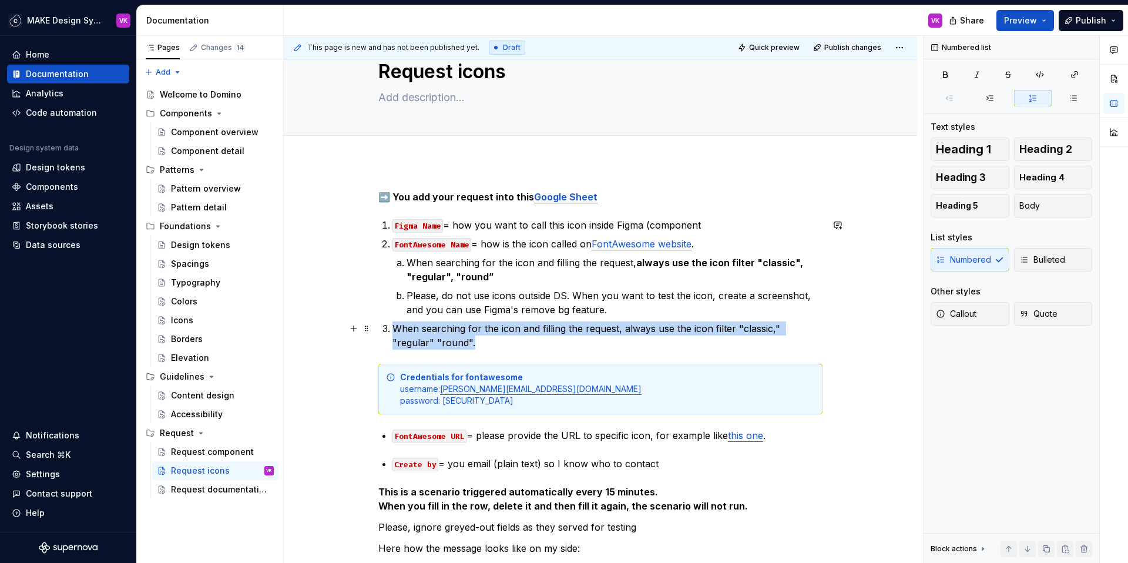
click at [584, 328] on p "When searching for the icon and filling the request, always use the icon filter…" at bounding box center [607, 335] width 430 height 28
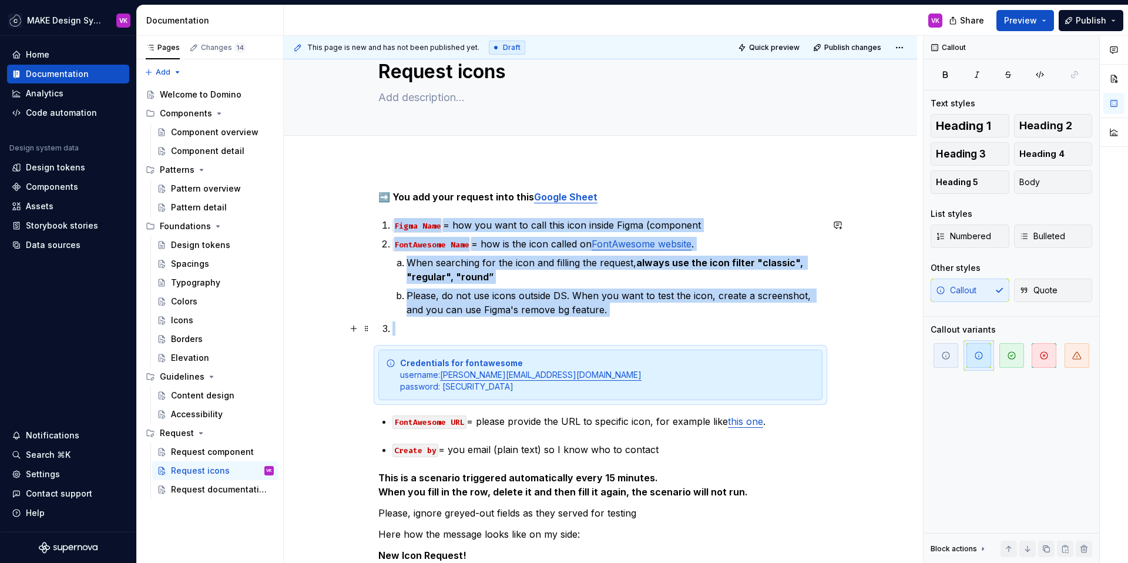
click at [404, 329] on p at bounding box center [607, 328] width 430 height 14
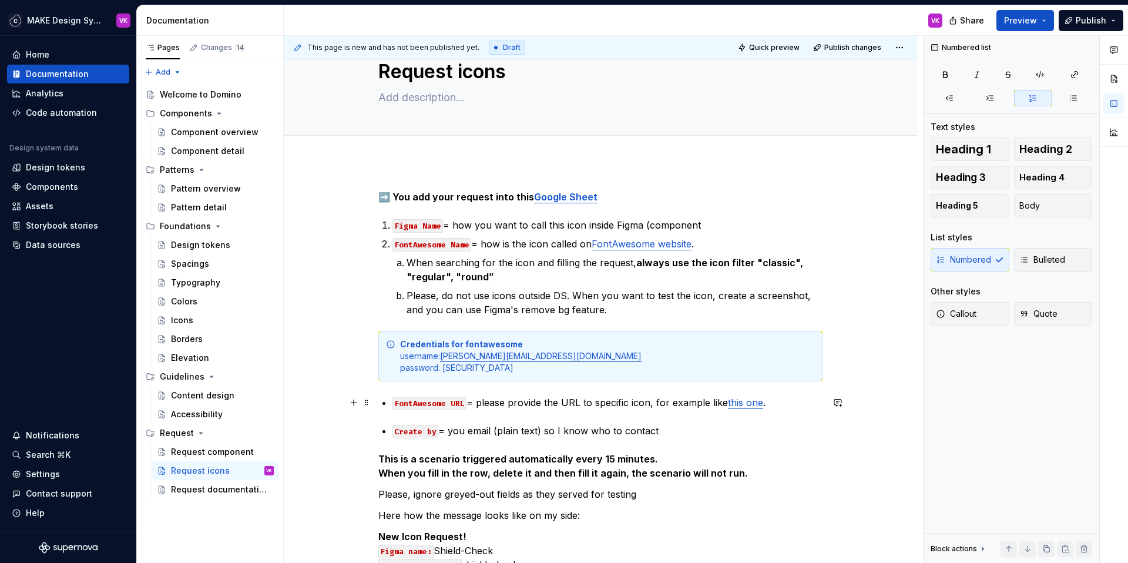
click at [390, 405] on div "➡️ You add your request into this Google Sheet Figma Name = how you want to cal…" at bounding box center [600, 405] width 444 height 431
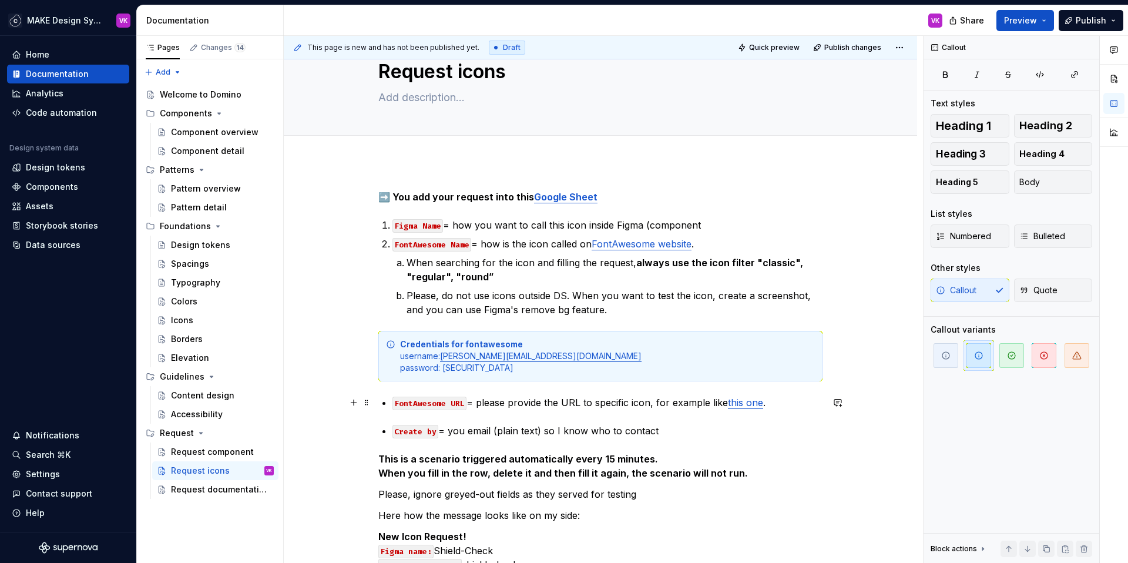
click at [381, 400] on div "➡️ You add your request into this Google Sheet Figma Name = how you want to cal…" at bounding box center [600, 405] width 444 height 431
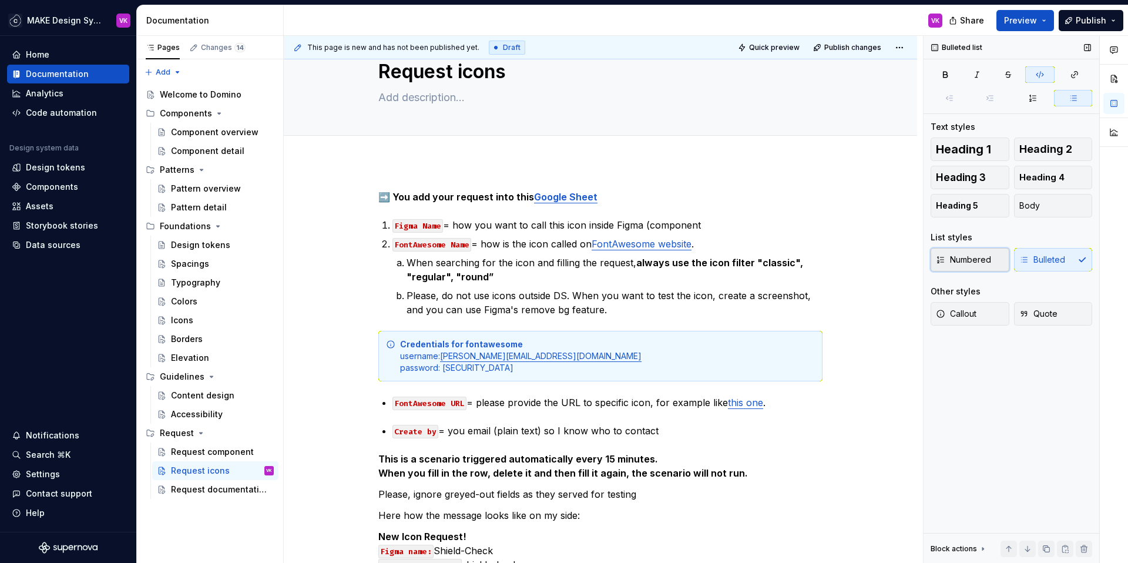
click at [991, 255] on button "Numbered" at bounding box center [969, 259] width 79 height 23
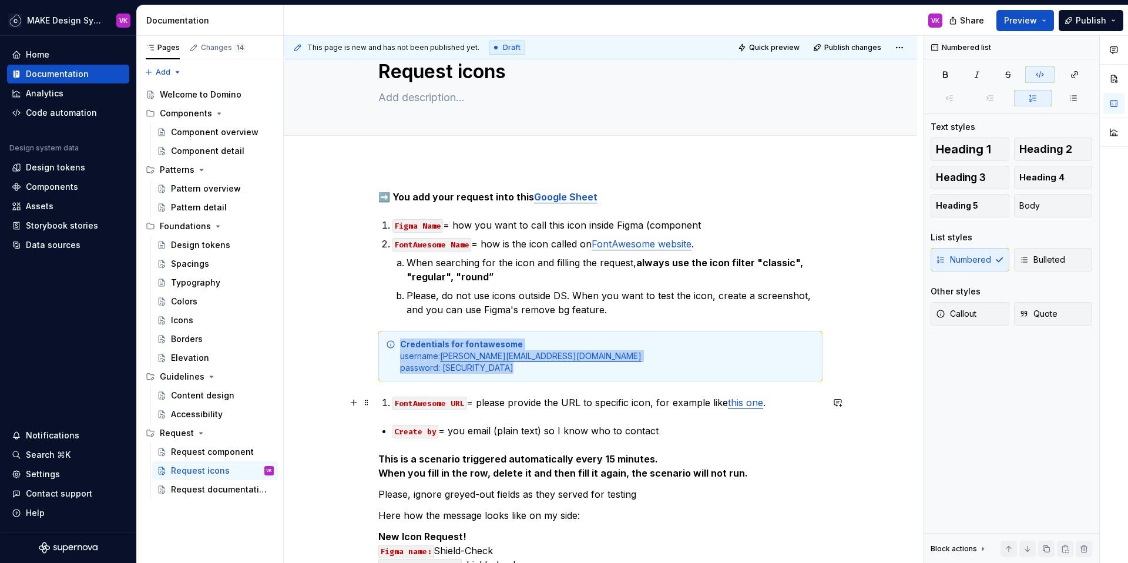
click at [392, 402] on li "FontAwesome URL = please provide the URL to specific icon, for example like thi…" at bounding box center [607, 402] width 430 height 14
click at [392, 403] on li "FontAwesome URL = please provide the URL to specific icon, for example like thi…" at bounding box center [607, 402] width 430 height 14
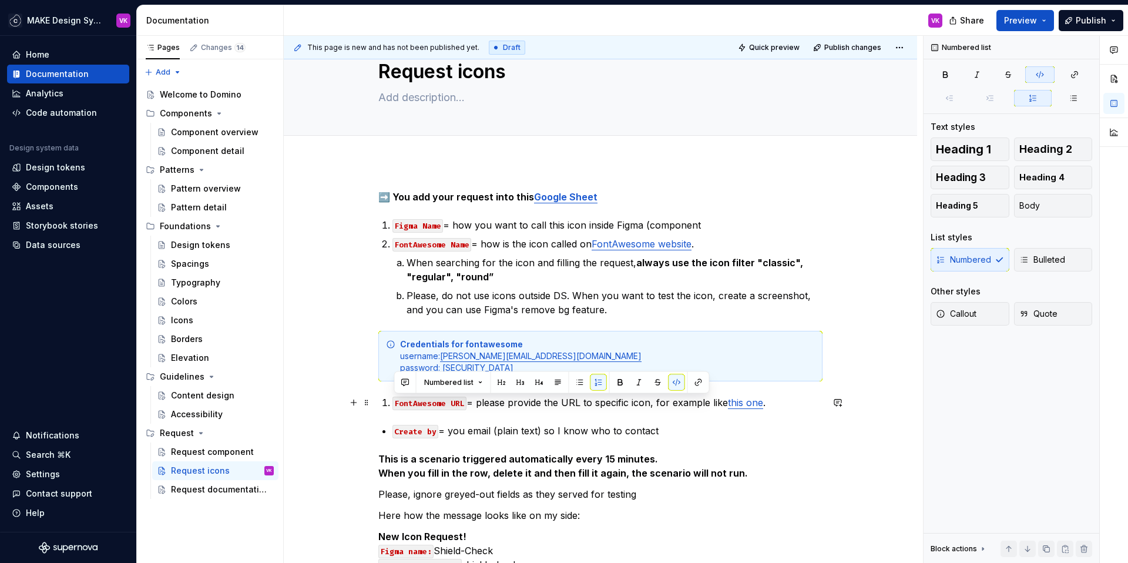
click at [392, 403] on li "FontAwesome URL = please provide the URL to specific icon, for example like thi…" at bounding box center [607, 402] width 430 height 14
click at [406, 263] on li "When searching for the icon and filling the request, always use the icon filter…" at bounding box center [614, 269] width 416 height 28
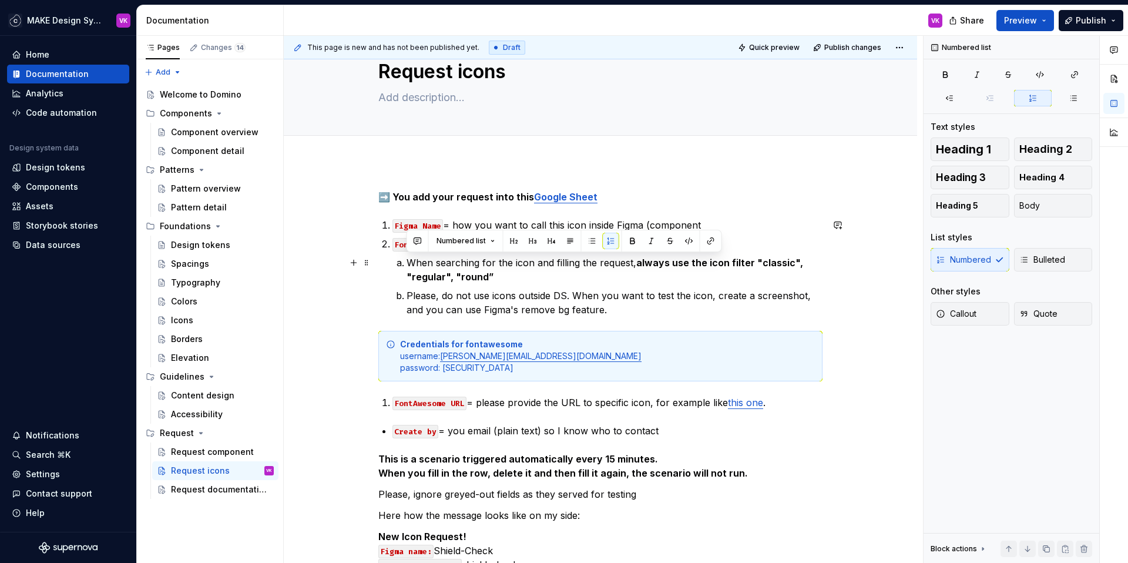
click at [406, 263] on li "When searching for the icon and filling the request, always use the icon filter…" at bounding box center [614, 269] width 416 height 28
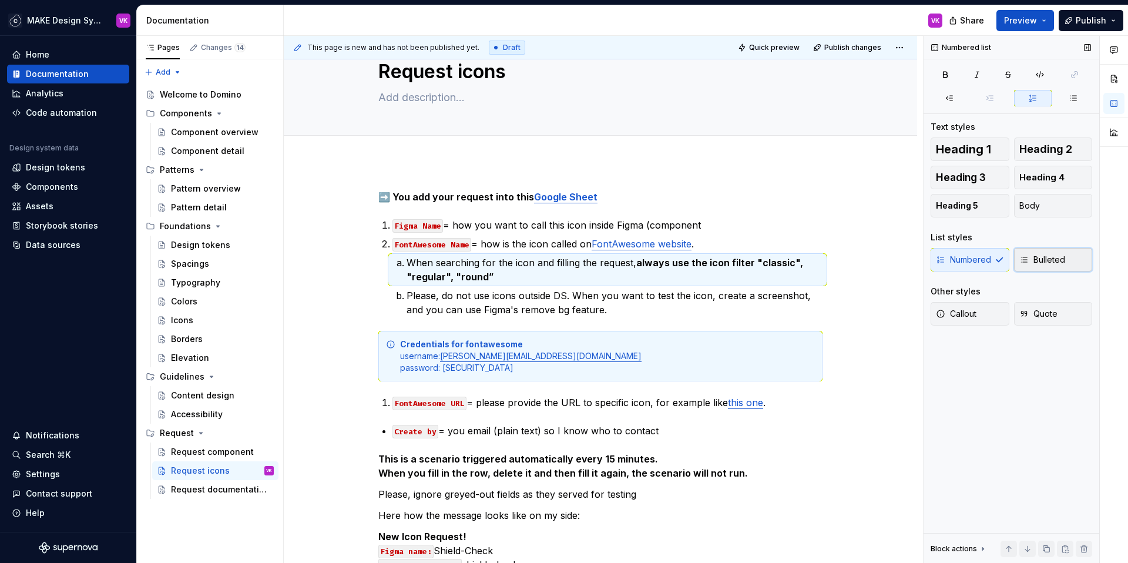
click at [1046, 255] on span "Bulleted" at bounding box center [1042, 260] width 46 height 12
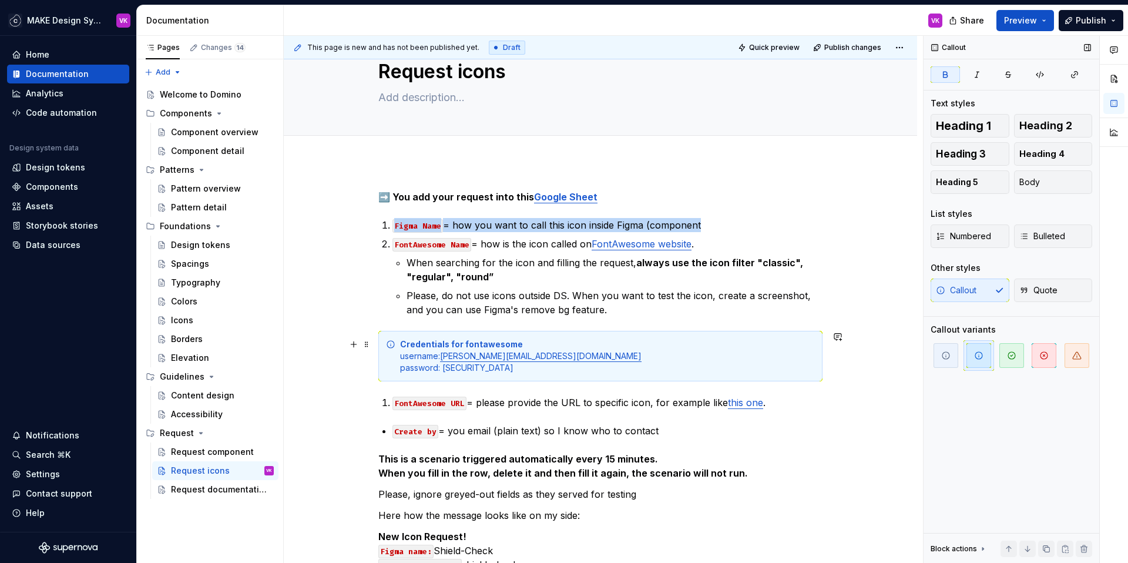
click at [432, 345] on strong "Credentials for fontawesome" at bounding box center [461, 344] width 123 height 10
click at [396, 345] on div "Credentials for fontawesome username: [PERSON_NAME][EMAIL_ADDRESS][DOMAIN_NAME]…" at bounding box center [600, 356] width 444 height 51
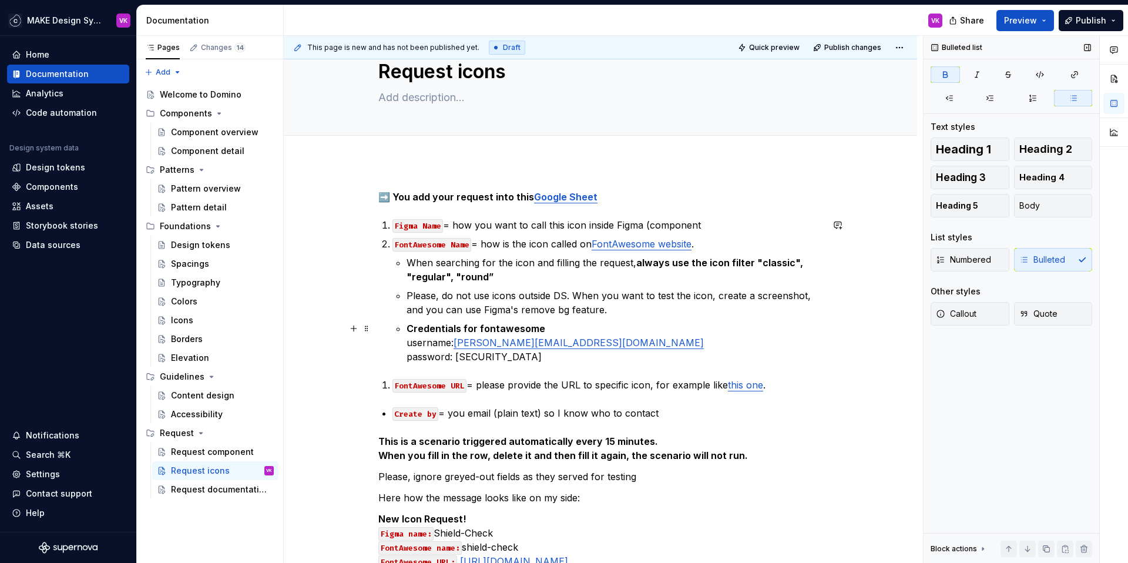
click at [479, 328] on strong "Credentials for fontawesome" at bounding box center [475, 328] width 139 height 12
click at [554, 328] on p "Credentials for FontAwesome username: [PERSON_NAME][EMAIL_ADDRESS][DOMAIN_NAME]…" at bounding box center [614, 342] width 416 height 42
click at [438, 325] on strong "Credentials for FontAwesome:" at bounding box center [477, 328] width 143 height 12
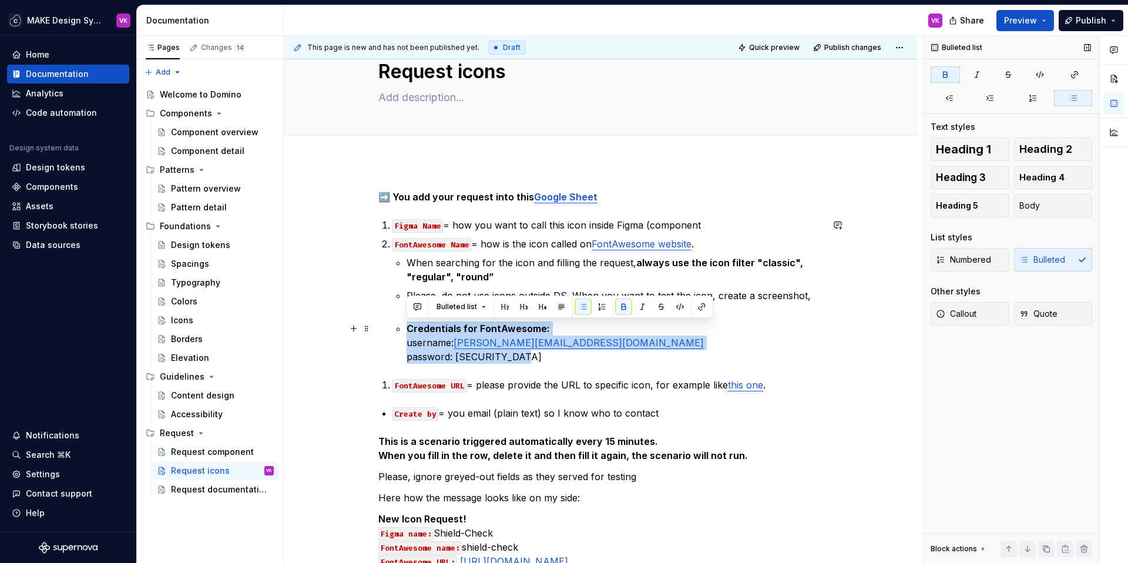
click at [438, 325] on strong "Credentials for FontAwesome:" at bounding box center [477, 328] width 143 height 12
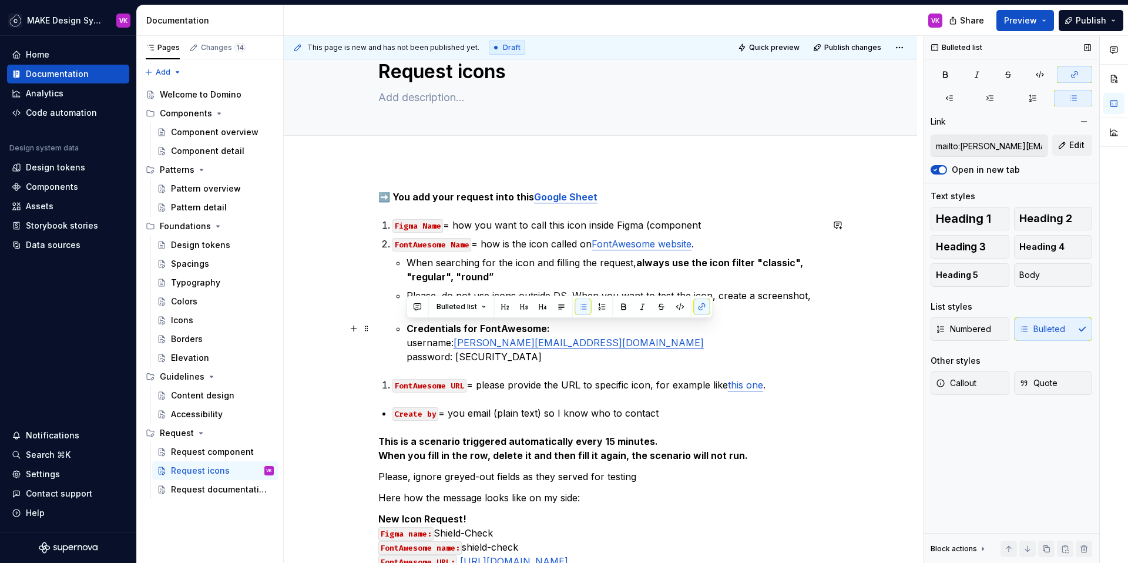
click at [569, 332] on p "Credentials for FontAwesome: username: [PERSON_NAME][EMAIL_ADDRESS][DOMAIN_NAME…" at bounding box center [614, 342] width 416 height 42
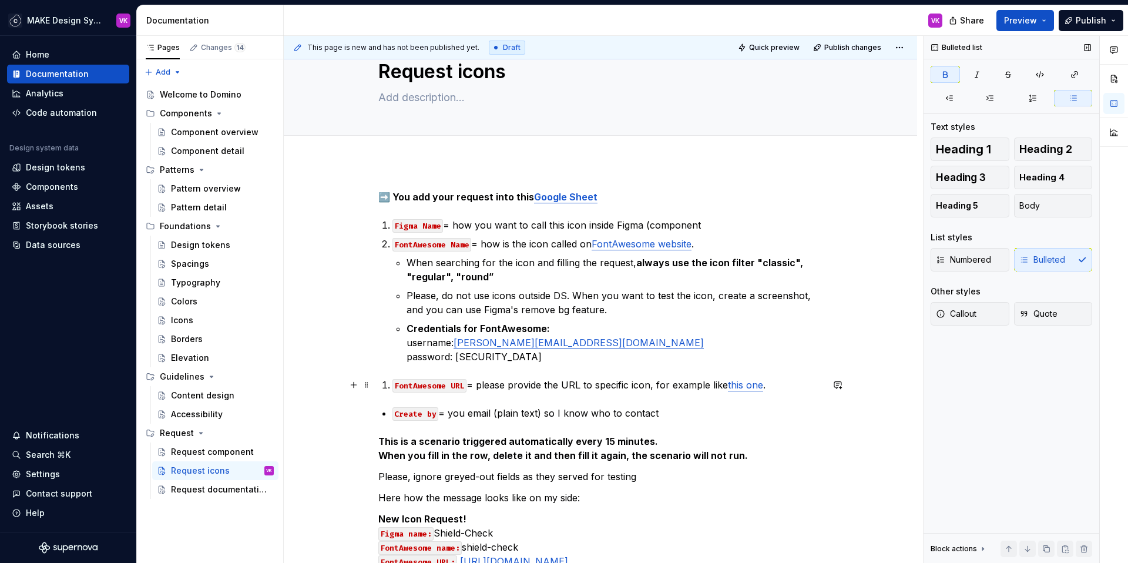
click at [392, 385] on li "FontAwesome URL = please provide the URL to specific icon, for example like thi…" at bounding box center [607, 385] width 430 height 14
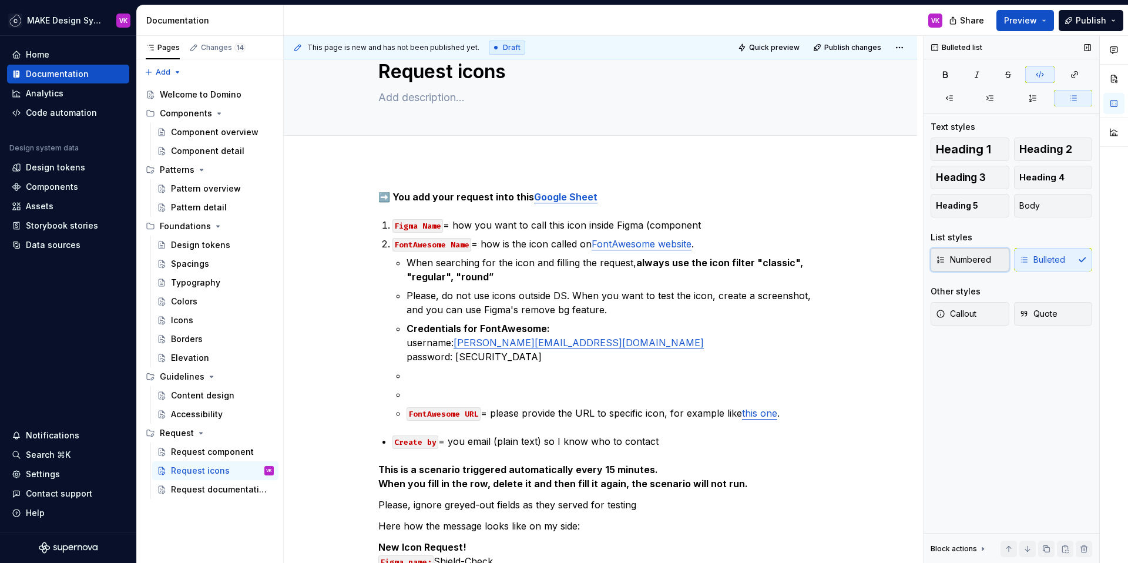
click at [951, 260] on span "Numbered" at bounding box center [963, 260] width 55 height 12
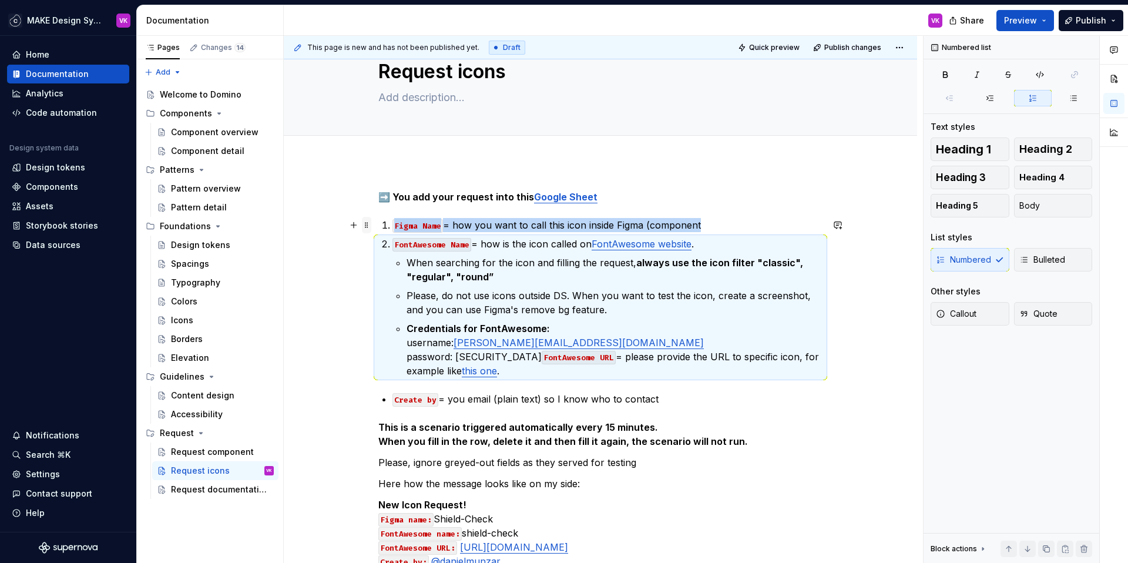
click at [366, 221] on span at bounding box center [366, 225] width 9 height 16
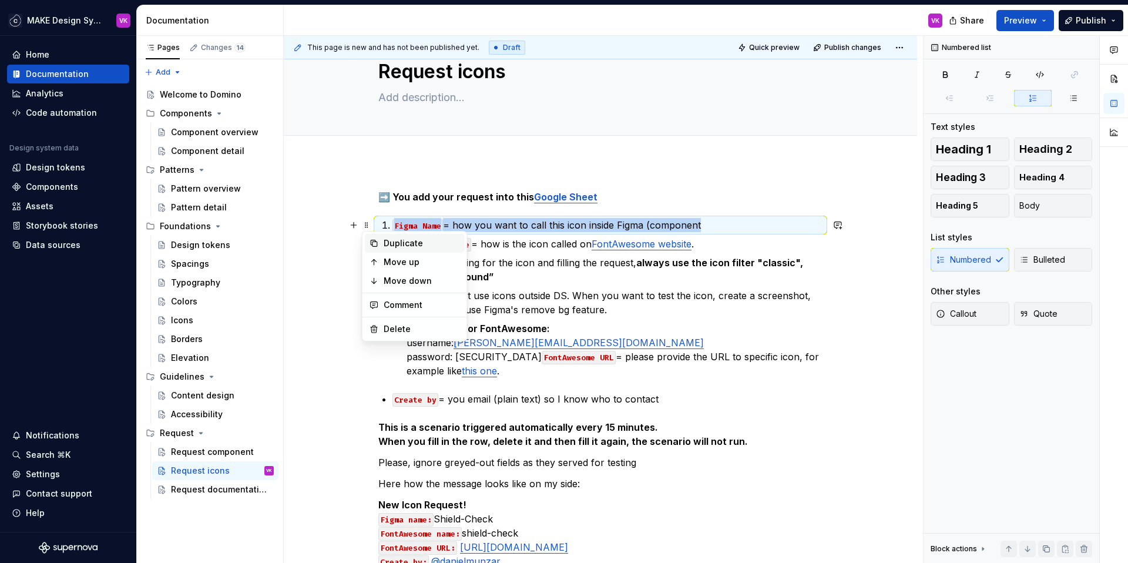
click at [389, 242] on div "Duplicate" at bounding box center [422, 243] width 76 height 12
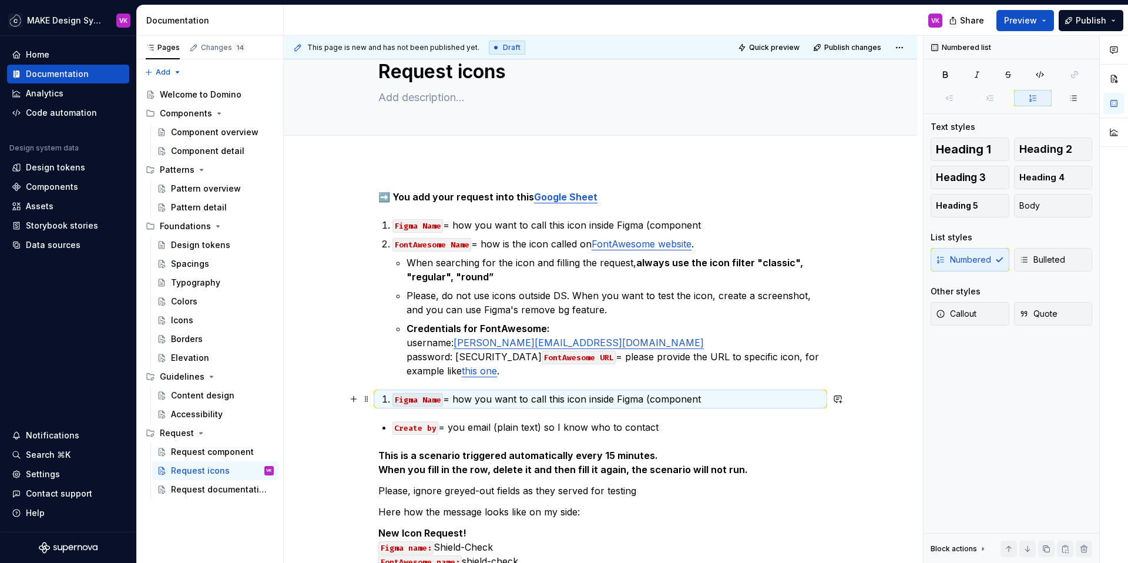
click at [392, 398] on li "Figma Name = how you want to call this icon inside Figma (component" at bounding box center [607, 399] width 430 height 14
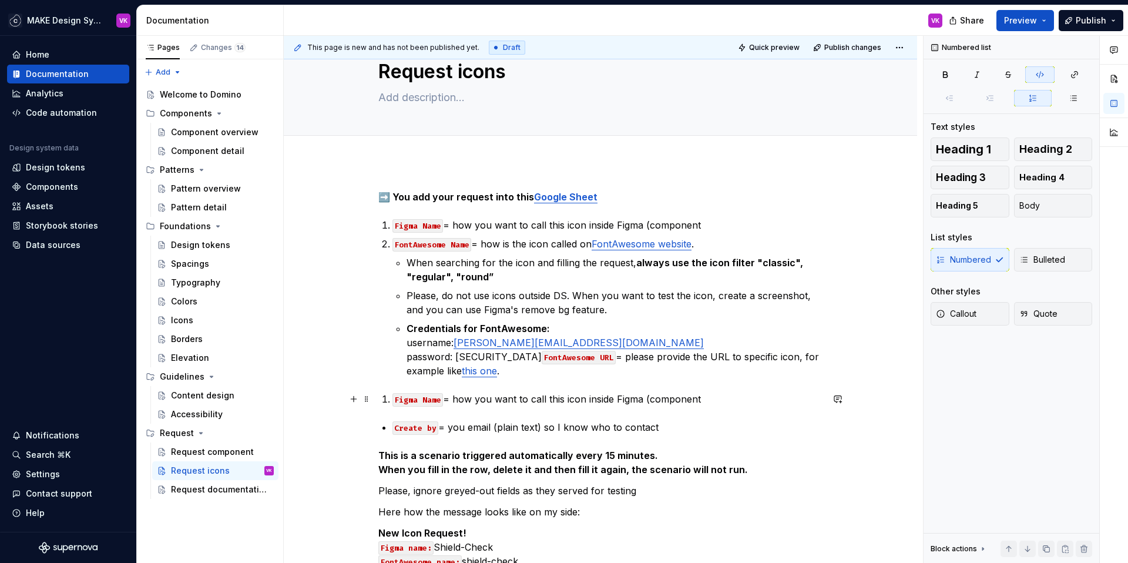
click at [392, 398] on li "Figma Name = how you want to call this icon inside Figma (component" at bounding box center [607, 399] width 430 height 14
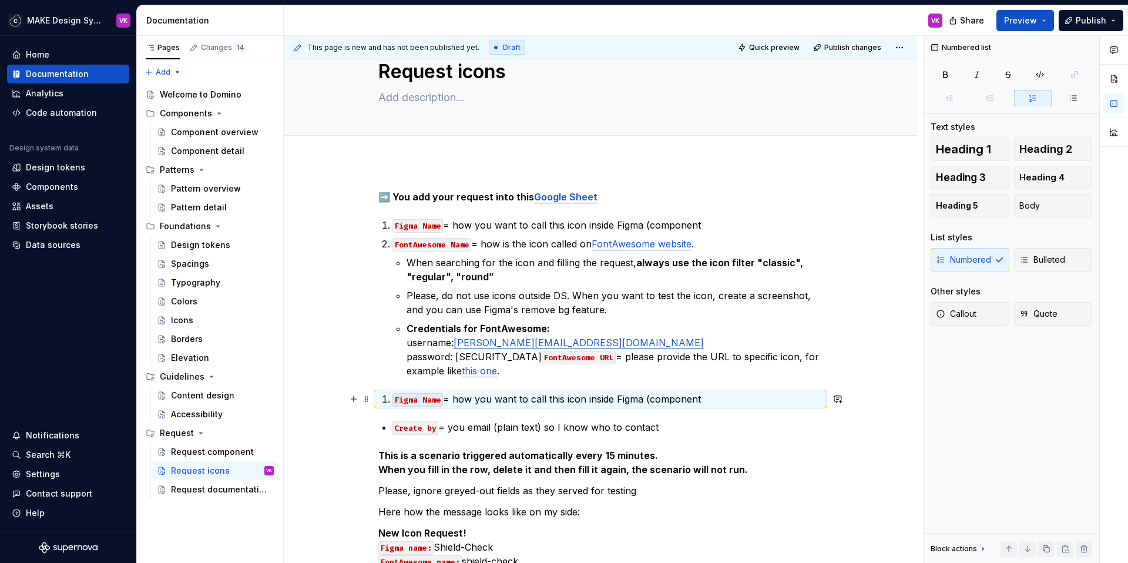
click at [465, 401] on p "Figma Name = how you want to call this icon inside Figma (component" at bounding box center [607, 399] width 430 height 14
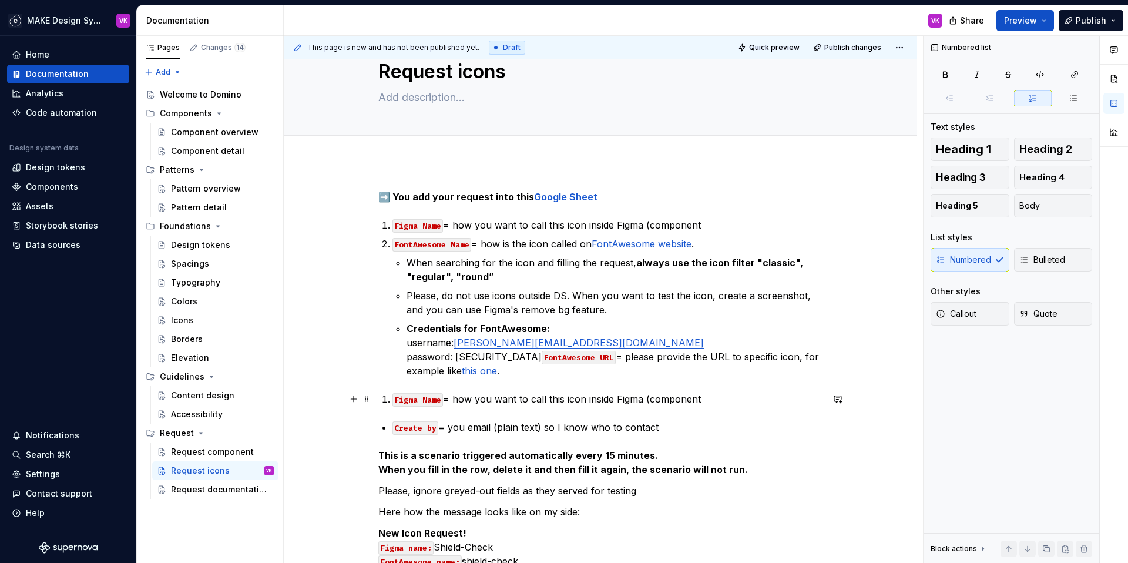
click at [465, 401] on p "Figma Name = how you want to call this icon inside Figma (component" at bounding box center [607, 399] width 430 height 14
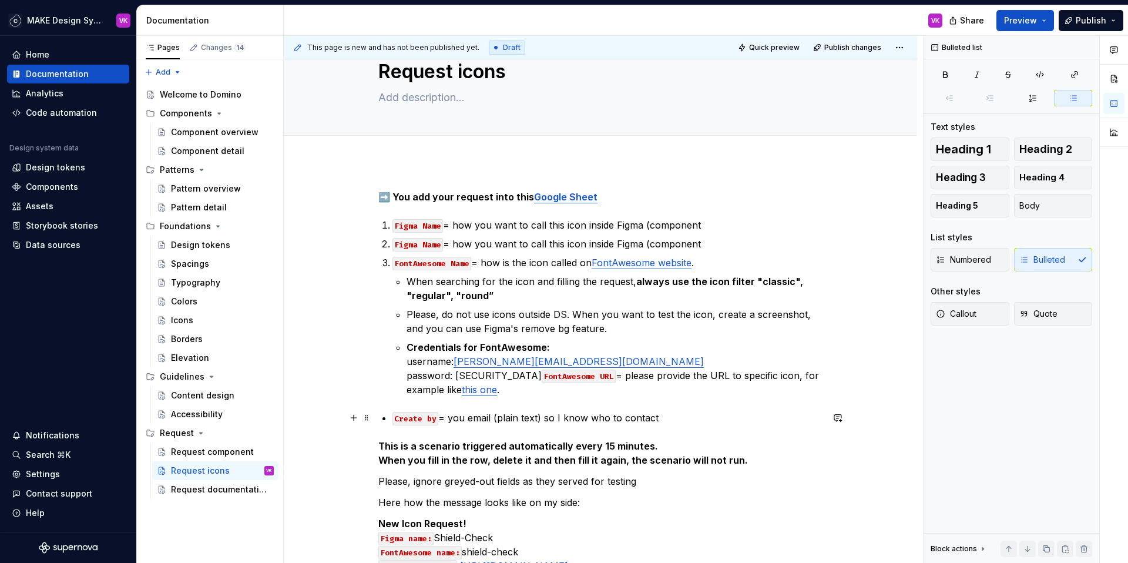
click at [462, 421] on p "Create by = you email (plain text) so I know who to contact" at bounding box center [607, 418] width 430 height 14
click at [973, 255] on span "Numbered" at bounding box center [963, 260] width 55 height 12
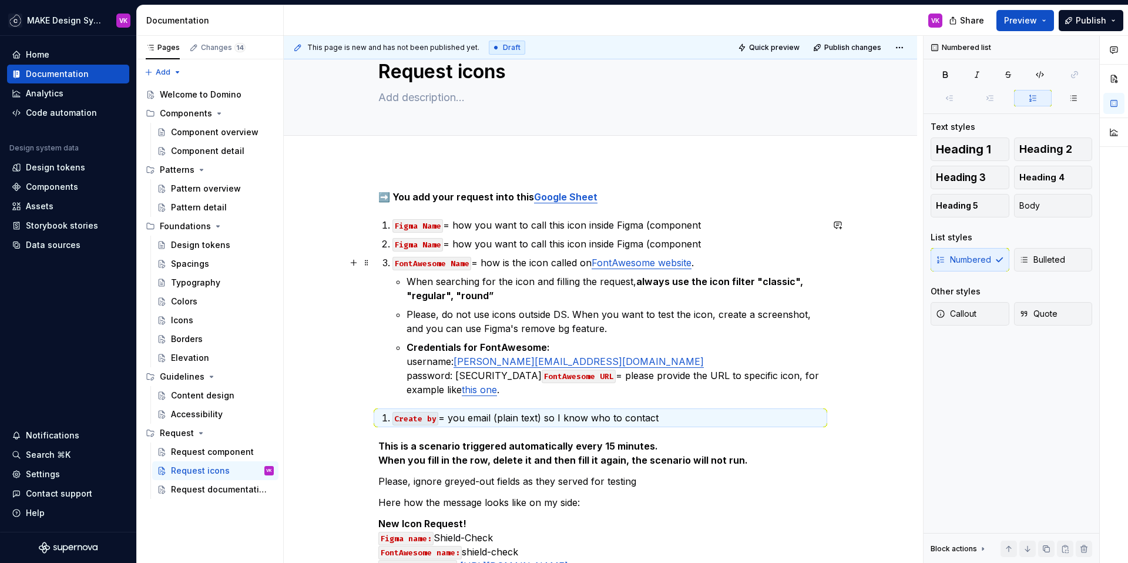
click at [547, 267] on p "FontAwesome Name = how is the icon called on FontAwesome website ." at bounding box center [607, 262] width 430 height 14
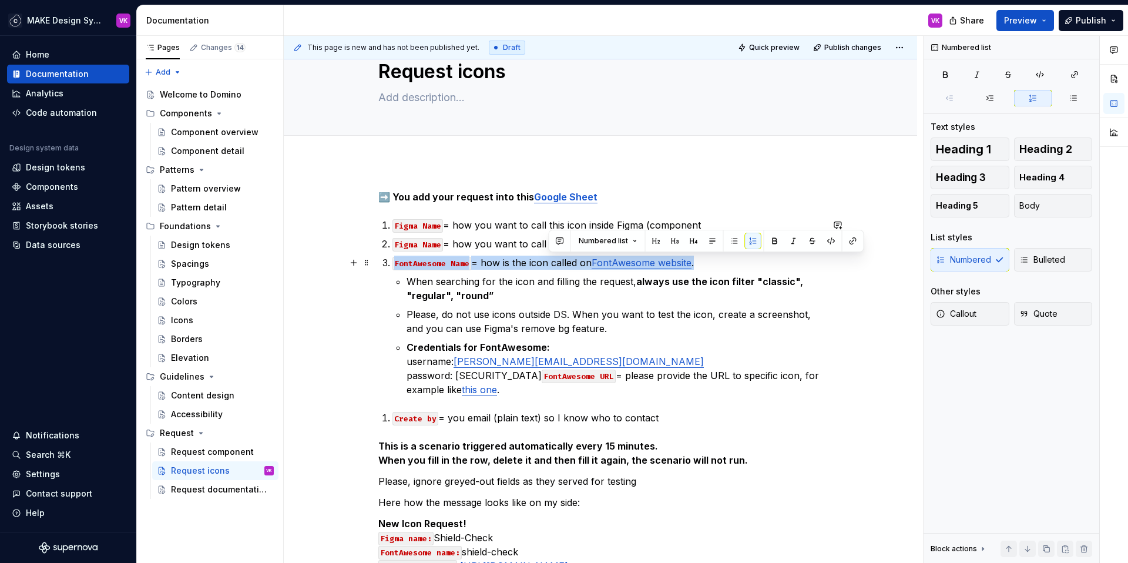
click at [547, 267] on p "FontAwesome Name = how is the icon called on FontAwesome website ." at bounding box center [607, 262] width 430 height 14
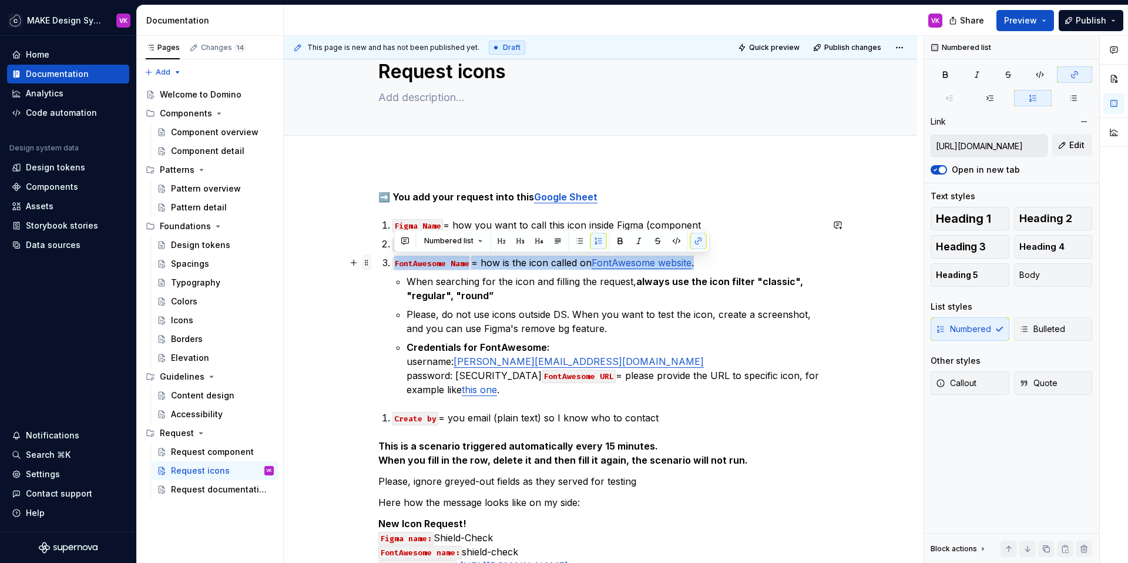
click at [368, 264] on span at bounding box center [366, 262] width 9 height 16
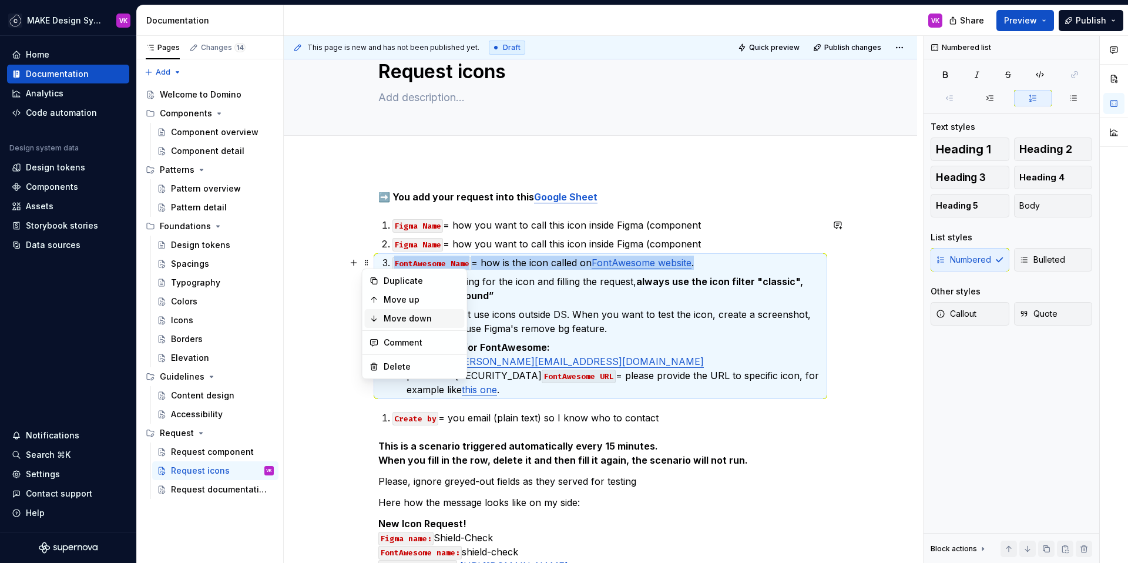
click at [389, 314] on div "Move down" at bounding box center [422, 318] width 76 height 12
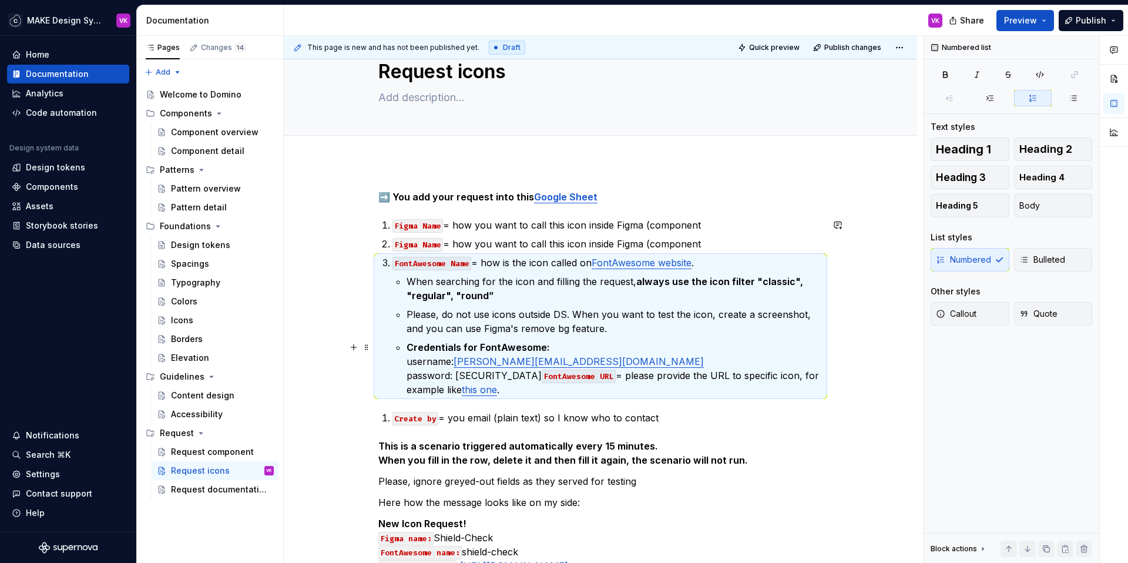
click at [432, 349] on strong "Credentials for FontAwesome:" at bounding box center [477, 347] width 143 height 12
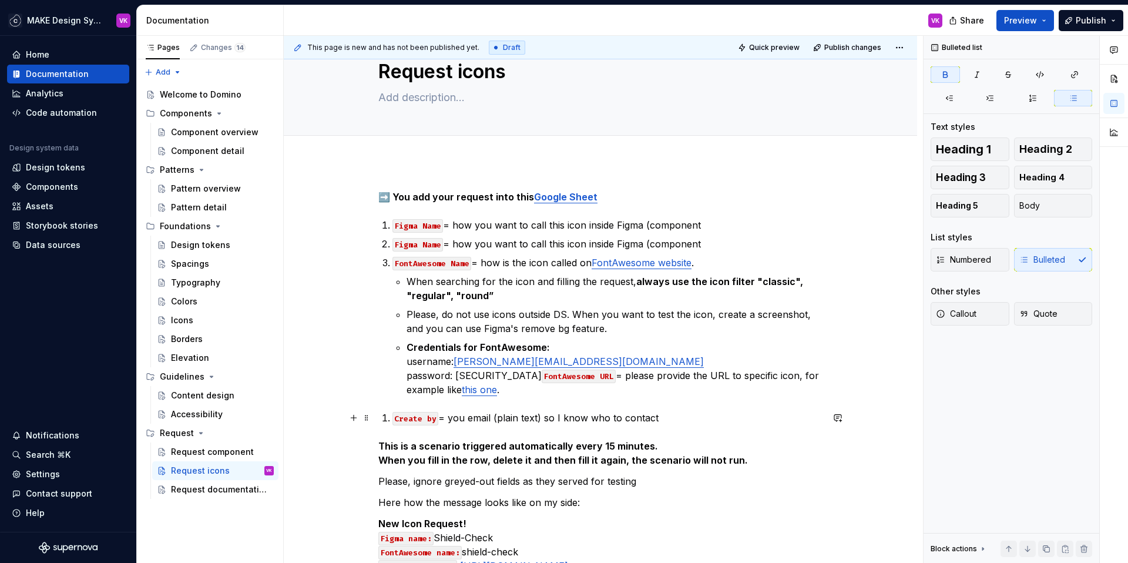
click at [392, 419] on li "Create by = you email (plain text) so I know who to contact" at bounding box center [607, 418] width 430 height 14
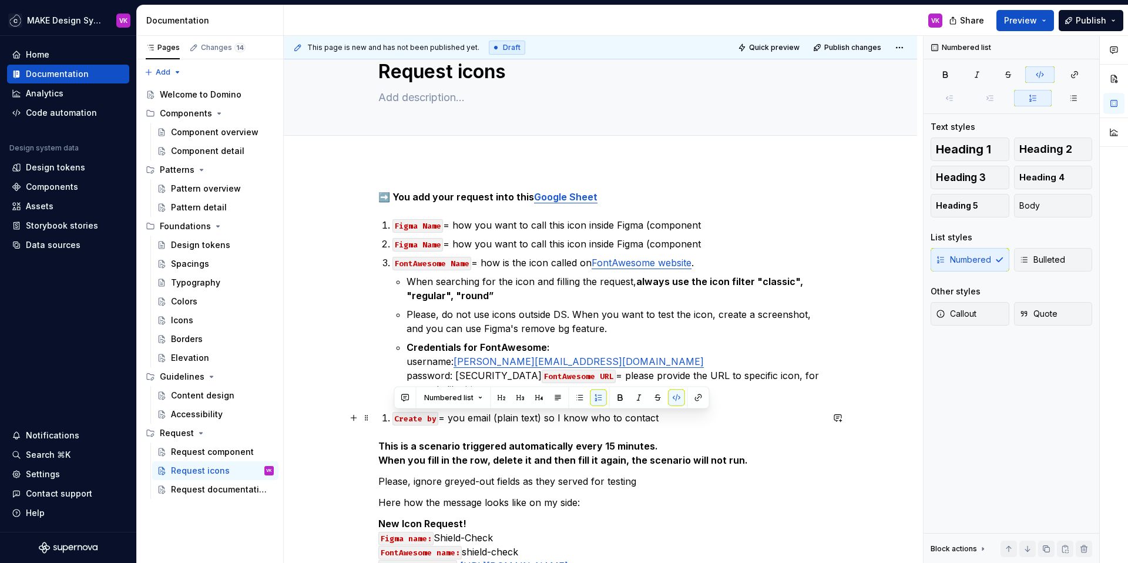
click at [392, 419] on li "Create by = you email (plain text) so I know who to contact" at bounding box center [607, 418] width 430 height 14
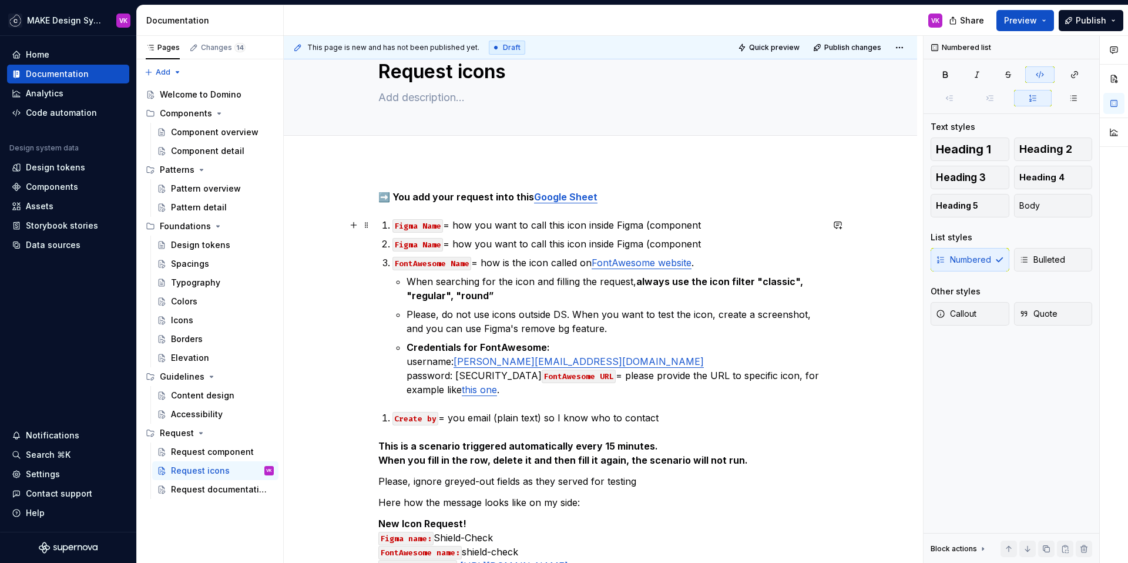
click at [392, 227] on li "Figma Name = how you want to call this icon inside Figma (component" at bounding box center [607, 225] width 430 height 14
click at [961, 252] on div "Numbered Bulleted" at bounding box center [1011, 259] width 162 height 23
click at [965, 262] on div "Numbered Bulleted" at bounding box center [1011, 259] width 162 height 23
click at [976, 258] on div "Numbered Bulleted" at bounding box center [1011, 259] width 162 height 23
click at [1040, 259] on span "Bulleted" at bounding box center [1042, 260] width 46 height 12
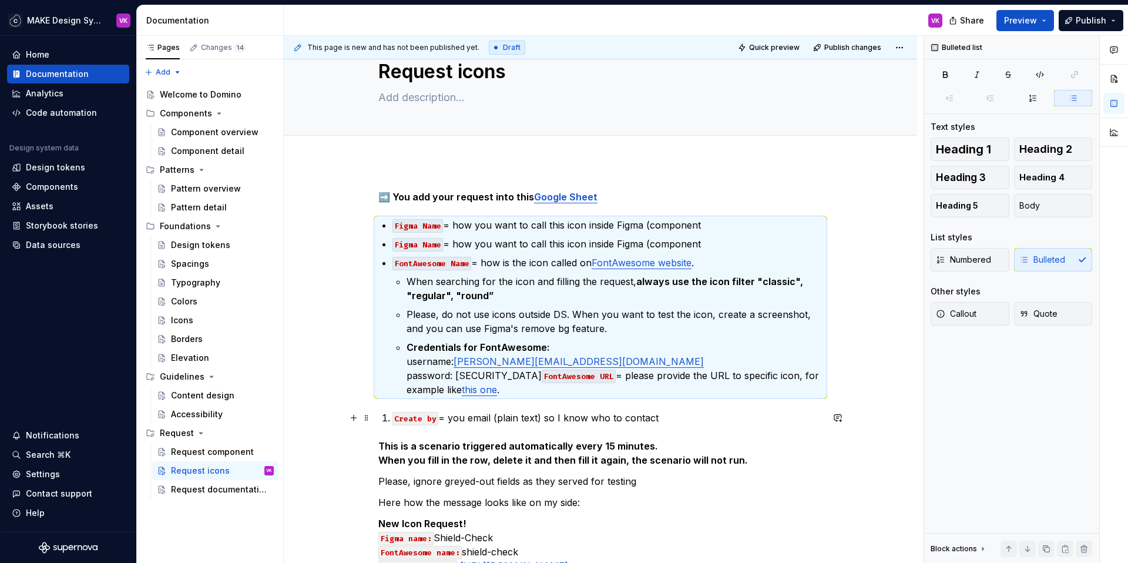
click at [392, 415] on li "Create by = you email (plain text) so I know who to contact" at bounding box center [607, 418] width 430 height 14
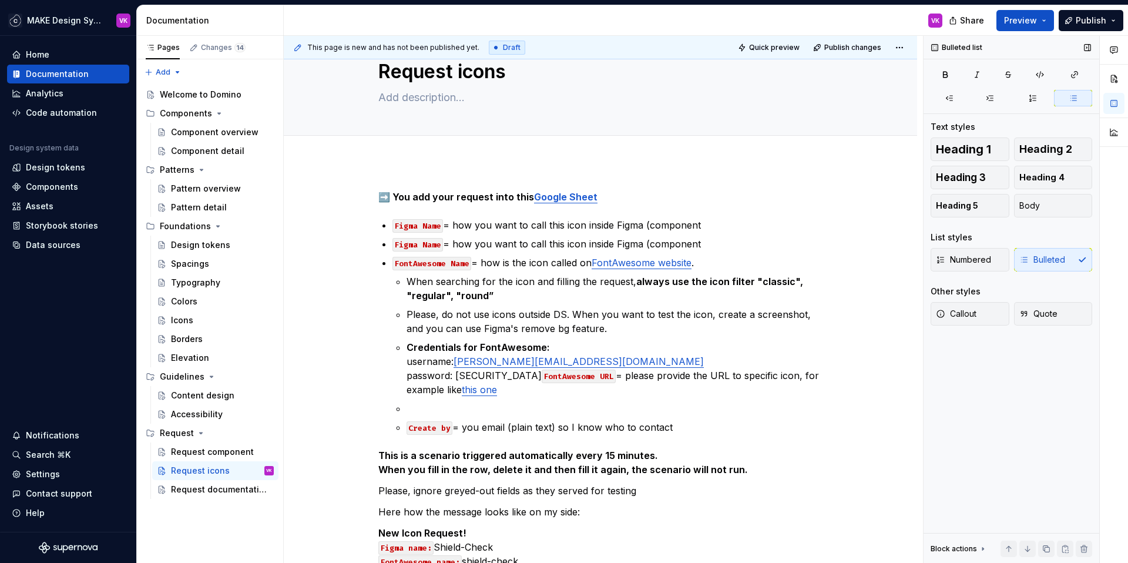
click at [1054, 260] on div "Numbered Bulleted" at bounding box center [1011, 259] width 162 height 23
click at [402, 426] on li "FontAwesome Name = how is the icon called on FontAwesome website . When searchi…" at bounding box center [607, 344] width 430 height 179
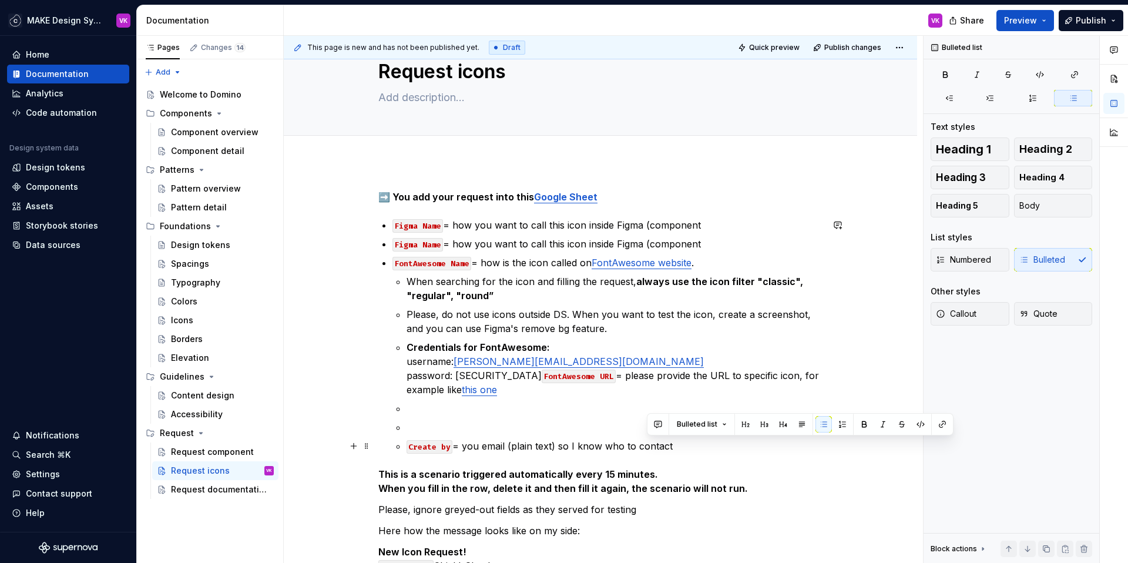
drag, startPoint x: 672, startPoint y: 450, endPoint x: 568, endPoint y: 449, distance: 104.6
click at [568, 449] on p "Create by = you email (plain text) so I know who to contact" at bounding box center [614, 446] width 416 height 14
click at [443, 430] on p at bounding box center [614, 427] width 416 height 14
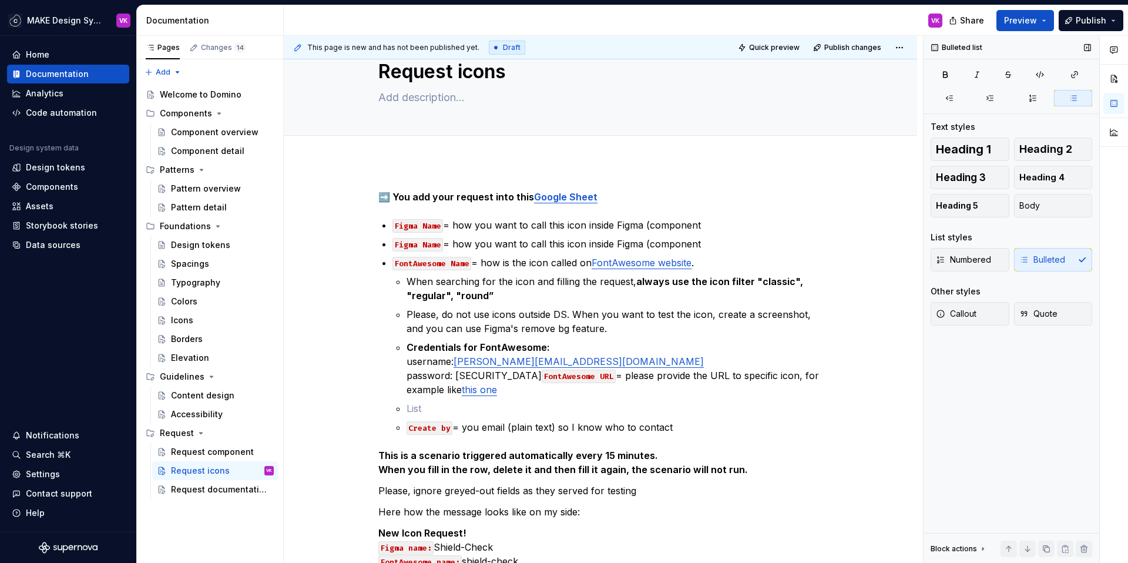
click at [1050, 257] on div "Numbered Bulleted" at bounding box center [1011, 259] width 162 height 23
click at [561, 395] on p "Credentials for FontAwesome: username: [PERSON_NAME][EMAIL_ADDRESS][DOMAIN_NAME…" at bounding box center [614, 368] width 416 height 56
click at [593, 407] on p at bounding box center [614, 408] width 416 height 14
click at [1032, 255] on div "Numbered Bulleted" at bounding box center [1011, 259] width 162 height 23
click at [493, 409] on p at bounding box center [614, 408] width 416 height 14
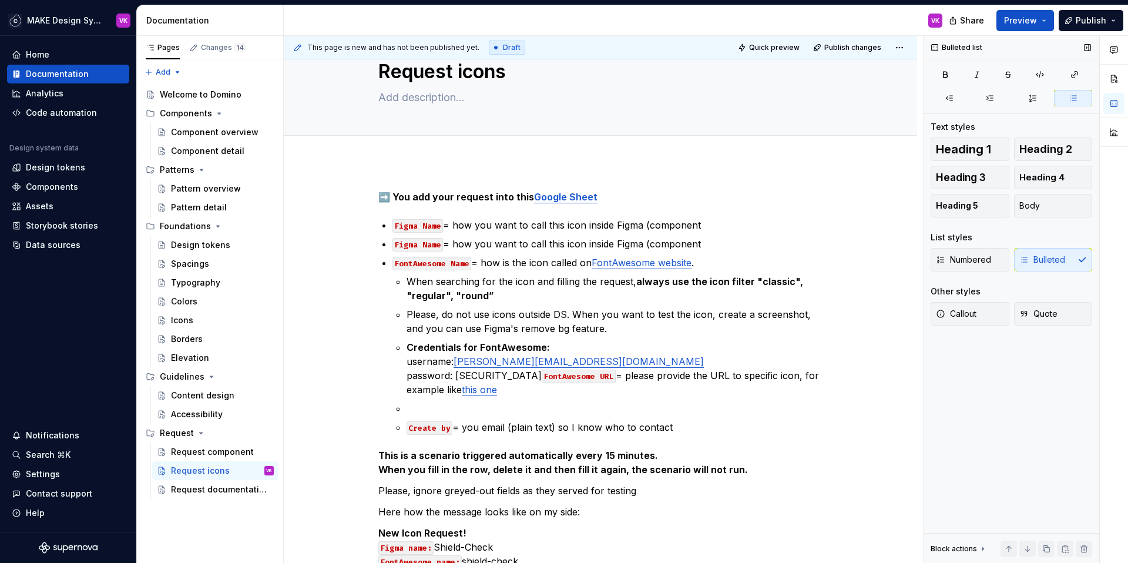
click at [1044, 260] on div "Numbered Bulleted" at bounding box center [1011, 259] width 162 height 23
click at [978, 264] on span "Numbered" at bounding box center [963, 260] width 55 height 12
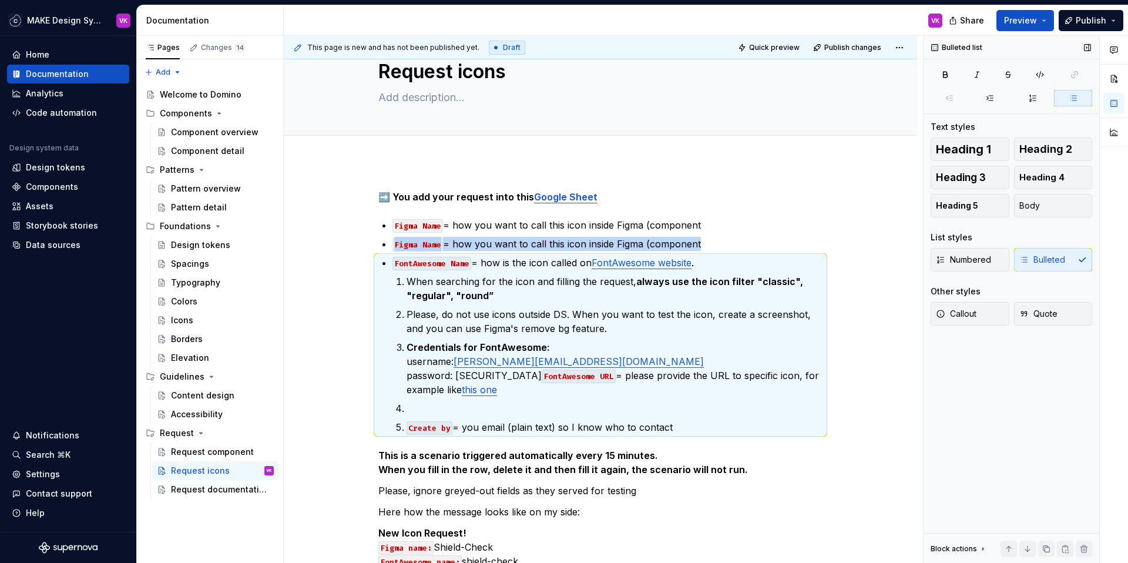
click at [1042, 259] on div "Numbered Bulleted" at bounding box center [1011, 259] width 162 height 23
click at [998, 258] on button "Numbered" at bounding box center [969, 259] width 79 height 23
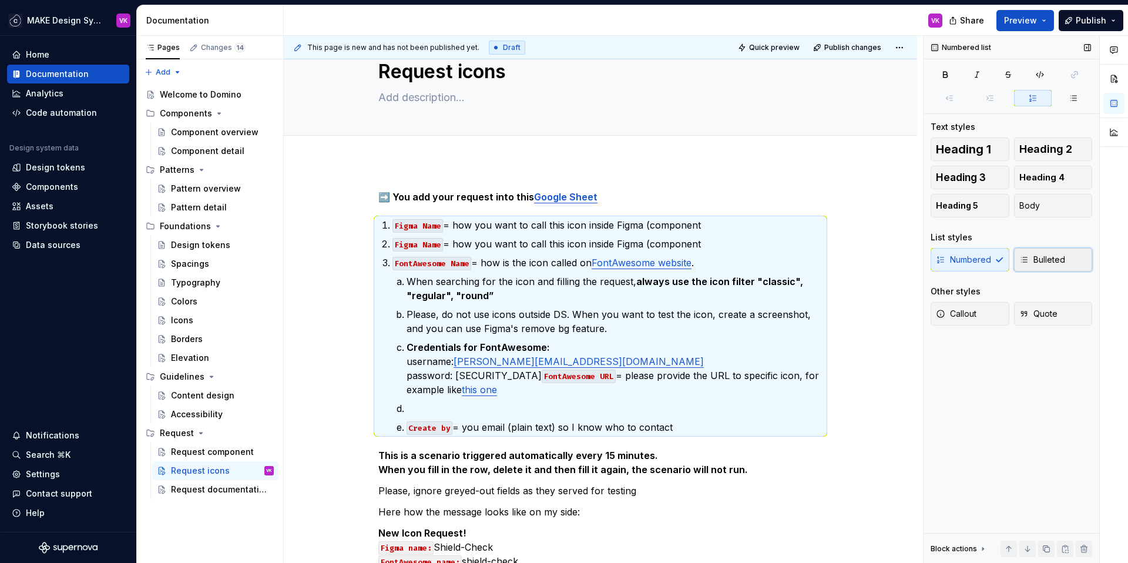
click at [1050, 262] on span "Bulleted" at bounding box center [1042, 260] width 46 height 12
click at [445, 404] on p at bounding box center [614, 408] width 416 height 14
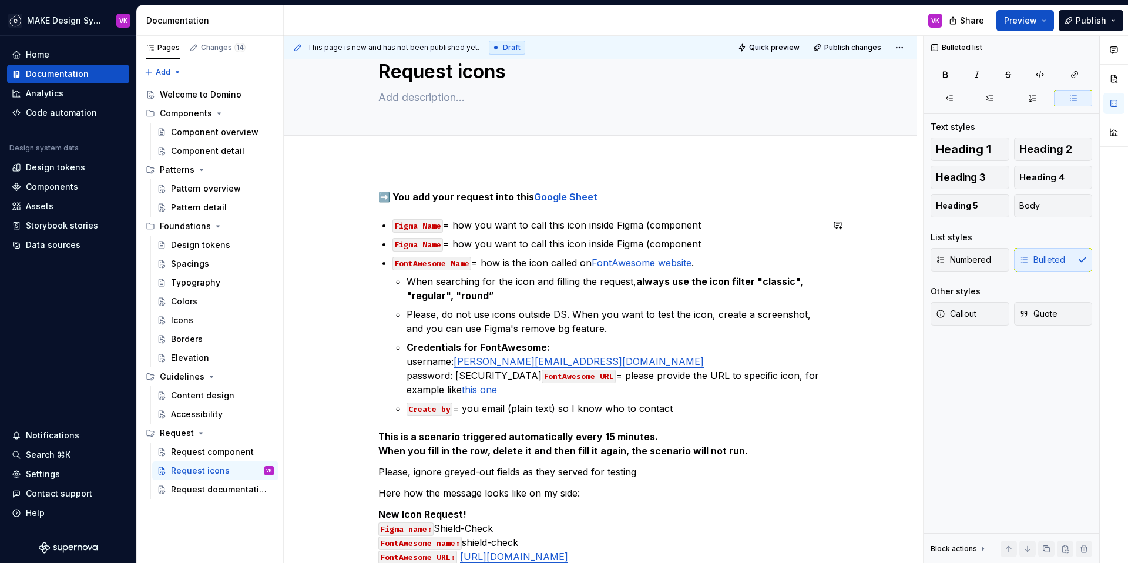
click at [477, 408] on p "Create by = you email (plain text) so I know who to contact" at bounding box center [614, 408] width 416 height 14
click at [479, 408] on p "Create by = you email (plain text) so I know who to contact" at bounding box center [614, 408] width 416 height 14
copy p "Create by = you email (plain text) so I know who to contact"
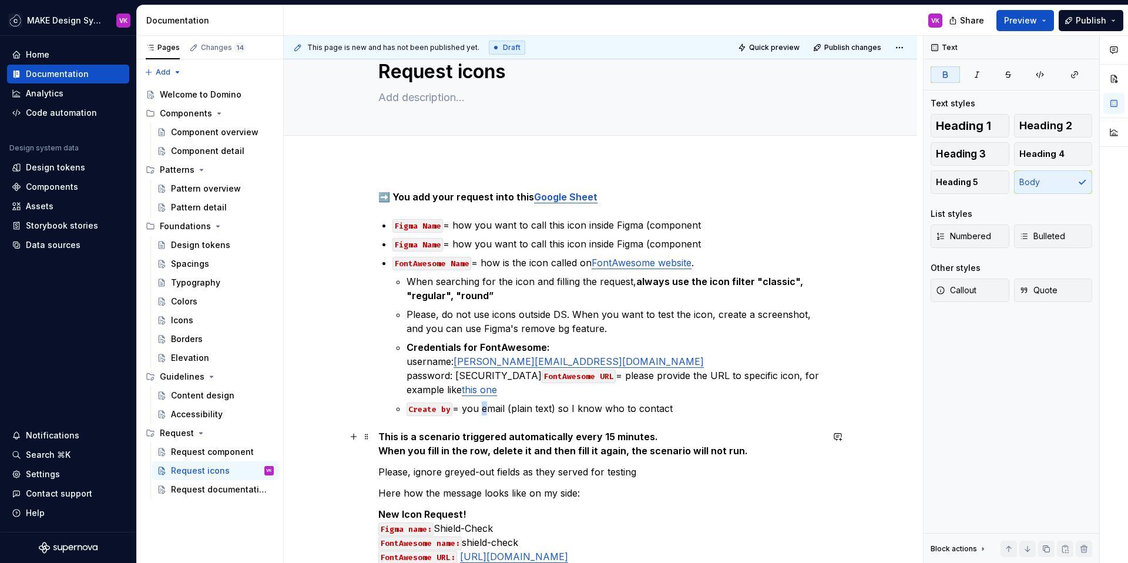
click at [379, 437] on strong "This is a scenario triggered automatically every 15 minutes." at bounding box center [518, 437] width 280 height 12
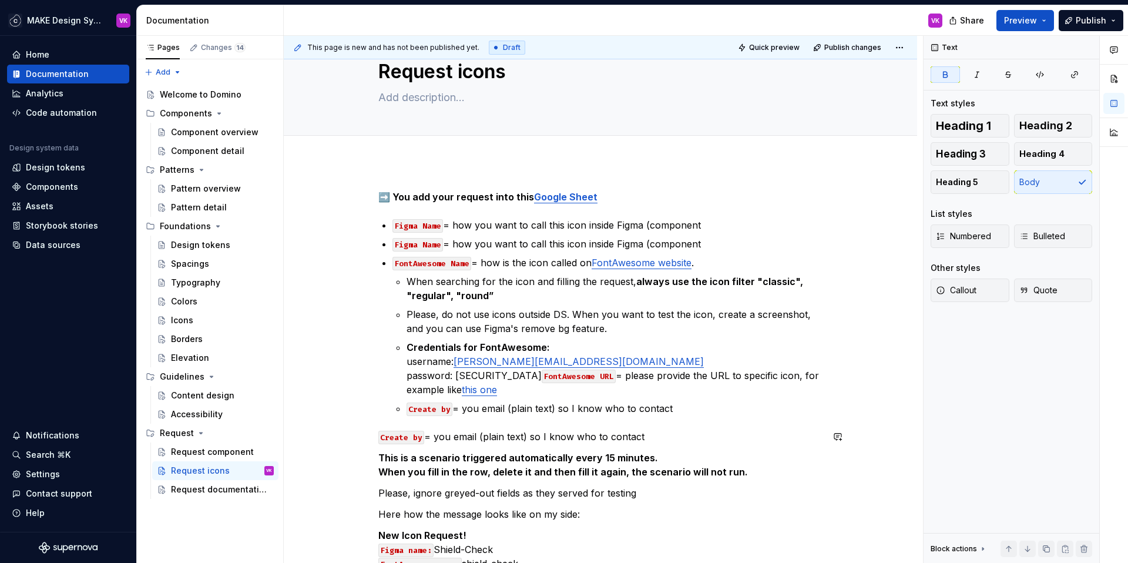
click at [463, 434] on p "Create by = you email (plain text) so I know who to contact" at bounding box center [600, 436] width 444 height 14
click at [1025, 234] on icon "button" at bounding box center [1023, 235] width 9 height 9
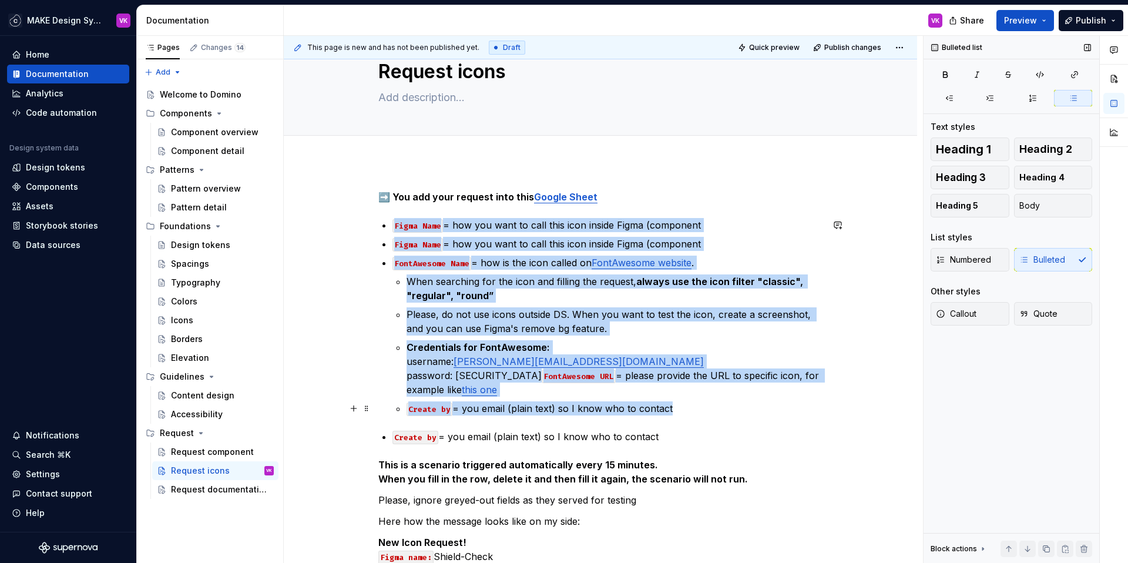
click at [475, 408] on p "Create by = you email (plain text) so I know who to contact" at bounding box center [614, 408] width 416 height 14
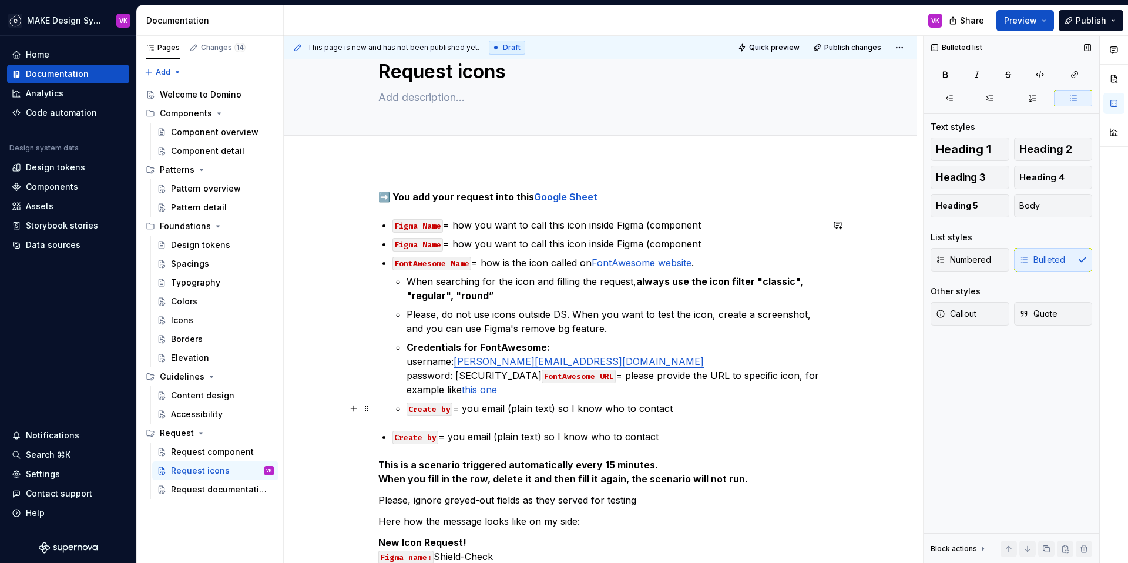
click at [475, 408] on p "Create by = you email (plain text) so I know who to contact" at bounding box center [614, 408] width 416 height 14
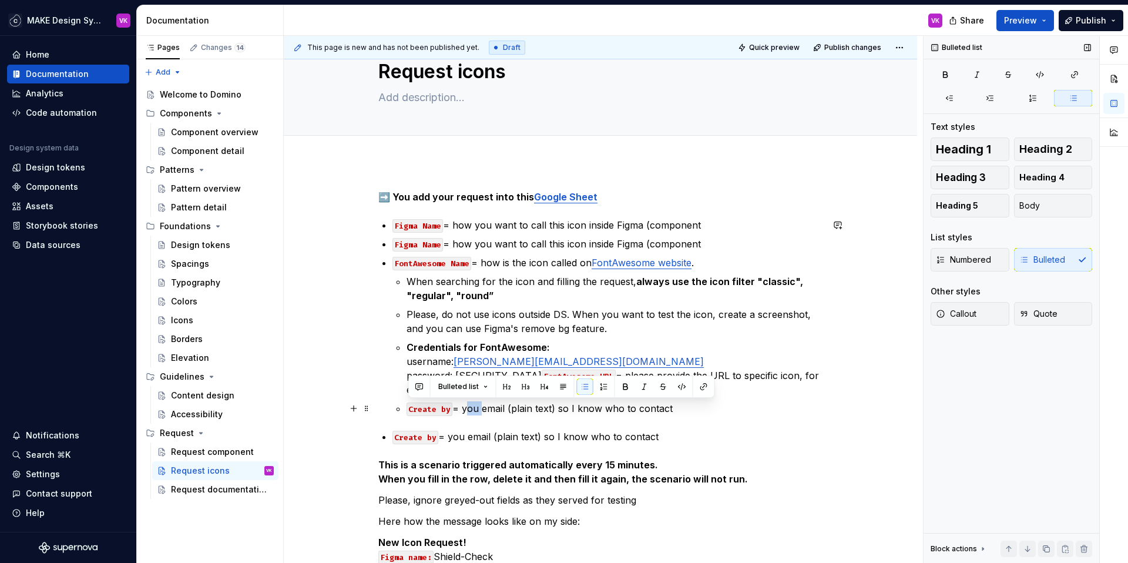
click at [475, 408] on p "Create by = you email (plain text) so I know who to contact" at bounding box center [614, 408] width 416 height 14
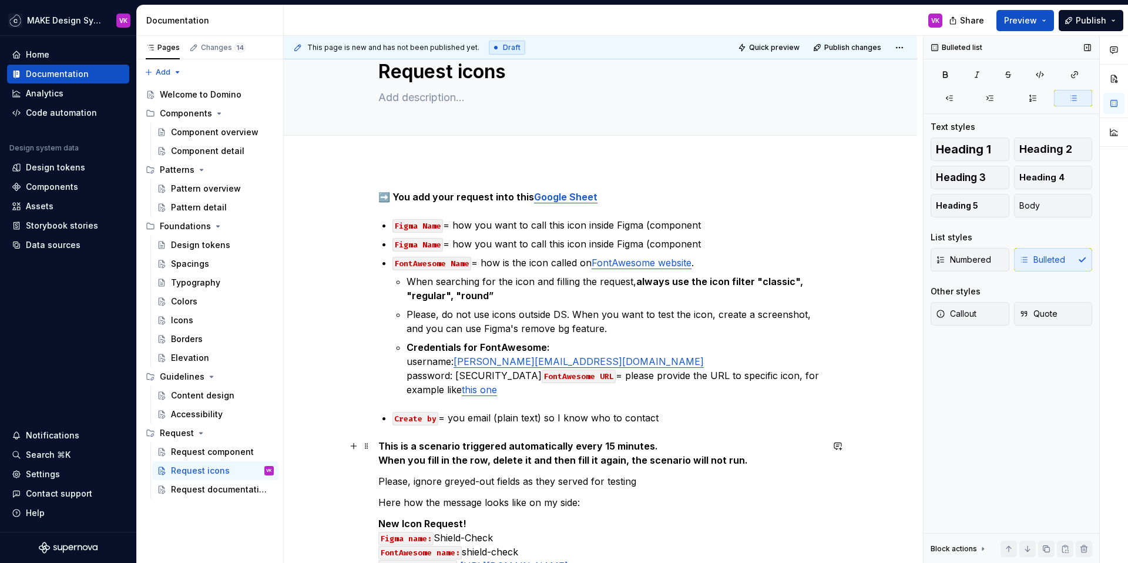
click at [377, 445] on div "➡️ You add your request into this Google Sheet Figma Name = how you want to cal…" at bounding box center [600, 476] width 633 height 629
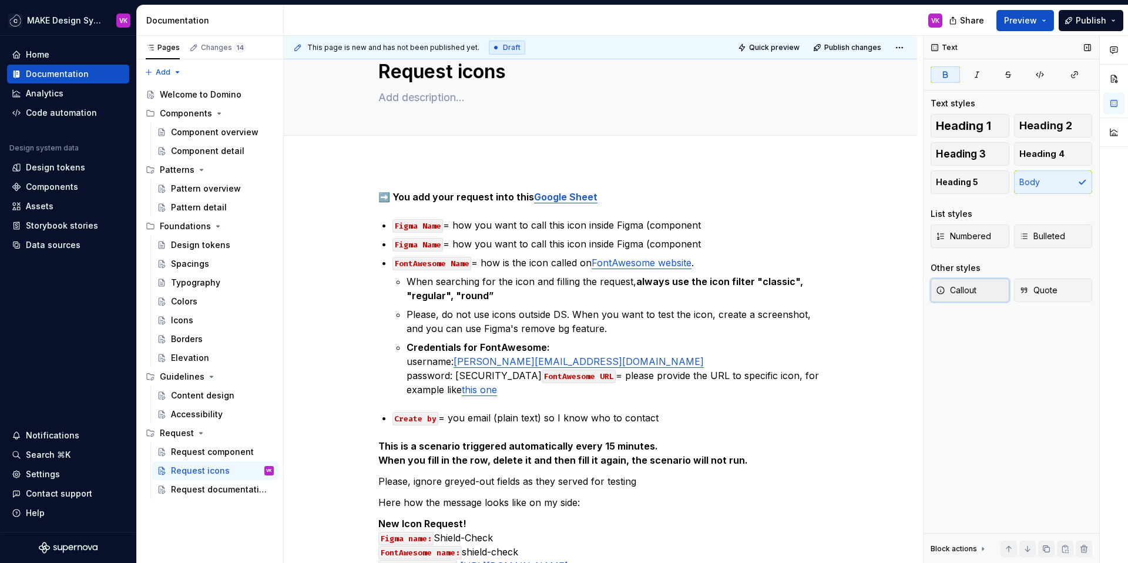
click at [977, 287] on button "Callout" at bounding box center [969, 289] width 79 height 23
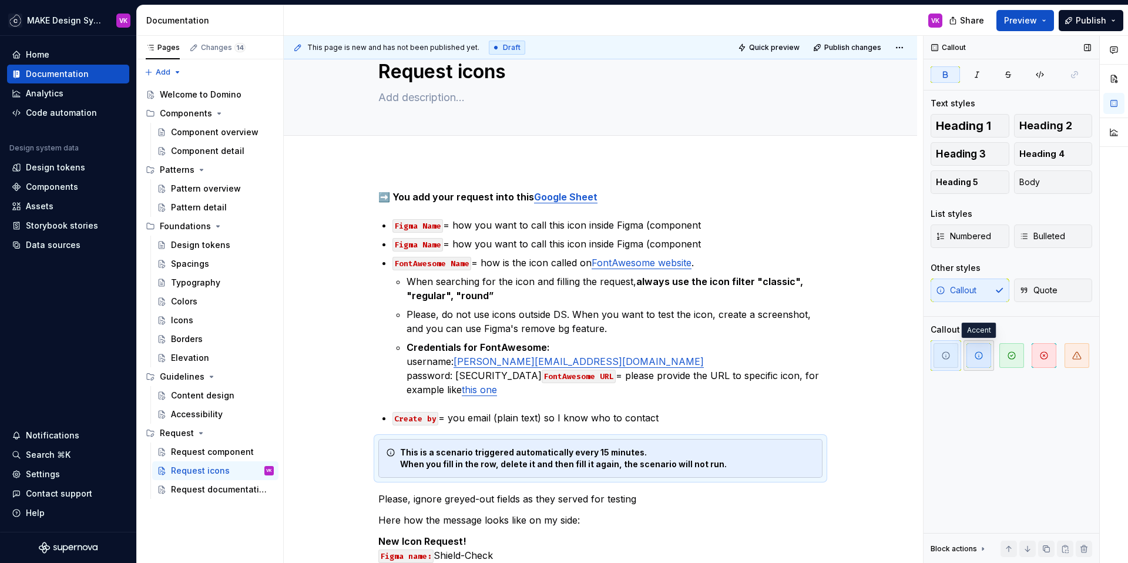
click at [967, 359] on span "button" at bounding box center [978, 355] width 25 height 25
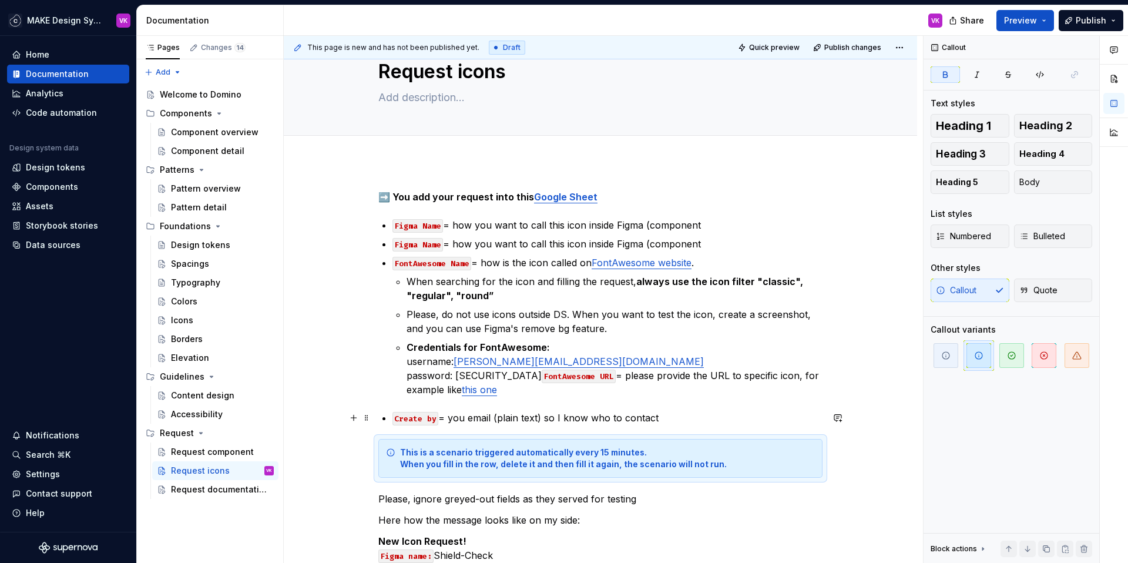
click at [741, 413] on p "Create by = you email (plain text) so I know who to contact" at bounding box center [607, 418] width 430 height 14
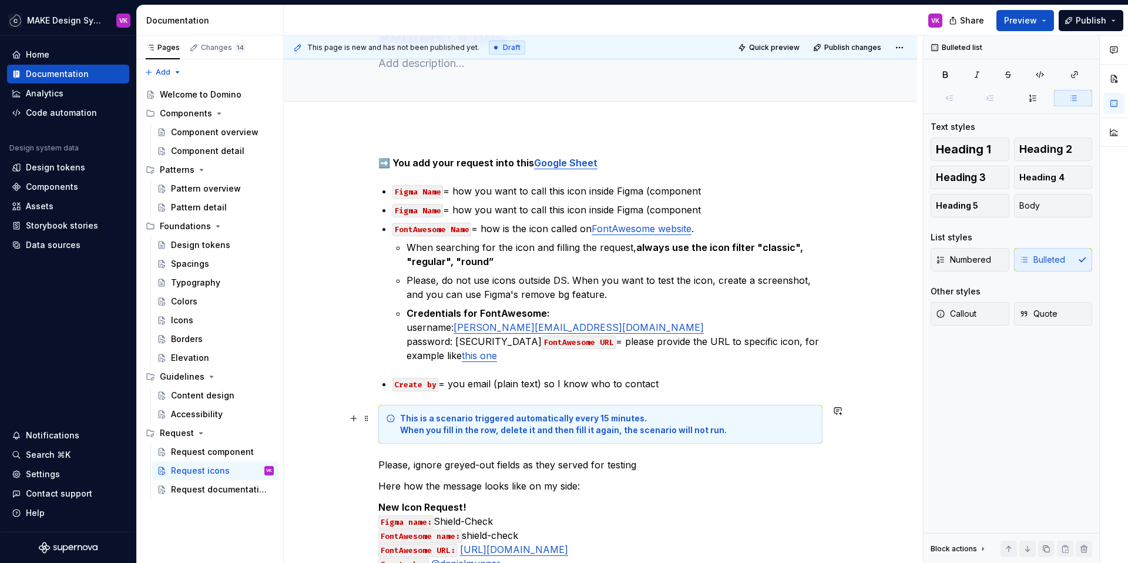
scroll to position [74, 0]
click at [720, 408] on div "This is a scenario triggered automatically every 15 minutes. When you fill in t…" at bounding box center [600, 423] width 444 height 39
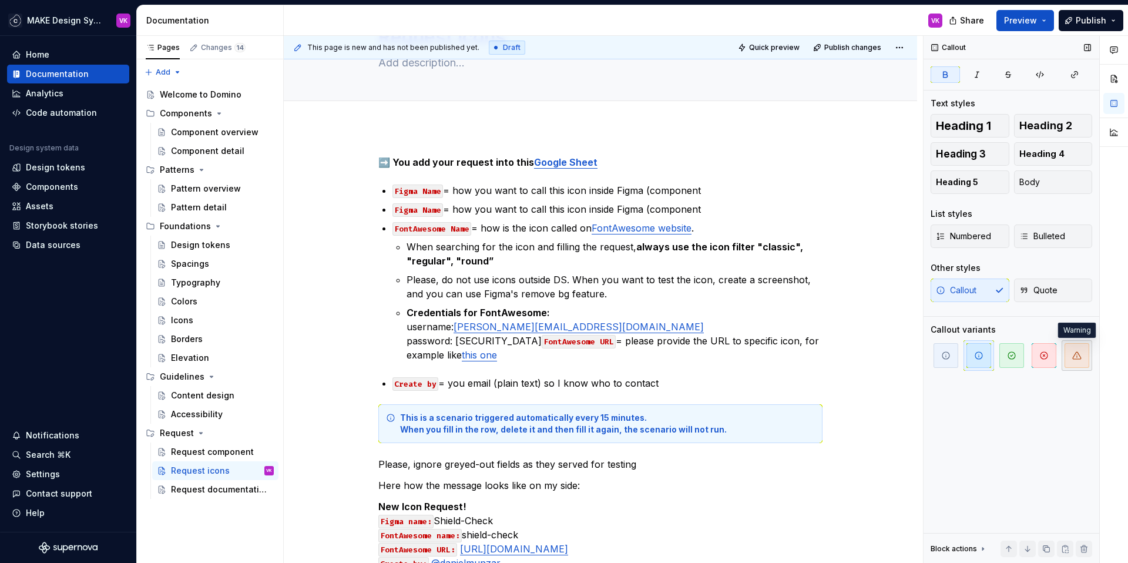
click at [1077, 358] on icon "button" at bounding box center [1076, 355] width 9 height 9
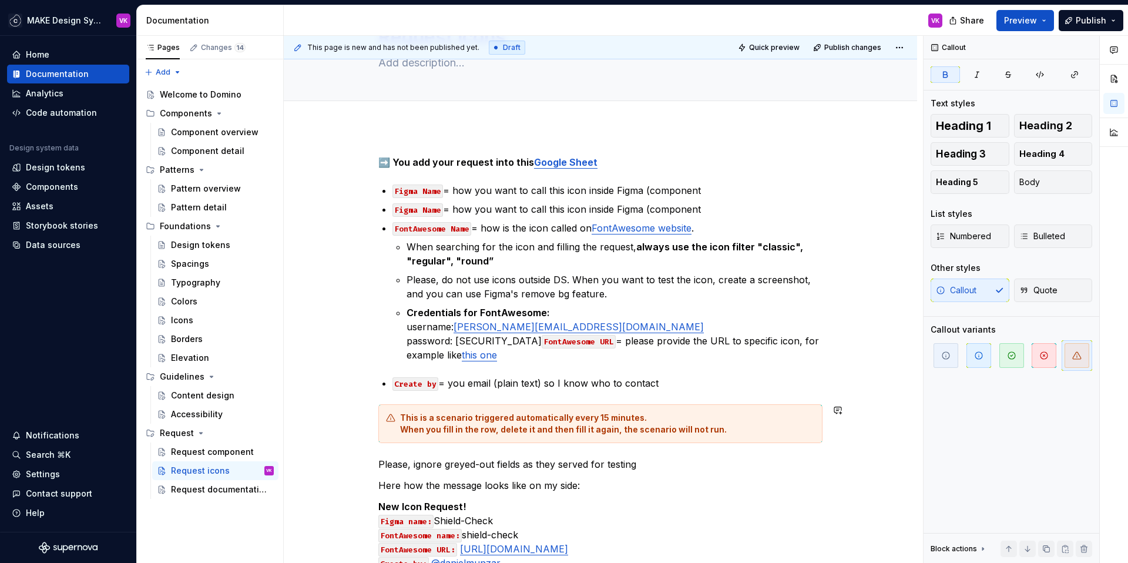
click at [711, 389] on p "Create by = you email (plain text) so I know who to contact" at bounding box center [607, 383] width 430 height 14
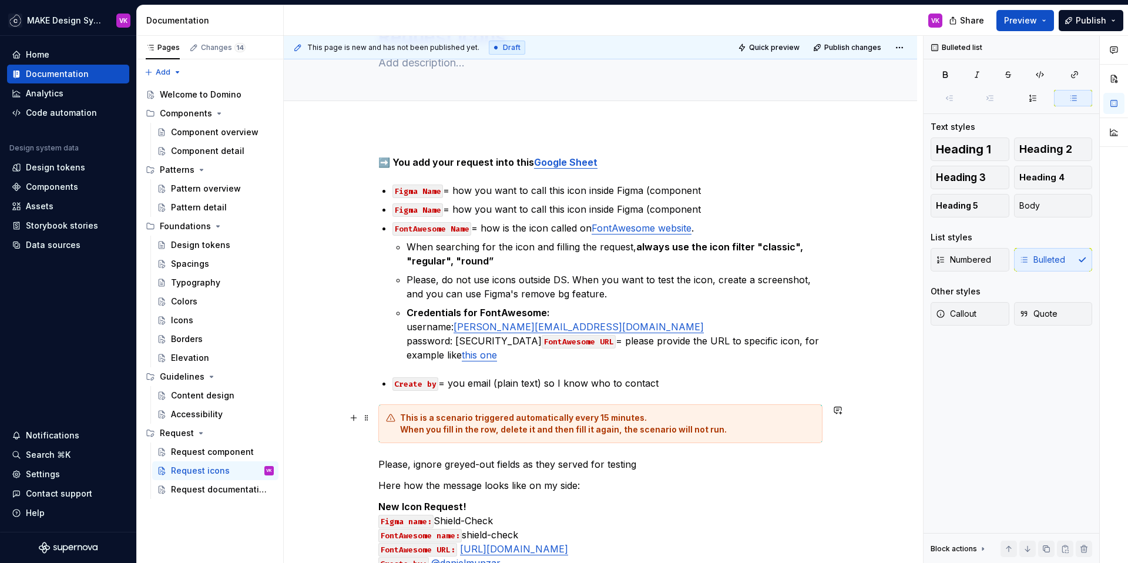
click at [602, 415] on strong "This is a scenario triggered automatically every 15 minutes." at bounding box center [523, 417] width 247 height 10
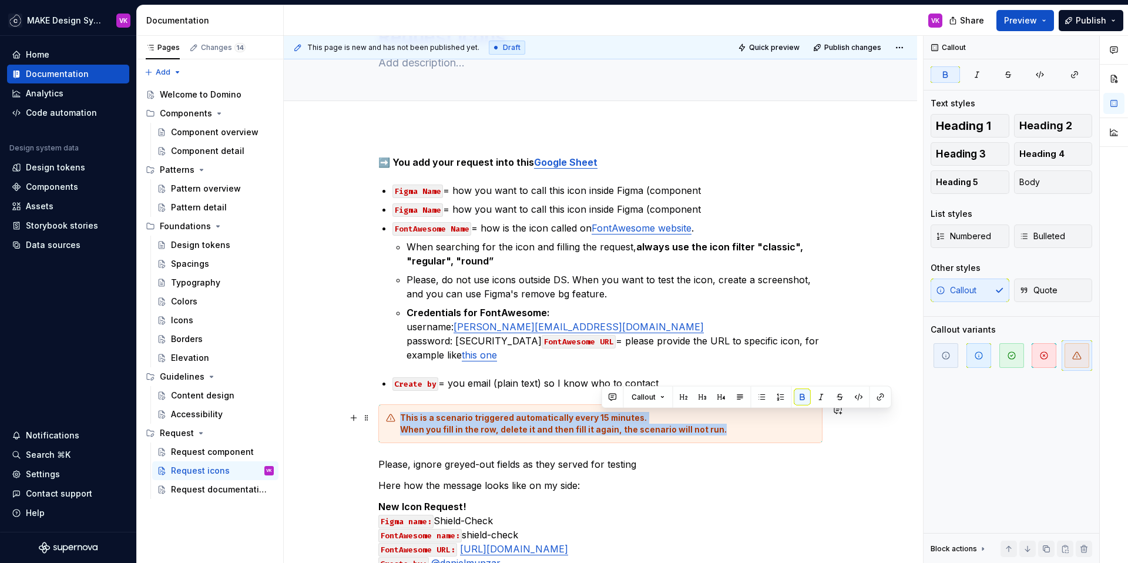
click at [602, 415] on strong "This is a scenario triggered automatically every 15 minutes." at bounding box center [523, 417] width 247 height 10
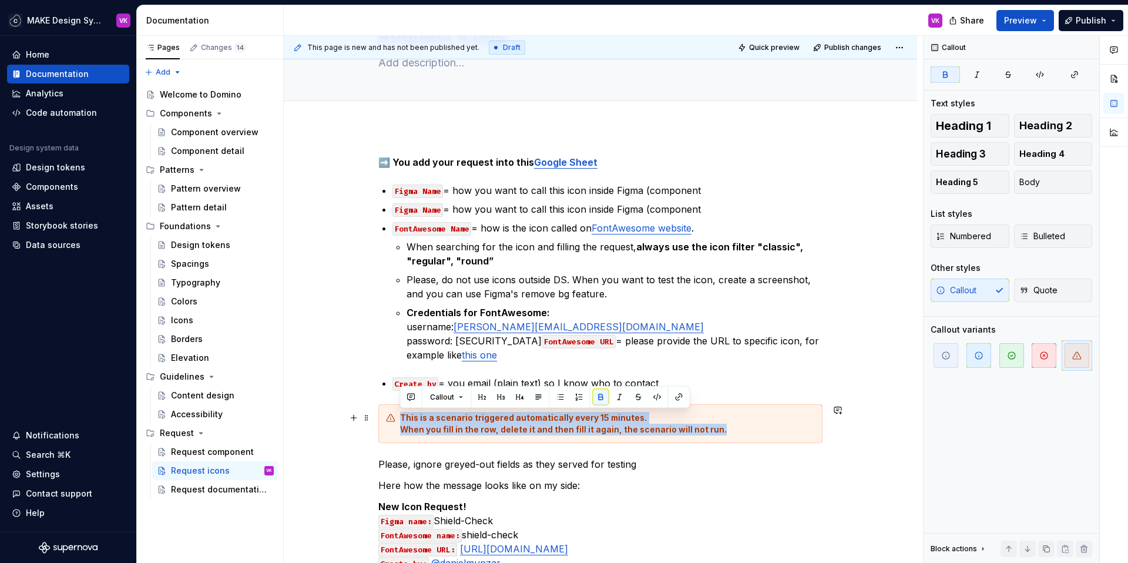
click at [602, 415] on strong "This is a scenario triggered automatically every 15 minutes." at bounding box center [523, 417] width 247 height 10
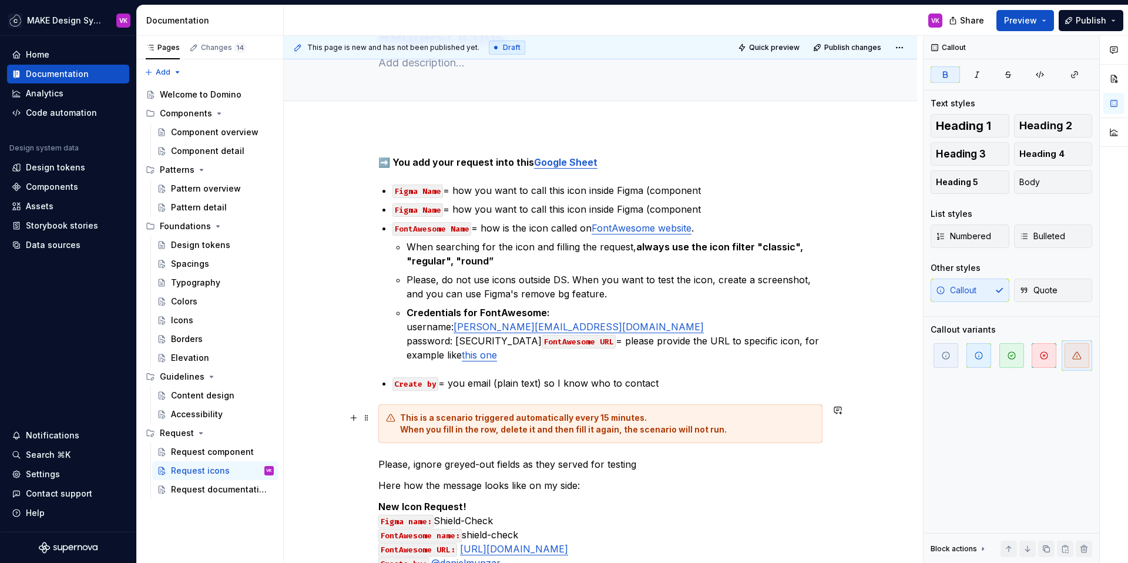
click at [643, 418] on div "This is a scenario triggered automatically every 15 minutes. When you fill in t…" at bounding box center [607, 423] width 415 height 23
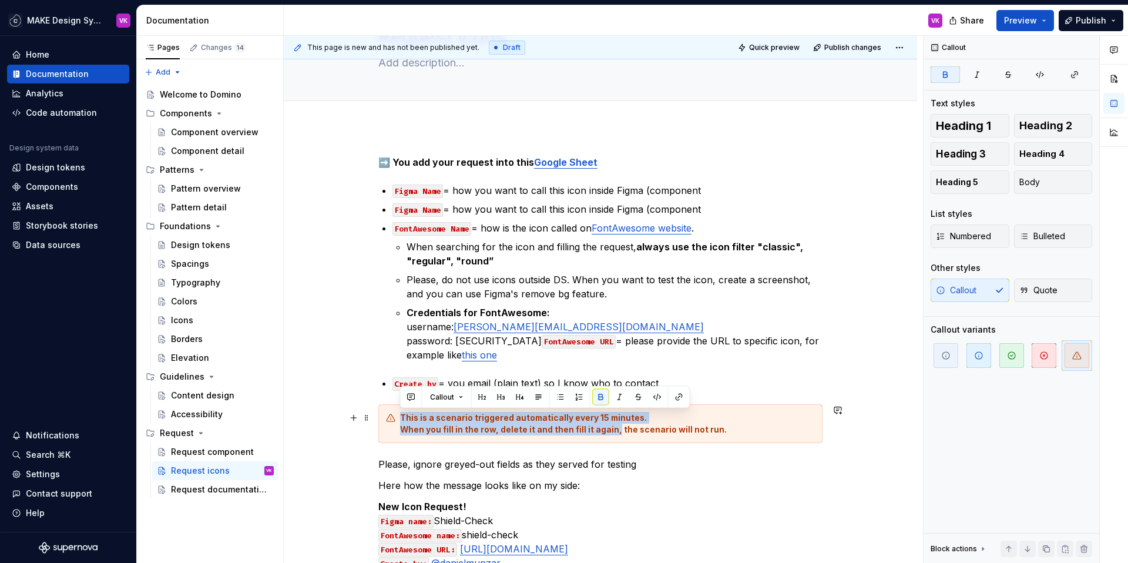
drag, startPoint x: 611, startPoint y: 431, endPoint x: 399, endPoint y: 413, distance: 212.8
click at [400, 413] on div "This is a scenario triggered automatically every 15 minutes. When you fill in t…" at bounding box center [607, 423] width 415 height 23
click at [607, 392] on button "button" at bounding box center [601, 397] width 16 height 16
click at [687, 428] on strong "the scenario will not run." at bounding box center [657, 429] width 103 height 10
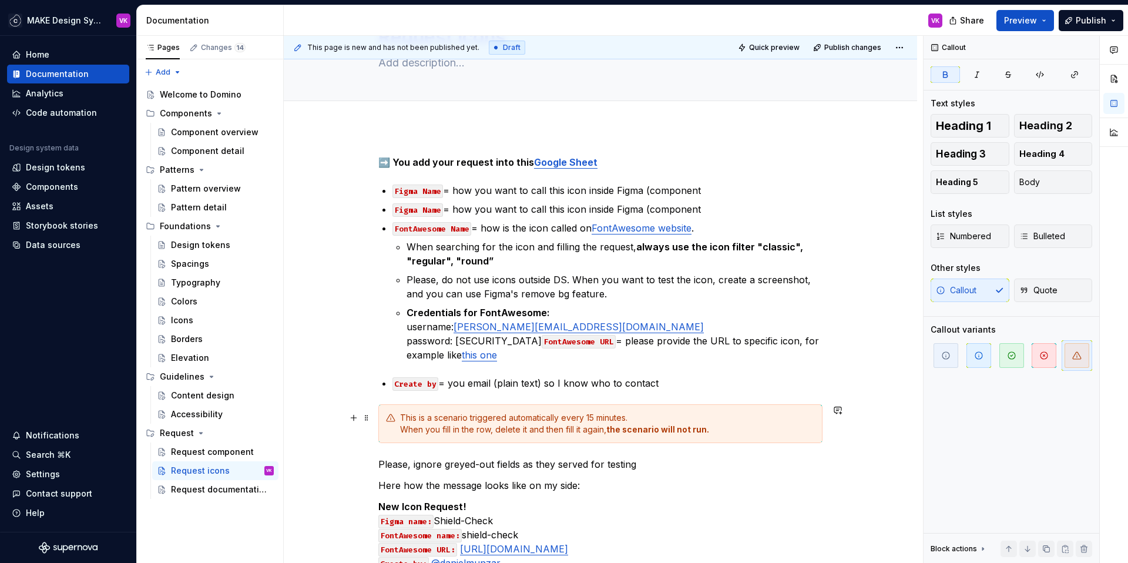
click at [727, 433] on div "This is a scenario triggered automatically every 15 minutes. When you fill in t…" at bounding box center [607, 423] width 415 height 23
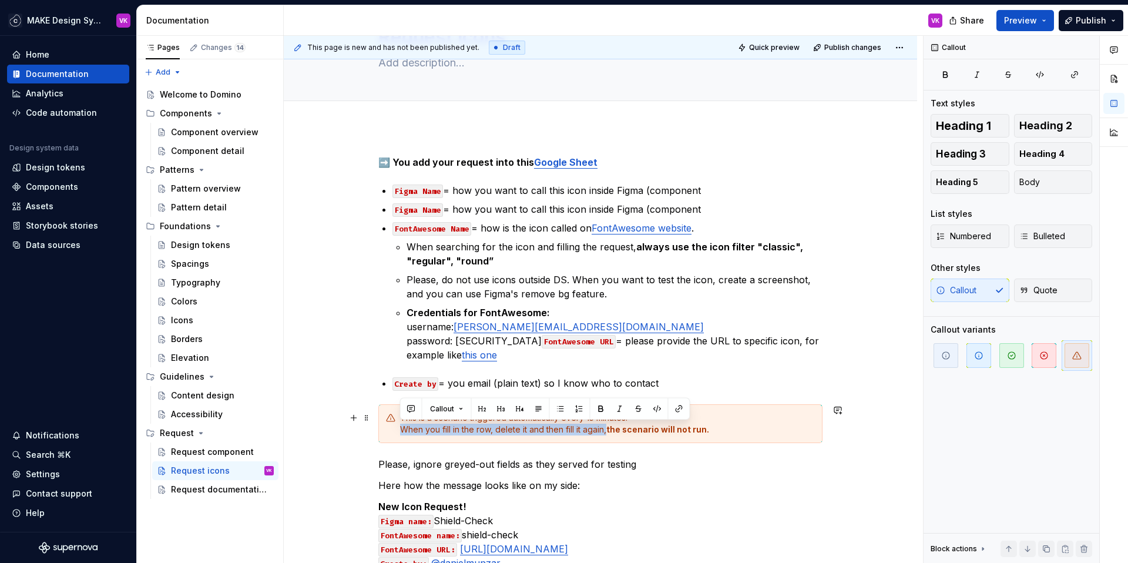
drag, startPoint x: 606, startPoint y: 431, endPoint x: 399, endPoint y: 429, distance: 207.3
click at [399, 429] on div "This is a scenario triggered automatically every 15 minutes. When you fill in t…" at bounding box center [600, 423] width 444 height 39
click at [600, 409] on button "button" at bounding box center [601, 409] width 16 height 16
click at [742, 428] on div "This is a scenario triggered automatically every 15 minutes. When you fill in t…" at bounding box center [607, 423] width 415 height 23
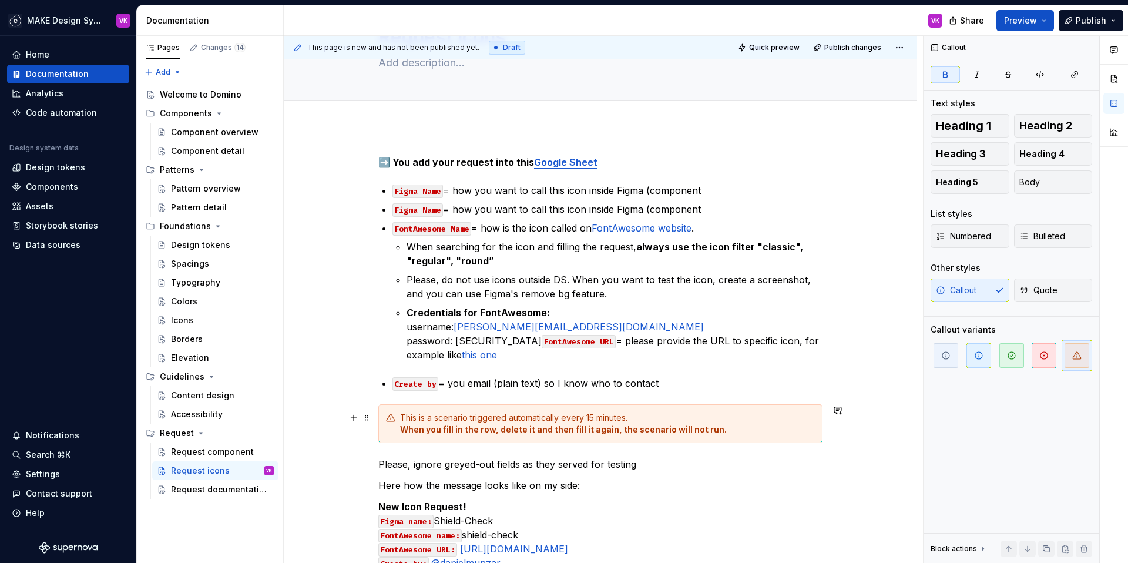
click at [859, 440] on div "➡️ You add your request into this Google Sheet Figma Name = how you want to cal…" at bounding box center [600, 450] width 633 height 647
click at [400, 433] on strong "When you fill in the row, delete it and then fill it again, the scenario will n…" at bounding box center [563, 429] width 327 height 10
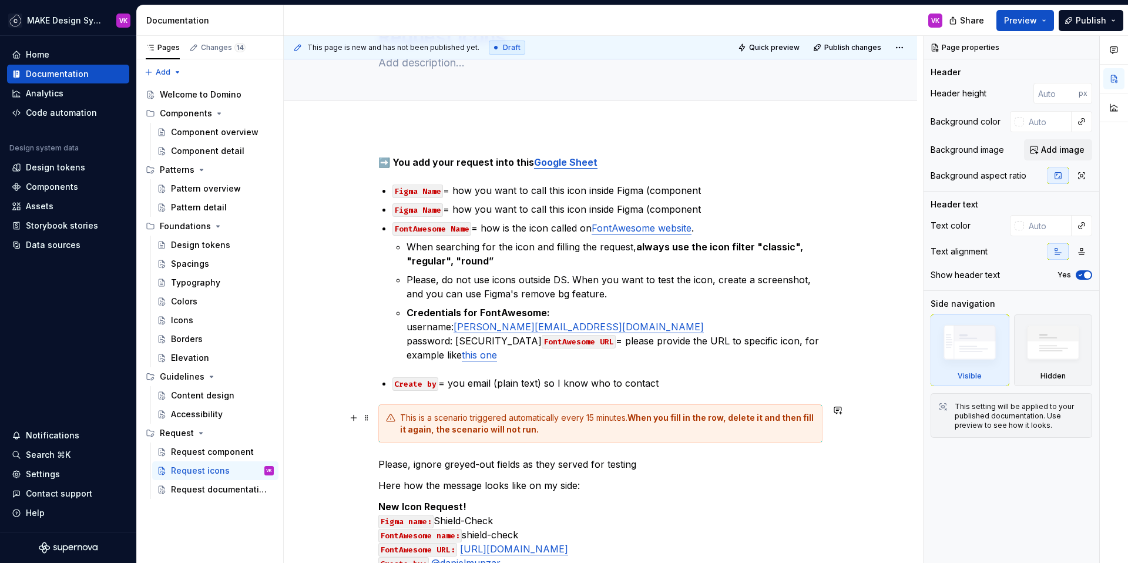
click at [630, 421] on div "This is a scenario triggered automatically every 15 minutes. When you fill in t…" at bounding box center [607, 423] width 415 height 23
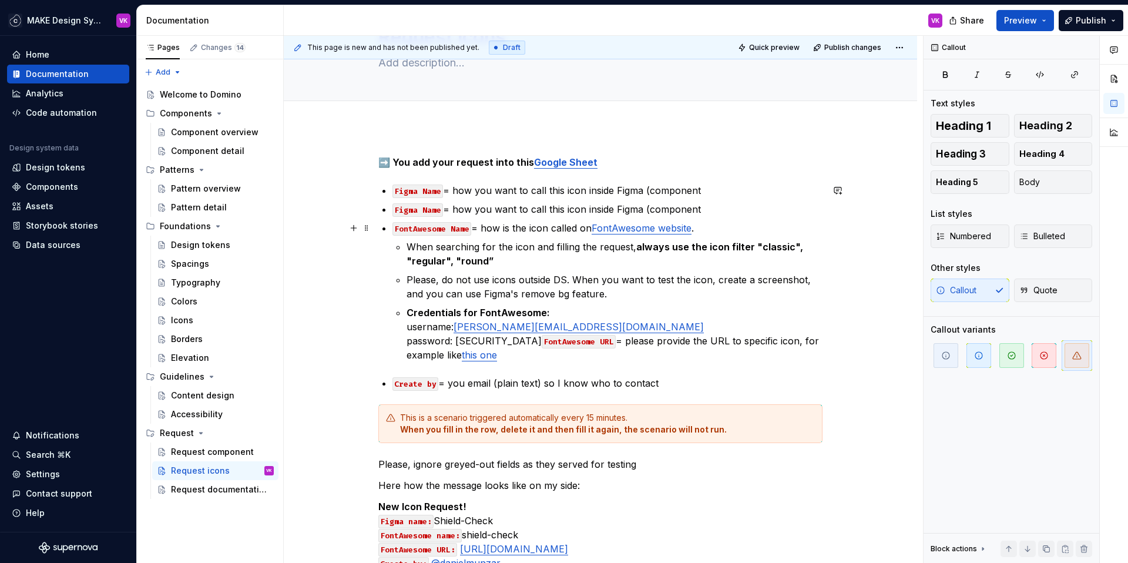
click at [546, 226] on p "FontAwesome Name = how is the icon called on FontAwesome website ." at bounding box center [607, 228] width 430 height 14
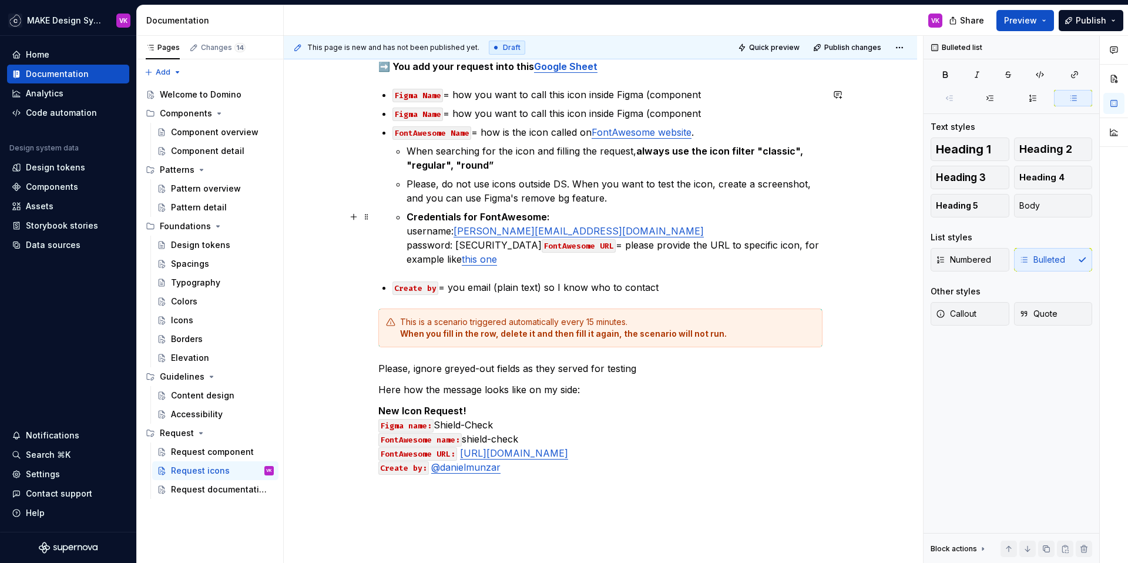
scroll to position [172, 0]
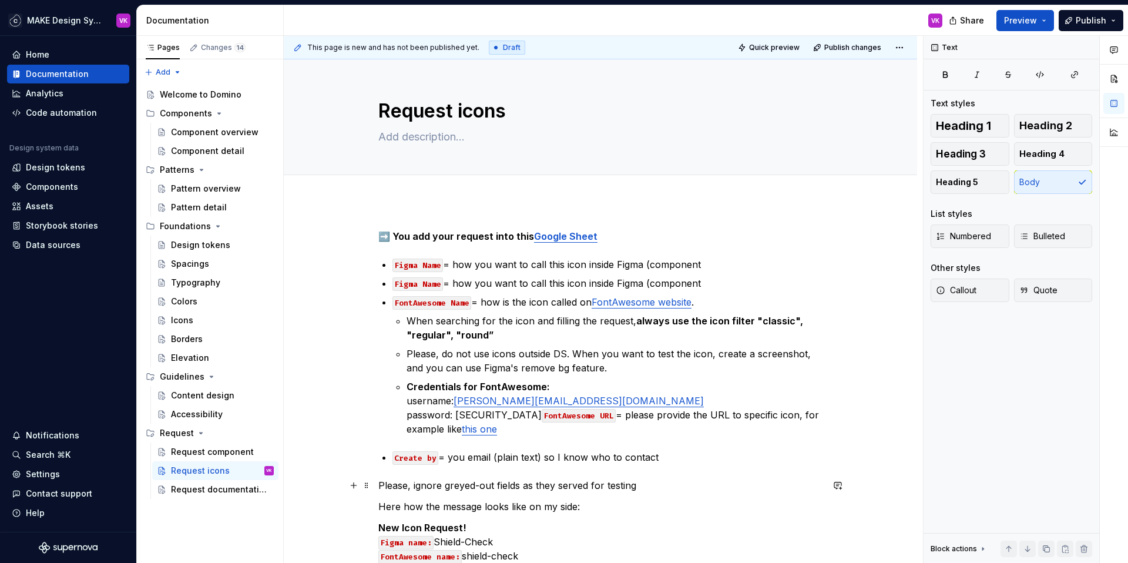
scroll to position [172, 0]
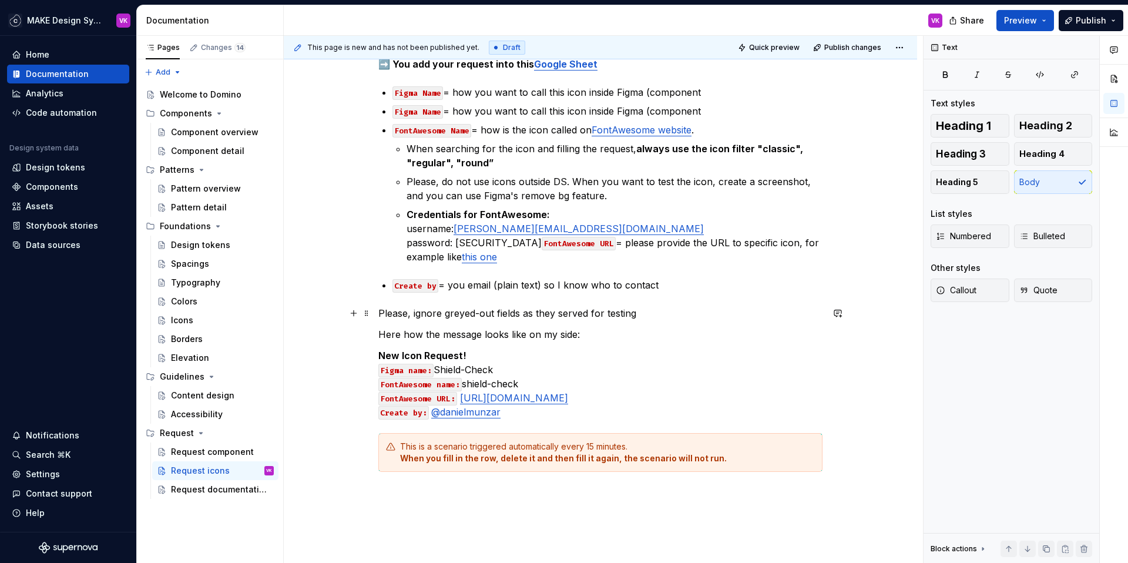
click at [379, 313] on p "Please, ignore greyed-out fields as they served for testing" at bounding box center [600, 313] width 444 height 14
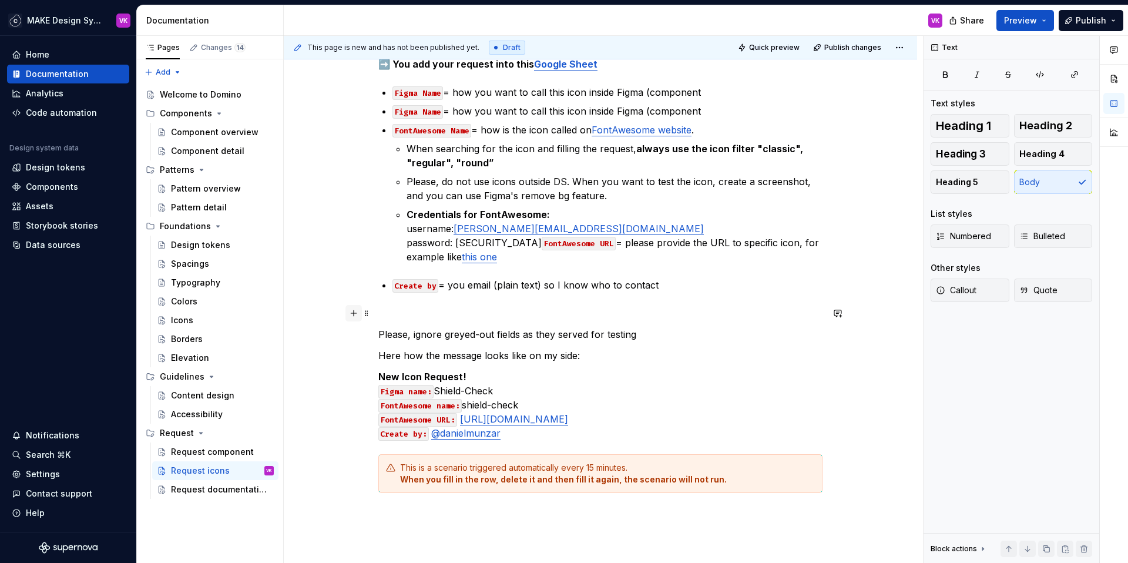
click at [352, 314] on button "button" at bounding box center [353, 313] width 16 height 16
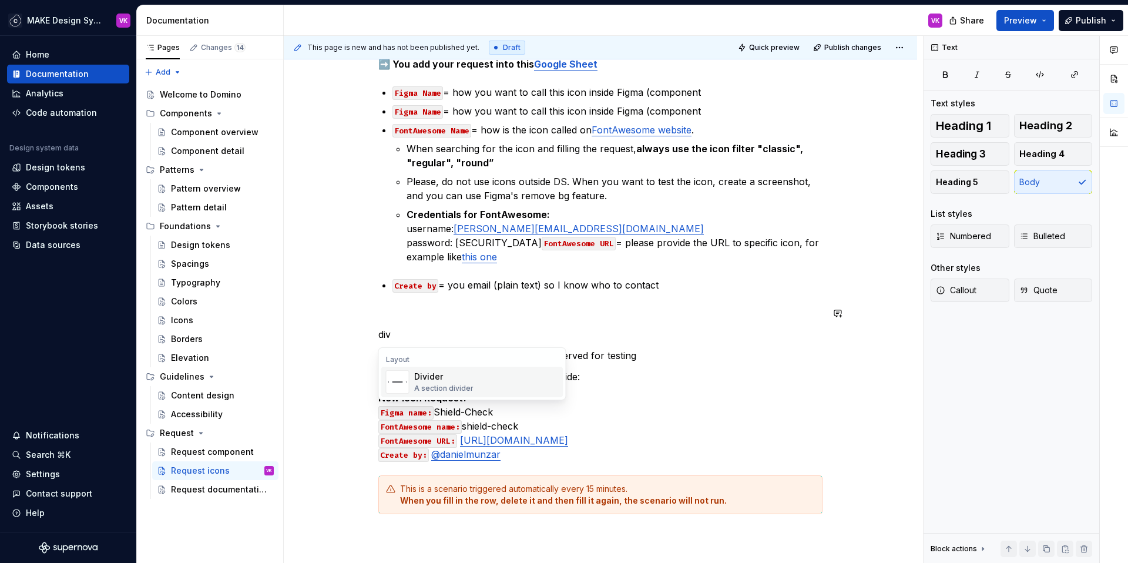
click at [433, 377] on div "Divider" at bounding box center [443, 377] width 59 height 12
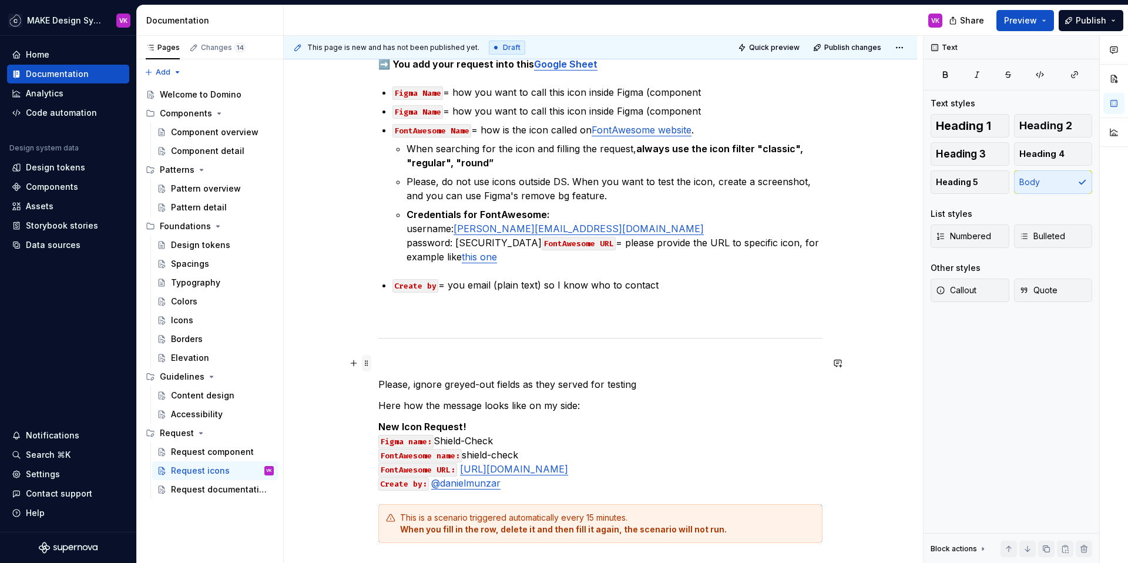
click at [365, 361] on span at bounding box center [366, 363] width 9 height 16
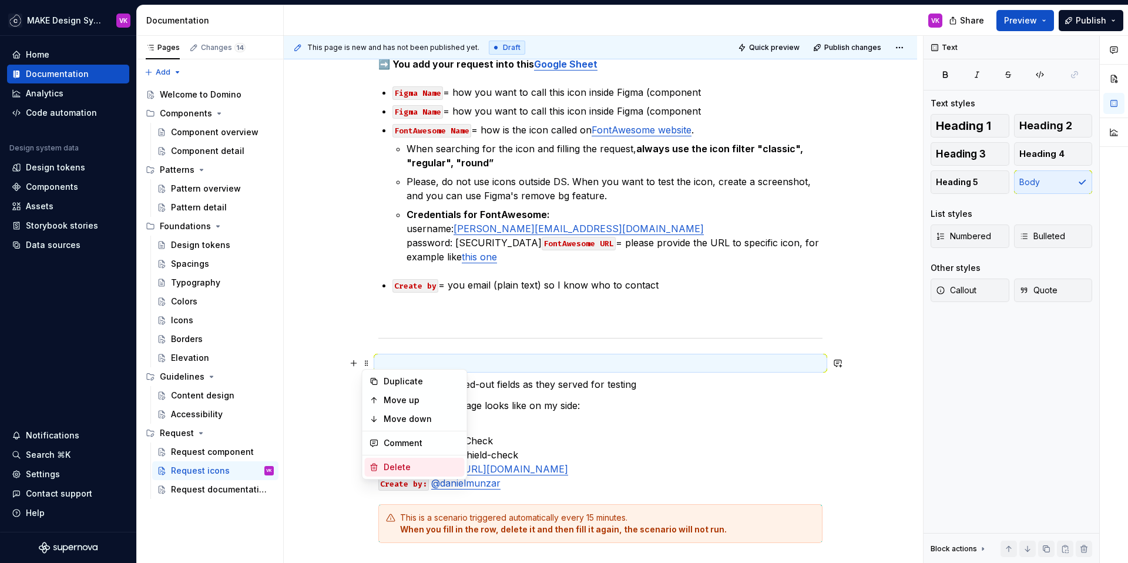
click at [396, 469] on div "Delete" at bounding box center [422, 467] width 76 height 12
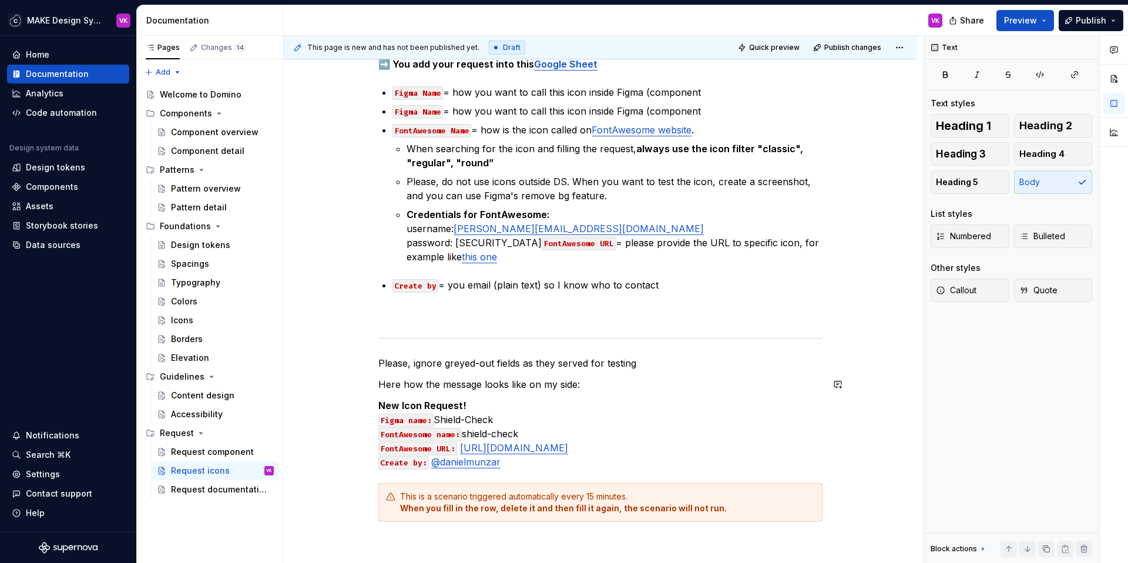
click at [591, 377] on p "Here how the message looks like on my side:" at bounding box center [600, 384] width 444 height 14
click at [597, 386] on p "Here how the message looks like on my side:" at bounding box center [600, 384] width 444 height 14
click at [452, 364] on p "Please, ignore greyed-out fields as they served for testing" at bounding box center [600, 363] width 444 height 14
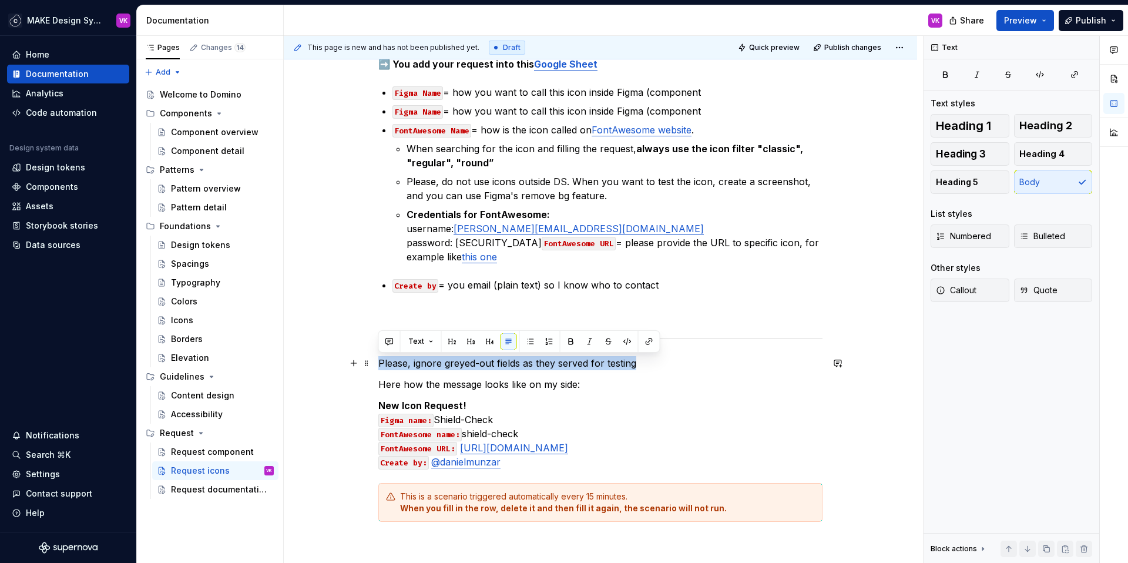
click at [452, 364] on p "Please, ignore greyed-out fields as they served for testing" at bounding box center [600, 363] width 444 height 14
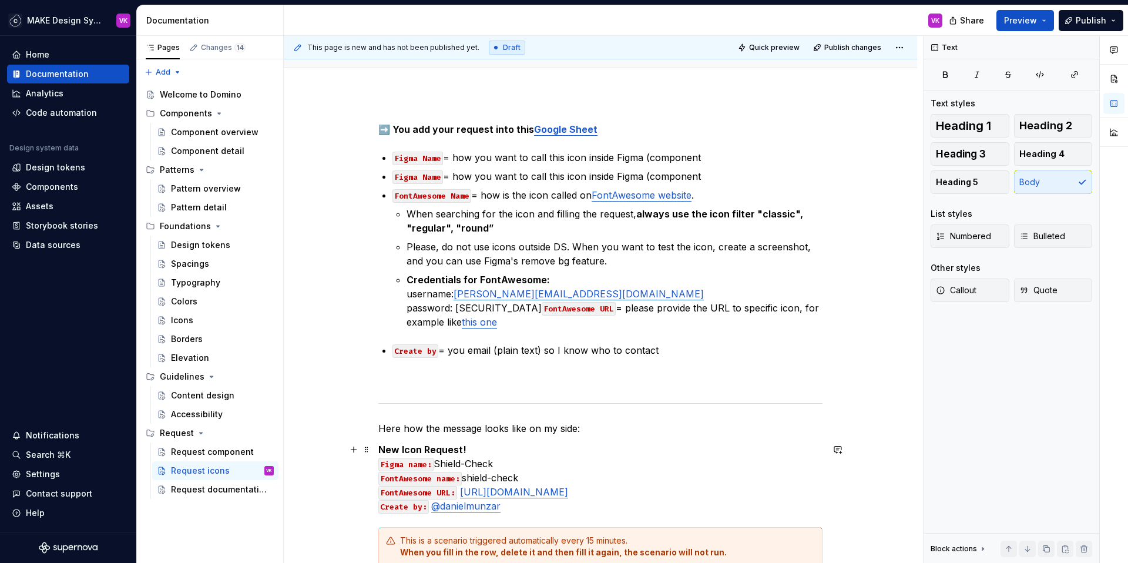
scroll to position [0, 0]
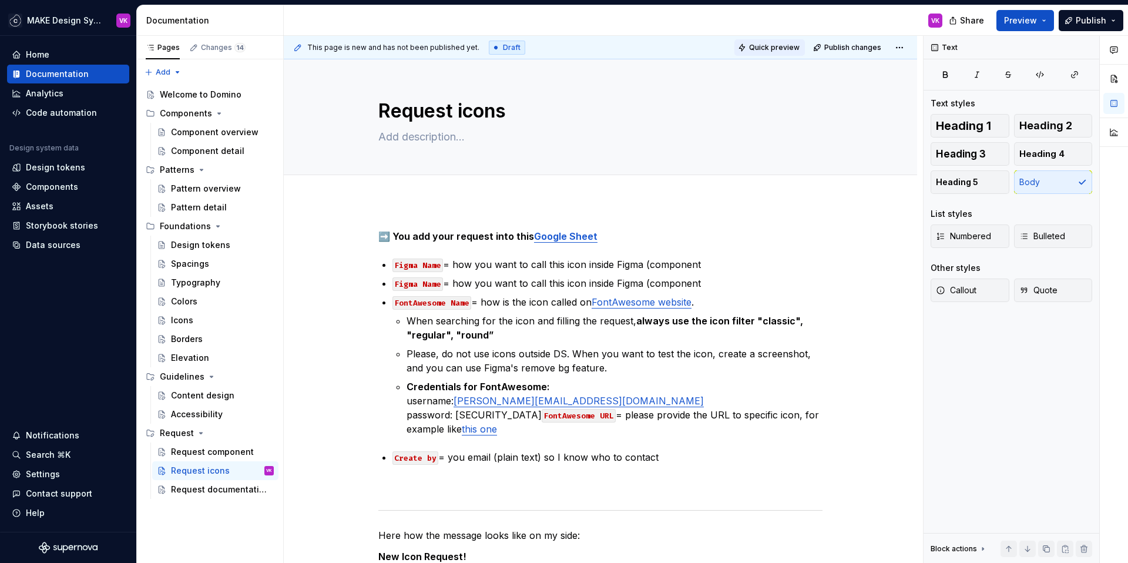
click at [773, 45] on span "Quick preview" at bounding box center [774, 47] width 51 height 9
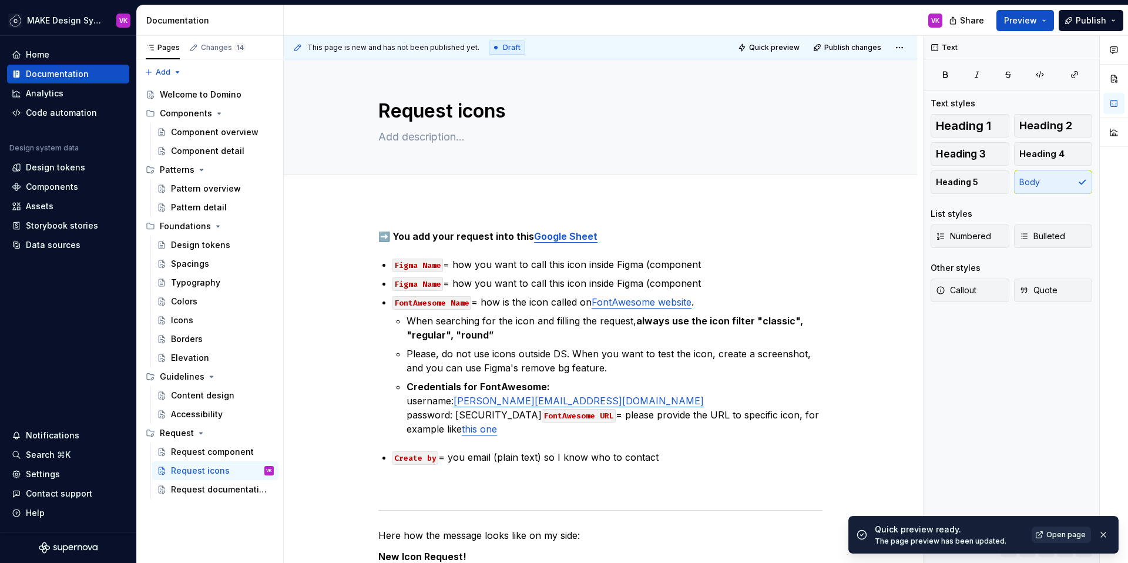
click at [1062, 532] on span "Open page" at bounding box center [1065, 534] width 39 height 9
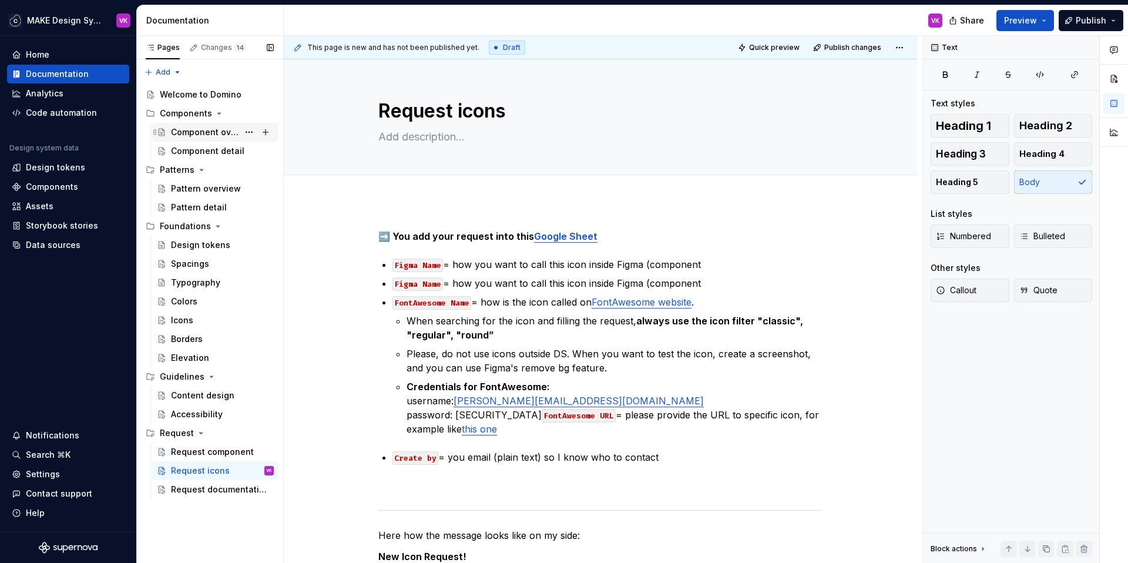
click at [180, 133] on div "Component overview" at bounding box center [205, 132] width 68 height 12
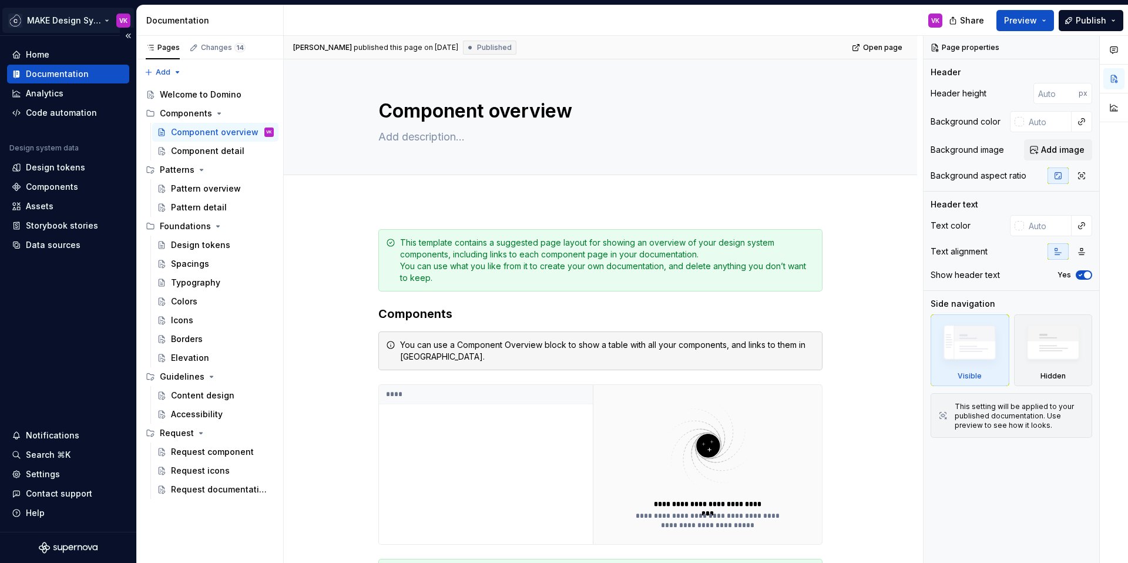
click at [53, 21] on html "MAKE Design System VK Home Documentation Analytics Code automation Design syste…" at bounding box center [564, 281] width 1128 height 563
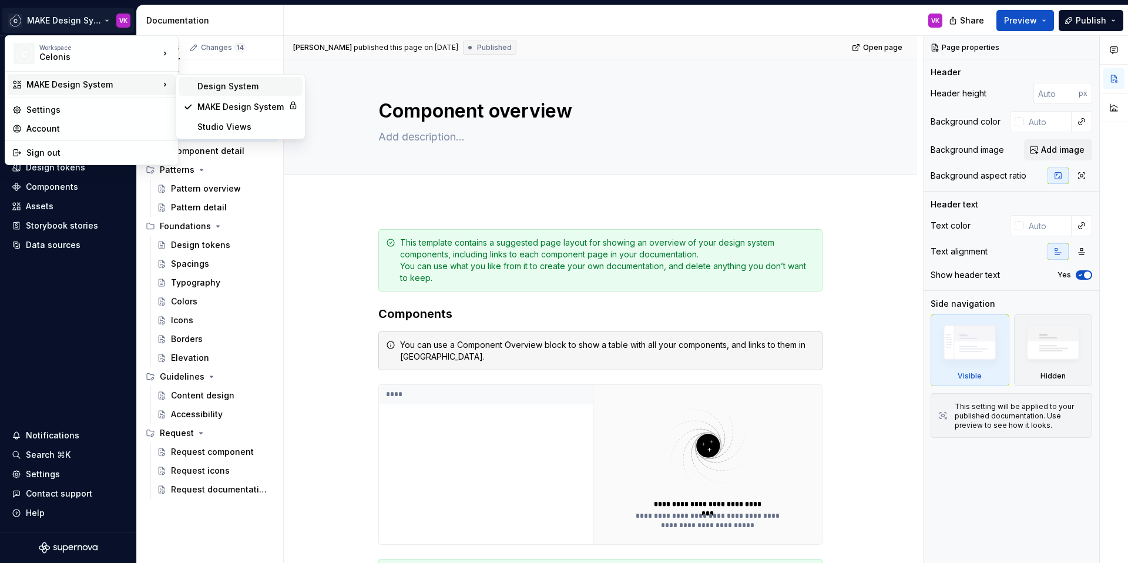
click at [227, 90] on div "Design System" at bounding box center [247, 86] width 100 height 12
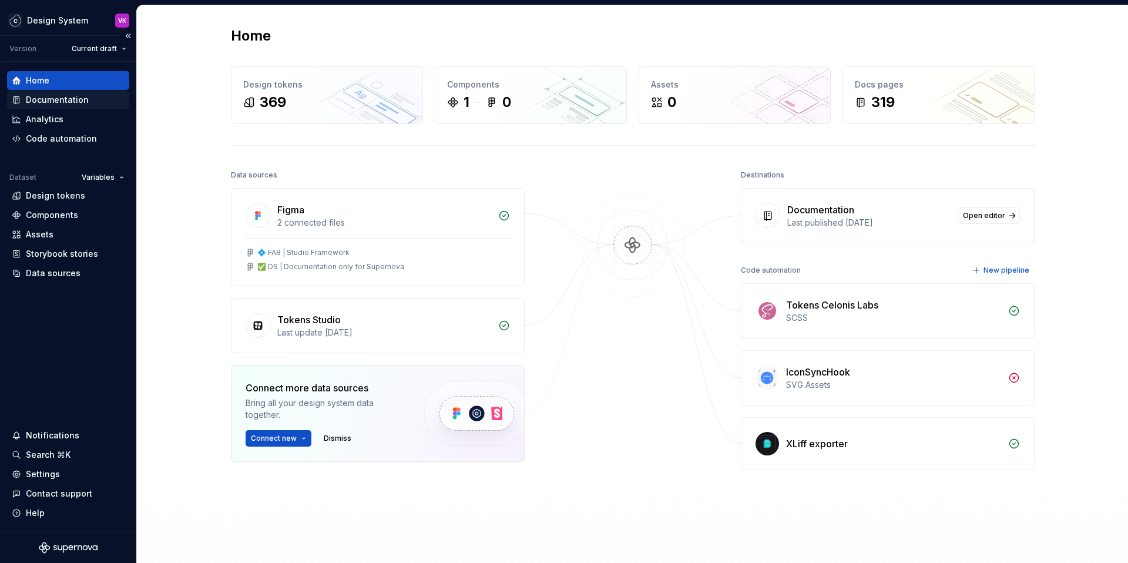
click at [66, 97] on div "Documentation" at bounding box center [57, 100] width 63 height 12
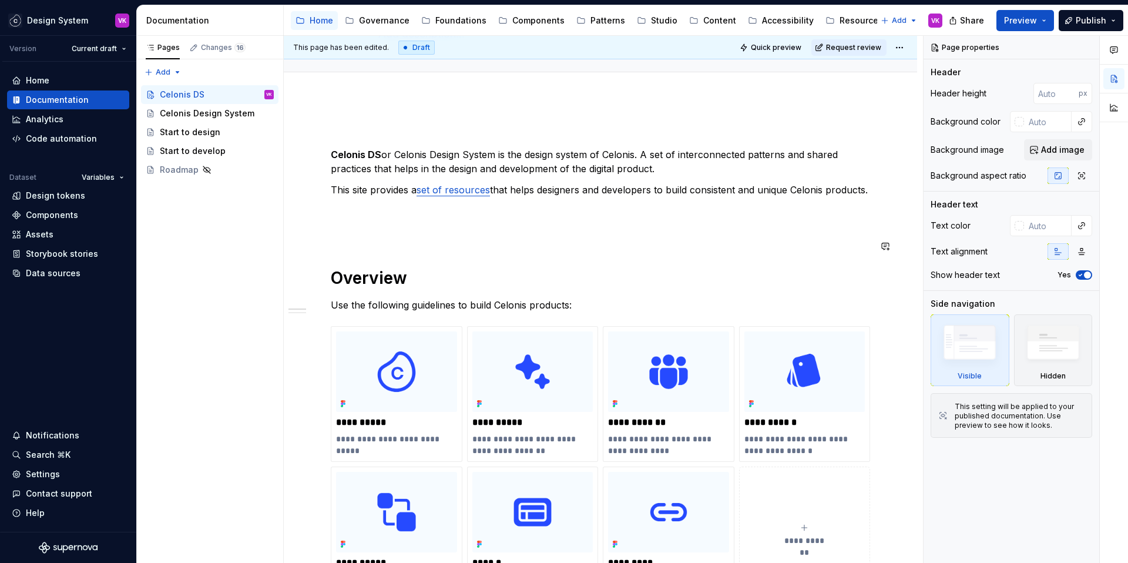
scroll to position [103, 0]
click at [187, 112] on div "Celonis Design System" at bounding box center [199, 113] width 79 height 12
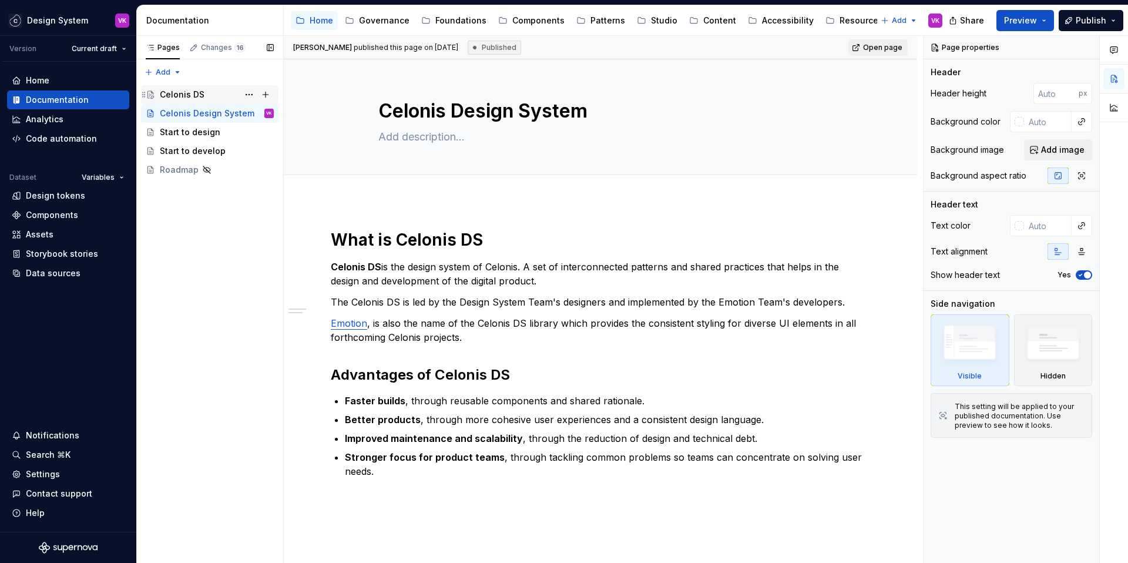
click at [183, 97] on div "Celonis DS" at bounding box center [182, 95] width 45 height 12
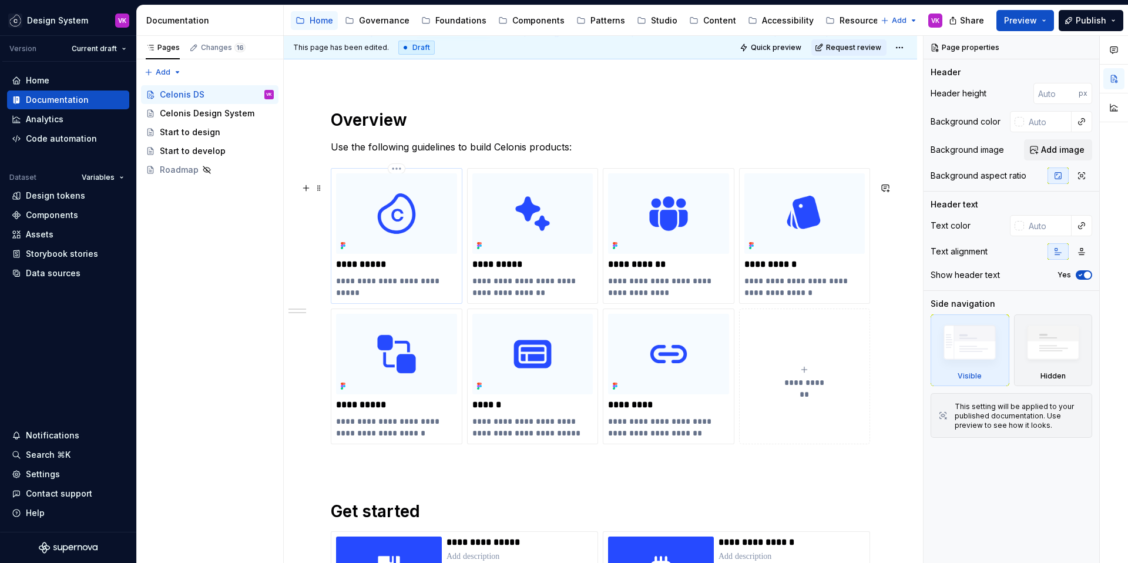
scroll to position [264, 0]
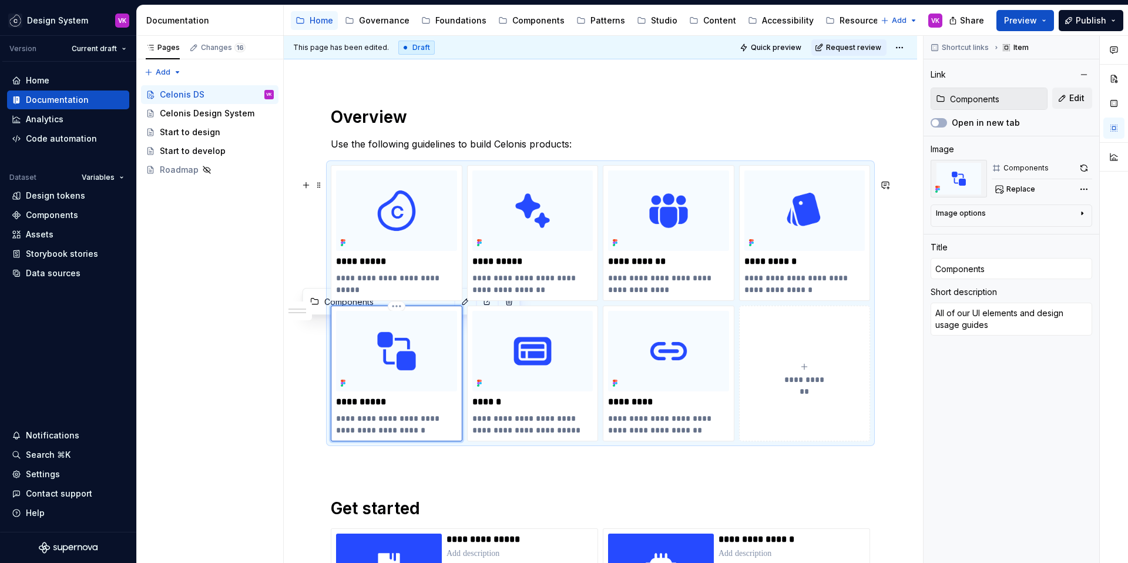
click at [385, 376] on img at bounding box center [396, 351] width 121 height 80
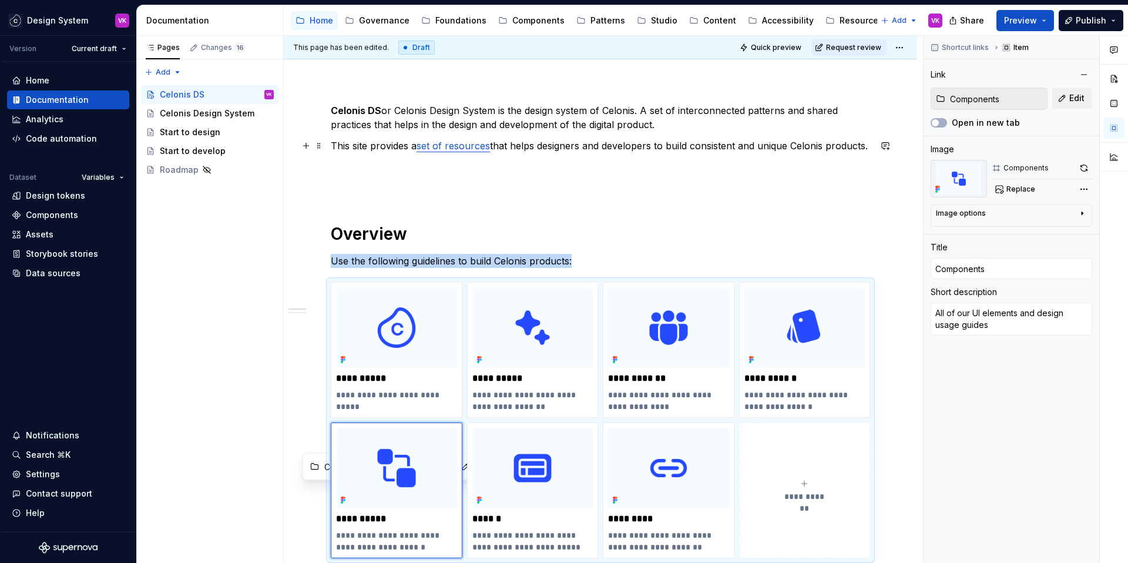
scroll to position [95, 0]
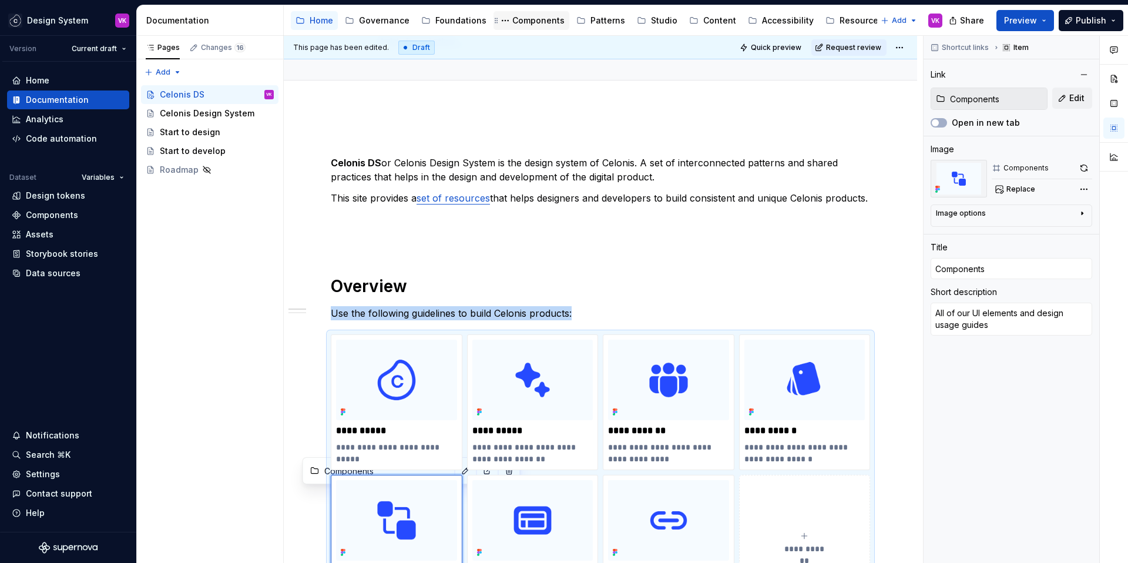
click at [514, 21] on div "Components" at bounding box center [538, 21] width 52 height 12
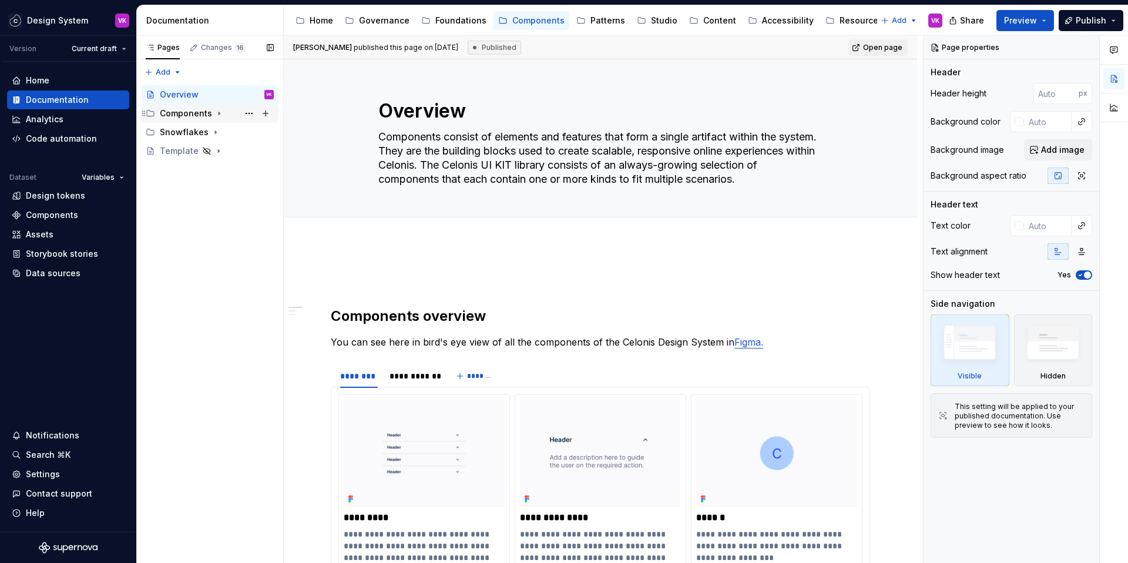
click at [186, 112] on div "Components" at bounding box center [186, 113] width 52 height 12
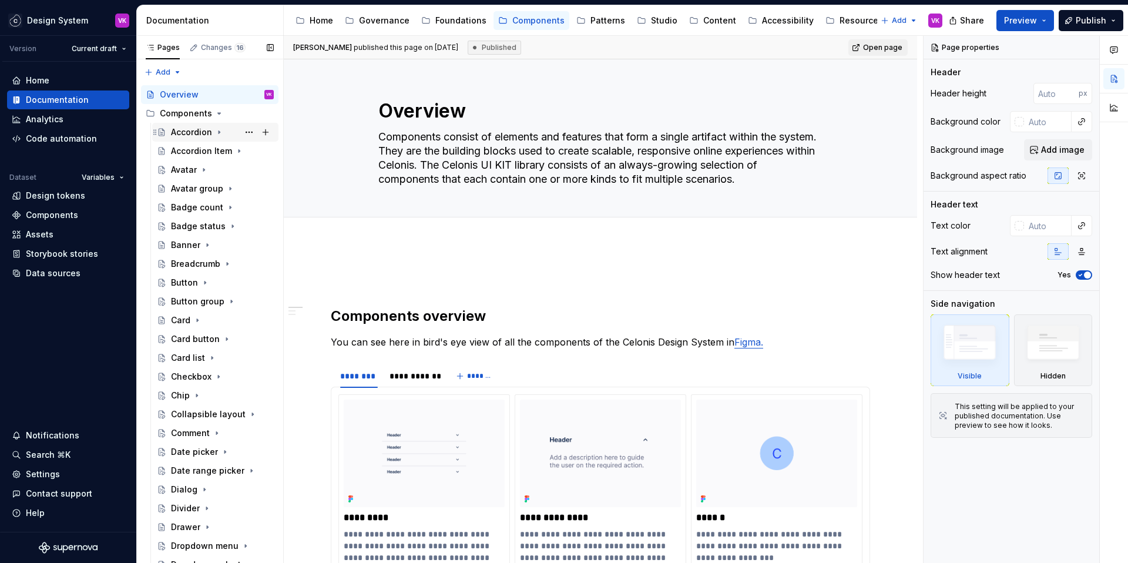
click at [187, 133] on div "Accordion" at bounding box center [191, 132] width 41 height 12
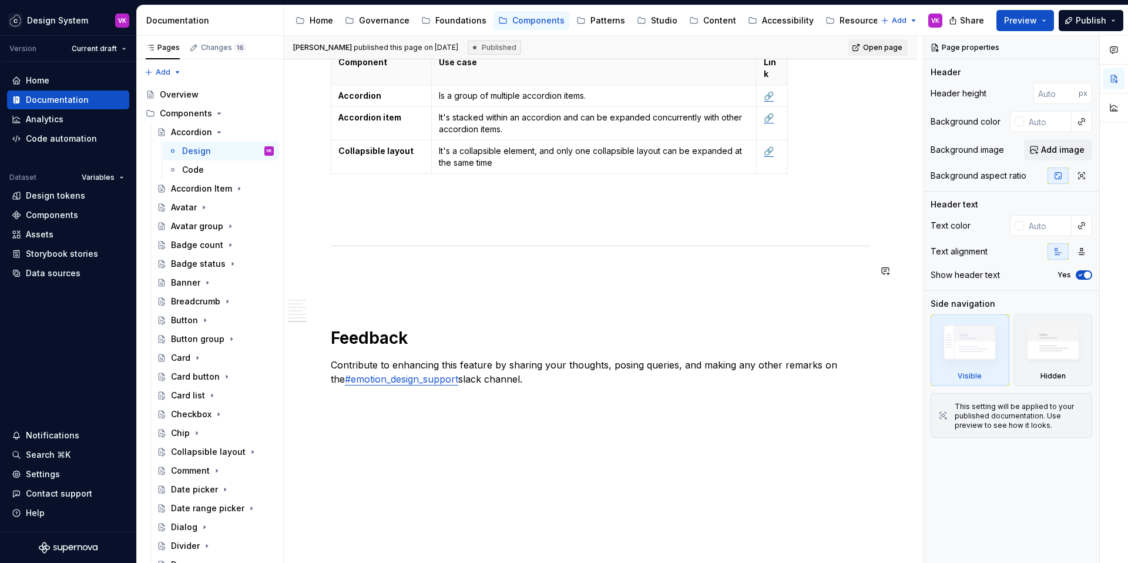
scroll to position [2354, 0]
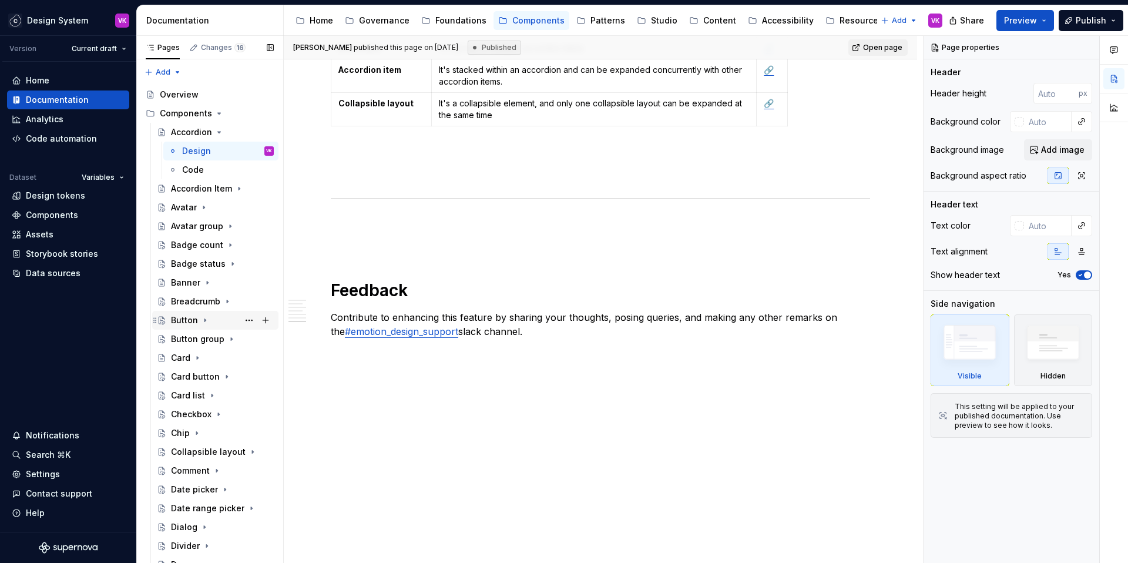
click at [191, 320] on div "Button" at bounding box center [184, 320] width 27 height 12
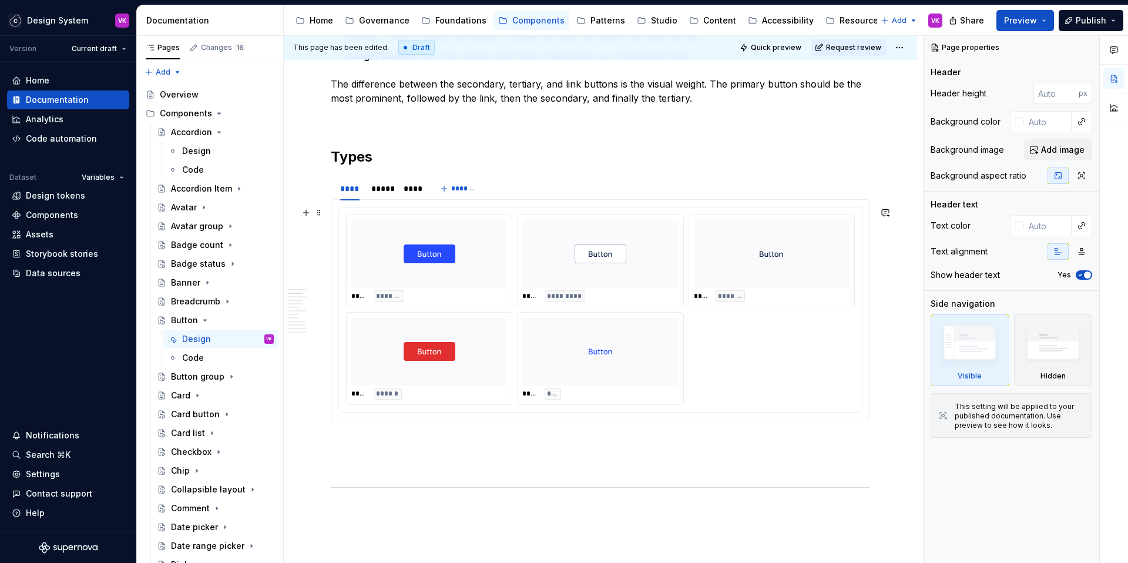
scroll to position [1060, 0]
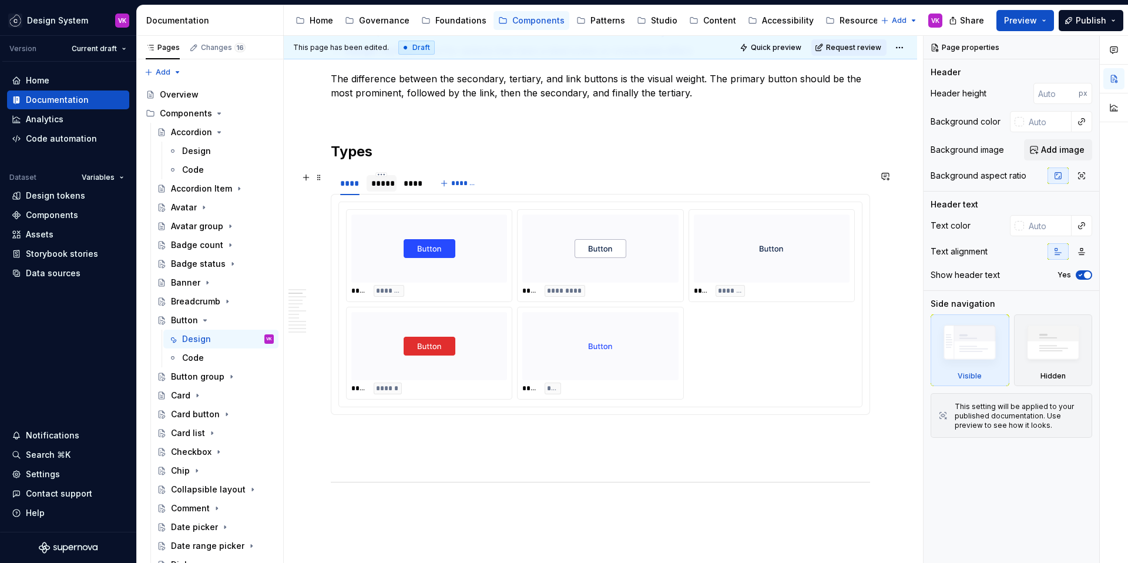
click at [379, 185] on div "*****" at bounding box center [381, 183] width 21 height 12
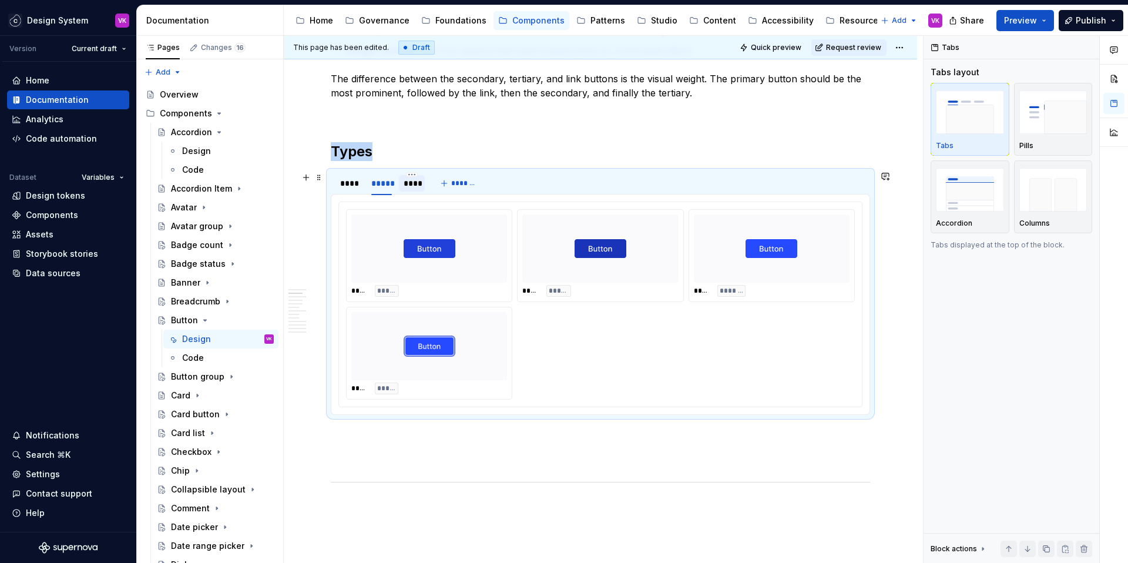
click at [409, 186] on div "****" at bounding box center [411, 183] width 16 height 12
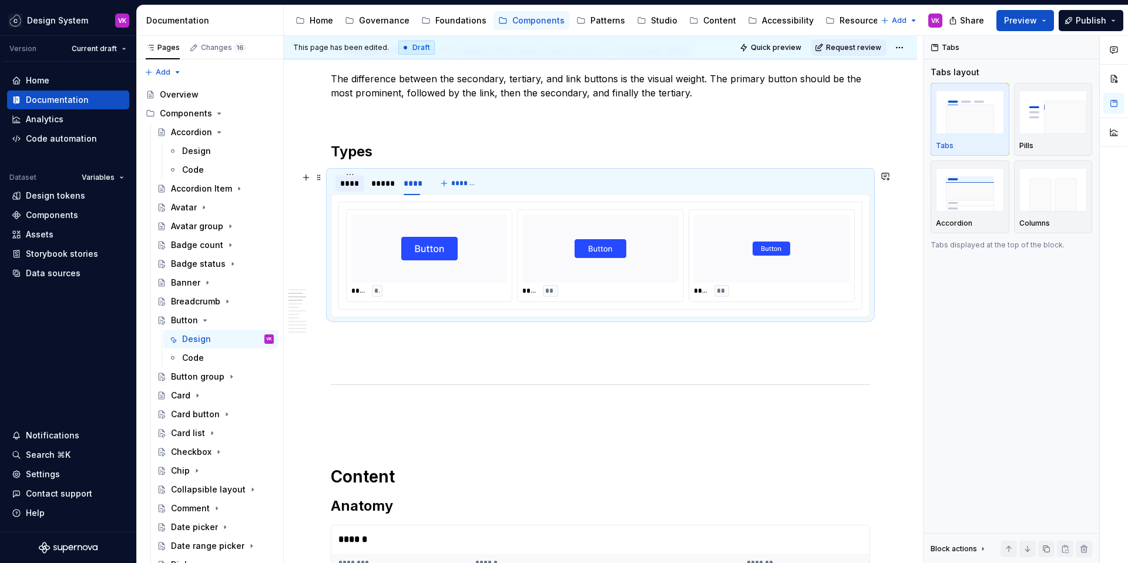
click at [354, 183] on div "****" at bounding box center [349, 183] width 19 height 12
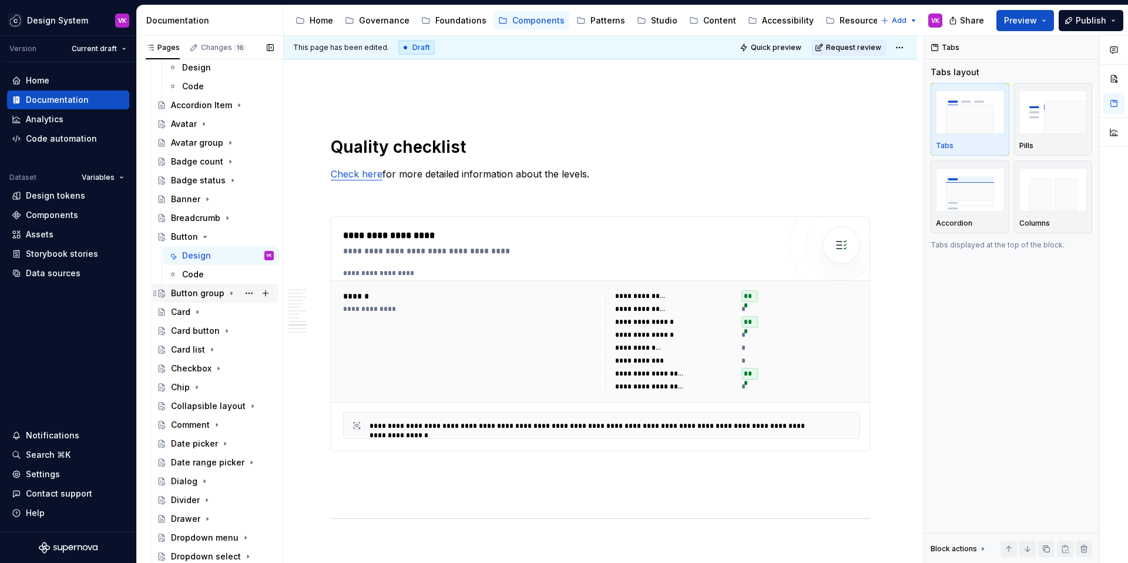
scroll to position [84, 0]
click at [189, 297] on div "Button group" at bounding box center [197, 293] width 53 height 12
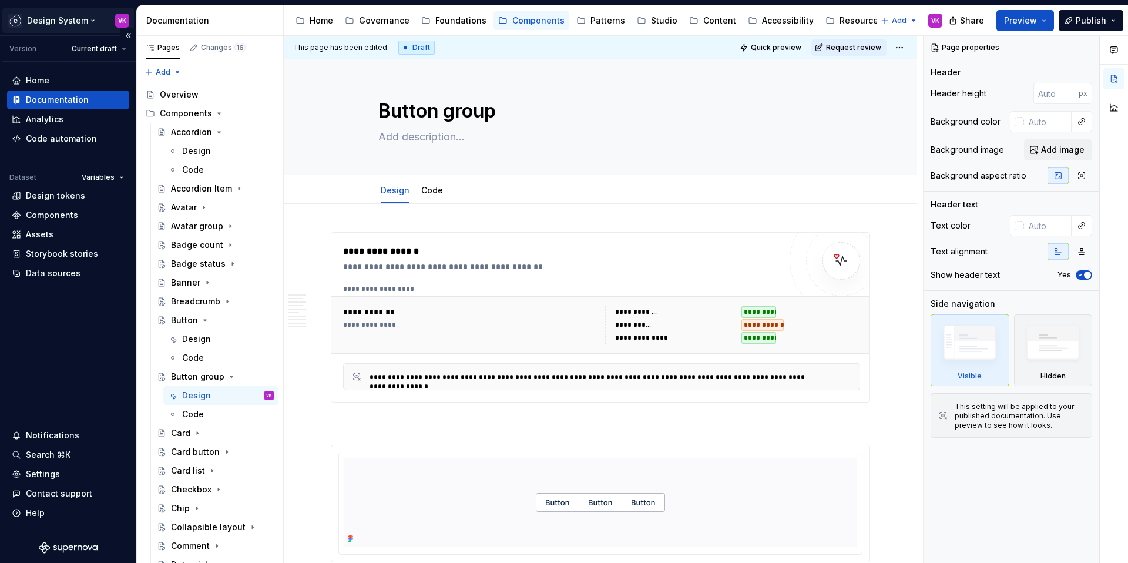
click at [63, 23] on html "Design System VK Version Current draft Home Documentation Analytics Code automa…" at bounding box center [564, 281] width 1128 height 563
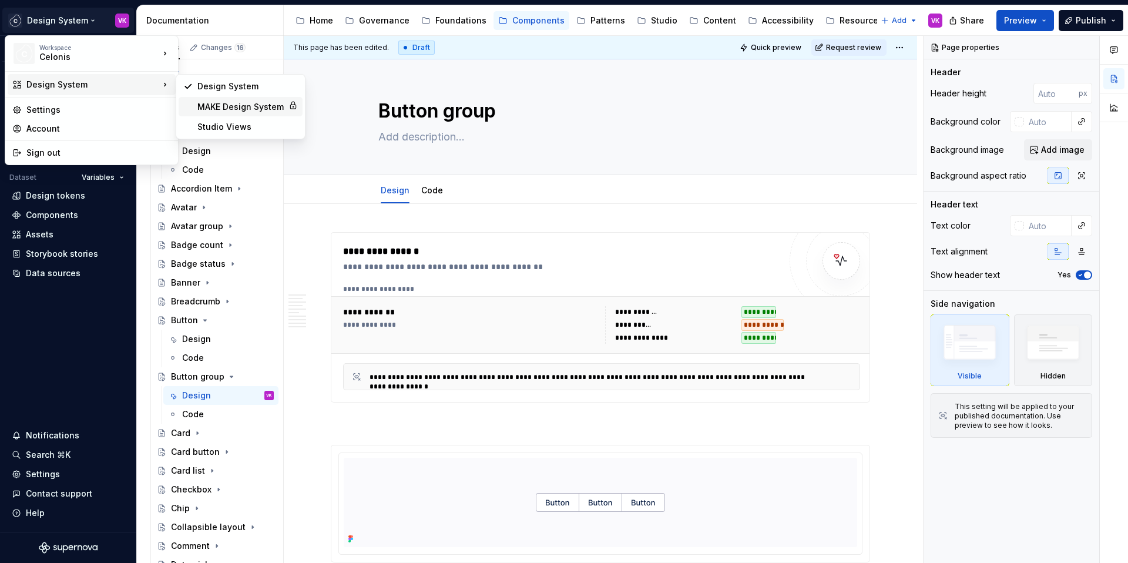
click at [207, 110] on div "MAKE Design System" at bounding box center [240, 107] width 86 height 12
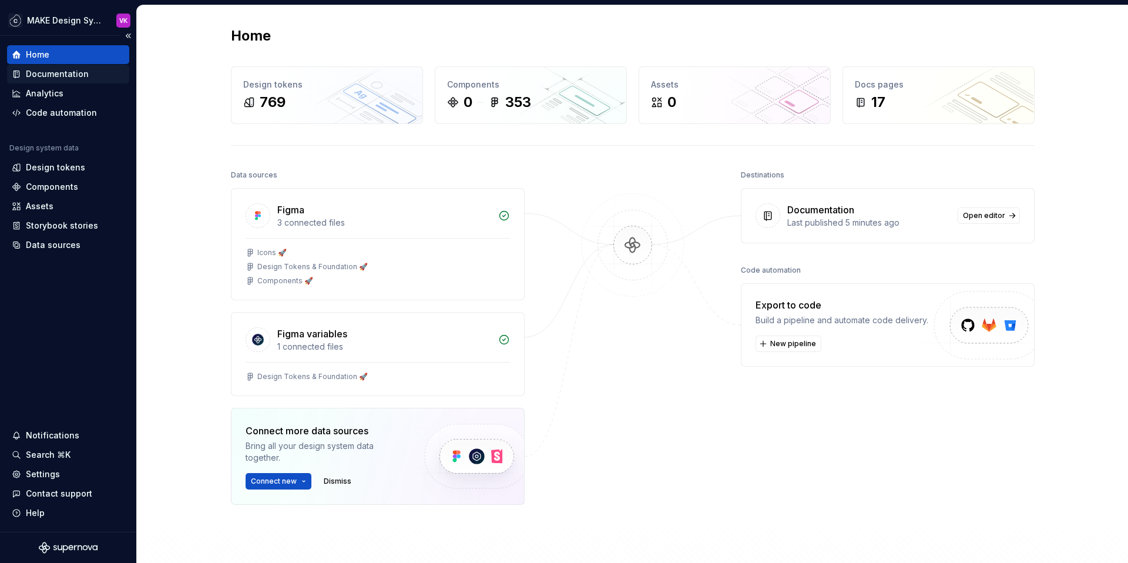
click at [51, 73] on div "Documentation" at bounding box center [57, 74] width 63 height 12
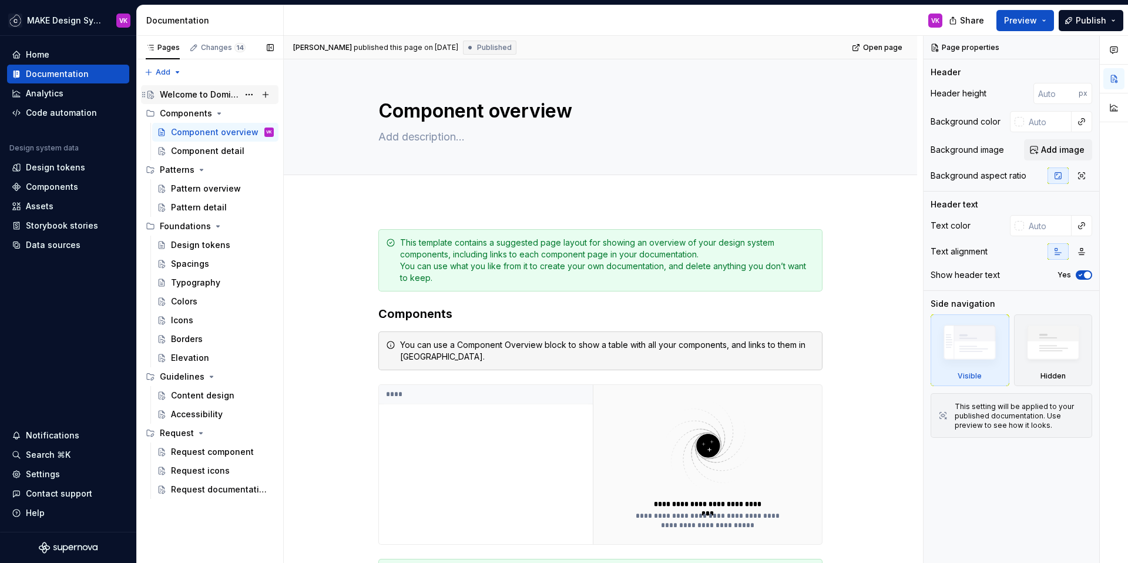
click at [183, 92] on div "Welcome to Domino" at bounding box center [199, 95] width 79 height 12
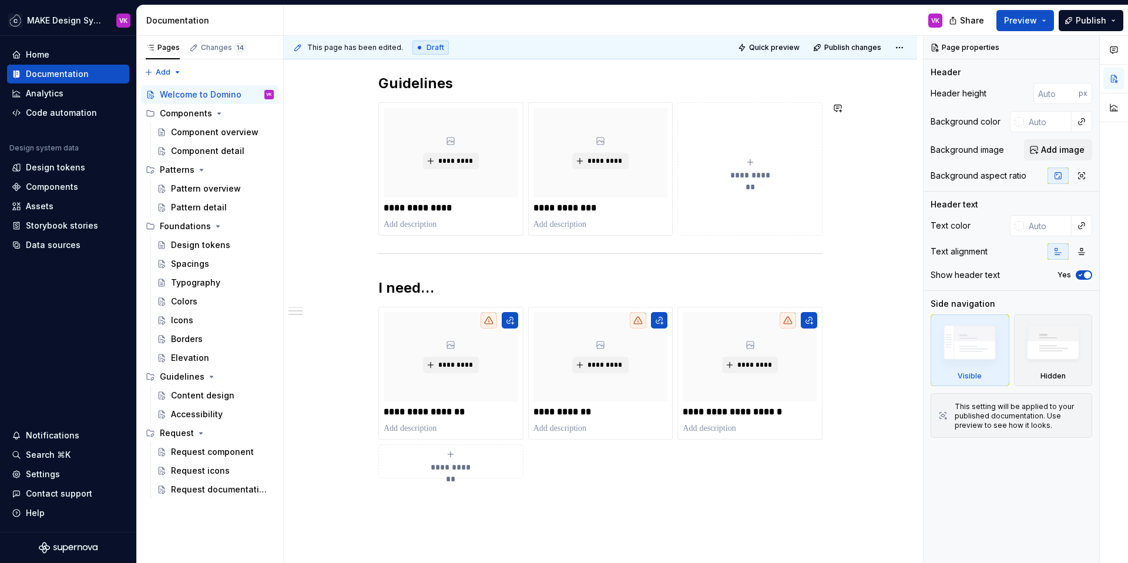
scroll to position [740, 0]
click at [508, 320] on button "button" at bounding box center [510, 319] width 16 height 16
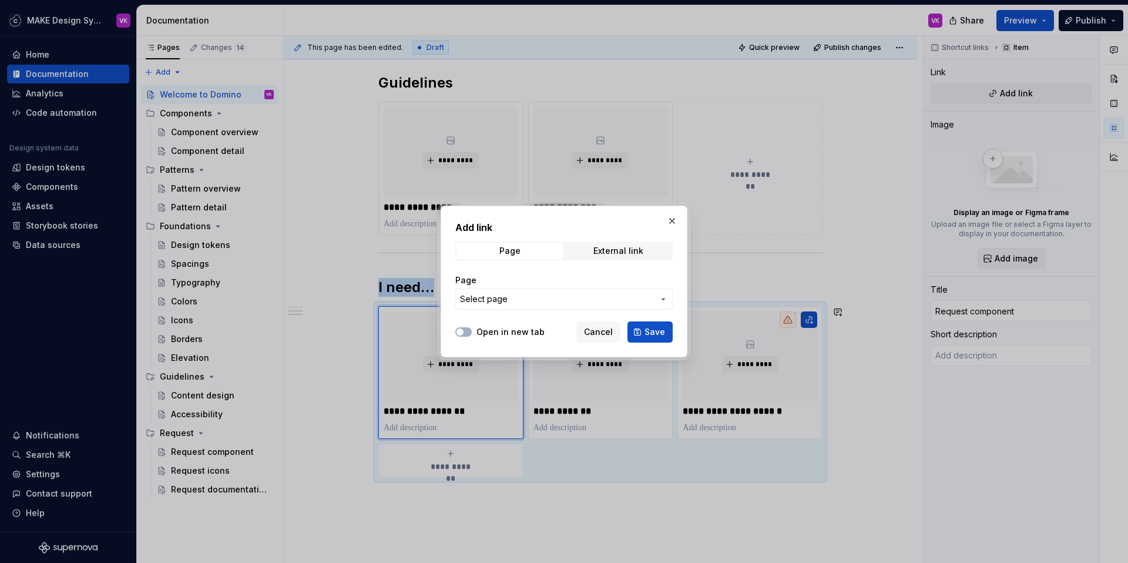
click at [535, 301] on span "Select page" at bounding box center [557, 299] width 194 height 12
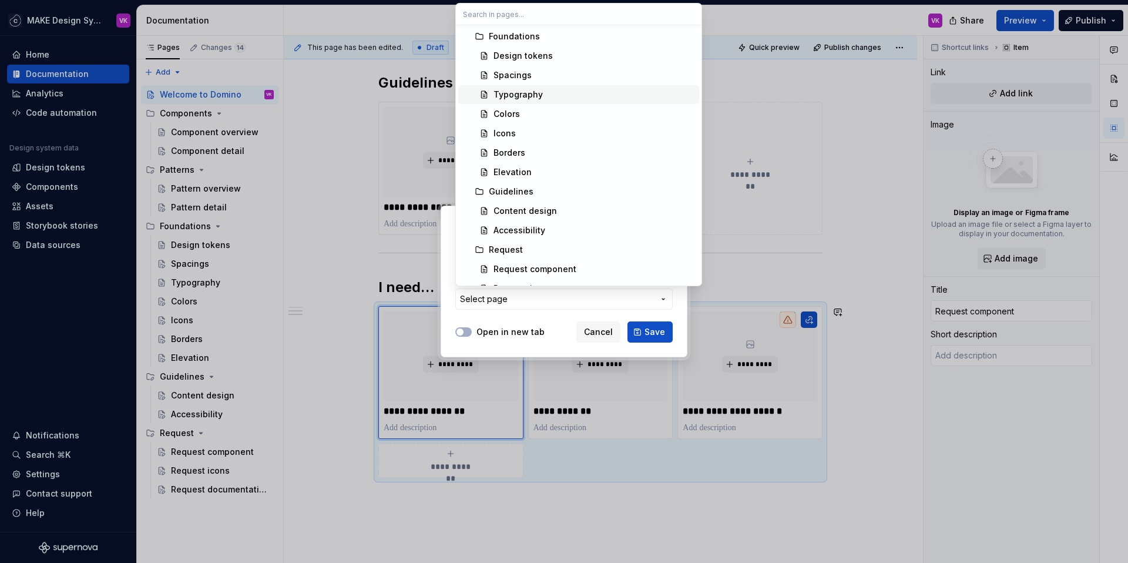
scroll to position [190, 0]
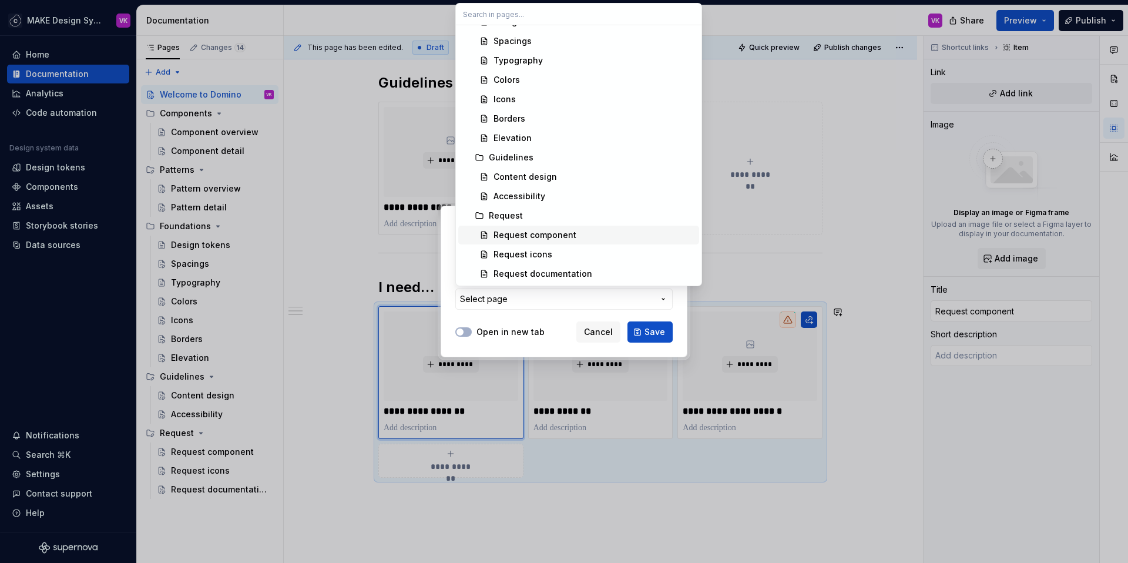
click at [531, 237] on div "Request component" at bounding box center [534, 235] width 83 height 12
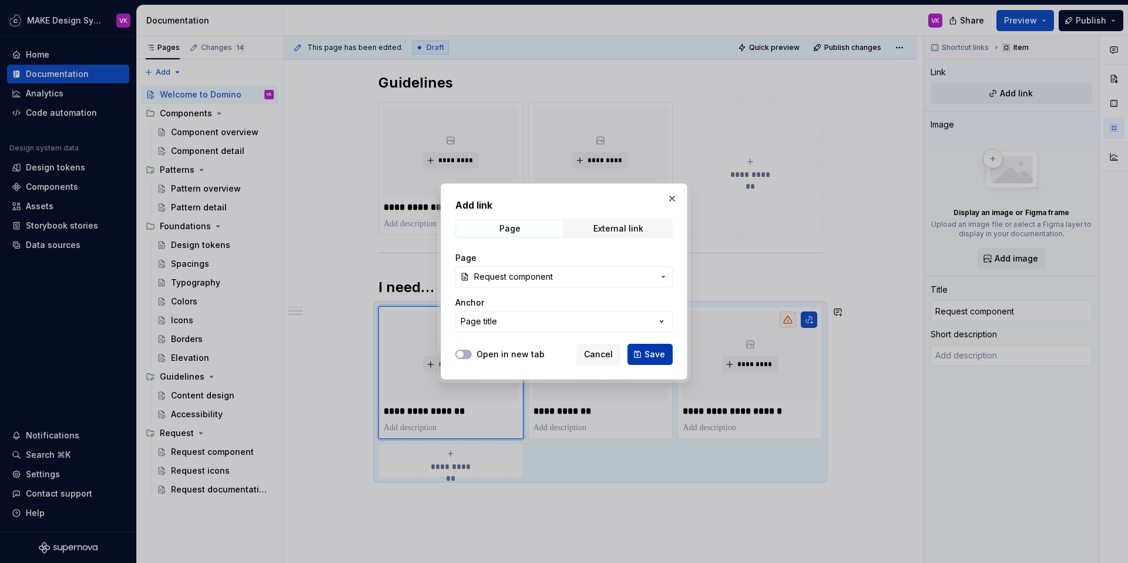
click at [644, 354] on button "Save" at bounding box center [649, 354] width 45 height 21
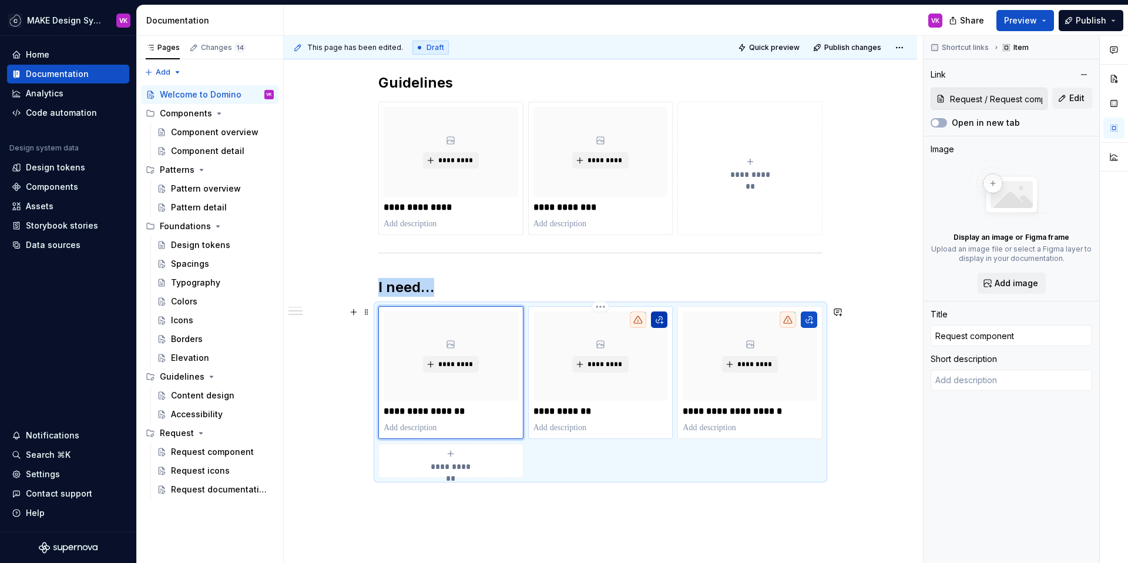
type textarea "*"
type input "Request icon"
click at [657, 320] on button "button" at bounding box center [659, 319] width 16 height 16
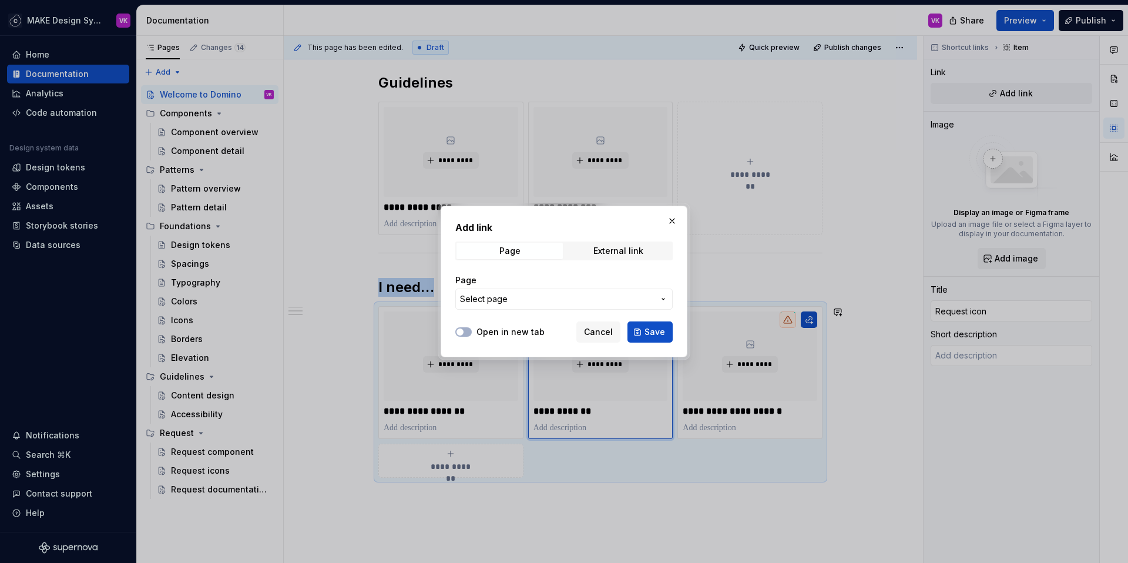
click at [604, 298] on span "Select page" at bounding box center [557, 299] width 194 height 12
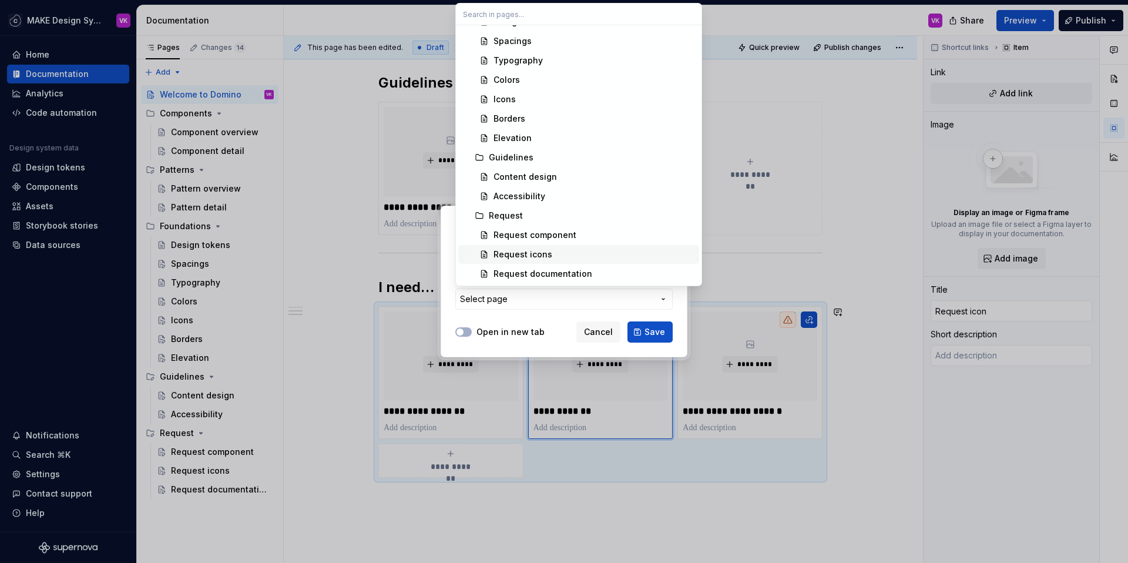
click at [543, 254] on div "Request icons" at bounding box center [522, 254] width 59 height 12
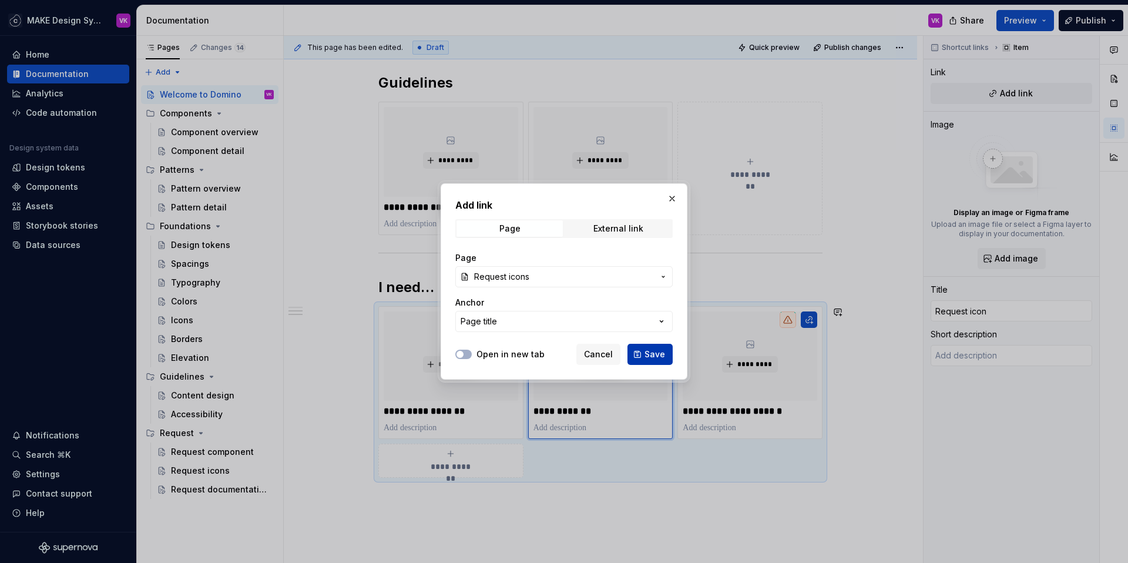
click at [653, 351] on span "Save" at bounding box center [654, 354] width 21 height 12
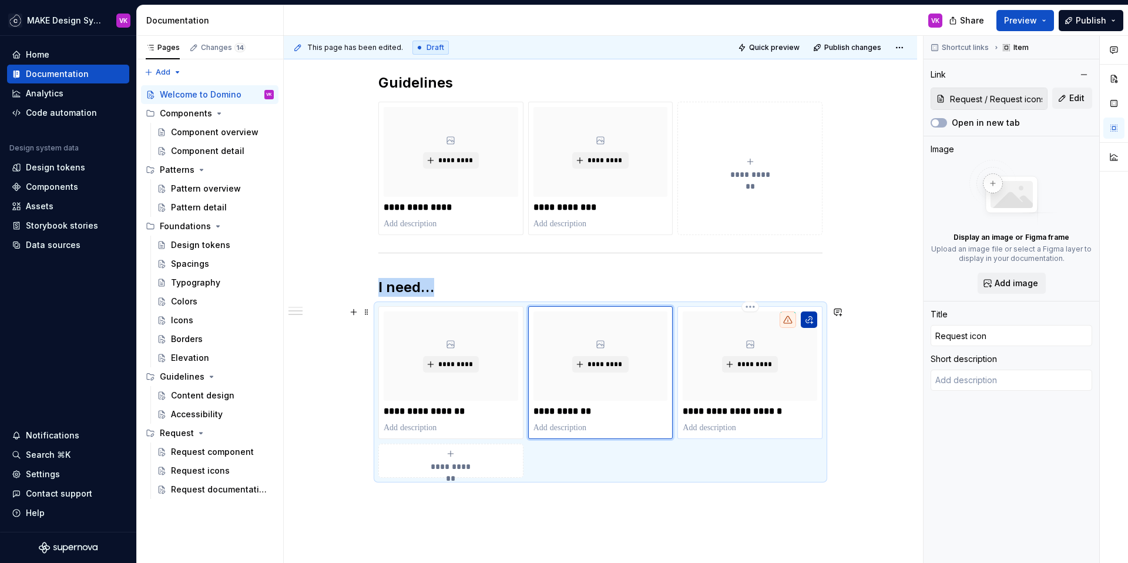
type textarea "*"
type input "Request documentation"
click at [806, 322] on button "button" at bounding box center [809, 319] width 16 height 16
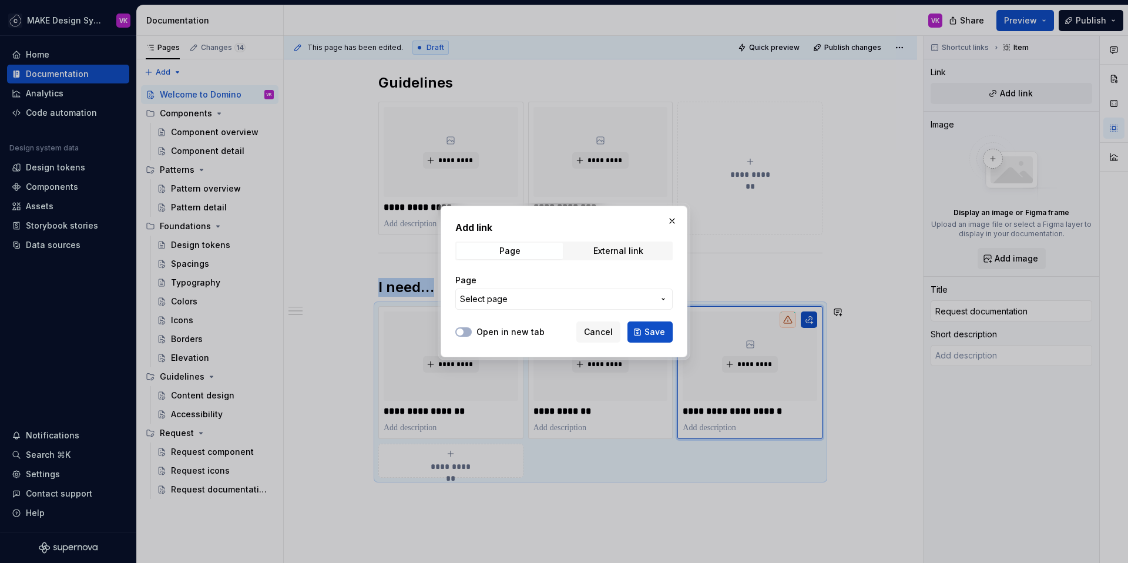
click at [573, 296] on span "Select page" at bounding box center [557, 299] width 194 height 12
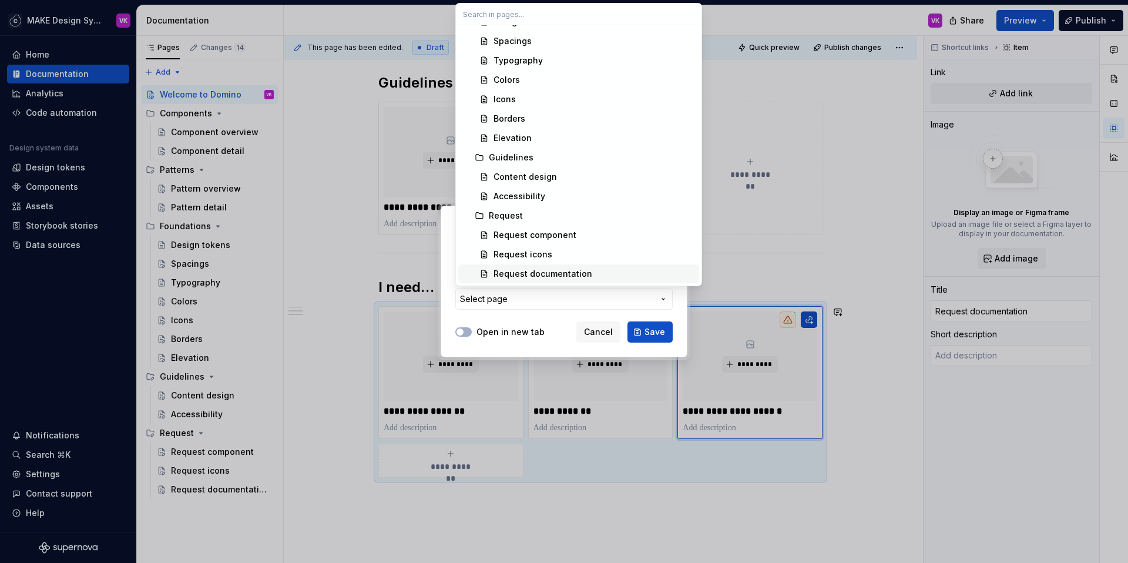
click at [523, 270] on div "Request documentation" at bounding box center [542, 274] width 99 height 12
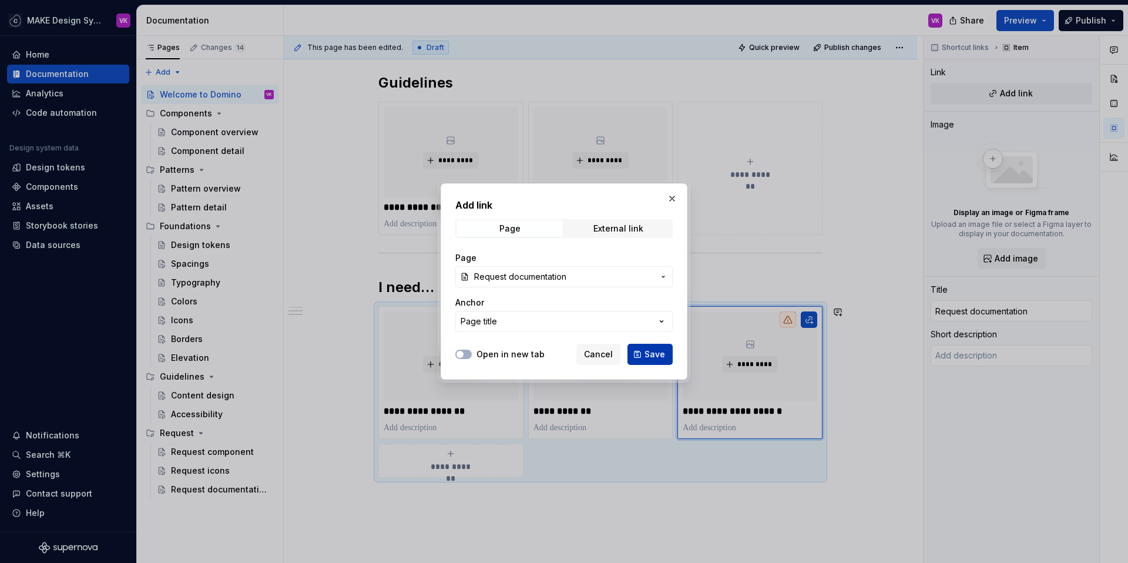
click at [650, 354] on span "Save" at bounding box center [654, 354] width 21 height 12
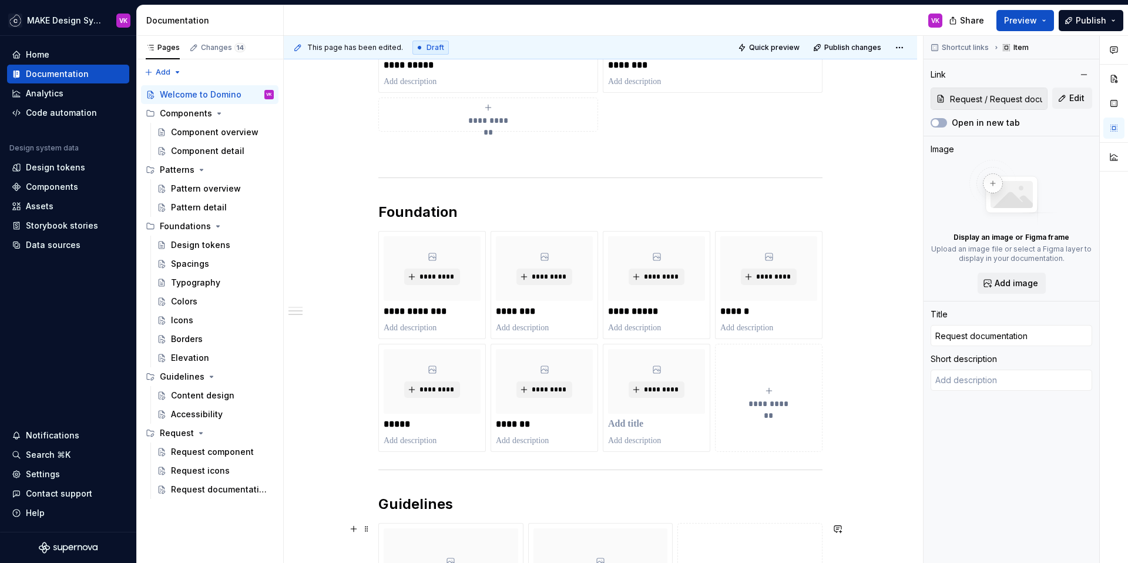
scroll to position [0, 0]
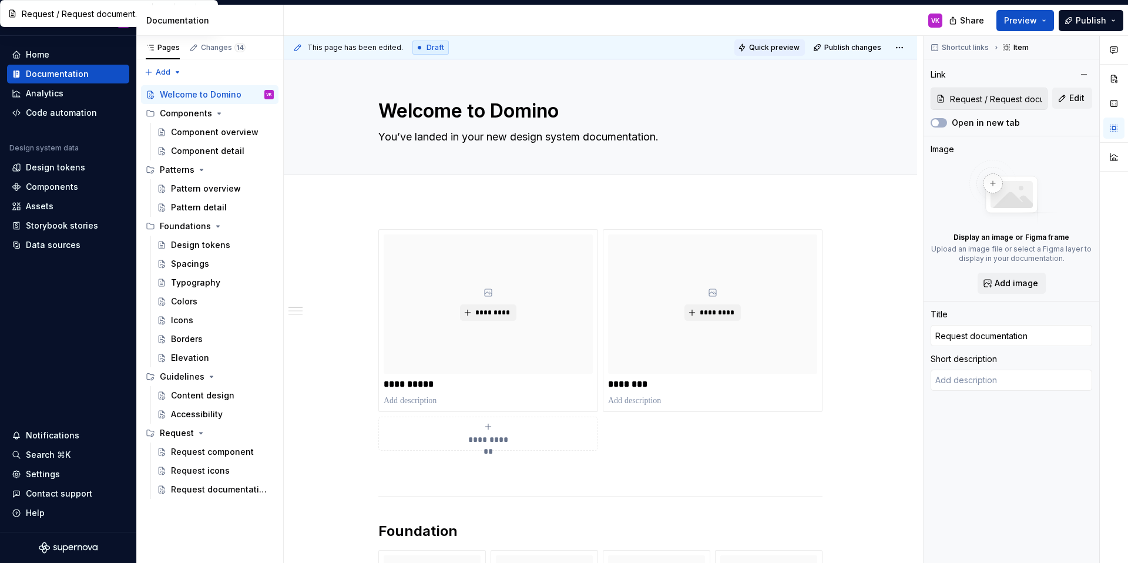
click at [768, 46] on span "Quick preview" at bounding box center [774, 47] width 51 height 9
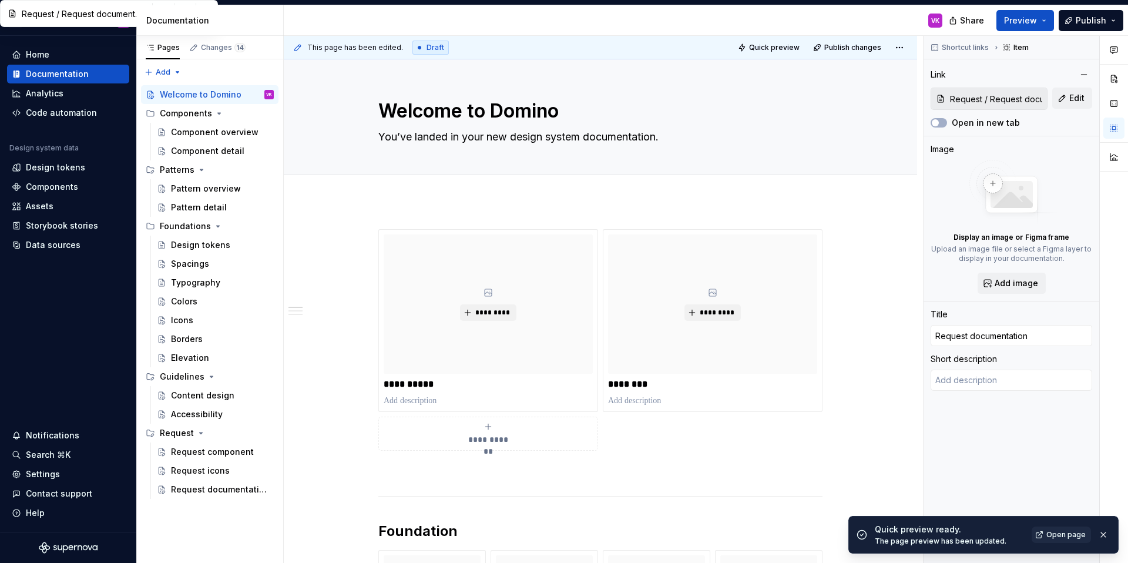
click at [1065, 537] on span "Open page" at bounding box center [1065, 534] width 39 height 9
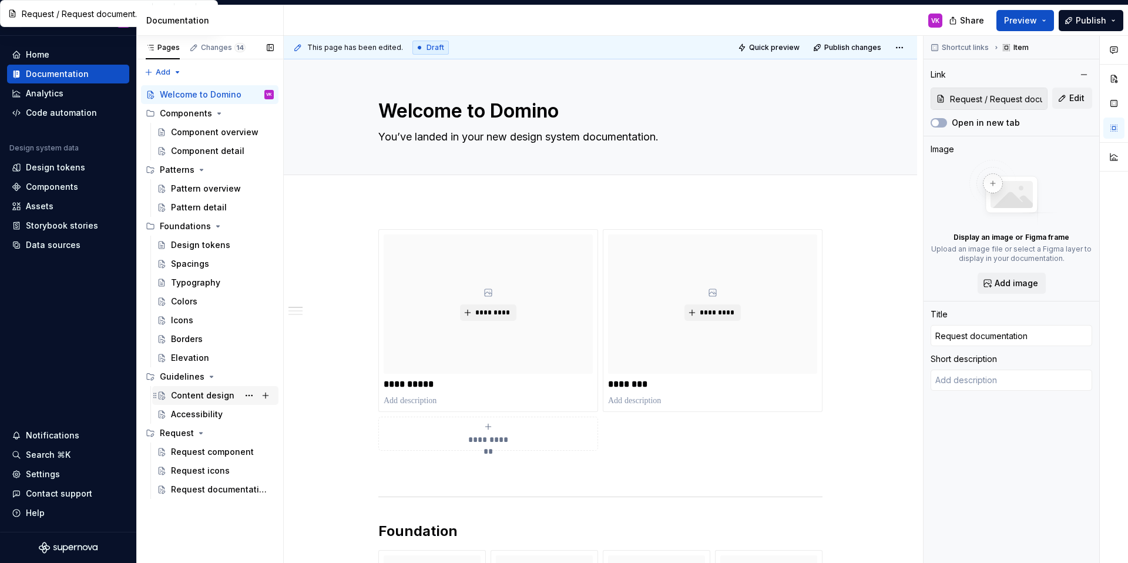
click at [180, 399] on div "Content design" at bounding box center [202, 395] width 63 height 12
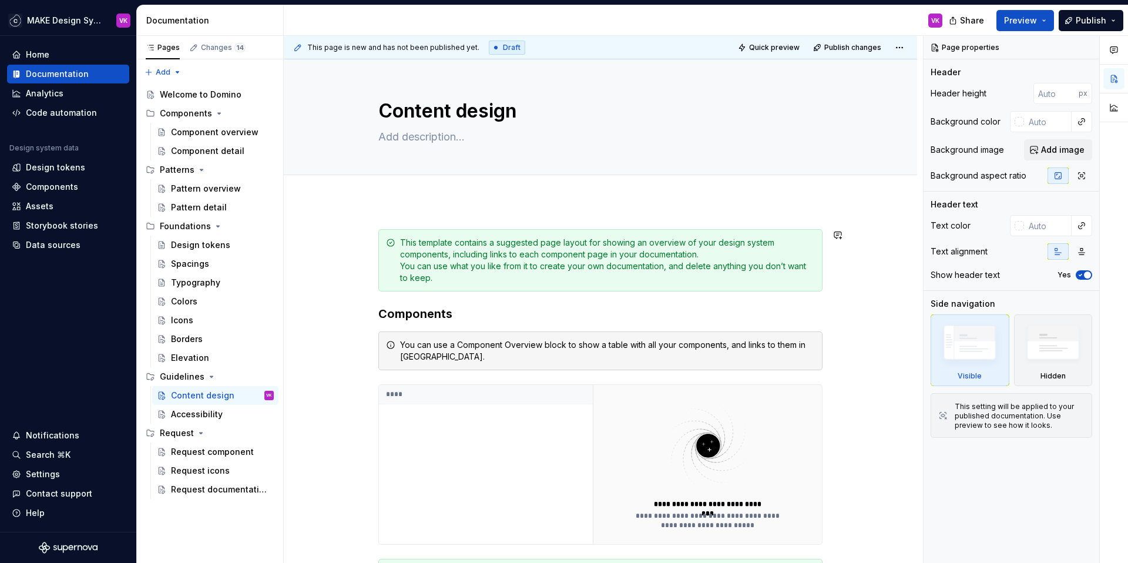
type textarea "*"
click at [371, 205] on div "**********" at bounding box center [600, 520] width 633 height 638
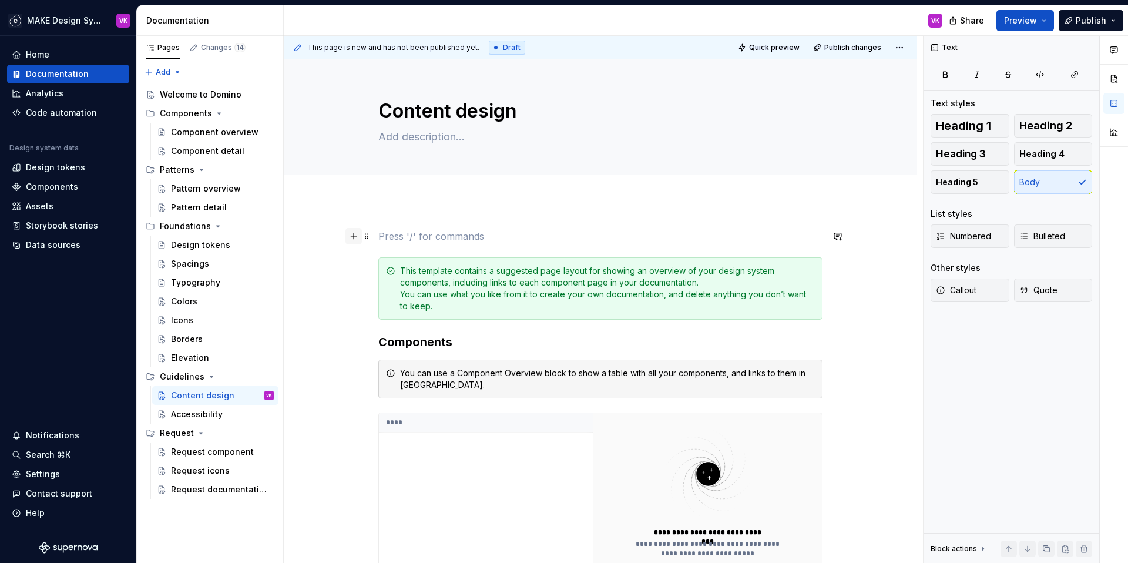
click at [349, 237] on button "button" at bounding box center [353, 236] width 16 height 16
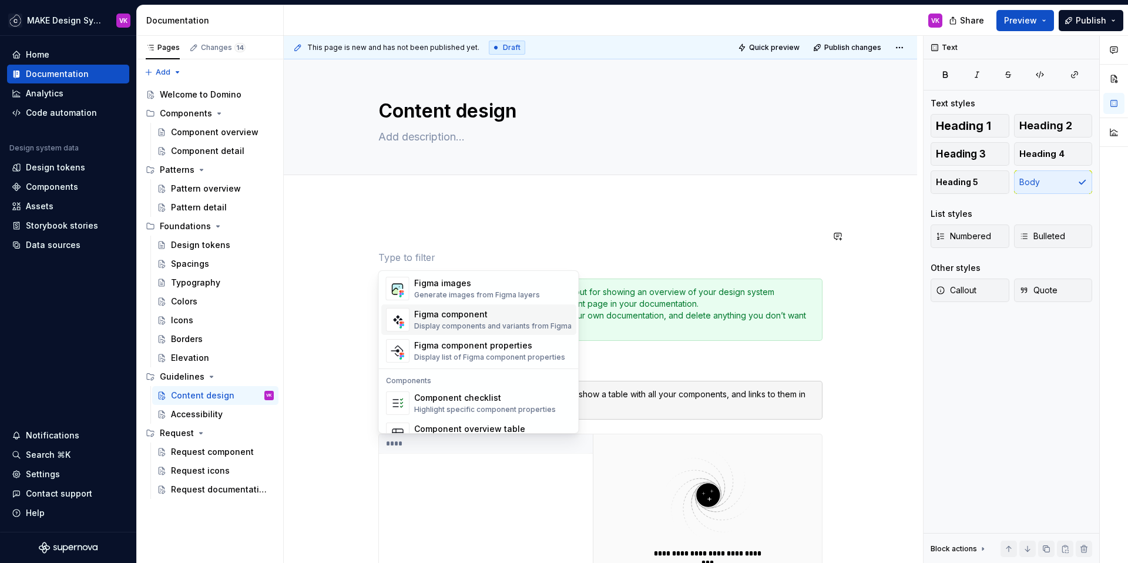
scroll to position [1169, 0]
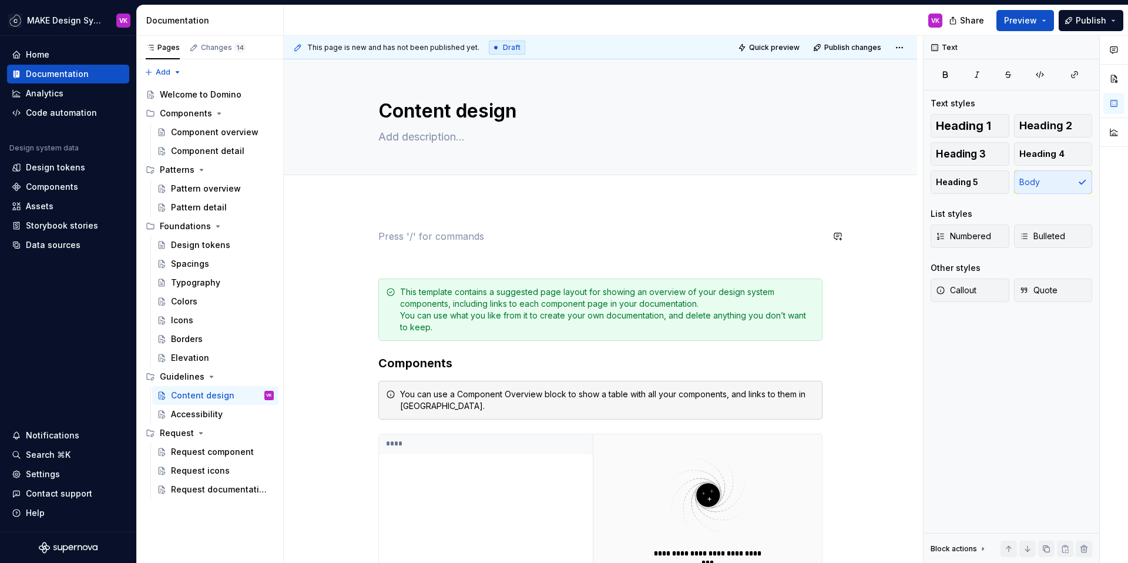
click at [415, 233] on p at bounding box center [600, 236] width 444 height 14
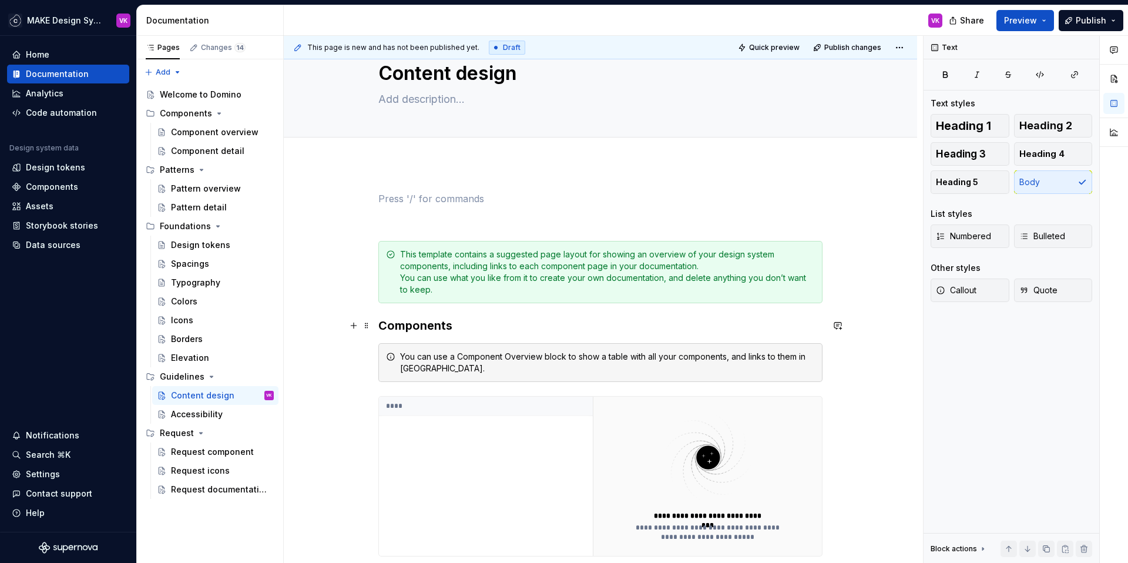
scroll to position [39, 0]
click at [220, 395] on div "Content design" at bounding box center [202, 395] width 63 height 12
click at [250, 393] on button "Page tree" at bounding box center [249, 395] width 16 height 16
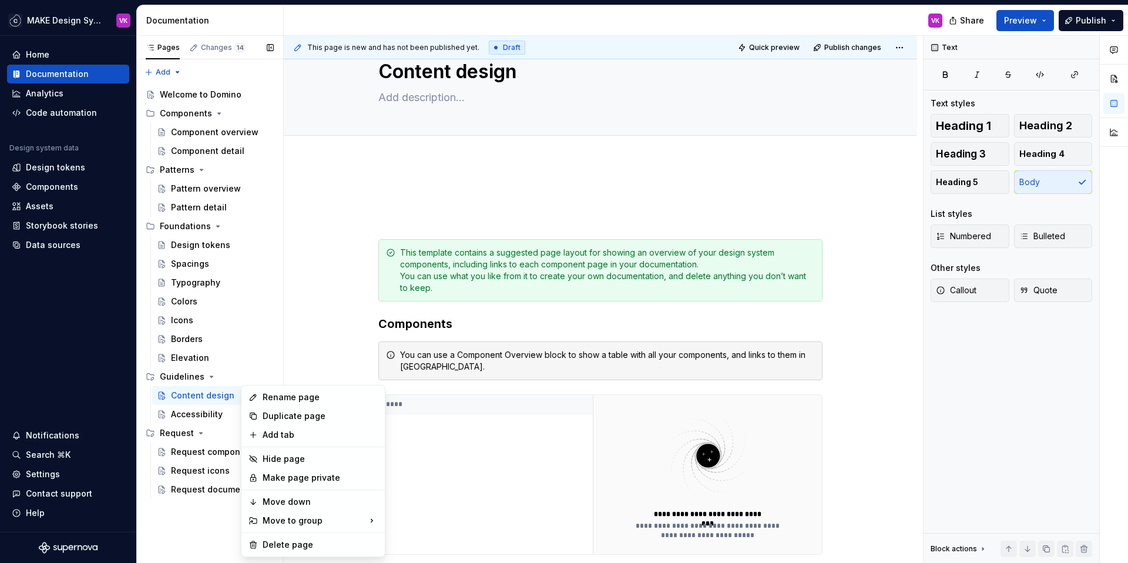
click at [227, 393] on div "Pages Changes 14 Add Accessibility guide for tree Page tree. Navigate the tree …" at bounding box center [209, 299] width 147 height 527
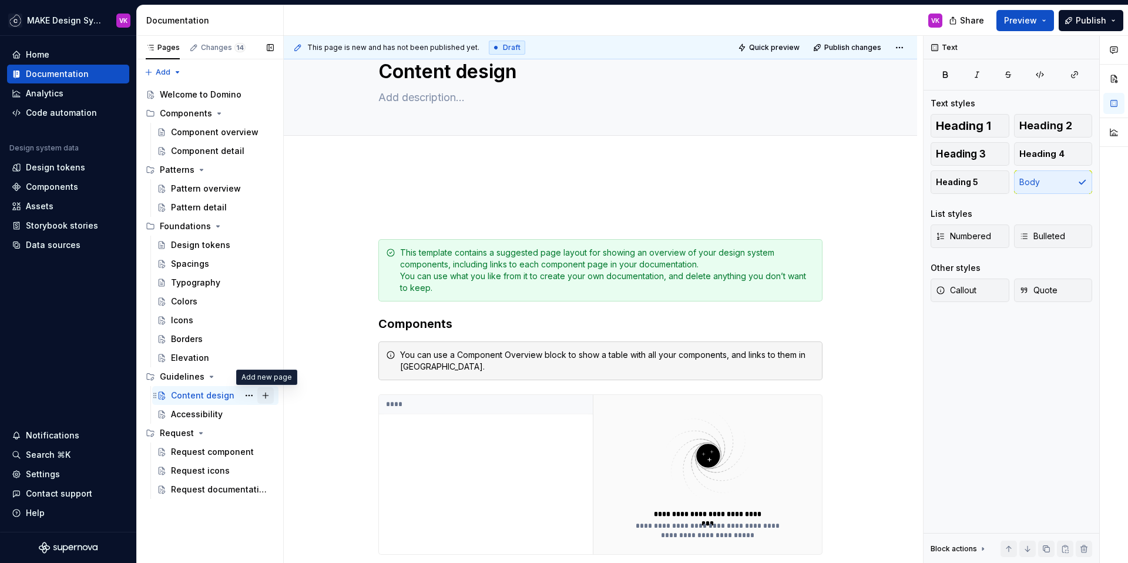
click at [265, 395] on button "Page tree" at bounding box center [265, 395] width 16 height 16
type textarea "*"
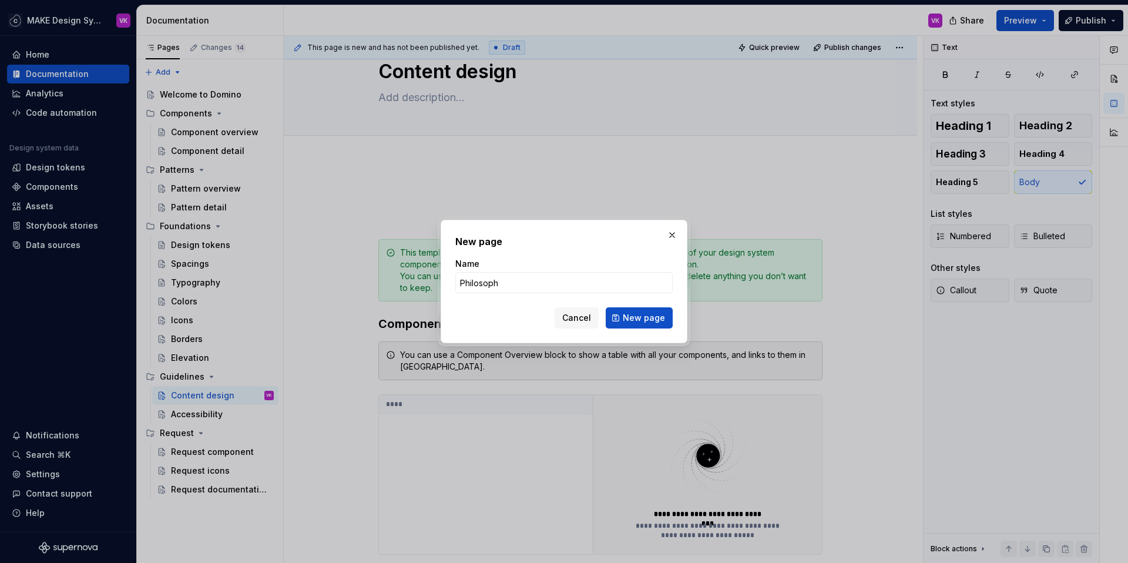
type input "Philosophy"
click button "New page" at bounding box center [639, 317] width 67 height 21
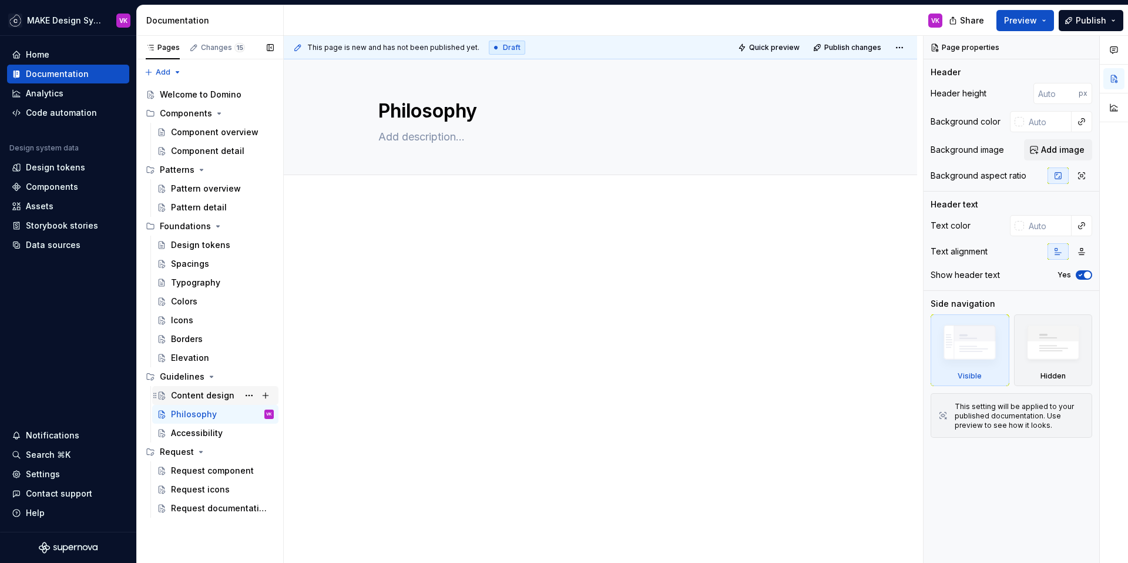
click at [211, 395] on div "Content design" at bounding box center [202, 395] width 63 height 12
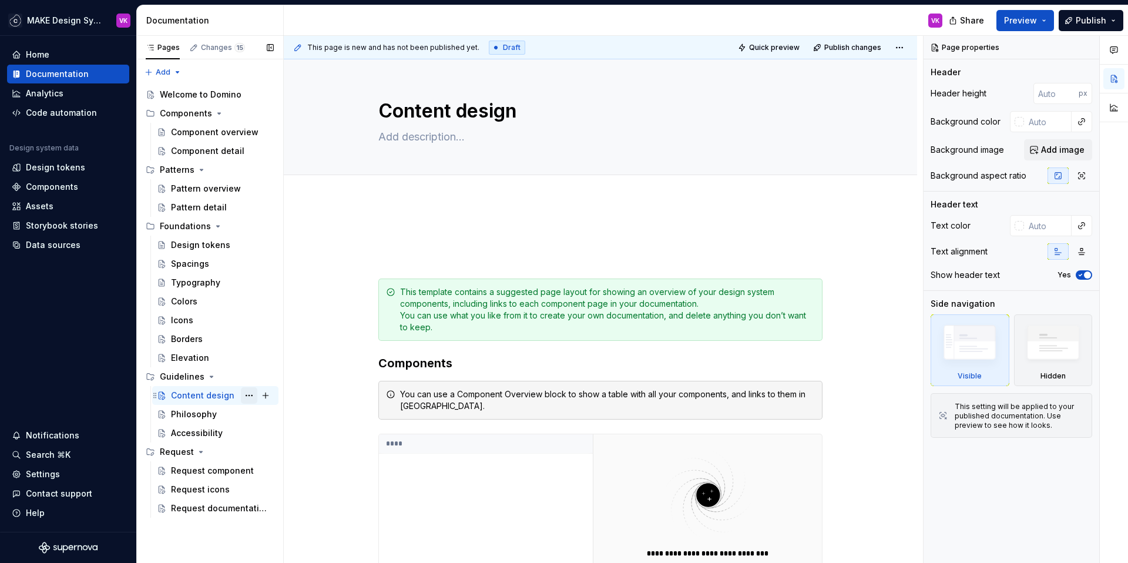
click at [251, 396] on button "Page tree" at bounding box center [249, 395] width 16 height 16
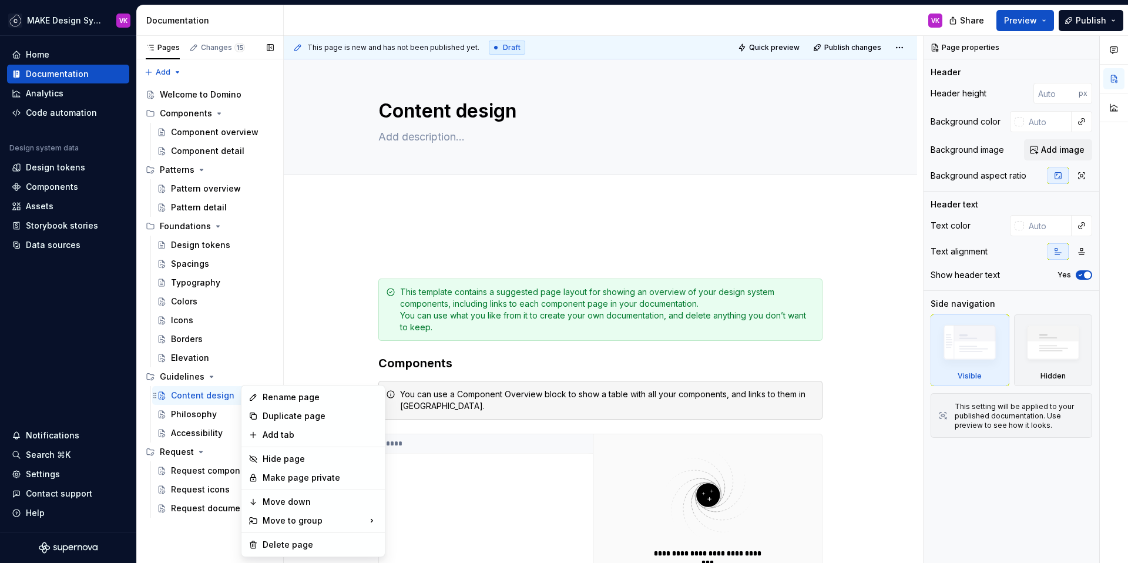
click at [199, 396] on div "Pages Changes 15 Add Accessibility guide for tree Page tree. Navigate the tree …" at bounding box center [209, 299] width 147 height 527
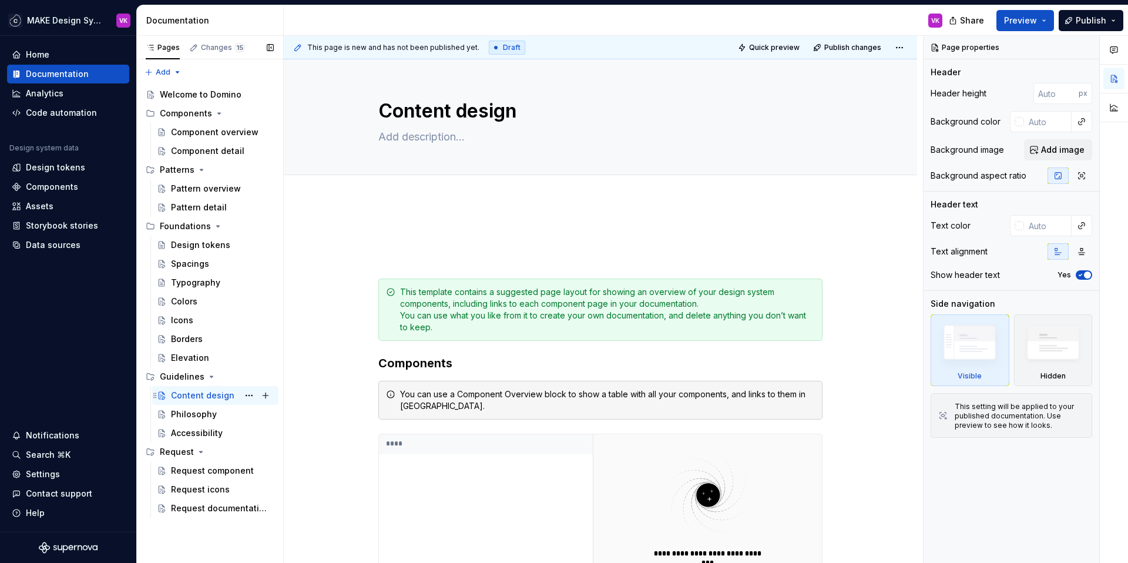
click at [194, 398] on div "Content design" at bounding box center [202, 395] width 63 height 12
click at [193, 413] on div "Philosophy" at bounding box center [194, 414] width 46 height 12
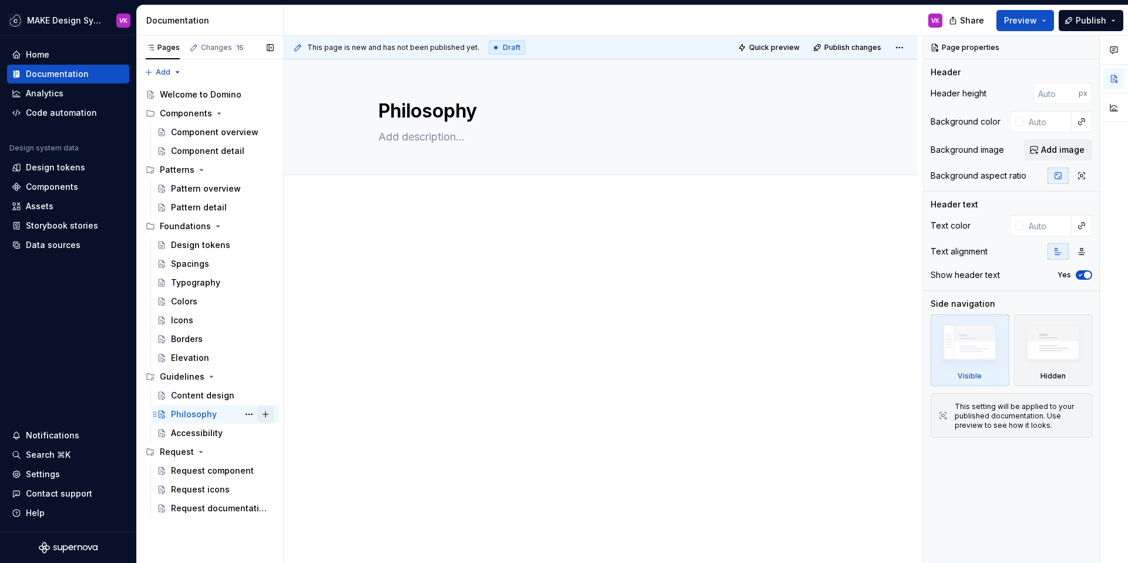
click at [271, 412] on button "Page tree" at bounding box center [265, 414] width 16 height 16
type textarea "*"
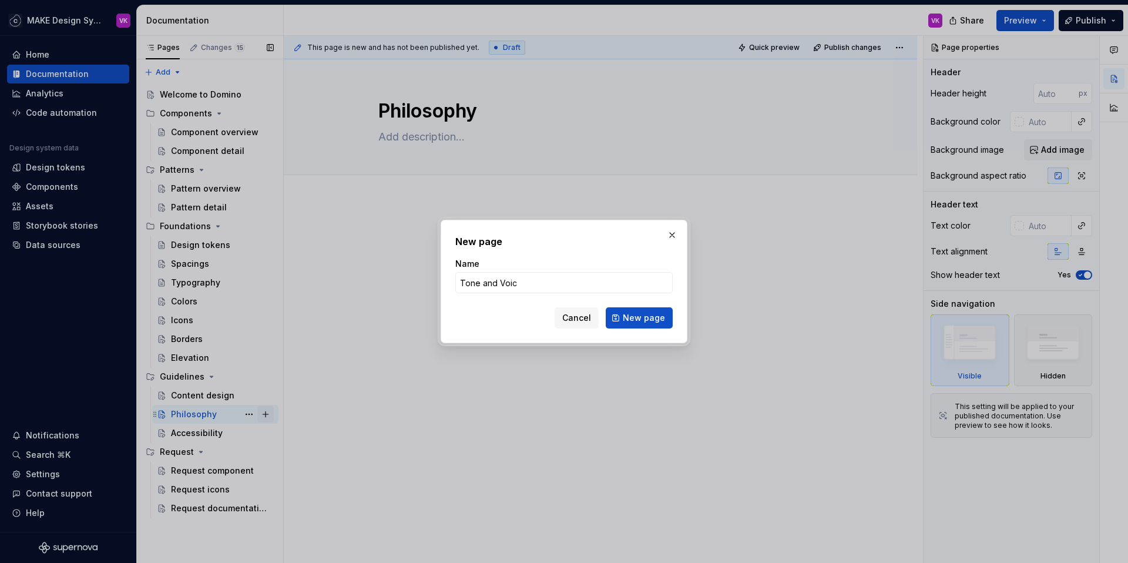
type input "Tone and Voice"
click button "New page" at bounding box center [639, 317] width 67 height 21
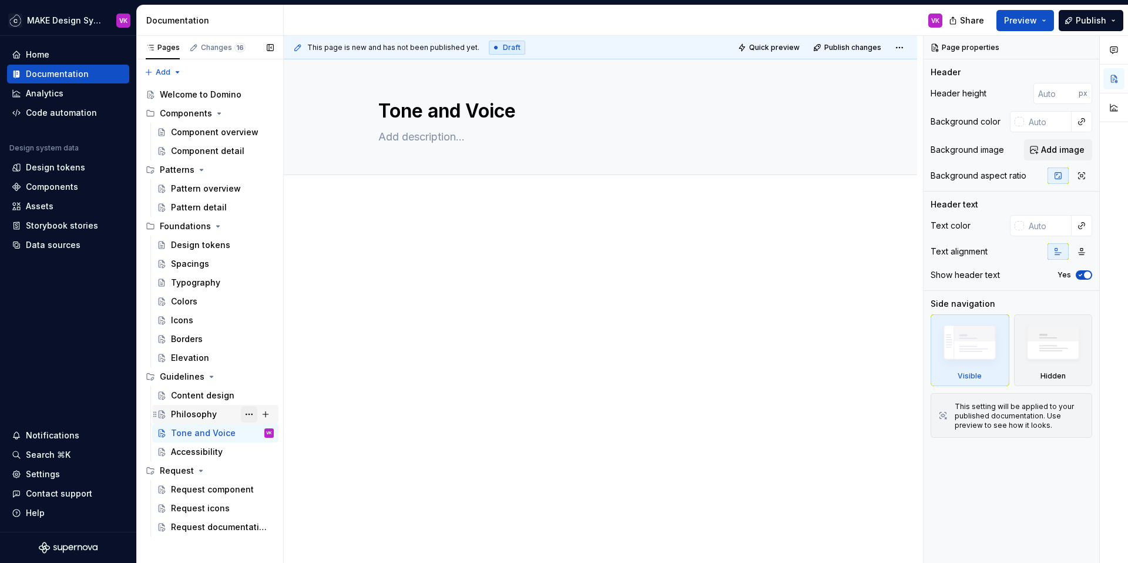
click at [252, 413] on button "Page tree" at bounding box center [249, 414] width 16 height 16
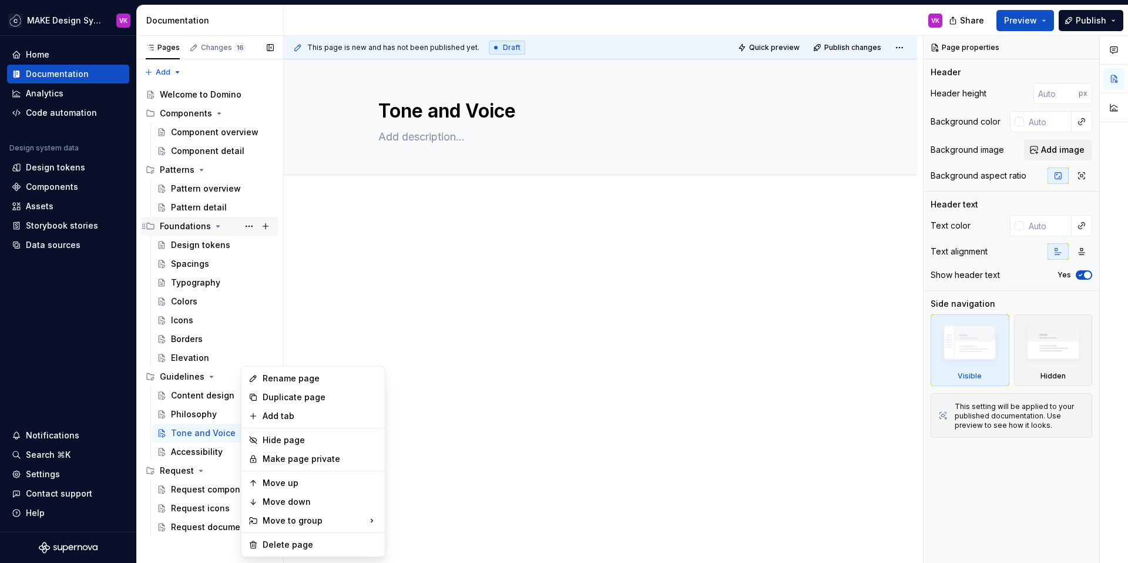
click at [173, 223] on div "Pages Changes 16 Add Accessibility guide for tree Page tree. Navigate the tree …" at bounding box center [209, 299] width 147 height 527
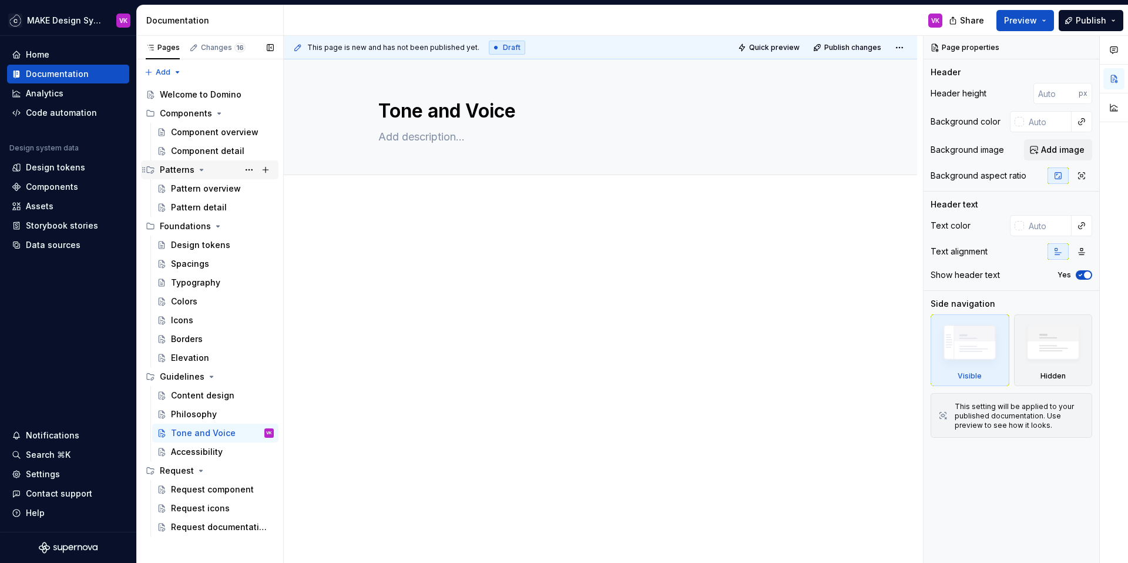
click at [200, 169] on icon "Page tree" at bounding box center [201, 169] width 3 height 1
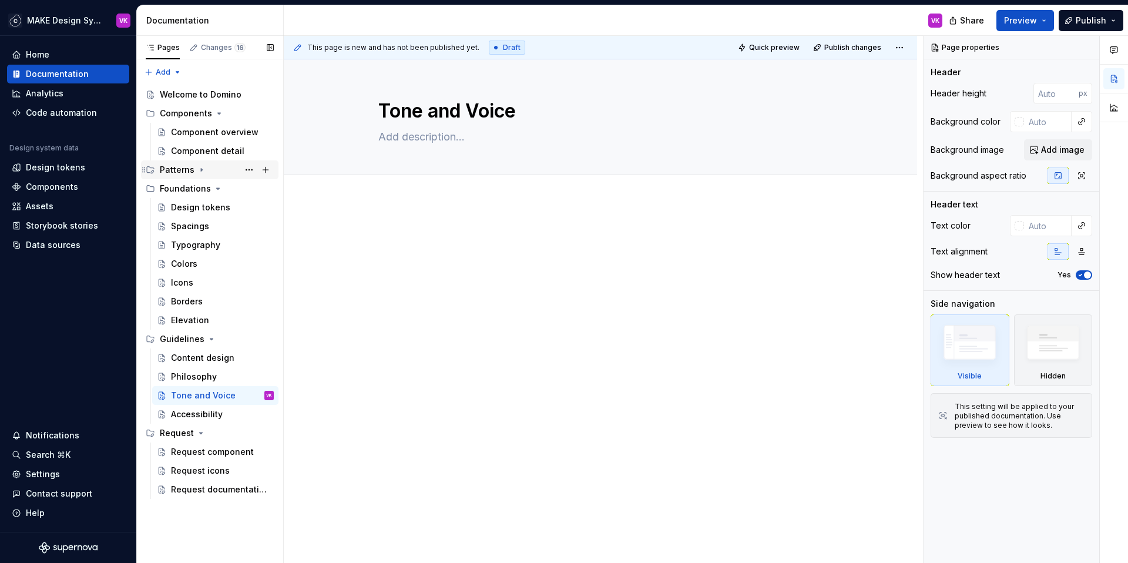
click at [199, 169] on icon "Page tree" at bounding box center [201, 169] width 9 height 9
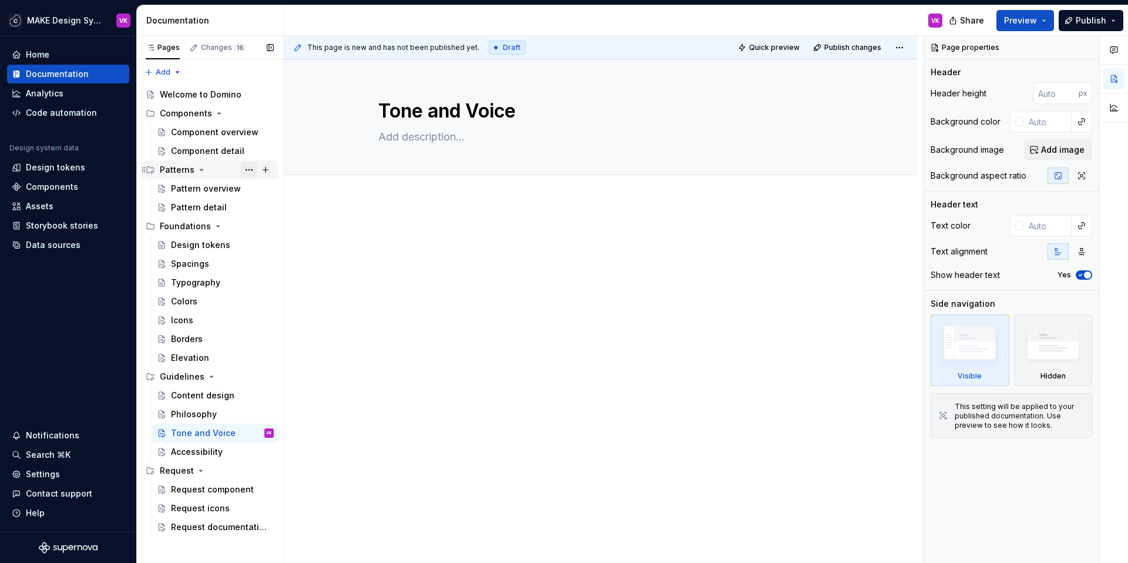
click at [247, 167] on button "Page tree" at bounding box center [249, 170] width 16 height 16
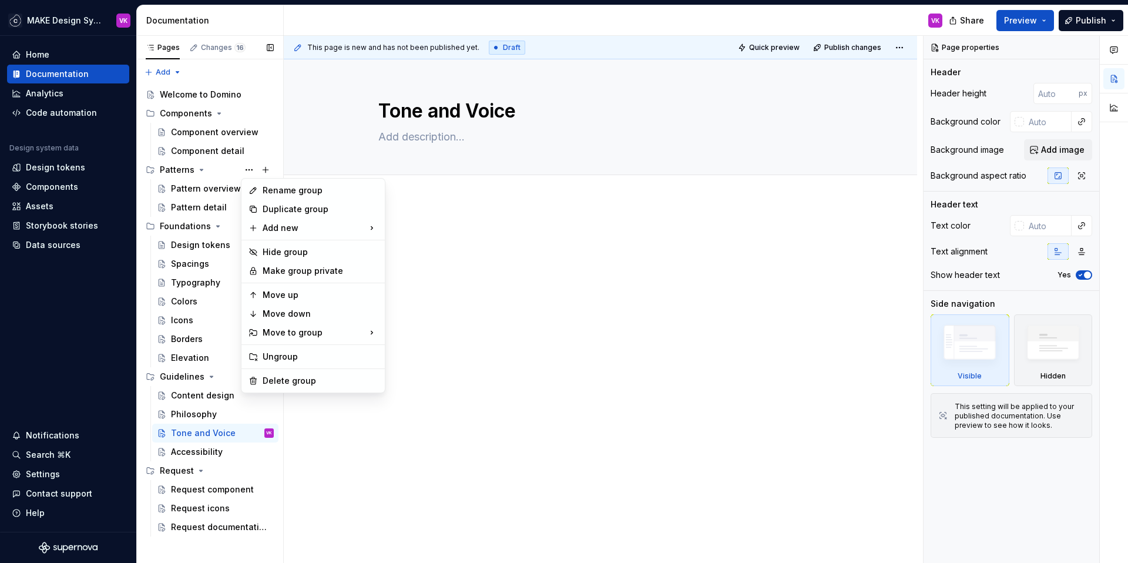
click at [218, 169] on div "Pages Changes 16 Add Accessibility guide for tree Page tree. Navigate the tree …" at bounding box center [209, 299] width 147 height 527
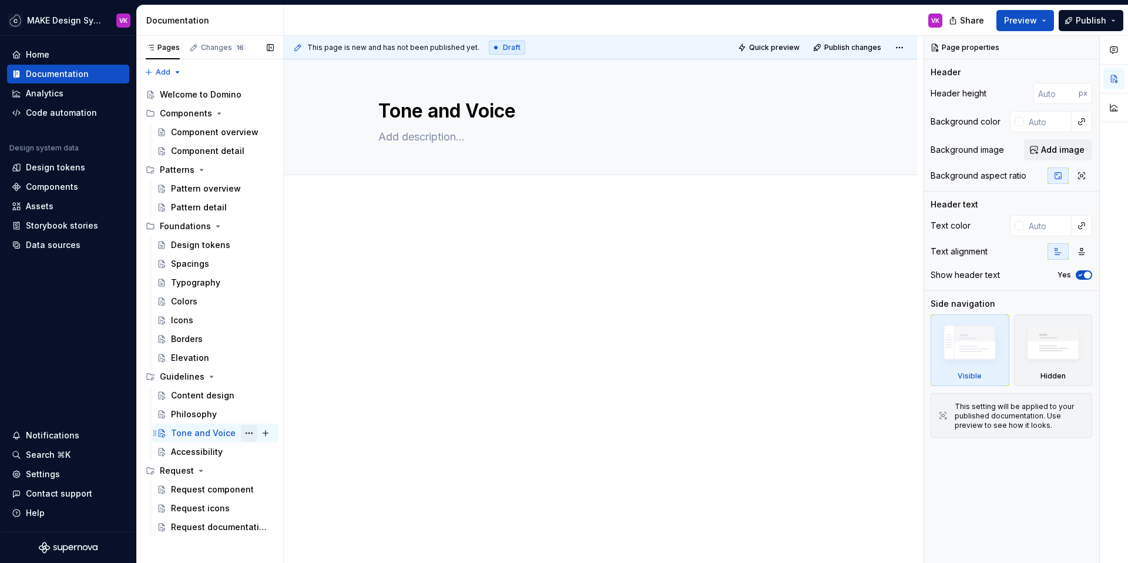
click at [250, 432] on button "Page tree" at bounding box center [249, 433] width 16 height 16
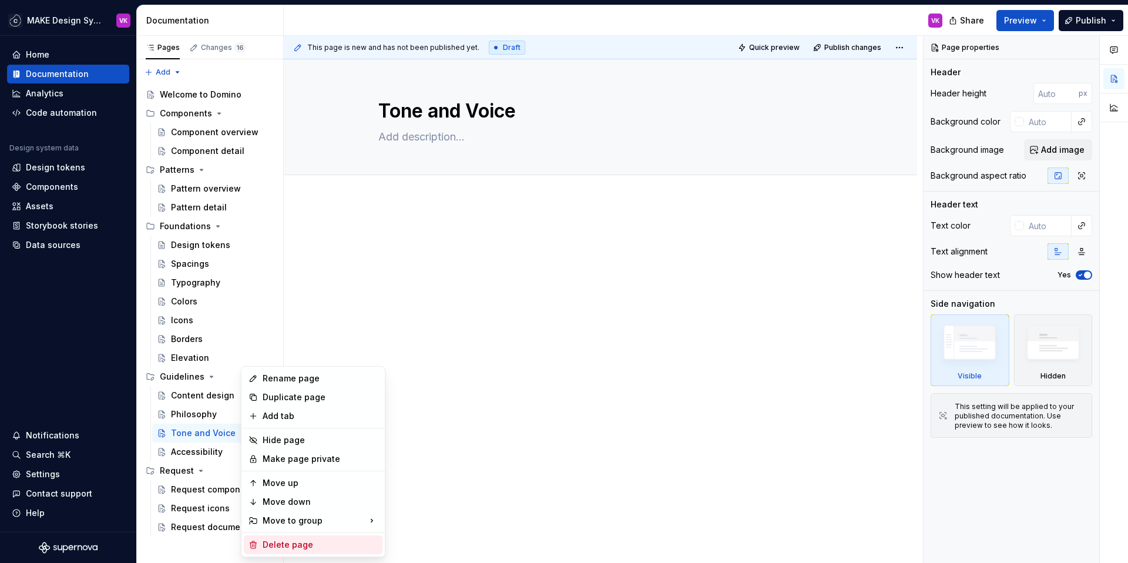
click at [274, 547] on div "Delete page" at bounding box center [320, 545] width 115 height 12
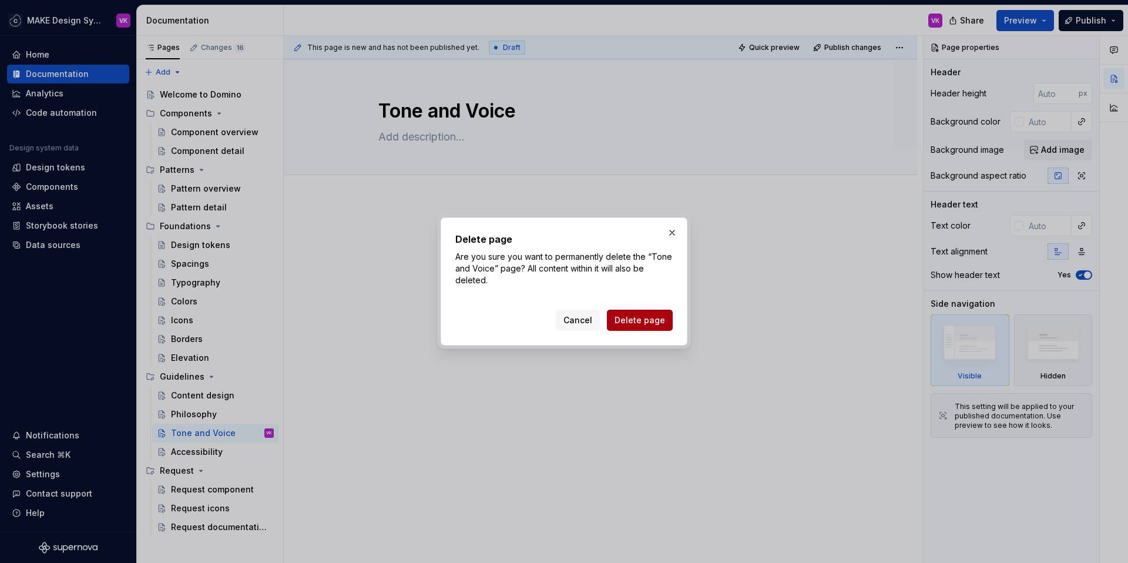
click at [629, 320] on span "Delete page" at bounding box center [639, 320] width 51 height 12
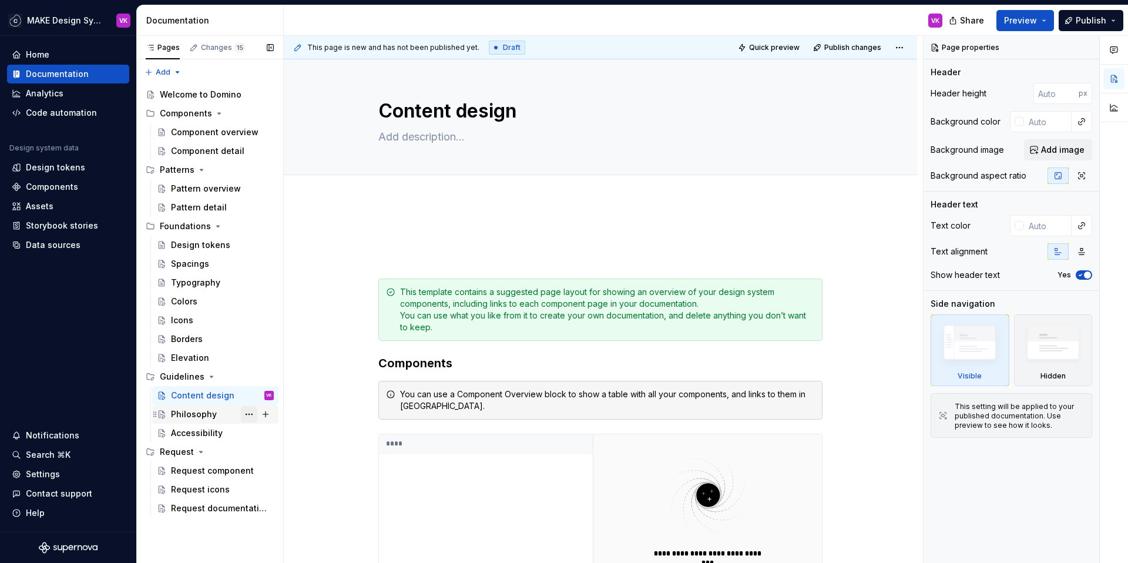
click at [249, 415] on button "Page tree" at bounding box center [249, 414] width 16 height 16
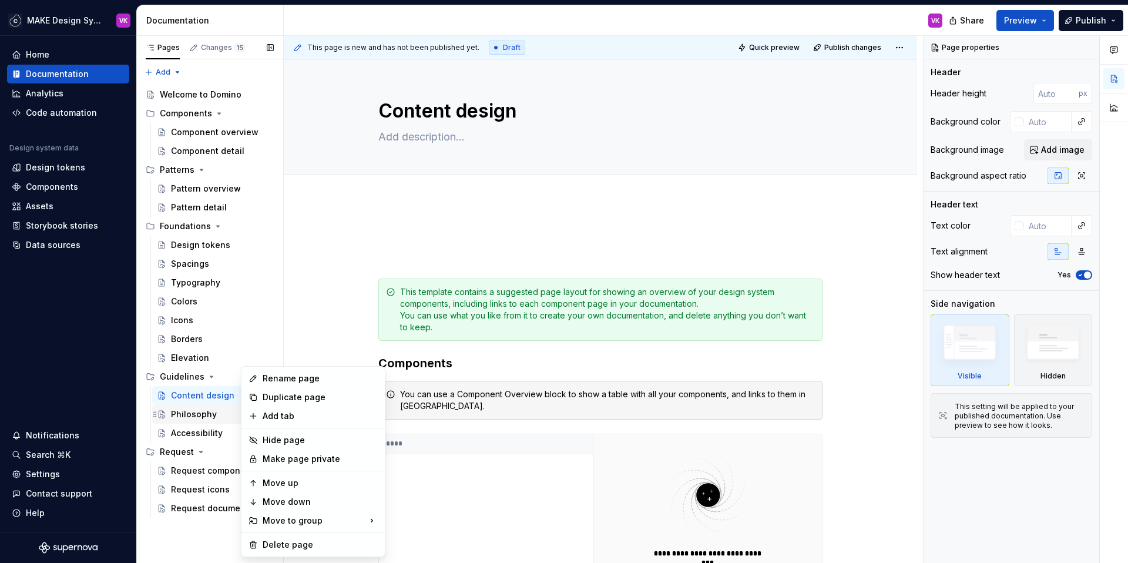
click at [214, 413] on div "Pages Changes 15 Add Accessibility guide for tree Page tree. Navigate the tree …" at bounding box center [209, 299] width 147 height 527
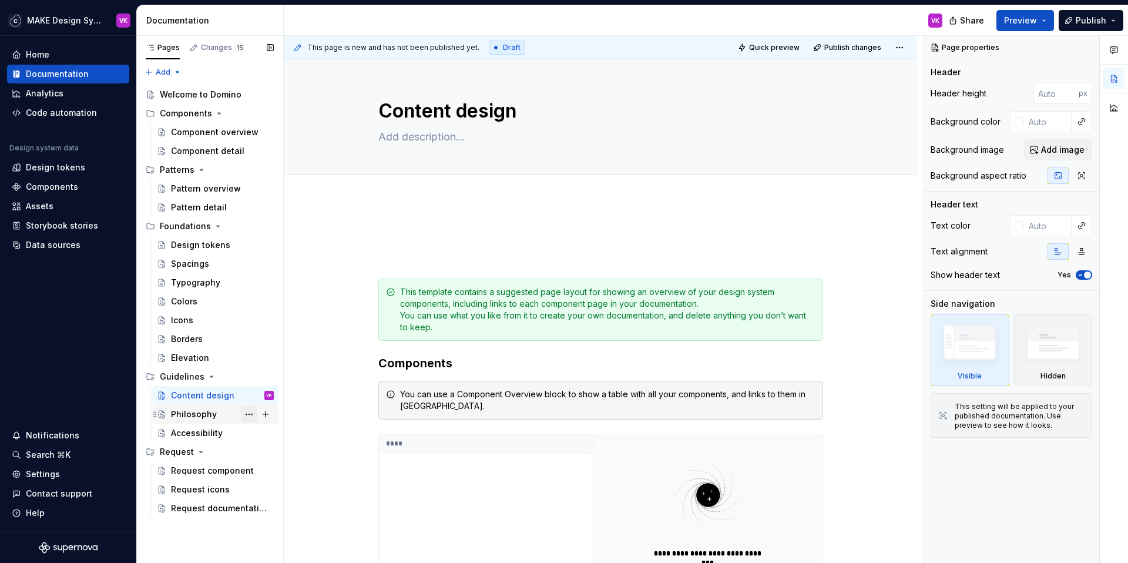
click at [248, 413] on button "Page tree" at bounding box center [249, 414] width 16 height 16
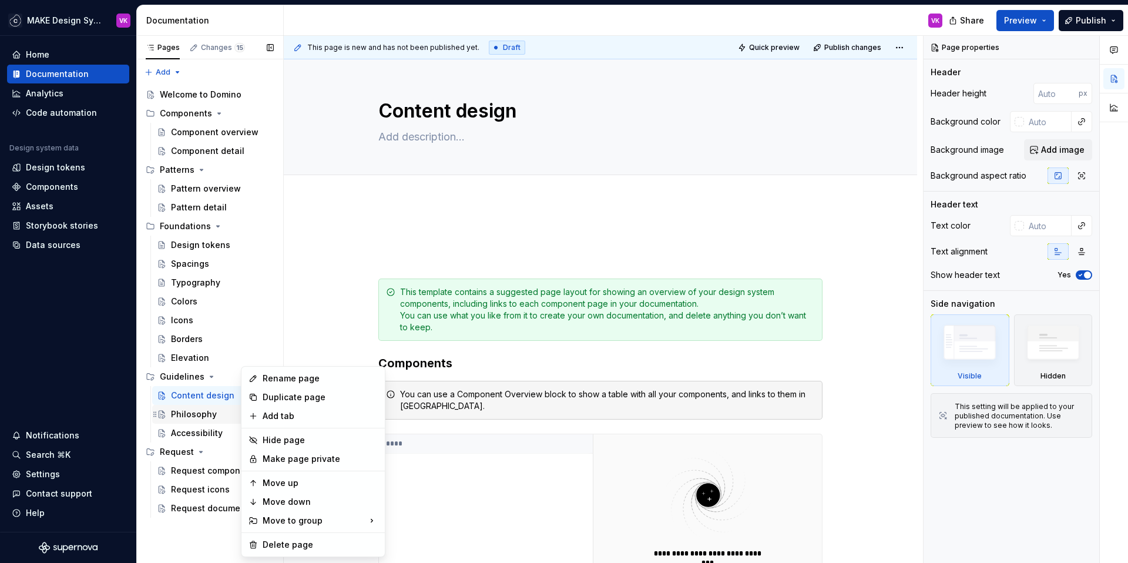
click at [199, 418] on div "Pages Changes 15 Add Accessibility guide for tree Page tree. Navigate the tree …" at bounding box center [209, 299] width 147 height 527
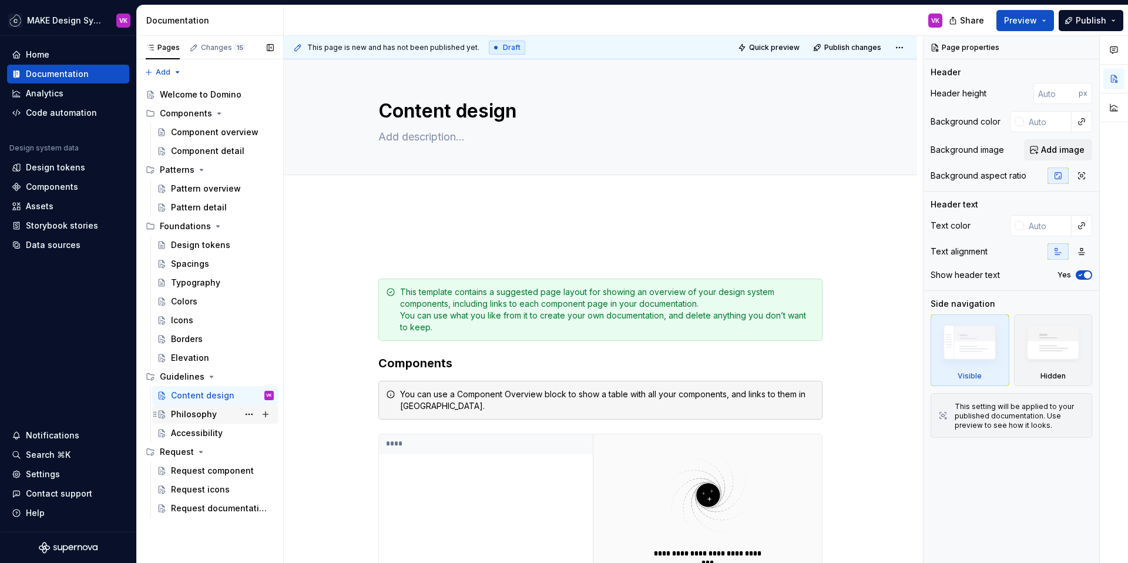
click at [208, 413] on div "Philosophy" at bounding box center [194, 414] width 46 height 12
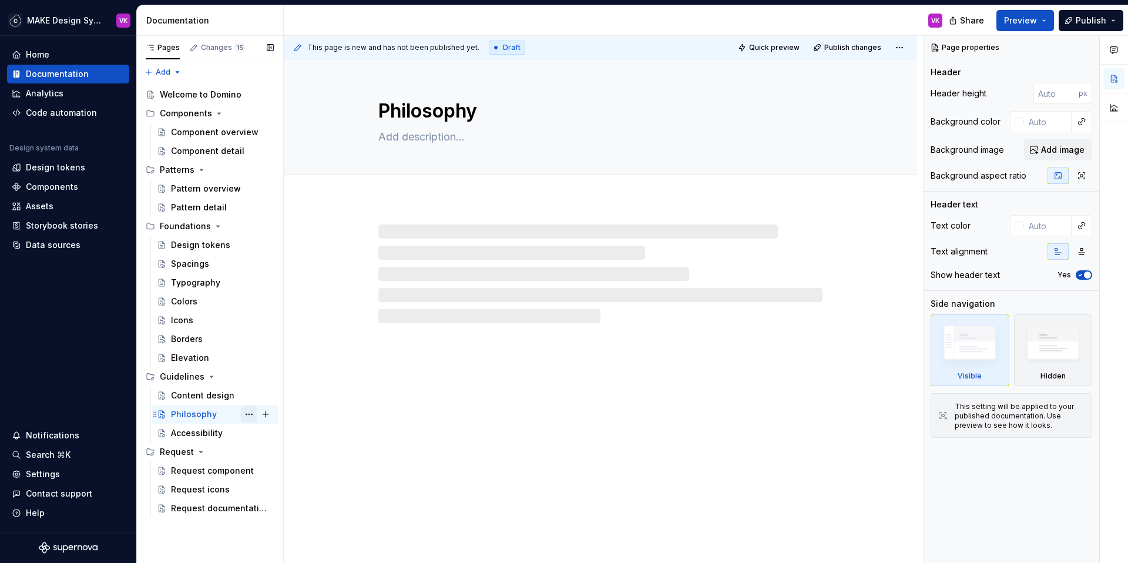
click at [251, 413] on button "Page tree" at bounding box center [249, 414] width 16 height 16
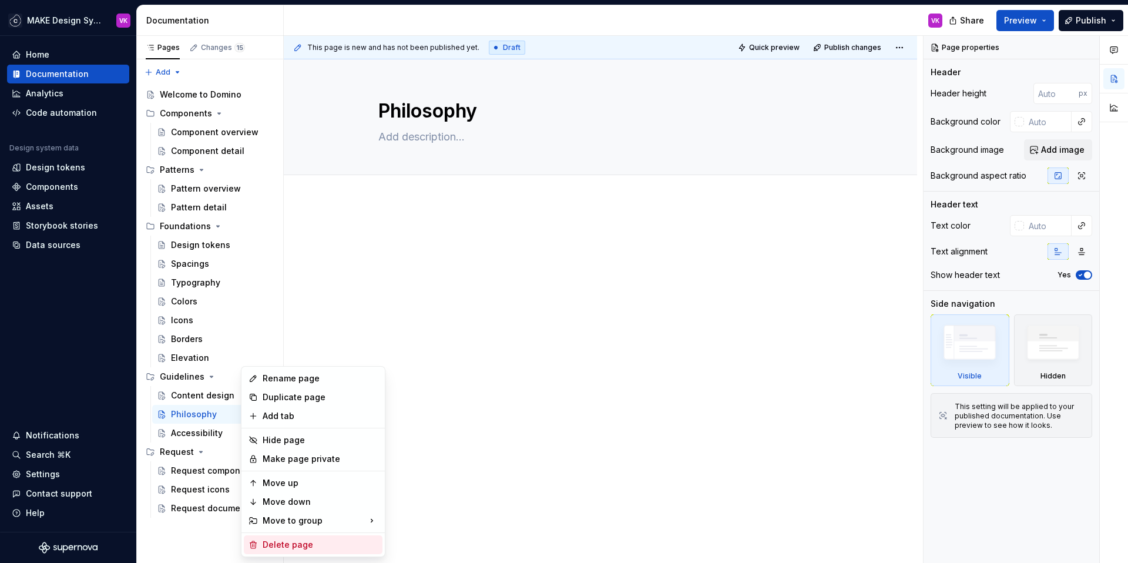
click at [274, 542] on div "Delete page" at bounding box center [320, 545] width 115 height 12
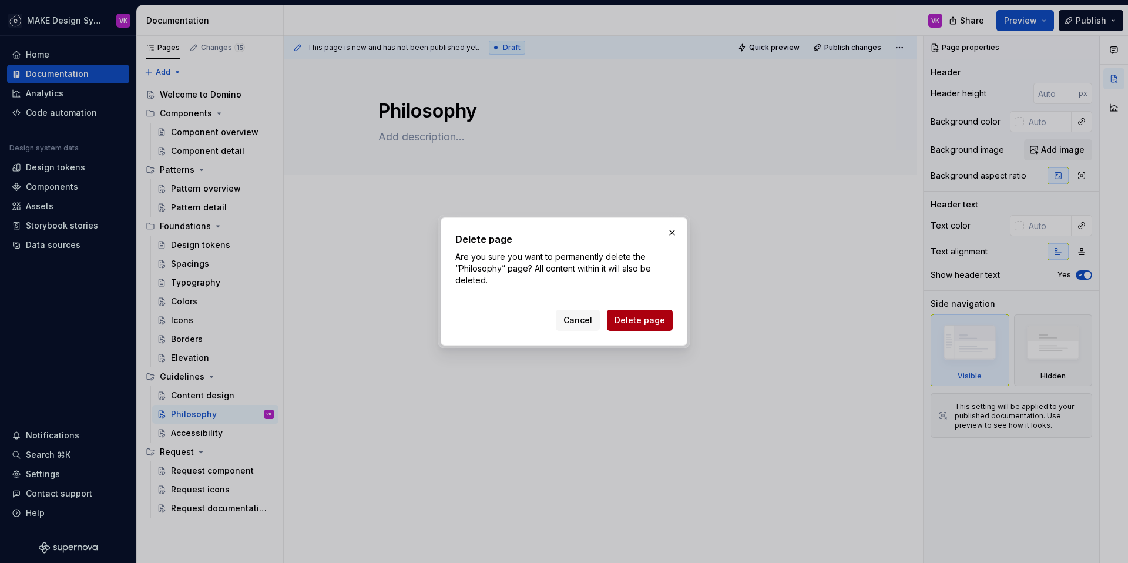
click at [629, 318] on span "Delete page" at bounding box center [639, 320] width 51 height 12
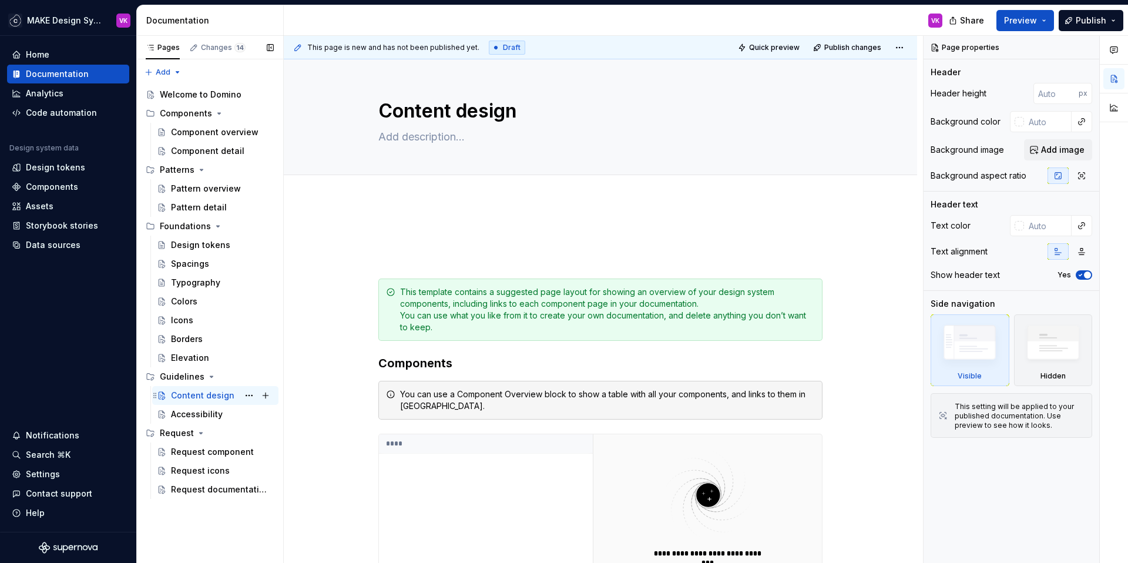
click at [227, 397] on div "Content design" at bounding box center [202, 395] width 63 height 12
type textarea "*"
click at [401, 190] on span "Add tab" at bounding box center [407, 187] width 28 height 9
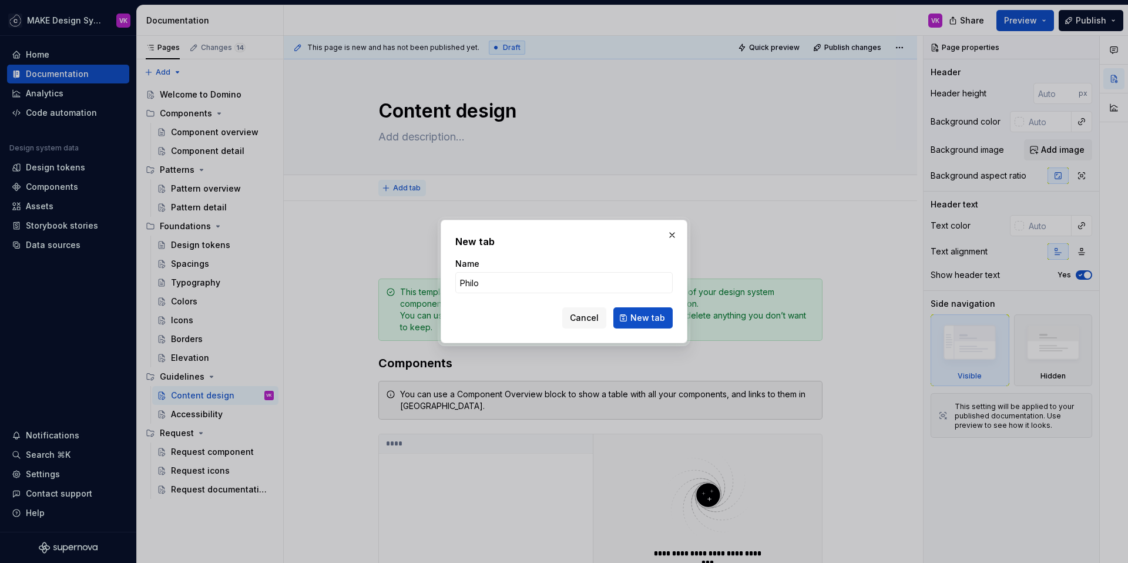
type input "Phil"
type textarea "*"
type input "Philosophy"
click at [645, 319] on span "New tab" at bounding box center [647, 318] width 35 height 12
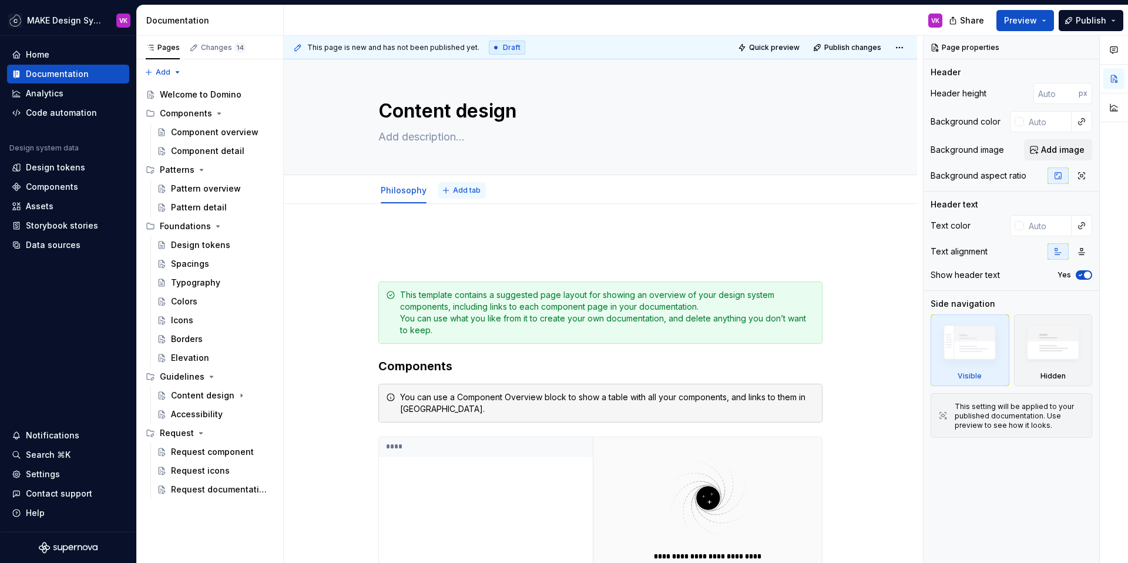
click at [458, 188] on span "Add tab" at bounding box center [467, 190] width 28 height 9
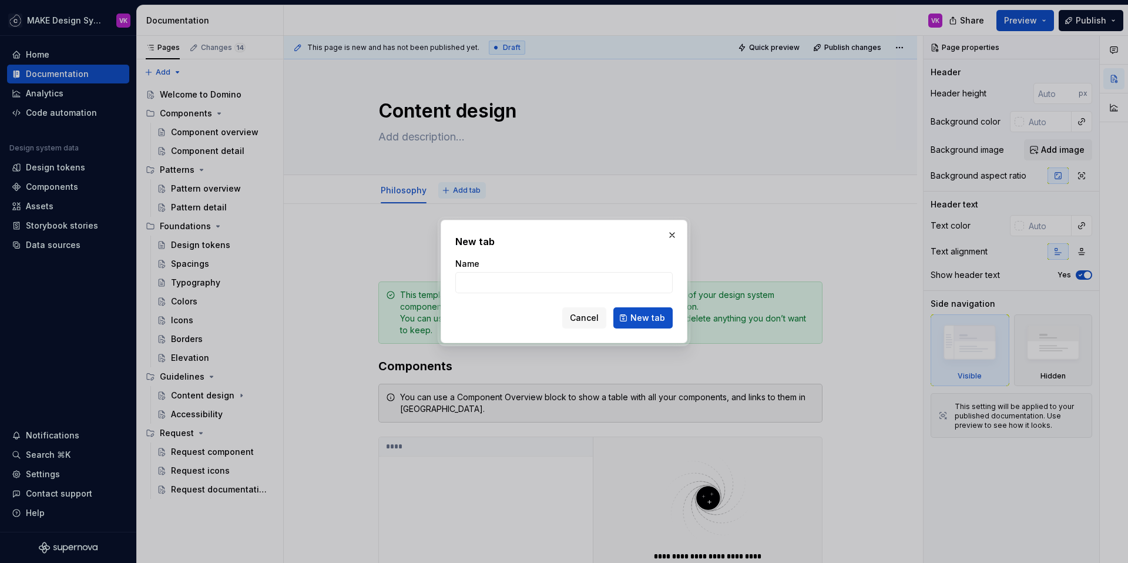
type textarea "*"
type input "Voice and Tone"
click button "New tab" at bounding box center [642, 317] width 59 height 21
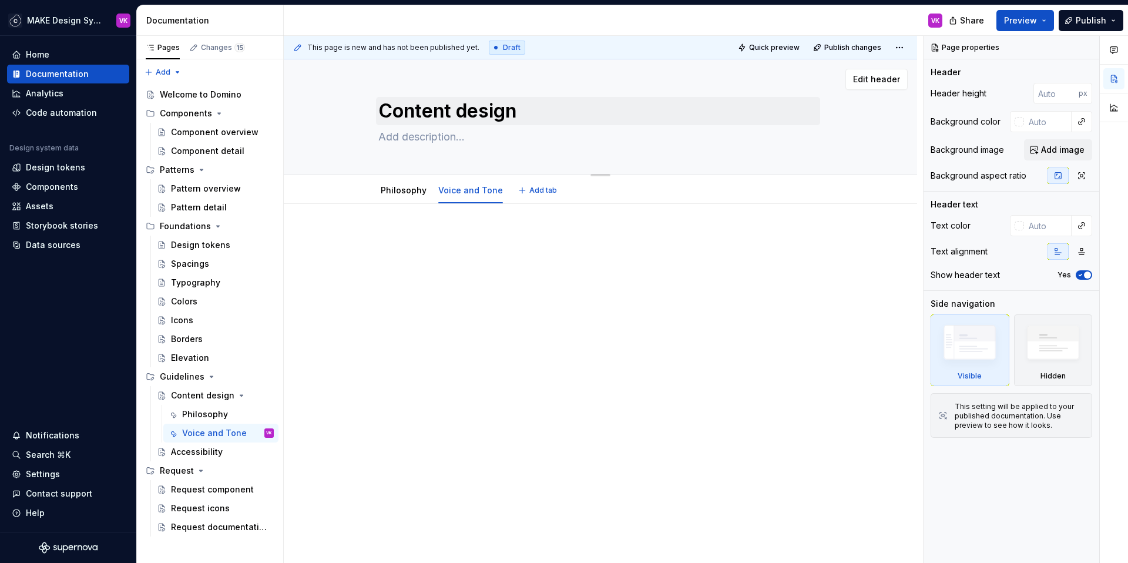
type textarea "*"
click at [541, 191] on span "Add tab" at bounding box center [543, 190] width 28 height 9
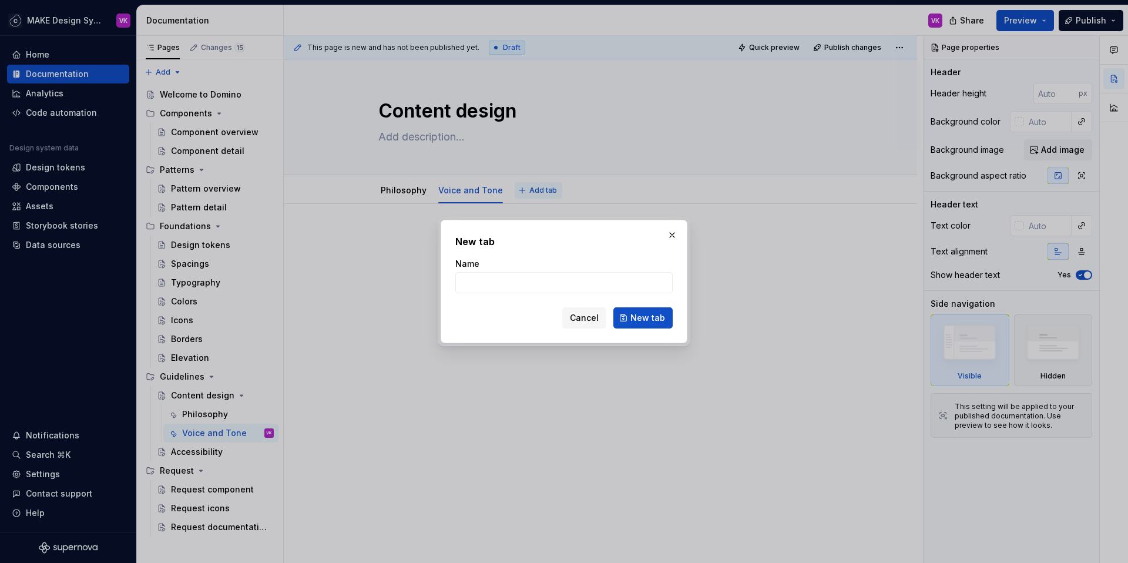
type input "Writing Guidelines"
click button "New tab" at bounding box center [642, 317] width 59 height 21
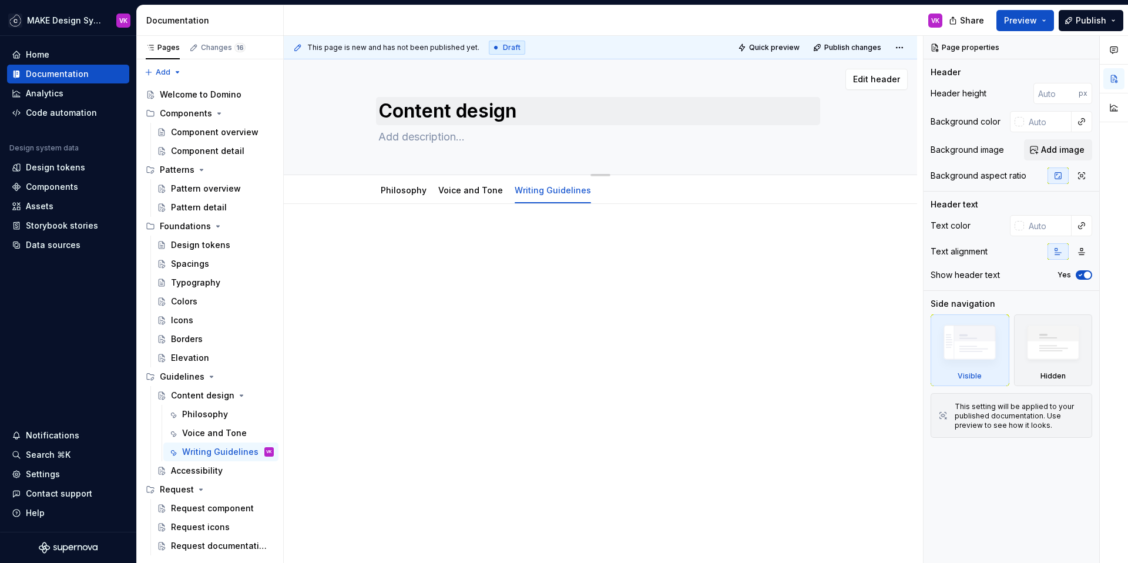
type textarea "*"
click at [604, 191] on button "Add tab" at bounding box center [627, 190] width 48 height 16
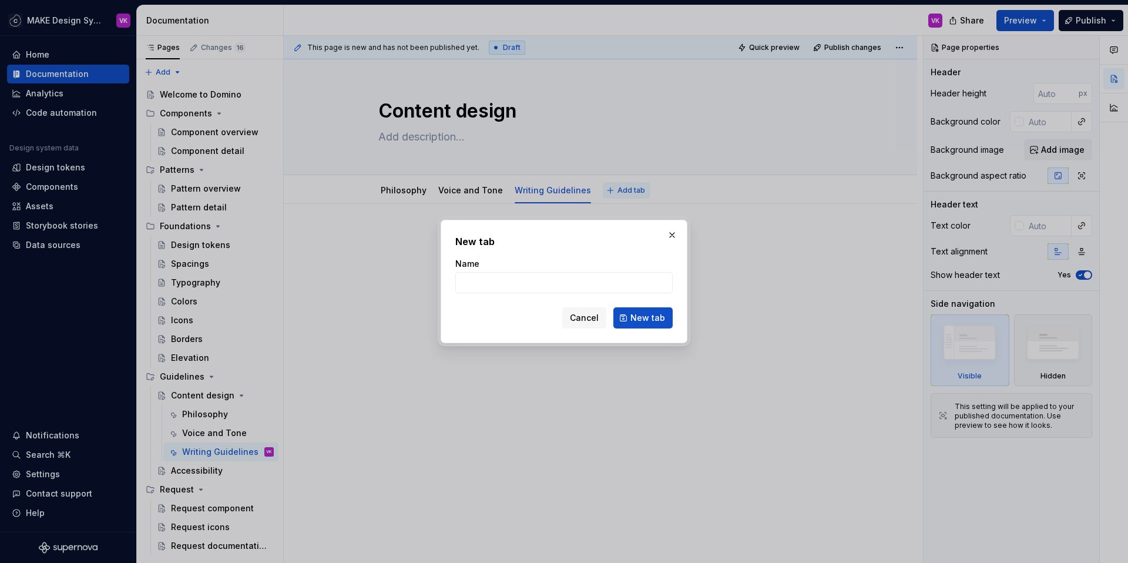
type input "Writing for and Naming UX Elements"
click button "New tab" at bounding box center [642, 317] width 59 height 21
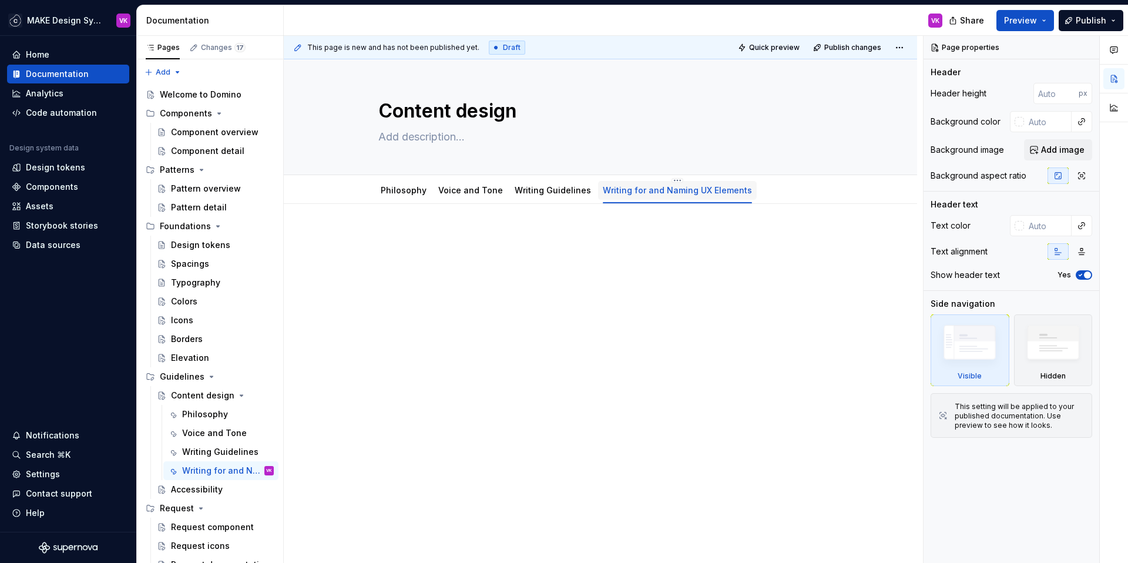
type textarea "*"
click at [778, 189] on span "Add tab" at bounding box center [792, 190] width 28 height 9
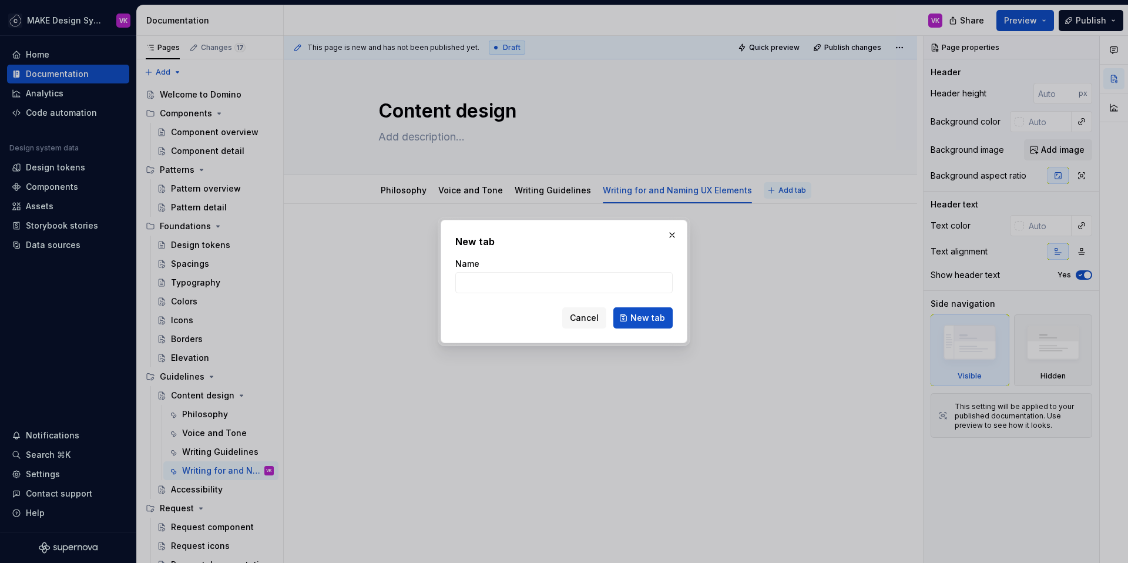
type input "Terminology"
click at [641, 315] on span "New tab" at bounding box center [647, 318] width 35 height 12
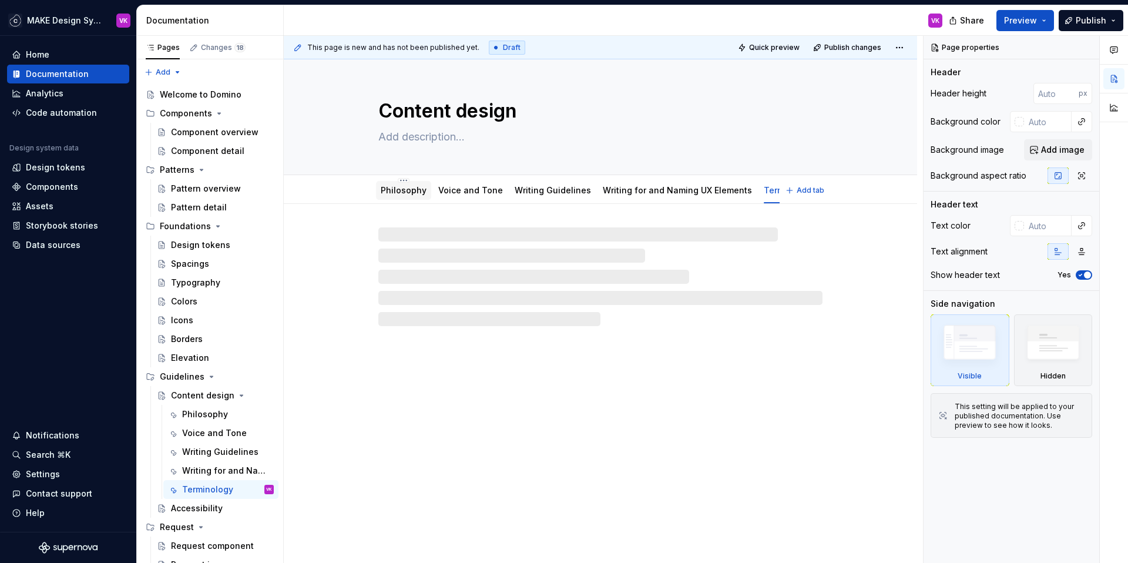
click at [408, 191] on link "Philosophy" at bounding box center [404, 190] width 46 height 10
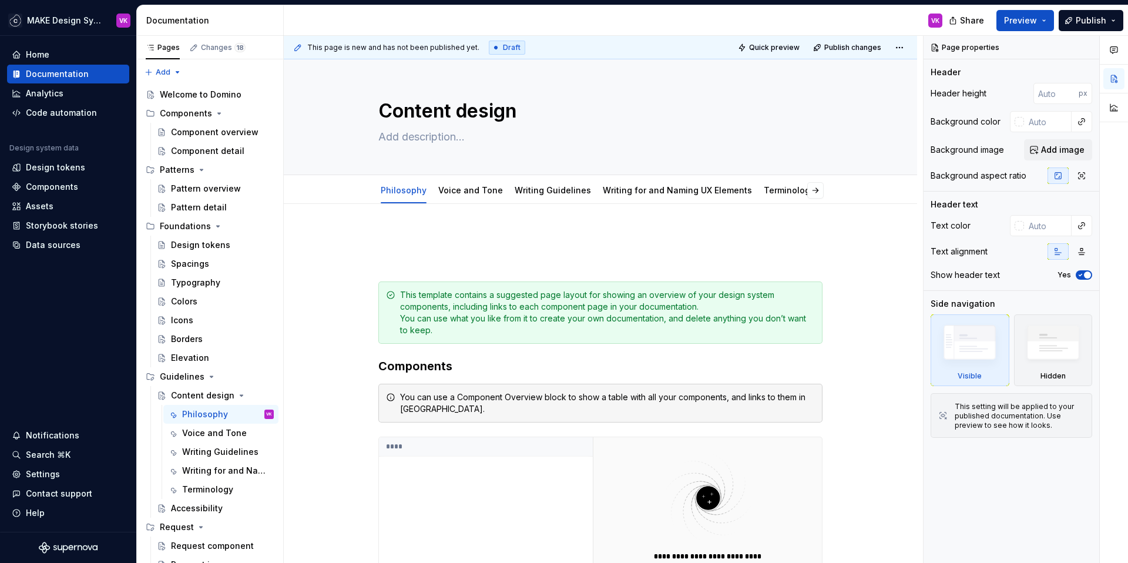
click at [430, 230] on div "**********" at bounding box center [603, 299] width 639 height 527
click at [429, 245] on p at bounding box center [600, 239] width 444 height 14
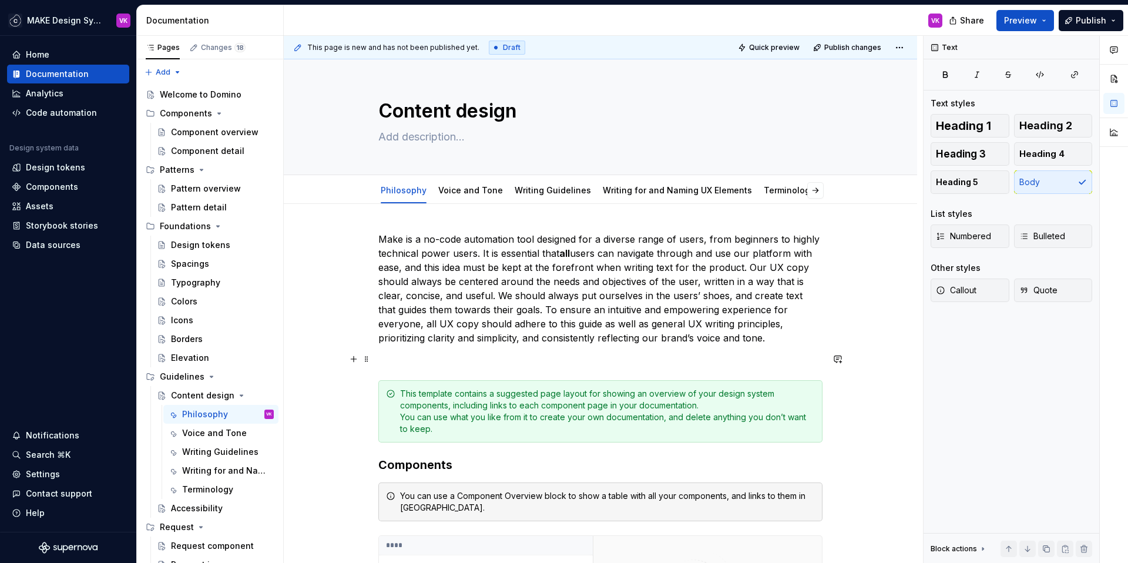
click at [405, 368] on div "**********" at bounding box center [600, 519] width 444 height 575
click at [391, 358] on p at bounding box center [600, 359] width 444 height 14
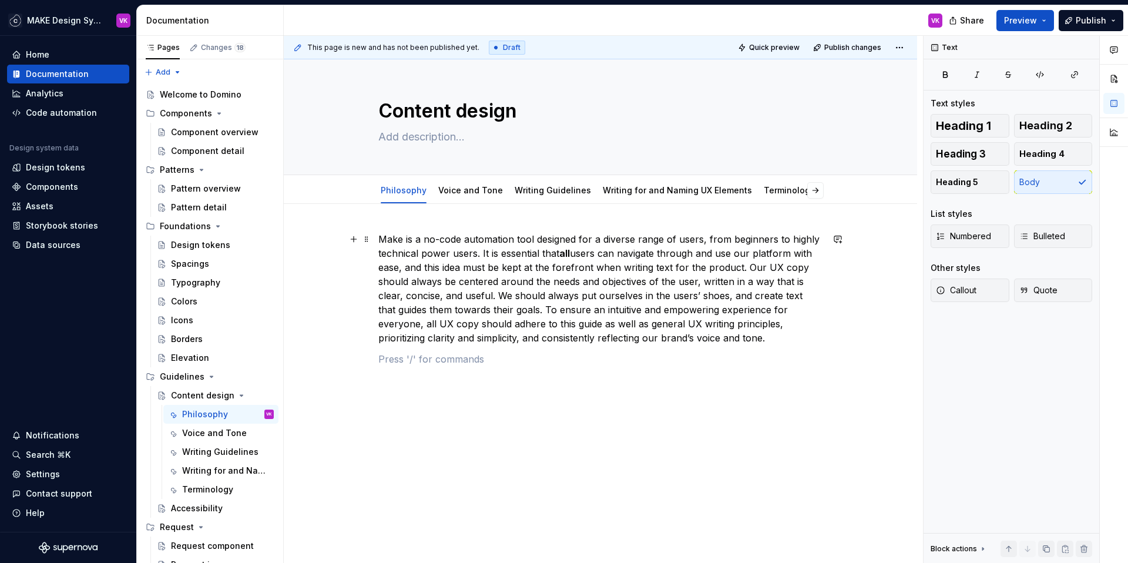
click at [378, 239] on p "Make is a no-code automation tool designed for a diverse range of users, from b…" at bounding box center [600, 288] width 444 height 113
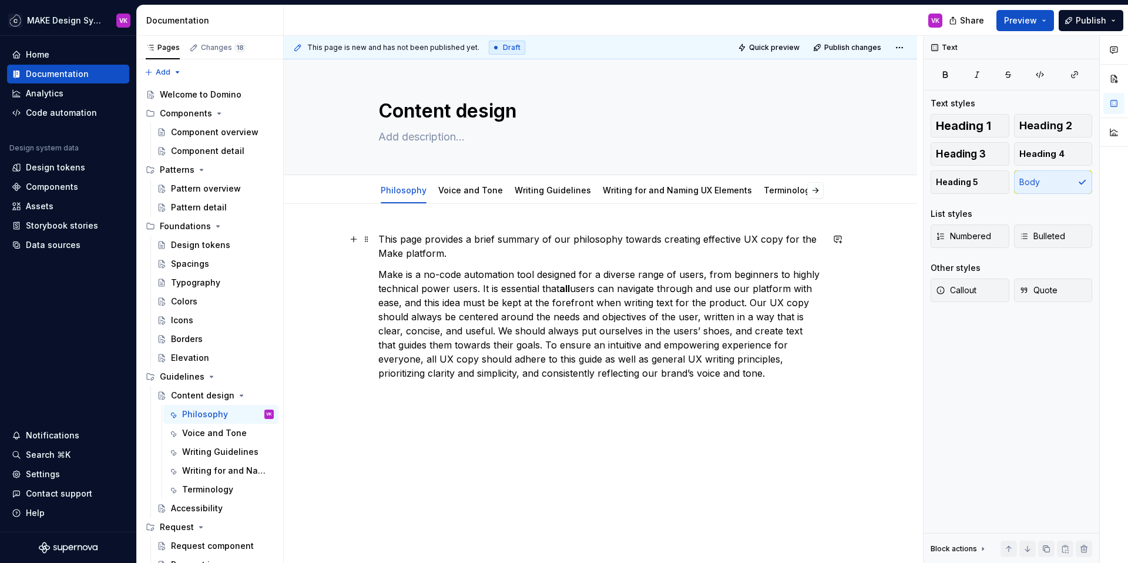
click at [378, 240] on p "This page provides a brief summary of our philosophy towards creating effective…" at bounding box center [600, 246] width 444 height 28
click at [401, 238] on p "This page provides a brief summary of our philosophy towards creating effective…" at bounding box center [600, 246] width 444 height 28
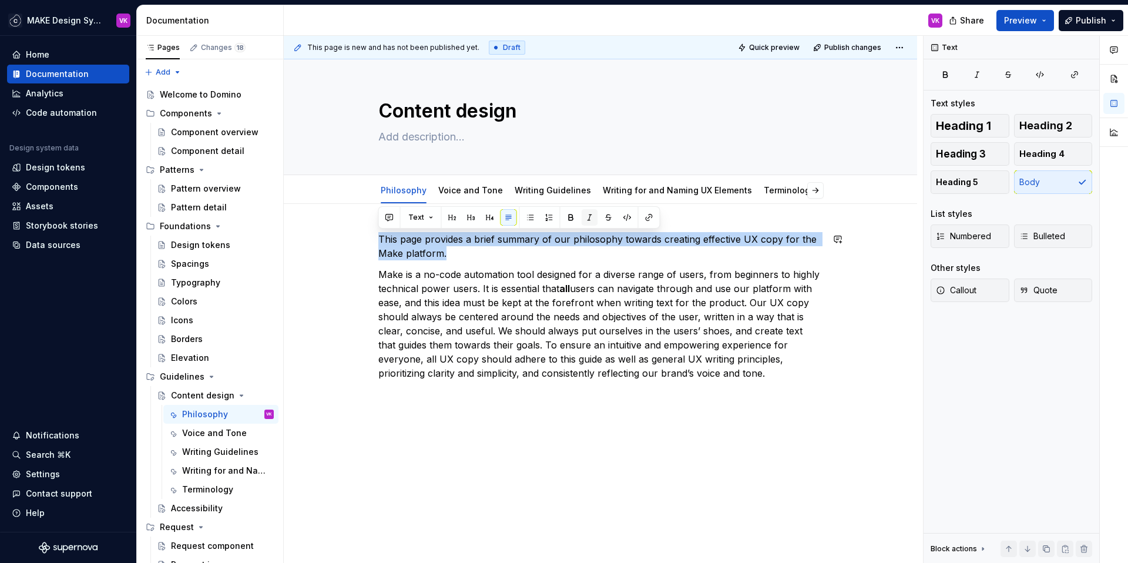
click at [588, 216] on button "button" at bounding box center [589, 217] width 16 height 16
click at [468, 246] on p "This page provides a brief summary of our philosophy towards creating effective…" at bounding box center [600, 246] width 444 height 28
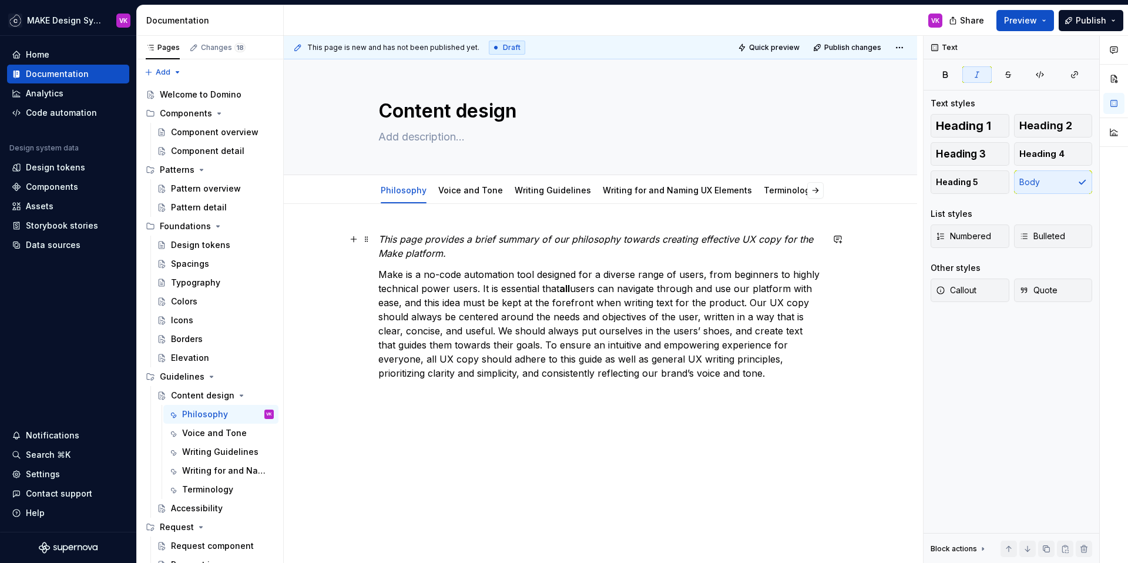
click at [415, 239] on em "This page provides a brief summary of our philosophy towards creating effective…" at bounding box center [597, 246] width 438 height 26
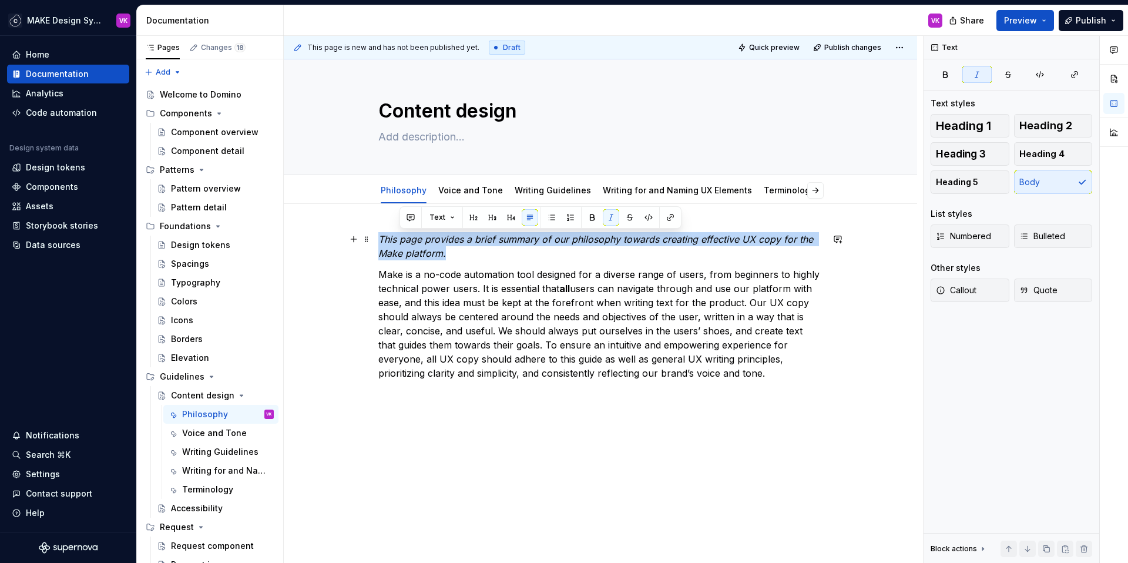
click at [415, 239] on em "This page provides a brief summary of our philosophy towards creating effective…" at bounding box center [597, 246] width 438 height 26
click at [1034, 288] on span "Quote" at bounding box center [1038, 290] width 38 height 12
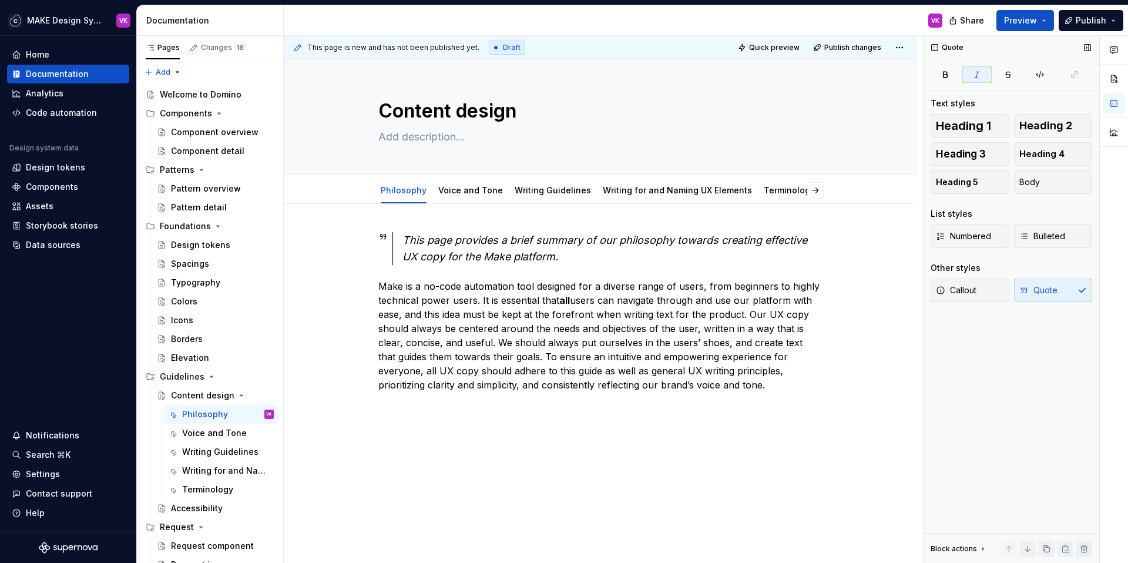
click at [1048, 290] on div "Callout Quote" at bounding box center [1011, 289] width 162 height 23
click at [511, 241] on em "This page provides a brief summary of our philosophy towards creating effective…" at bounding box center [606, 248] width 408 height 29
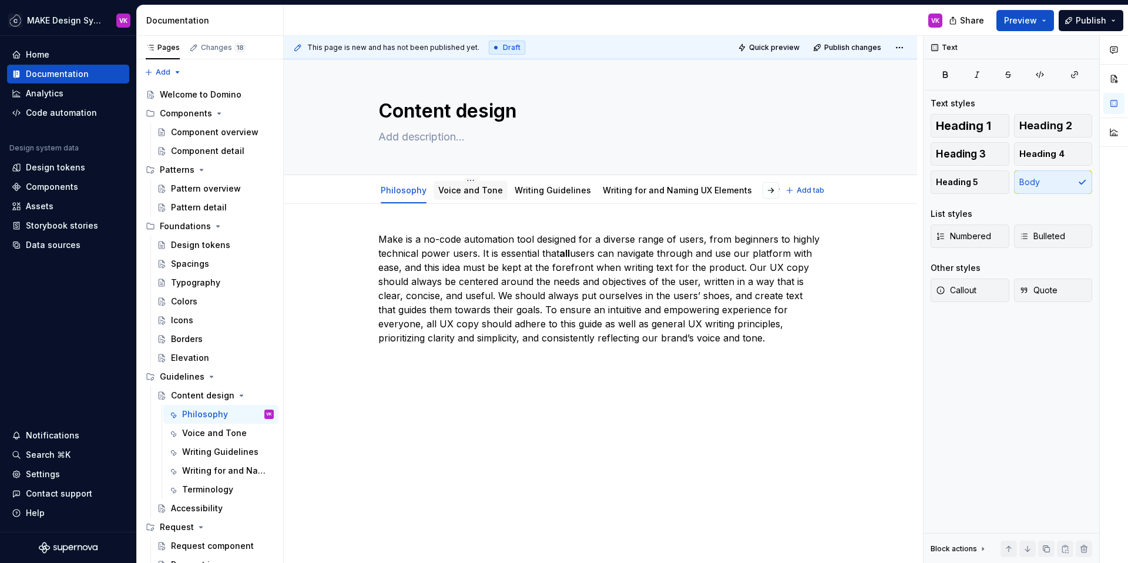
click at [468, 186] on link "Voice and Tone" at bounding box center [470, 190] width 65 height 10
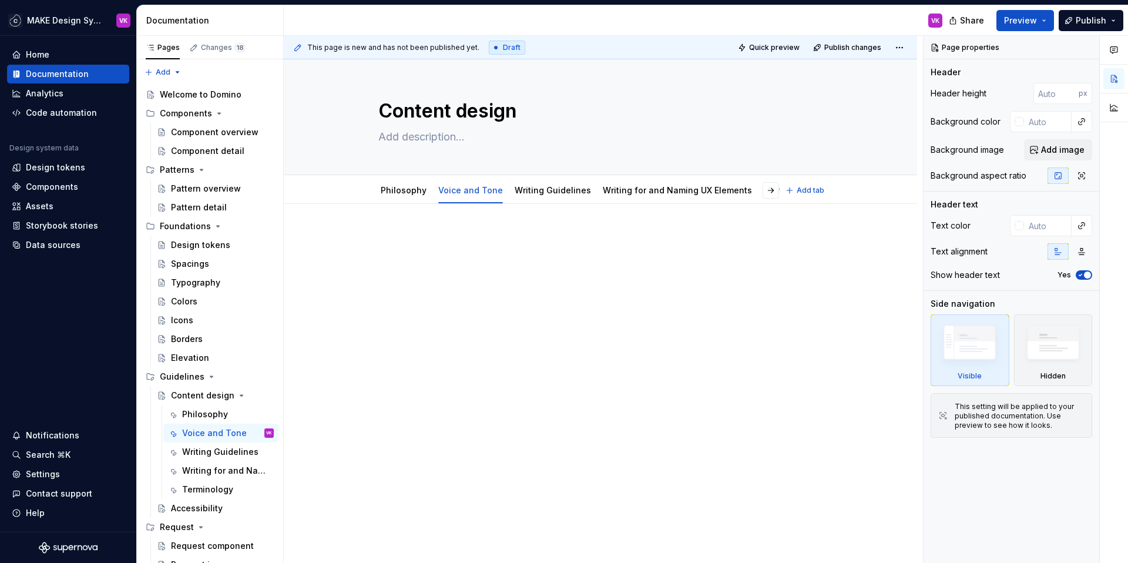
type textarea "*"
click at [442, 253] on div at bounding box center [600, 254] width 444 height 45
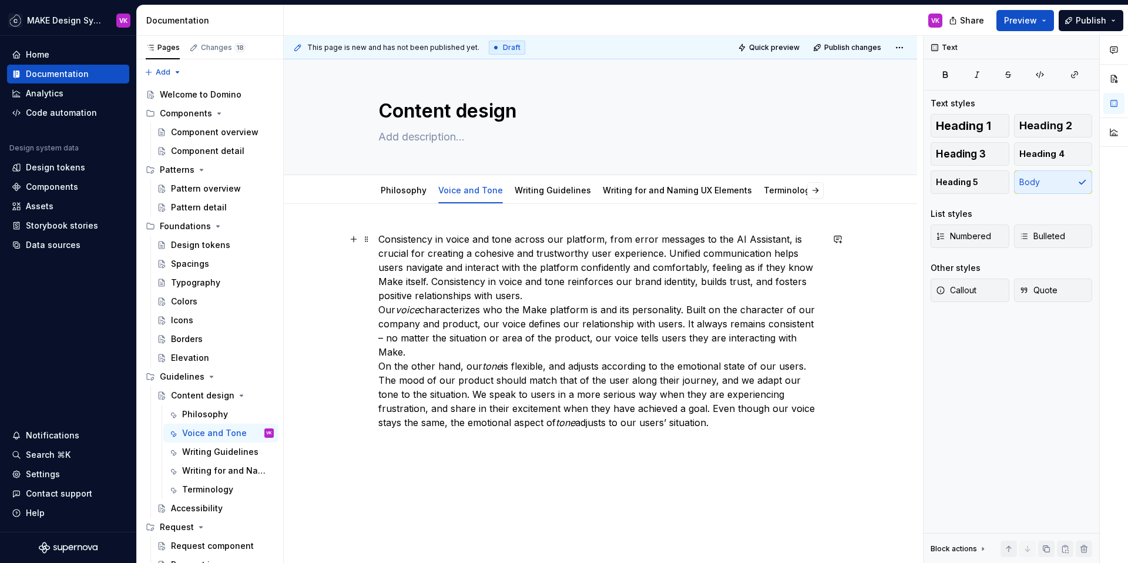
click at [377, 237] on div "Consistency in voice and tone across our platform, from error messages to the A…" at bounding box center [600, 408] width 633 height 408
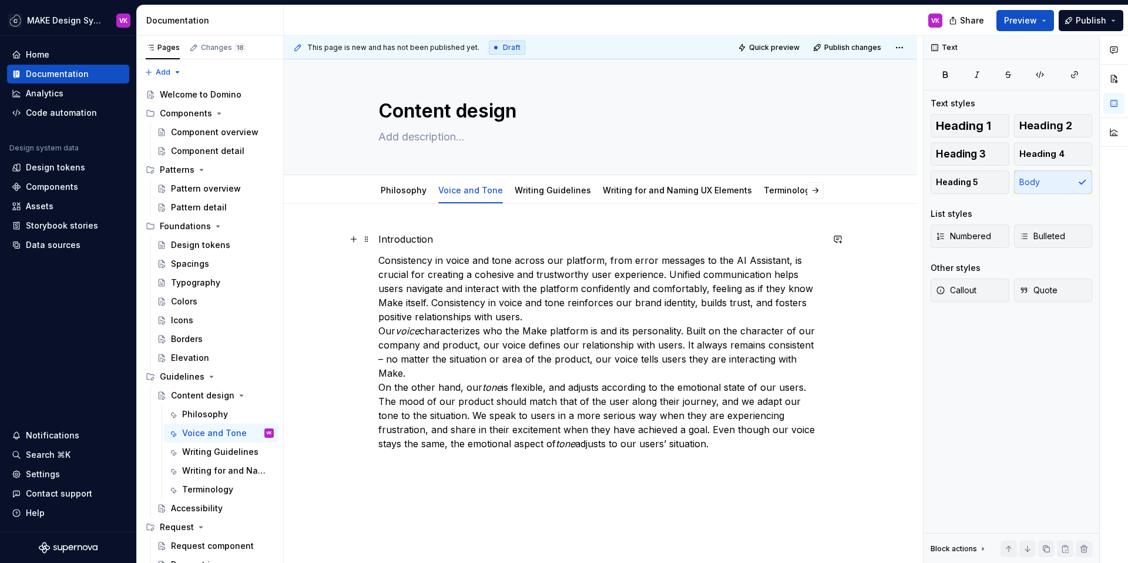
click at [396, 238] on p "Introduction" at bounding box center [600, 239] width 444 height 14
click at [452, 217] on button "button" at bounding box center [452, 217] width 16 height 16
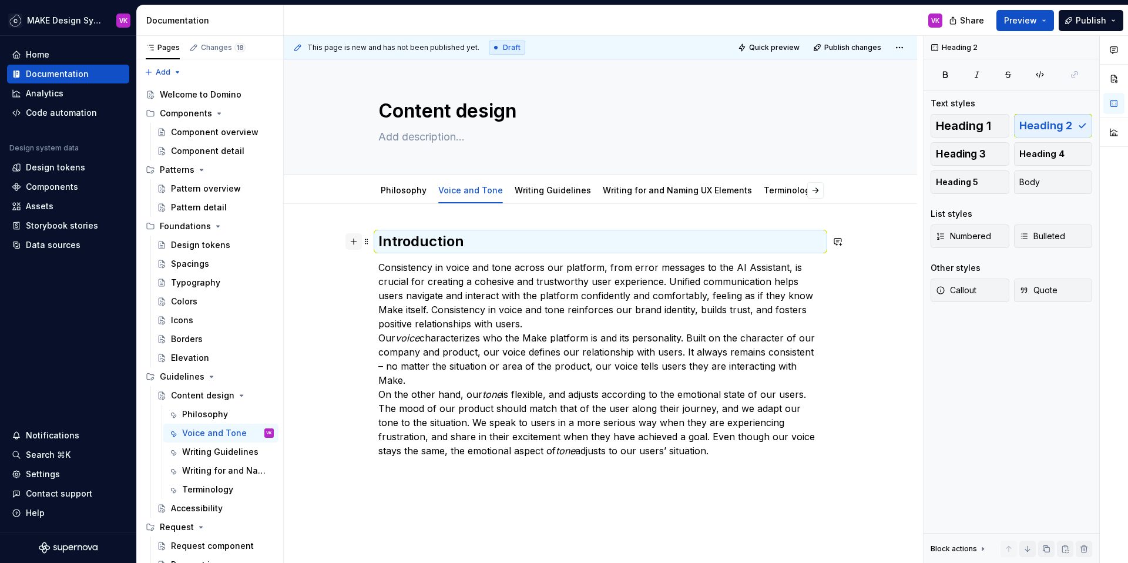
click at [354, 246] on button "button" at bounding box center [353, 241] width 16 height 16
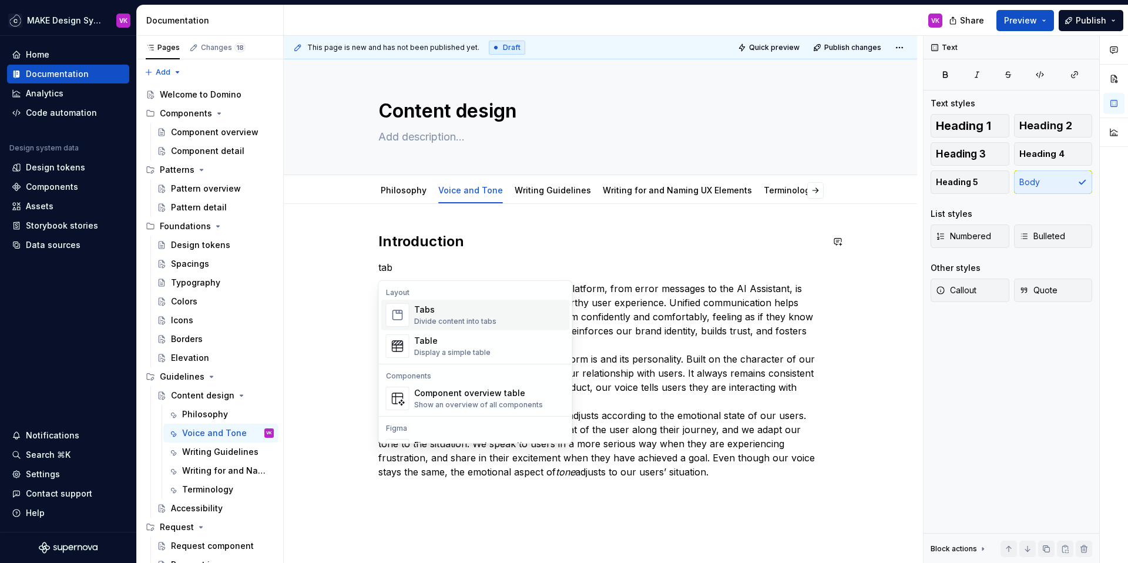
click at [483, 315] on div "Tabs" at bounding box center [455, 310] width 82 height 12
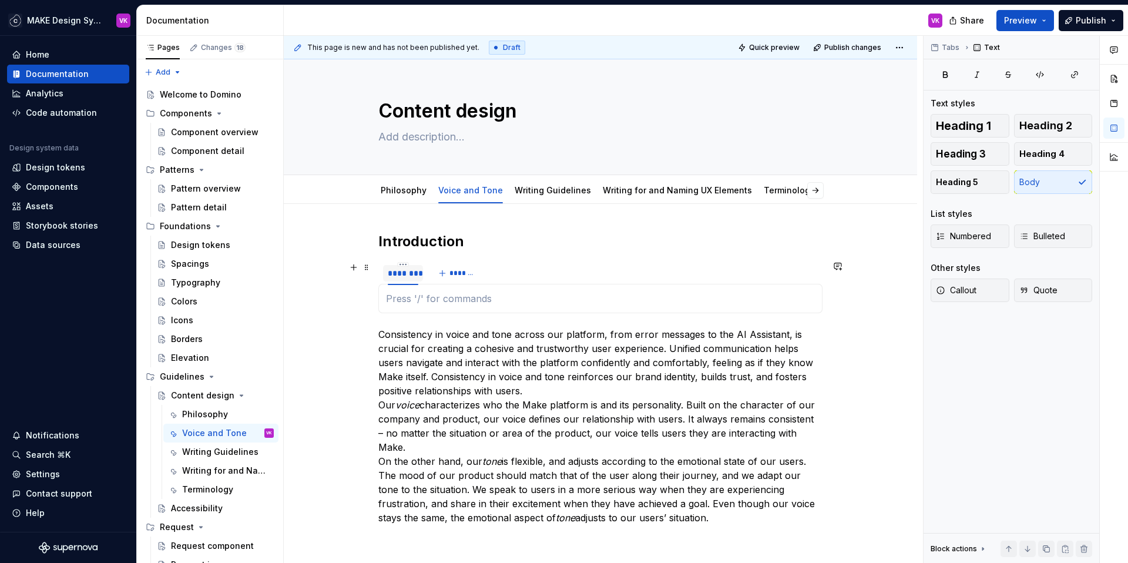
type textarea "*"
click at [409, 274] on div "********" at bounding box center [403, 273] width 31 height 12
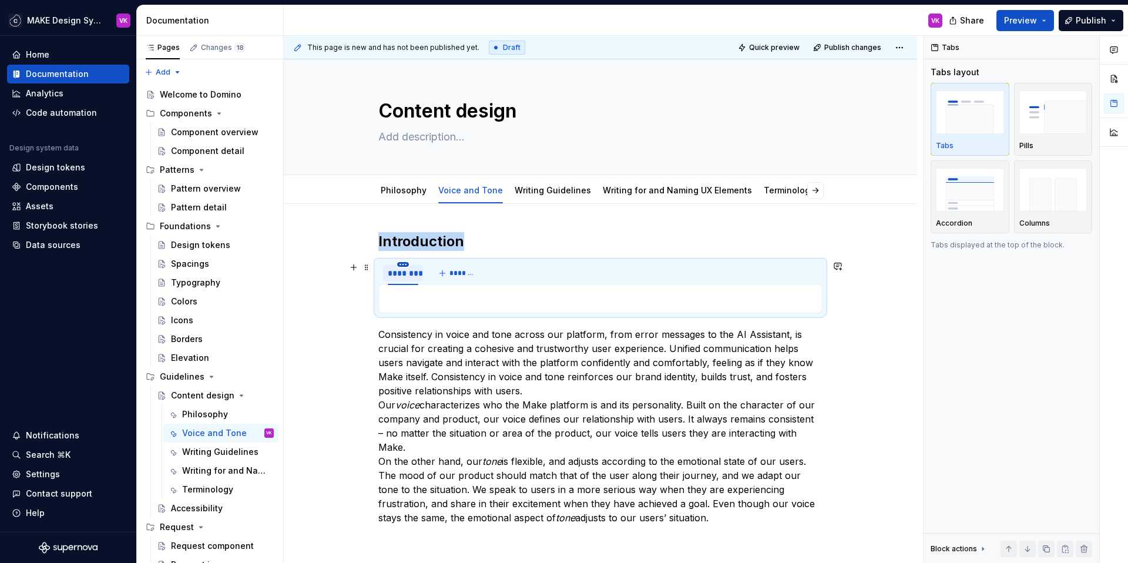
click at [402, 264] on html "MAKE Design System VK Home Documentation Analytics Code automation Design syste…" at bounding box center [564, 281] width 1128 height 563
click at [432, 280] on div "Edit name" at bounding box center [457, 281] width 76 height 12
type input "********"
type textarea "*"
type input "**********"
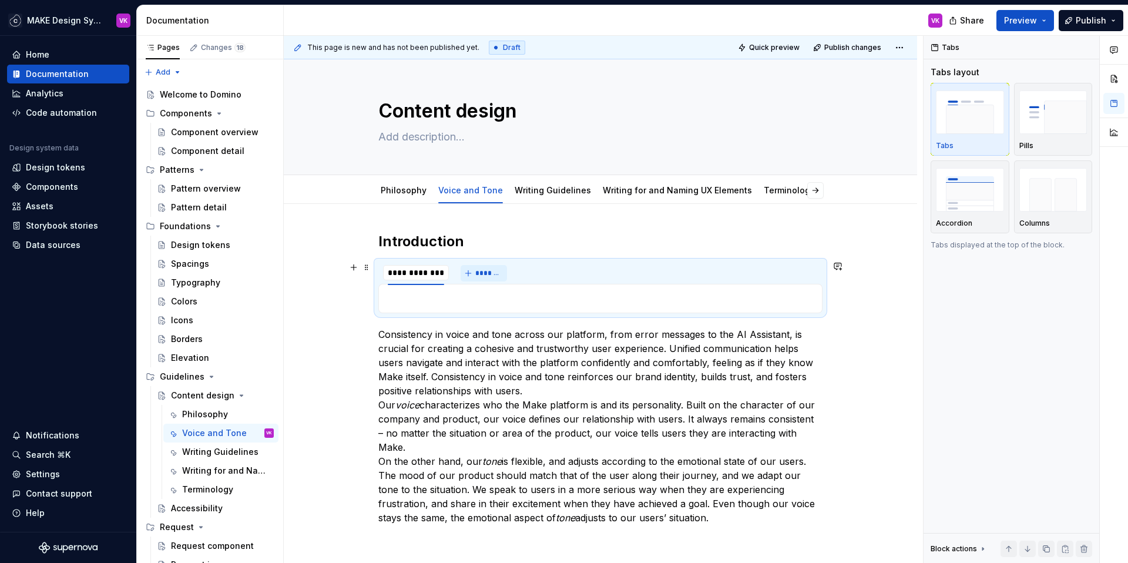
click at [483, 271] on span "*******" at bounding box center [488, 272] width 26 height 9
type textarea "*"
click at [472, 264] on html "MAKE Design System VK Home Documentation Analytics Code automation Design syste…" at bounding box center [564, 281] width 1128 height 563
click at [496, 280] on div "Edit name" at bounding box center [525, 281] width 76 height 12
type input "**********"
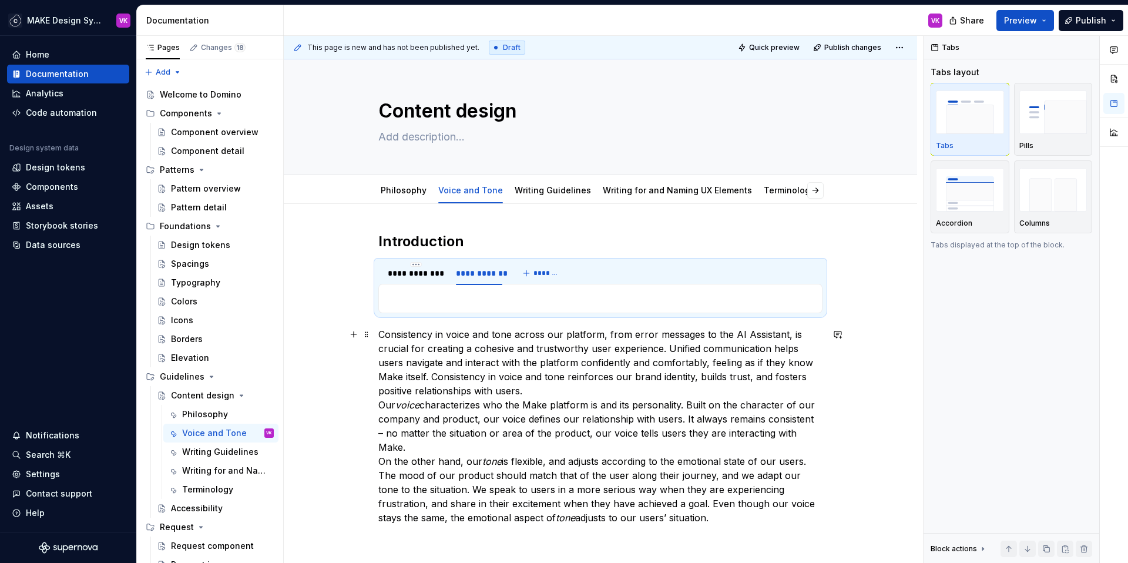
click at [521, 377] on p "Consistency in voice and tone across our platform, from error messages to the A…" at bounding box center [600, 425] width 444 height 197
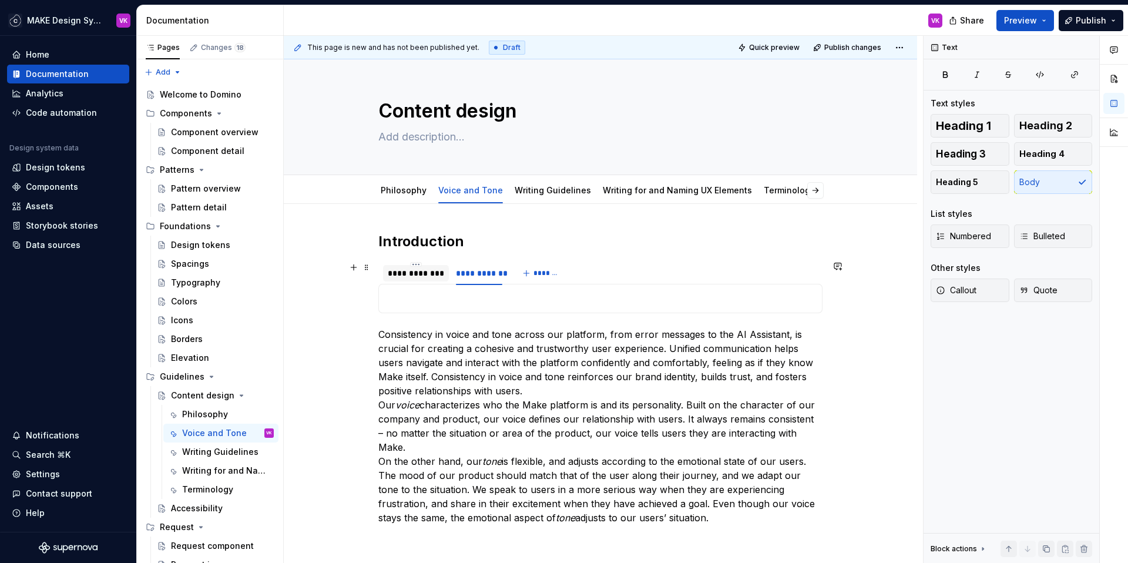
click at [416, 273] on div "**********" at bounding box center [416, 273] width 56 height 12
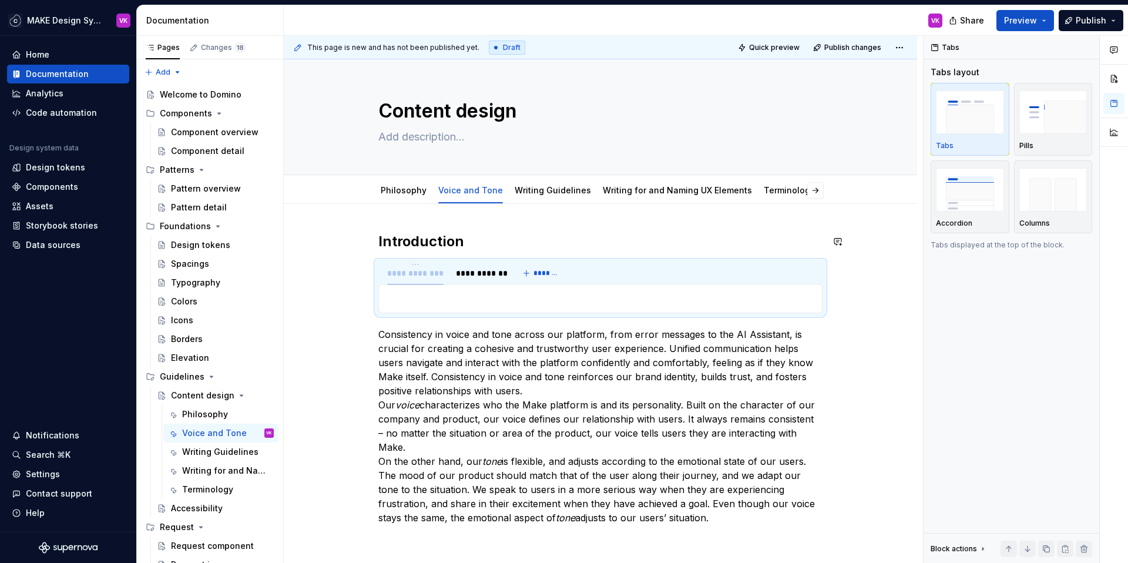
drag, startPoint x: 386, startPoint y: 261, endPoint x: 385, endPoint y: 223, distance: 38.2
click at [385, 223] on div "**********" at bounding box center [600, 455] width 633 height 503
click at [451, 340] on p "Consistency in voice and tone across our platform, from error messages to the A…" at bounding box center [600, 425] width 444 height 197
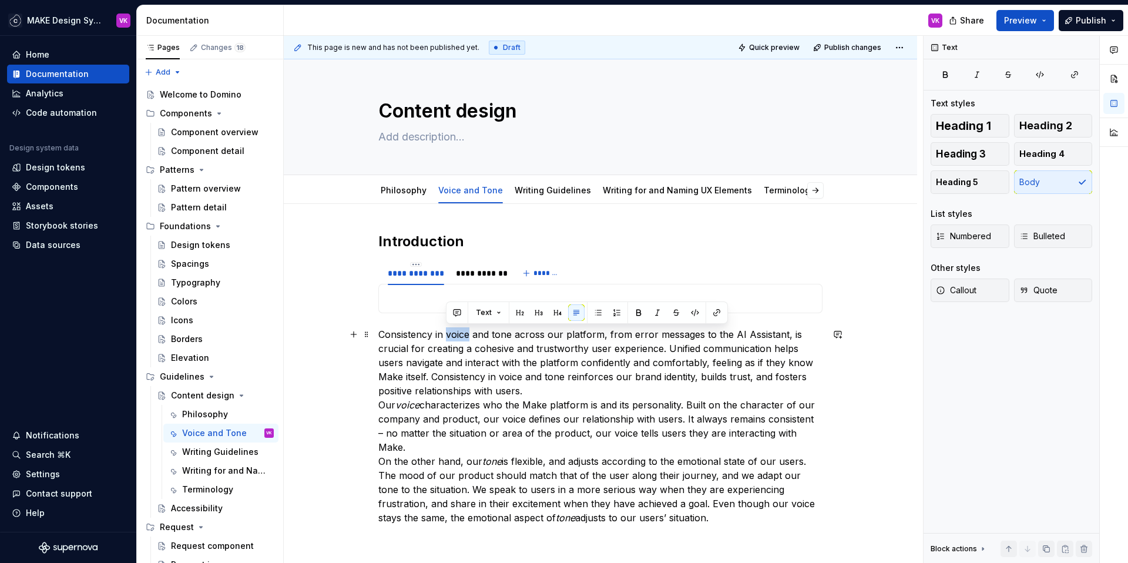
click at [451, 340] on p "Consistency in voice and tone across our platform, from error messages to the A…" at bounding box center [600, 425] width 444 height 197
copy p "Consistency in voice and tone across our platform, from error messages to the A…"
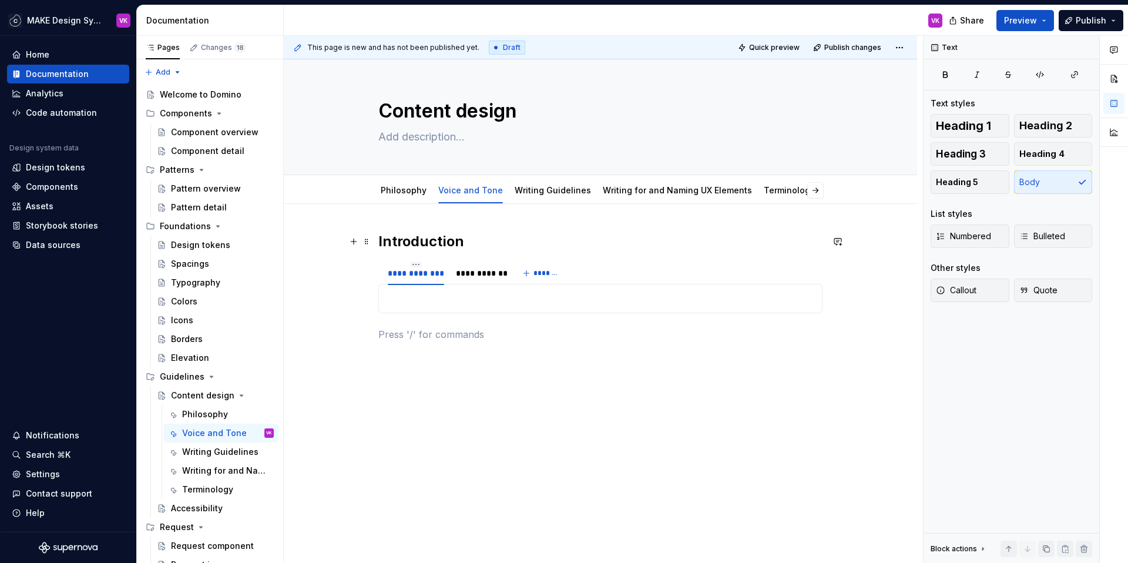
click at [472, 241] on h2 "Introduction" at bounding box center [600, 241] width 444 height 19
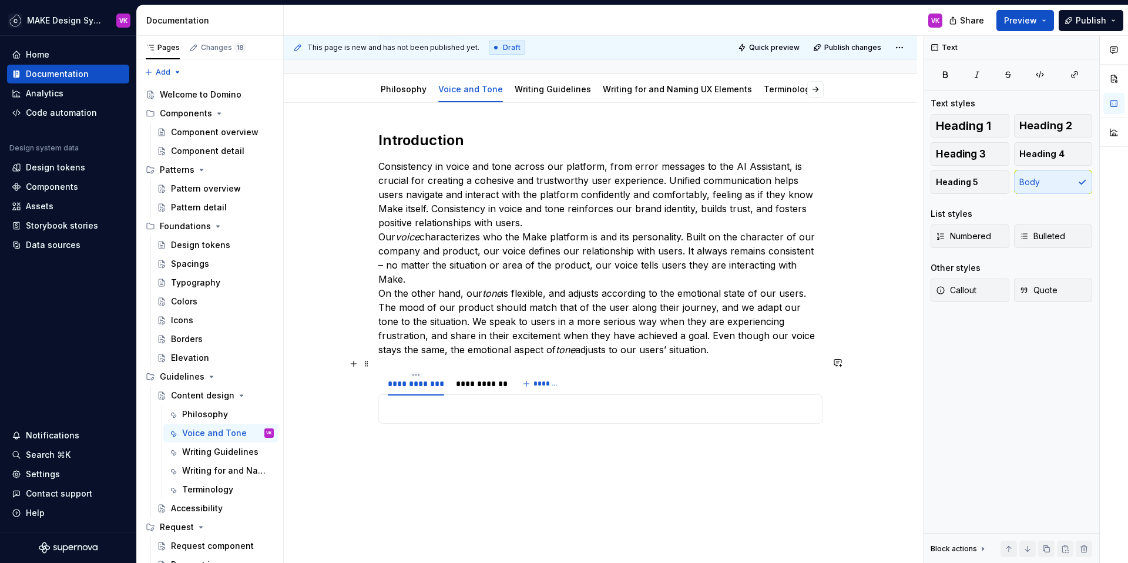
scroll to position [102, 0]
click at [426, 401] on p at bounding box center [600, 408] width 429 height 14
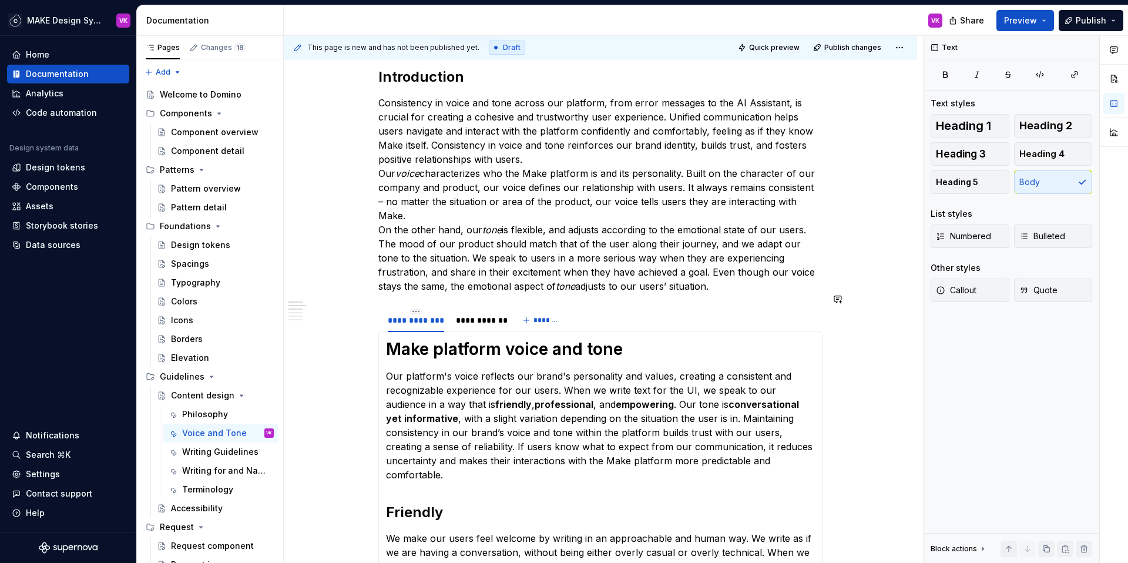
scroll to position [82, 0]
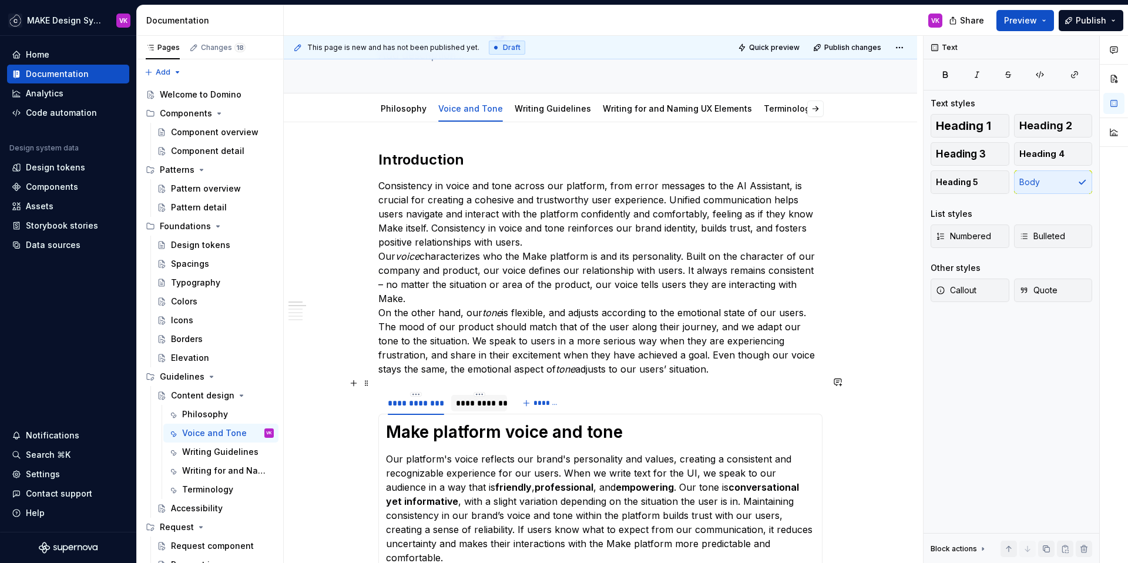
click at [491, 395] on div "**********" at bounding box center [479, 403] width 56 height 16
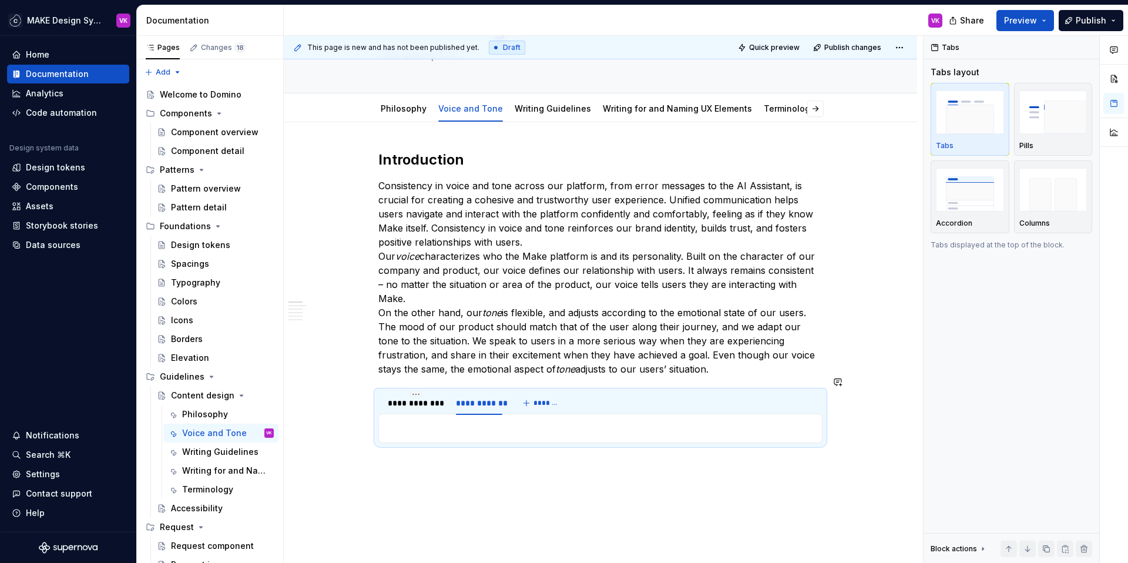
click at [434, 421] on p at bounding box center [600, 428] width 429 height 14
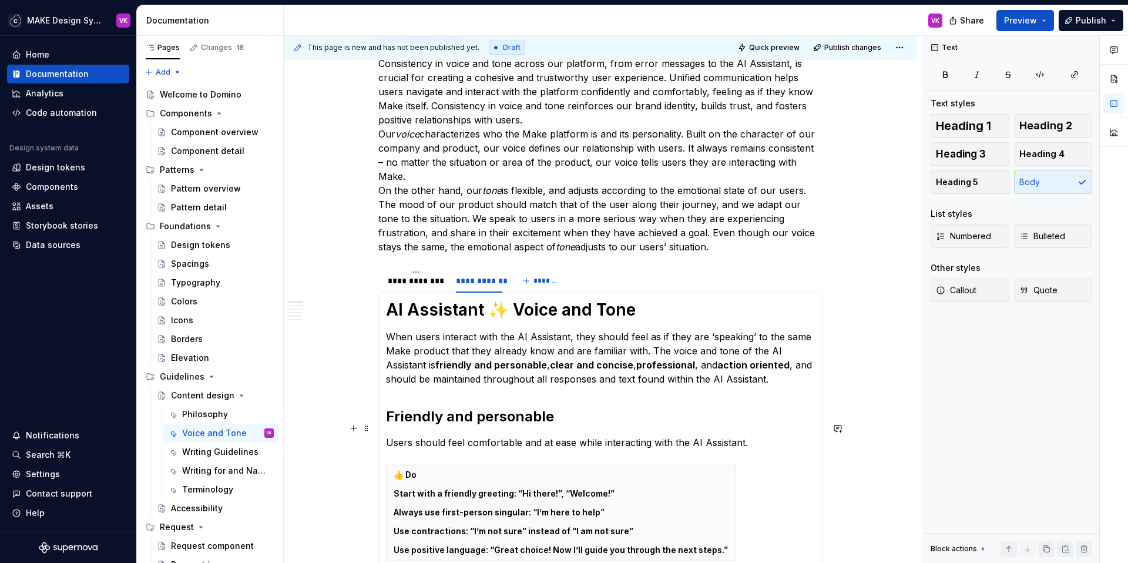
scroll to position [204, 0]
click at [386, 329] on p "When users interact with the AI Assistant, they should feel as if they are ‘spe…" at bounding box center [600, 357] width 429 height 56
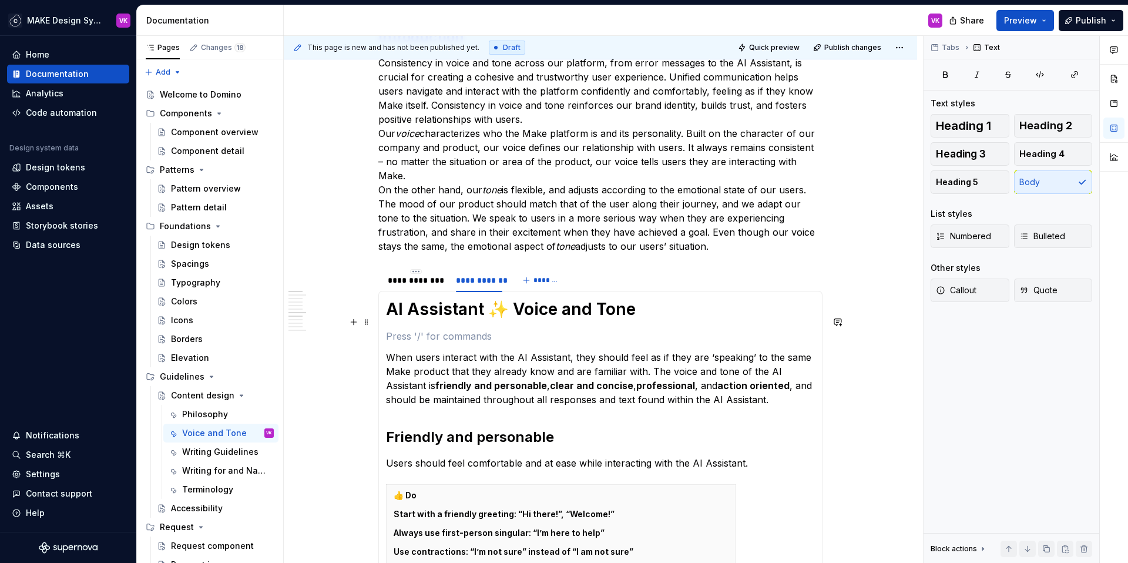
click at [408, 329] on p at bounding box center [600, 336] width 429 height 14
click at [386, 329] on p at bounding box center [600, 336] width 429 height 14
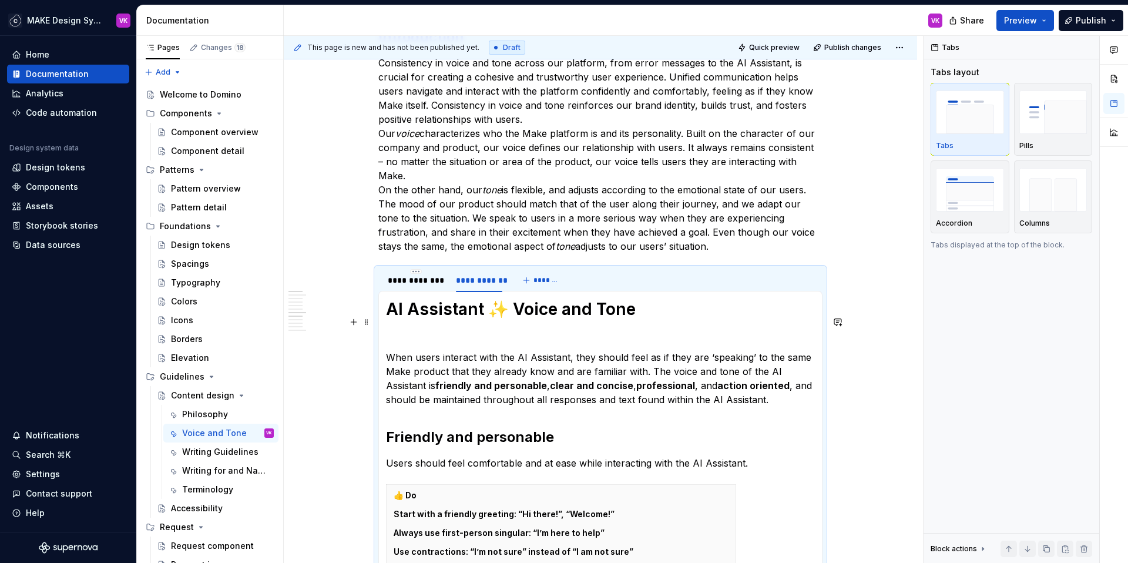
click at [399, 329] on p at bounding box center [600, 336] width 429 height 14
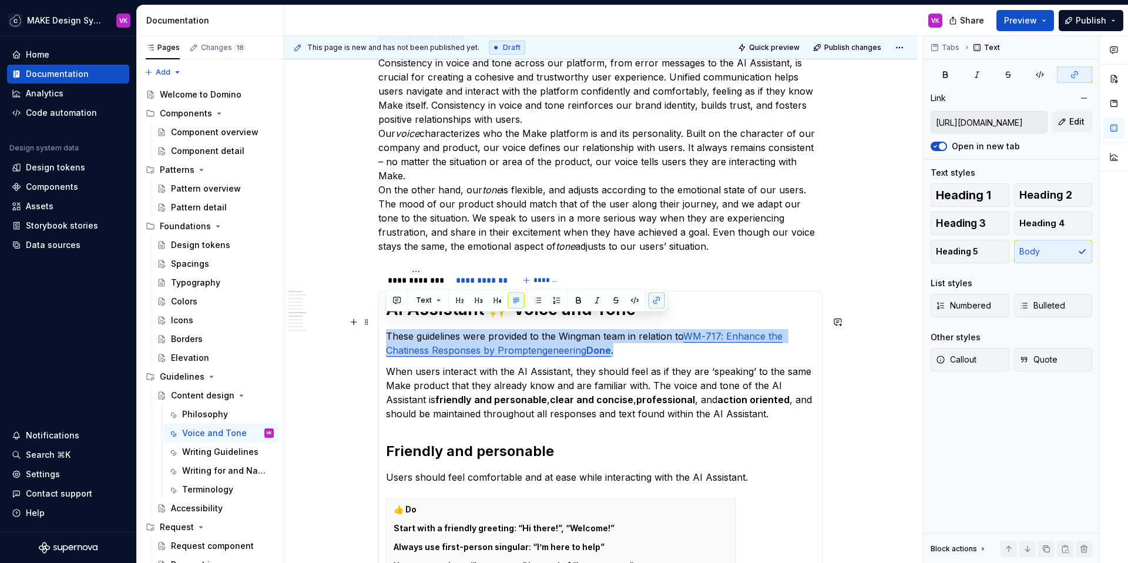
drag, startPoint x: 635, startPoint y: 334, endPoint x: 384, endPoint y: 325, distance: 251.5
click at [962, 357] on span "Callout" at bounding box center [956, 360] width 41 height 12
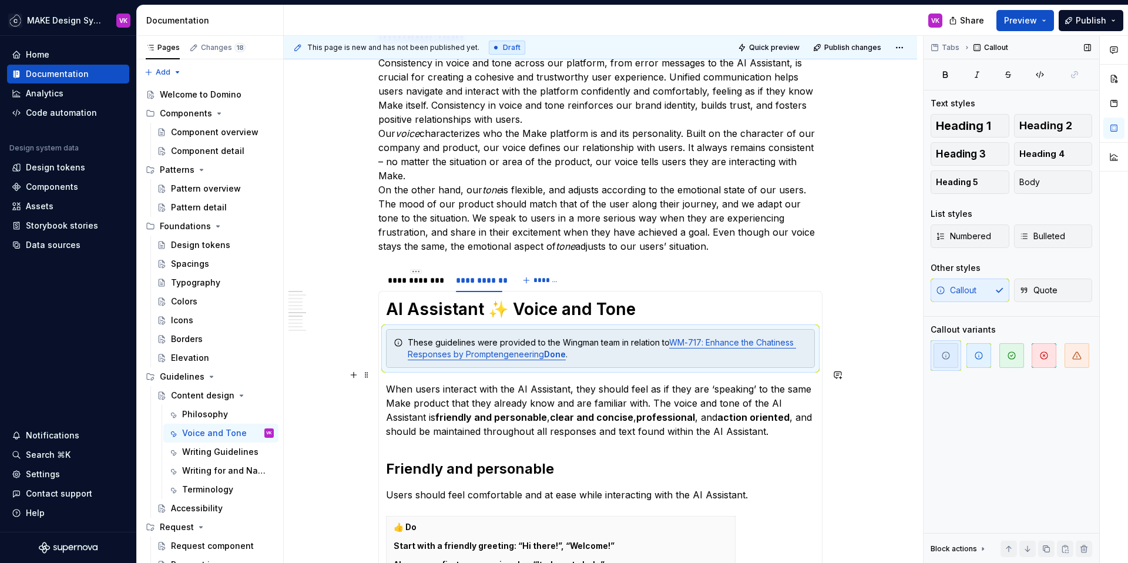
click at [682, 394] on p "When users interact with the AI Assistant, they should feel as if they are ‘spe…" at bounding box center [600, 410] width 429 height 56
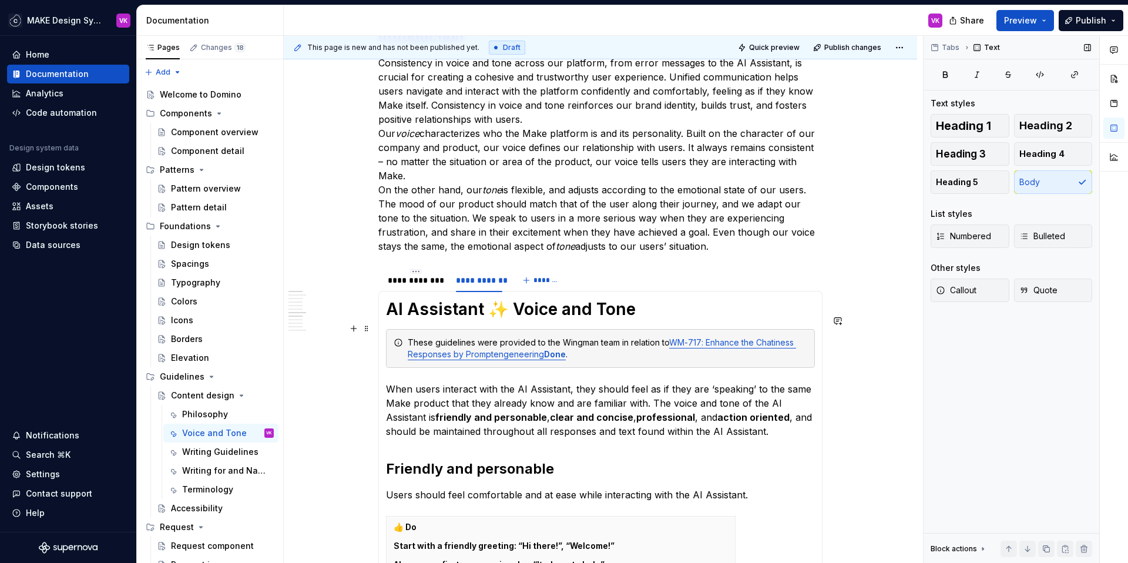
click at [544, 349] on strong "Done" at bounding box center [555, 354] width 22 height 10
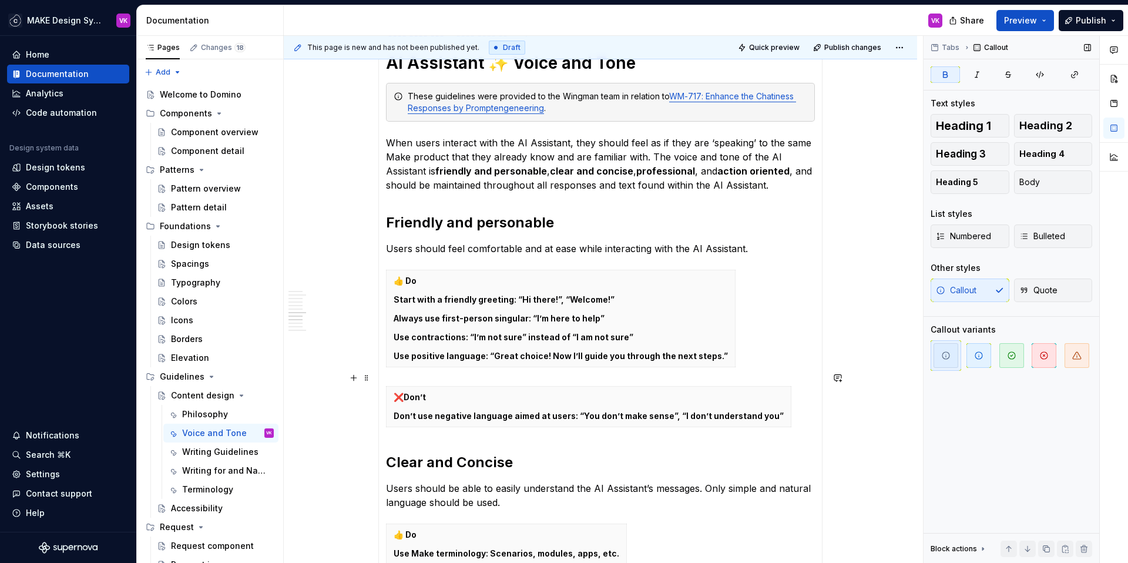
scroll to position [451, 0]
click at [432, 274] on p "👍 Do" at bounding box center [561, 280] width 334 height 12
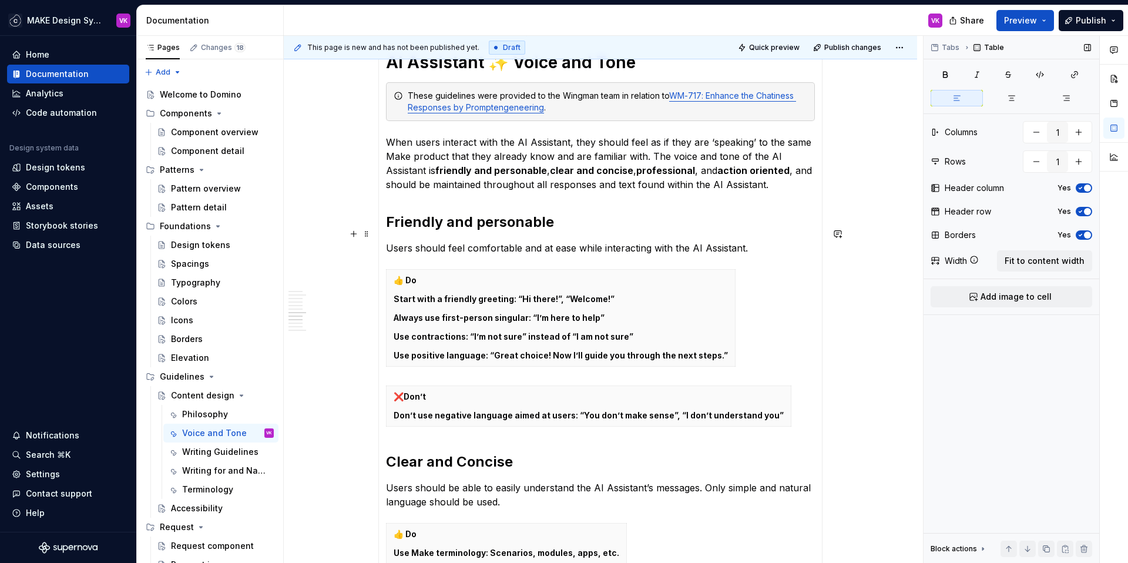
click at [762, 241] on p "Users should feel comfortable and at ease while interacting with the AI Assista…" at bounding box center [600, 248] width 429 height 14
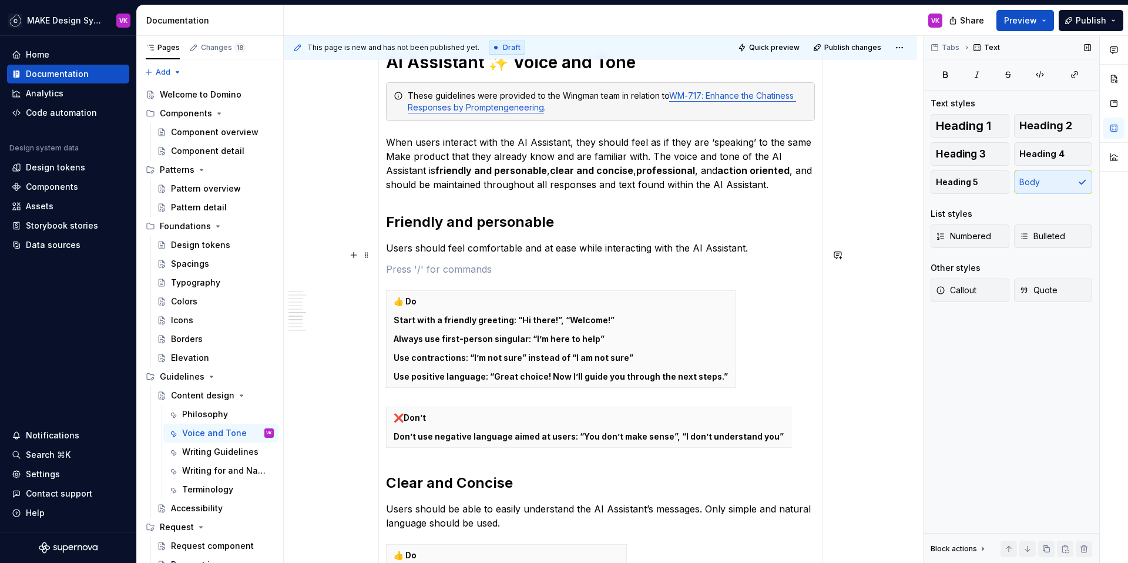
click at [394, 262] on p at bounding box center [600, 269] width 429 height 14
click at [349, 256] on button "button" at bounding box center [353, 255] width 16 height 16
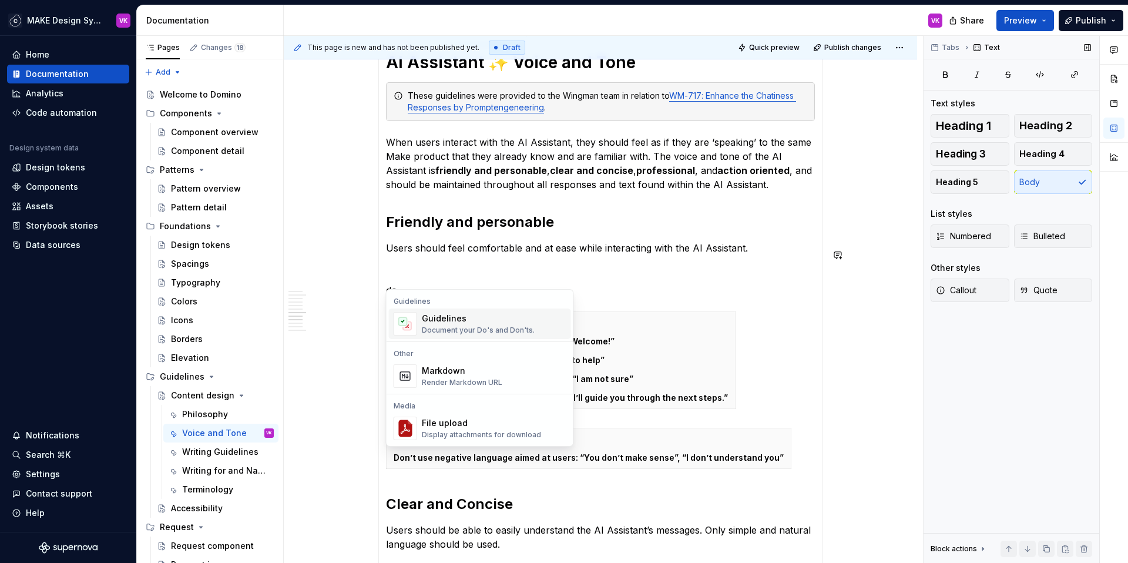
click at [459, 326] on div "Document your Do's and Don'ts." at bounding box center [478, 329] width 113 height 9
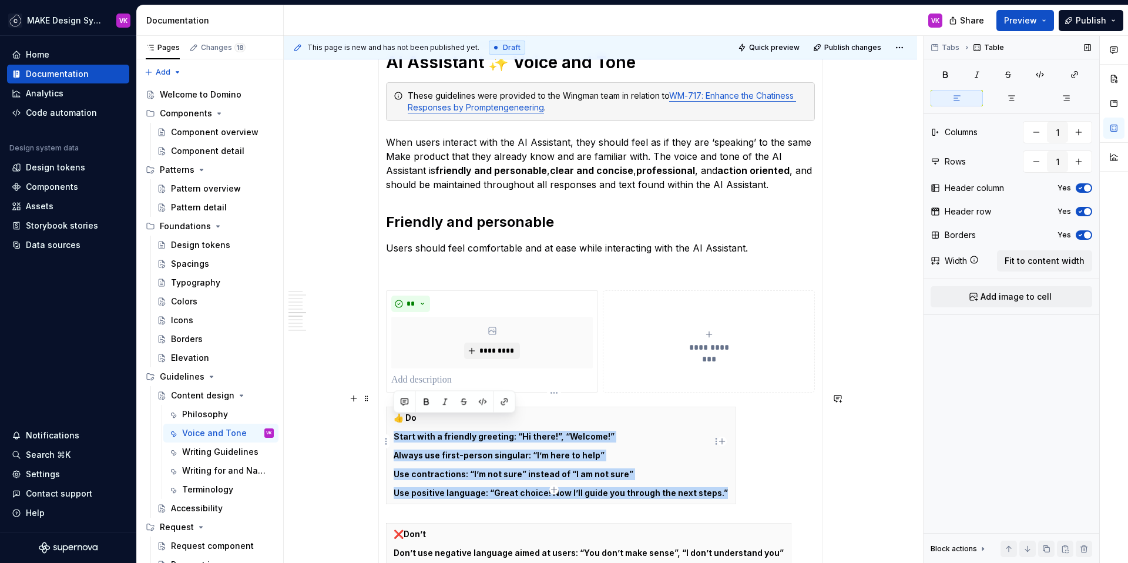
drag, startPoint x: 716, startPoint y: 477, endPoint x: 388, endPoint y: 419, distance: 332.8
click at [388, 419] on th "👍 Do Start with a friendly greeting: “Hi there!”, “Welcome!” Always use first-p…" at bounding box center [560, 455] width 349 height 97
copy th "Start with a friendly greeting: “Hi there!”, “Welcome!” Always use first-person…"
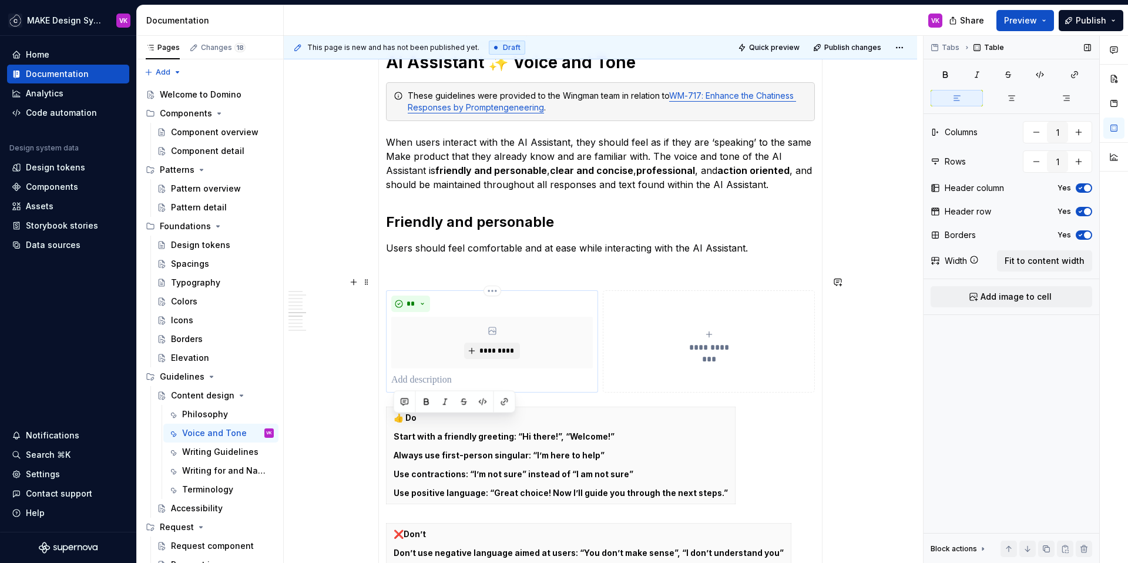
click at [416, 373] on p at bounding box center [491, 380] width 201 height 14
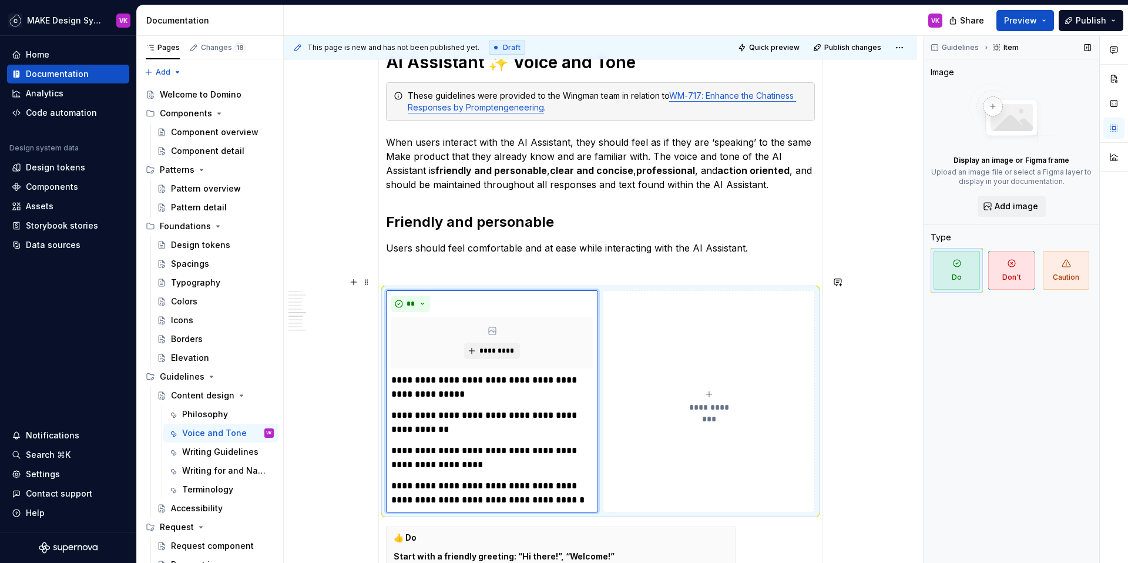
click at [671, 334] on button "**********" at bounding box center [709, 401] width 212 height 222
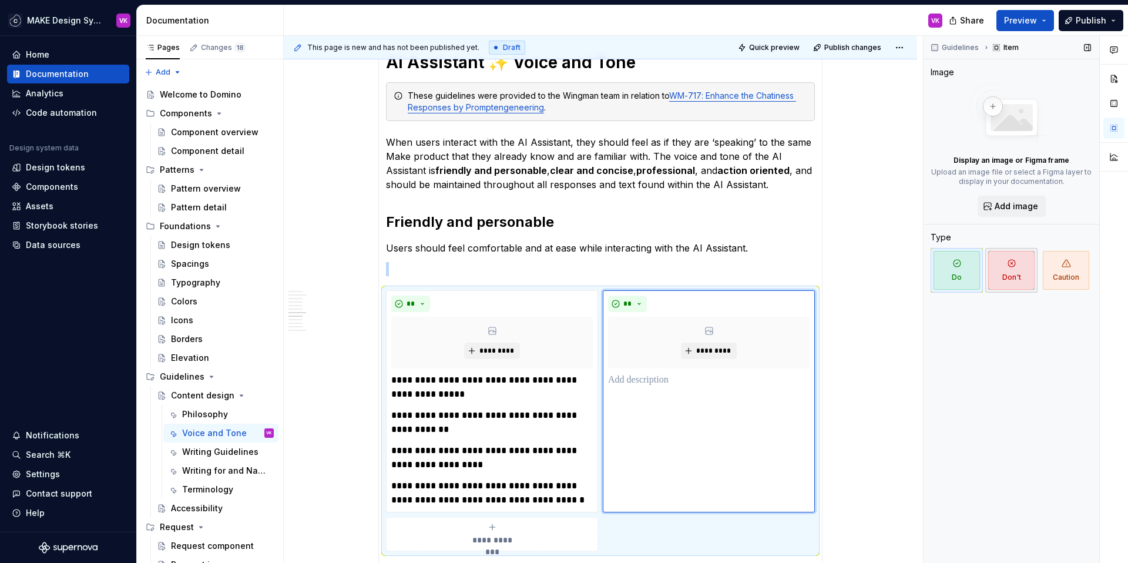
click at [1004, 275] on span "Don't" at bounding box center [1011, 270] width 46 height 39
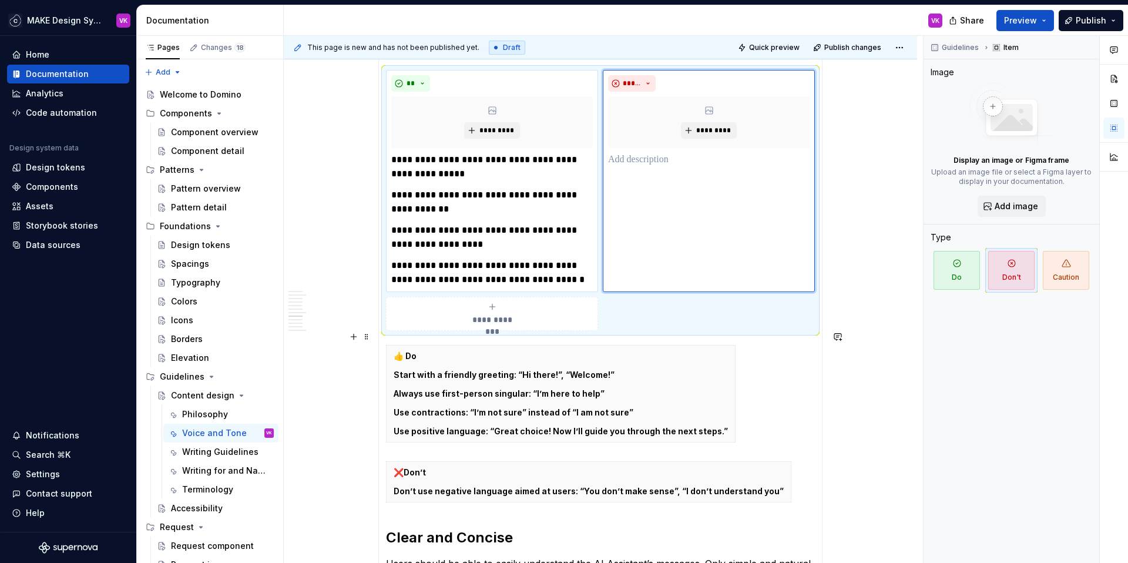
scroll to position [674, 0]
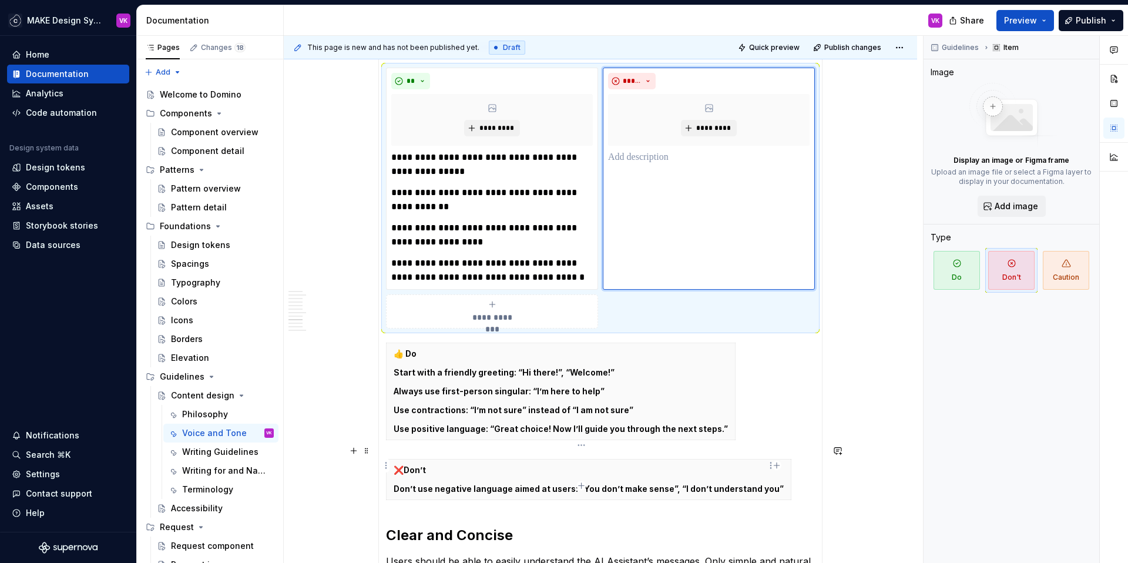
click at [458, 483] on p "Don’t use negative language aimed at users: “You don’t make sense”, “I don’t un…" at bounding box center [589, 489] width 390 height 12
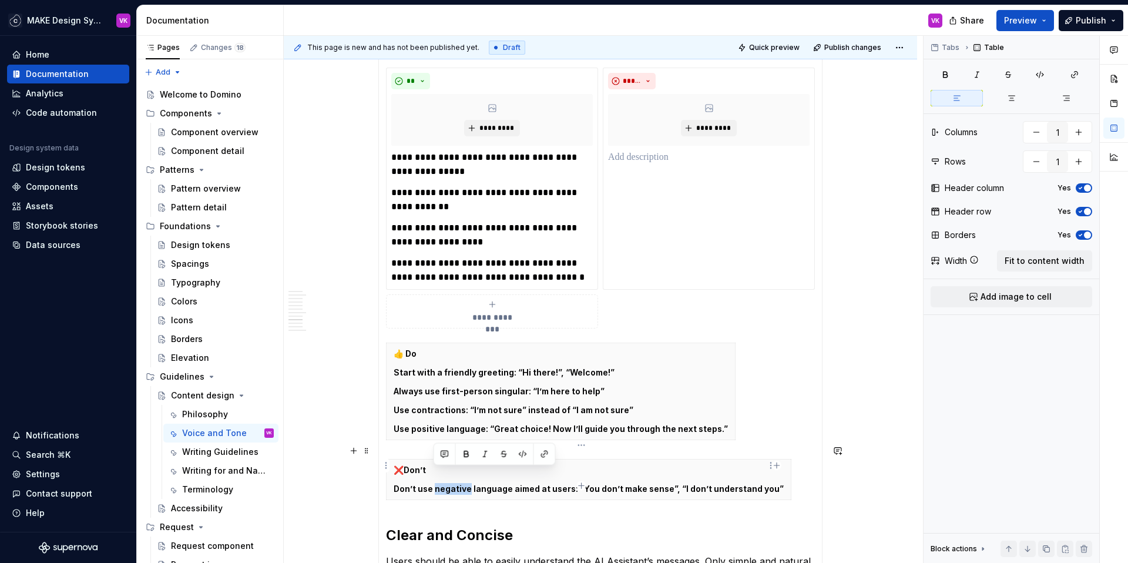
click at [458, 483] on p "Don’t use negative language aimed at users: “You don’t make sense”, “I don’t un…" at bounding box center [589, 489] width 390 height 12
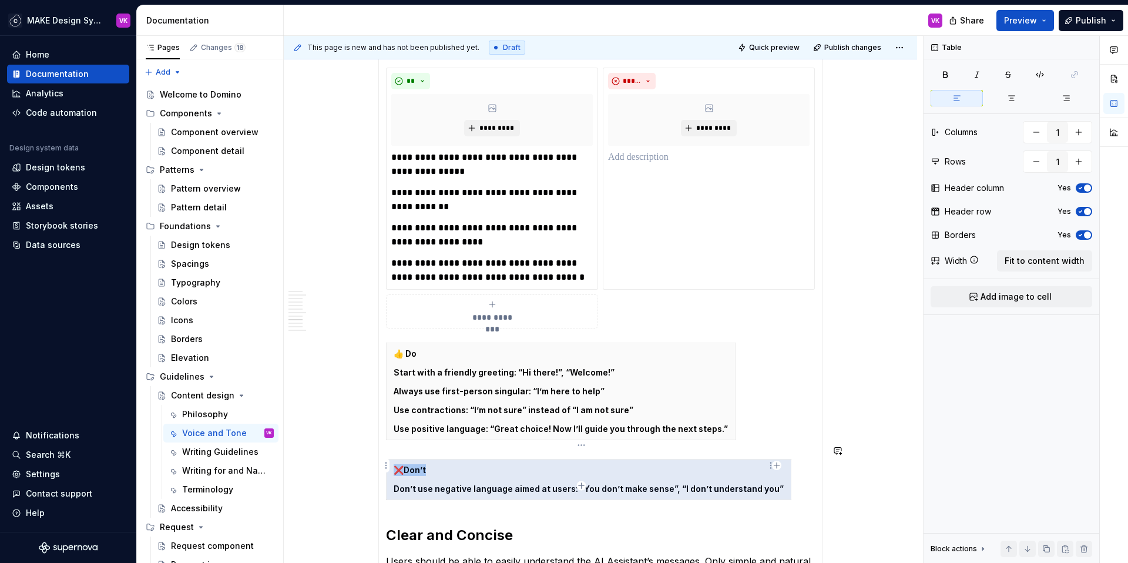
click at [458, 483] on p "Don’t use negative language aimed at users: “You don’t make sense”, “I don’t un…" at bounding box center [589, 489] width 390 height 12
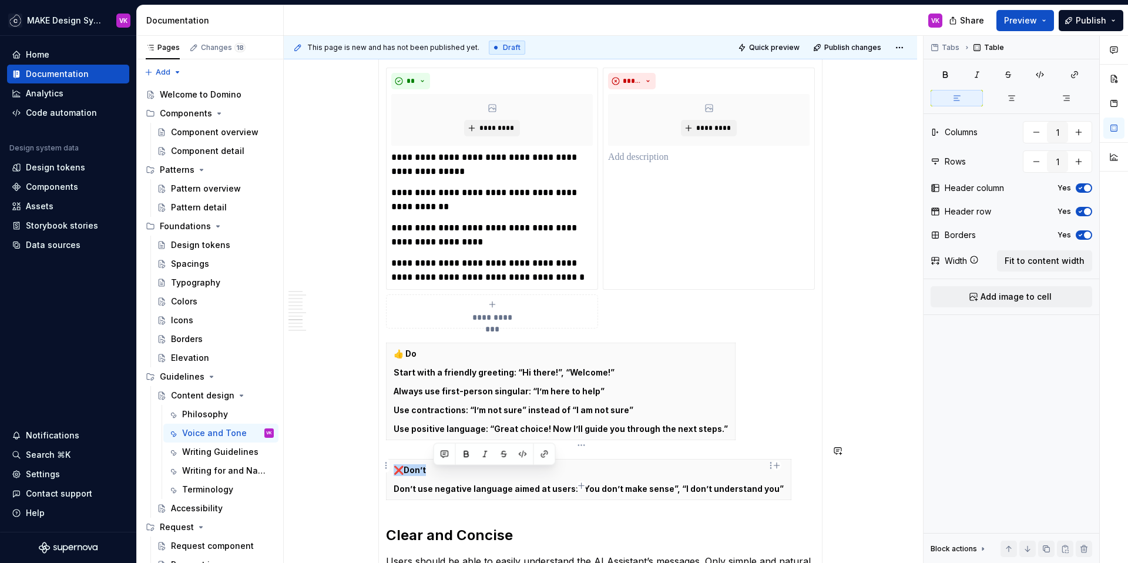
click at [458, 483] on p "Don’t use negative language aimed at users: “You don’t make sense”, “I don’t un…" at bounding box center [589, 489] width 390 height 12
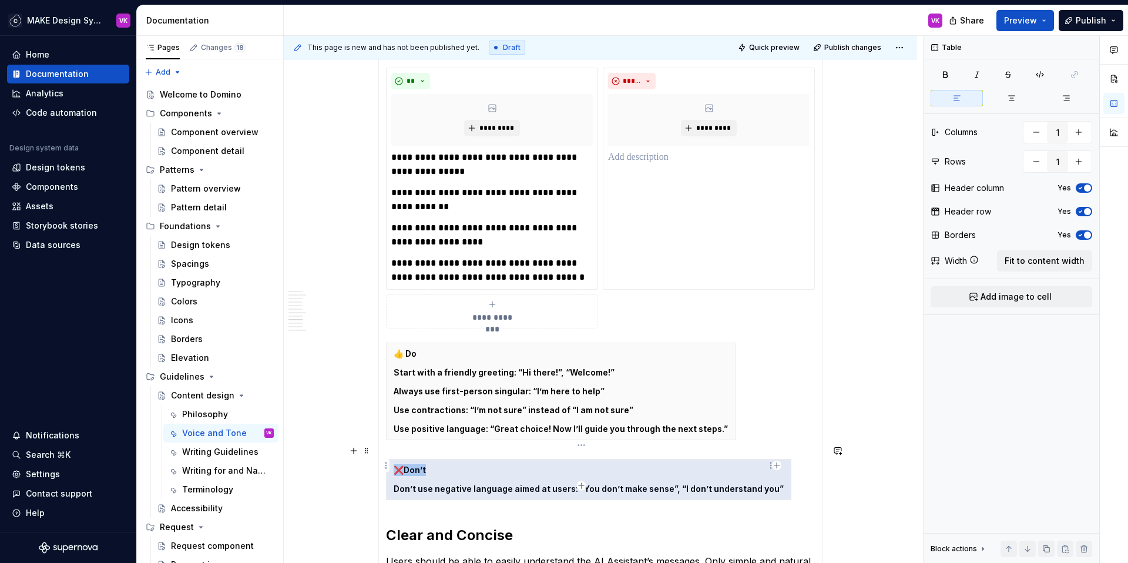
click at [410, 483] on p "Don’t use negative language aimed at users: “You don’t make sense”, “I don’t un…" at bounding box center [589, 489] width 390 height 12
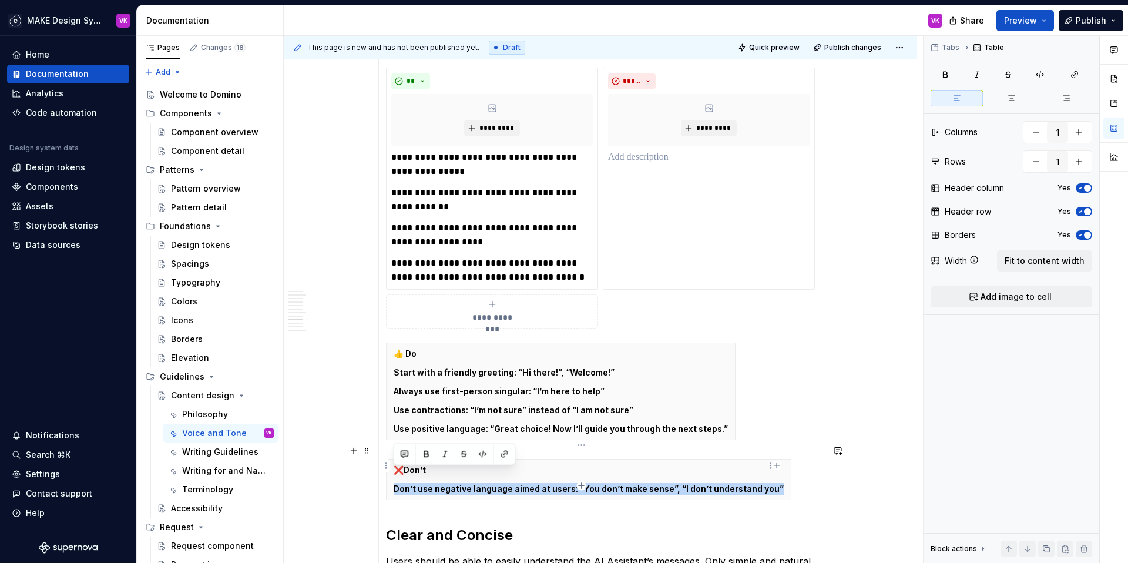
drag, startPoint x: 393, startPoint y: 476, endPoint x: 769, endPoint y: 477, distance: 375.9
click at [769, 483] on p "Don’t use negative language aimed at users: “You don’t make sense”, “I don’t un…" at bounding box center [589, 489] width 390 height 12
copy p "Don’t use negative language aimed at users: “You don’t make sense”, “I don’t un…"
click at [628, 179] on div "***** *********" at bounding box center [709, 179] width 212 height 222
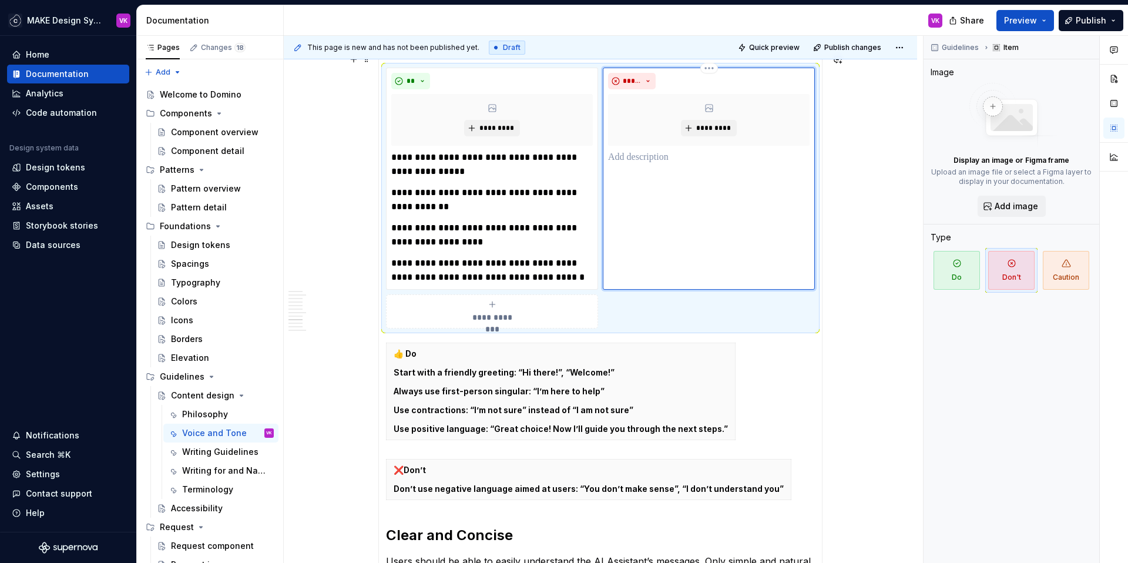
click at [621, 150] on p at bounding box center [708, 157] width 201 height 14
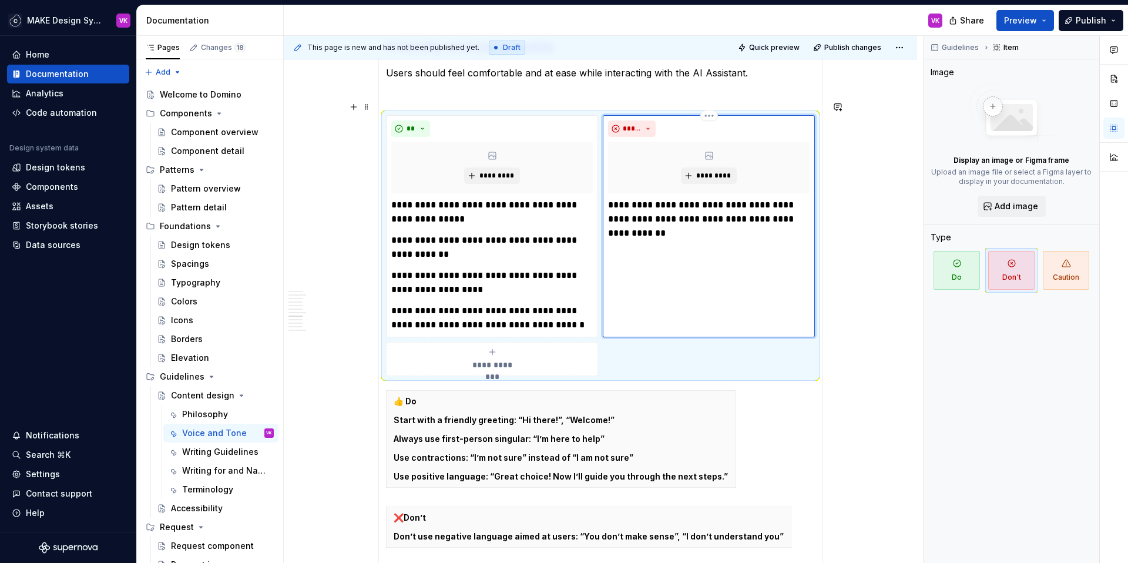
scroll to position [598, 0]
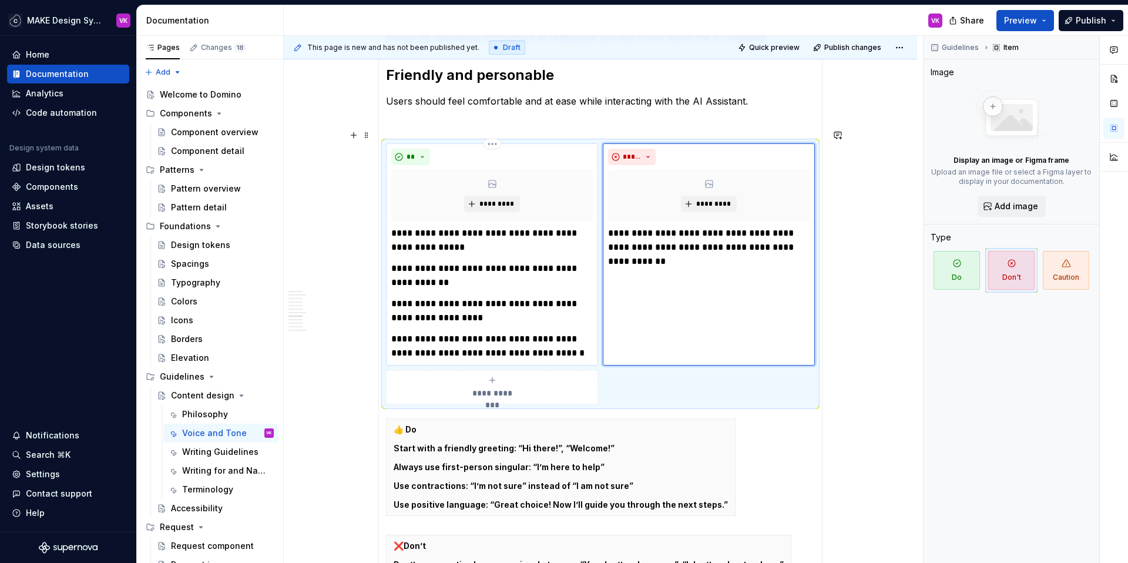
click at [567, 149] on div "**" at bounding box center [491, 157] width 201 height 16
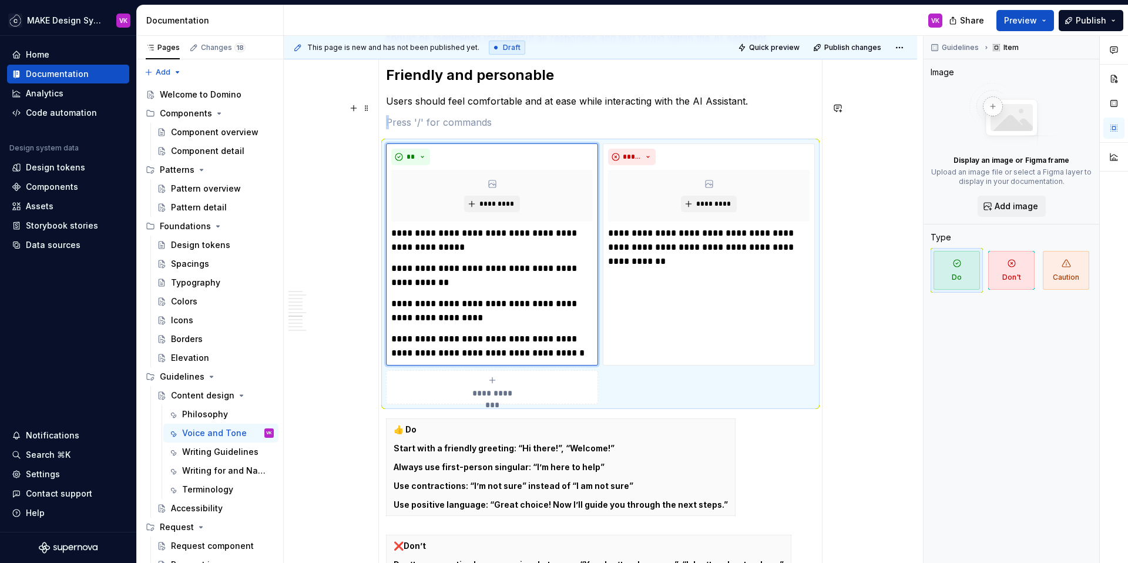
click at [572, 115] on p at bounding box center [600, 122] width 429 height 14
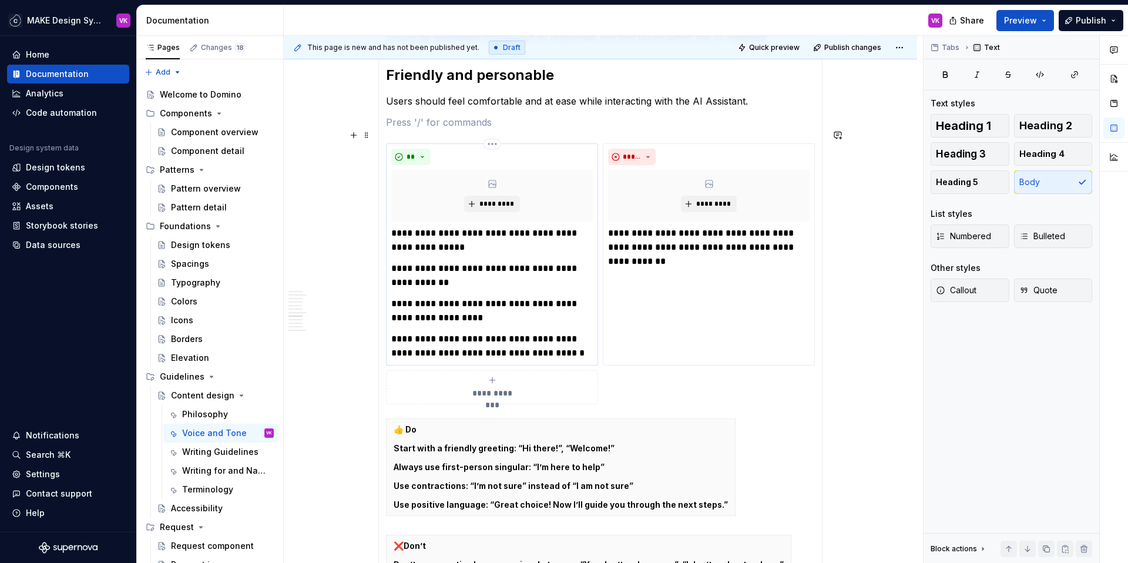
click at [508, 176] on div "*********" at bounding box center [491, 196] width 201 height 52
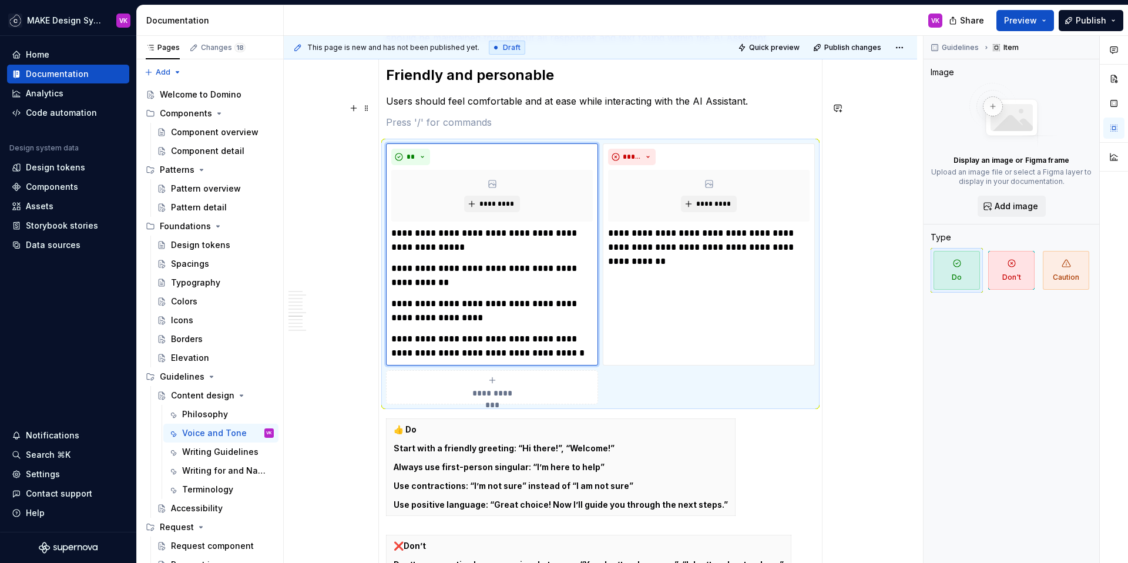
click at [516, 115] on p at bounding box center [600, 122] width 429 height 14
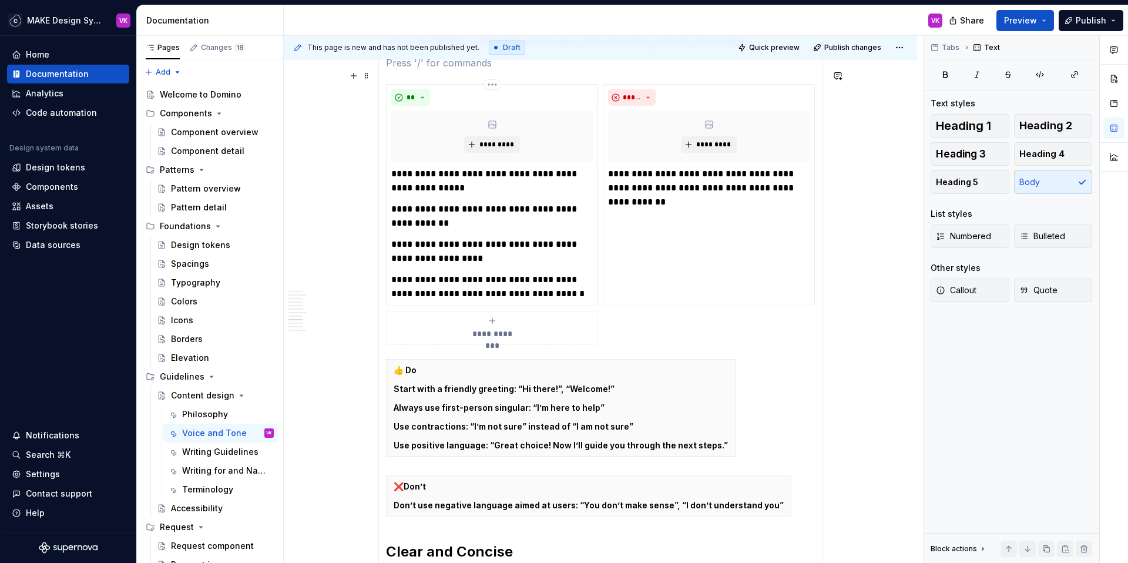
scroll to position [604, 0]
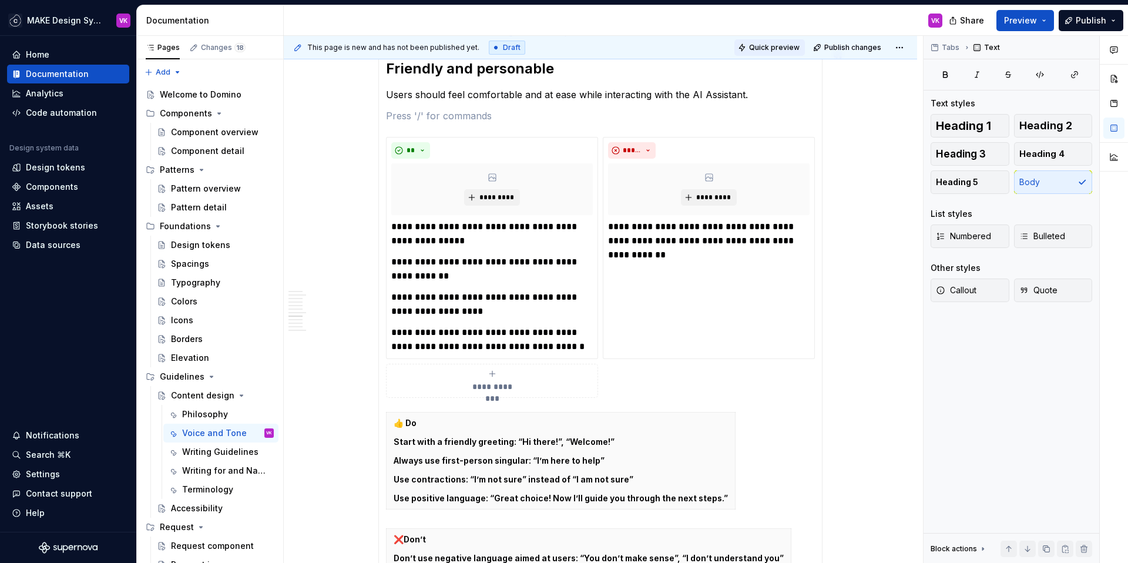
click at [758, 48] on span "Quick preview" at bounding box center [774, 47] width 51 height 9
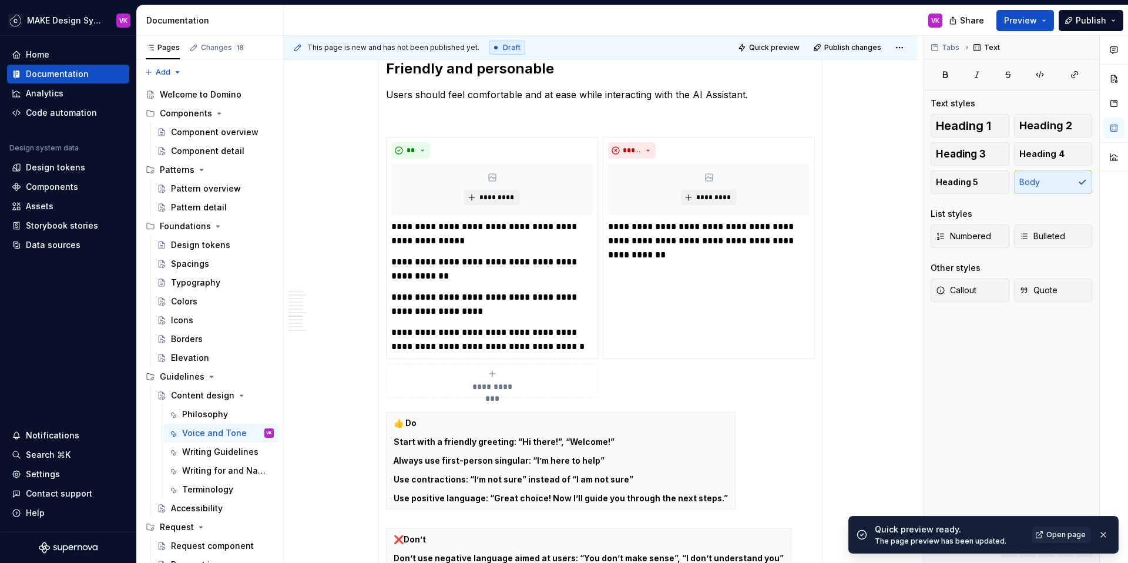
click at [1062, 534] on span "Open page" at bounding box center [1065, 534] width 39 height 9
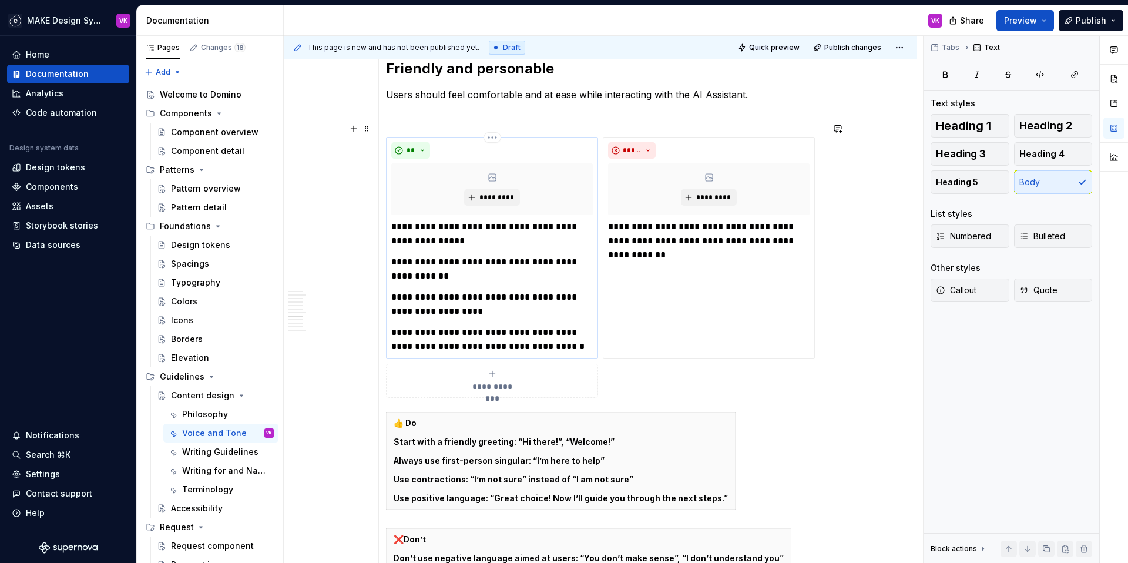
click at [590, 142] on div "**" at bounding box center [491, 150] width 201 height 16
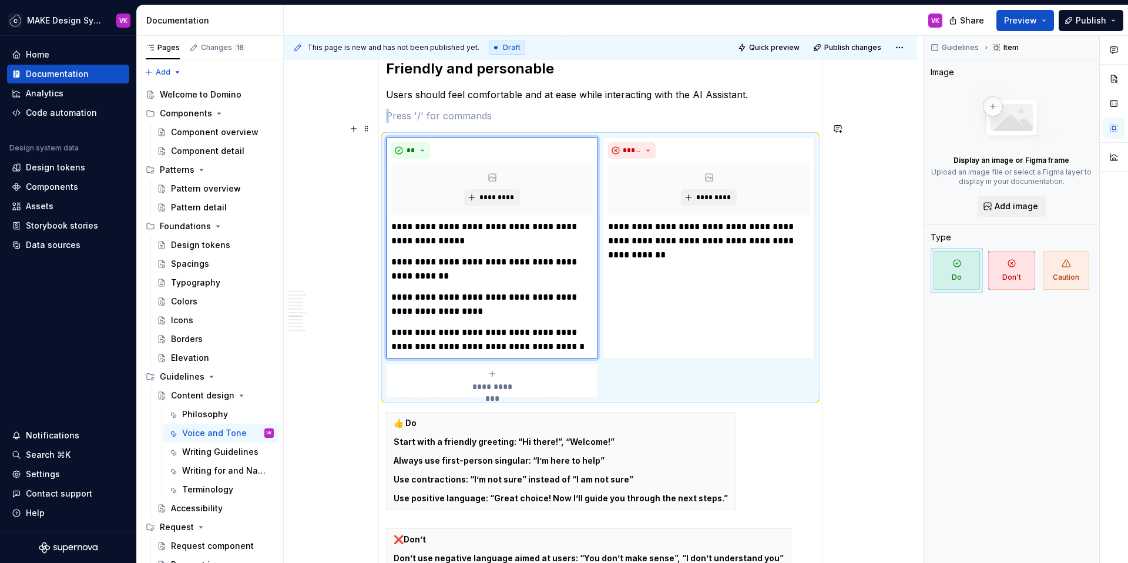
click at [610, 137] on div "**********" at bounding box center [600, 267] width 429 height 261
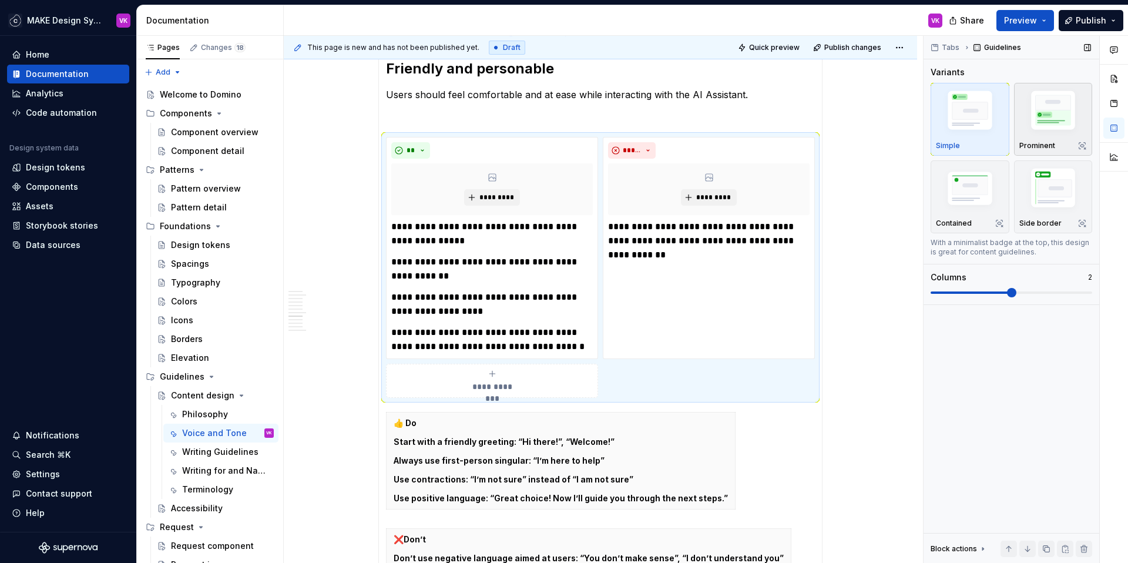
click at [1054, 135] on img "button" at bounding box center [1053, 112] width 68 height 51
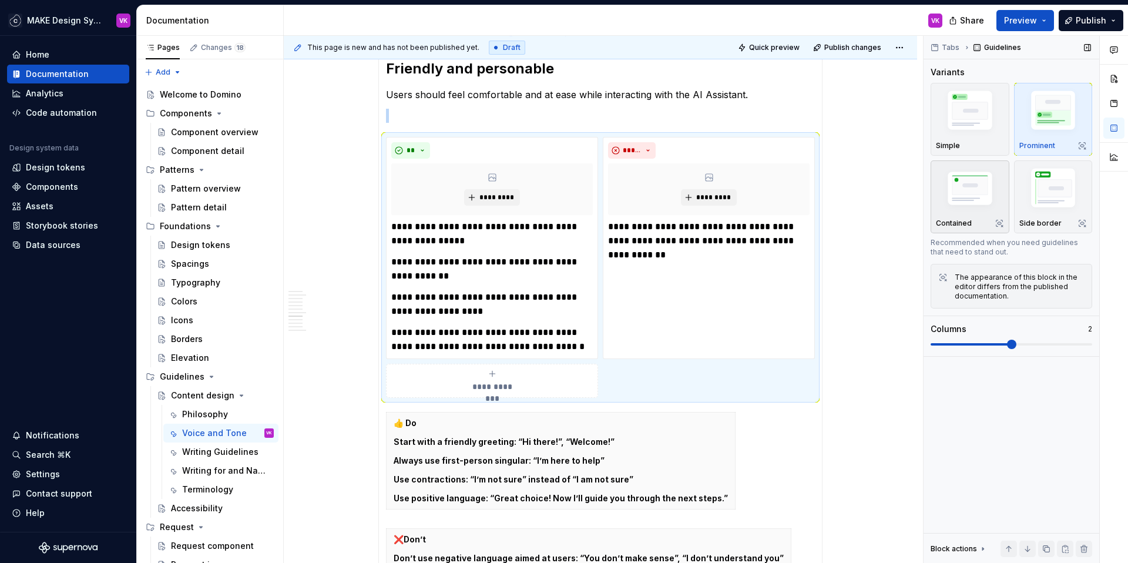
click at [987, 181] on img "button" at bounding box center [970, 190] width 68 height 46
click at [1029, 191] on img "button" at bounding box center [1053, 189] width 68 height 51
click at [968, 192] on img "button" at bounding box center [970, 190] width 68 height 46
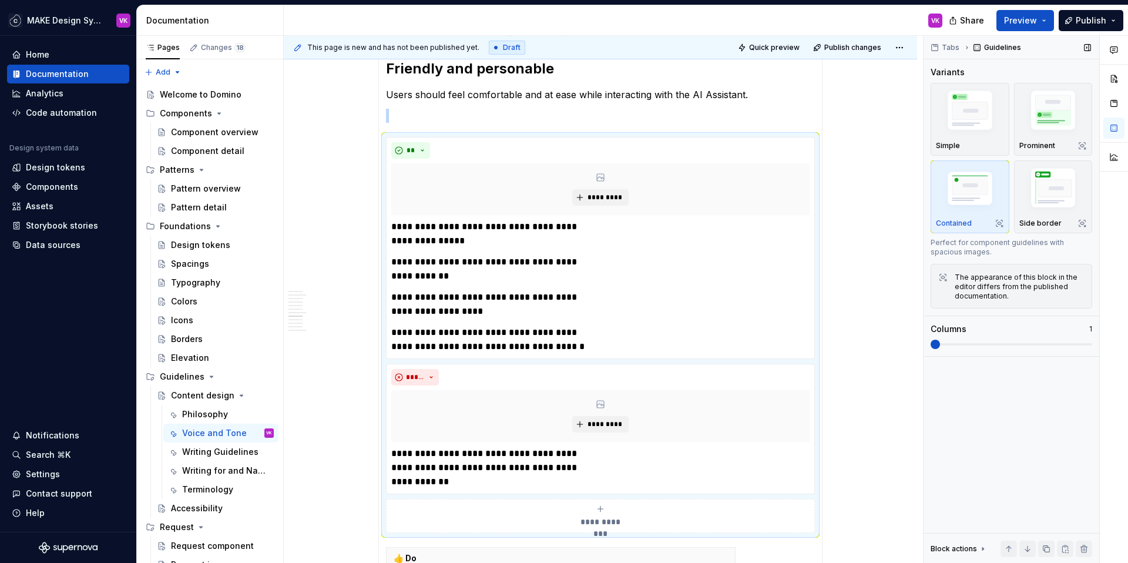
click at [940, 343] on span at bounding box center [934, 343] width 9 height 9
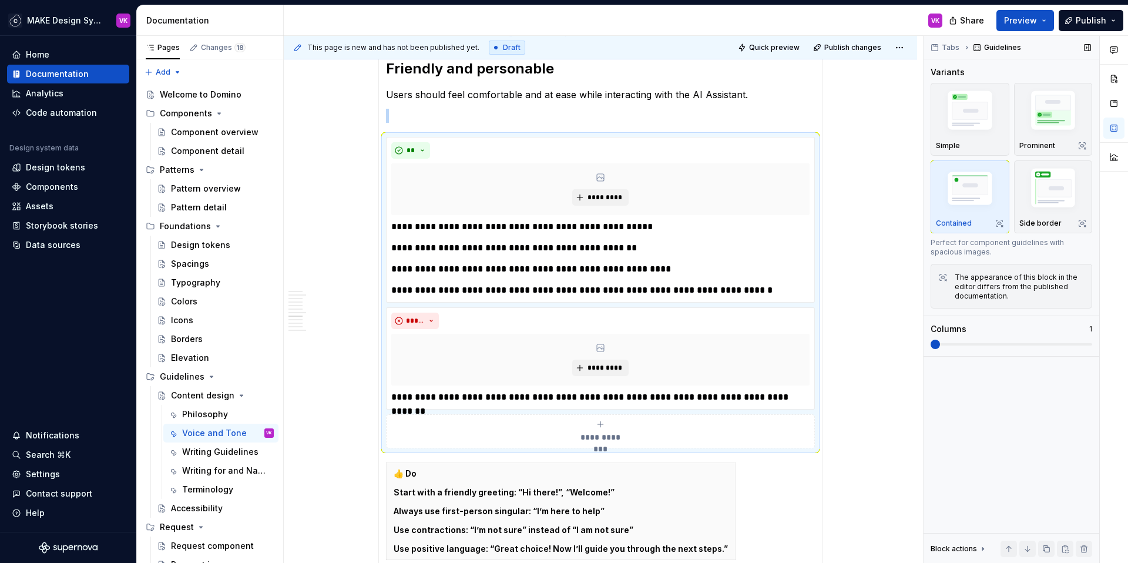
click at [961, 343] on span at bounding box center [1011, 344] width 162 height 2
click at [977, 179] on img "button" at bounding box center [970, 190] width 68 height 46
click at [773, 42] on button "Quick preview" at bounding box center [769, 47] width 70 height 16
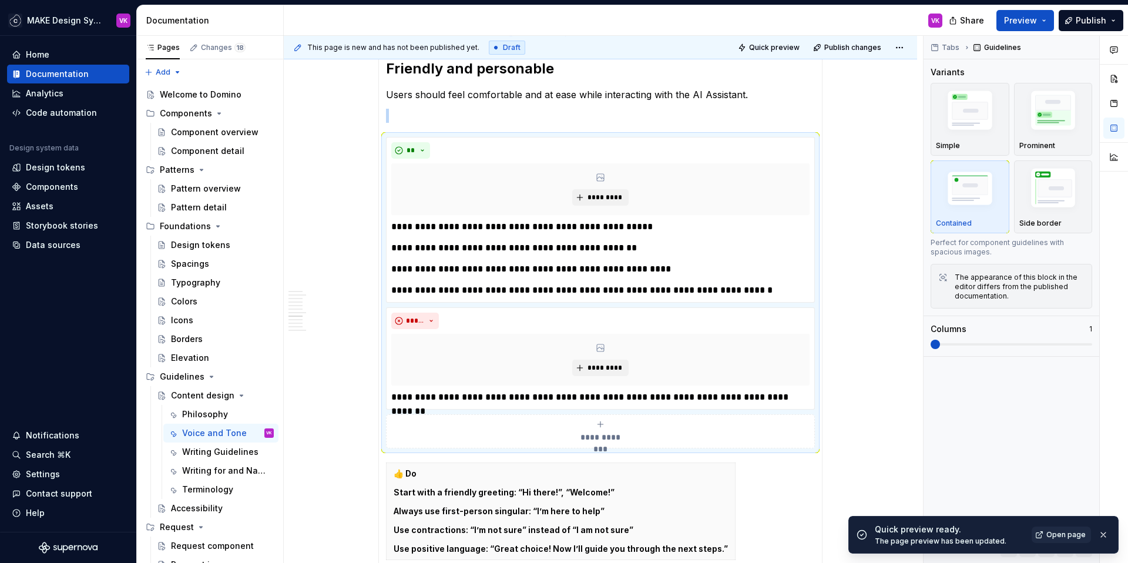
click at [1072, 536] on span "Open page" at bounding box center [1065, 534] width 39 height 9
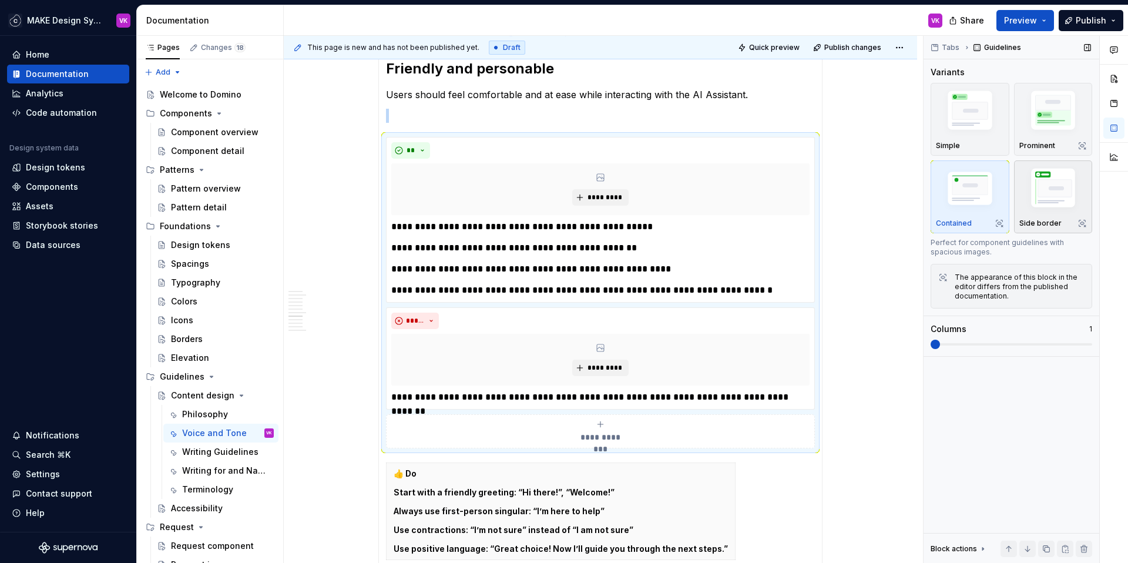
click at [1058, 197] on img "button" at bounding box center [1053, 189] width 68 height 51
click at [789, 52] on button "Quick preview" at bounding box center [769, 47] width 70 height 16
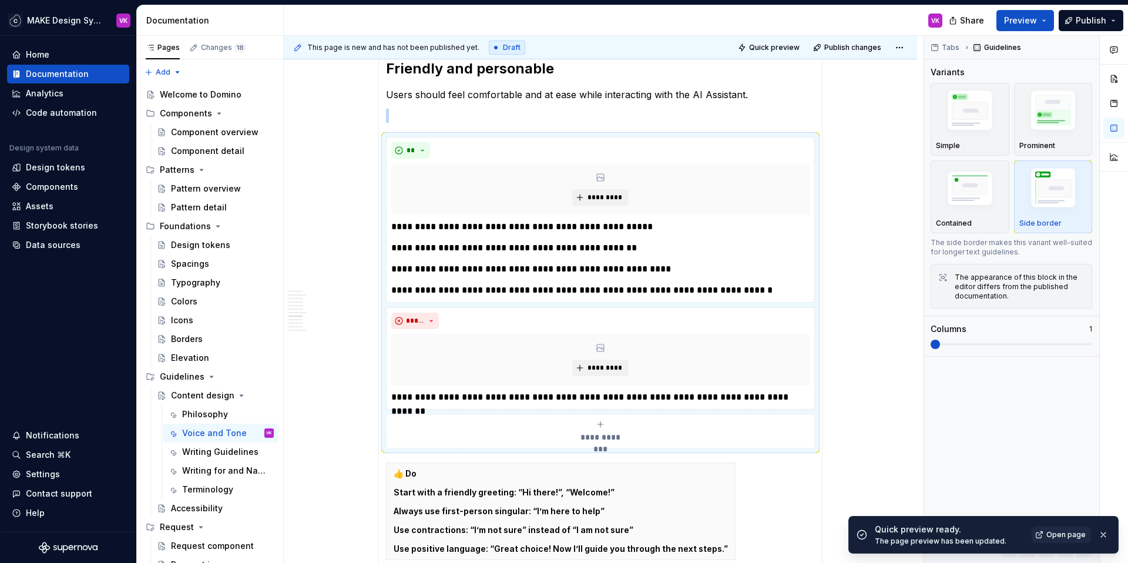
click at [1067, 535] on span "Open page" at bounding box center [1065, 534] width 39 height 9
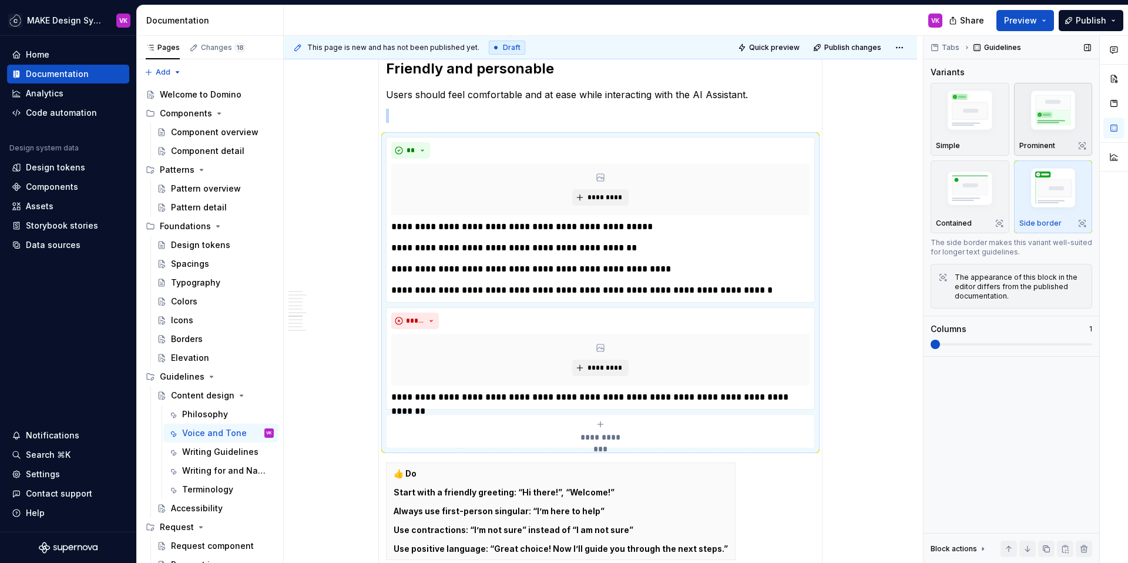
click at [1052, 127] on img "button" at bounding box center [1053, 112] width 68 height 51
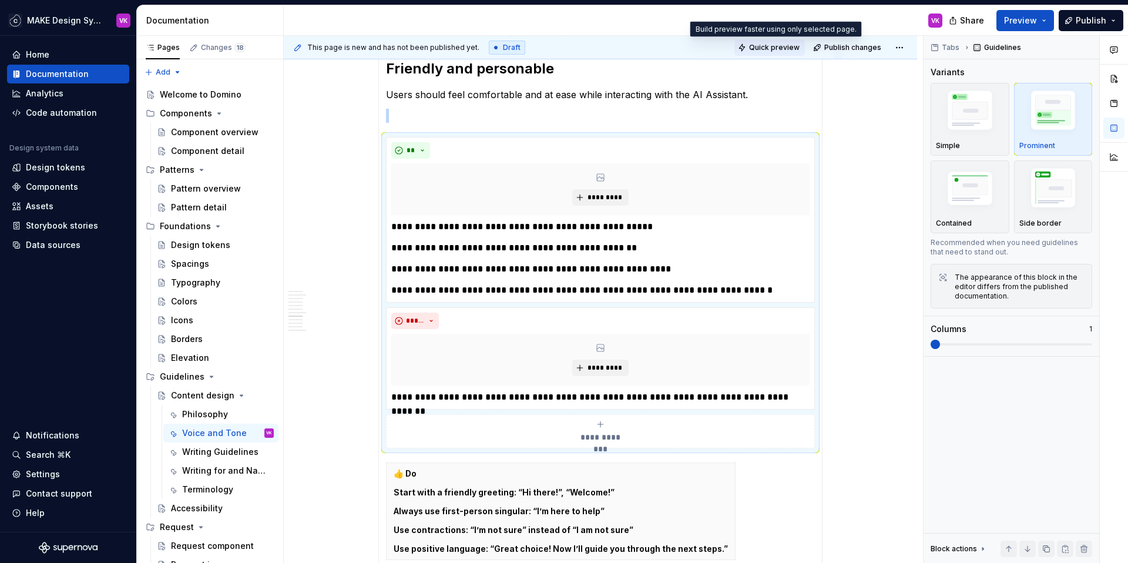
click at [775, 48] on span "Quick preview" at bounding box center [774, 47] width 51 height 9
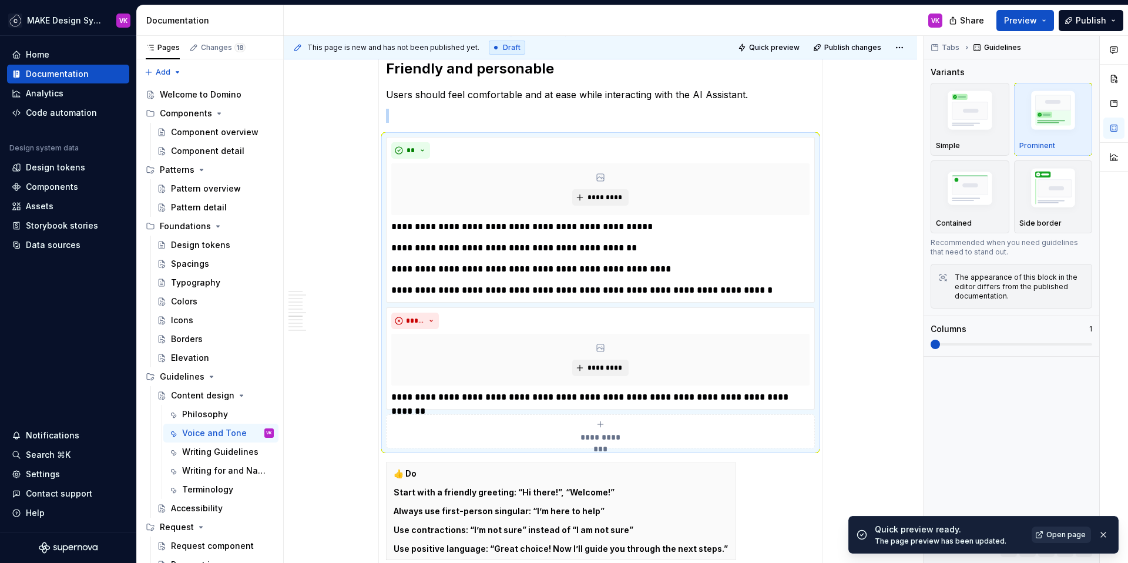
click at [1064, 535] on span "Open page" at bounding box center [1065, 534] width 39 height 9
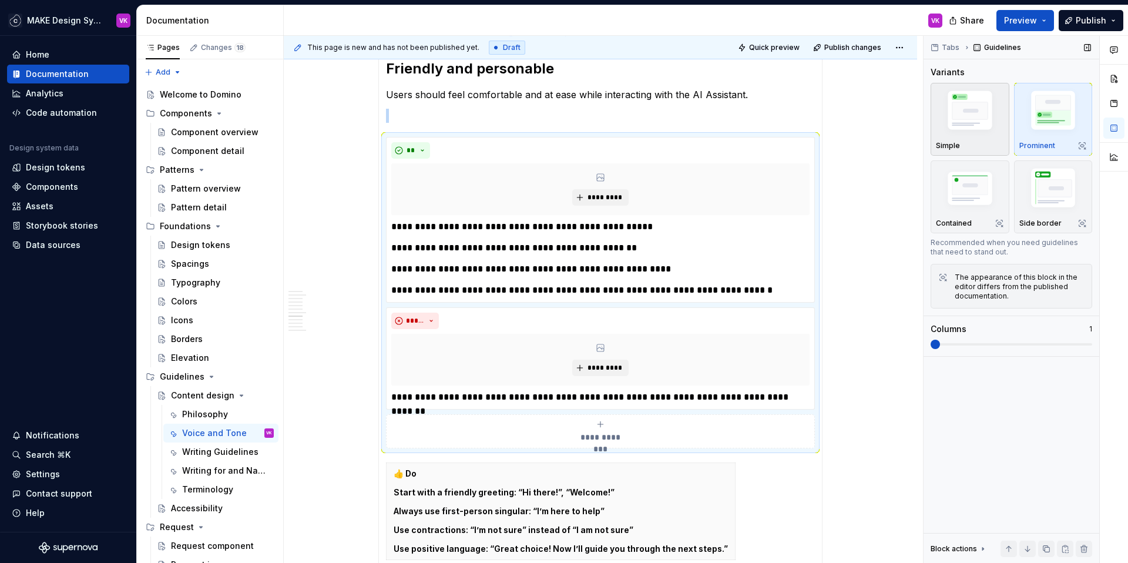
click at [1001, 118] on img "button" at bounding box center [970, 112] width 68 height 51
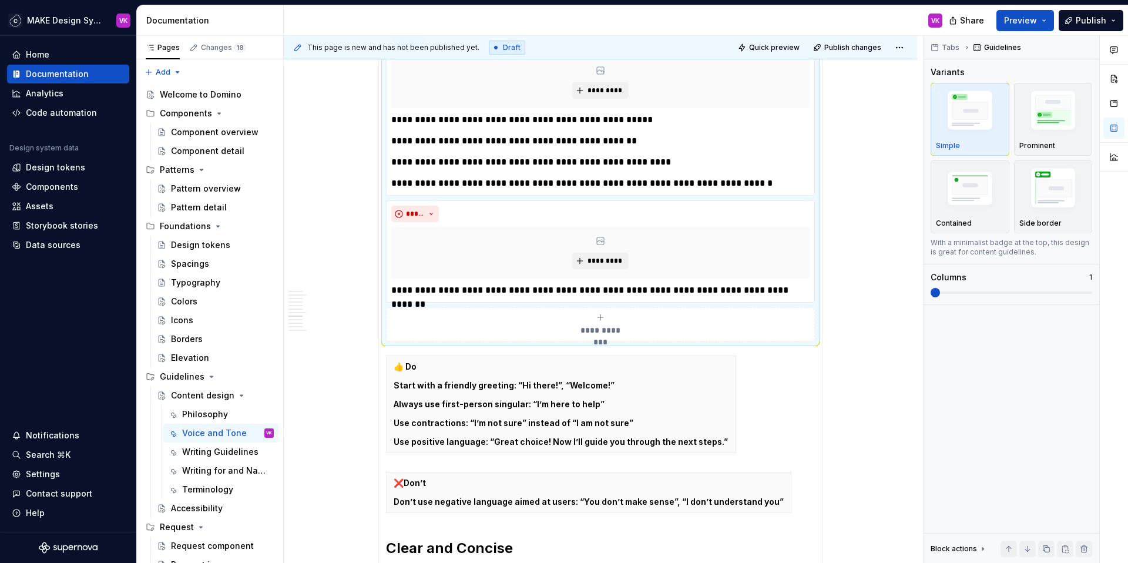
scroll to position [732, 0]
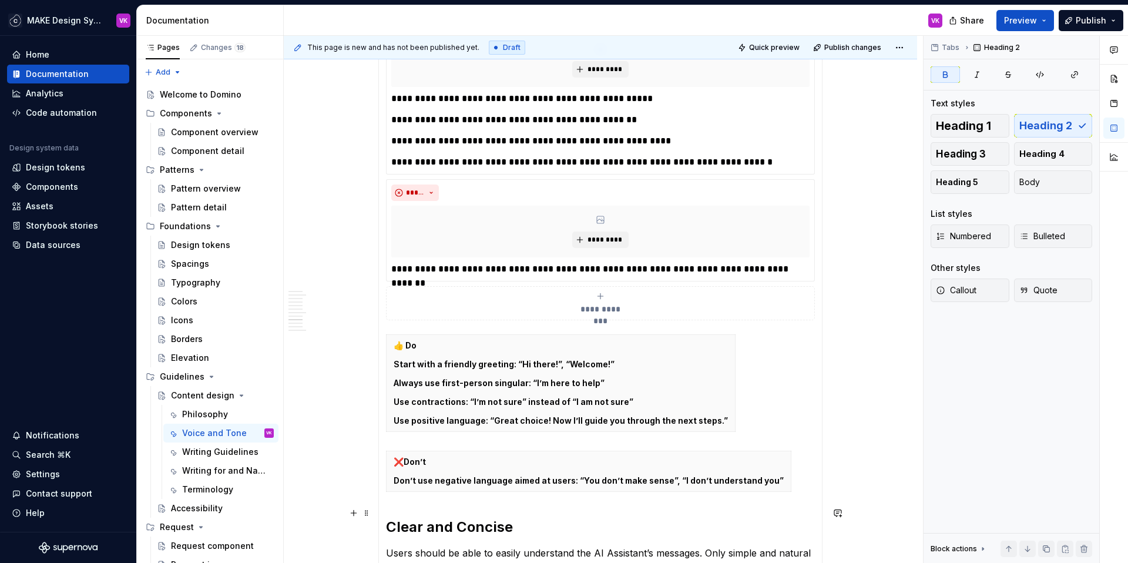
click at [390, 492] on section-item-column "**********" at bounding box center [600, 513] width 429 height 1487
click at [399, 483] on section-item-column "**********" at bounding box center [600, 513] width 429 height 1487
click at [398, 456] on th "❌Don’t Don’t use negative language aimed at users: “You don’t make sense”, “I d…" at bounding box center [588, 471] width 405 height 41
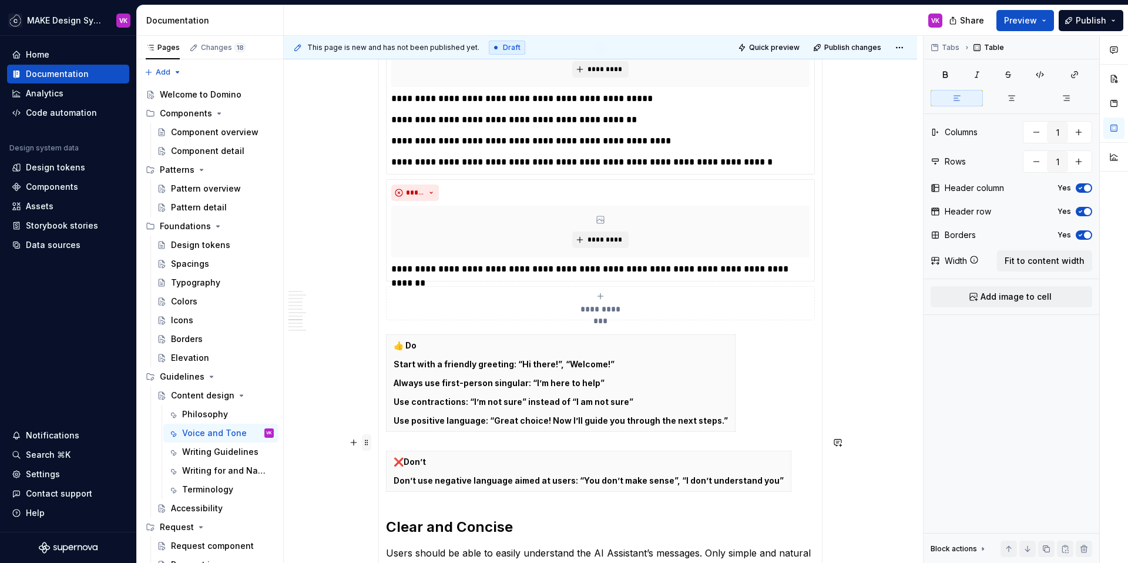
click at [368, 443] on span at bounding box center [366, 442] width 9 height 16
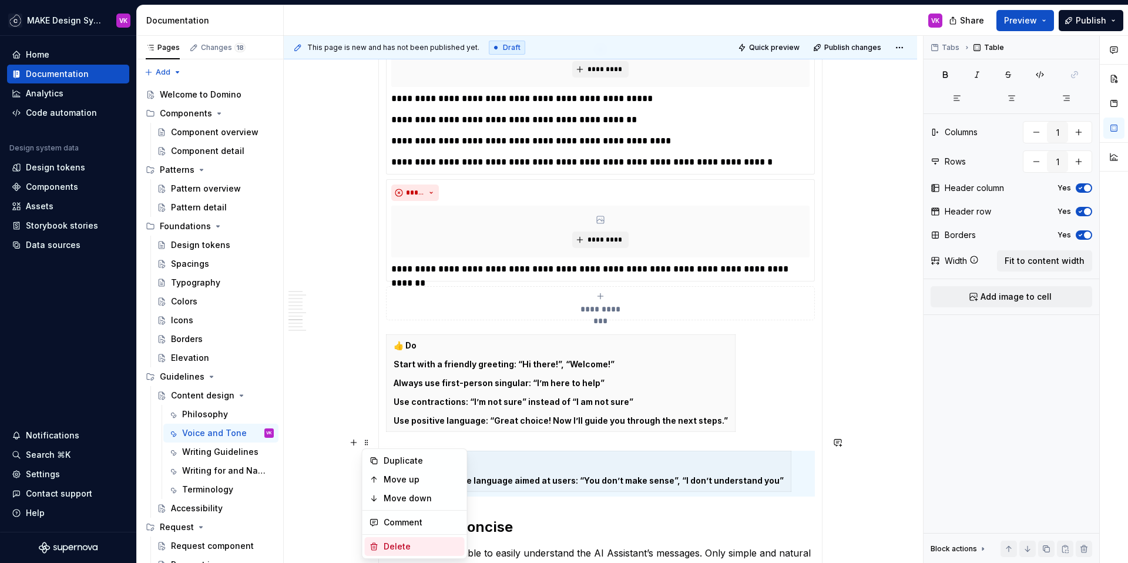
click at [396, 544] on div "Delete" at bounding box center [422, 546] width 76 height 12
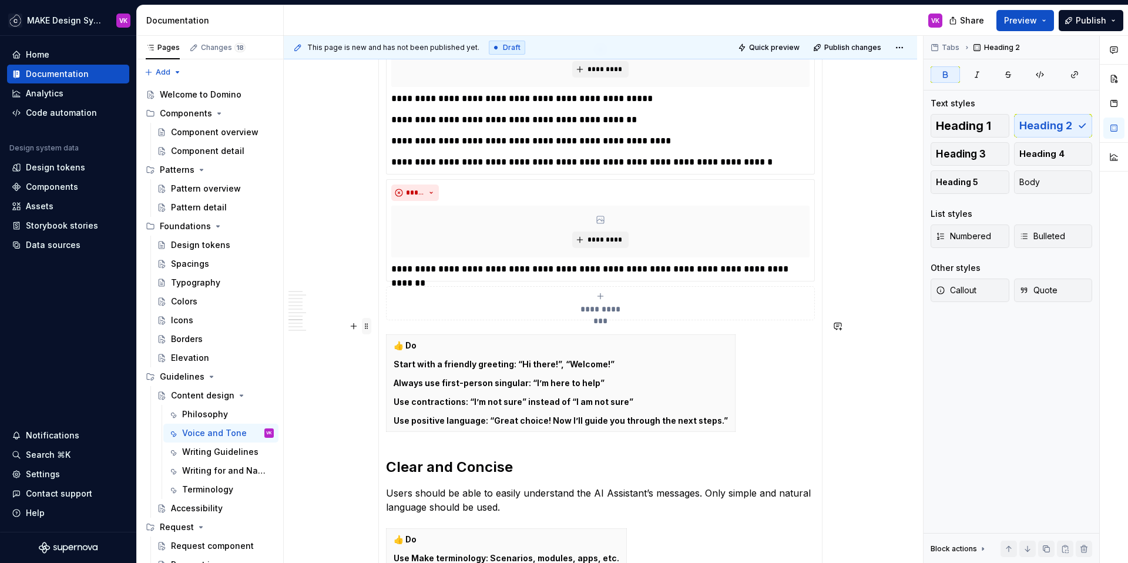
click at [368, 328] on span at bounding box center [366, 326] width 9 height 16
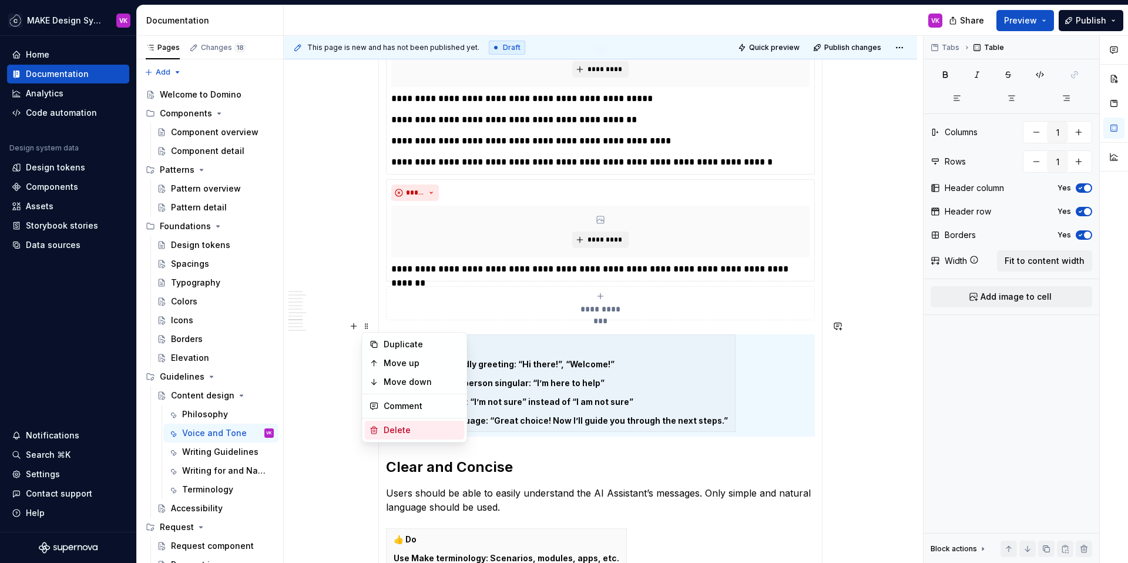
click at [391, 428] on div "Delete" at bounding box center [422, 430] width 76 height 12
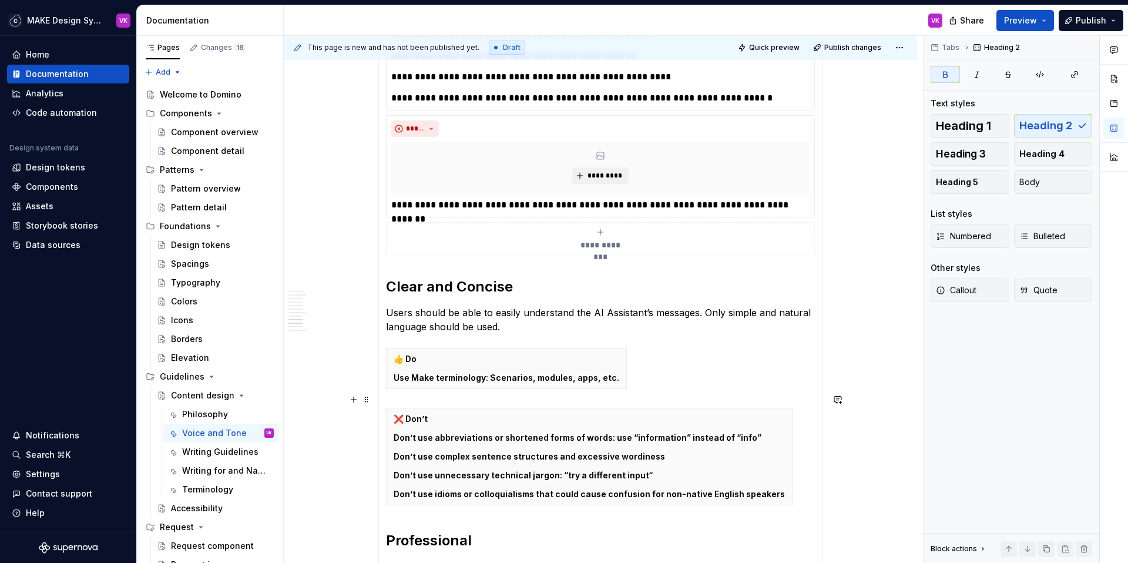
scroll to position [798, 0]
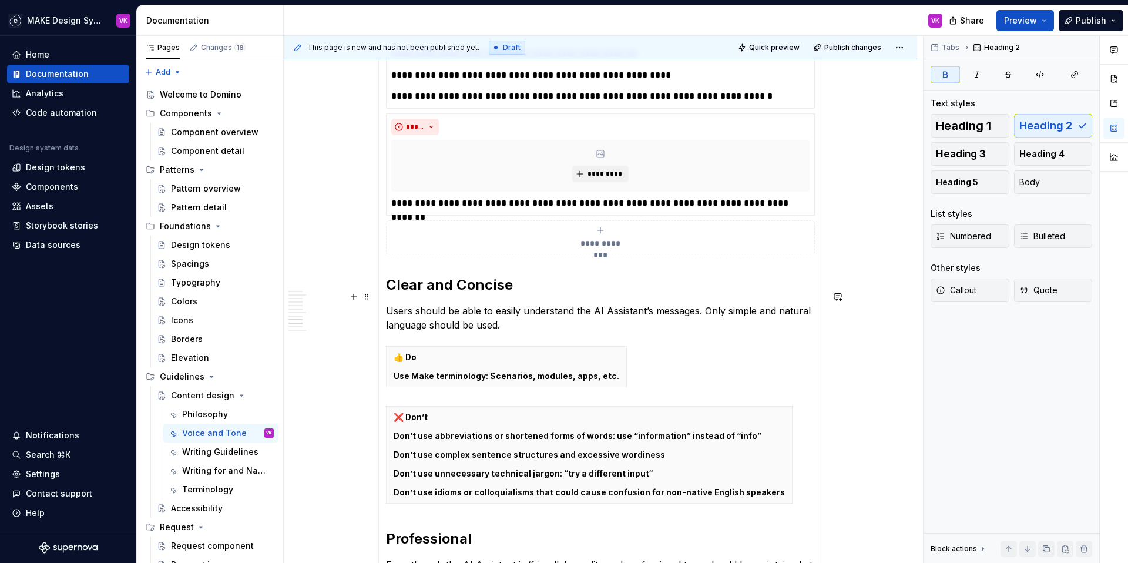
click at [525, 311] on p "Users should be able to easily understand the AI Assistant’s messages. Only sim…" at bounding box center [600, 318] width 429 height 28
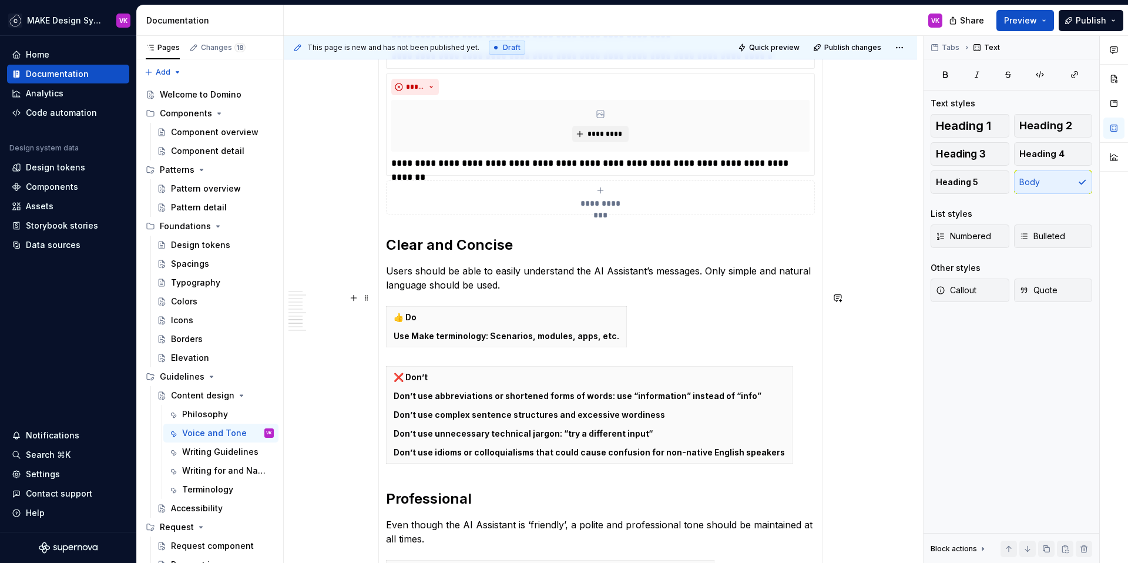
scroll to position [839, 0]
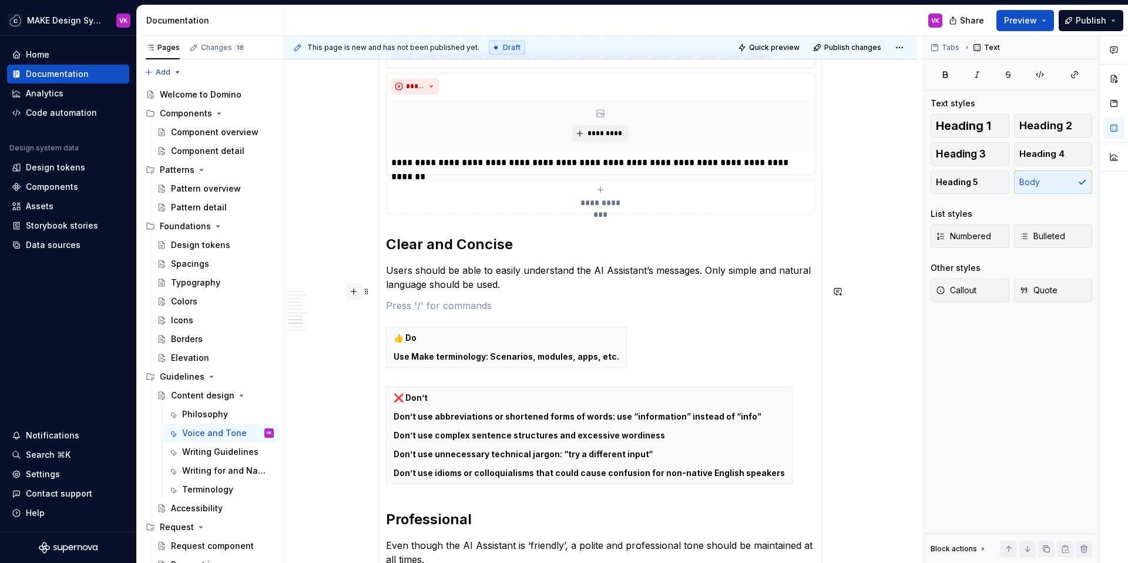
click at [354, 293] on button "button" at bounding box center [353, 291] width 16 height 16
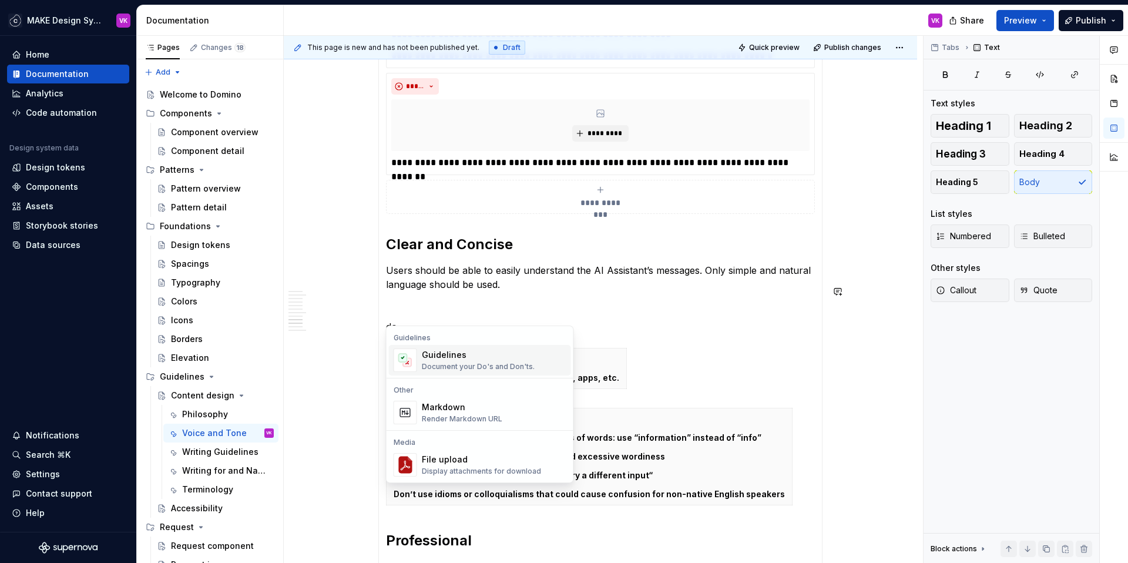
click at [445, 363] on div "Document your Do's and Don'ts." at bounding box center [478, 366] width 113 height 9
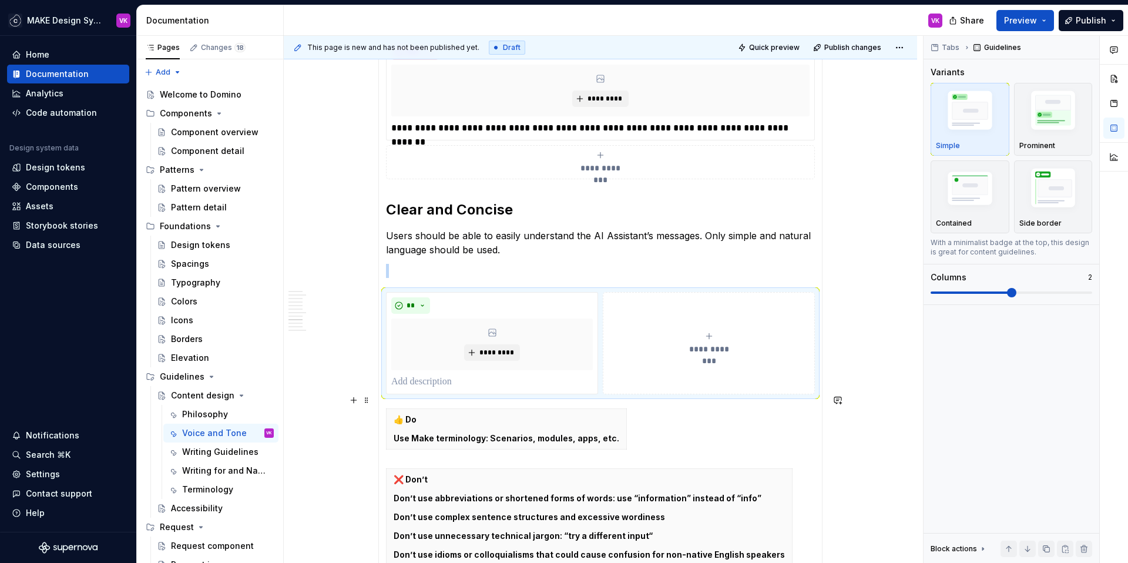
scroll to position [874, 0]
click at [445, 432] on p "Use Make terminology: Scenarios, modules, apps, etc." at bounding box center [507, 438] width 226 height 12
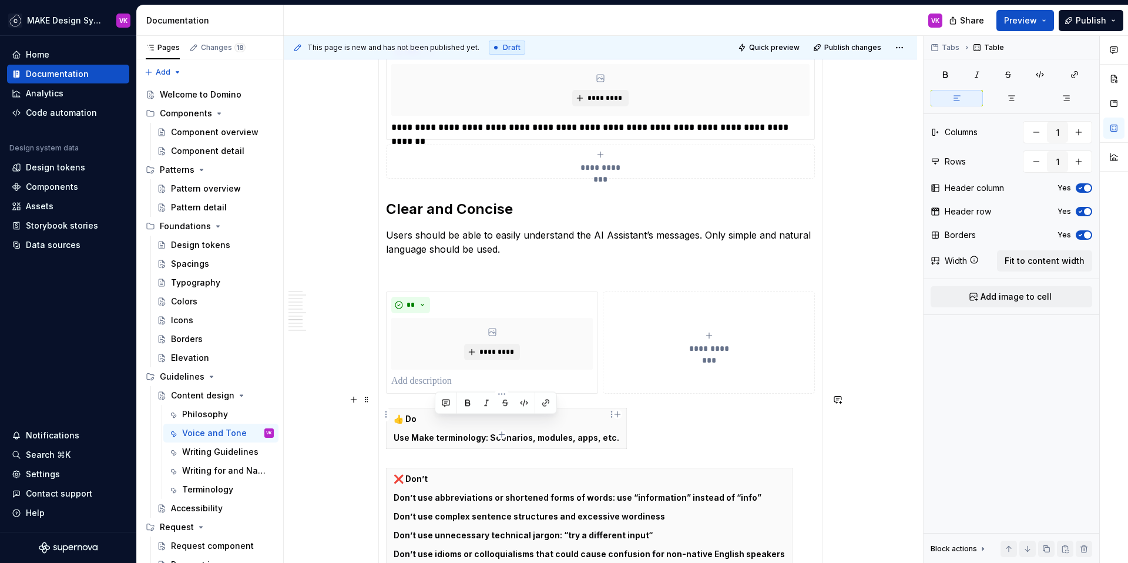
click at [445, 432] on p "Use Make terminology: Scenarios, modules, apps, etc." at bounding box center [507, 438] width 226 height 12
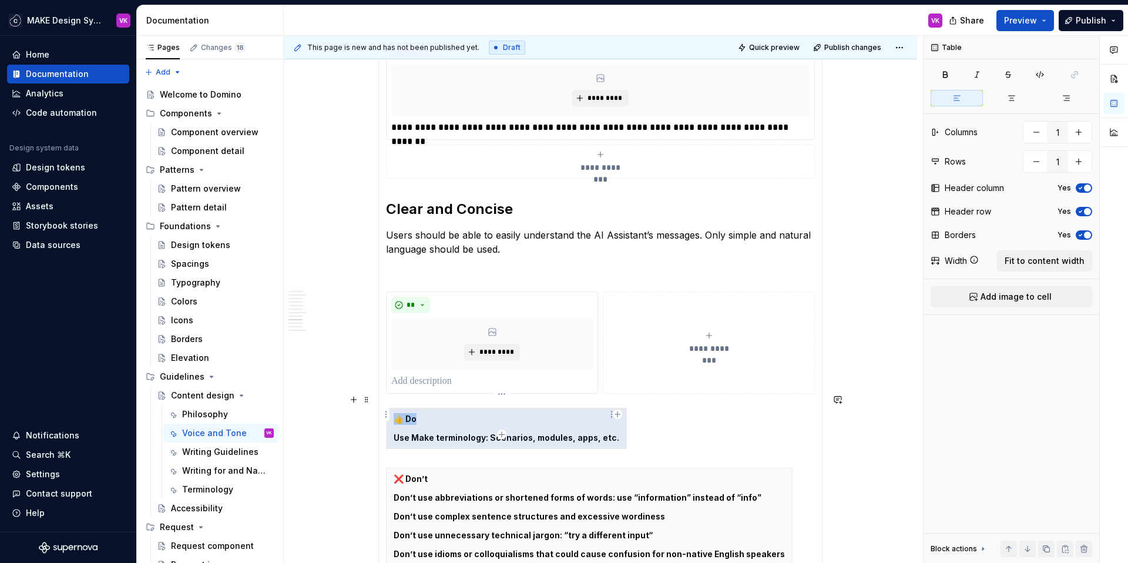
click at [445, 432] on p "Use Make terminology: Scenarios, modules, apps, etc." at bounding box center [507, 438] width 226 height 12
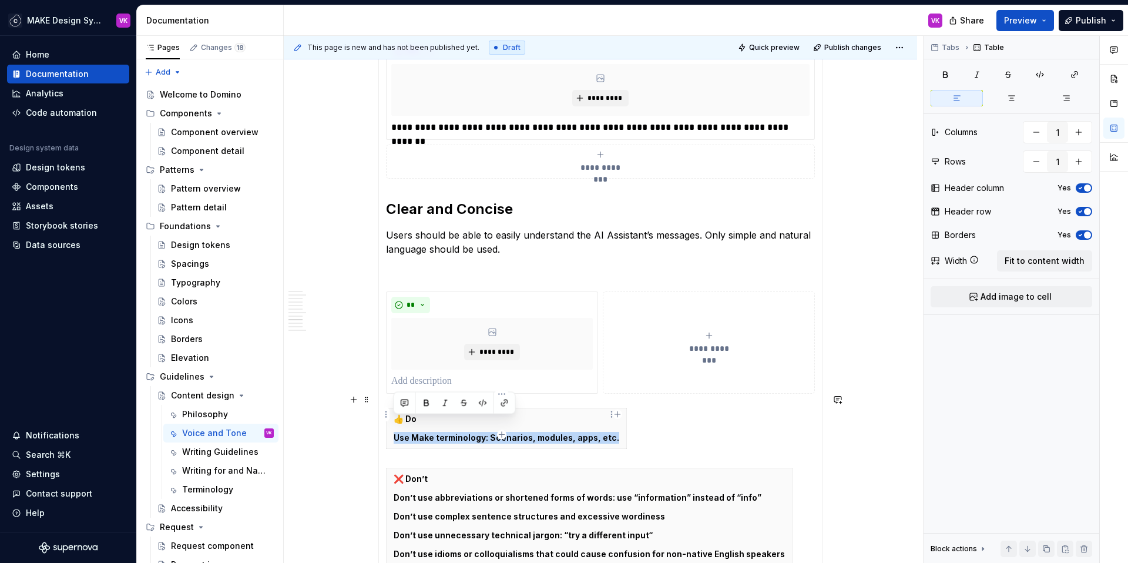
drag, startPoint x: 392, startPoint y: 424, endPoint x: 613, endPoint y: 425, distance: 221.4
click at [613, 425] on th "👍 Do Use Make terminology: Scenarios, modules, apps, etc." at bounding box center [506, 428] width 240 height 41
copy p "Use Make terminology: Scenarios, modules, apps, etc."
click at [442, 374] on p at bounding box center [491, 381] width 201 height 14
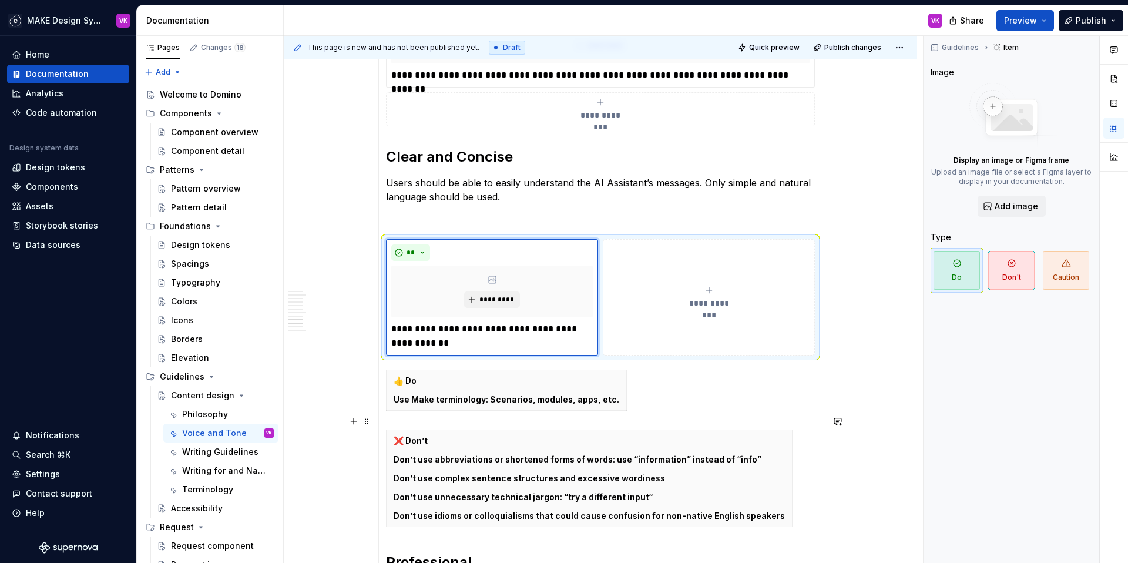
scroll to position [928, 0]
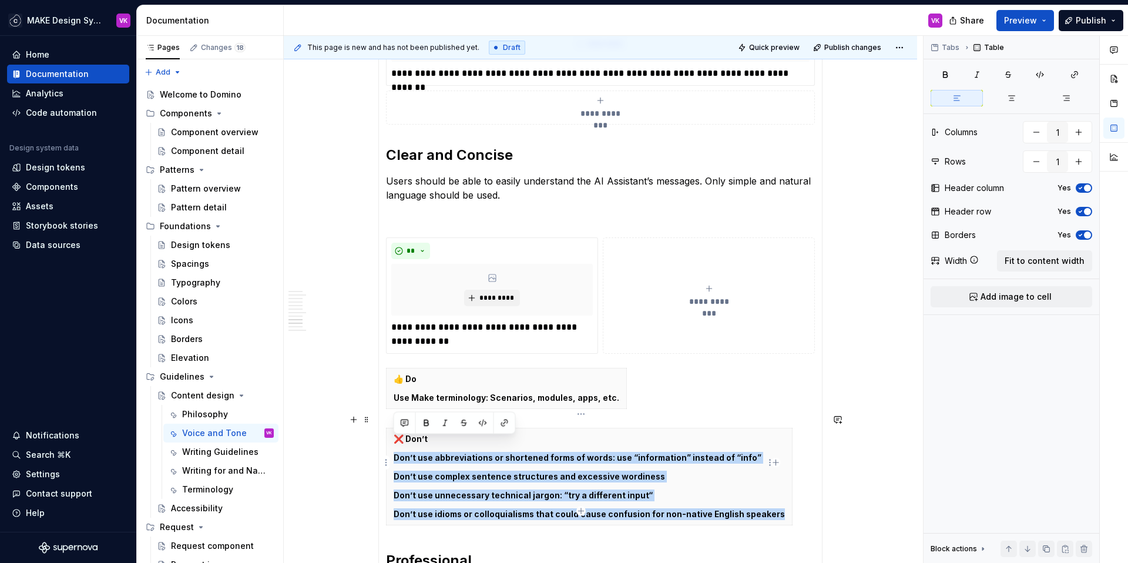
drag, startPoint x: 771, startPoint y: 500, endPoint x: 393, endPoint y: 445, distance: 381.7
click at [393, 445] on th "❌ Don’t Don’t use abbreviations or shortened forms of words: use “information” …" at bounding box center [589, 476] width 406 height 97
copy th "Don’t use abbreviations or shortened forms of words: use “information” instead …"
click at [715, 295] on span "**********" at bounding box center [709, 301] width 54 height 12
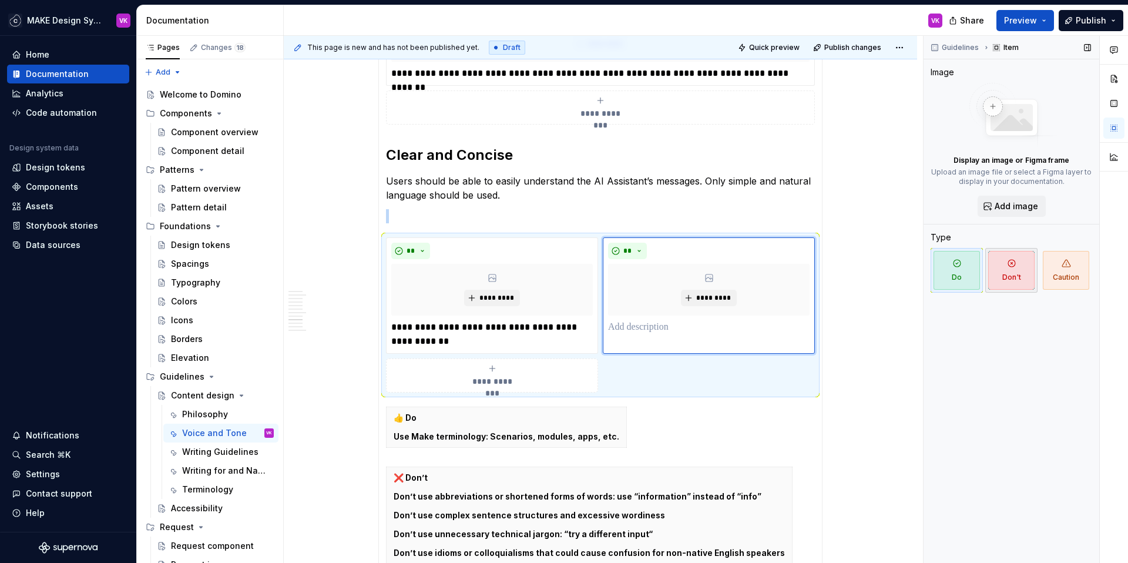
click at [1000, 274] on span "Don't" at bounding box center [1011, 270] width 46 height 39
click at [625, 320] on p at bounding box center [708, 327] width 201 height 14
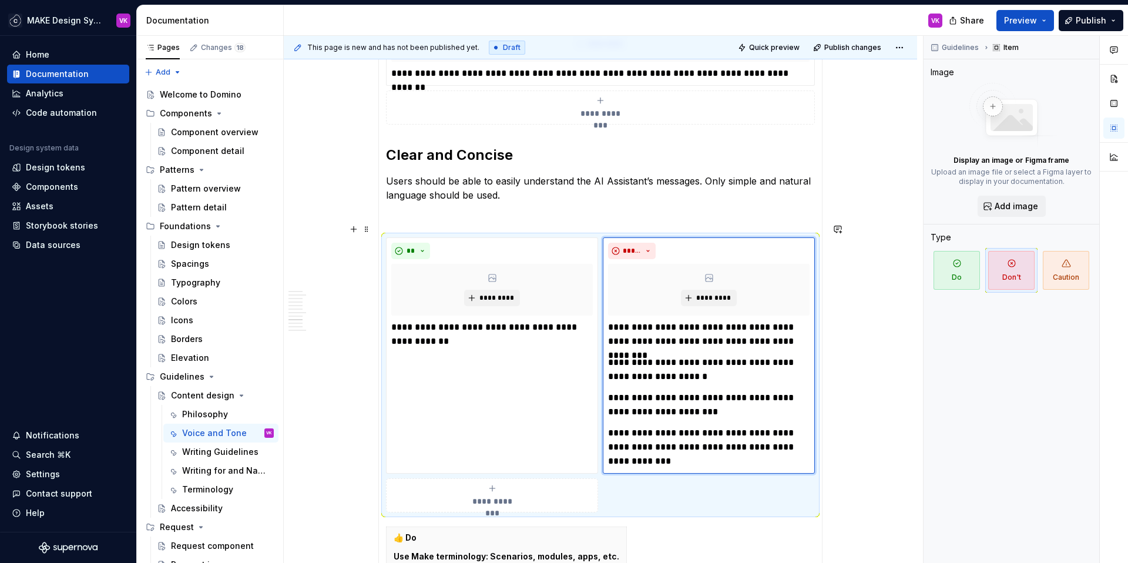
click at [596, 218] on section-item-column "**********" at bounding box center [600, 385] width 429 height 1621
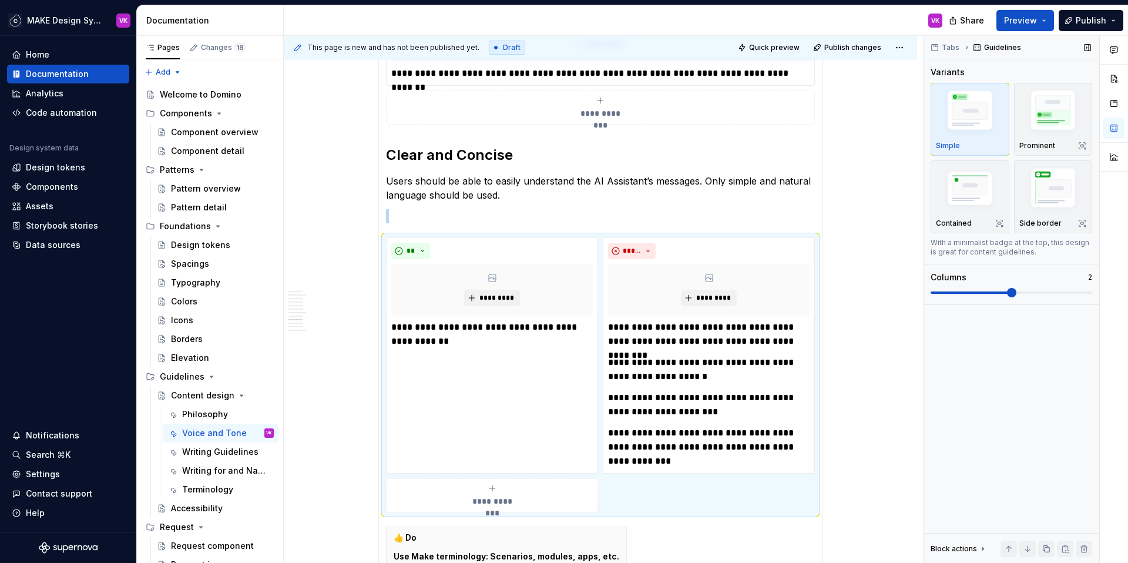
click at [968, 292] on span at bounding box center [970, 292] width 81 height 2
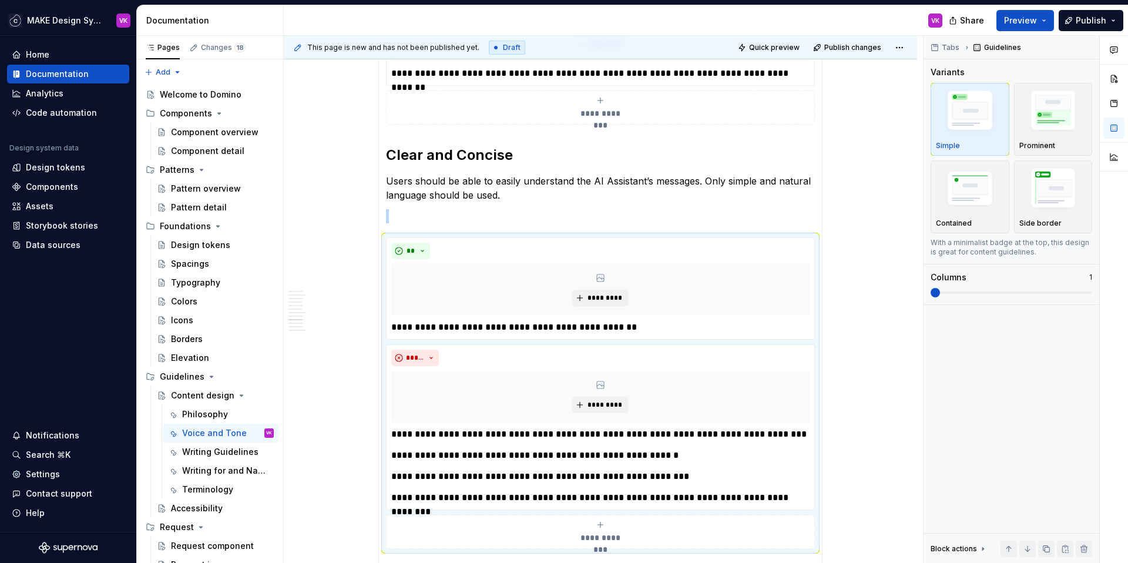
scroll to position [953, 0]
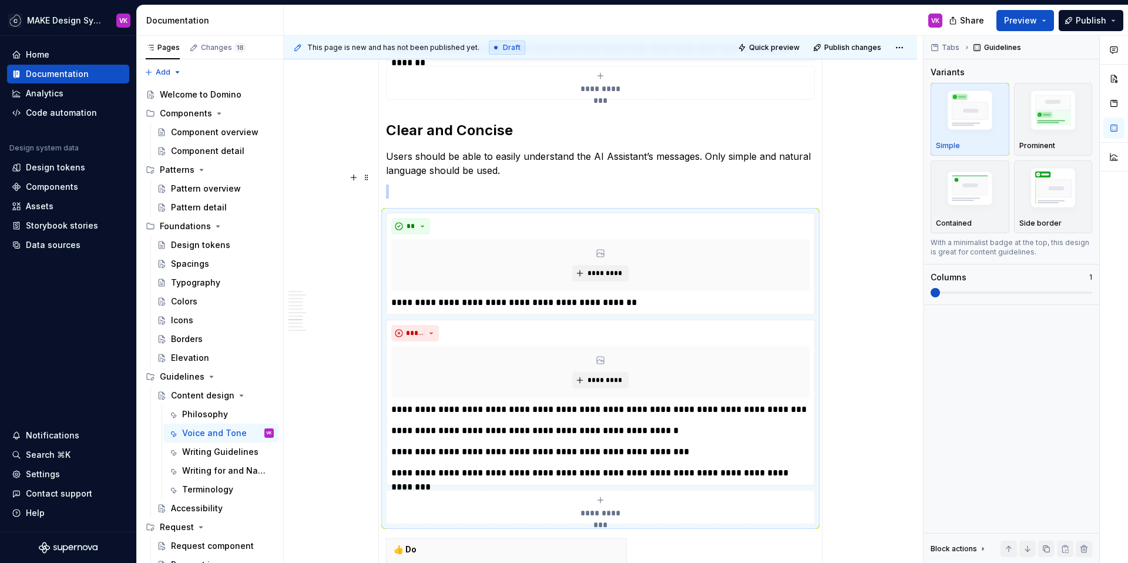
click at [524, 184] on p at bounding box center [600, 191] width 429 height 14
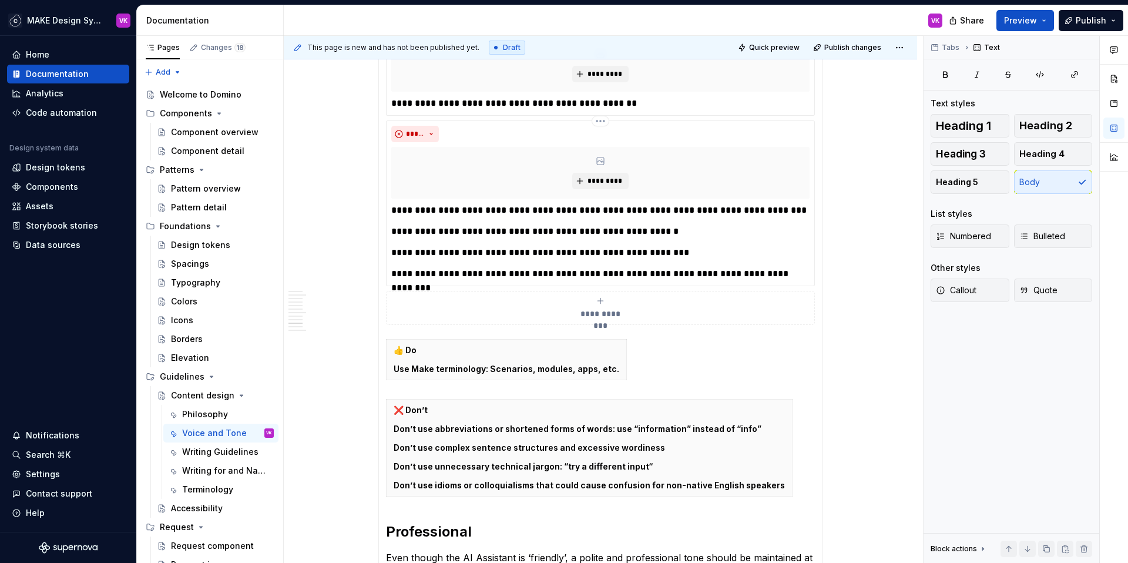
scroll to position [1202, 0]
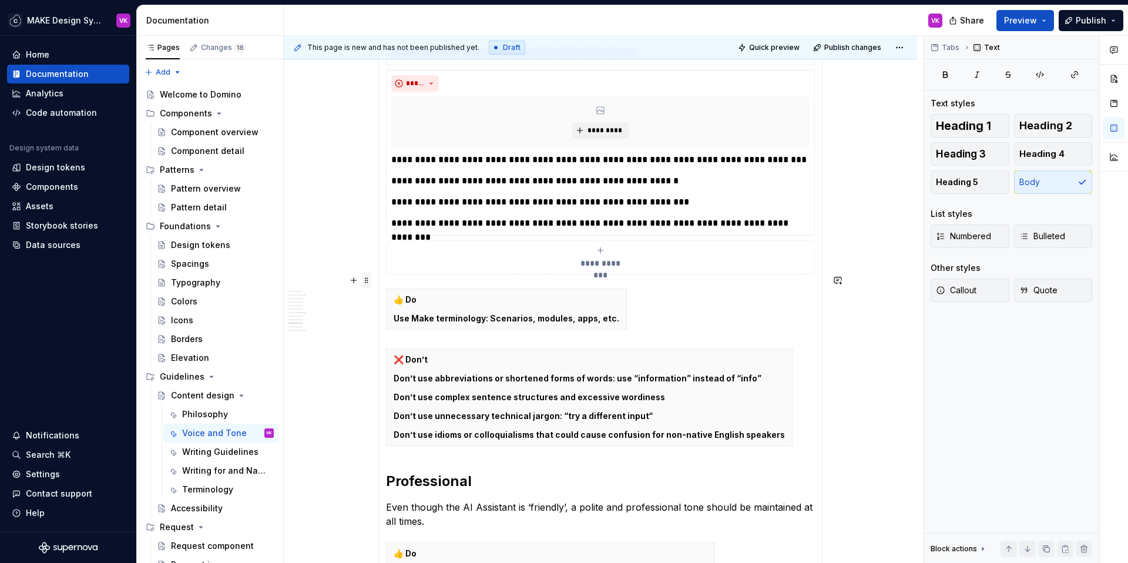
click at [365, 281] on span at bounding box center [366, 280] width 9 height 16
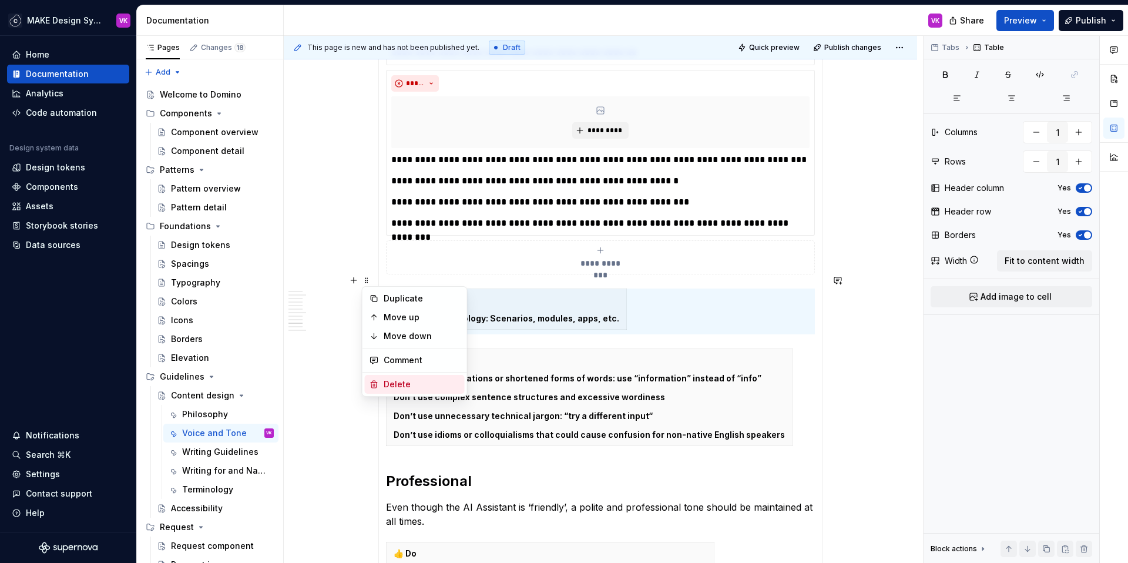
click at [382, 384] on div "Delete" at bounding box center [415, 384] width 100 height 19
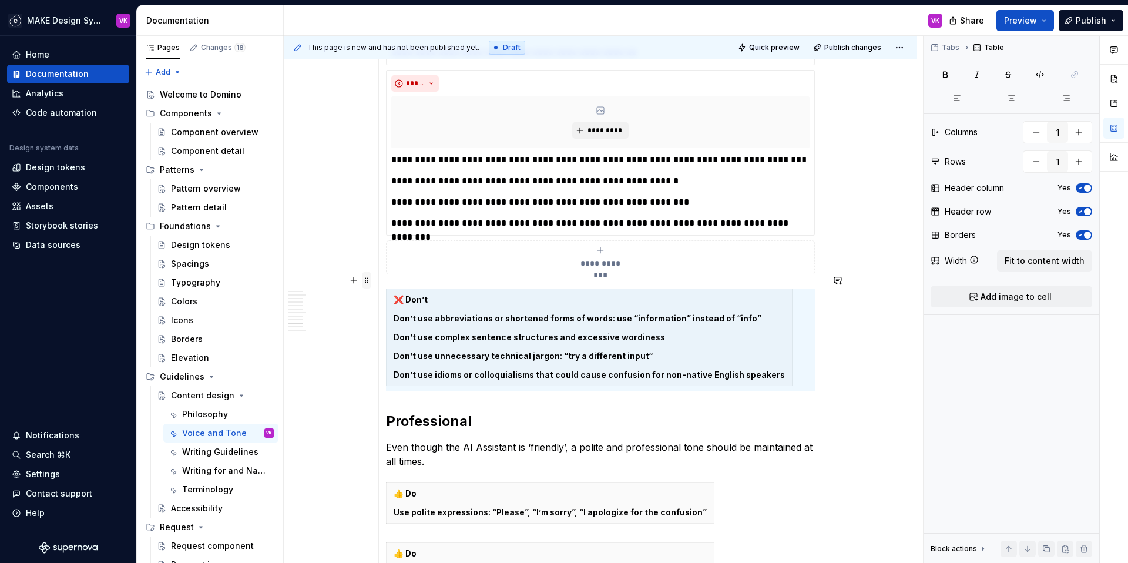
click at [366, 278] on span at bounding box center [366, 280] width 9 height 16
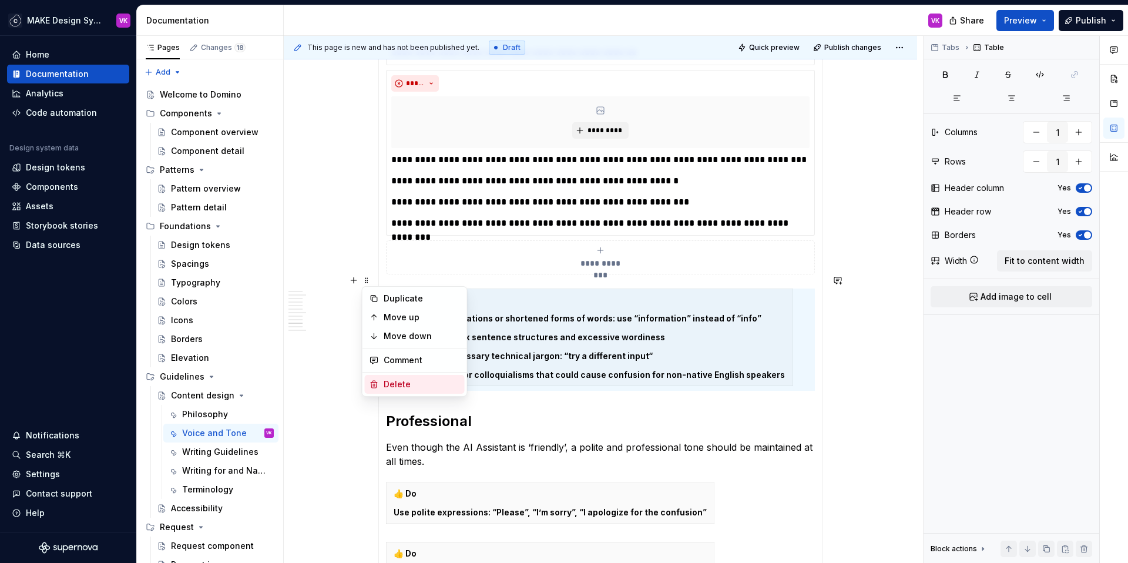
click at [387, 380] on div "Delete" at bounding box center [422, 384] width 76 height 12
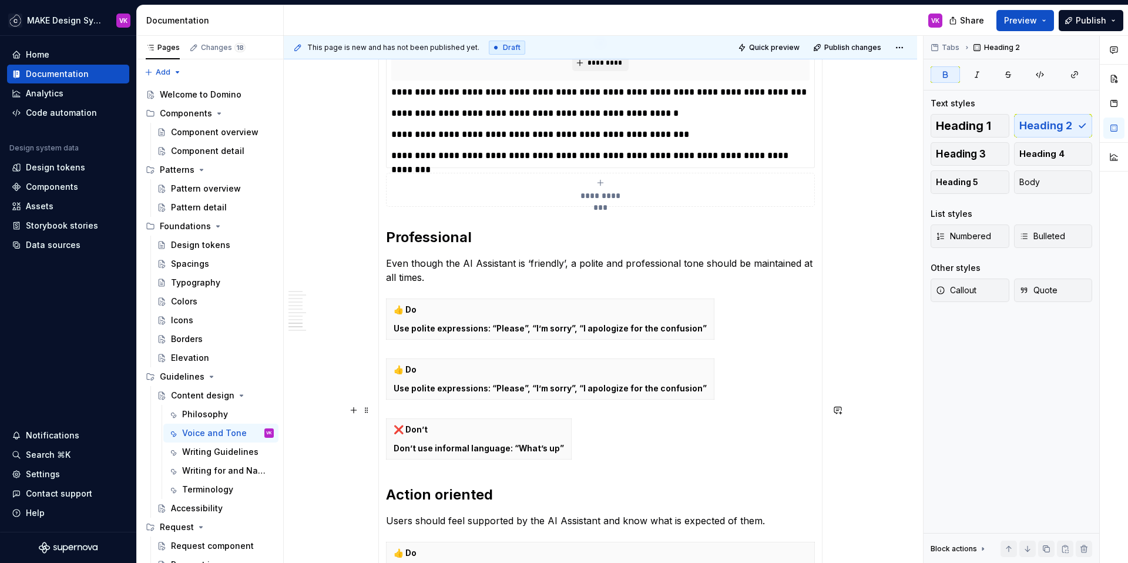
scroll to position [1292, 0]
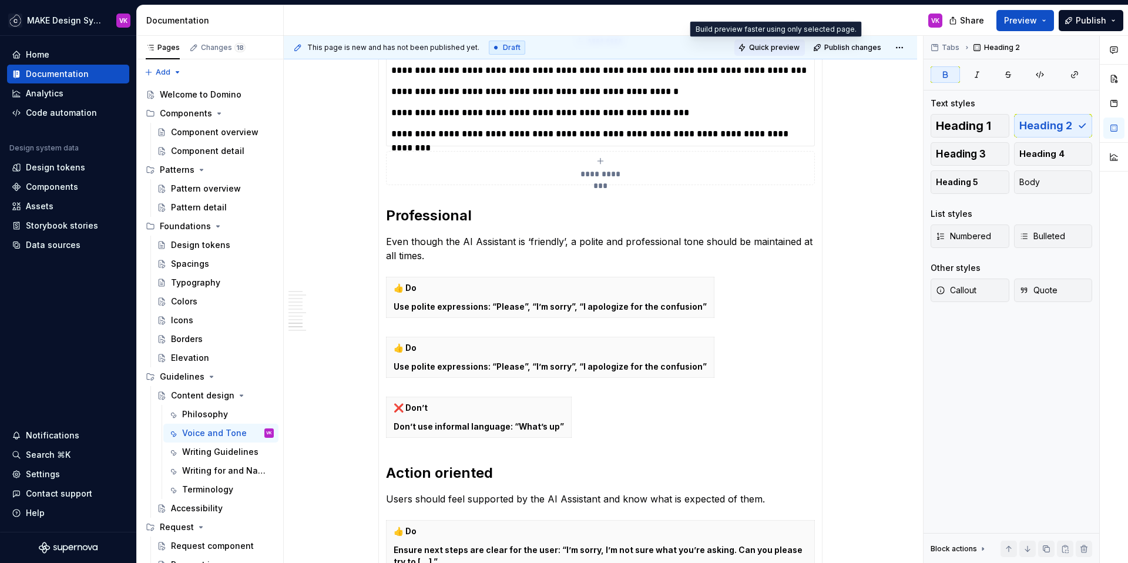
click at [763, 48] on span "Quick preview" at bounding box center [774, 47] width 51 height 9
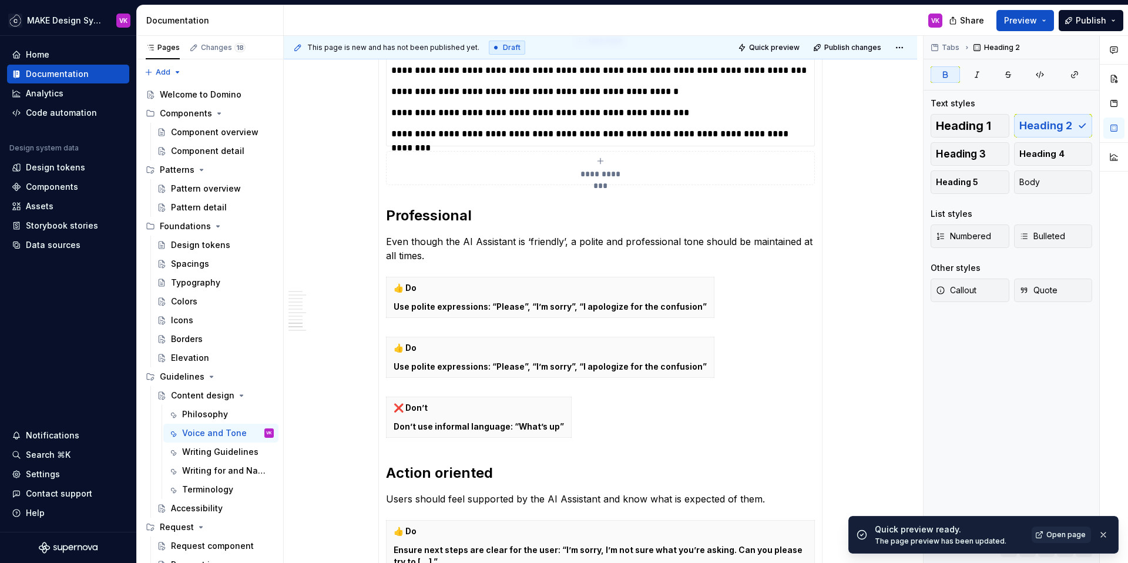
click at [1071, 532] on span "Open page" at bounding box center [1065, 534] width 39 height 9
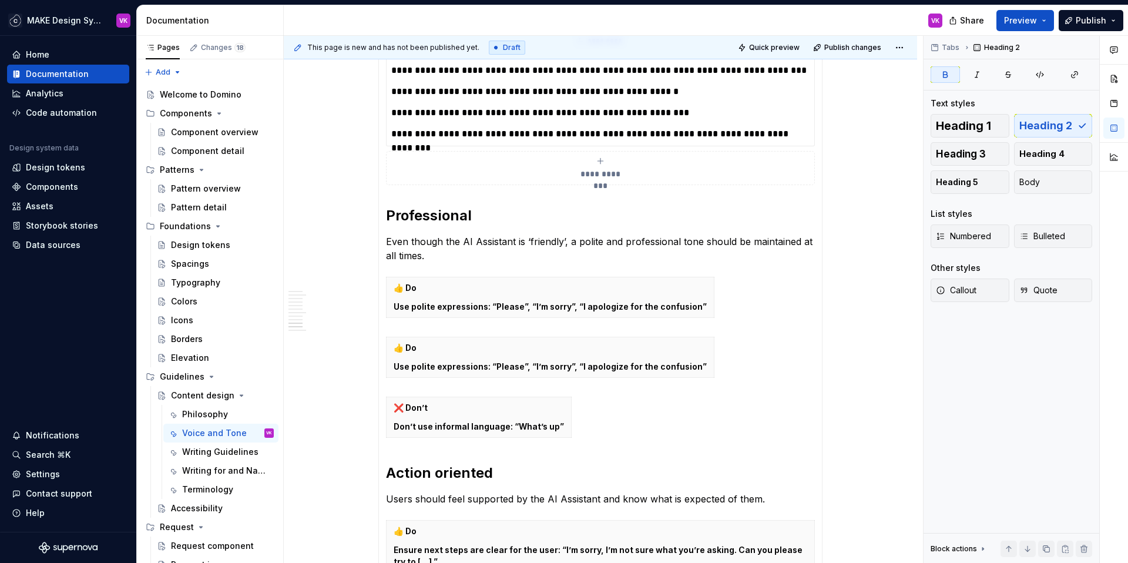
type textarea "*"
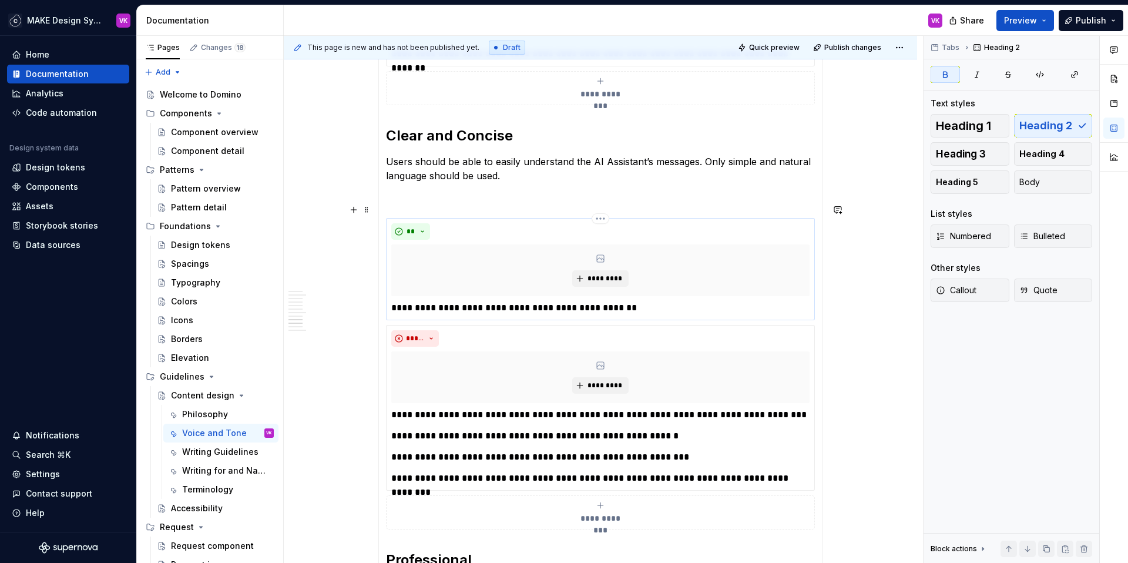
scroll to position [946, 0]
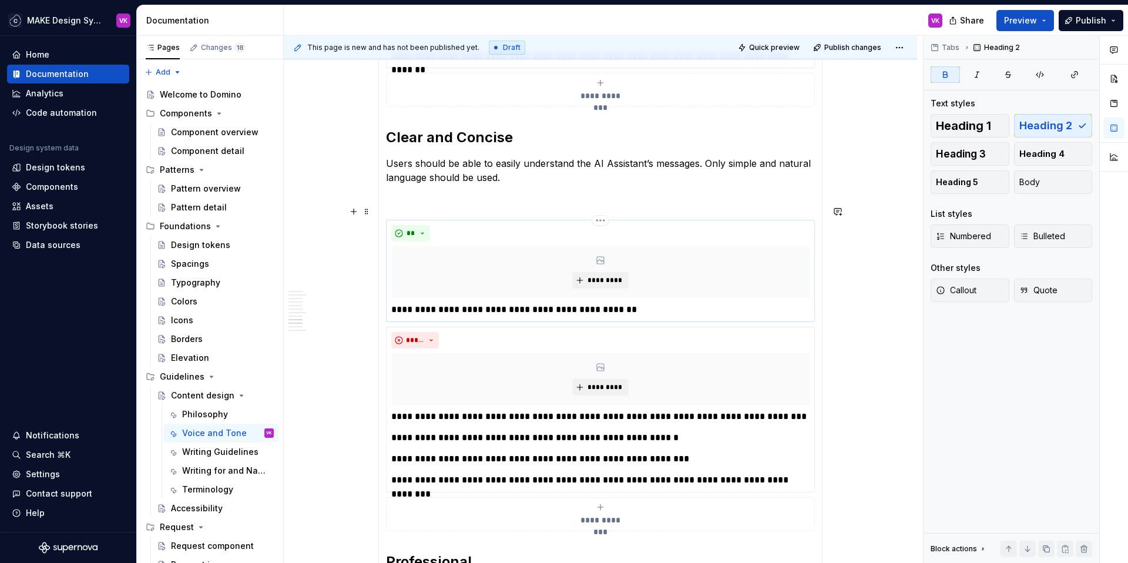
click at [403, 302] on p "**********" at bounding box center [600, 309] width 418 height 14
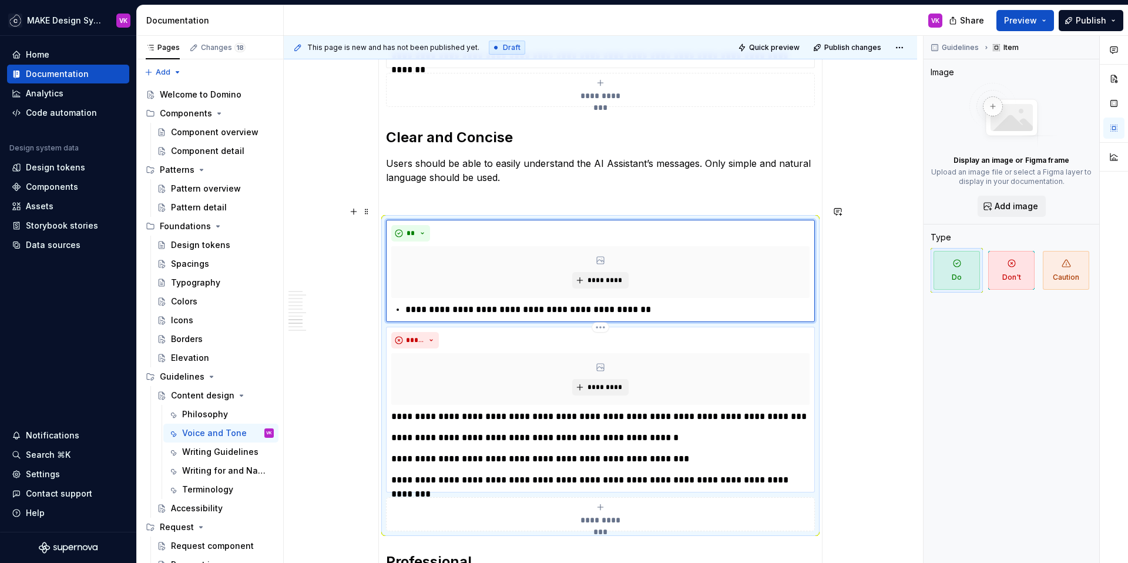
click at [395, 409] on p "**********" at bounding box center [600, 416] width 418 height 14
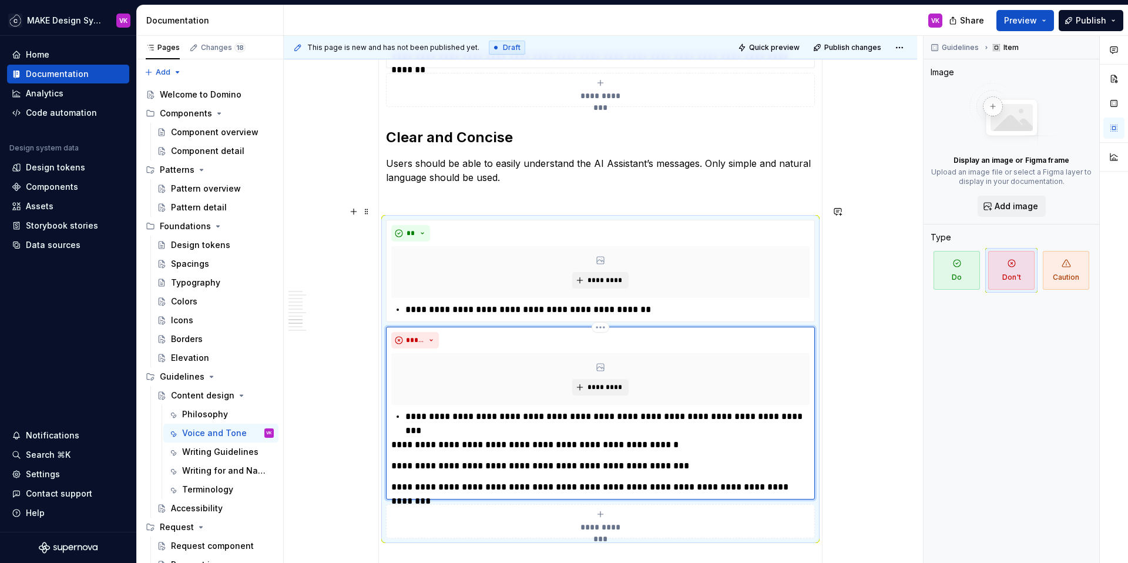
click at [394, 438] on p "**********" at bounding box center [600, 445] width 418 height 14
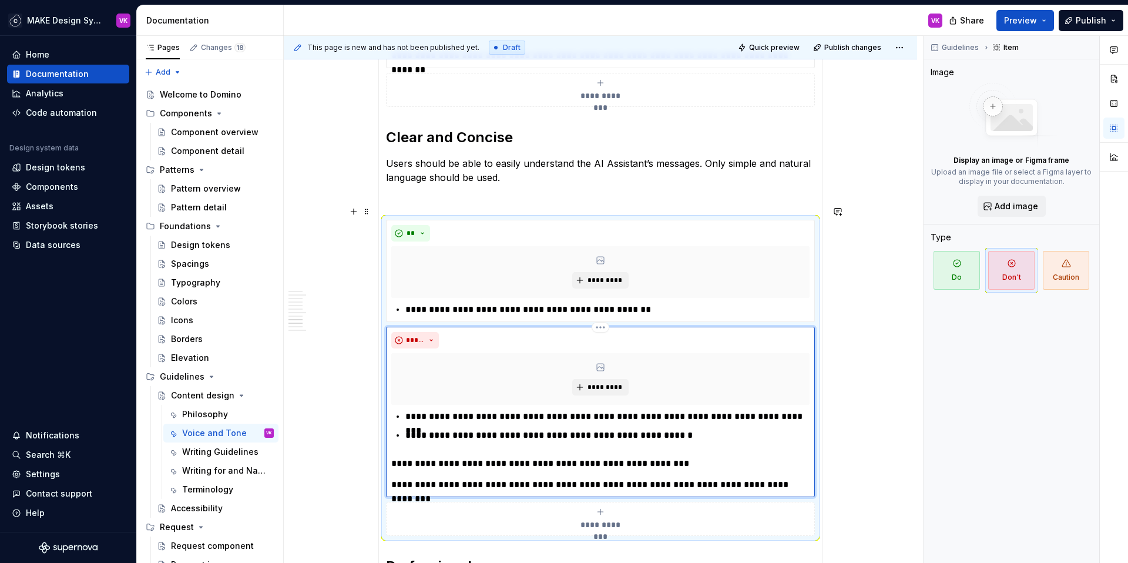
click at [391, 456] on p "**********" at bounding box center [600, 463] width 418 height 14
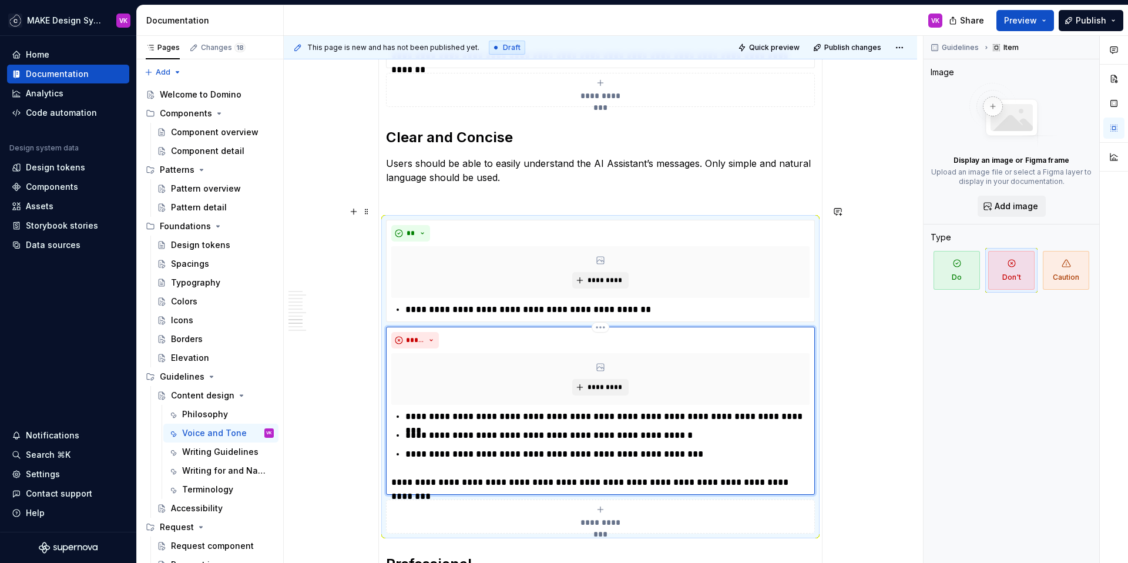
click at [392, 475] on p "**********" at bounding box center [600, 482] width 418 height 14
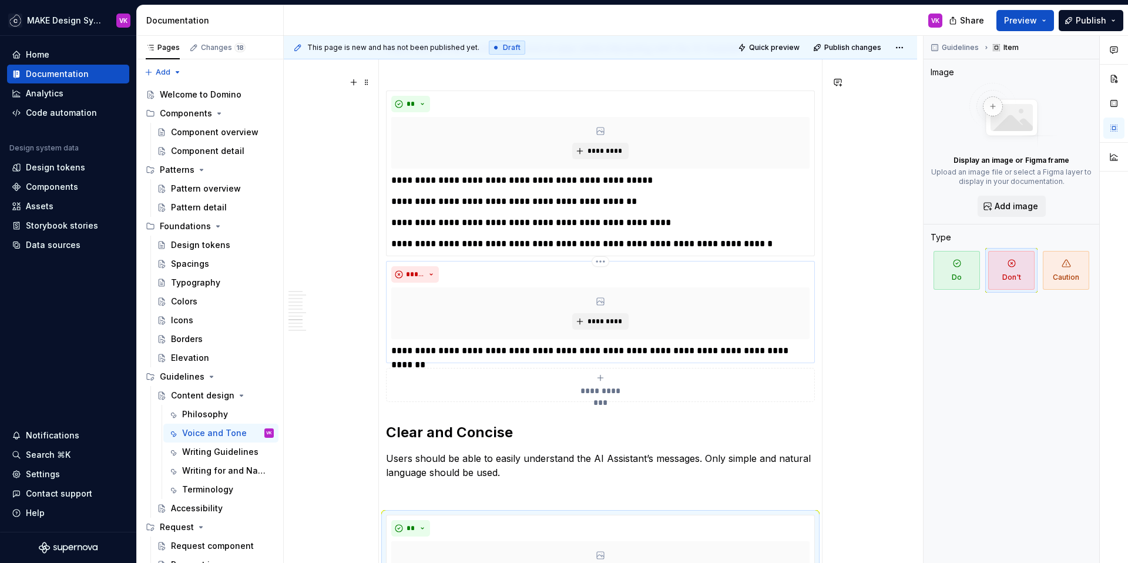
scroll to position [631, 0]
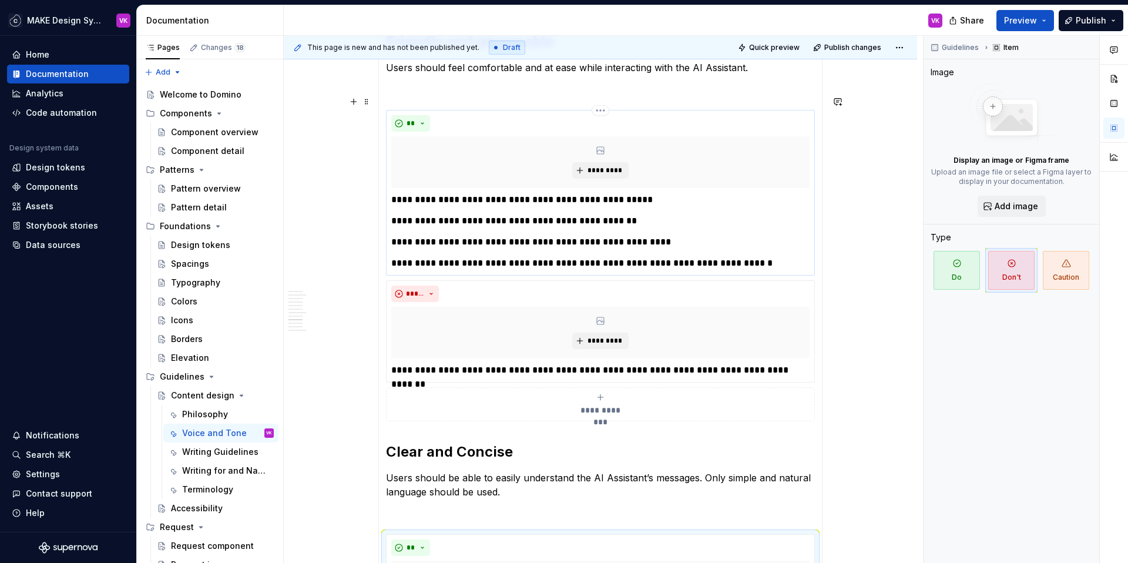
click at [391, 193] on p "**********" at bounding box center [600, 200] width 418 height 14
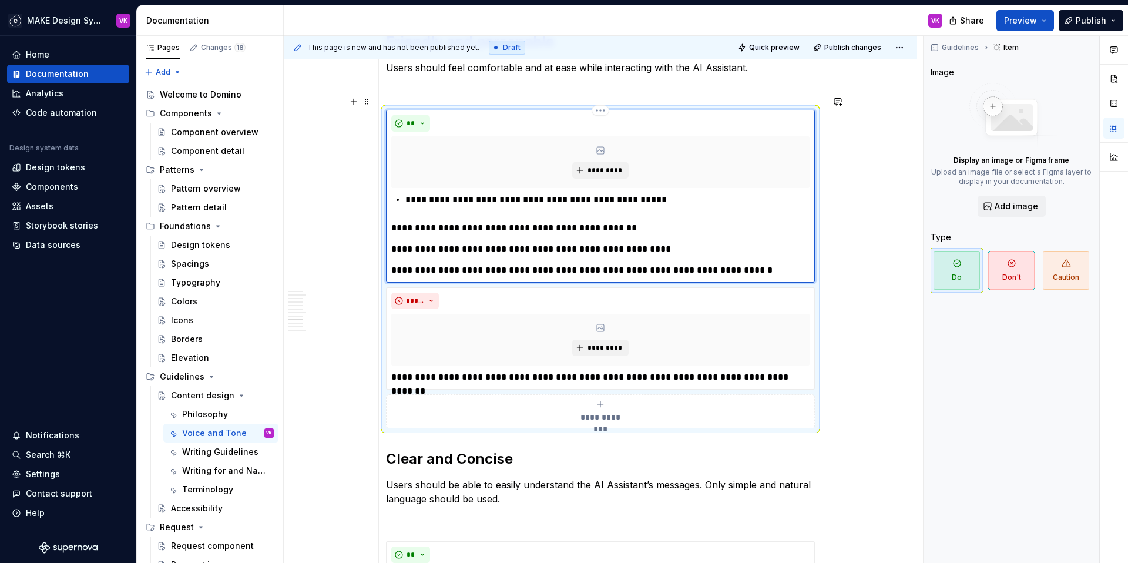
click at [392, 221] on p "**********" at bounding box center [600, 228] width 418 height 14
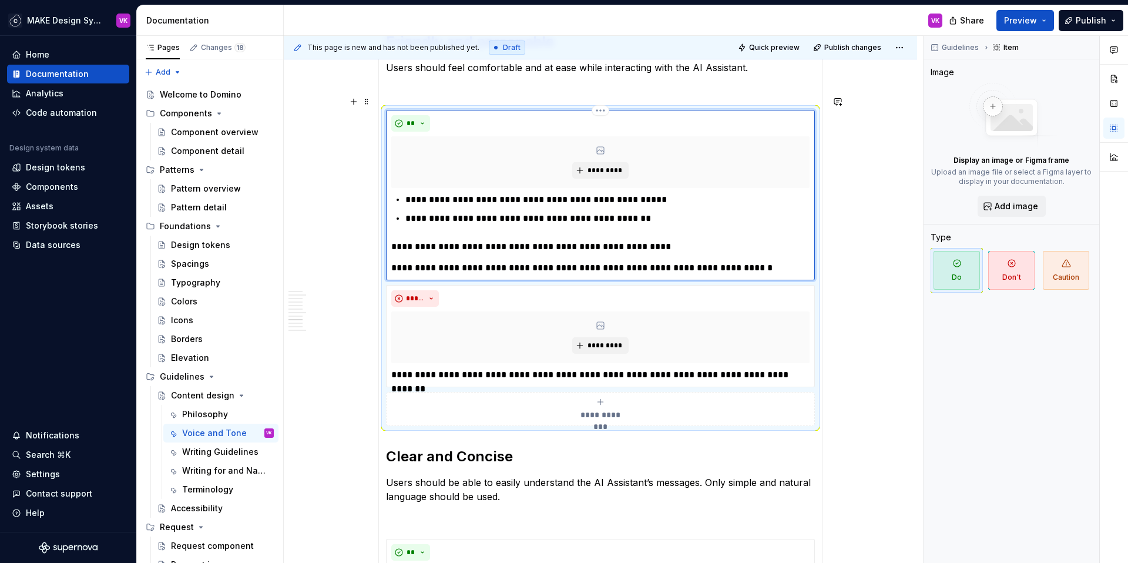
click at [391, 240] on p "**********" at bounding box center [600, 247] width 418 height 14
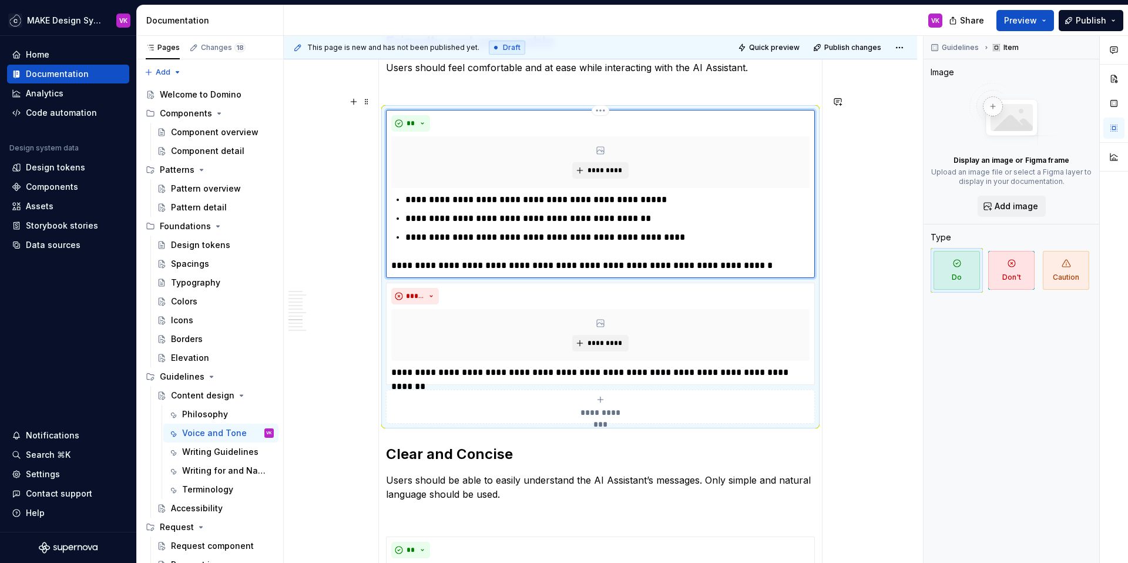
click at [391, 258] on p "**********" at bounding box center [600, 265] width 418 height 14
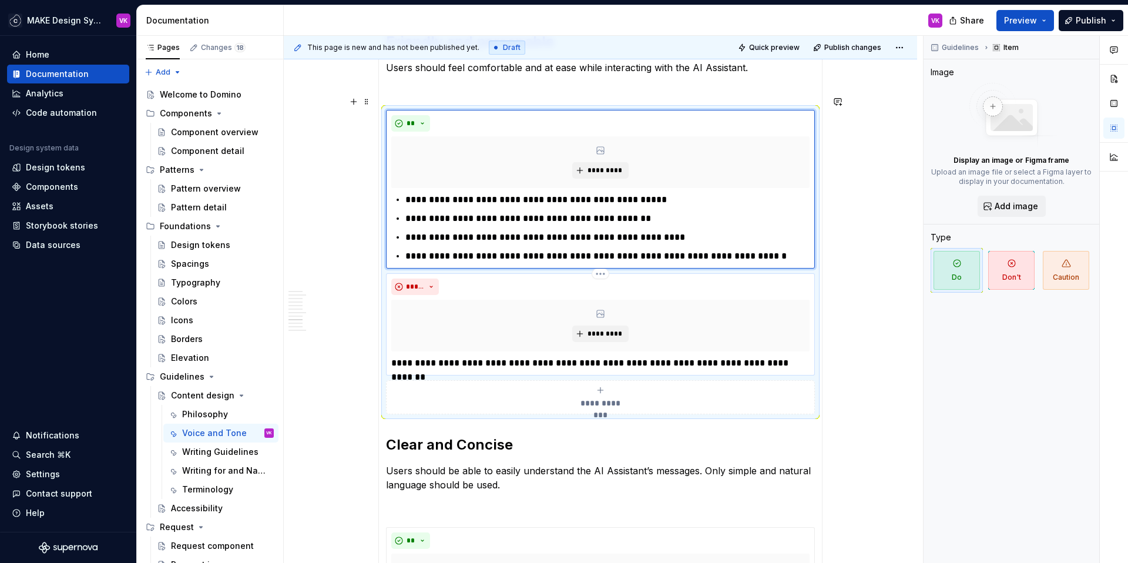
click at [391, 356] on p "**********" at bounding box center [600, 363] width 418 height 14
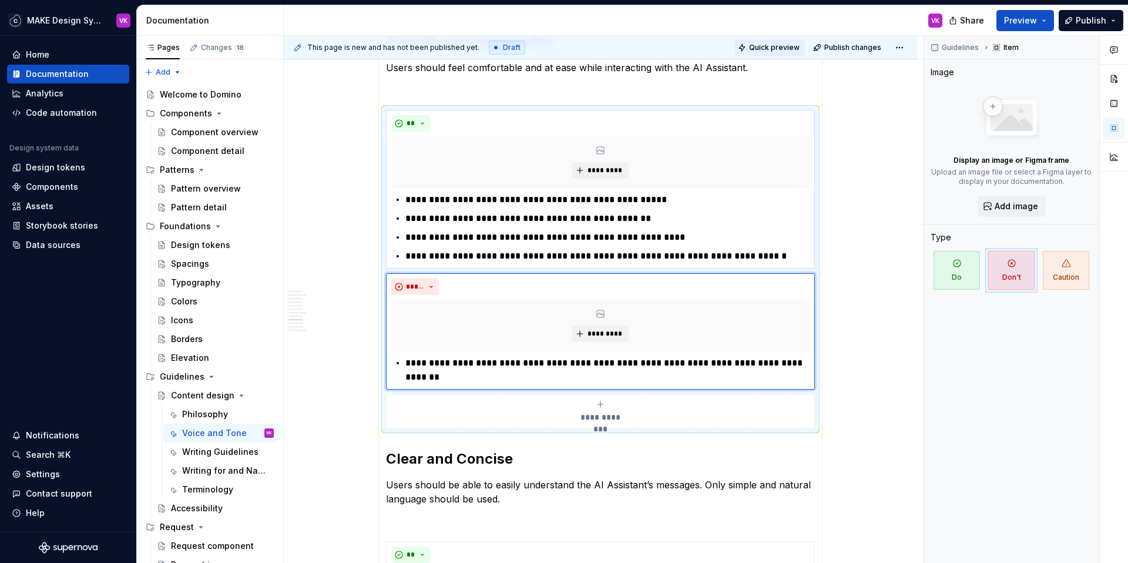
click at [776, 48] on span "Quick preview" at bounding box center [774, 47] width 51 height 9
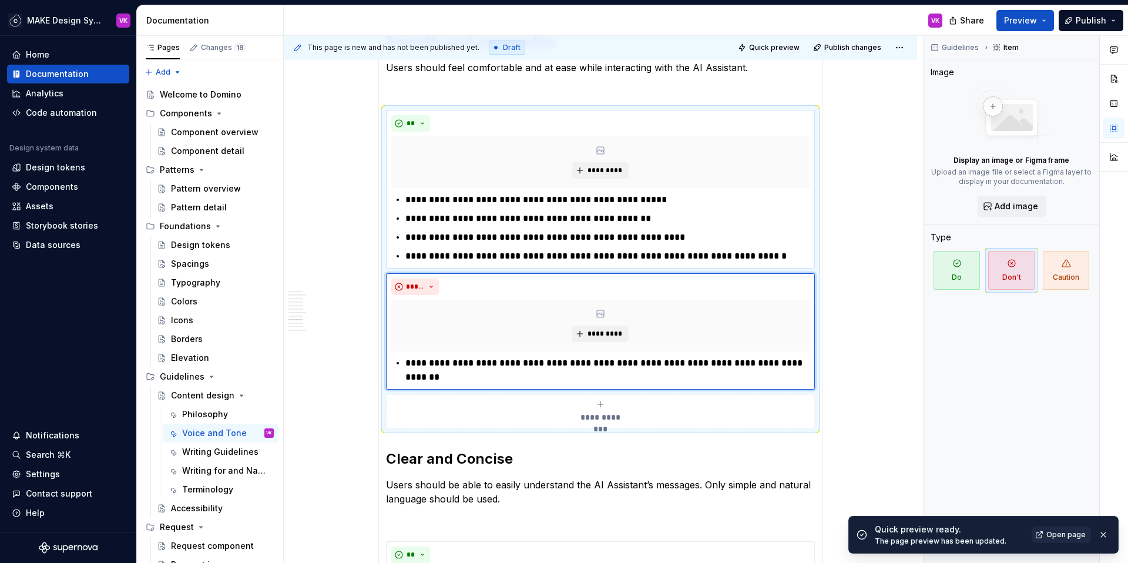
click at [1065, 533] on span "Open page" at bounding box center [1065, 534] width 39 height 9
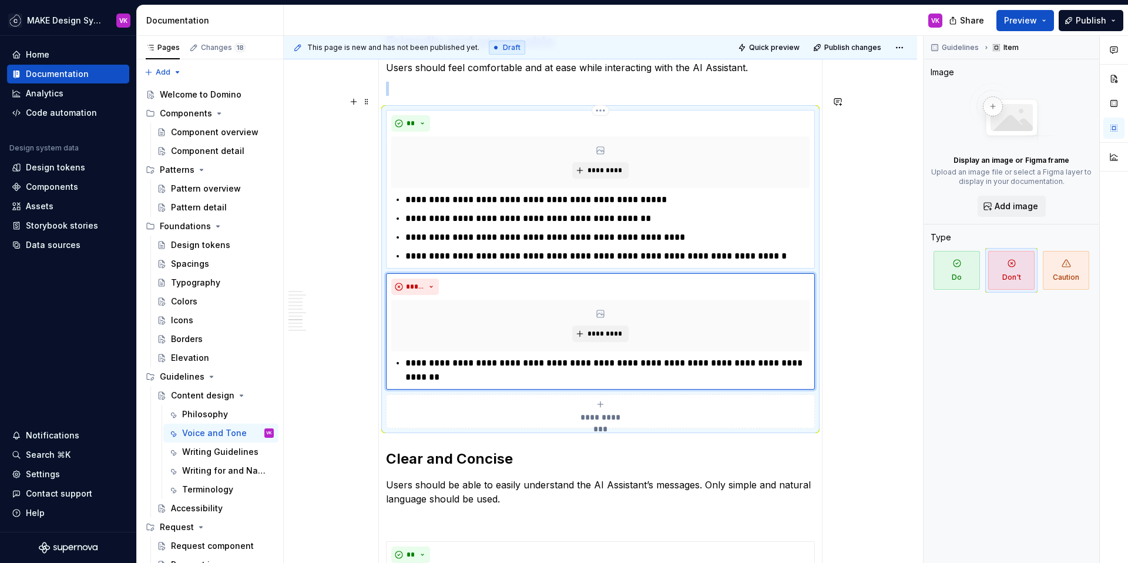
click at [553, 115] on div "**" at bounding box center [600, 123] width 418 height 16
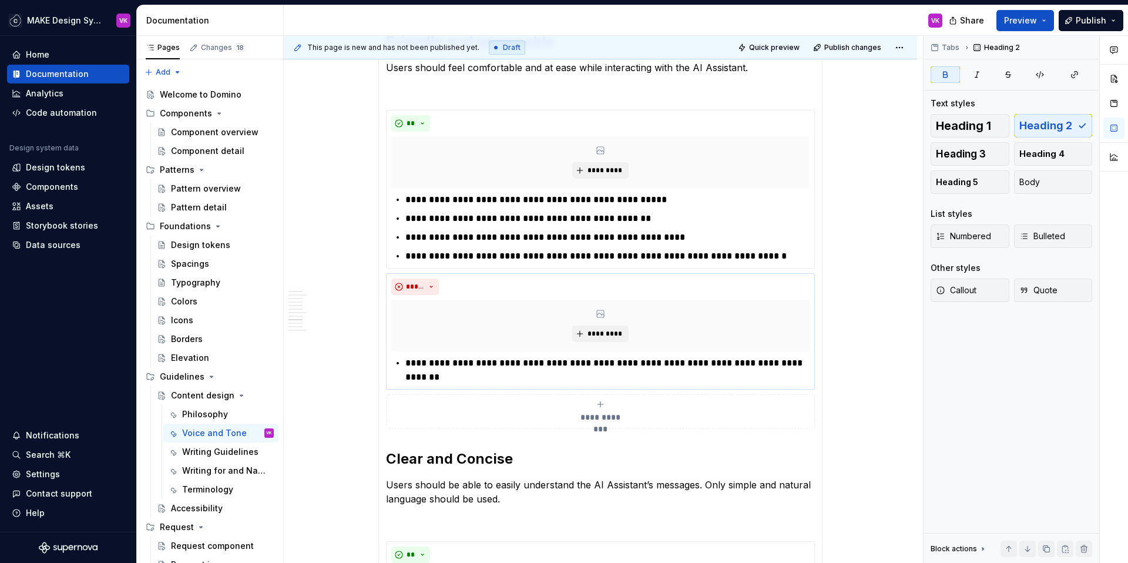
click at [754, 115] on div "**" at bounding box center [600, 123] width 418 height 16
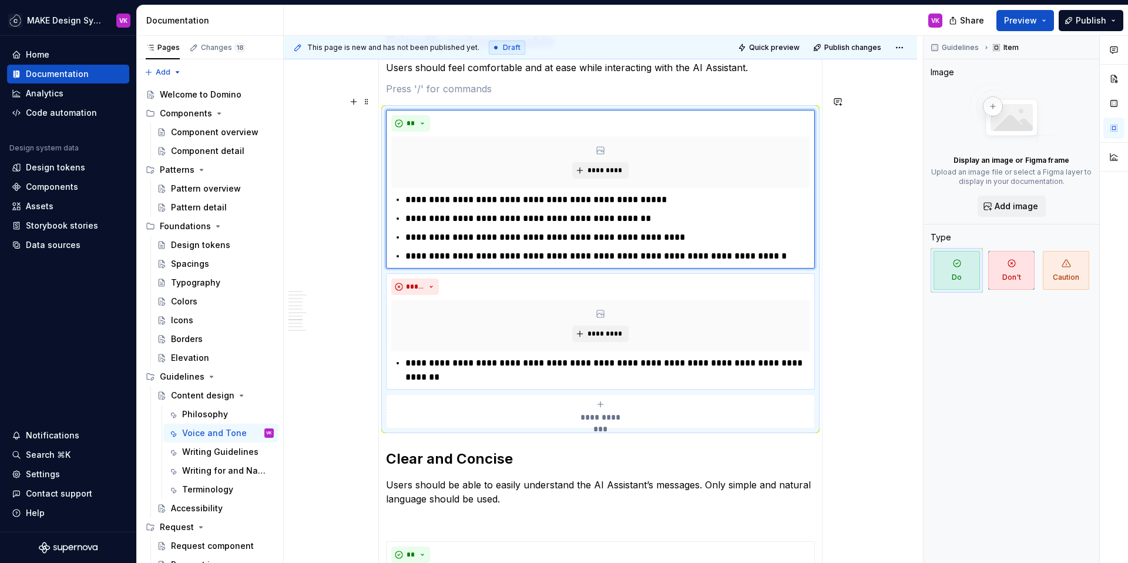
click at [386, 259] on div "**********" at bounding box center [600, 269] width 429 height 318
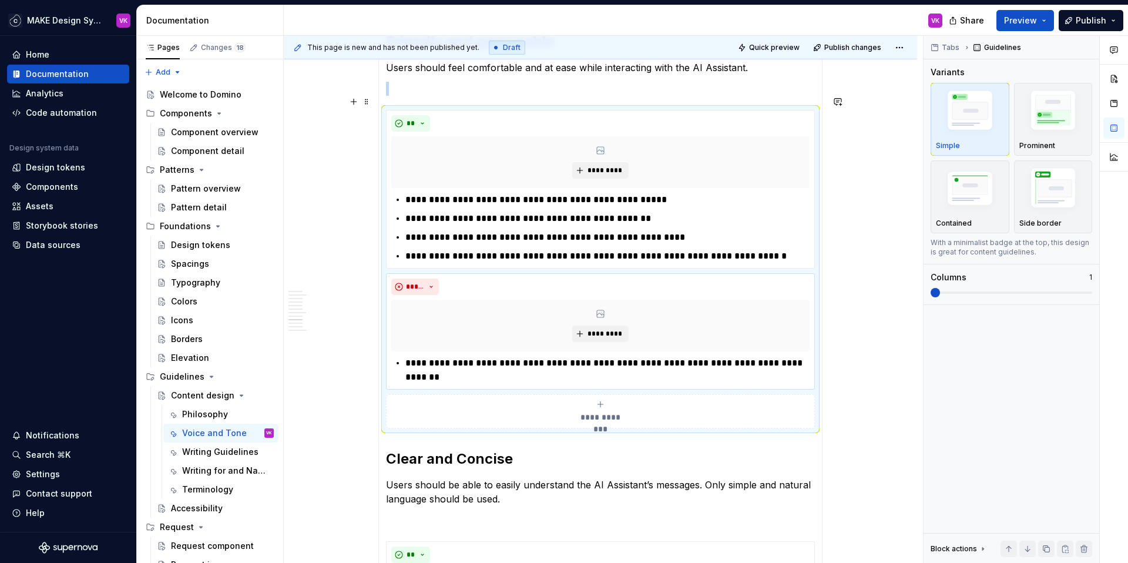
click at [386, 258] on div "**********" at bounding box center [600, 269] width 429 height 318
click at [981, 192] on img "button" at bounding box center [970, 190] width 68 height 46
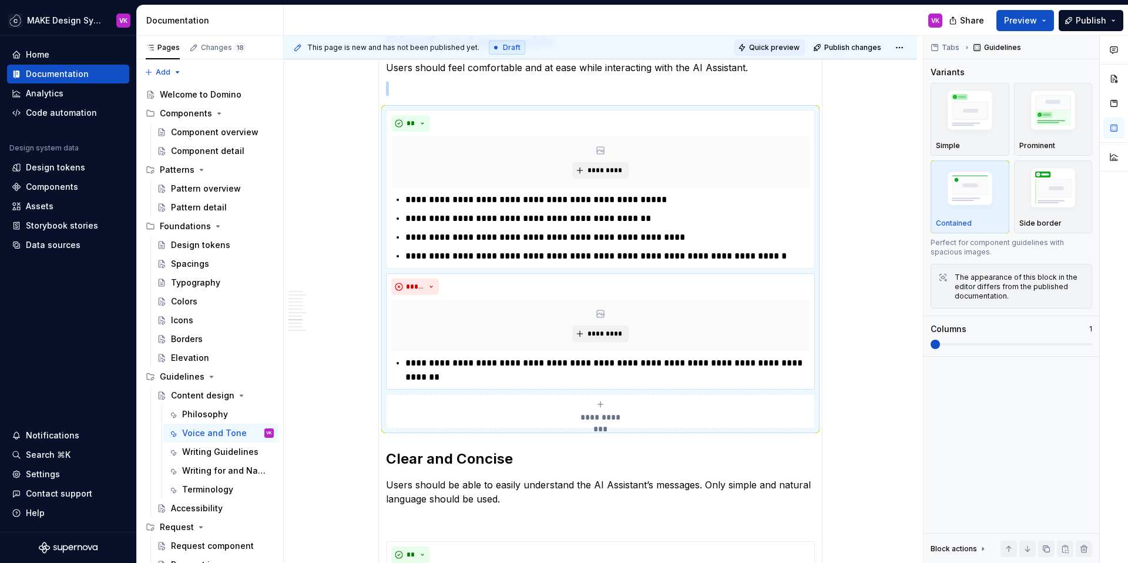
click at [771, 51] on span "Quick preview" at bounding box center [774, 47] width 51 height 9
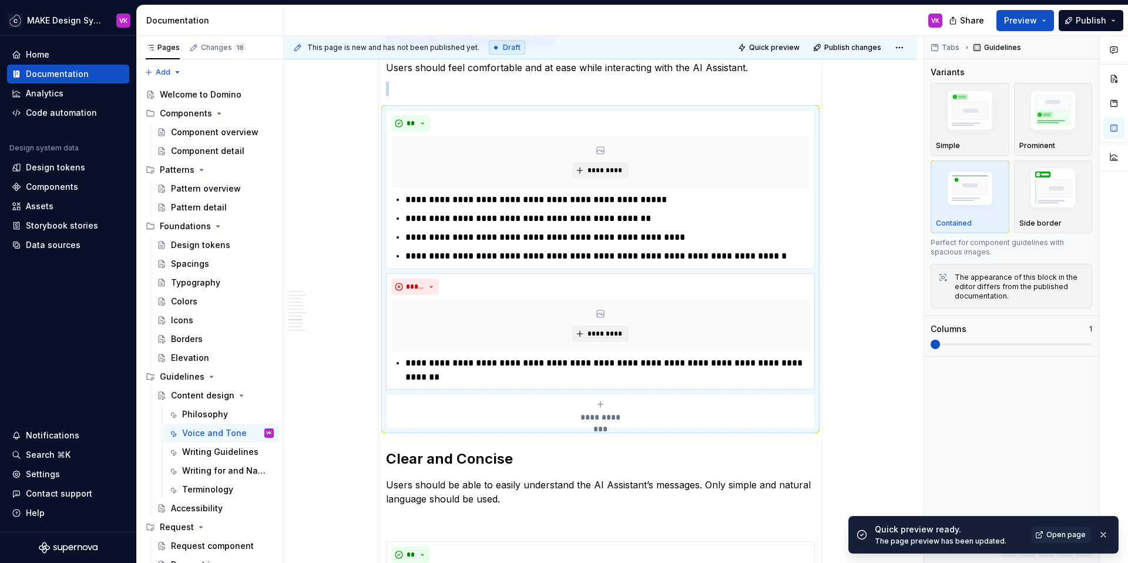
click at [1069, 533] on span "Open page" at bounding box center [1065, 534] width 39 height 9
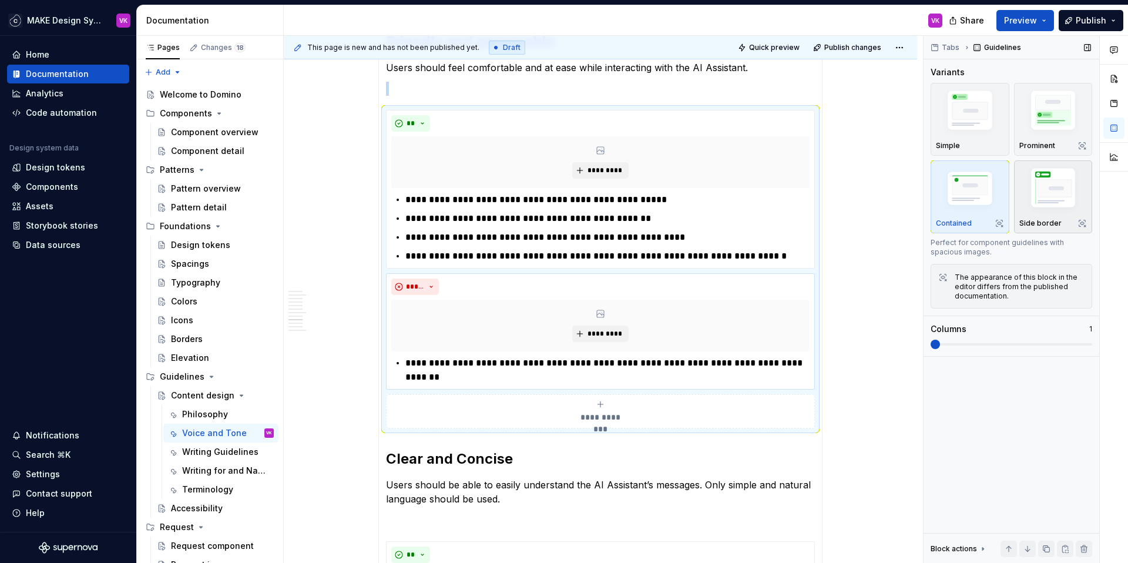
click at [1038, 208] on img "button" at bounding box center [1053, 189] width 68 height 51
click at [766, 43] on span "Quick preview" at bounding box center [774, 47] width 51 height 9
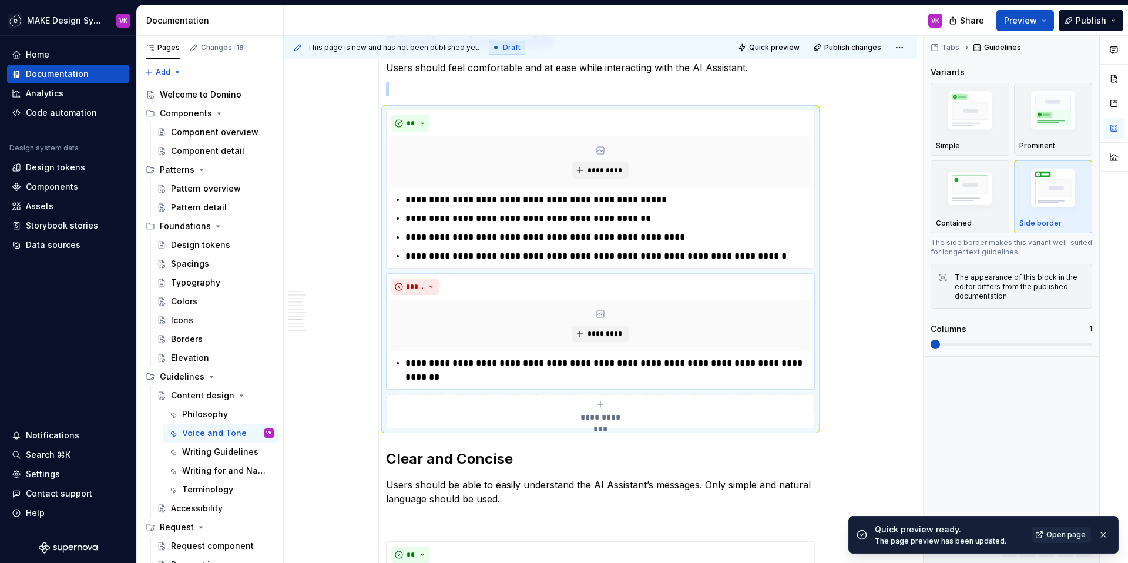
click at [1069, 536] on span "Open page" at bounding box center [1065, 534] width 39 height 9
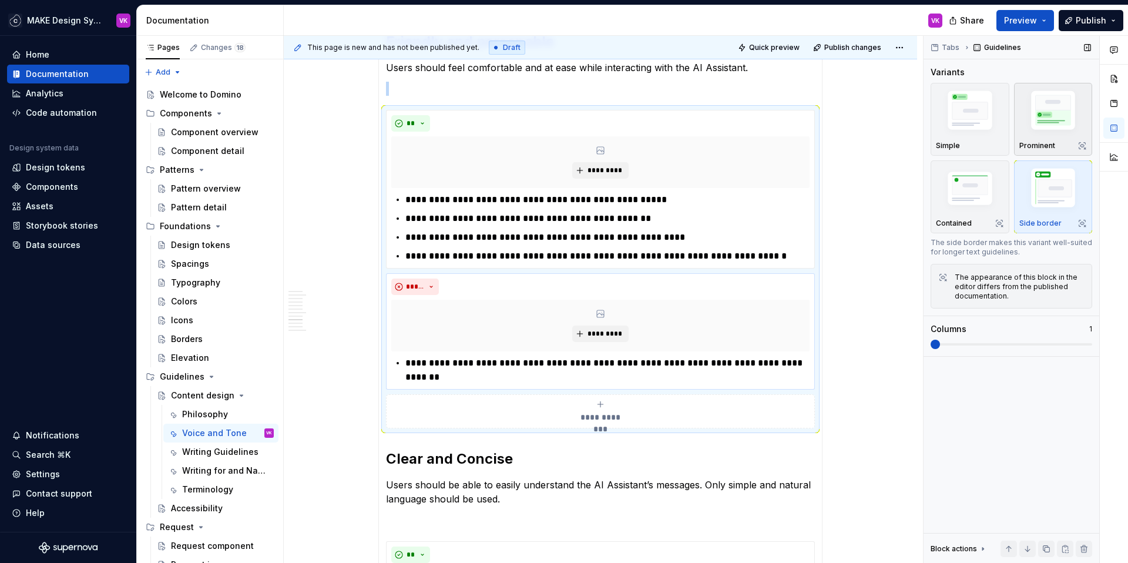
click at [1048, 112] on img "button" at bounding box center [1053, 112] width 68 height 51
click at [786, 49] on span "Quick preview" at bounding box center [774, 47] width 51 height 9
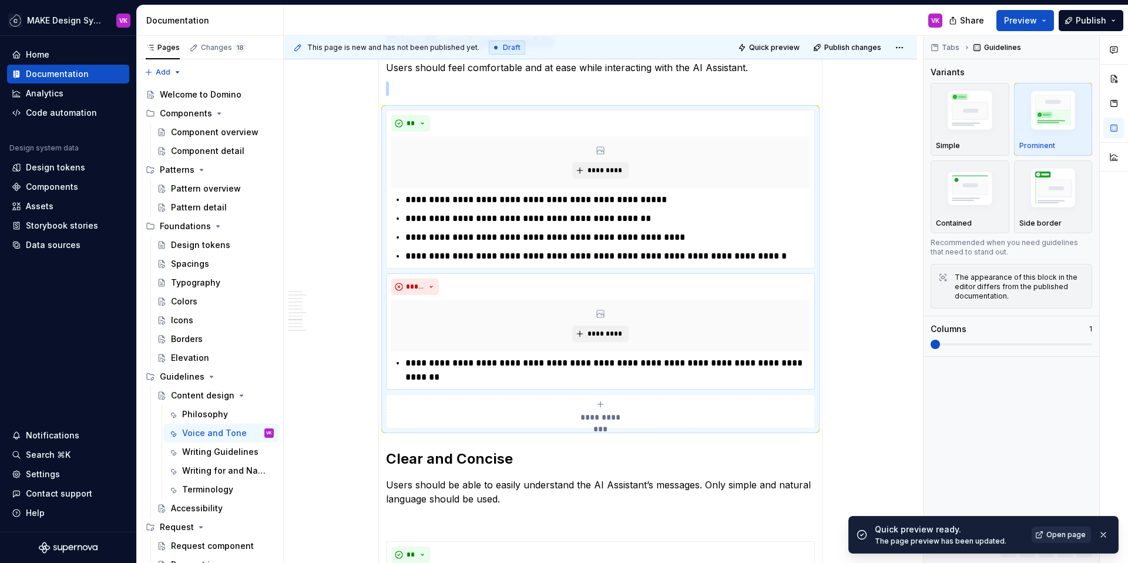
click at [1068, 534] on span "Open page" at bounding box center [1065, 534] width 39 height 9
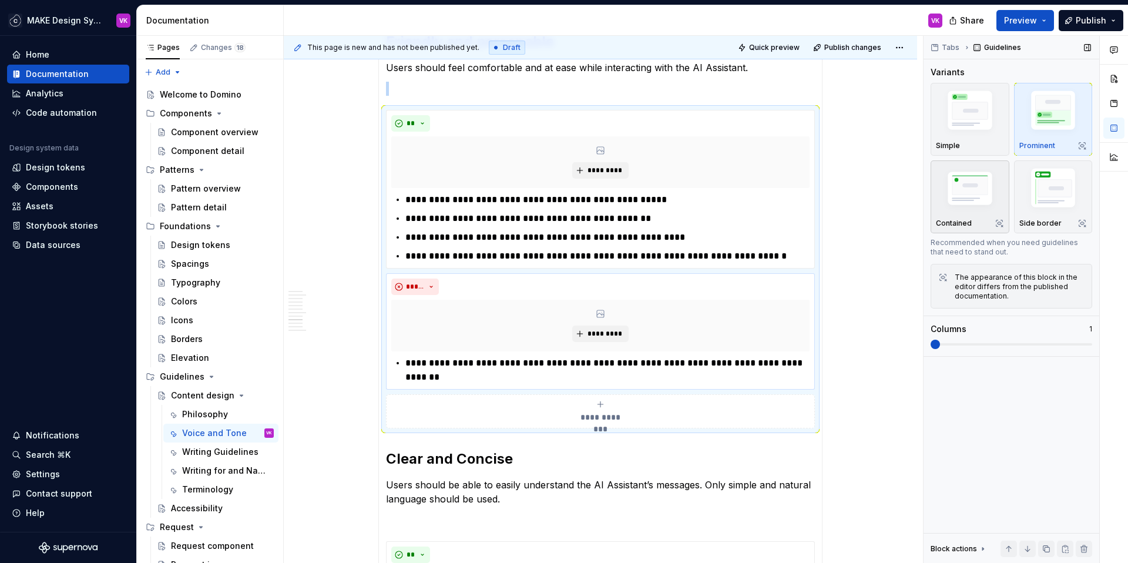
click at [972, 188] on img "button" at bounding box center [970, 190] width 68 height 46
click at [386, 199] on div "**********" at bounding box center [600, 269] width 429 height 318
click at [956, 345] on span at bounding box center [1011, 344] width 162 height 2
click at [964, 344] on span at bounding box center [1011, 344] width 162 height 2
click at [940, 345] on span at bounding box center [934, 343] width 9 height 9
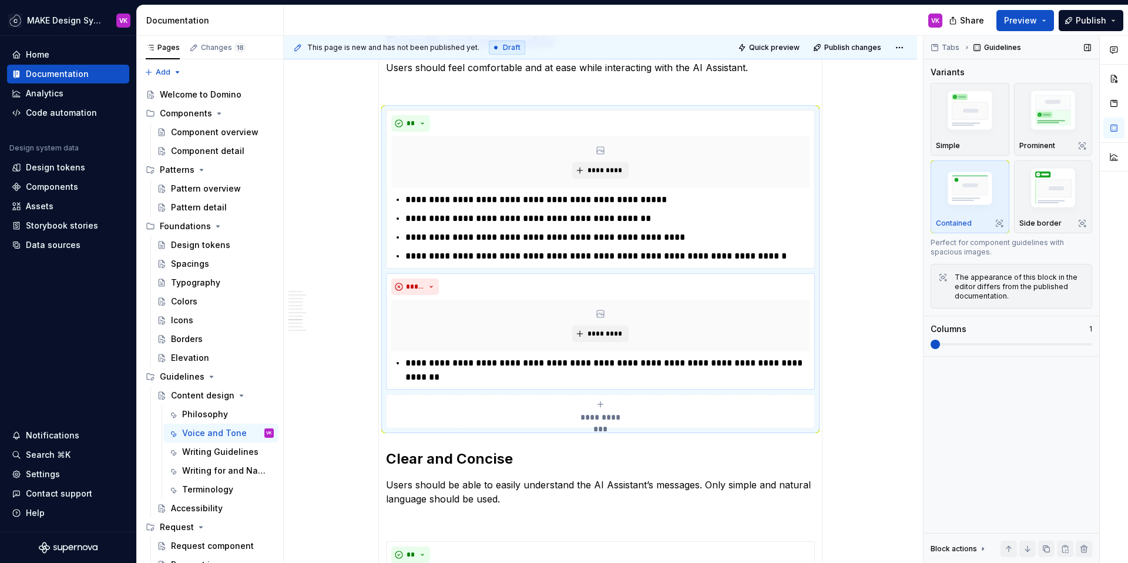
click at [959, 345] on span at bounding box center [1011, 344] width 162 height 2
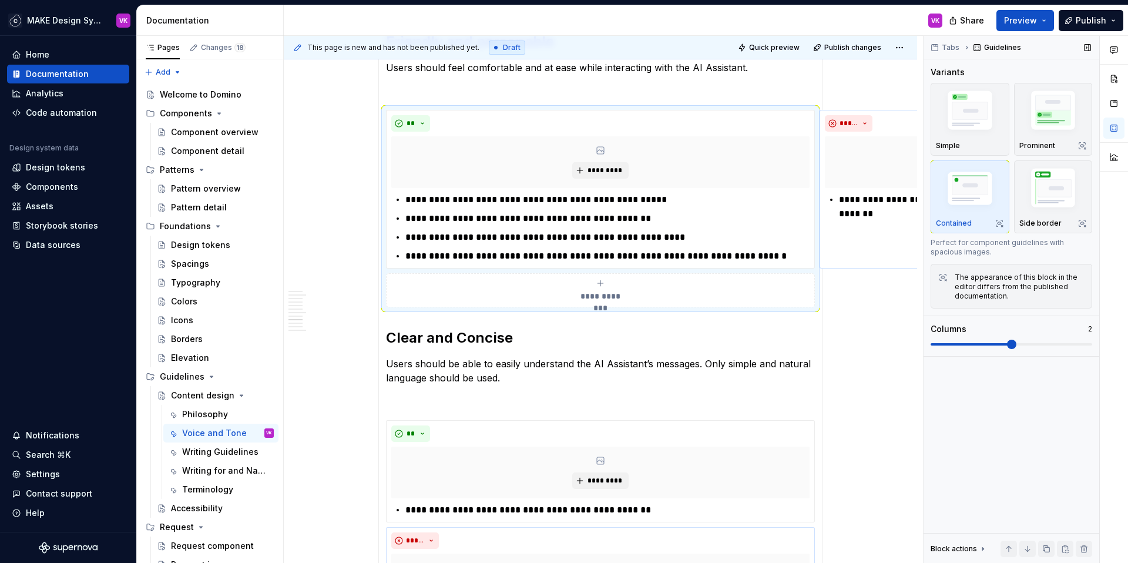
click at [973, 345] on span at bounding box center [1011, 344] width 162 height 2
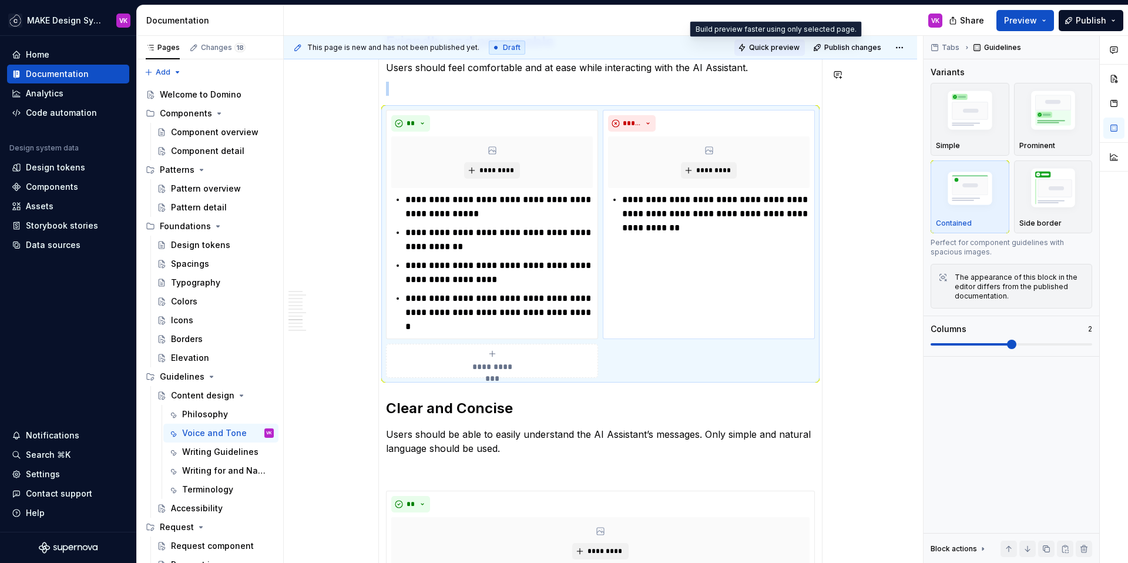
click at [771, 43] on span "Quick preview" at bounding box center [774, 47] width 51 height 9
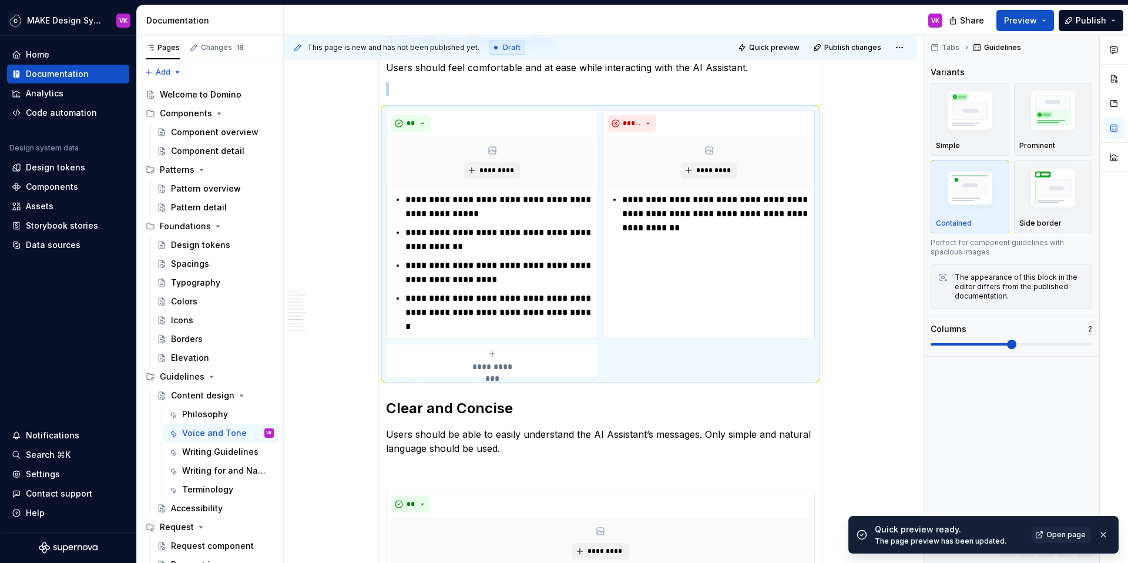
click at [1072, 536] on span "Open page" at bounding box center [1065, 534] width 39 height 9
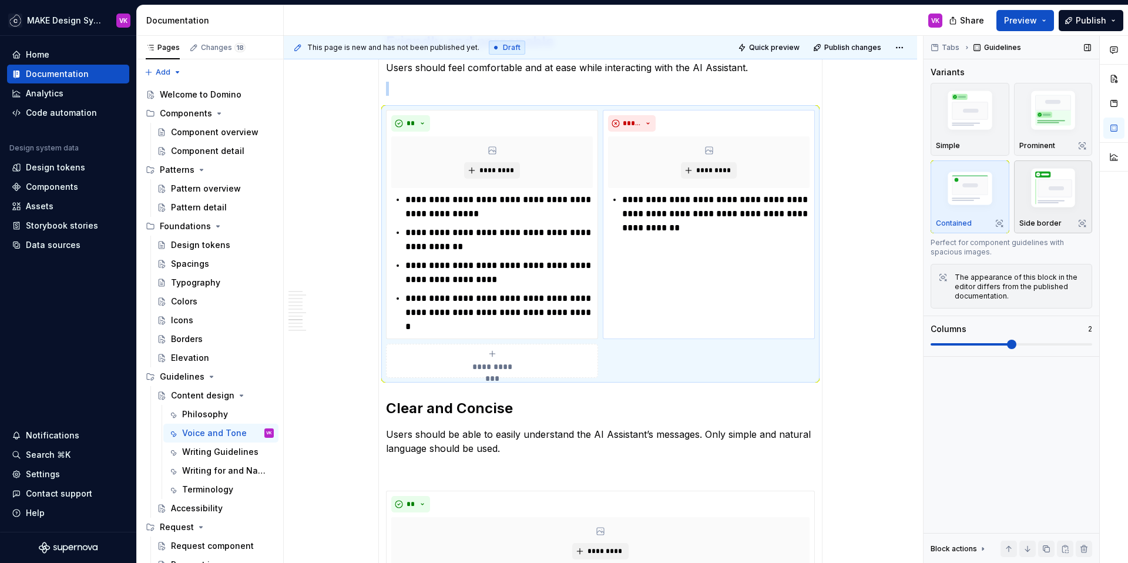
click at [1048, 178] on img "button" at bounding box center [1053, 189] width 68 height 51
click at [764, 52] on button "Quick preview" at bounding box center [769, 47] width 70 height 16
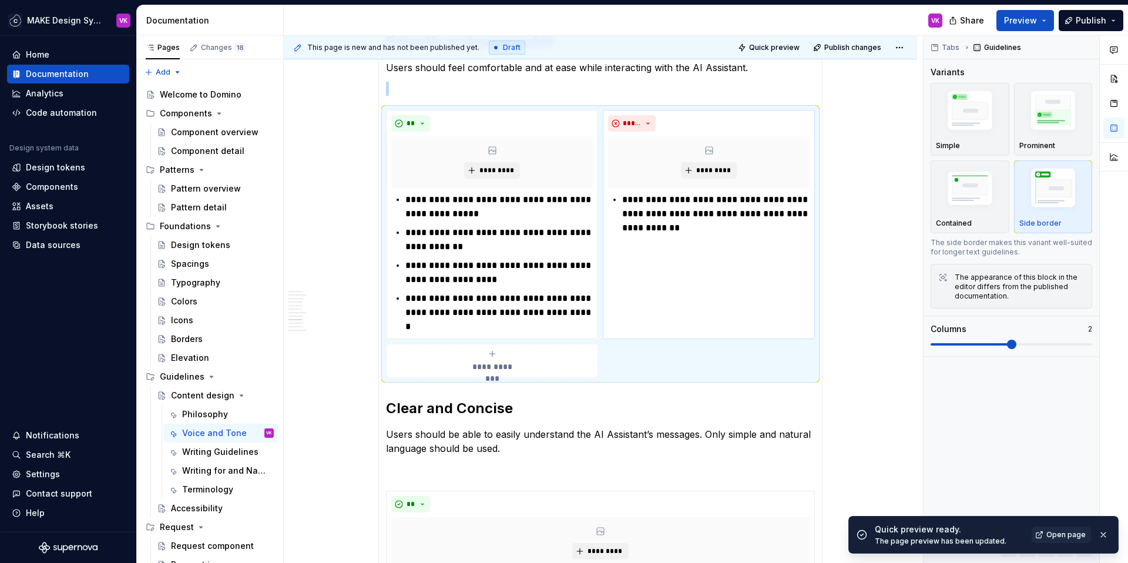
click at [1067, 534] on span "Open page" at bounding box center [1065, 534] width 39 height 9
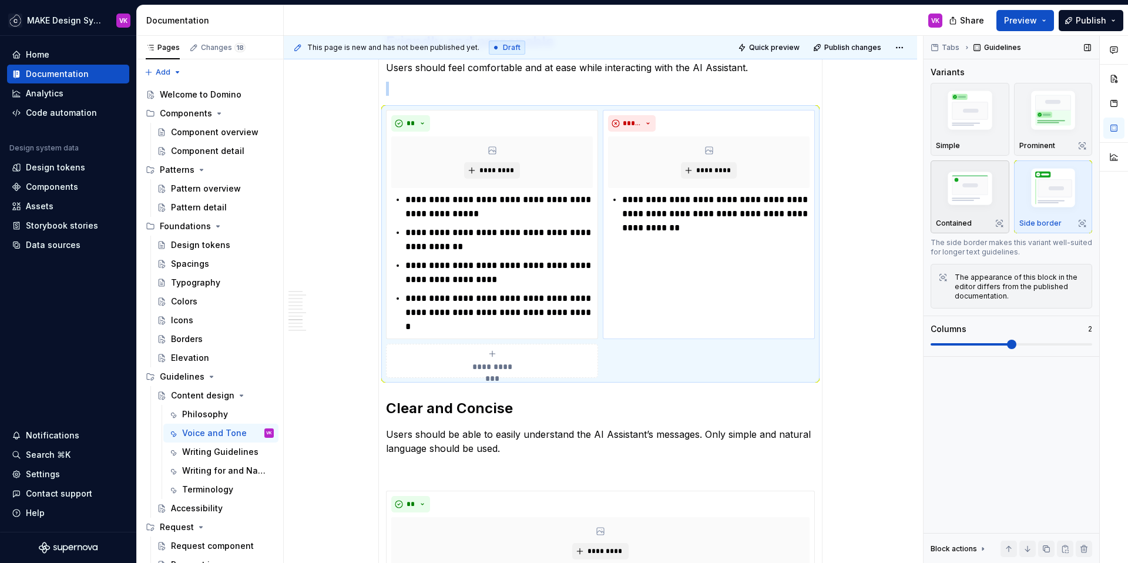
click at [978, 180] on img "button" at bounding box center [970, 190] width 68 height 46
click at [515, 193] on p "**********" at bounding box center [498, 207] width 187 height 28
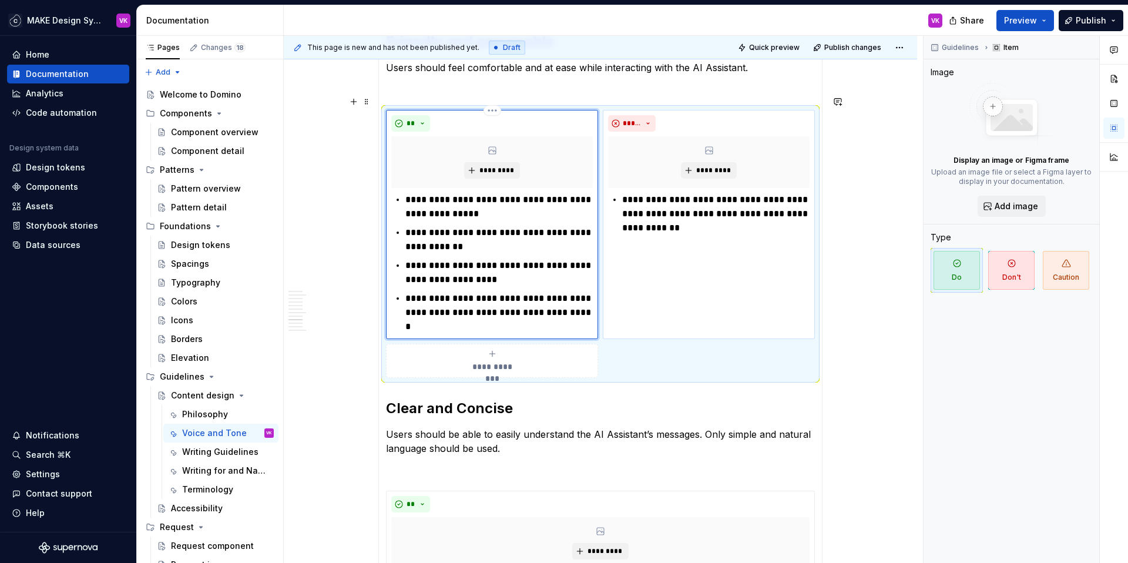
click at [515, 193] on p "**********" at bounding box center [498, 207] width 187 height 28
click at [485, 258] on p "**********" at bounding box center [498, 272] width 187 height 28
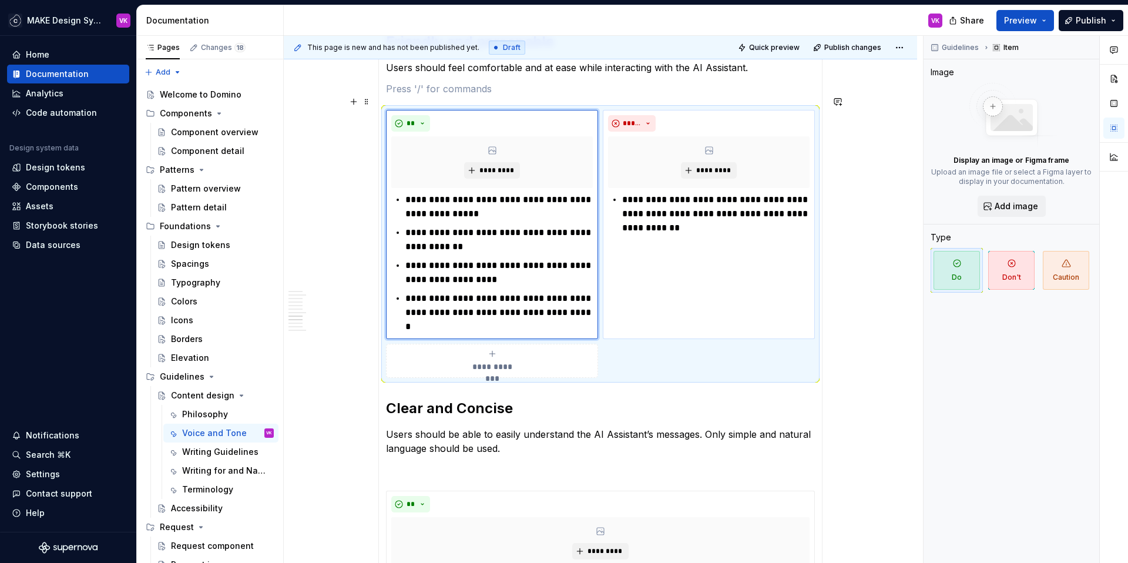
scroll to position [623, 0]
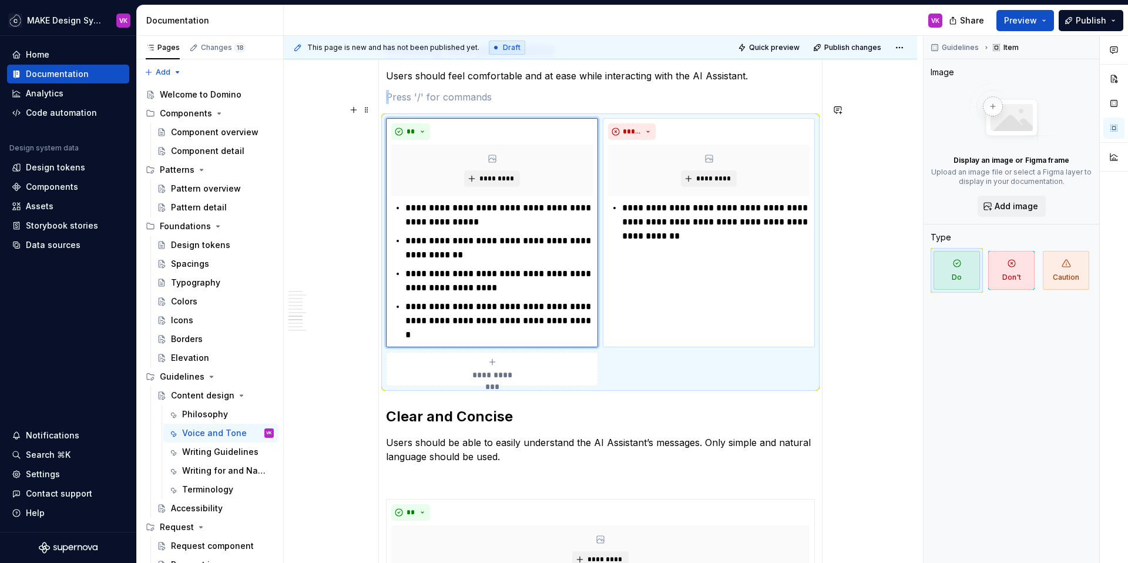
click at [601, 118] on div "**********" at bounding box center [600, 252] width 429 height 268
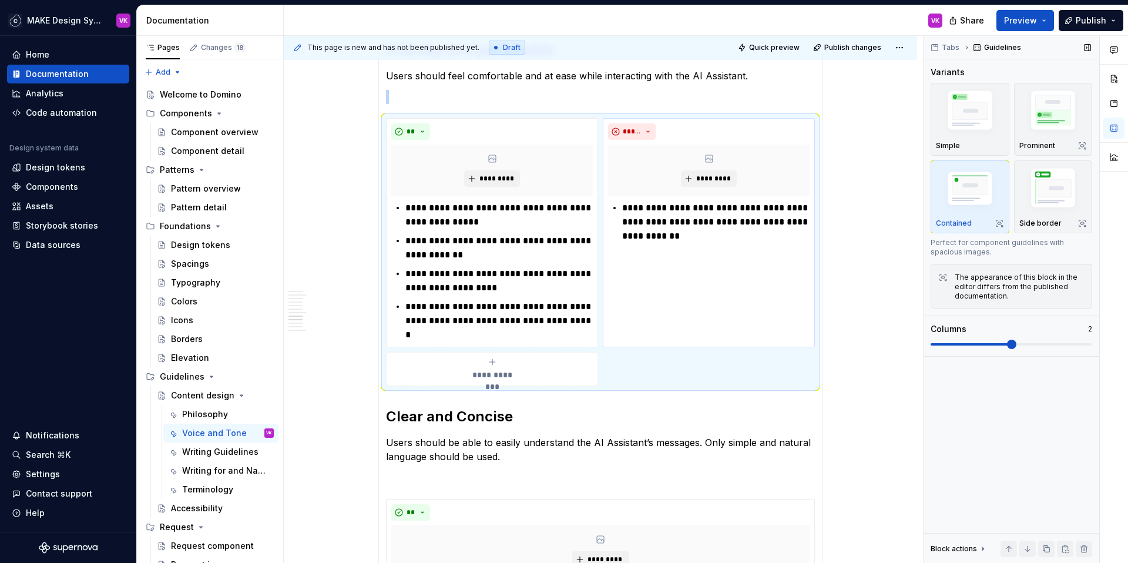
click at [937, 347] on span at bounding box center [1011, 343] width 162 height 9
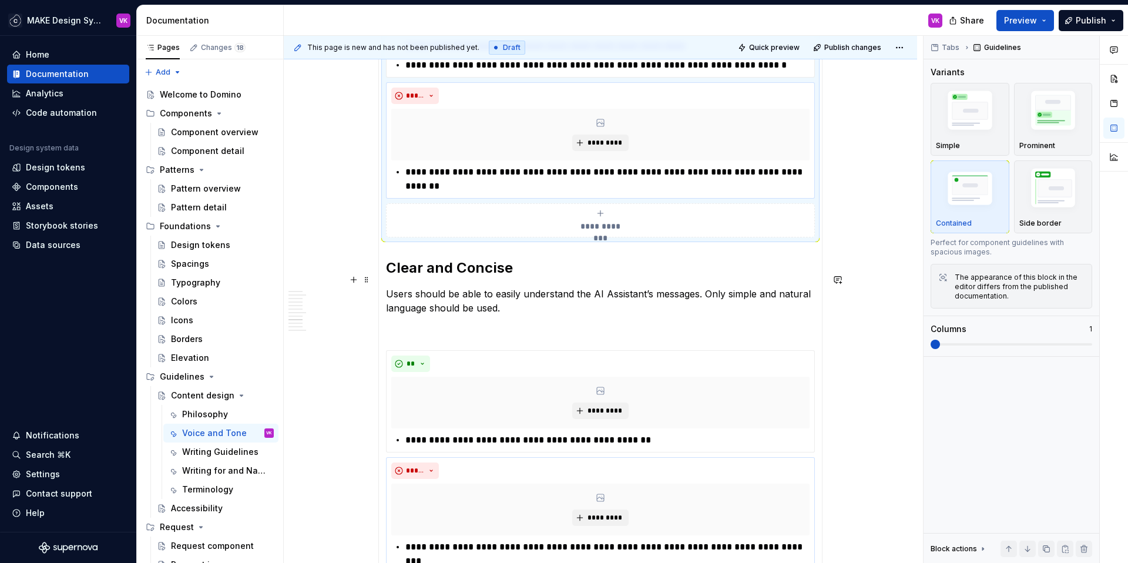
scroll to position [823, 0]
click at [643, 354] on div "**" at bounding box center [600, 362] width 418 height 16
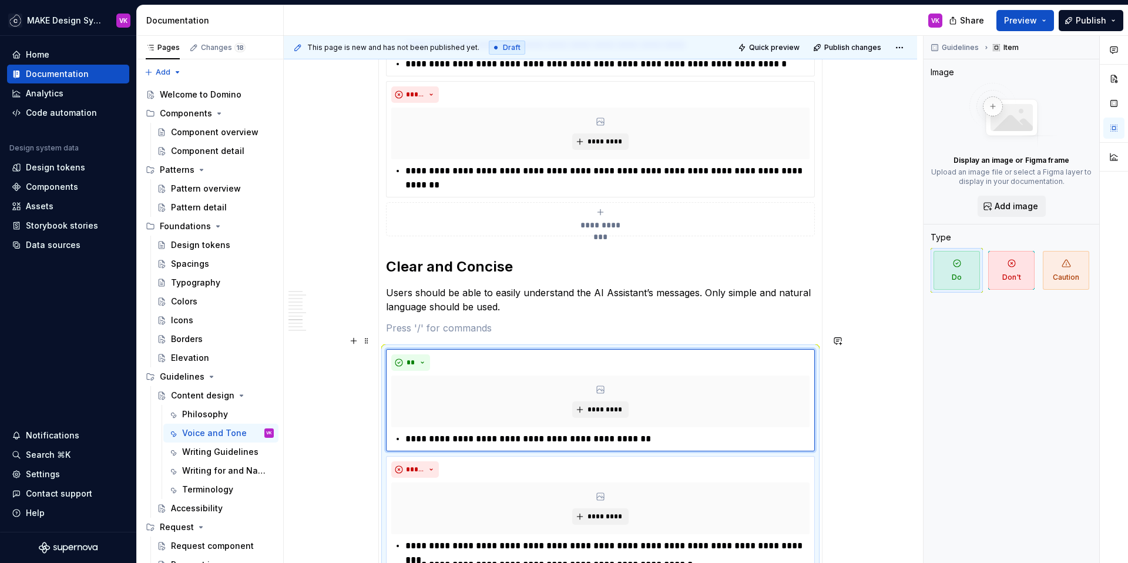
click at [386, 441] on div "**********" at bounding box center [600, 508] width 429 height 318
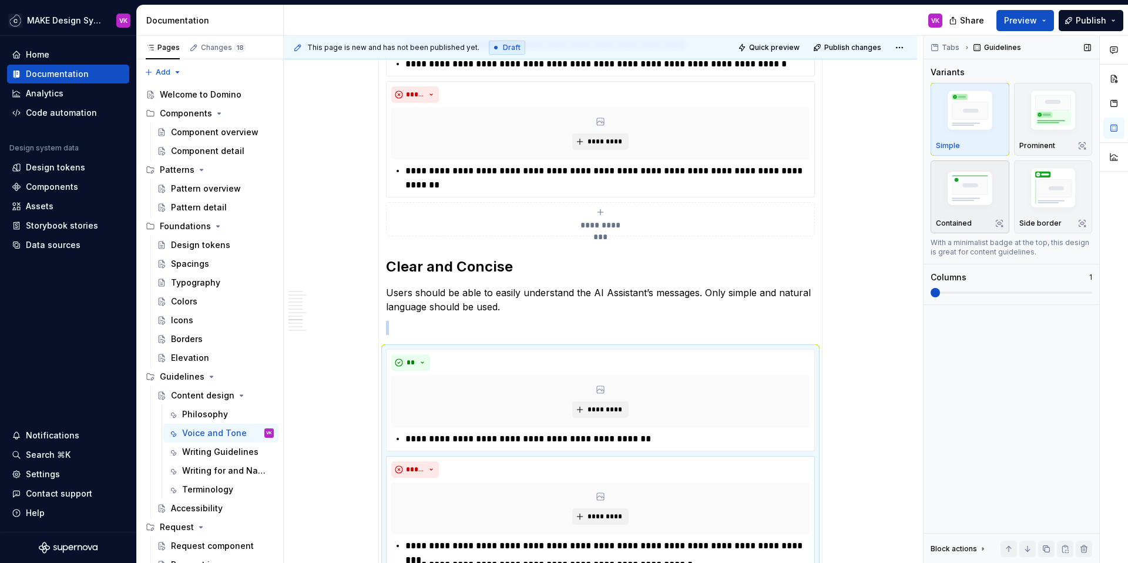
click at [975, 202] on img "button" at bounding box center [970, 190] width 68 height 46
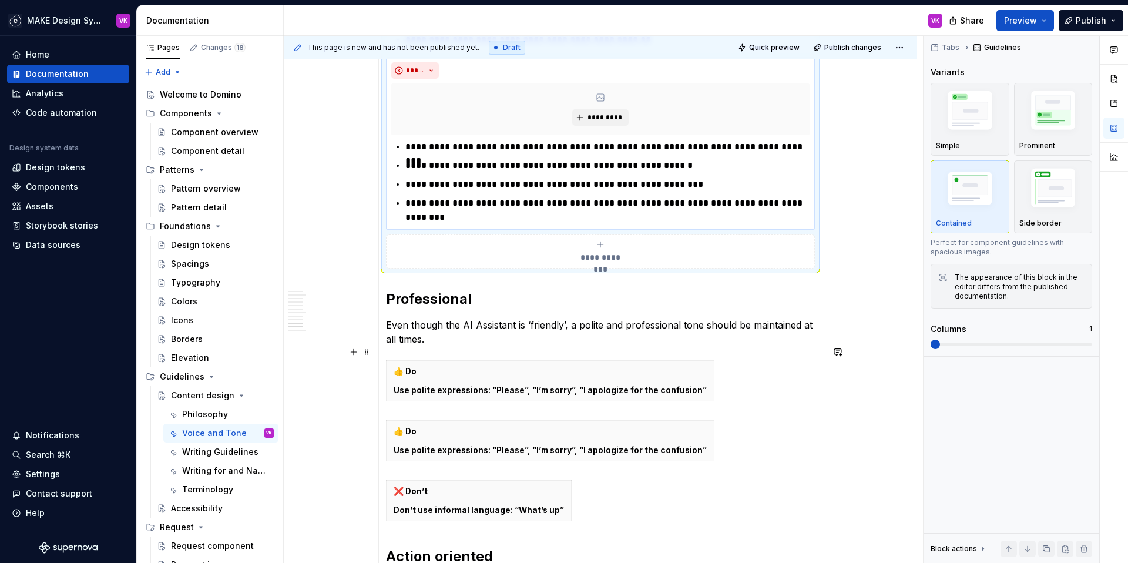
scroll to position [1228, 0]
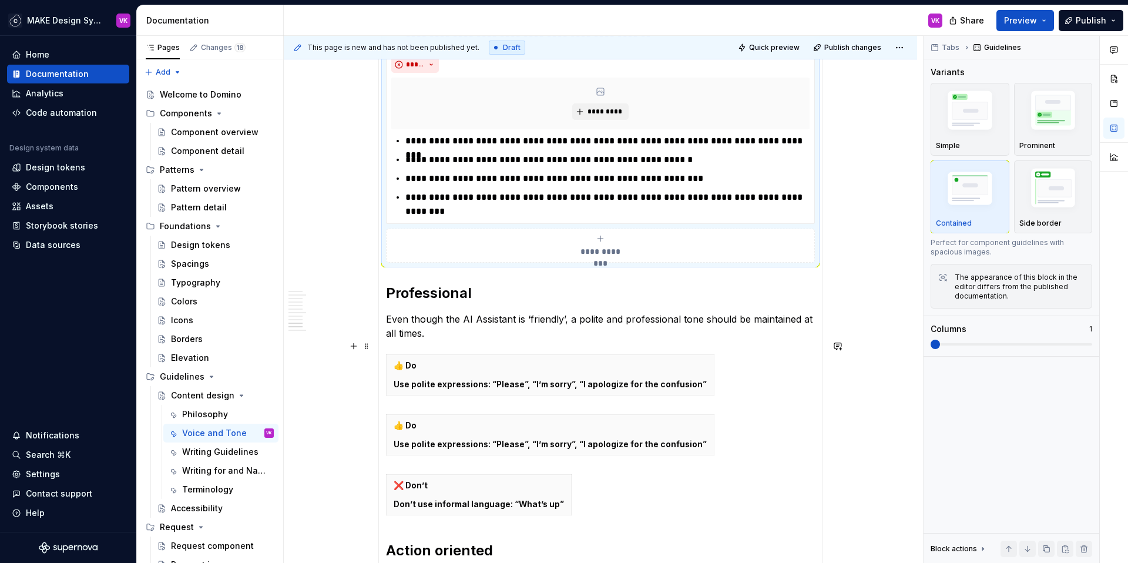
click at [445, 315] on p "Even though the AI Assistant is ‘friendly’, a polite and professional tone shou…" at bounding box center [600, 326] width 429 height 28
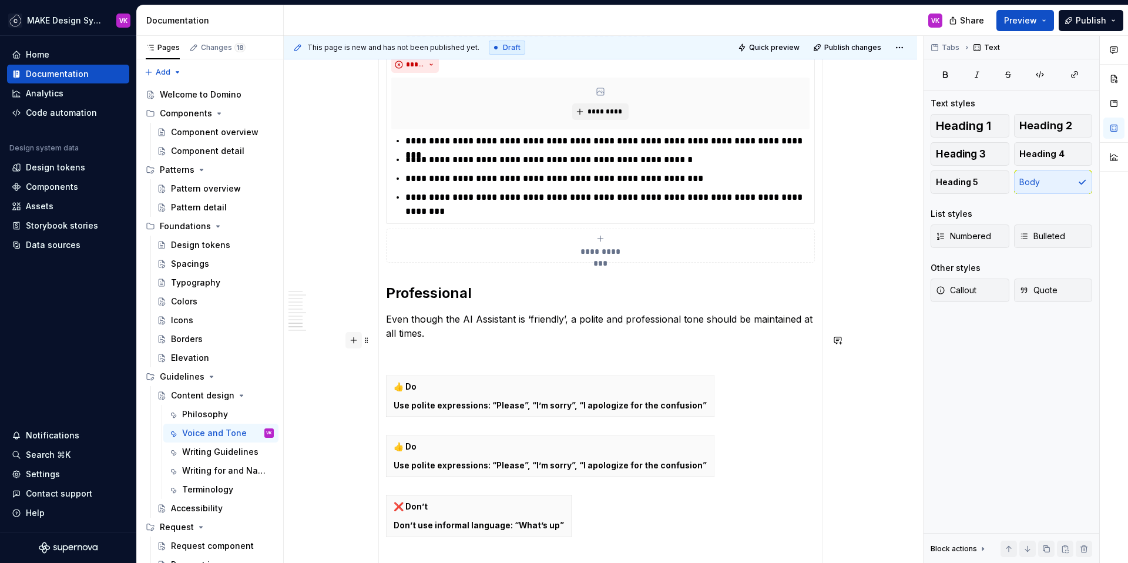
click at [354, 342] on button "button" at bounding box center [353, 340] width 16 height 16
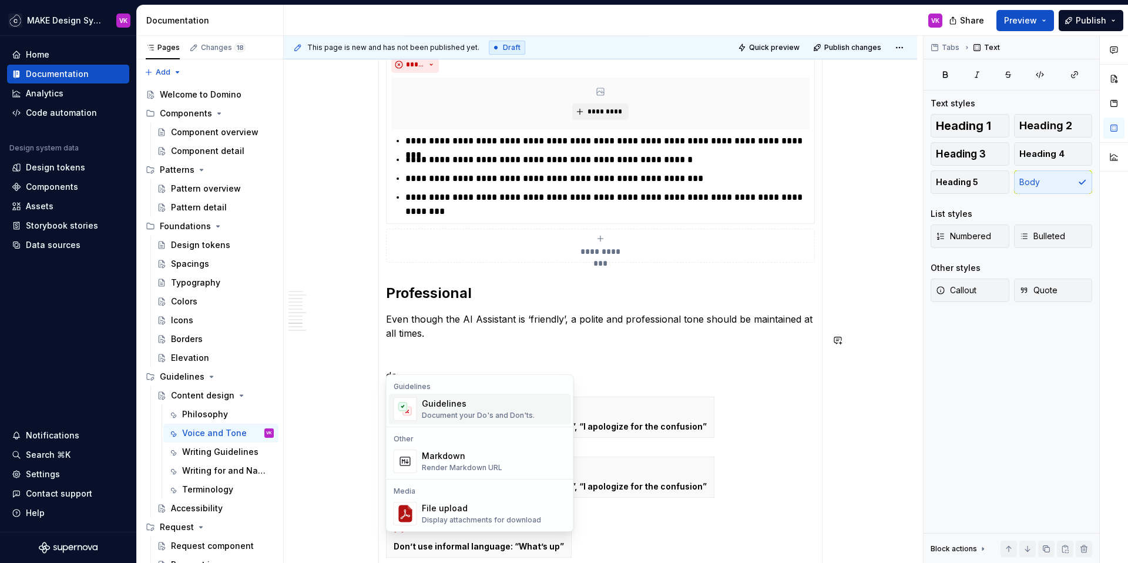
click at [450, 400] on div "Guidelines" at bounding box center [478, 404] width 113 height 12
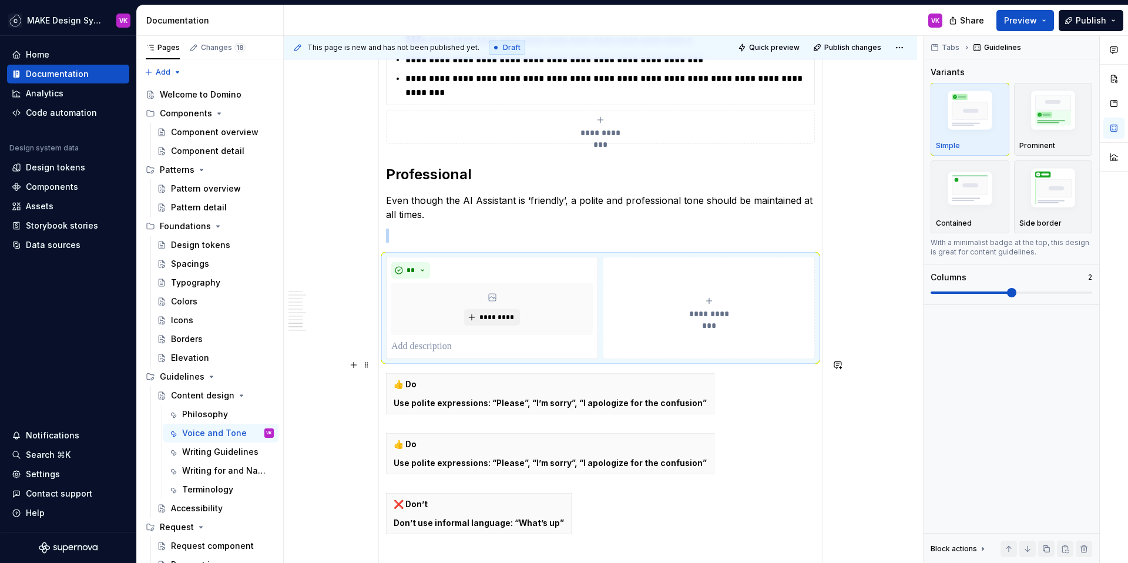
type textarea "*"
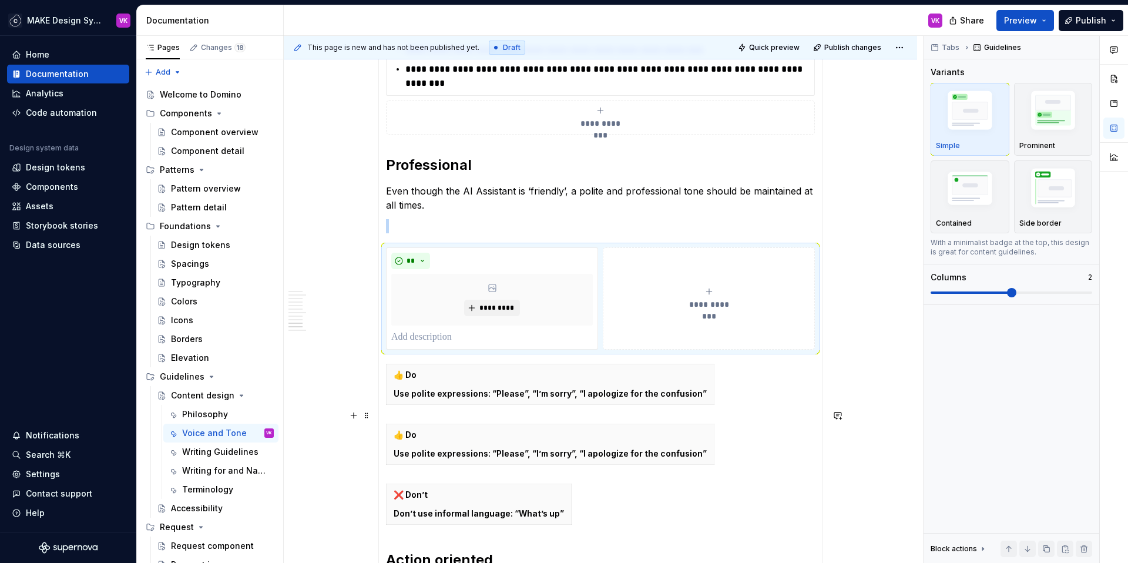
scroll to position [1357, 0]
click at [939, 292] on span at bounding box center [970, 292] width 81 height 2
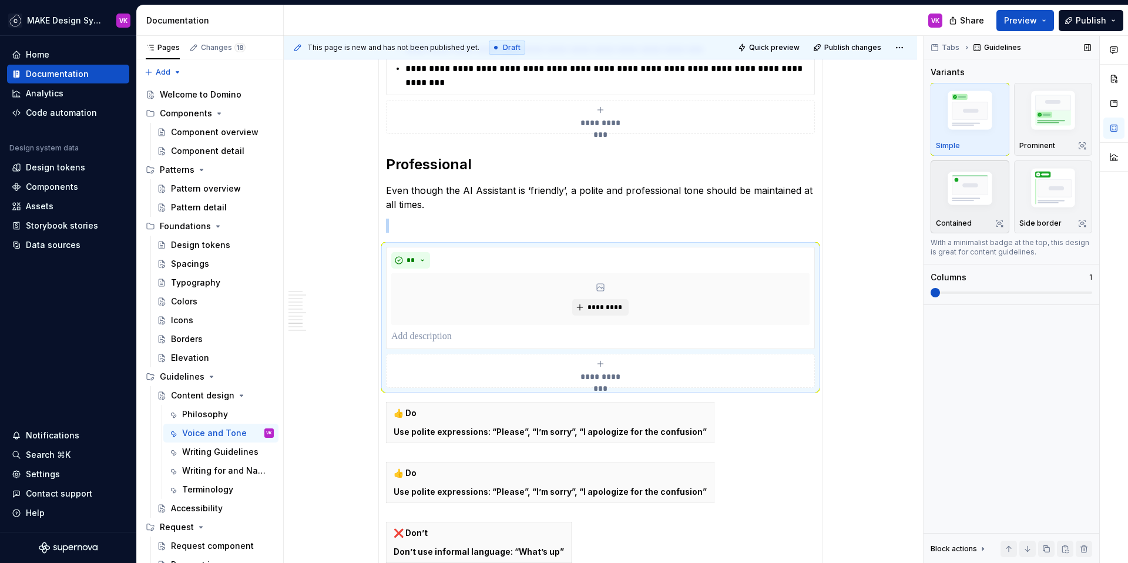
click at [970, 196] on img "button" at bounding box center [970, 190] width 68 height 46
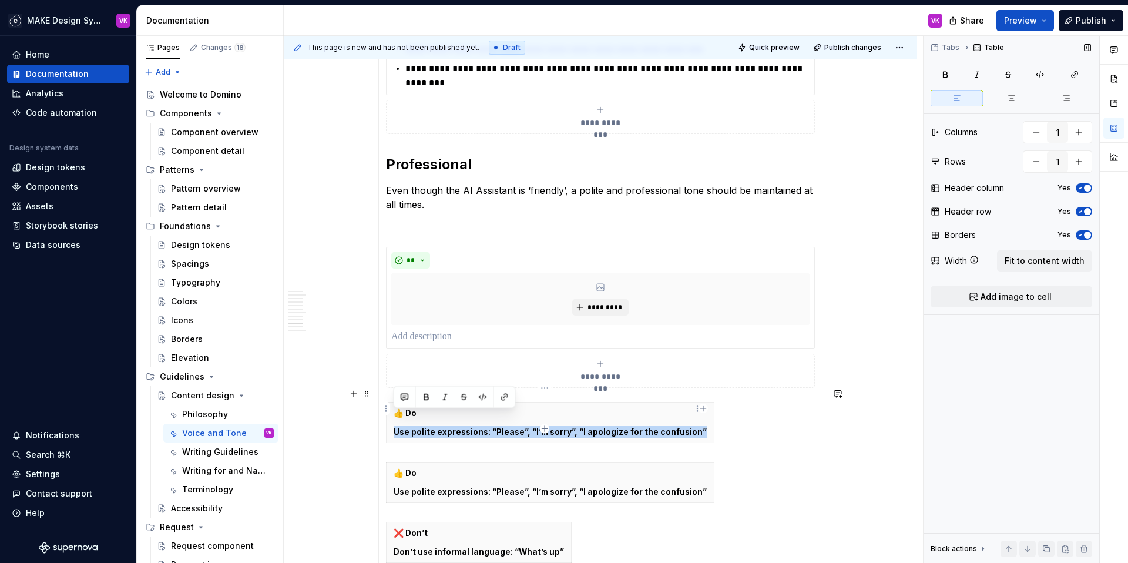
drag, startPoint x: 393, startPoint y: 419, endPoint x: 696, endPoint y: 422, distance: 303.1
click at [696, 422] on th "👍 Do Use polite expressions: “Please”, “I’m sorry”, “I apologize for the confus…" at bounding box center [550, 422] width 328 height 41
copy p "Use polite expressions: “Please”, “I’m sorry”, “I apologize for the confusion”"
click at [429, 329] on p at bounding box center [600, 336] width 418 height 14
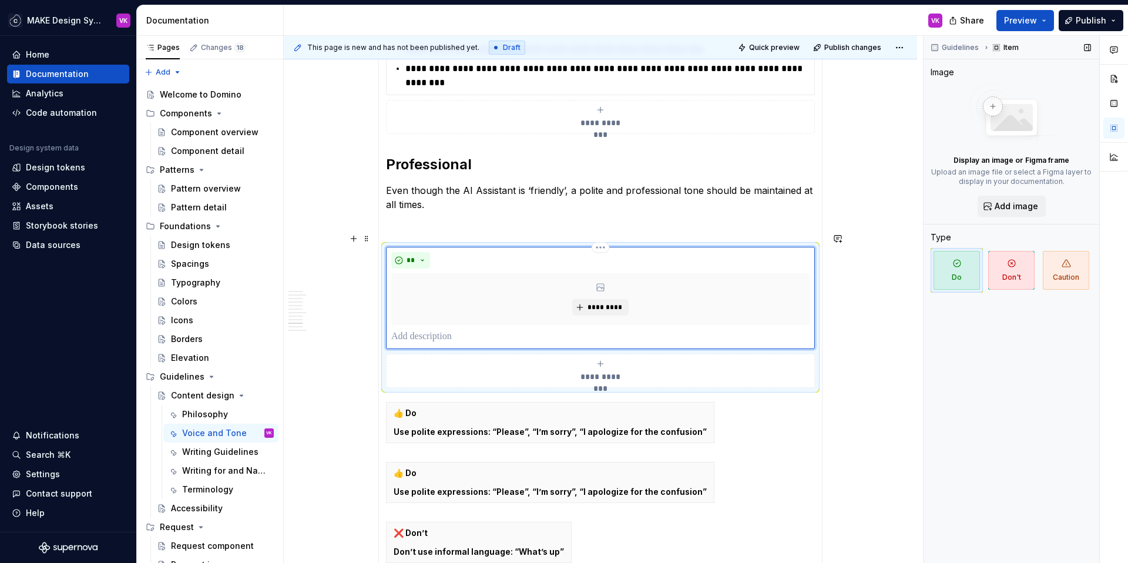
paste div
click at [393, 329] on p "**********" at bounding box center [600, 336] width 418 height 14
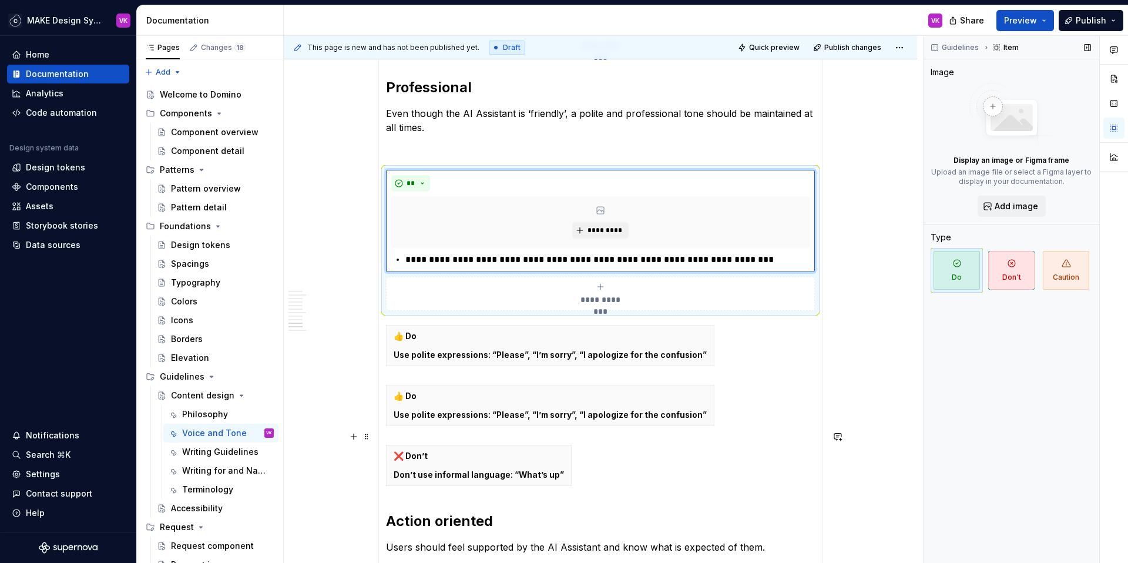
scroll to position [1441, 0]
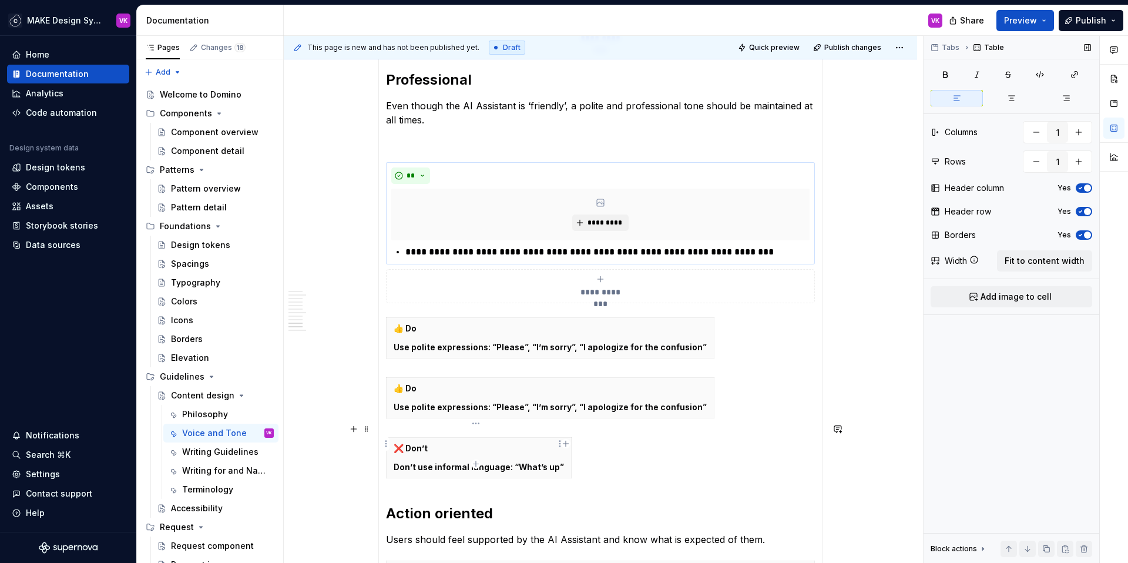
drag, startPoint x: 393, startPoint y: 456, endPoint x: 550, endPoint y: 457, distance: 157.4
click at [550, 461] on p "Don’t use informal language: “What’s up”" at bounding box center [479, 467] width 170 height 12
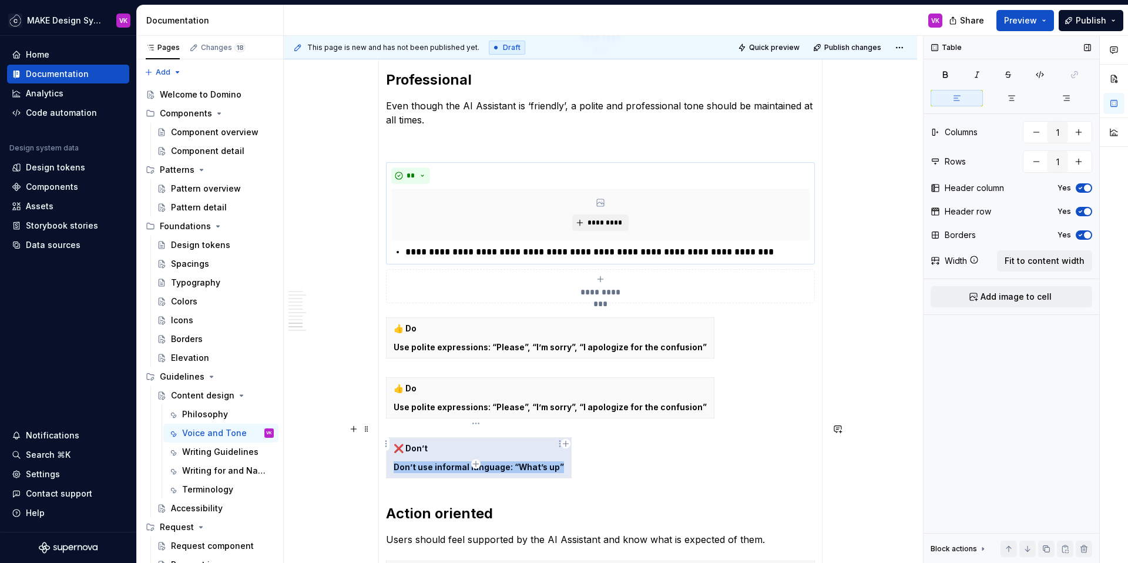
drag, startPoint x: 559, startPoint y: 456, endPoint x: 392, endPoint y: 455, distance: 166.2
click at [392, 455] on th "❌ Don’t Don’t use informal language: “What’s up”" at bounding box center [478, 458] width 185 height 41
copy p "❌ Don’t"
click at [604, 274] on icon "submit" at bounding box center [600, 278] width 9 height 9
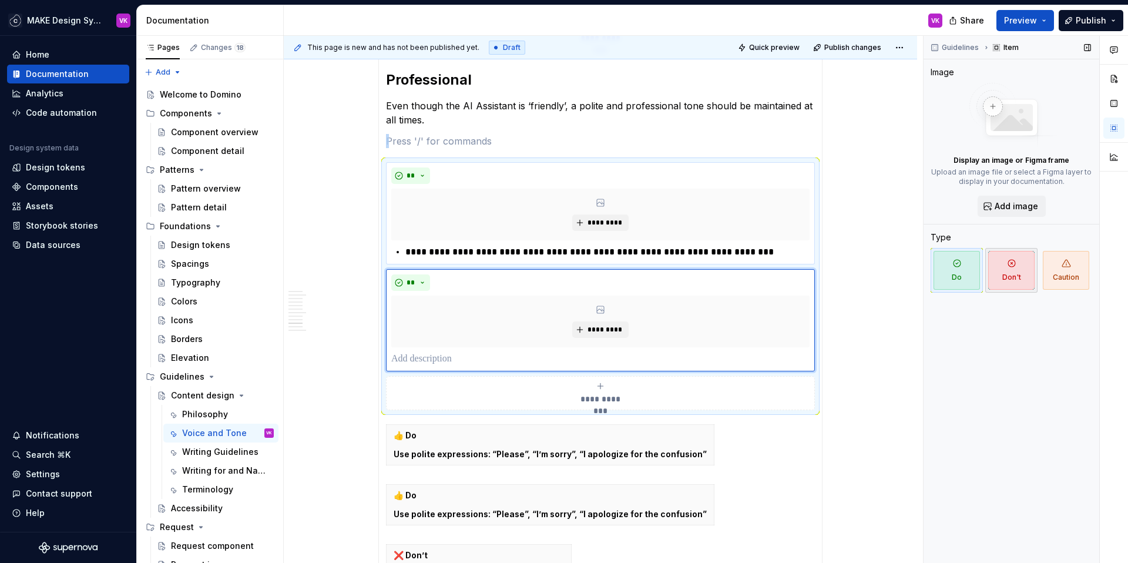
click at [1021, 267] on span "Don't" at bounding box center [1011, 270] width 46 height 39
click at [463, 352] on p at bounding box center [600, 359] width 418 height 14
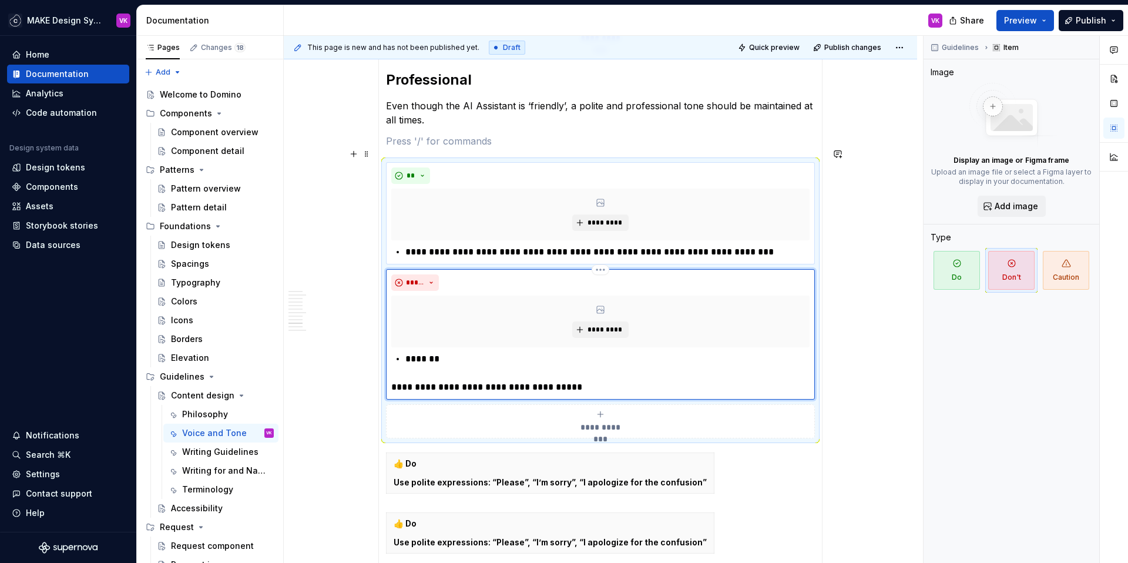
click at [390, 374] on div "**********" at bounding box center [600, 334] width 429 height 130
click at [404, 380] on p "**********" at bounding box center [600, 387] width 418 height 14
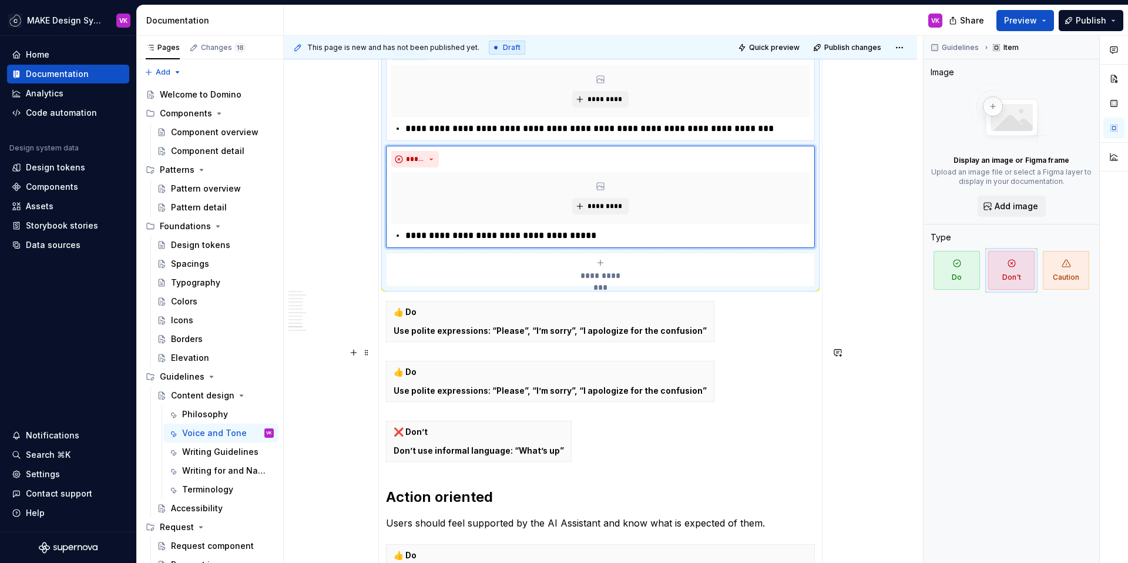
scroll to position [1566, 0]
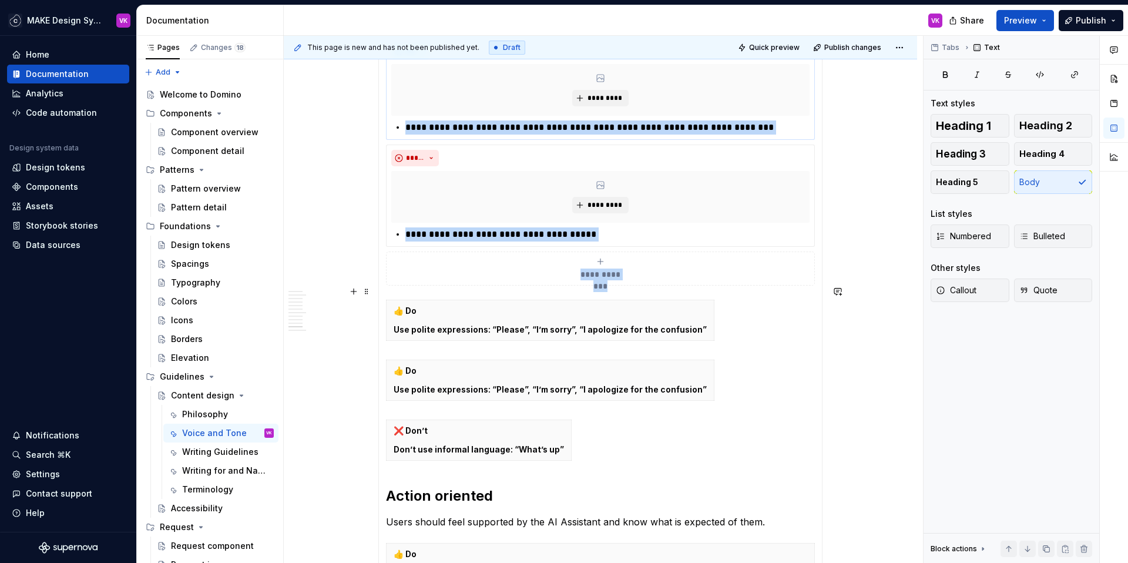
drag, startPoint x: 403, startPoint y: 459, endPoint x: 382, endPoint y: 290, distance: 171.1
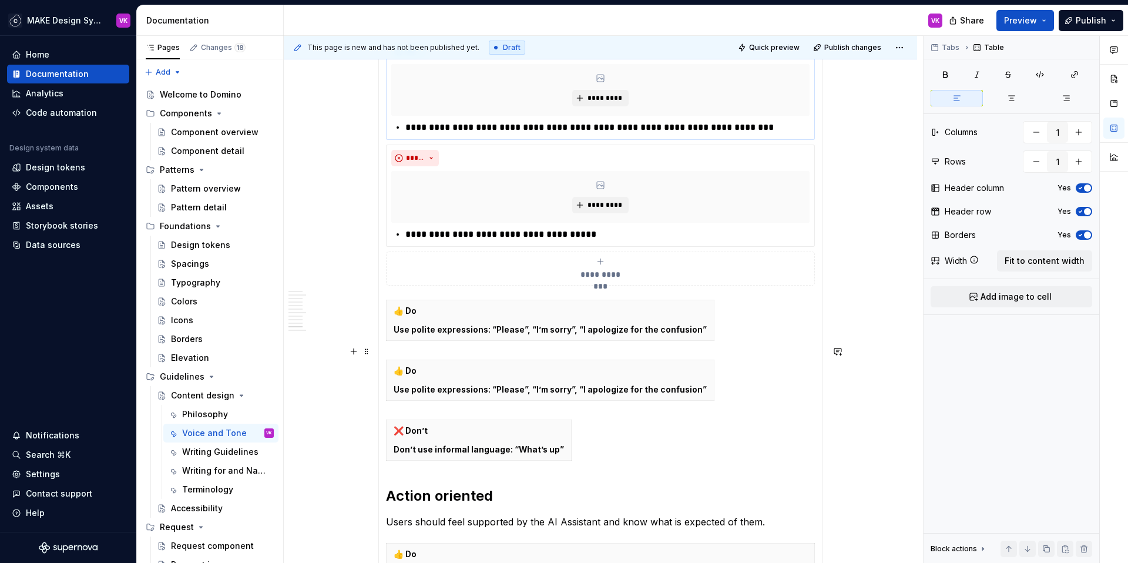
drag, startPoint x: 591, startPoint y: 424, endPoint x: 412, endPoint y: 345, distance: 195.4
click at [366, 353] on span at bounding box center [366, 351] width 9 height 16
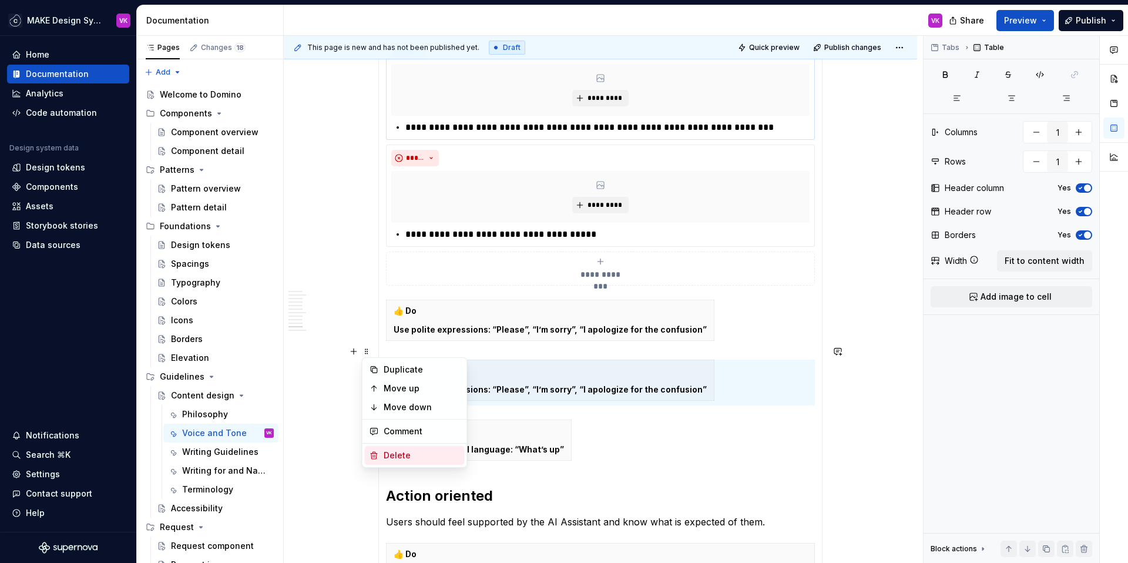
click at [389, 452] on div "Delete" at bounding box center [422, 455] width 76 height 12
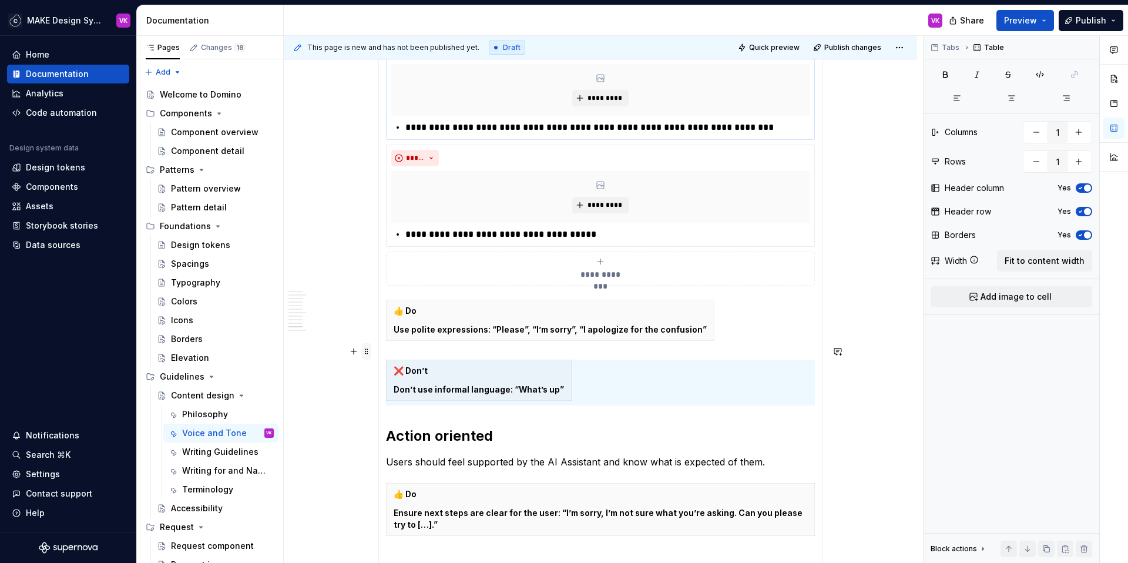
click at [367, 350] on span at bounding box center [366, 351] width 9 height 16
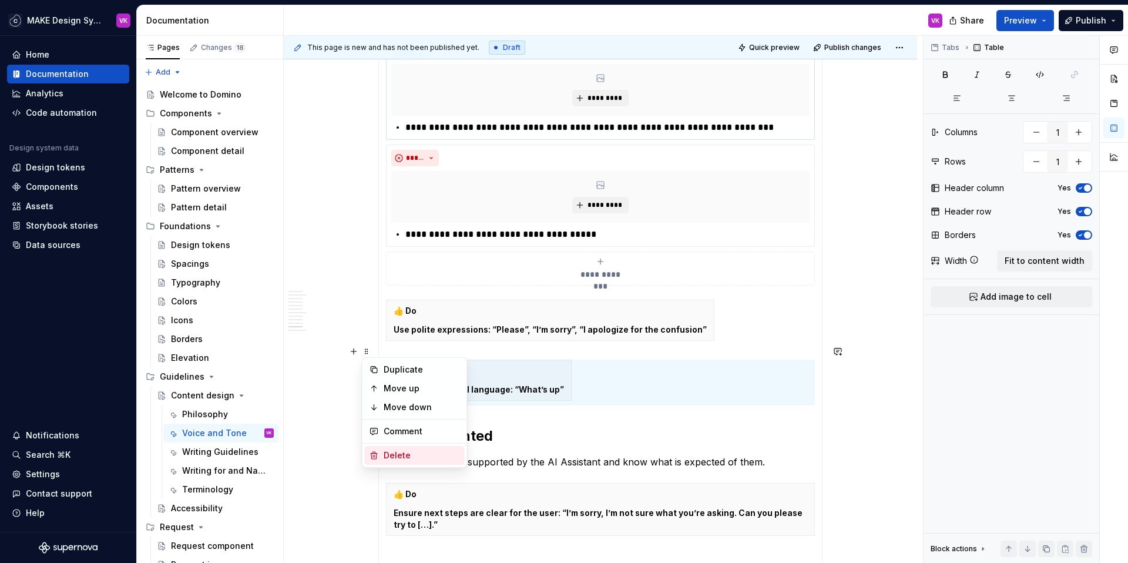
click at [391, 453] on div "Delete" at bounding box center [422, 455] width 76 height 12
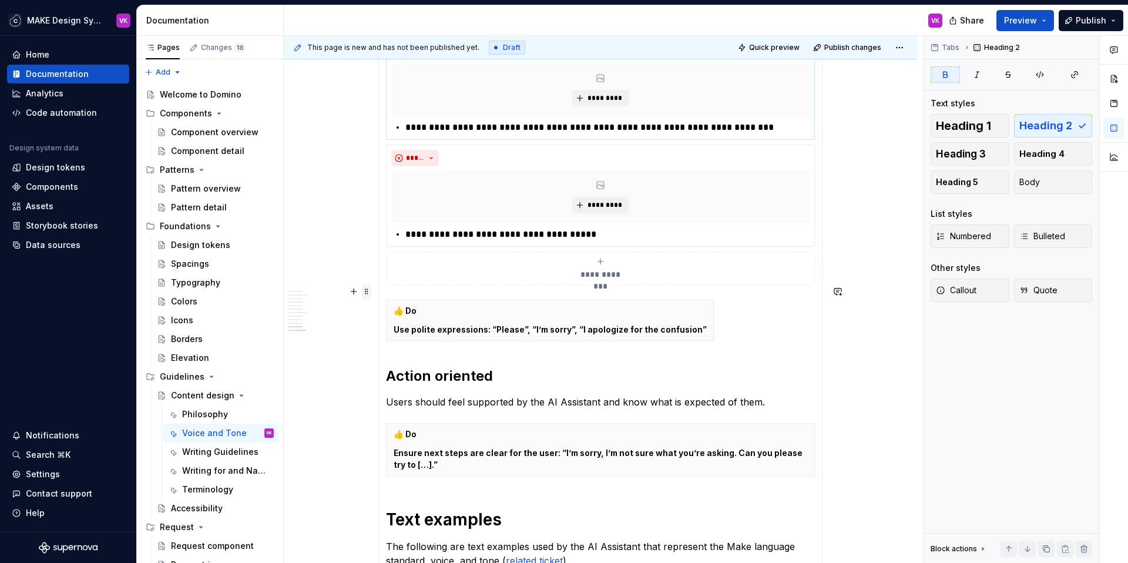
click at [368, 292] on span at bounding box center [366, 291] width 9 height 16
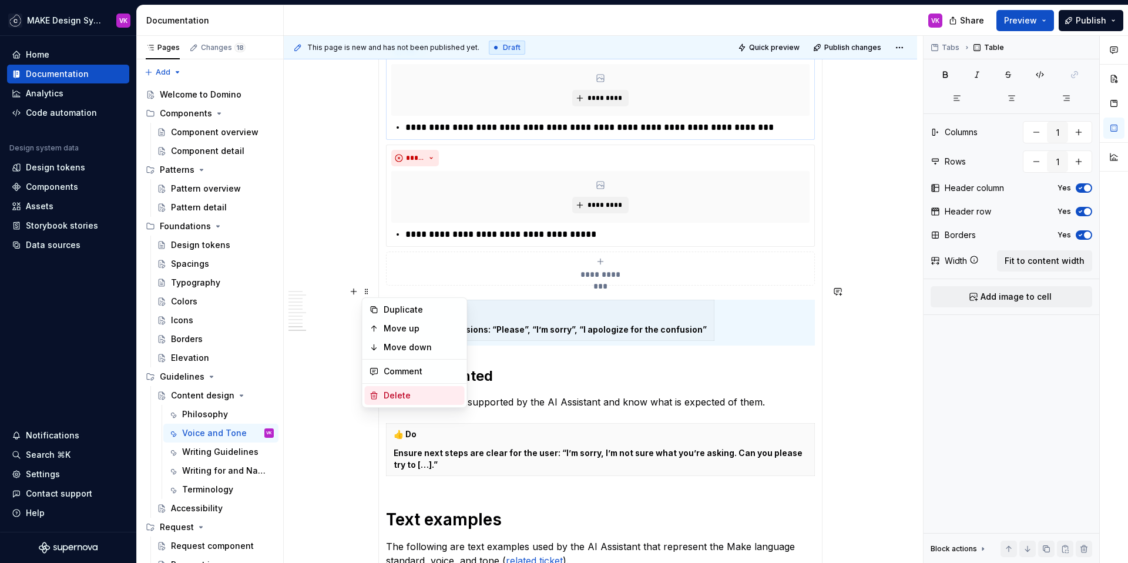
click at [393, 396] on div "Delete" at bounding box center [422, 395] width 76 height 12
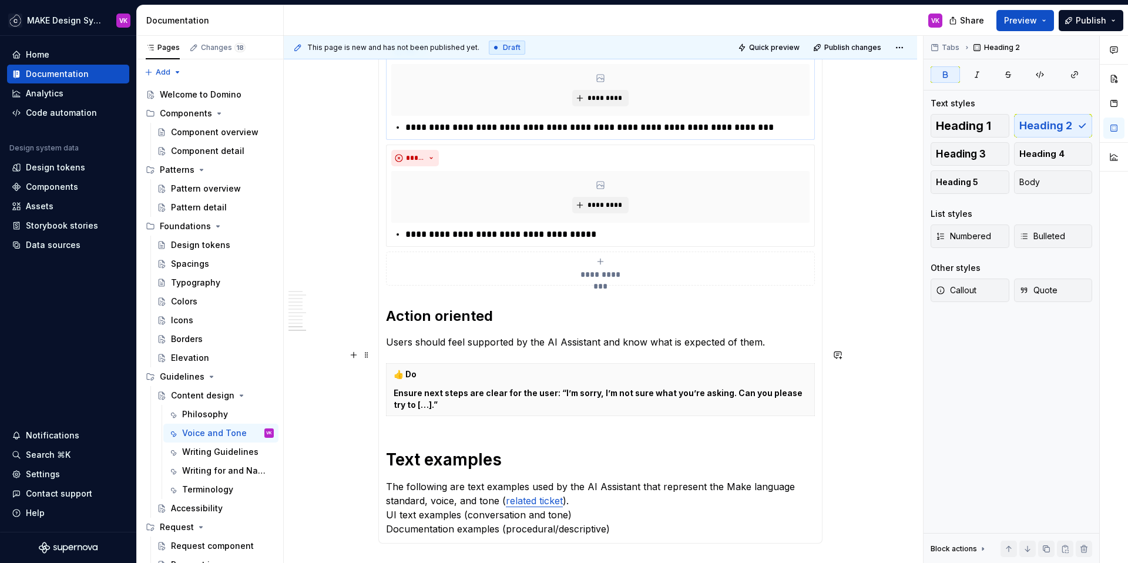
scroll to position [1576, 0]
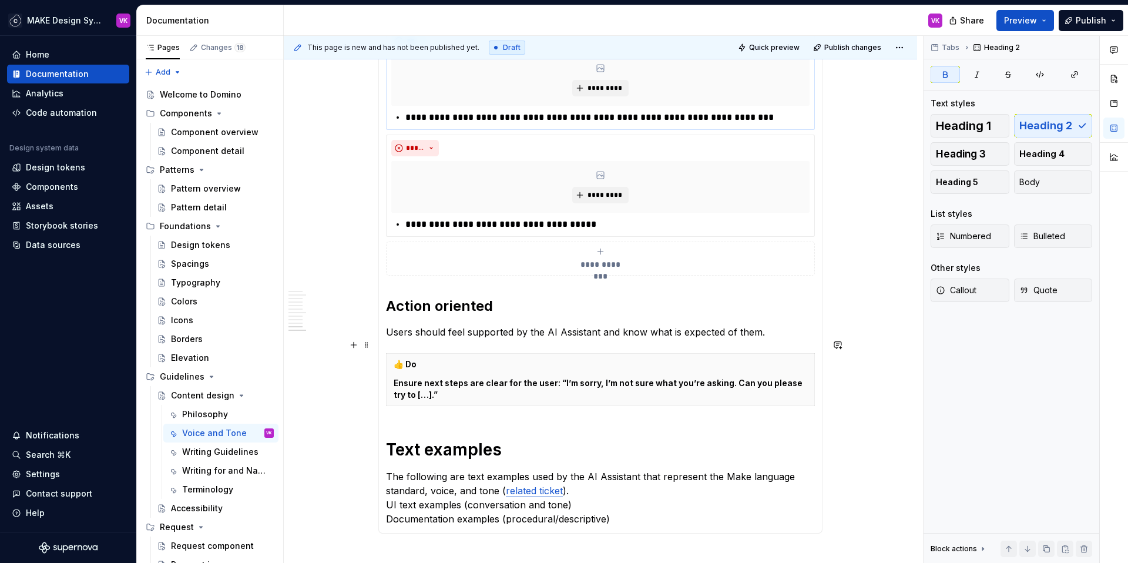
click at [768, 325] on p "Users should feel supported by the AI Assistant and know what is expected of th…" at bounding box center [600, 332] width 429 height 14
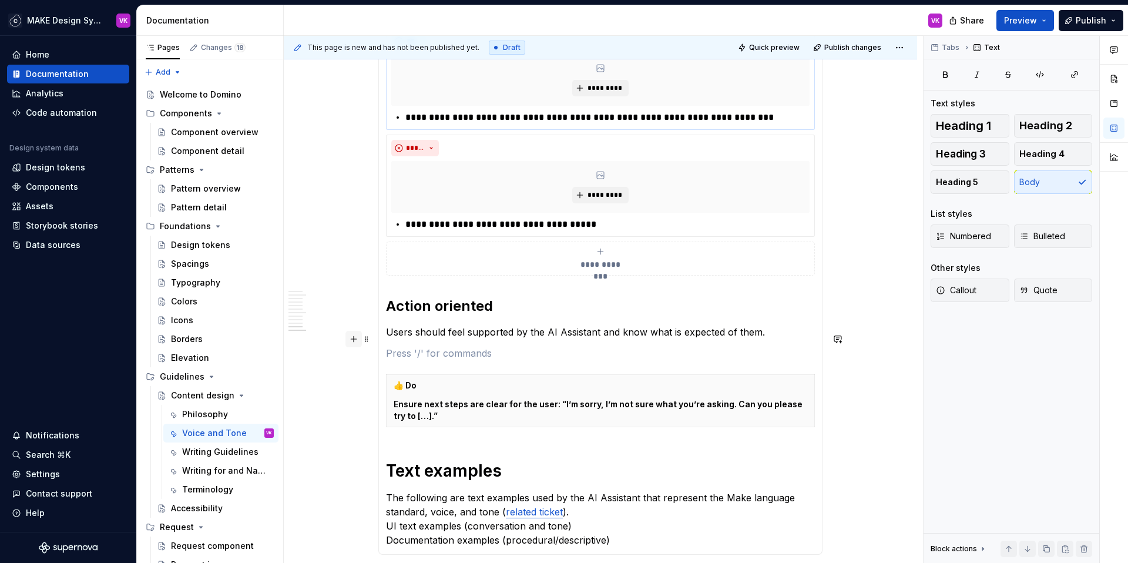
click at [357, 339] on button "button" at bounding box center [353, 339] width 16 height 16
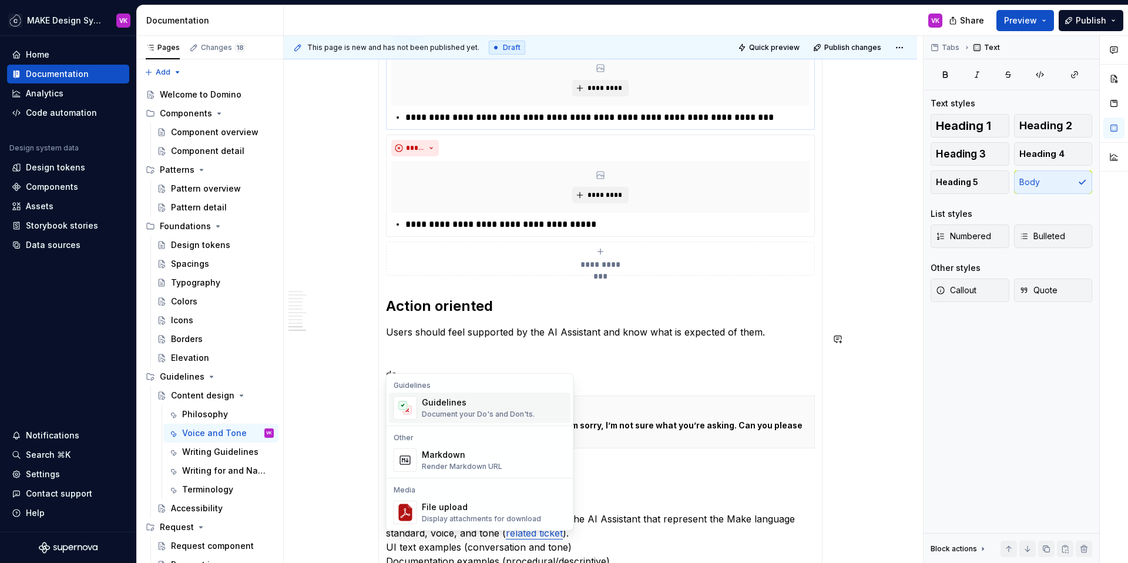
click at [480, 412] on div "Document your Do's and Don'ts." at bounding box center [478, 413] width 113 height 9
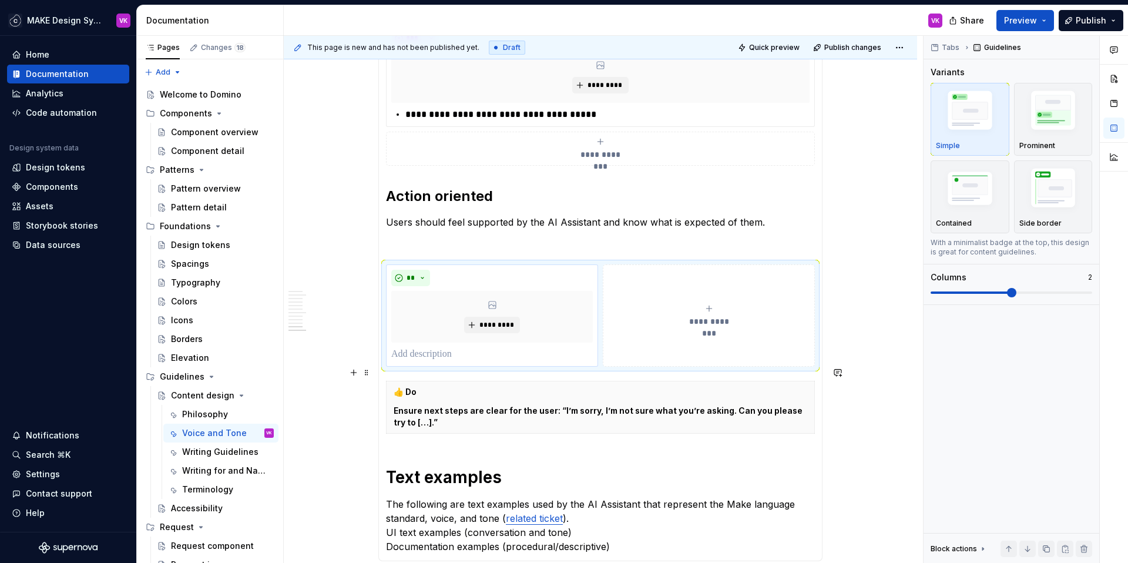
scroll to position [1691, 0]
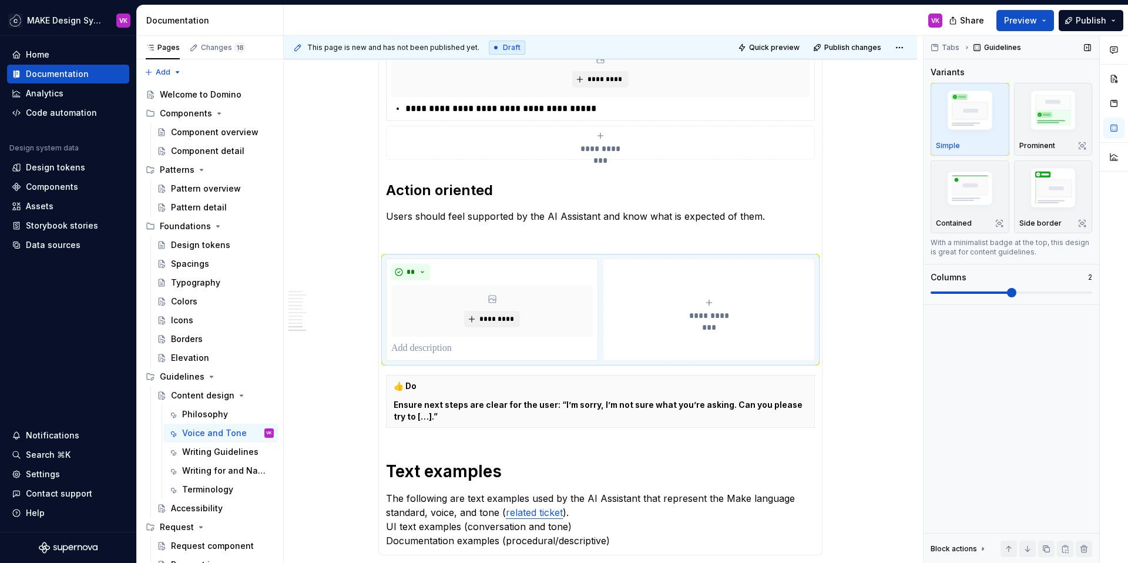
click at [952, 295] on span at bounding box center [1011, 292] width 162 height 9
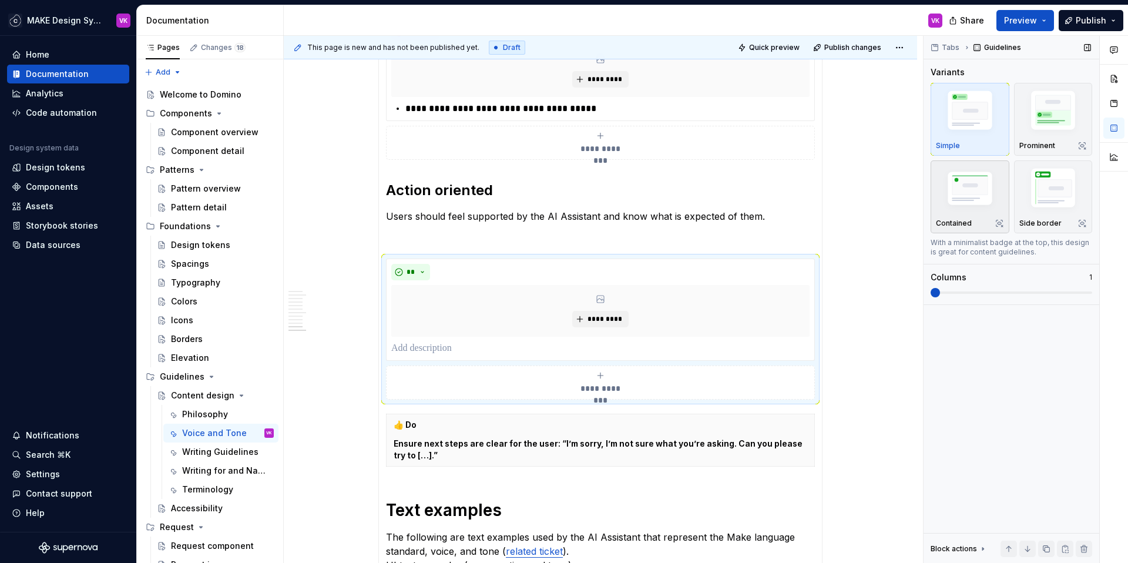
click at [960, 198] on img "button" at bounding box center [970, 190] width 68 height 46
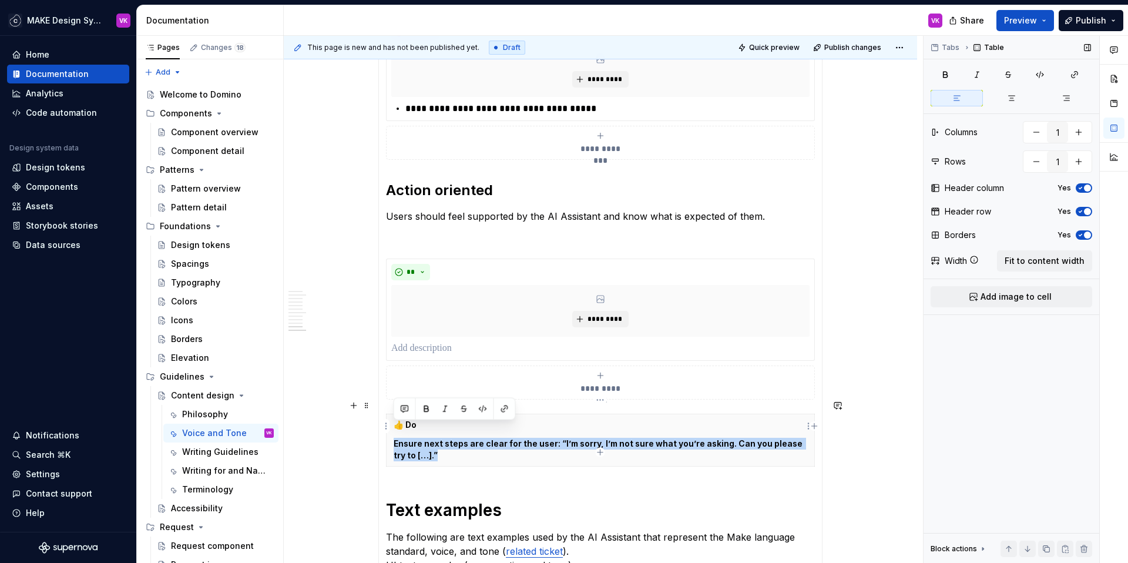
drag, startPoint x: 436, startPoint y: 442, endPoint x: 392, endPoint y: 431, distance: 45.3
click at [392, 431] on th "👍 Do Ensure next steps are clear for the user: “I’m sorry, I’m not sure what yo…" at bounding box center [600, 440] width 428 height 52
copy p "Ensure next steps are clear for the user: “I’m sorry, I’m not sure what you’re …"
click at [415, 341] on p at bounding box center [600, 348] width 418 height 14
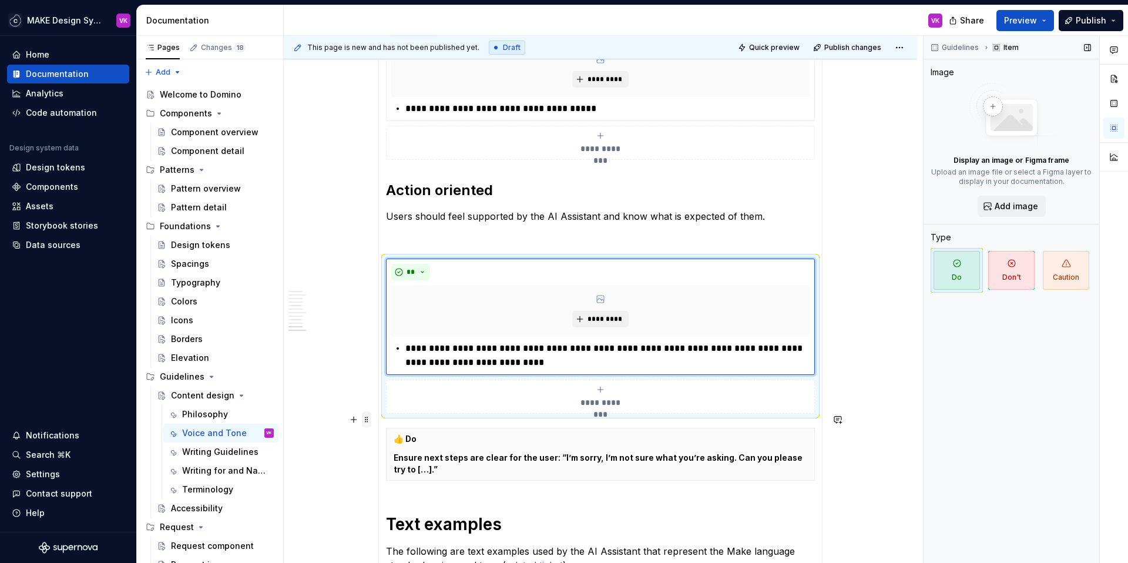
click at [367, 421] on span at bounding box center [366, 419] width 9 height 16
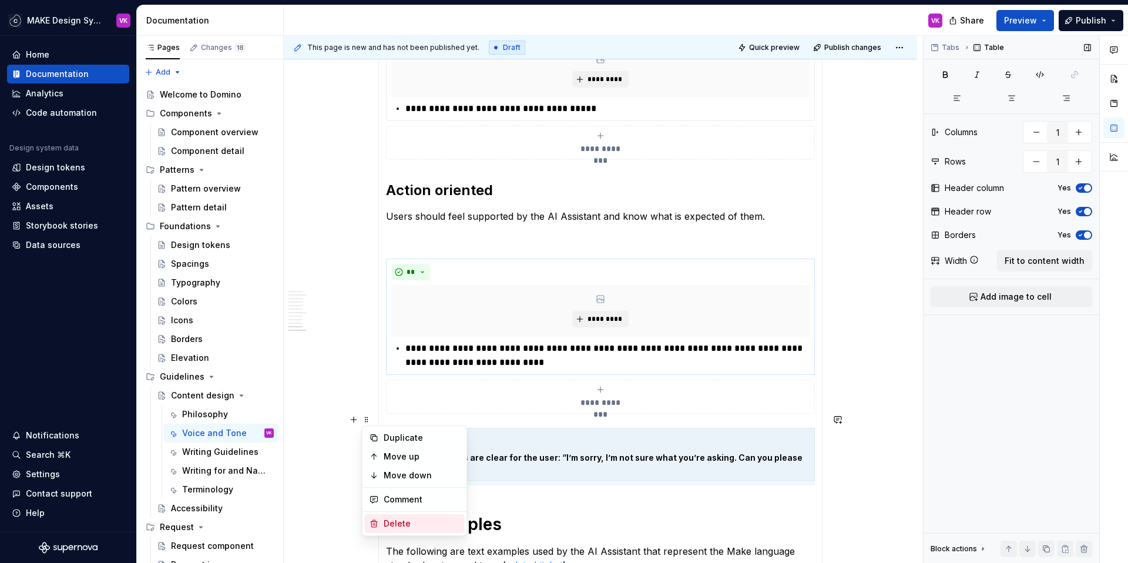
click at [398, 522] on div "Delete" at bounding box center [422, 523] width 76 height 12
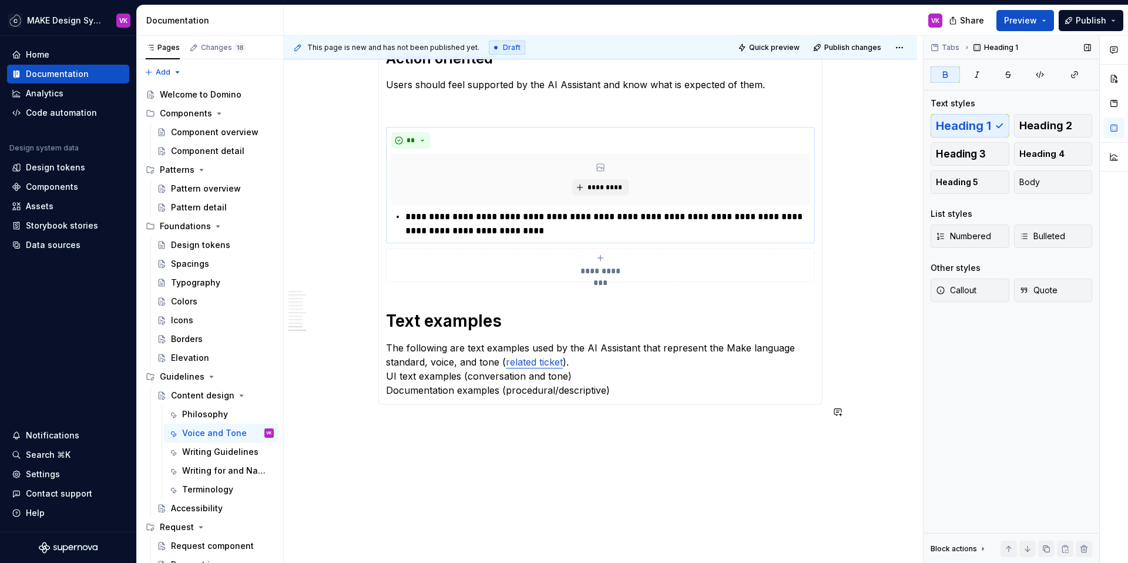
scroll to position [1824, 0]
click at [641, 381] on p "The following are text examples used by the AI Assistant that represent the Mak…" at bounding box center [600, 368] width 429 height 56
click at [573, 363] on p "The following are text examples used by the AI Assistant that represent the Mak…" at bounding box center [600, 368] width 429 height 56
click at [522, 361] on p "The following are text examples used by the AI Assistant that represent the Mak…" at bounding box center [600, 368] width 429 height 56
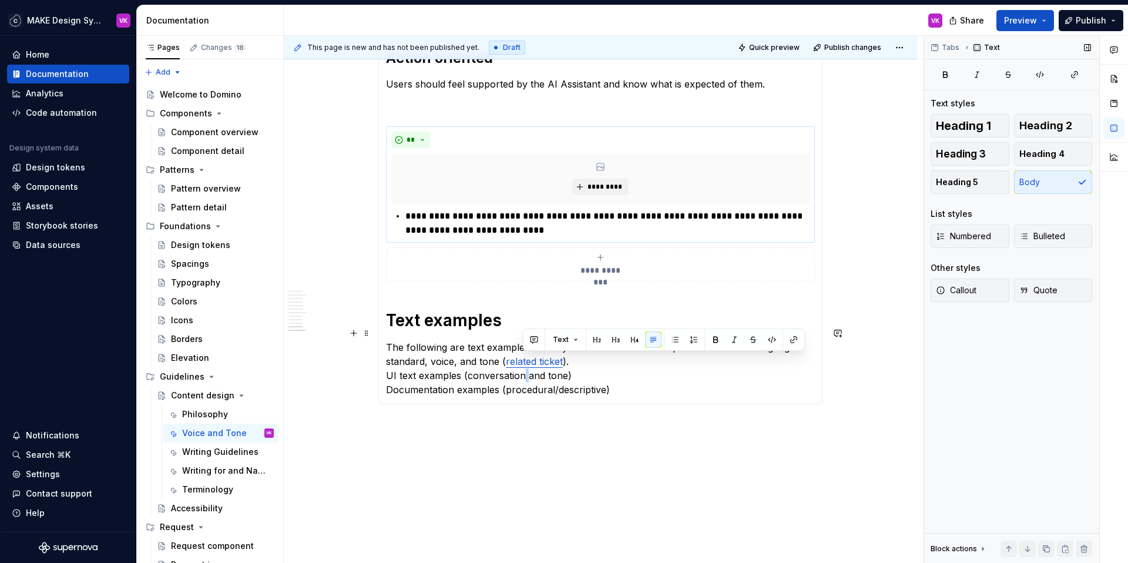
click at [522, 361] on p "The following are text examples used by the AI Assistant that represent the Mak…" at bounding box center [600, 368] width 429 height 56
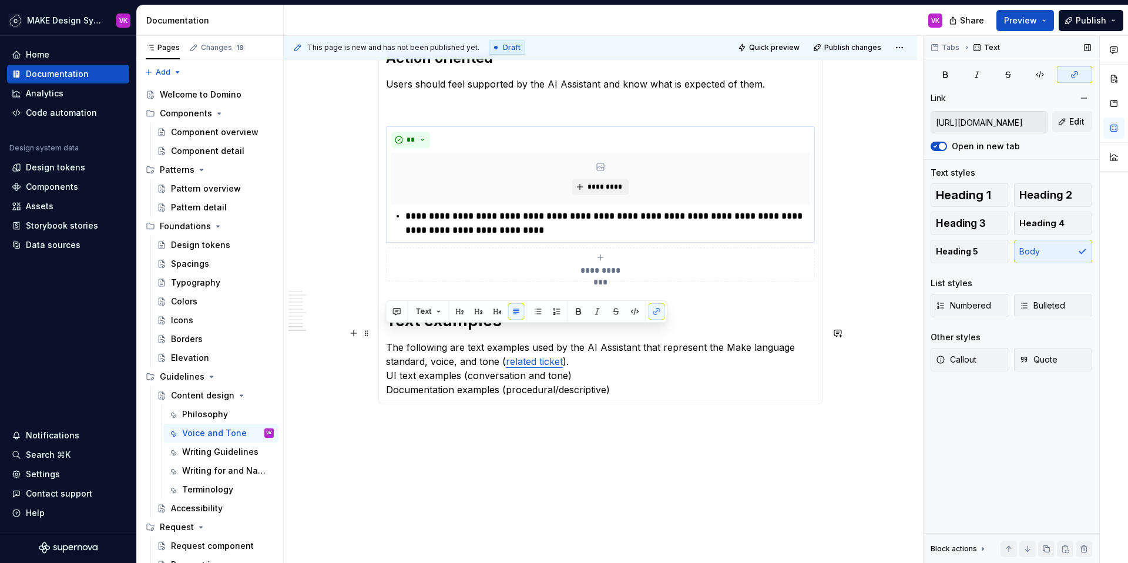
click at [428, 361] on p "The following are text examples used by the AI Assistant that represent the Mak…" at bounding box center [600, 368] width 429 height 56
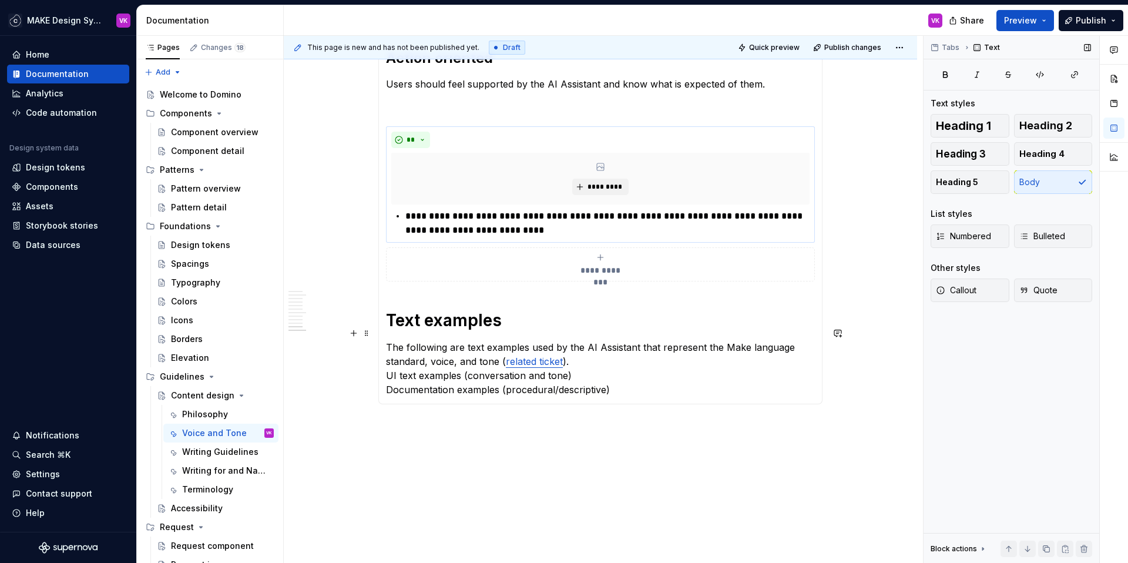
click at [590, 362] on p "The following are text examples used by the AI Assistant that represent the Mak…" at bounding box center [600, 368] width 429 height 56
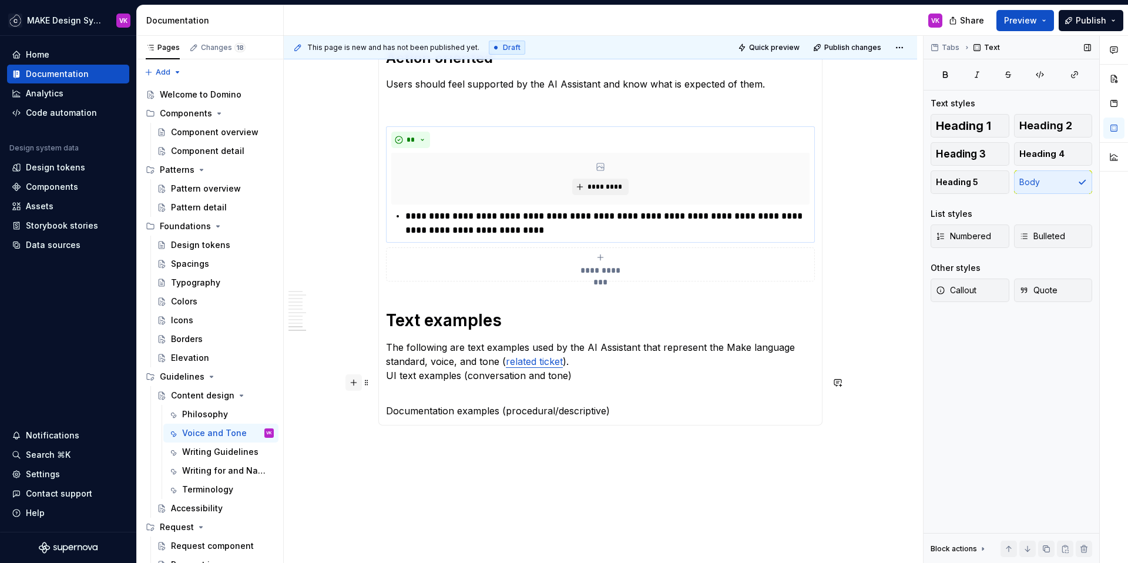
click at [355, 384] on button "button" at bounding box center [353, 382] width 16 height 16
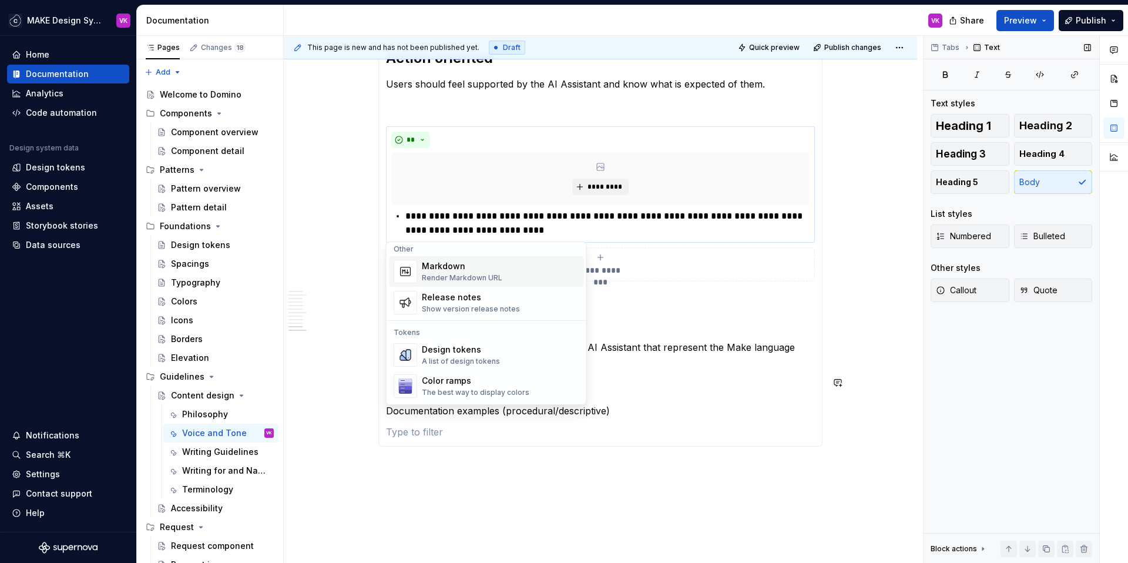
scroll to position [746, 0]
click at [456, 298] on div "Release notes" at bounding box center [471, 294] width 98 height 12
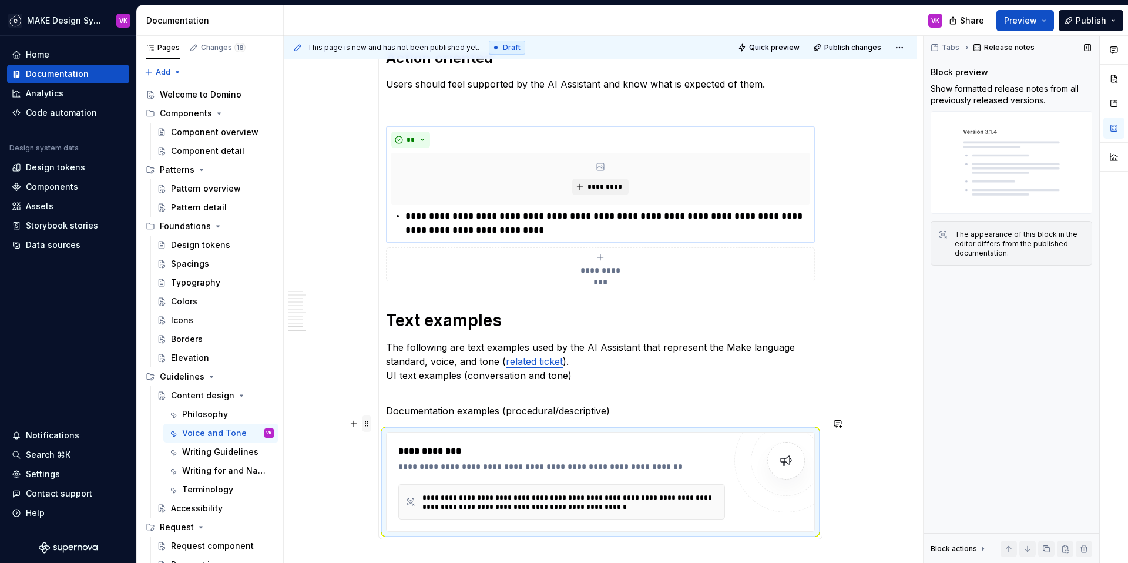
click at [364, 424] on span at bounding box center [366, 423] width 9 height 16
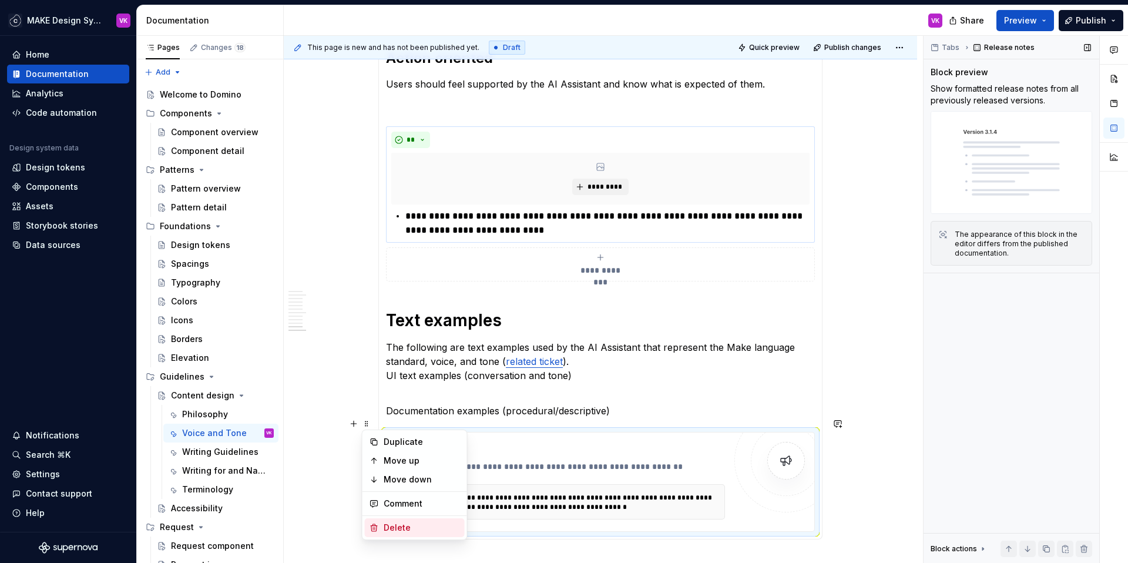
click at [386, 526] on div "Delete" at bounding box center [422, 528] width 76 height 12
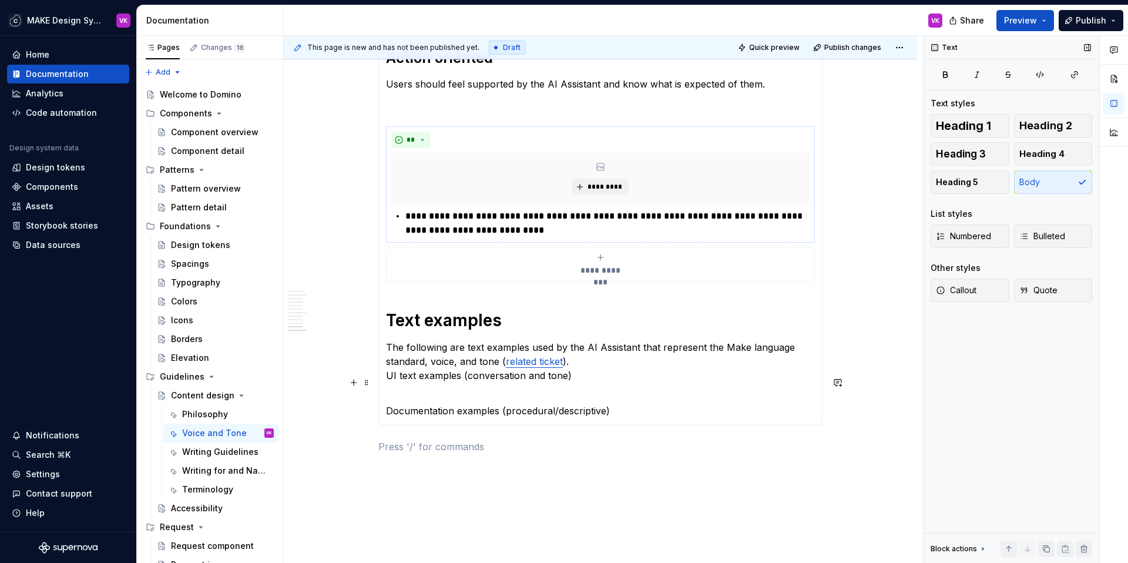
click at [405, 389] on p "Documentation examples (procedural/descriptive)" at bounding box center [600, 403] width 429 height 28
click at [356, 383] on button "button" at bounding box center [353, 382] width 16 height 16
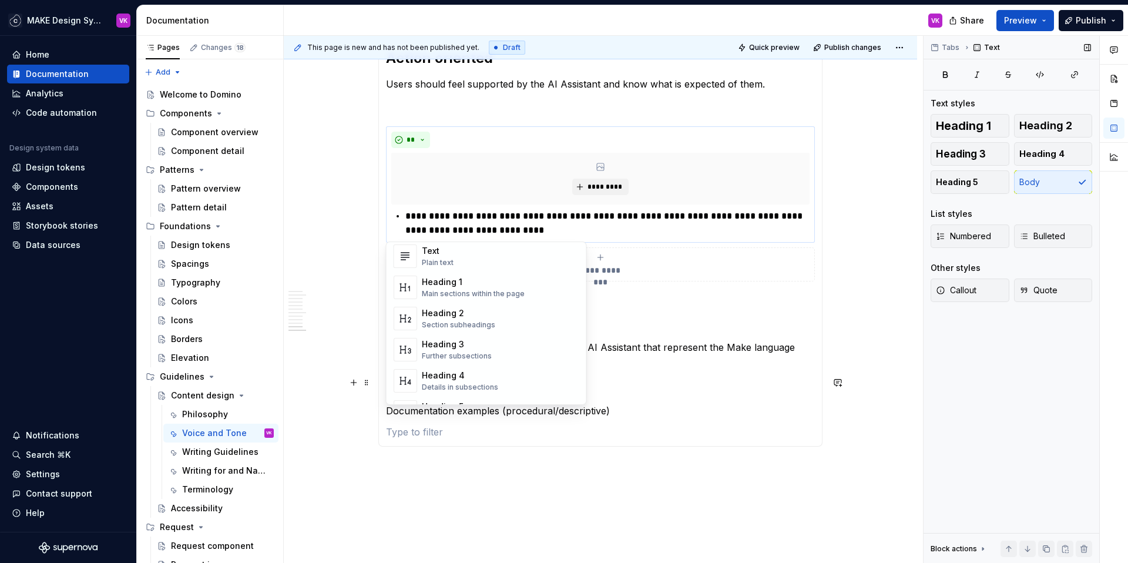
scroll to position [0, 0]
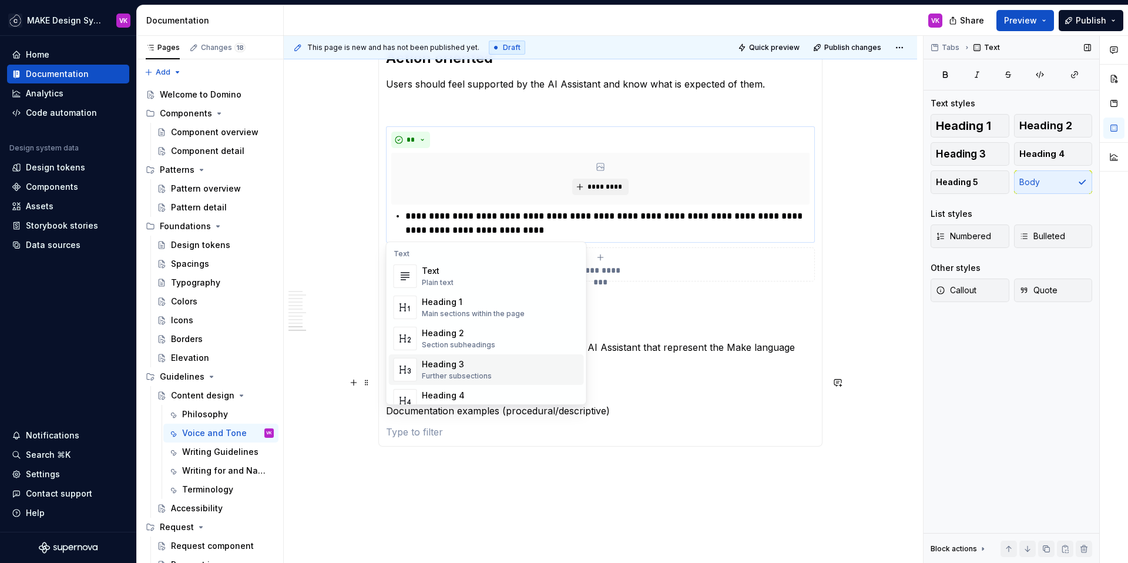
click at [616, 389] on p "Documentation examples (procedural/descriptive)" at bounding box center [600, 403] width 429 height 28
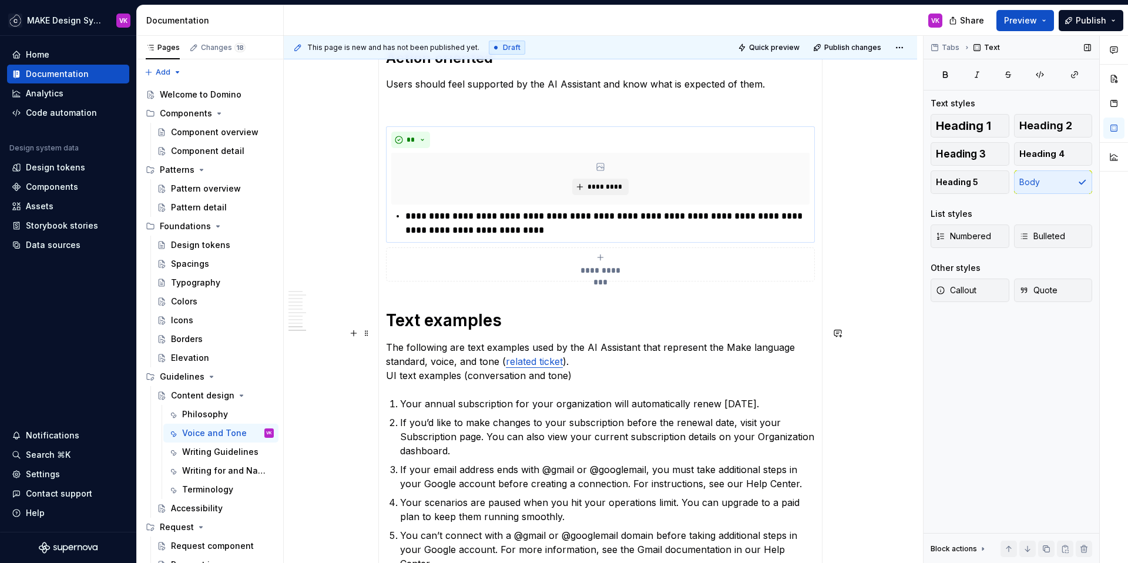
click at [392, 359] on p "The following are text examples used by the AI Assistant that represent the Mak…" at bounding box center [600, 361] width 429 height 42
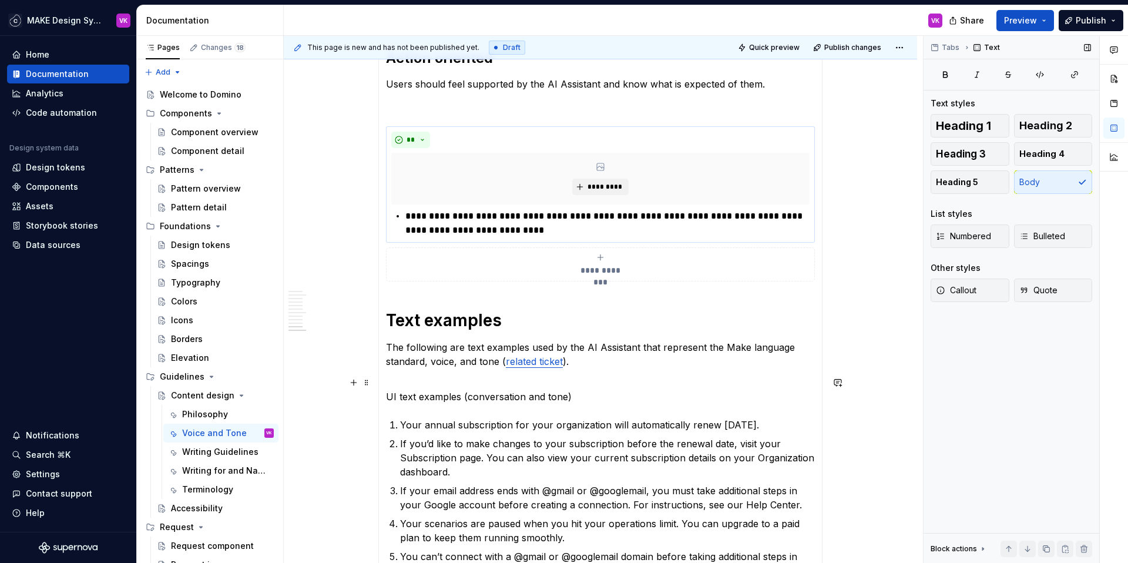
click at [426, 389] on p "UI text examples (conversation and tone)" at bounding box center [600, 396] width 429 height 14
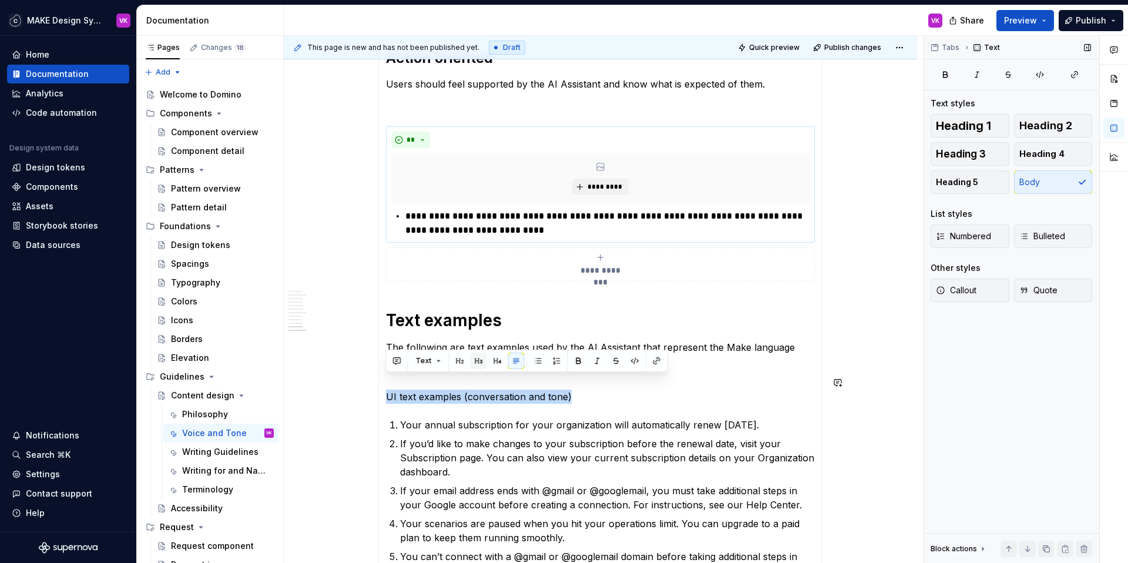
click at [482, 364] on button "button" at bounding box center [478, 360] width 16 height 16
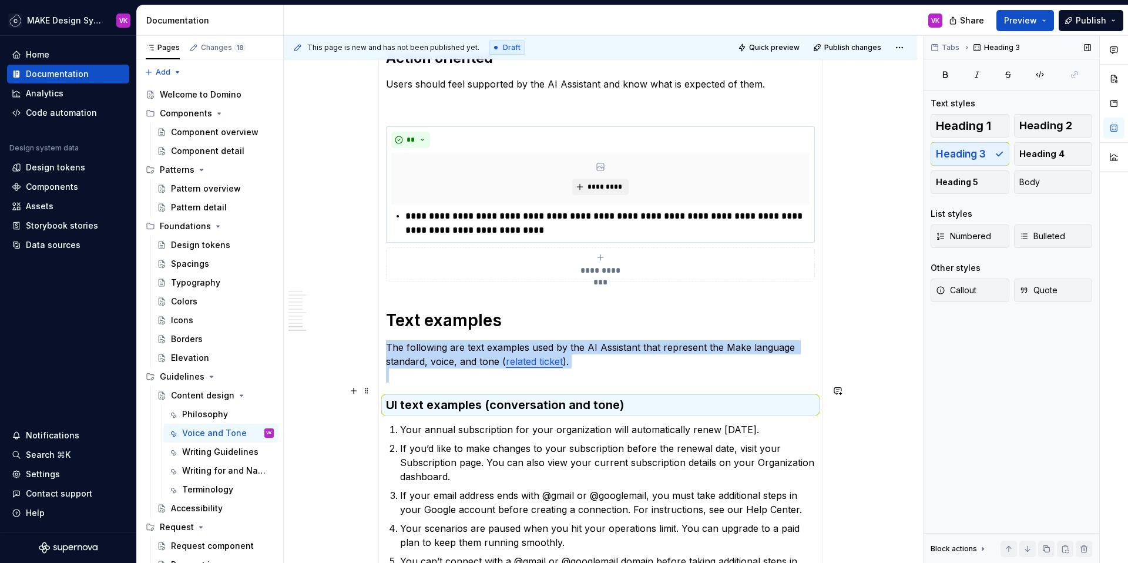
click at [465, 396] on h3 "UI text examples (conversation and tone)" at bounding box center [600, 404] width 429 height 16
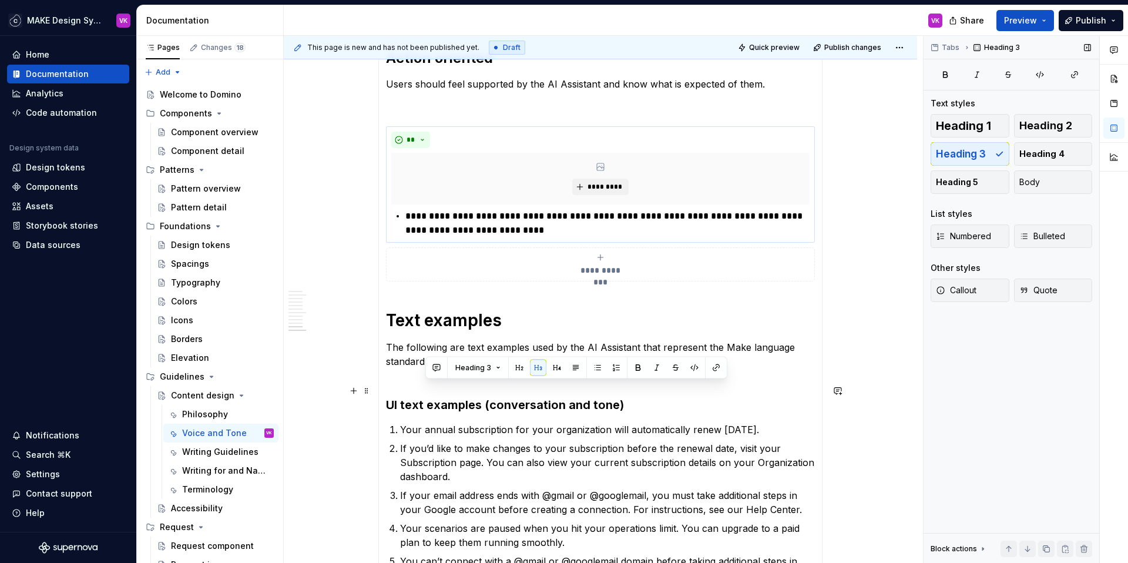
click at [465, 396] on h3 "UI text examples (conversation and tone)" at bounding box center [600, 404] width 429 height 16
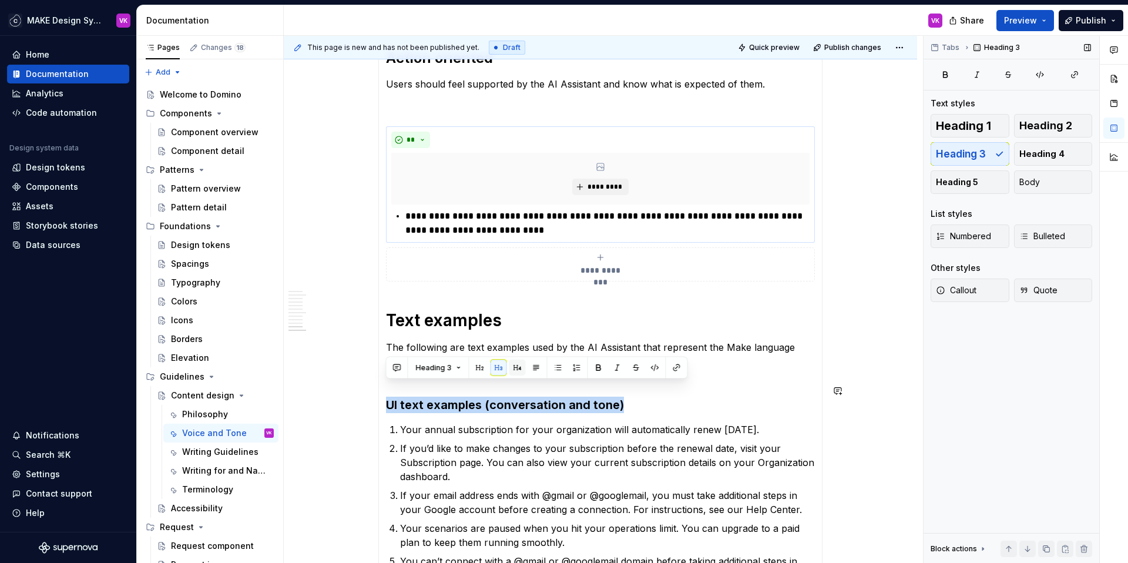
click at [518, 368] on button "button" at bounding box center [517, 367] width 16 height 16
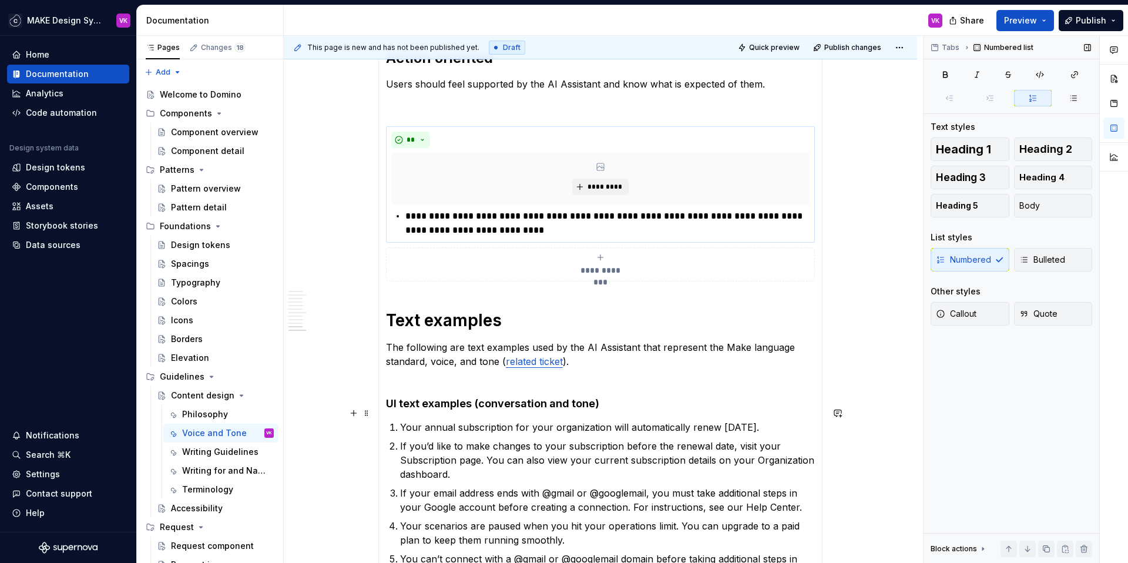
click at [450, 420] on p "Your annual subscription for your organization will automatically renew in 14 d…" at bounding box center [607, 427] width 415 height 14
click at [587, 349] on p "The following are text examples used by the AI Assistant that represent the Mak…" at bounding box center [600, 361] width 429 height 42
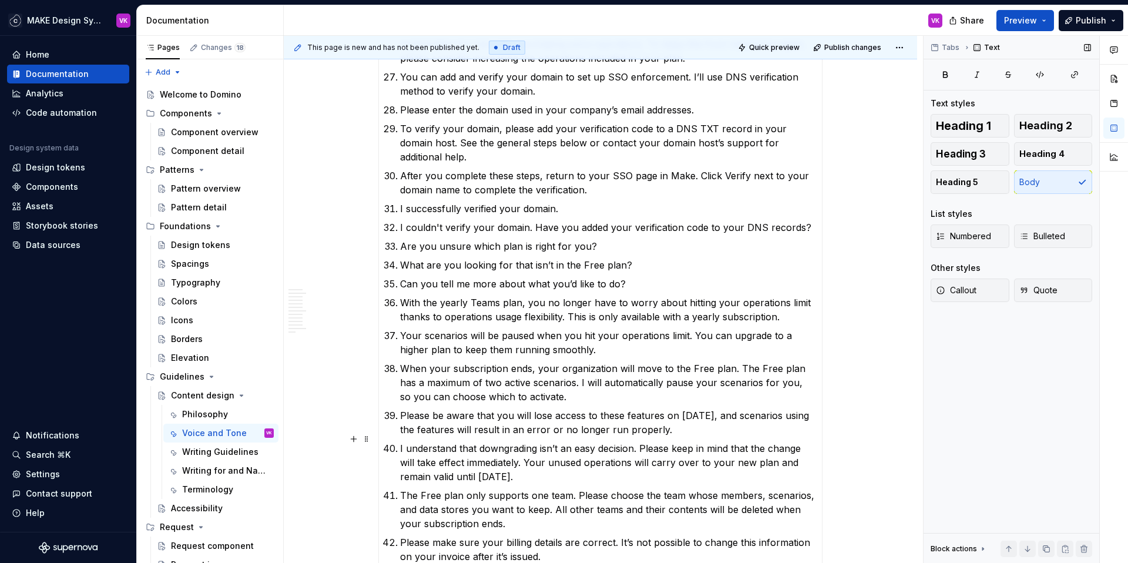
scroll to position [3325, 0]
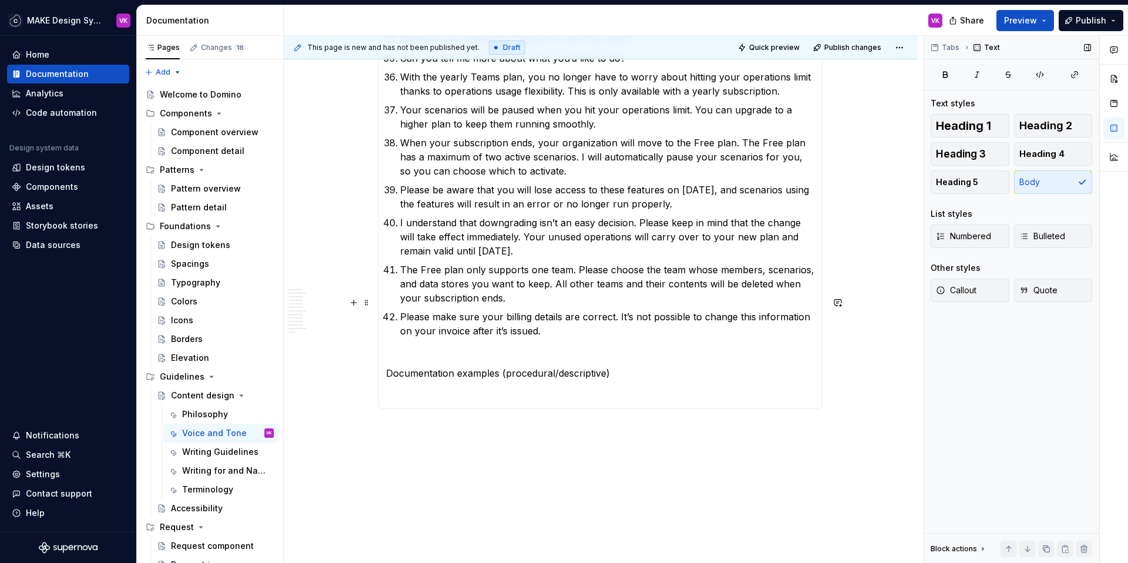
click at [630, 352] on p "Documentation examples (procedural/descriptive)" at bounding box center [600, 366] width 429 height 28
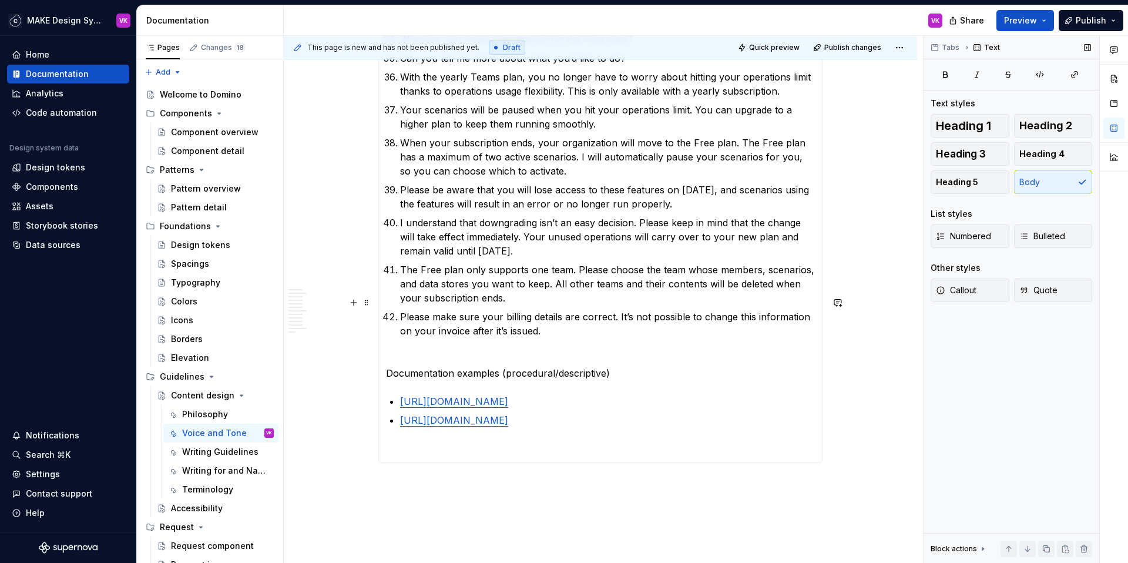
click at [417, 352] on p "Documentation examples (procedural/descriptive)" at bounding box center [600, 366] width 429 height 28
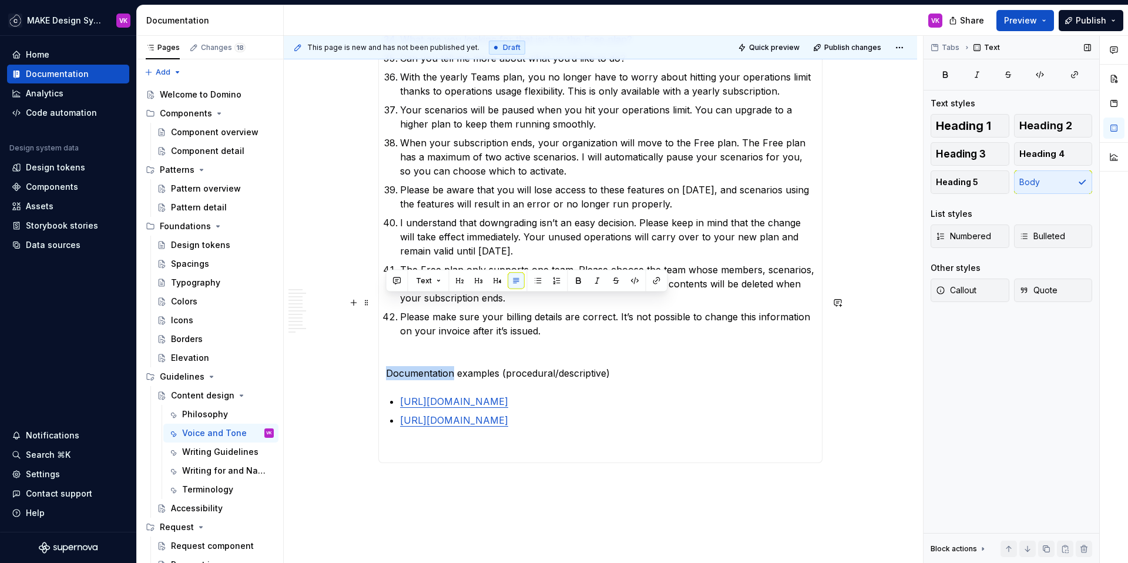
click at [417, 352] on p "Documentation examples (procedural/descriptive)" at bounding box center [600, 366] width 429 height 28
click at [498, 287] on button "button" at bounding box center [497, 281] width 16 height 16
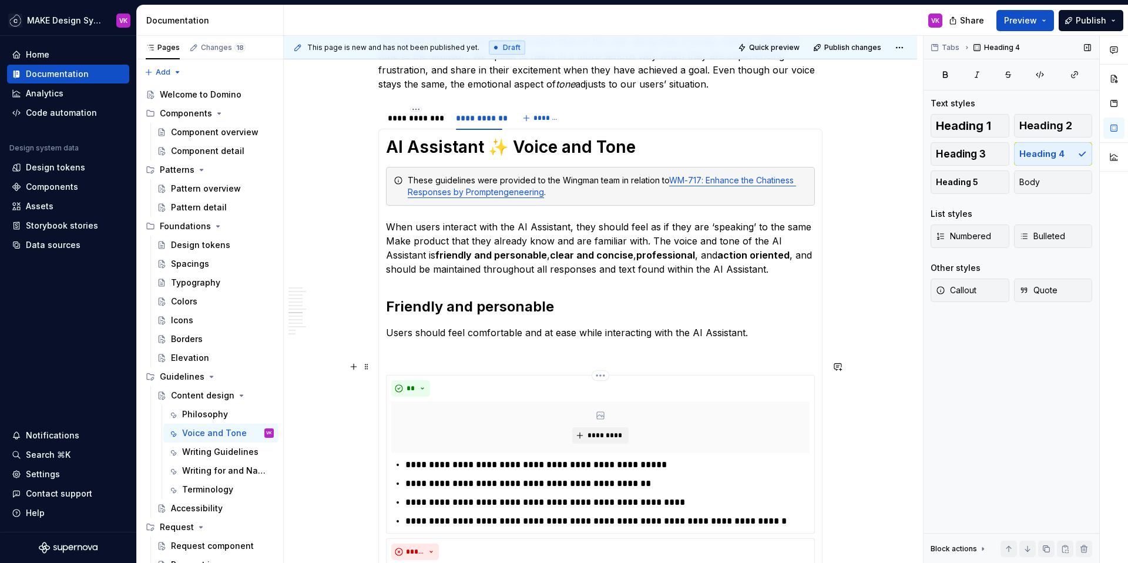
scroll to position [0, 0]
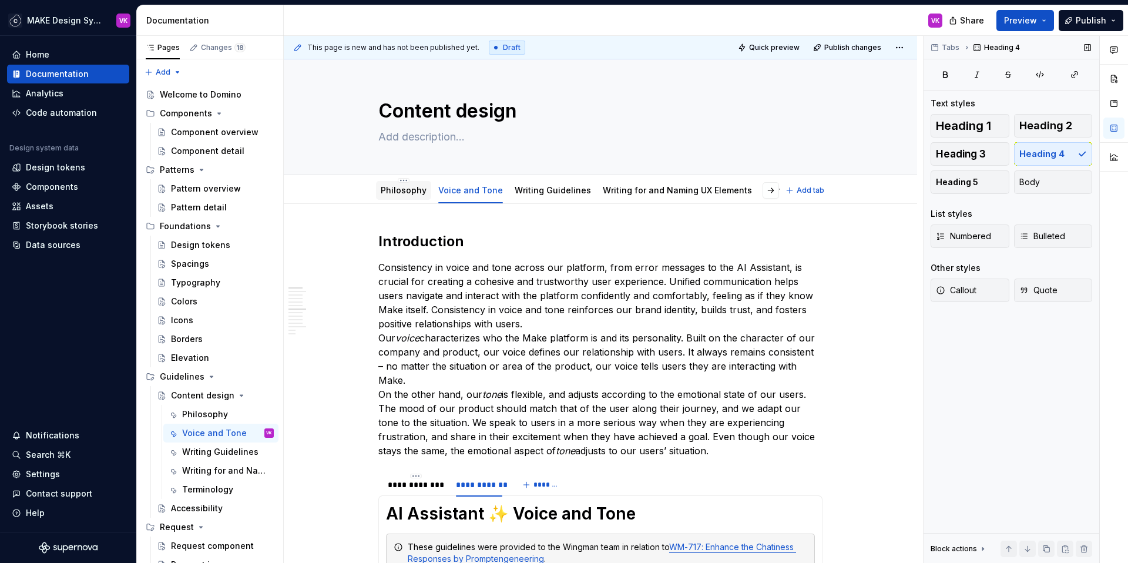
click at [397, 197] on div "Philosophy" at bounding box center [403, 190] width 55 height 19
click at [393, 193] on link "Philosophy" at bounding box center [404, 190] width 46 height 10
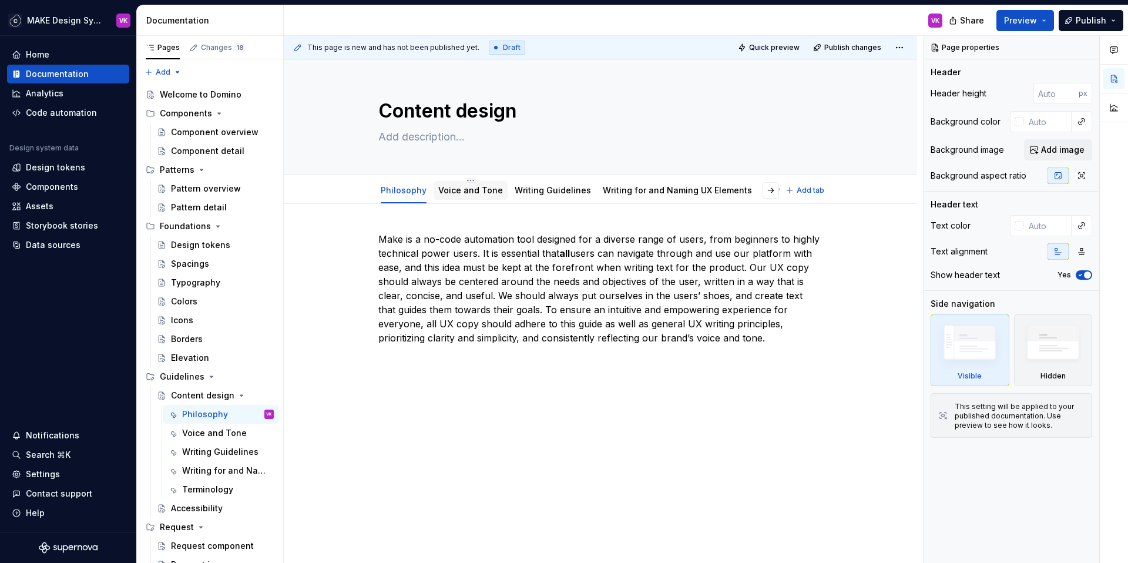
click at [450, 191] on link "Voice and Tone" at bounding box center [470, 190] width 65 height 10
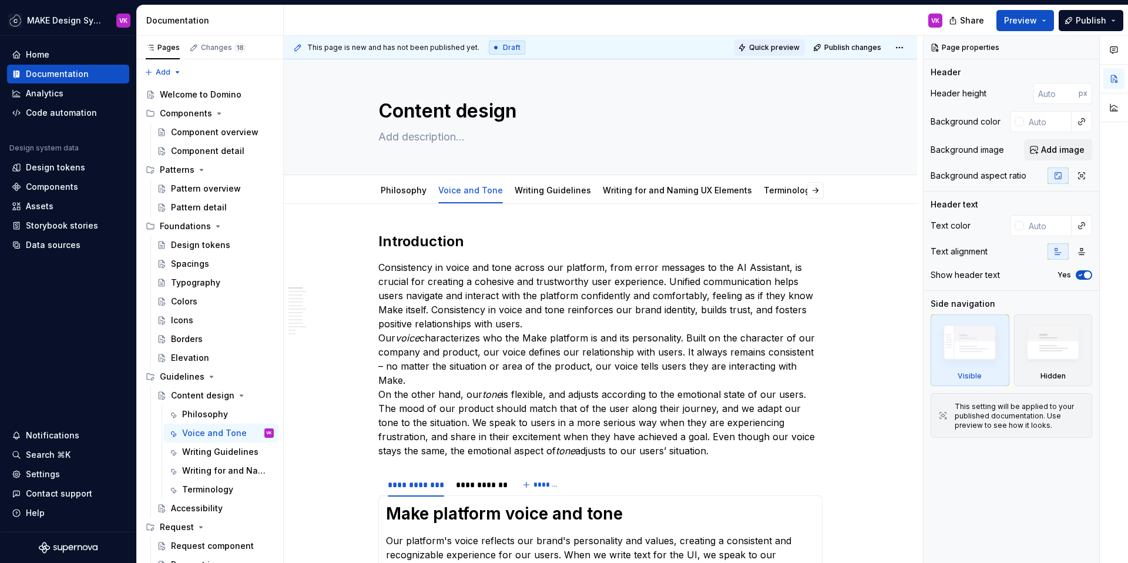
click at [770, 50] on span "Quick preview" at bounding box center [774, 47] width 51 height 9
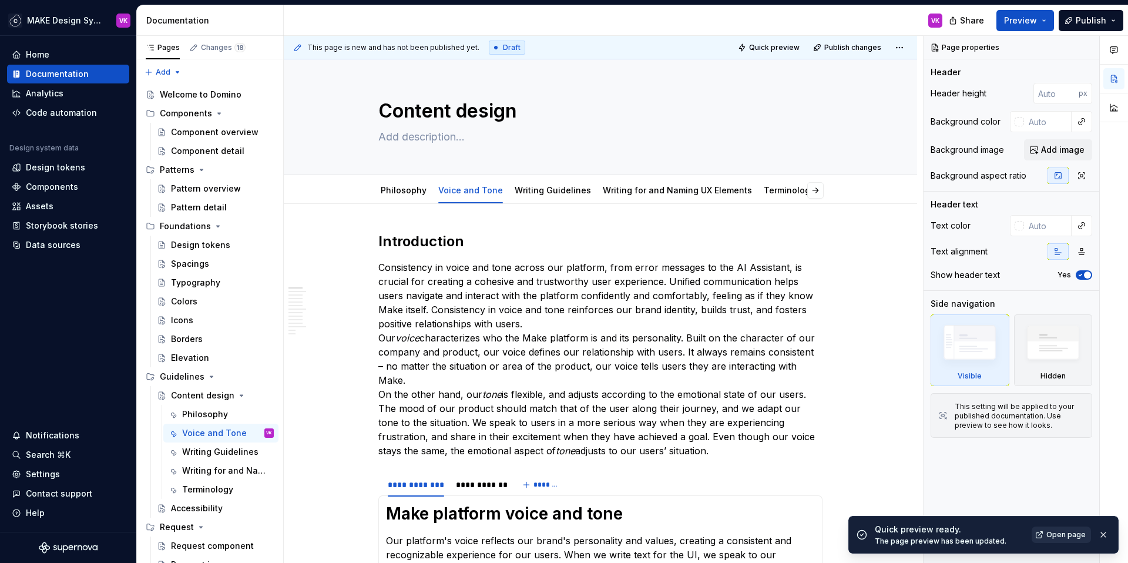
click at [1071, 534] on span "Open page" at bounding box center [1065, 534] width 39 height 9
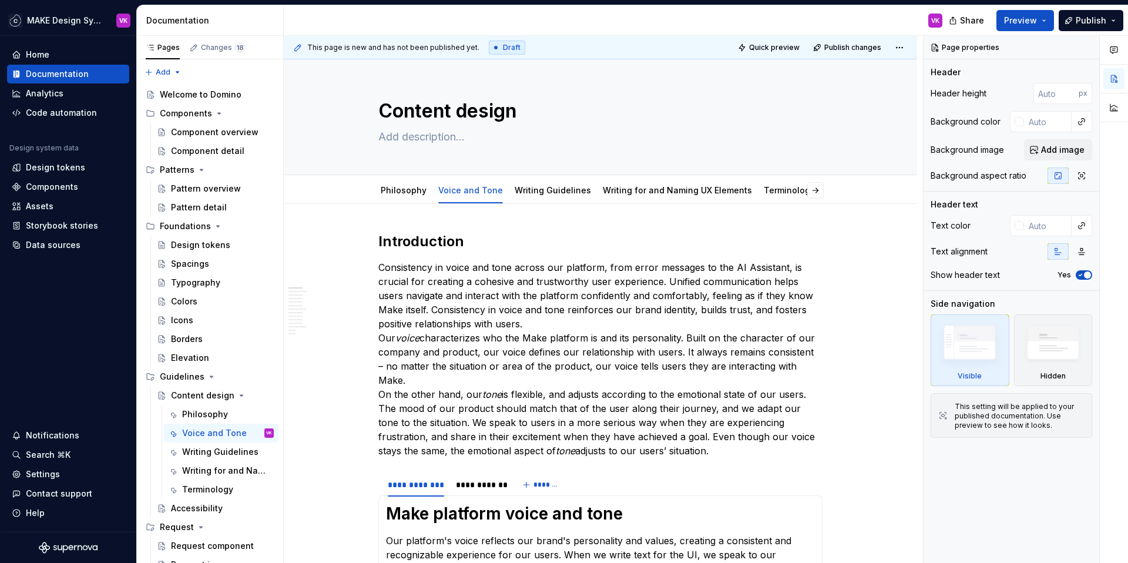
type textarea "*"
